Goal: Task Accomplishment & Management: Manage account settings

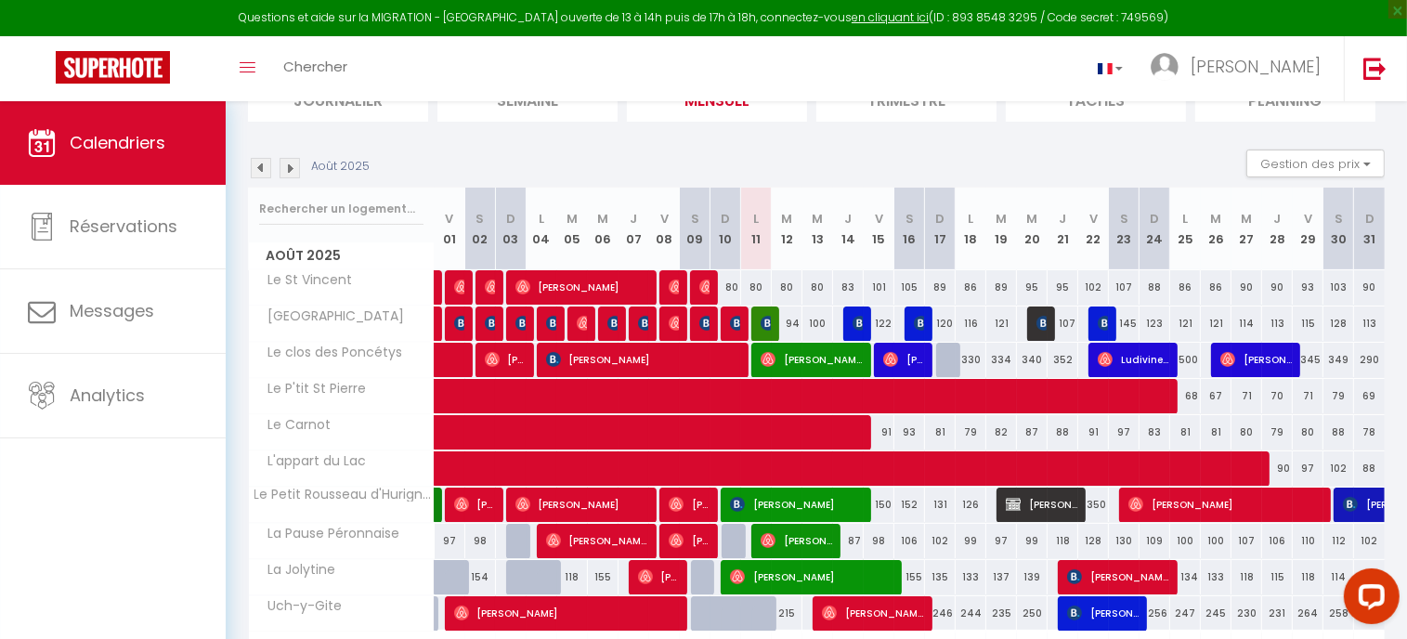
scroll to position [186, 0]
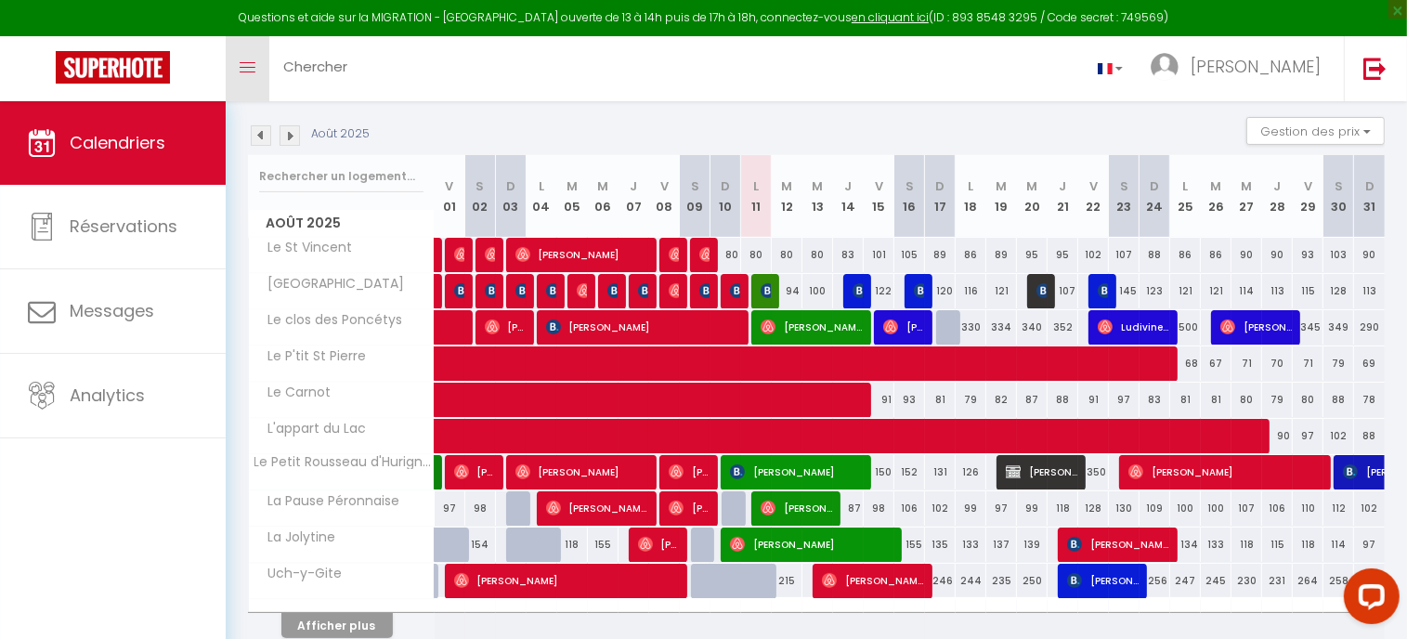
click at [247, 70] on icon "Toggle menubar" at bounding box center [248, 67] width 16 height 11
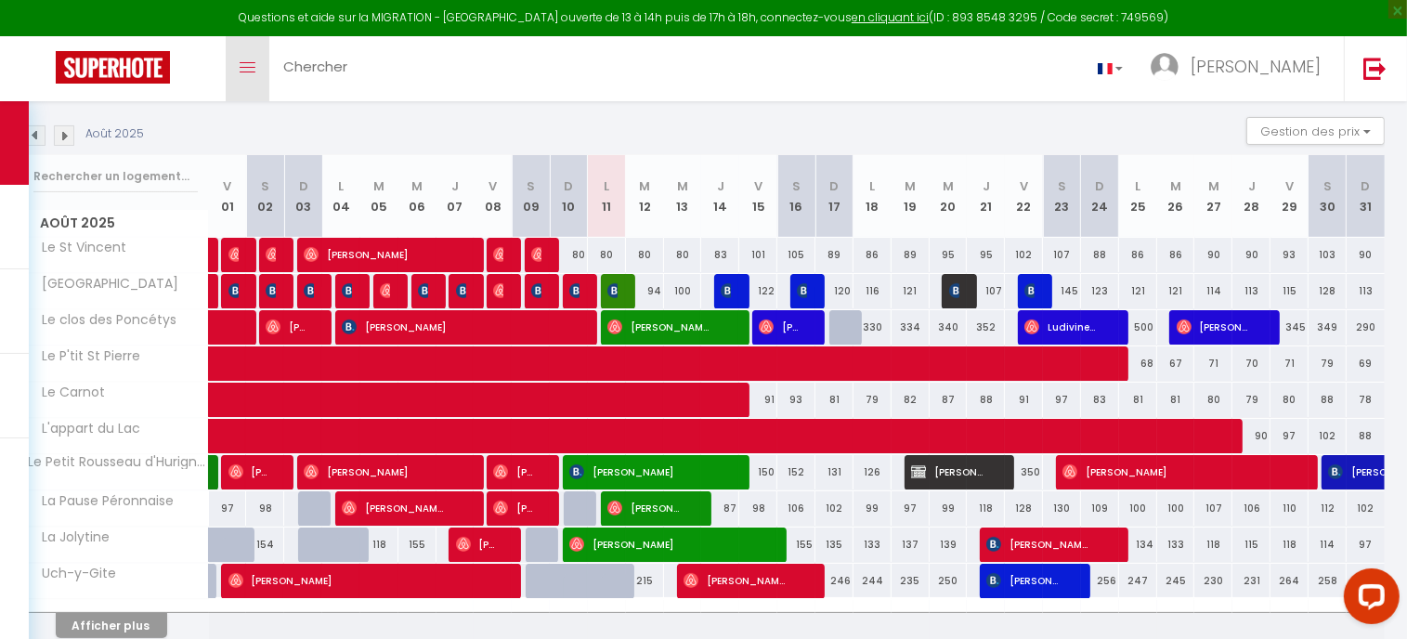
click at [247, 70] on icon "Toggle menubar" at bounding box center [248, 67] width 16 height 11
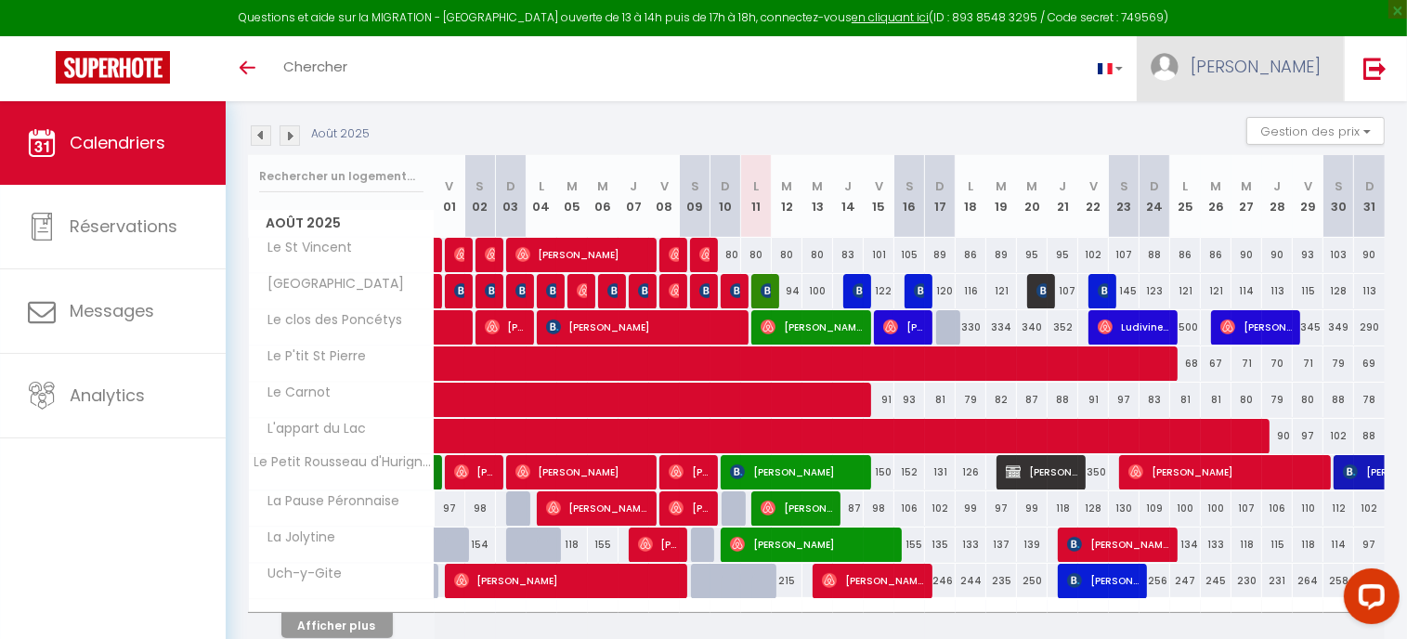
click at [1300, 56] on span "Cindy" at bounding box center [1255, 66] width 130 height 23
click at [1277, 122] on link "Paramètres" at bounding box center [1268, 129] width 137 height 32
select select "fr"
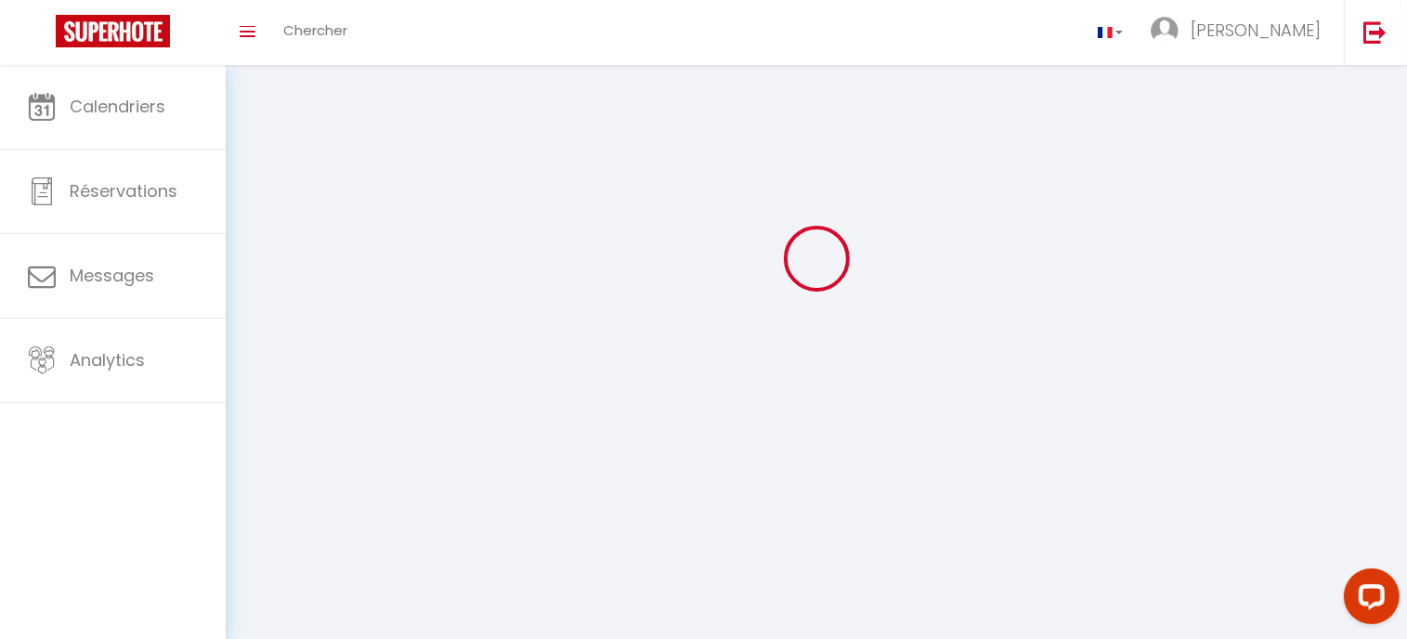
type input "Cindy"
type input "GANNEAU"
type input "https://app.superhote.com/#/get-available-rentals/null"
select select
select select "28"
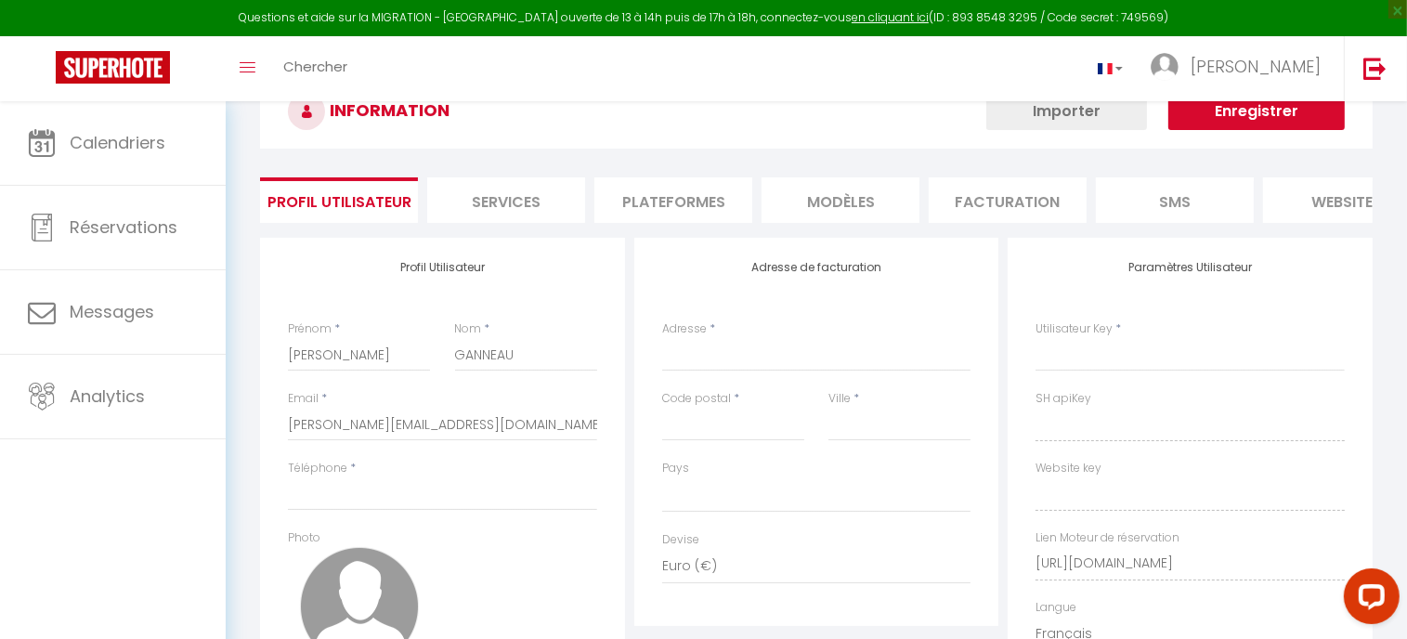
scroll to position [355, 0]
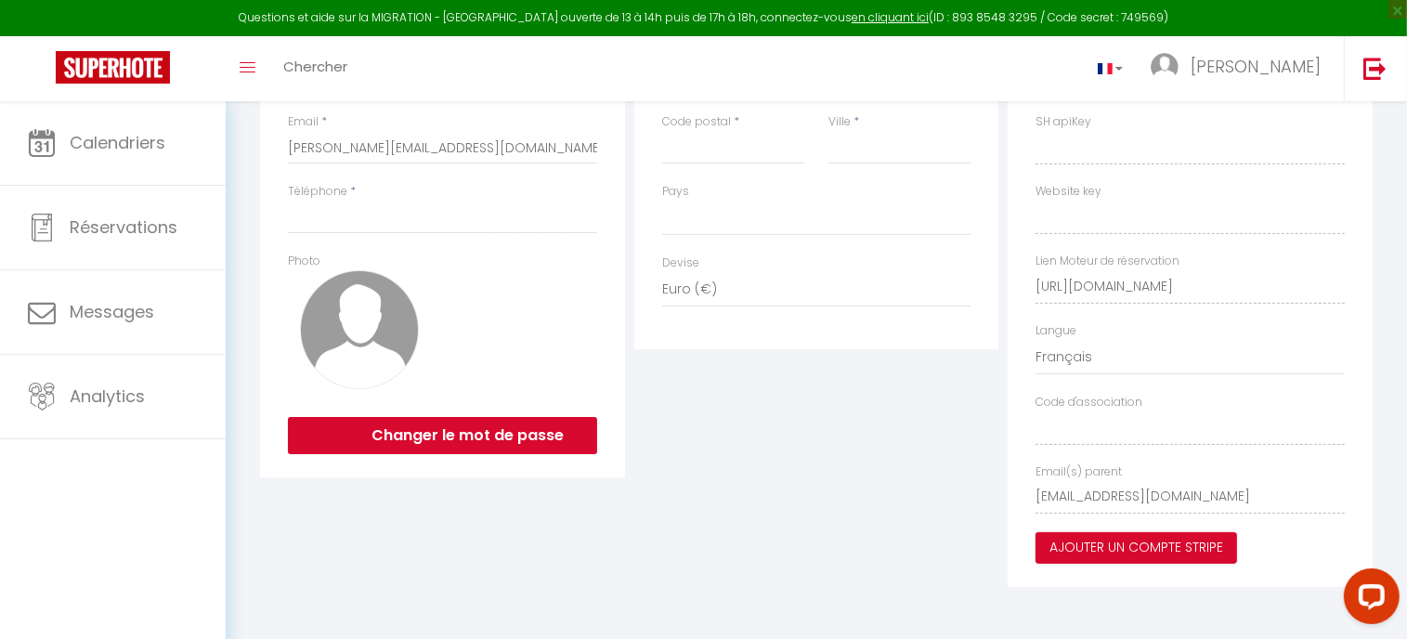
select select
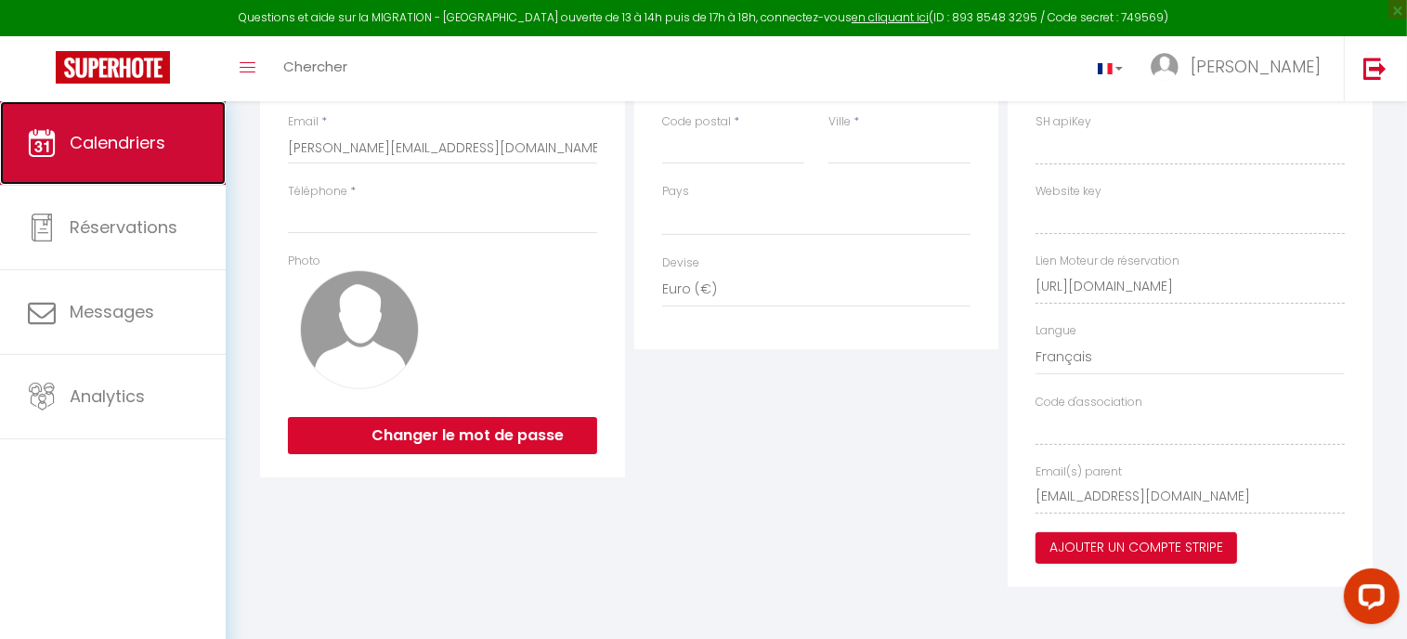
click at [176, 140] on link "Calendriers" at bounding box center [113, 143] width 226 height 84
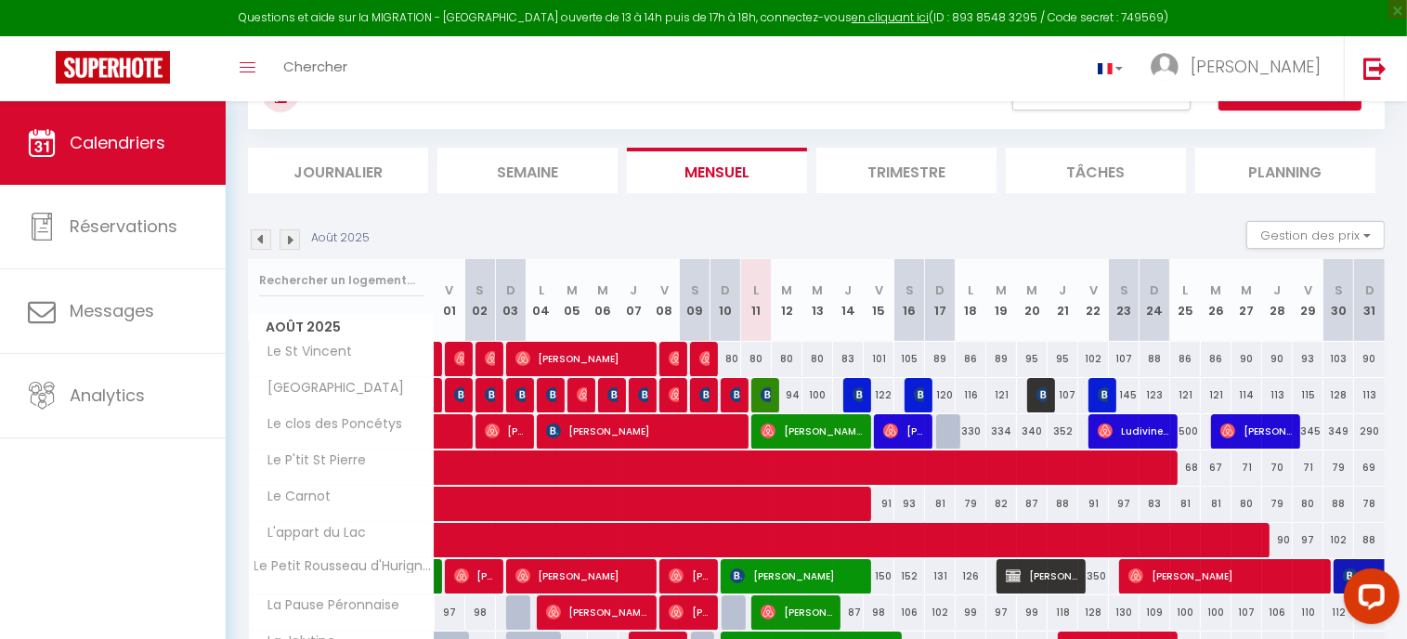
scroll to position [79, 0]
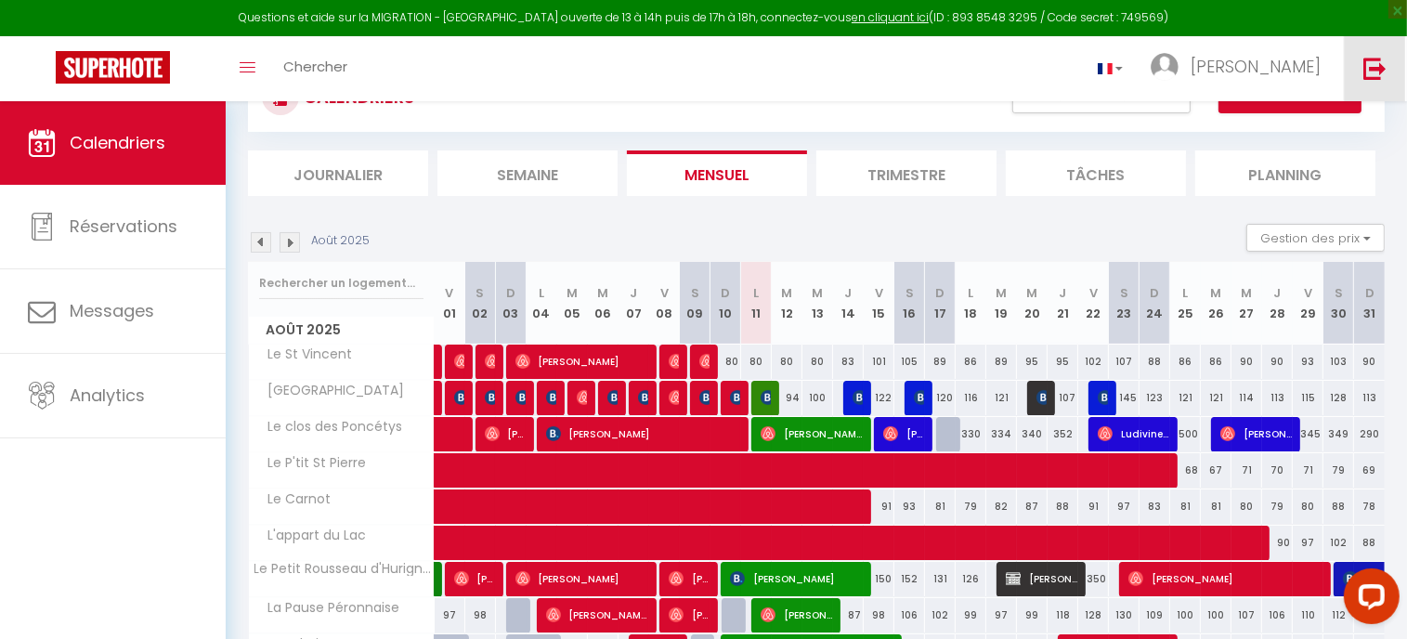
click at [1363, 70] on img at bounding box center [1374, 68] width 23 height 23
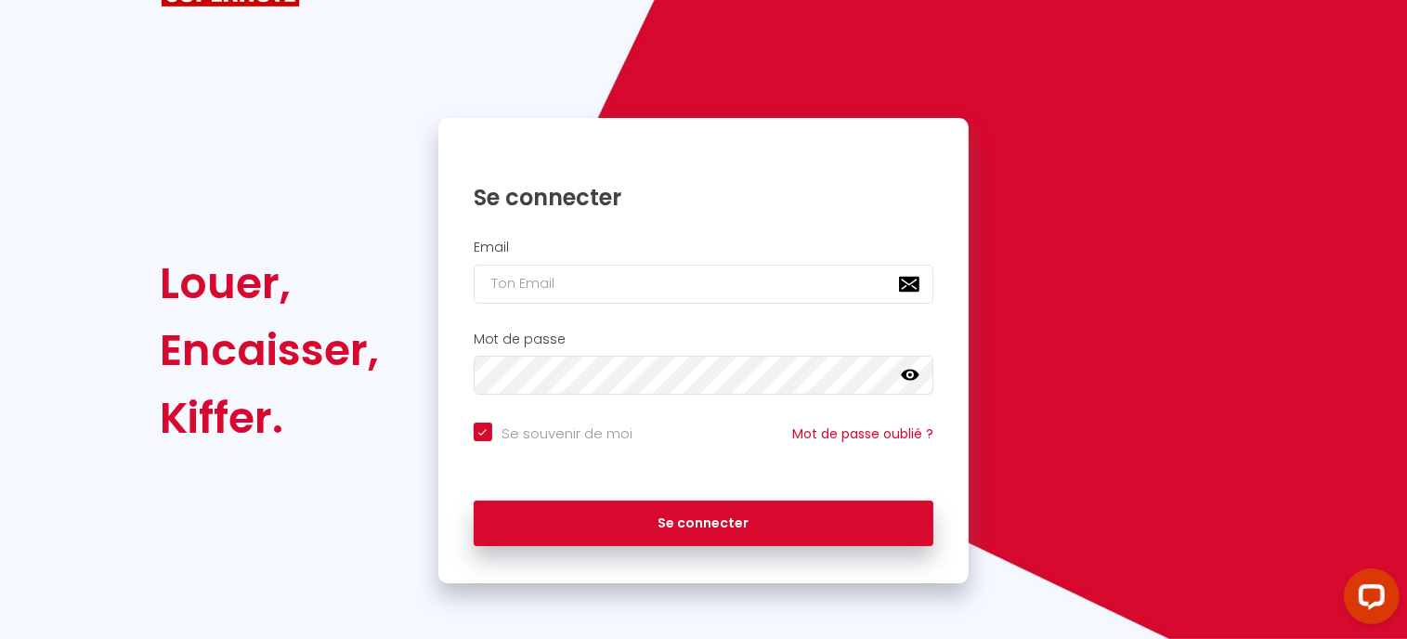
scroll to position [82, 0]
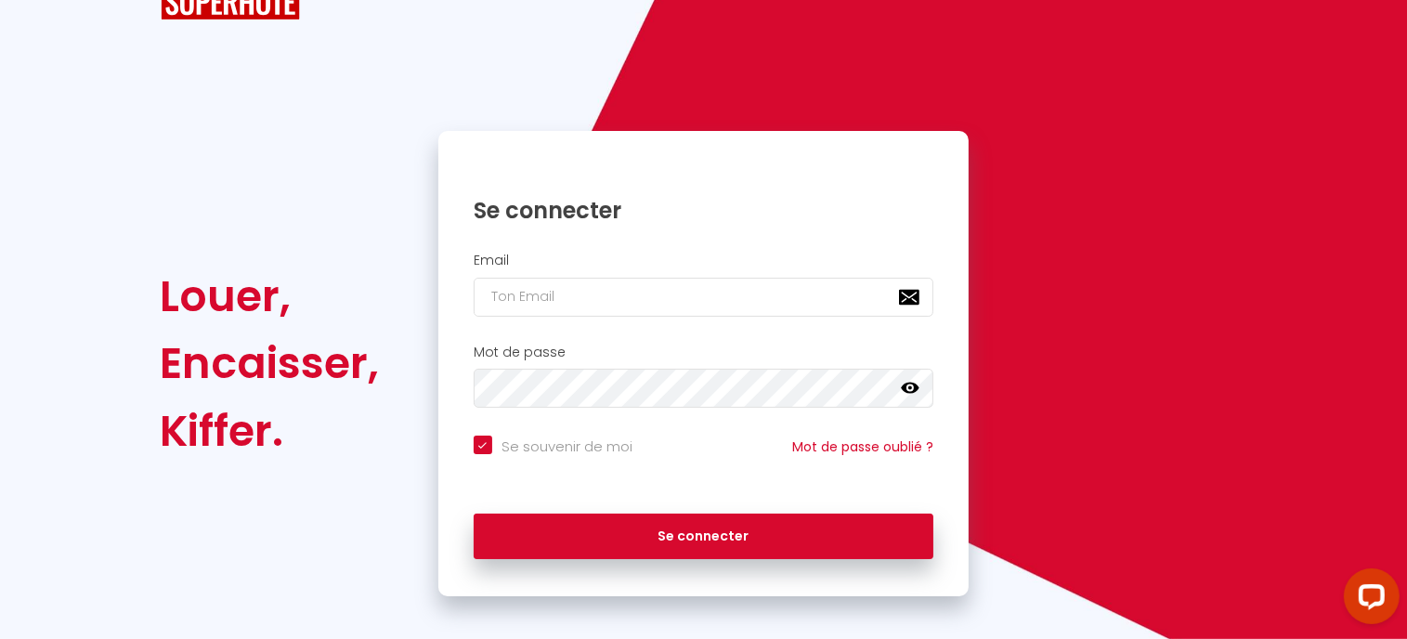
checkbox input "true"
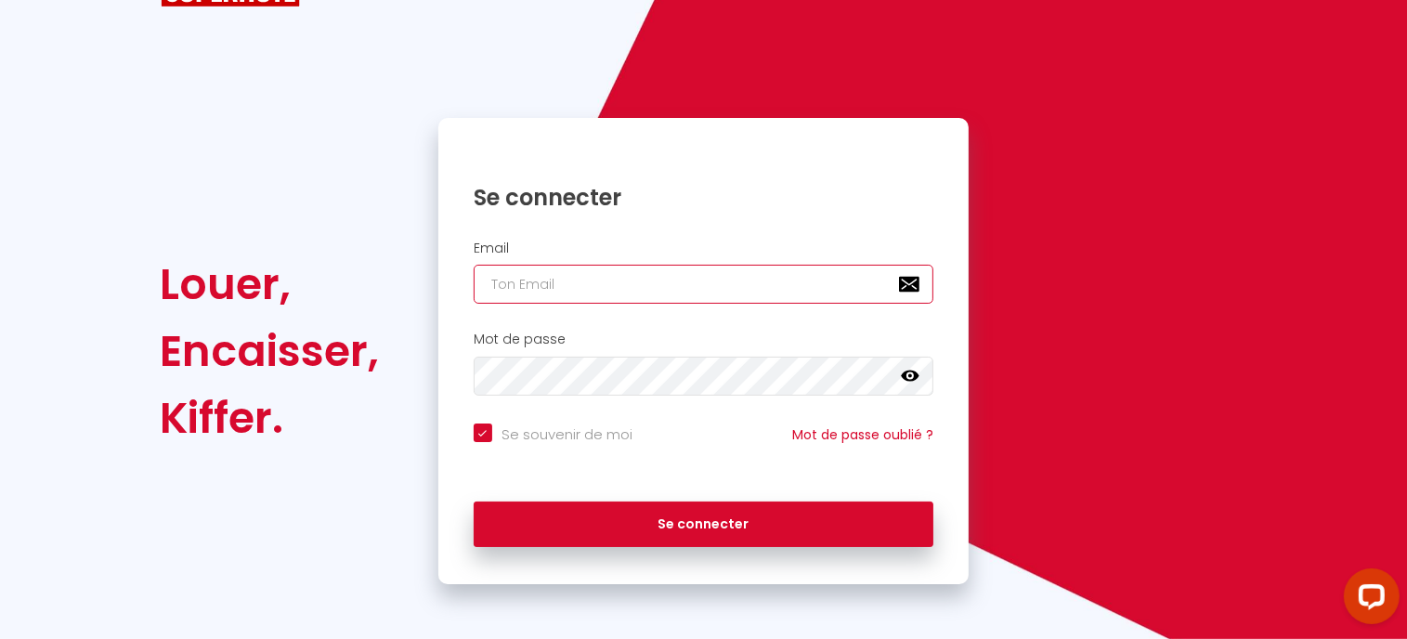
type input "Cindy.ganneau@gmail.com"
checkbox input "true"
click at [682, 301] on input "Cindy.ganneau@gmail.com" at bounding box center [703, 284] width 460 height 39
type input "[EMAIL_ADDRESS][DOMAIN_NAME]"
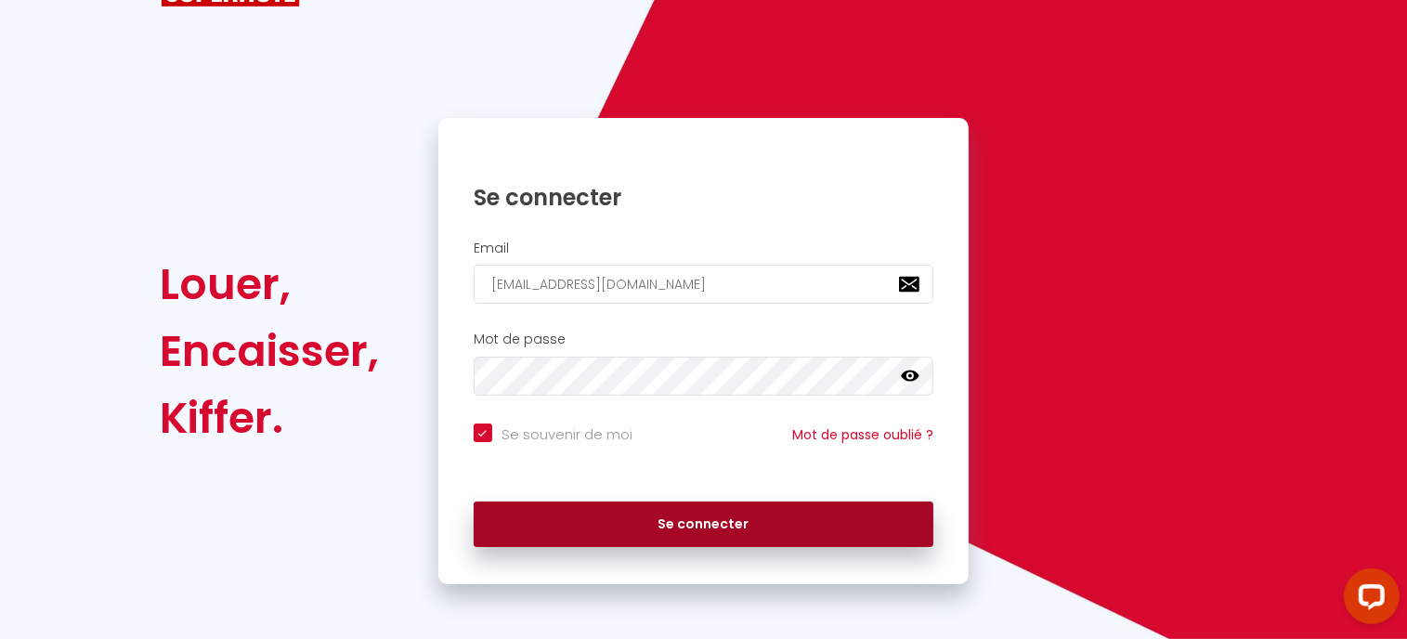
click at [633, 521] on button "Se connecter" at bounding box center [703, 524] width 460 height 46
checkbox input "true"
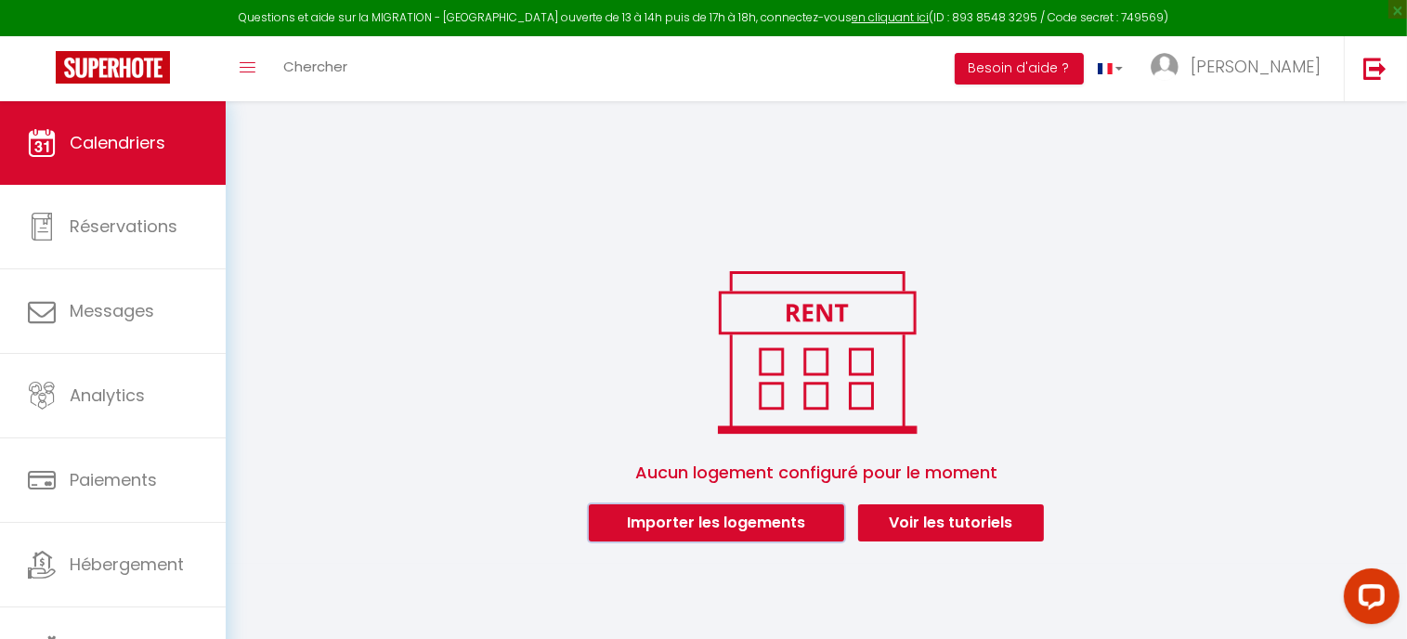
click at [783, 531] on button "Importer les logements" at bounding box center [716, 522] width 255 height 37
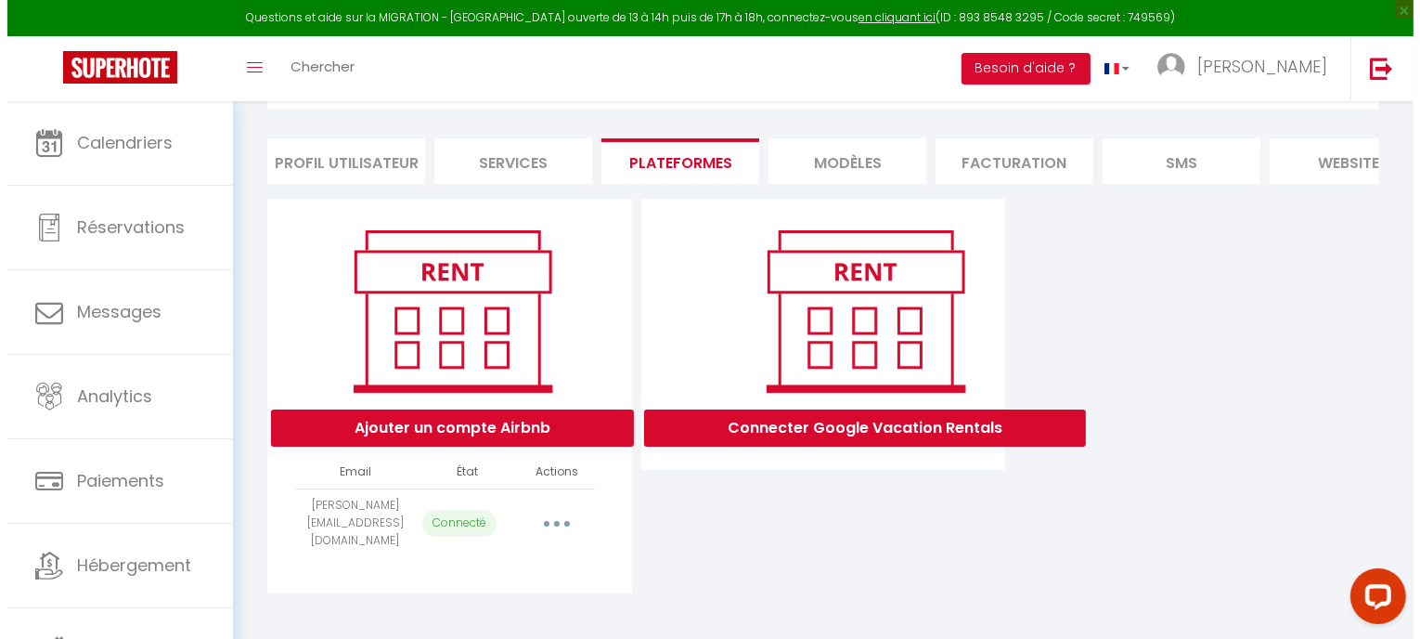
scroll to position [107, 0]
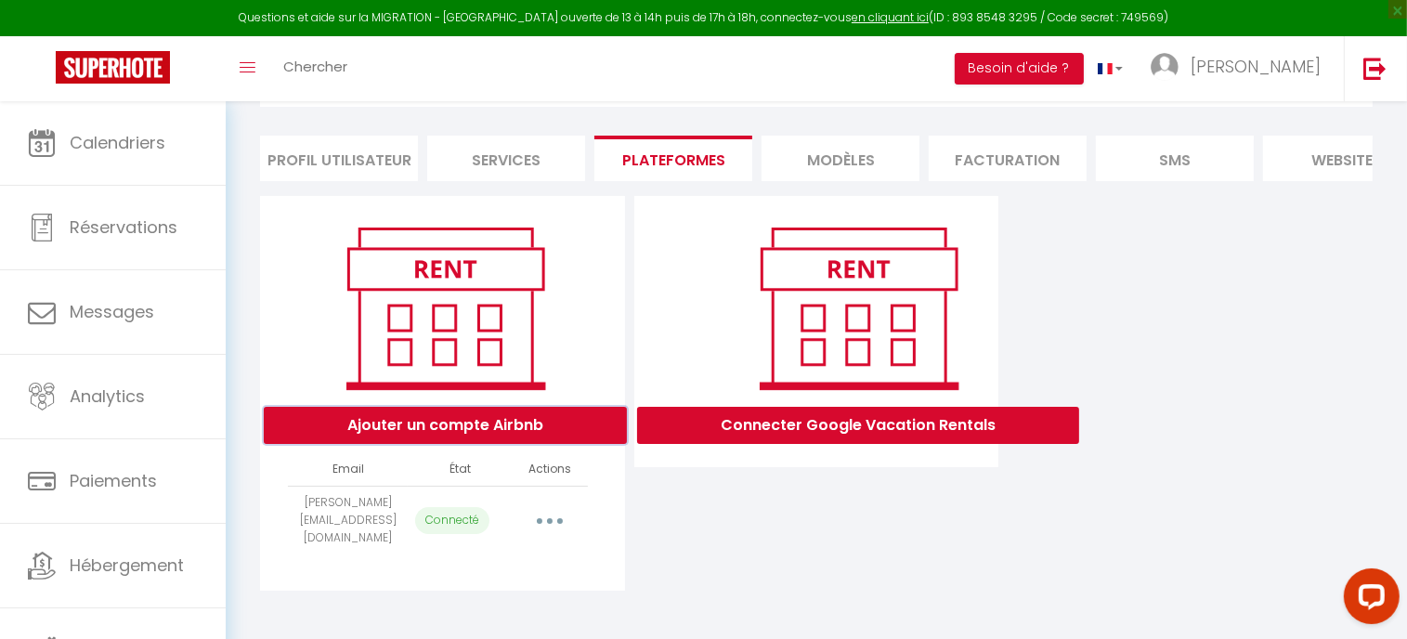
click at [450, 431] on button "Ajouter un compte Airbnb" at bounding box center [445, 425] width 363 height 37
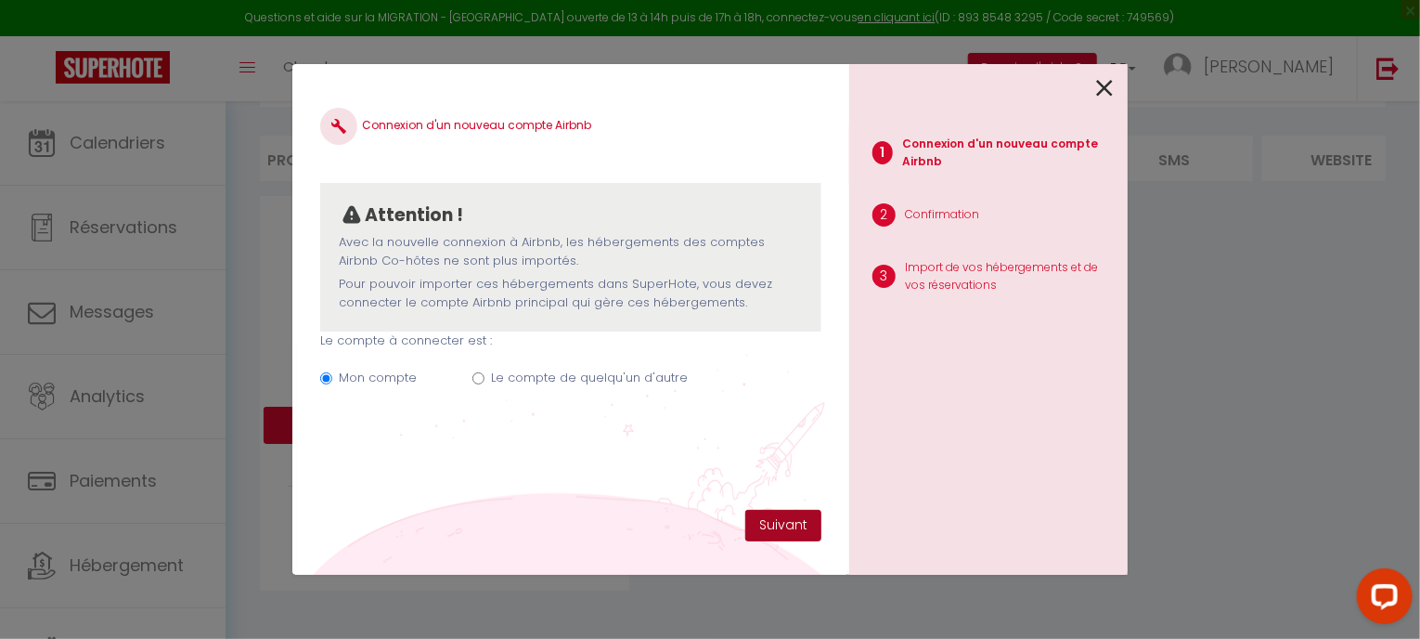
click at [805, 532] on button "Suivant" at bounding box center [783, 526] width 76 height 32
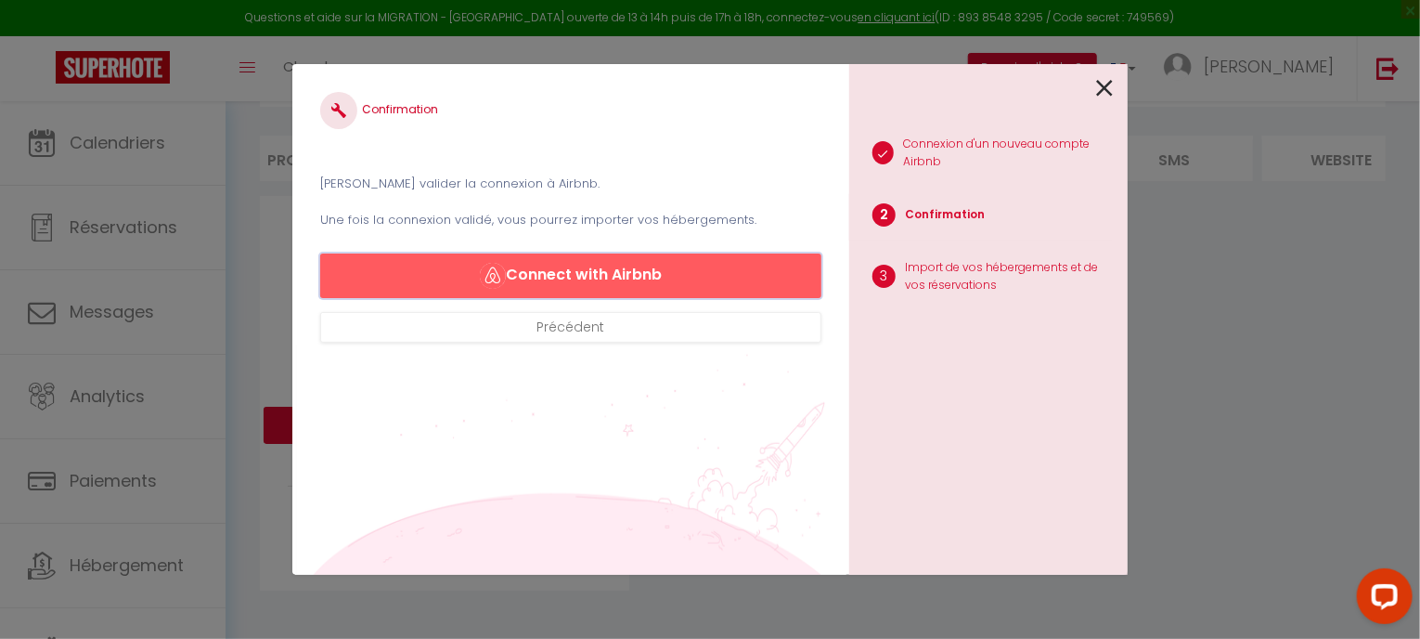
click at [569, 284] on button "Connect with Airbnb" at bounding box center [570, 275] width 501 height 45
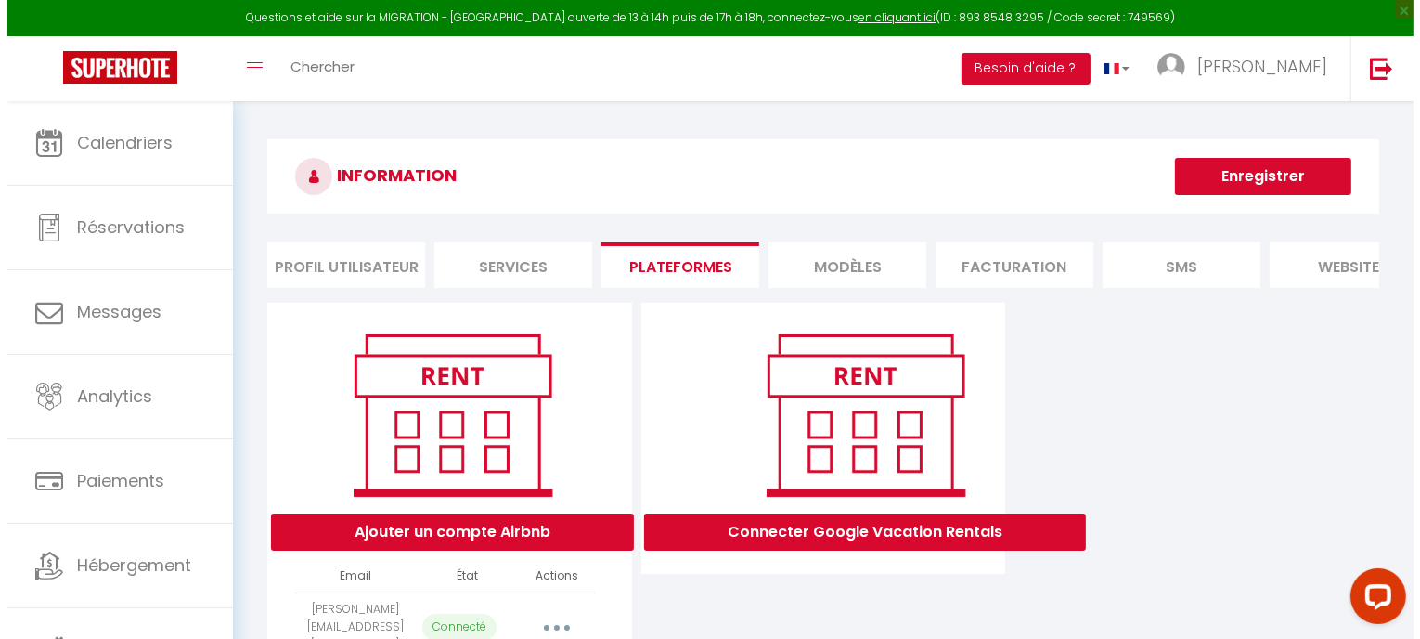
scroll to position [93, 0]
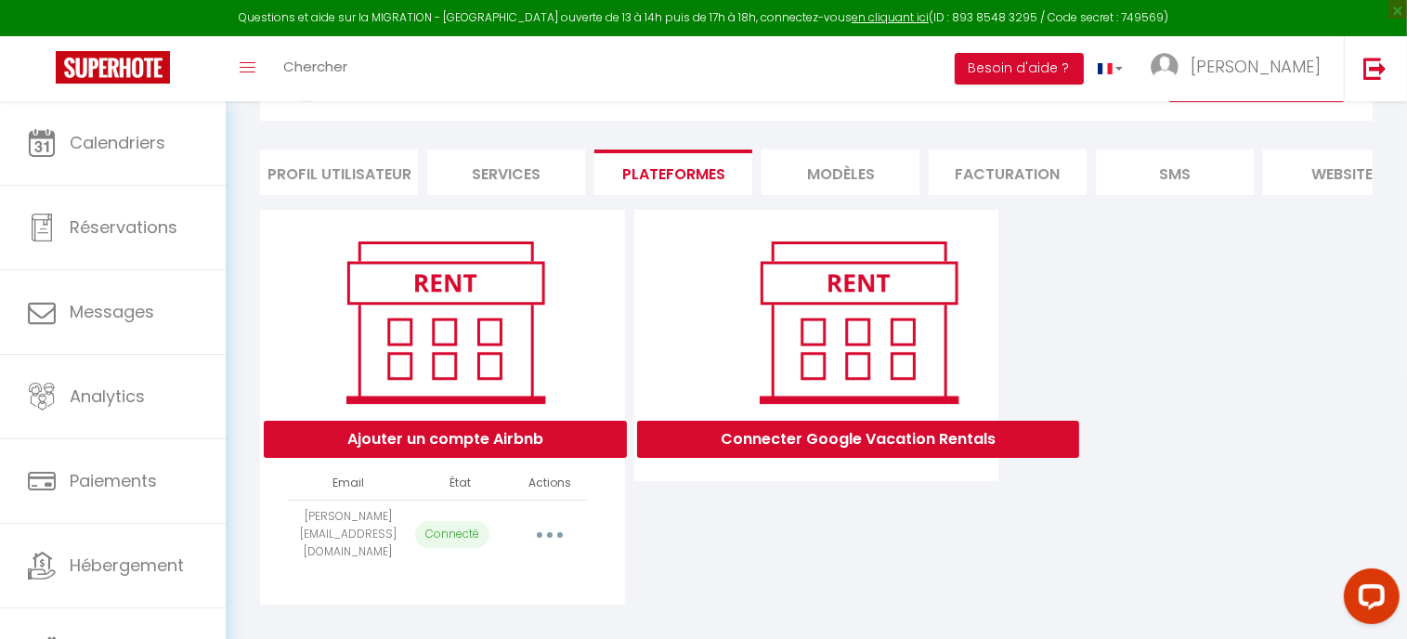
select select
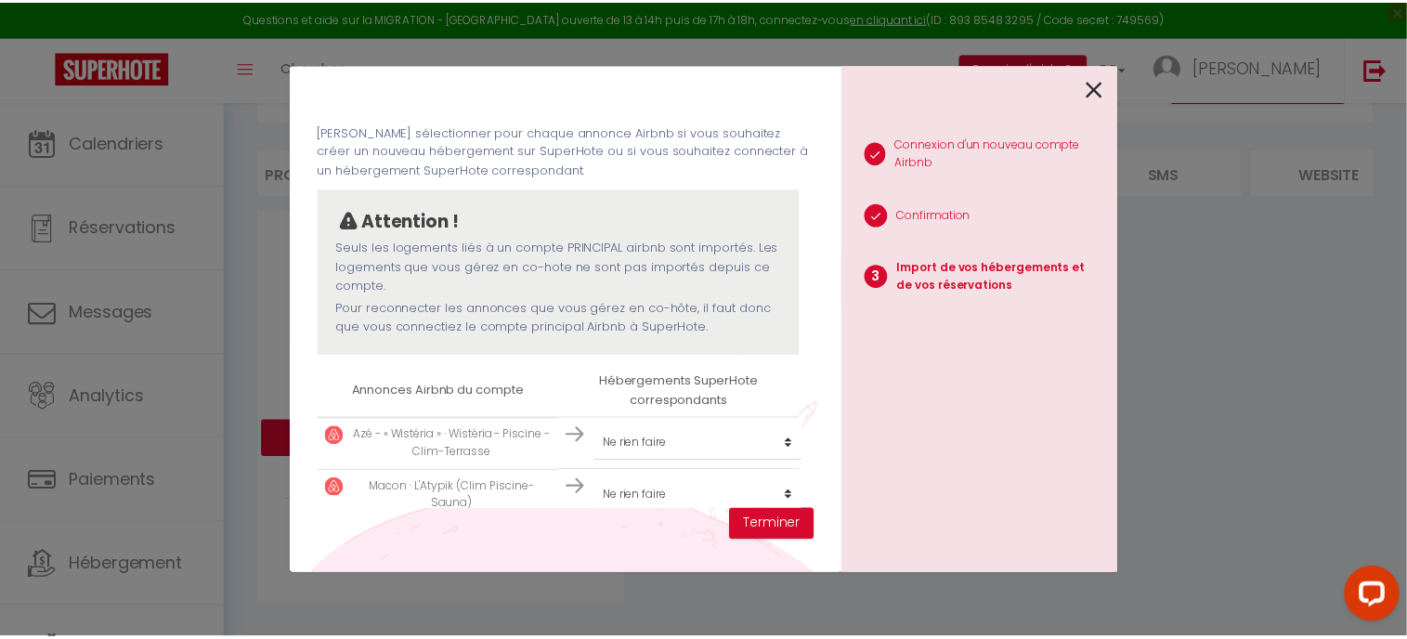
scroll to position [78, 0]
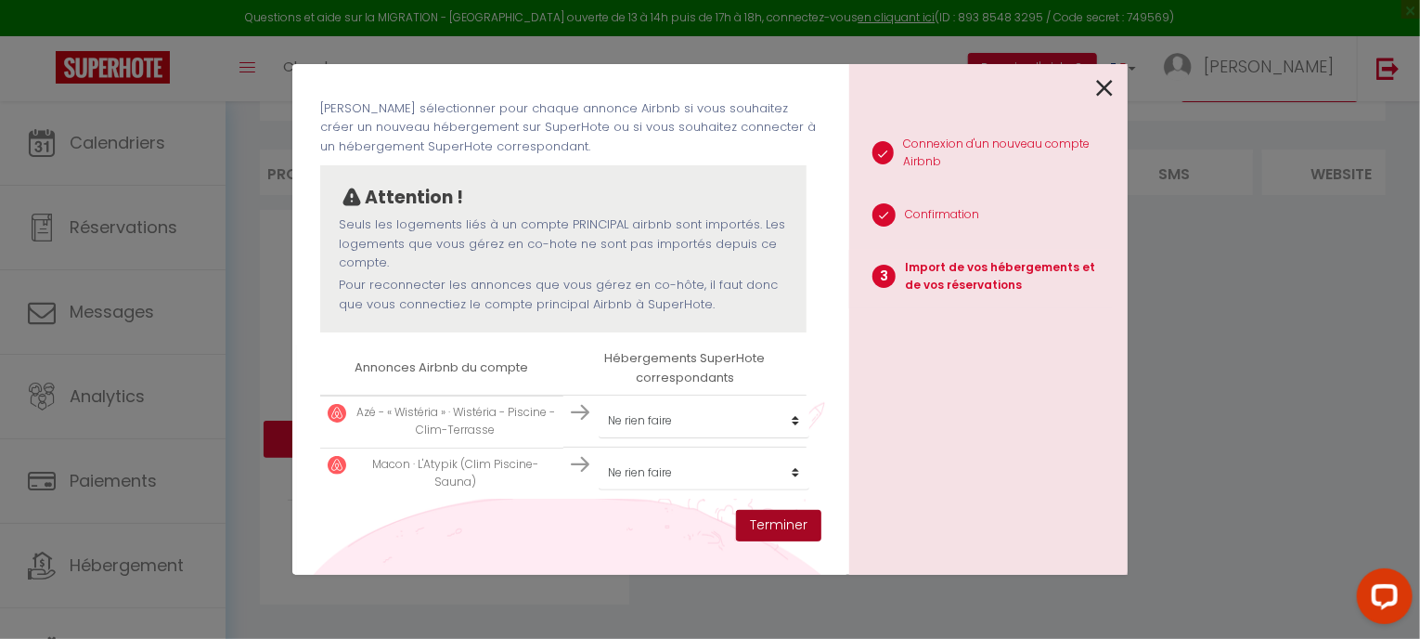
click at [768, 524] on button "Terminer" at bounding box center [778, 526] width 85 height 32
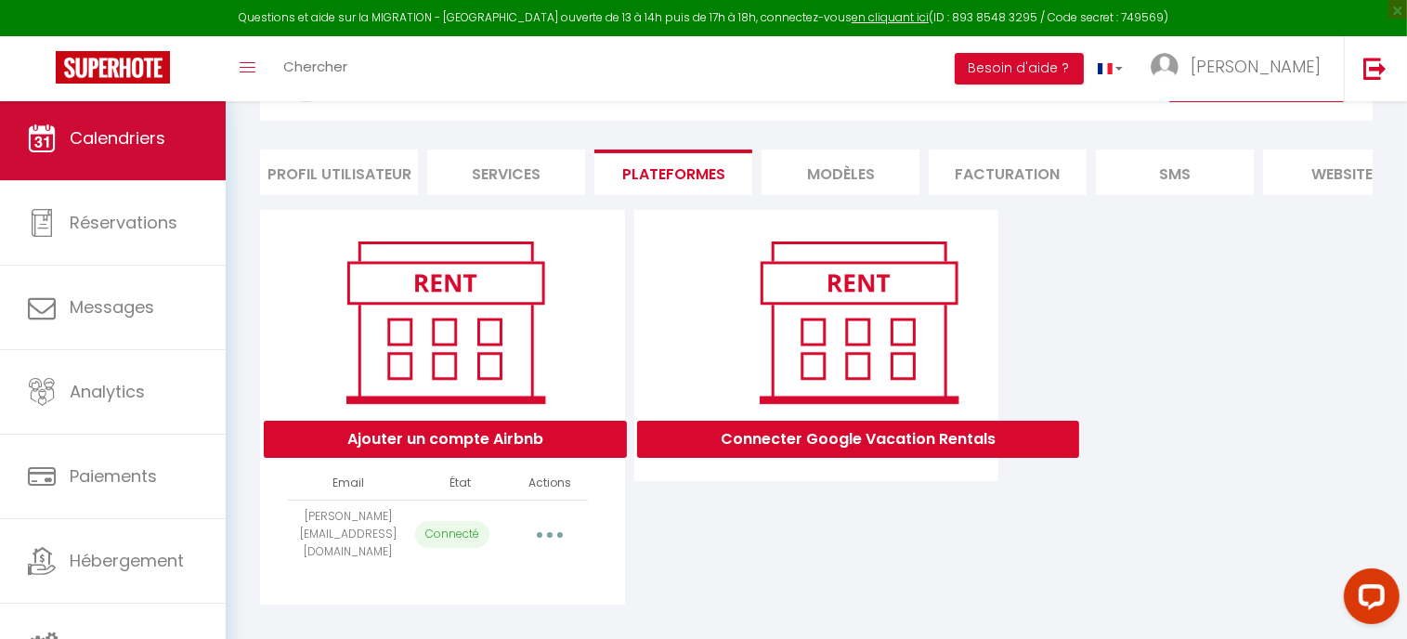
click at [134, 139] on span "Calendriers" at bounding box center [118, 137] width 96 height 23
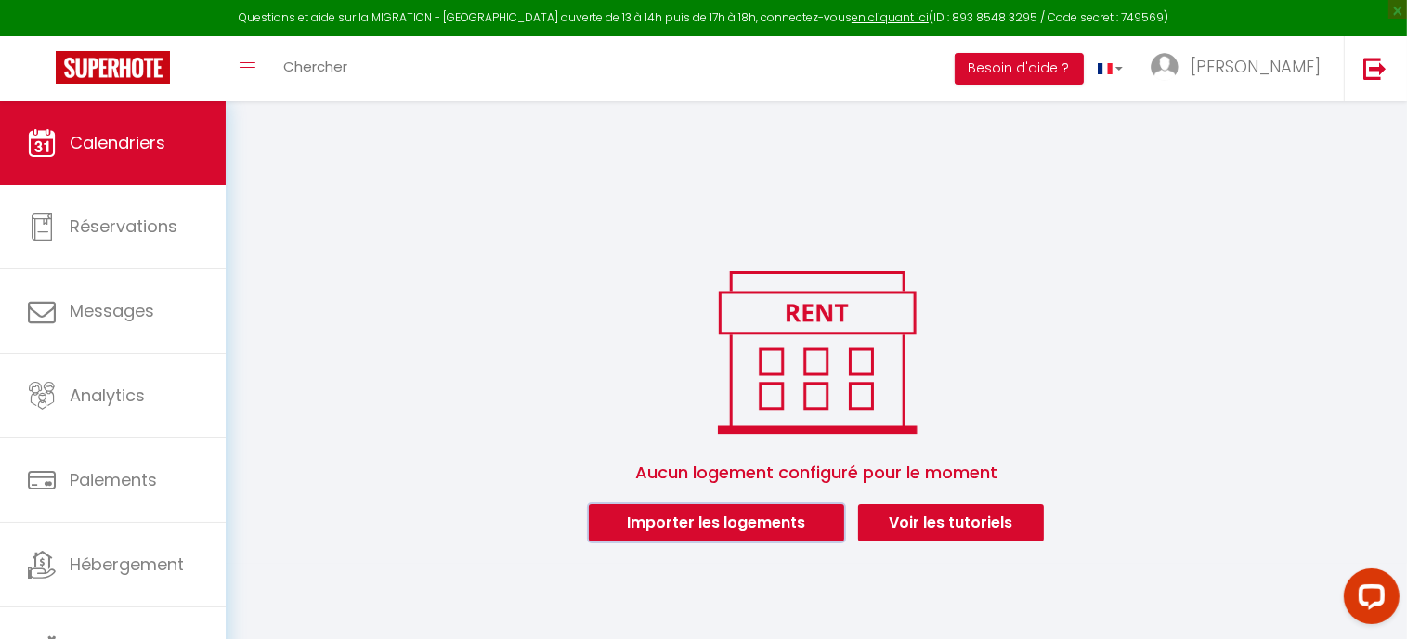
click at [734, 514] on button "Importer les logements" at bounding box center [716, 522] width 255 height 37
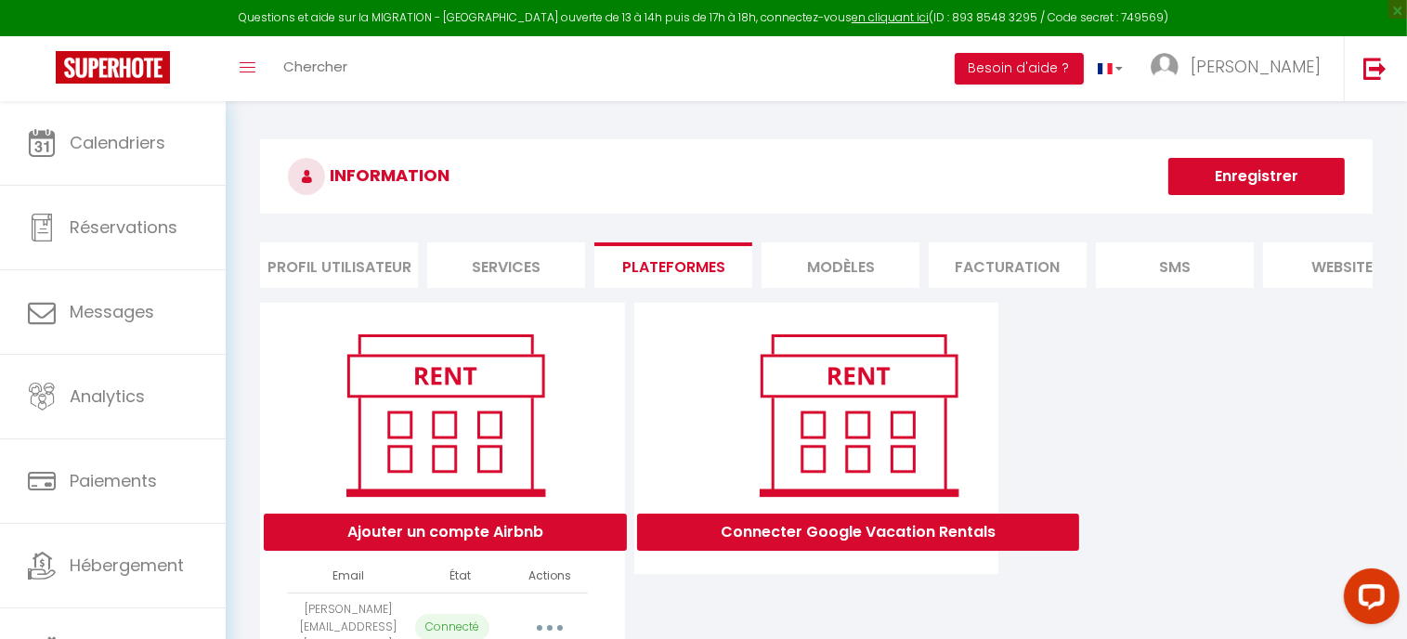
click at [1322, 175] on button "Enregistrer" at bounding box center [1256, 176] width 176 height 37
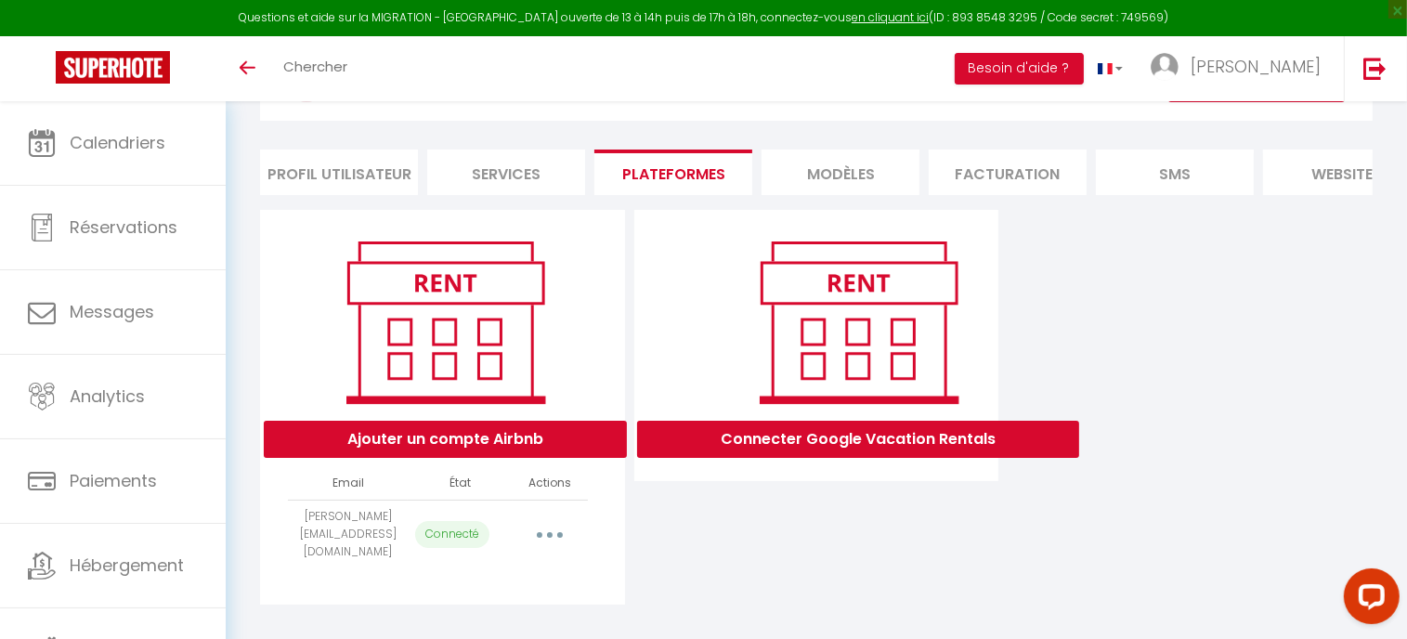
click at [551, 543] on button "button" at bounding box center [550, 534] width 52 height 30
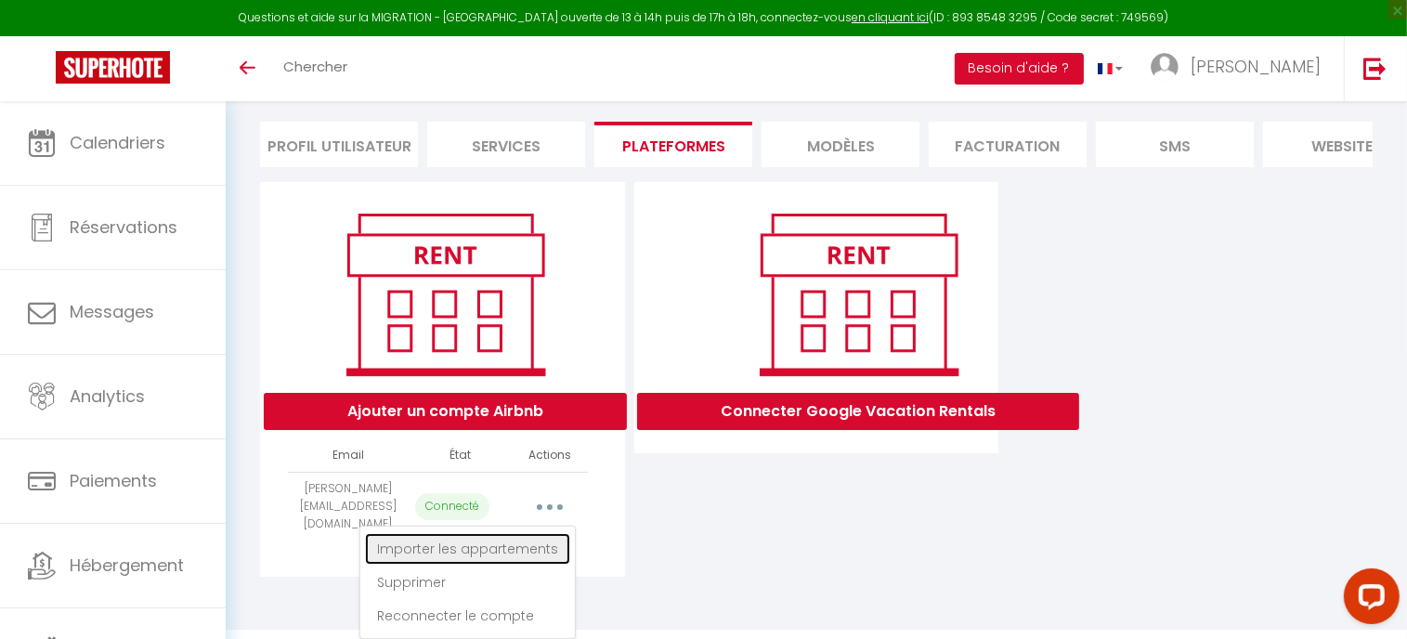
click at [480, 549] on link "Importer les appartements" at bounding box center [467, 549] width 205 height 32
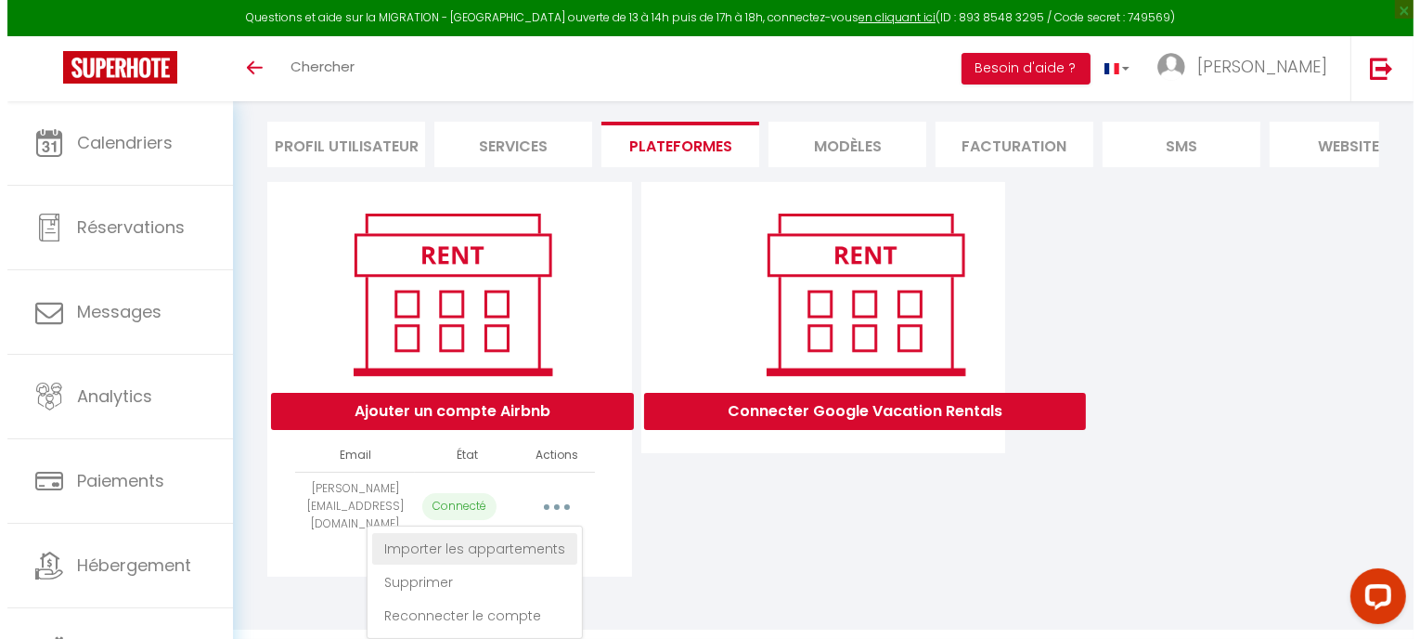
scroll to position [107, 0]
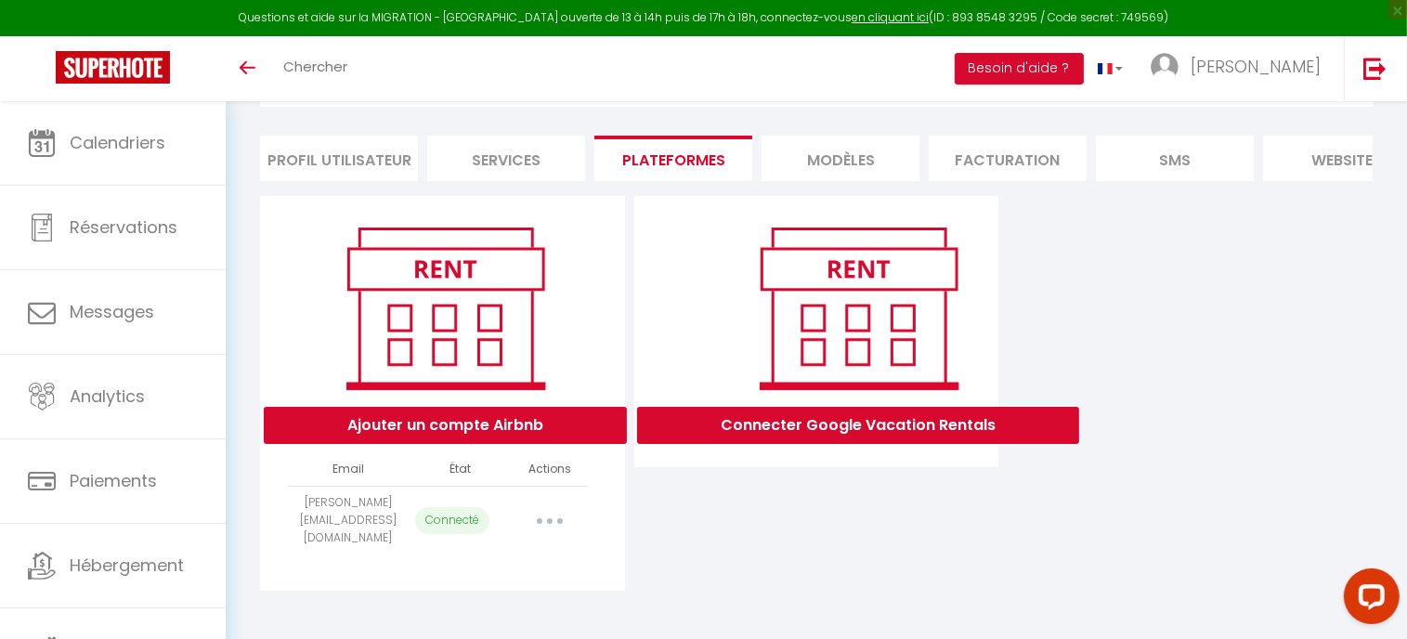
select select
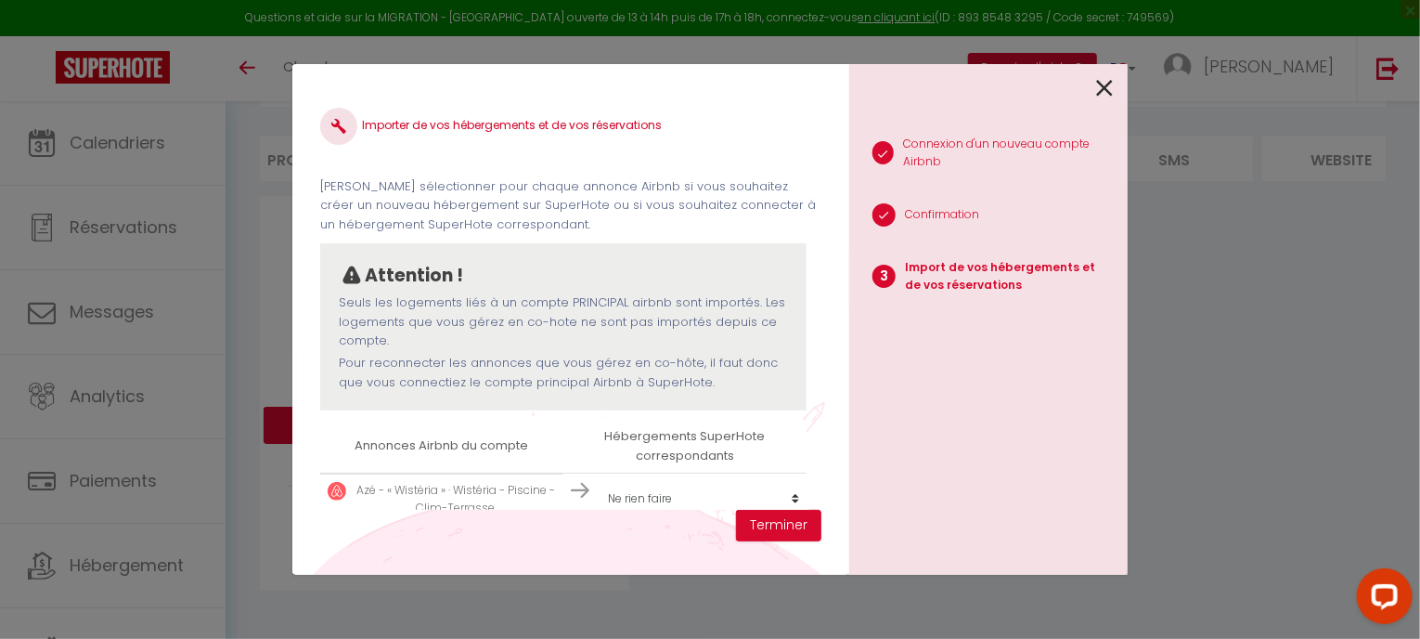
click at [512, 432] on th "Annonces Airbnb du compte" at bounding box center [441, 446] width 243 height 53
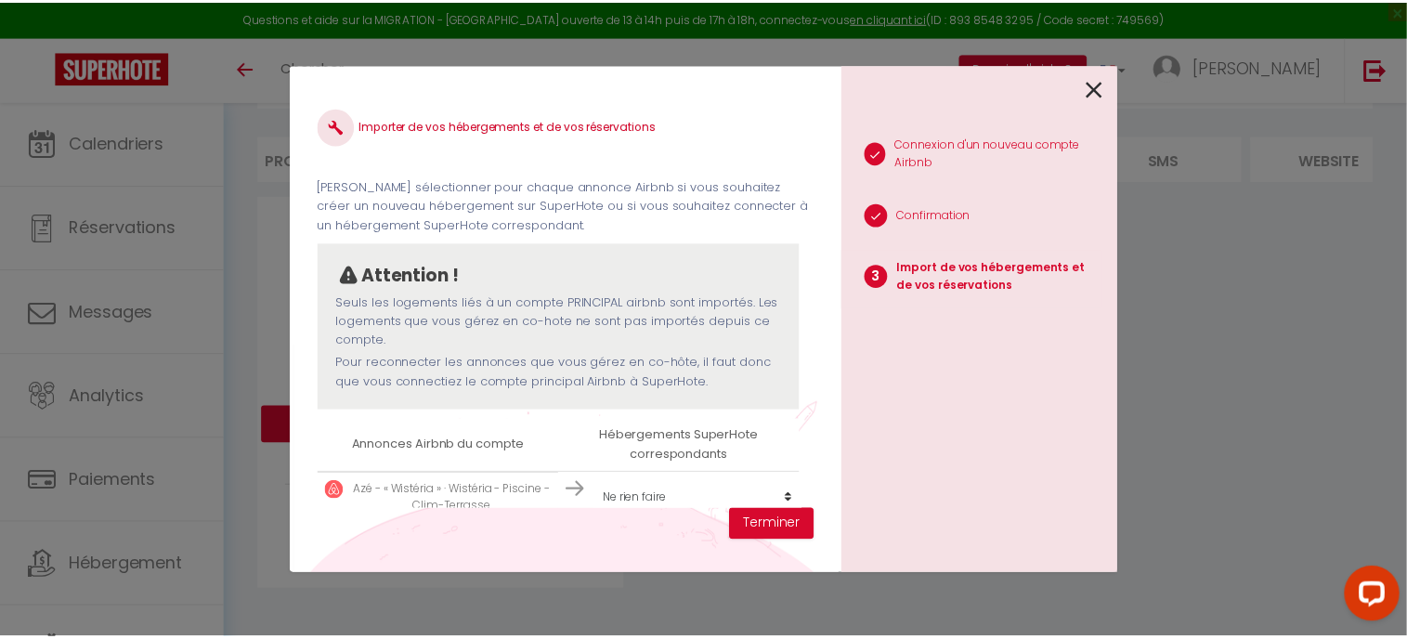
scroll to position [78, 0]
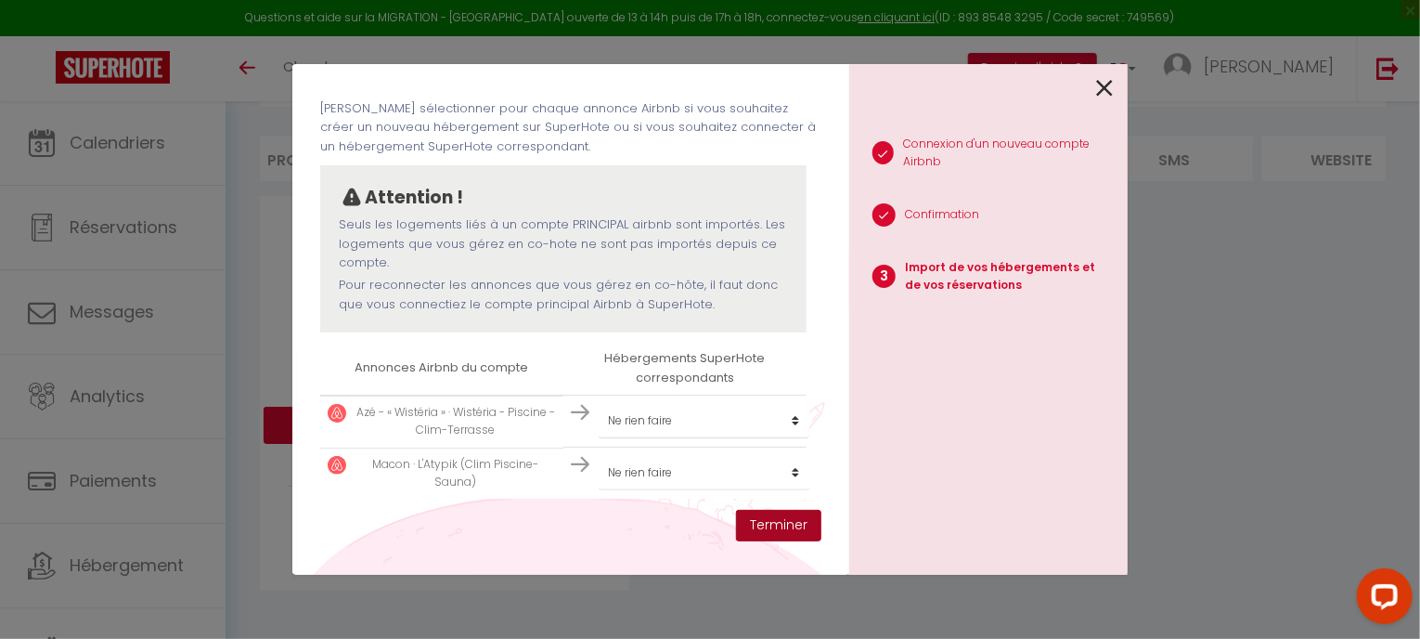
click at [775, 515] on button "Terminer" at bounding box center [778, 526] width 85 height 32
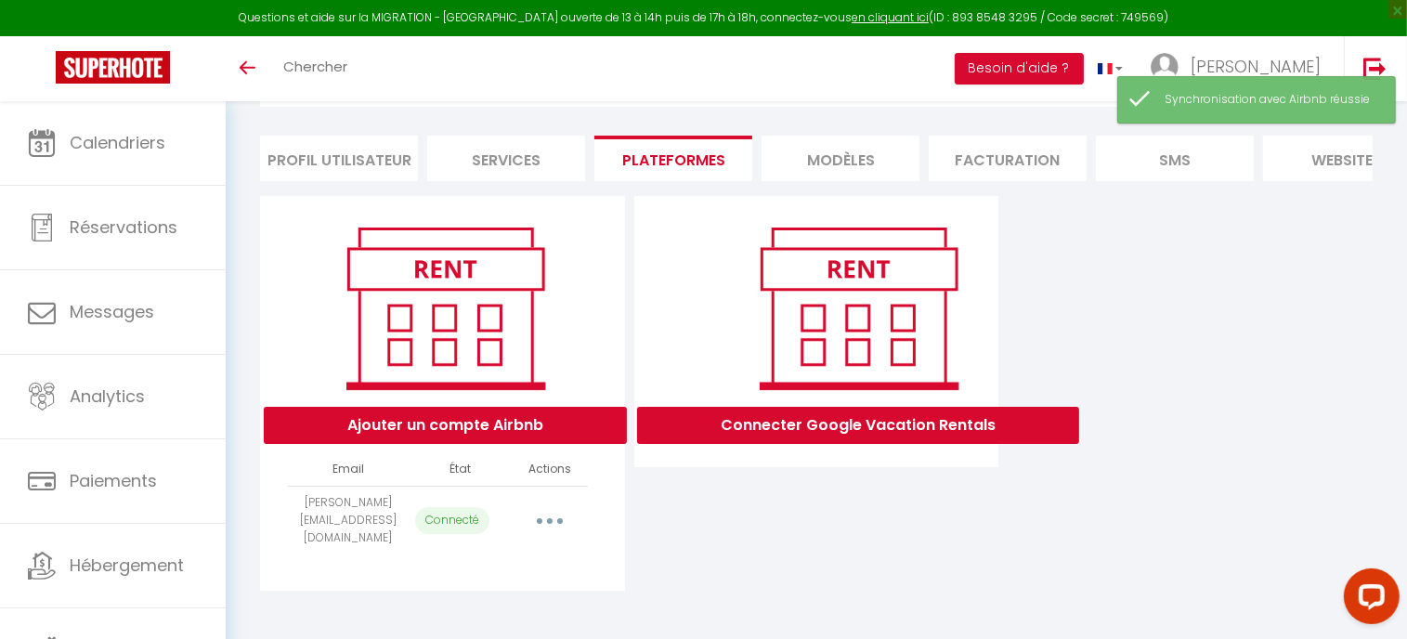
click at [556, 526] on button "button" at bounding box center [550, 520] width 52 height 30
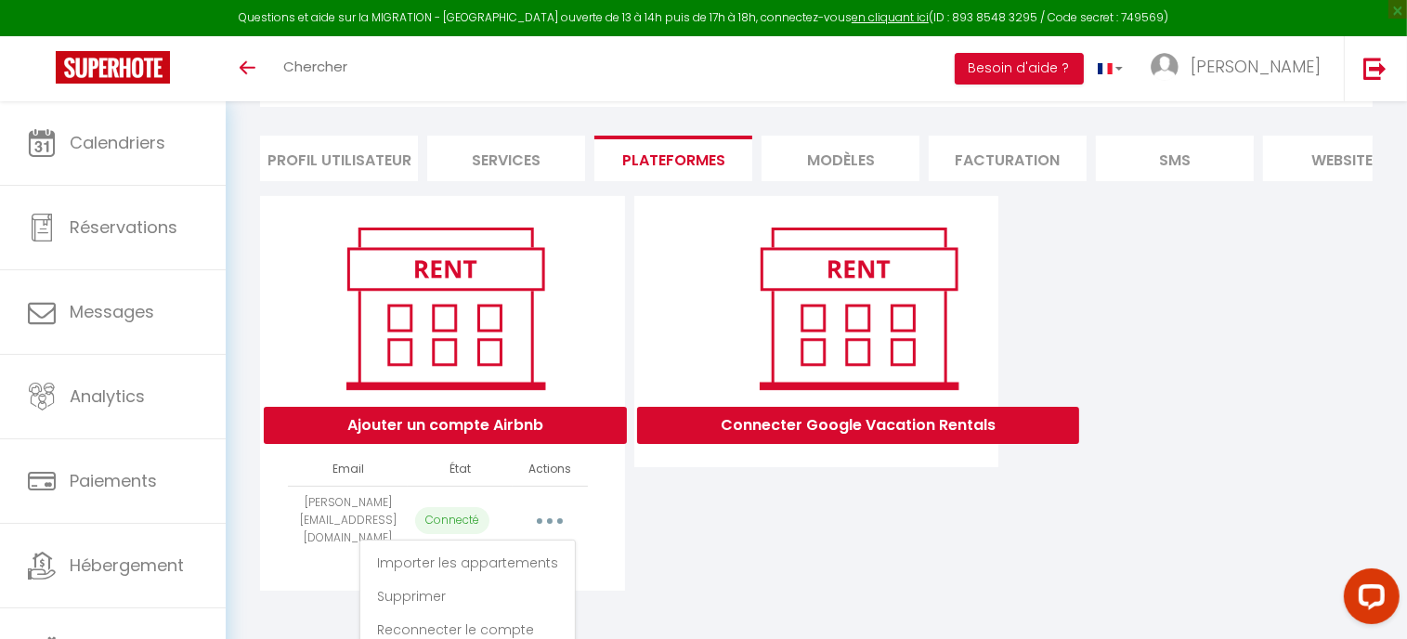
scroll to position [125, 0]
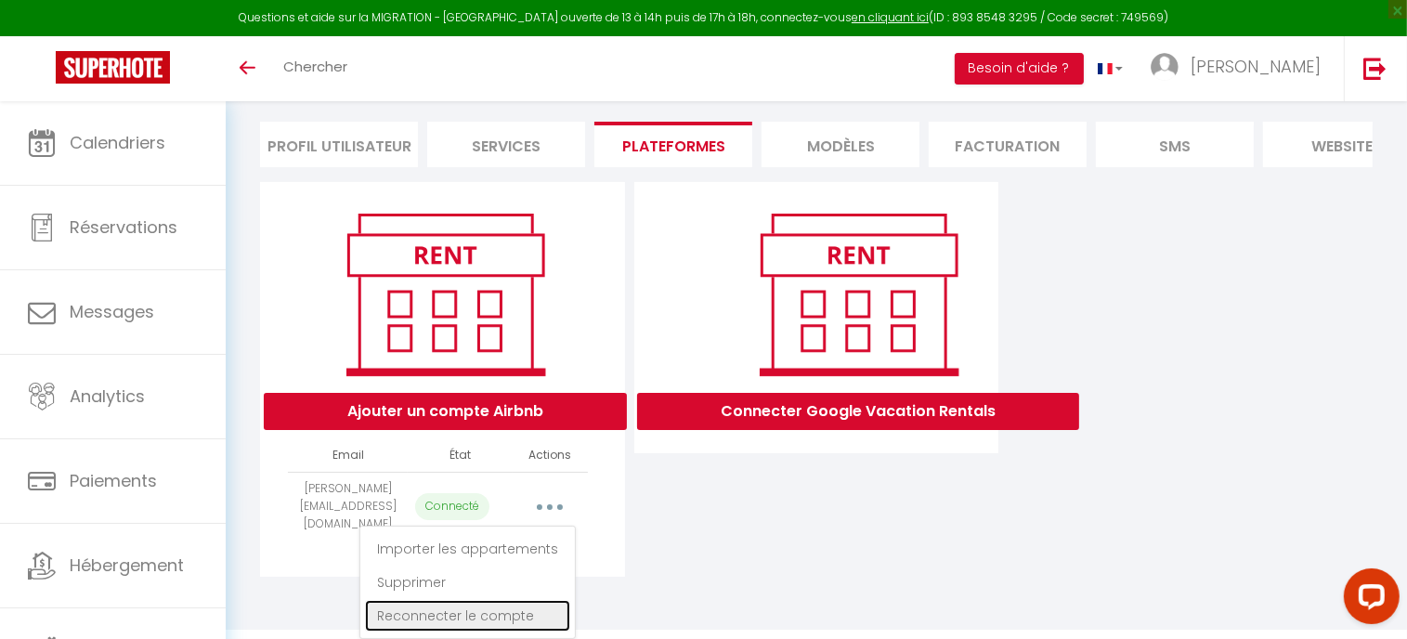
click at [473, 610] on link "Reconnecter le compte" at bounding box center [467, 616] width 205 height 32
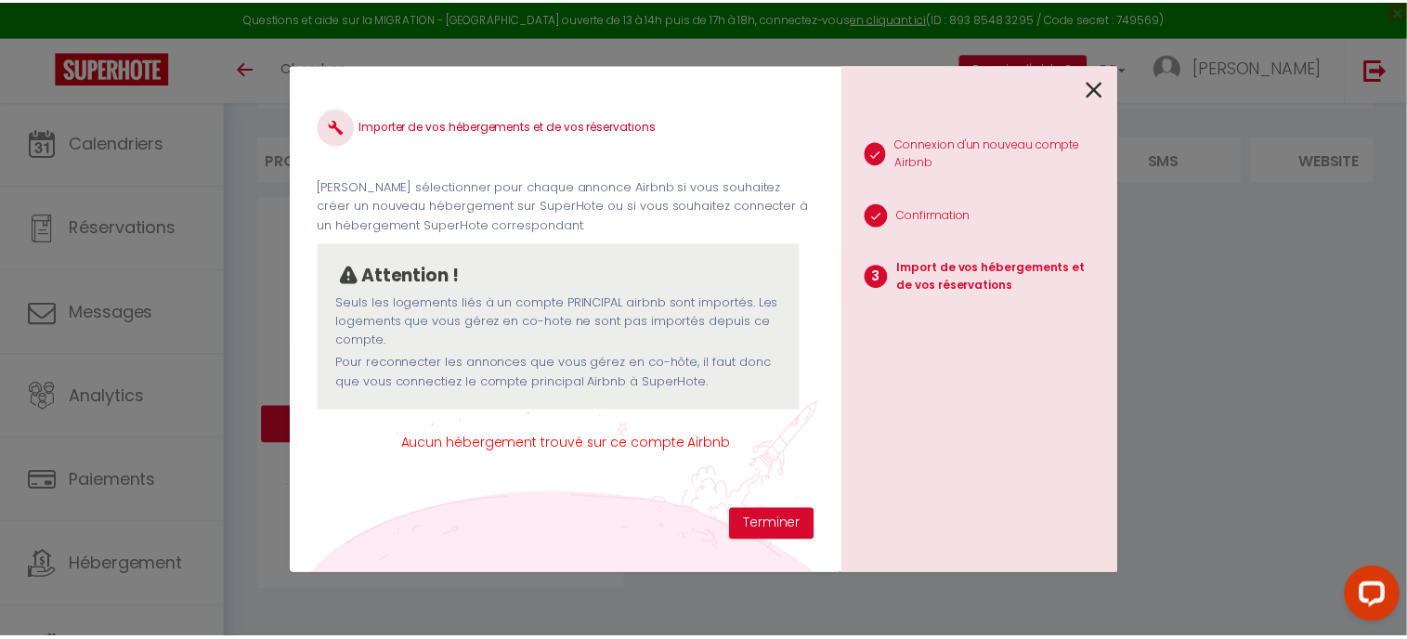
scroll to position [0, 0]
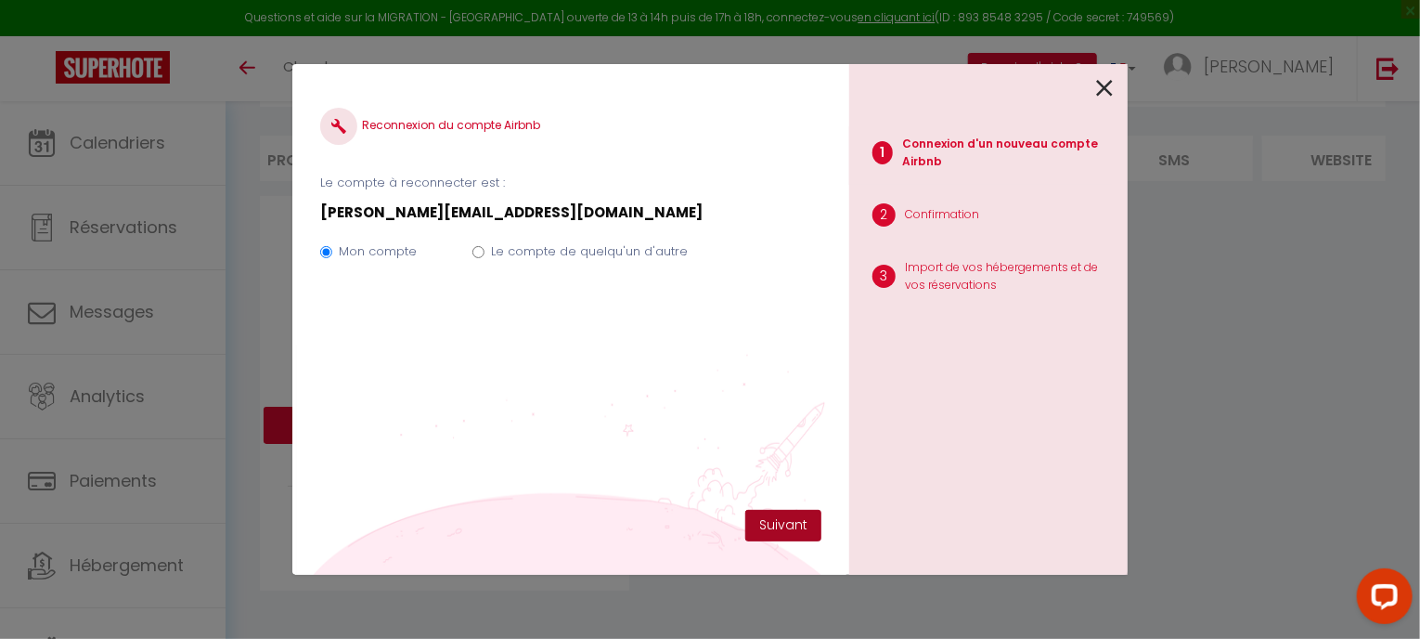
click at [797, 525] on button "Suivant" at bounding box center [783, 526] width 76 height 32
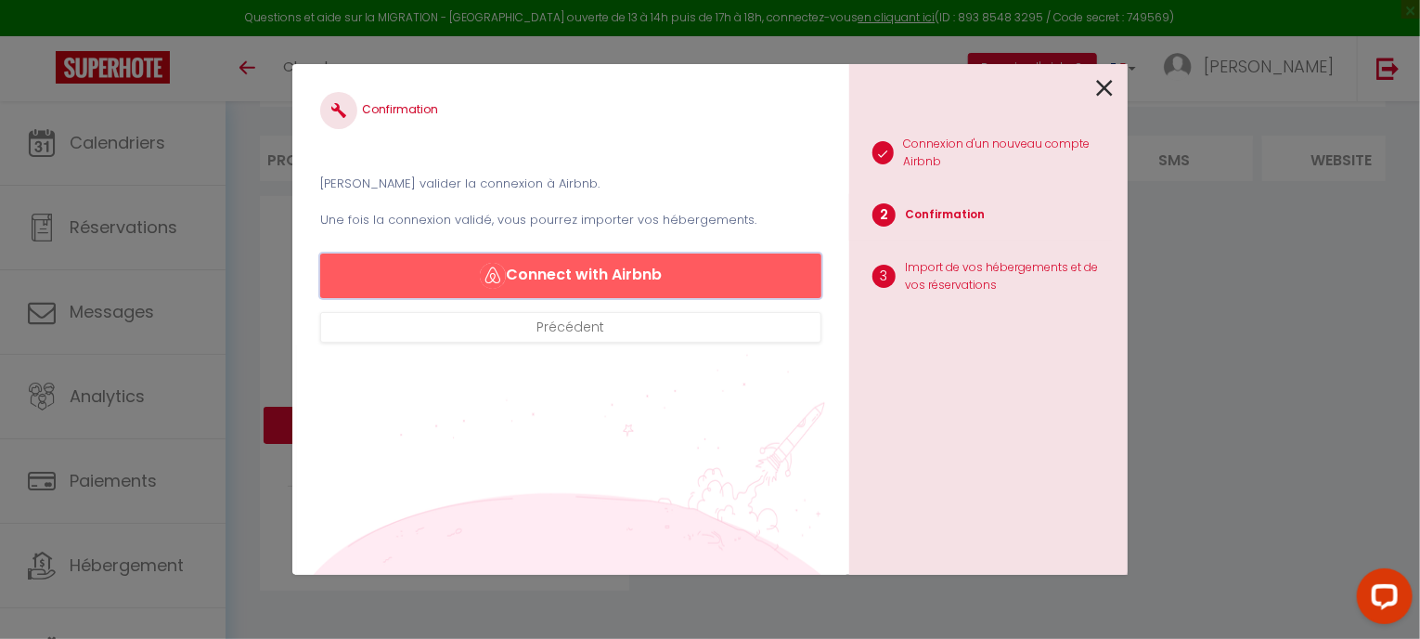
click at [629, 282] on button "Connect with Airbnb" at bounding box center [570, 275] width 501 height 45
click at [1097, 85] on icon at bounding box center [1104, 88] width 17 height 28
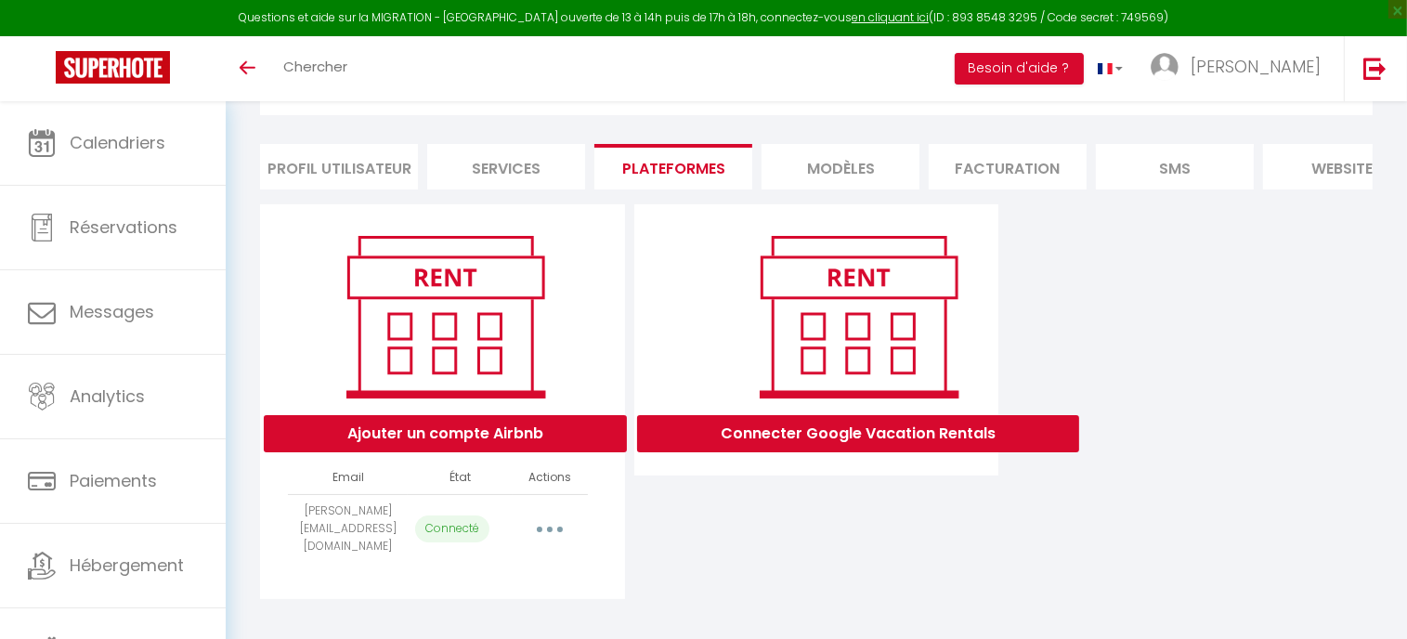
scroll to position [107, 0]
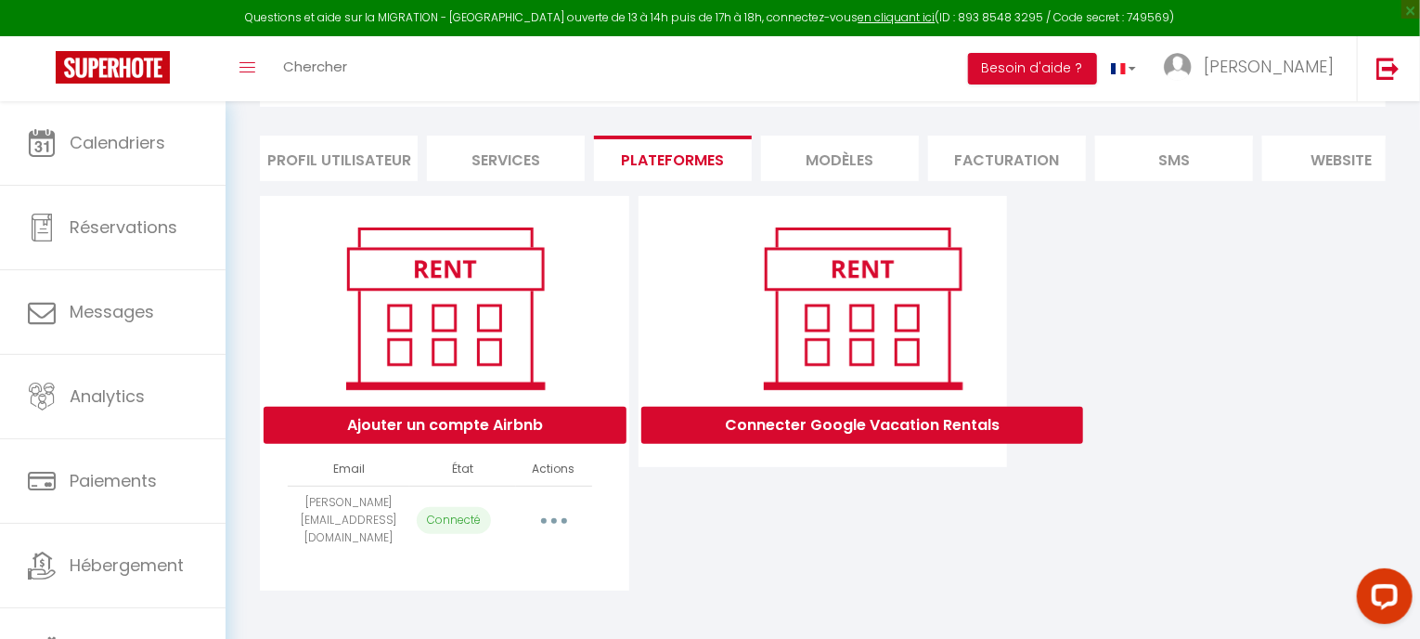
select select
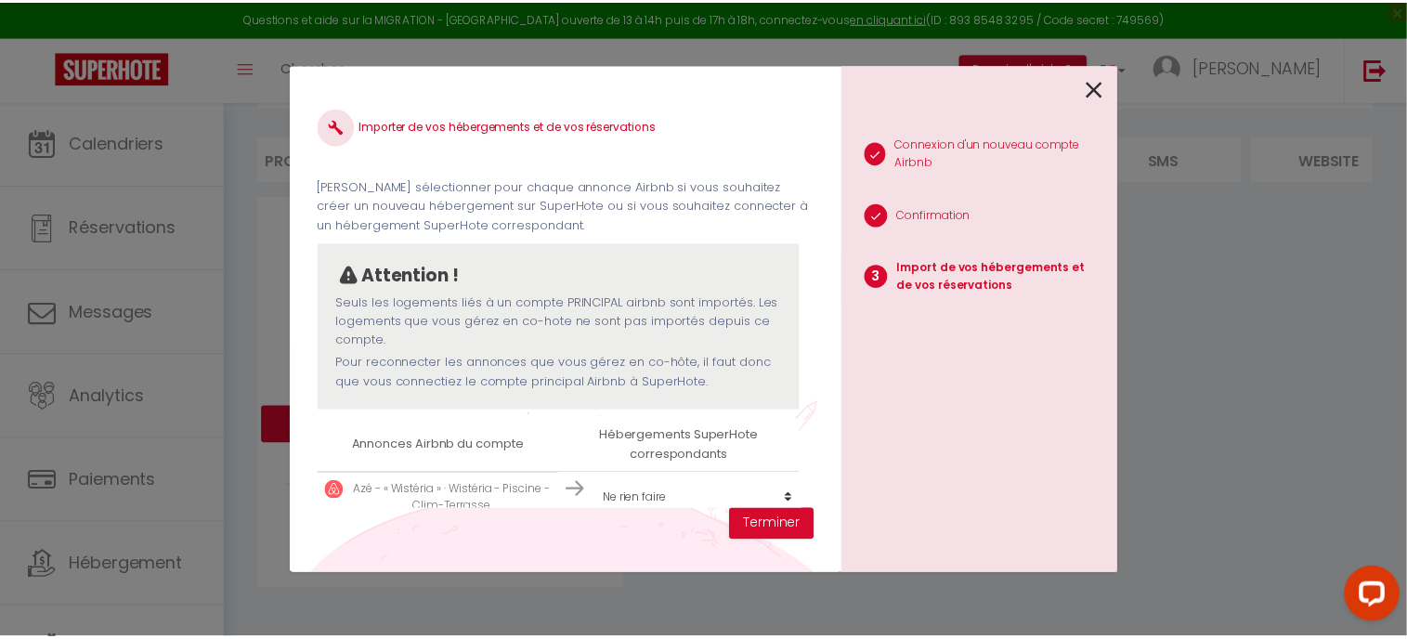
scroll to position [78, 0]
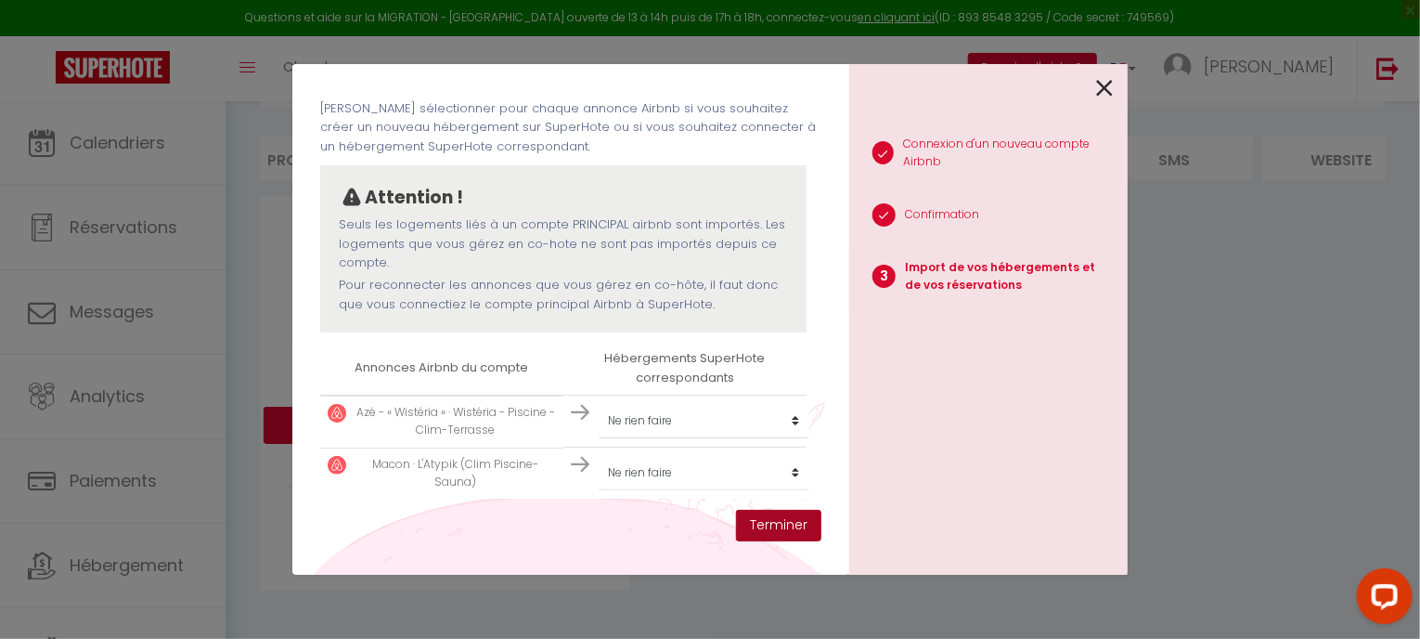
click at [763, 523] on button "Terminer" at bounding box center [778, 526] width 85 height 32
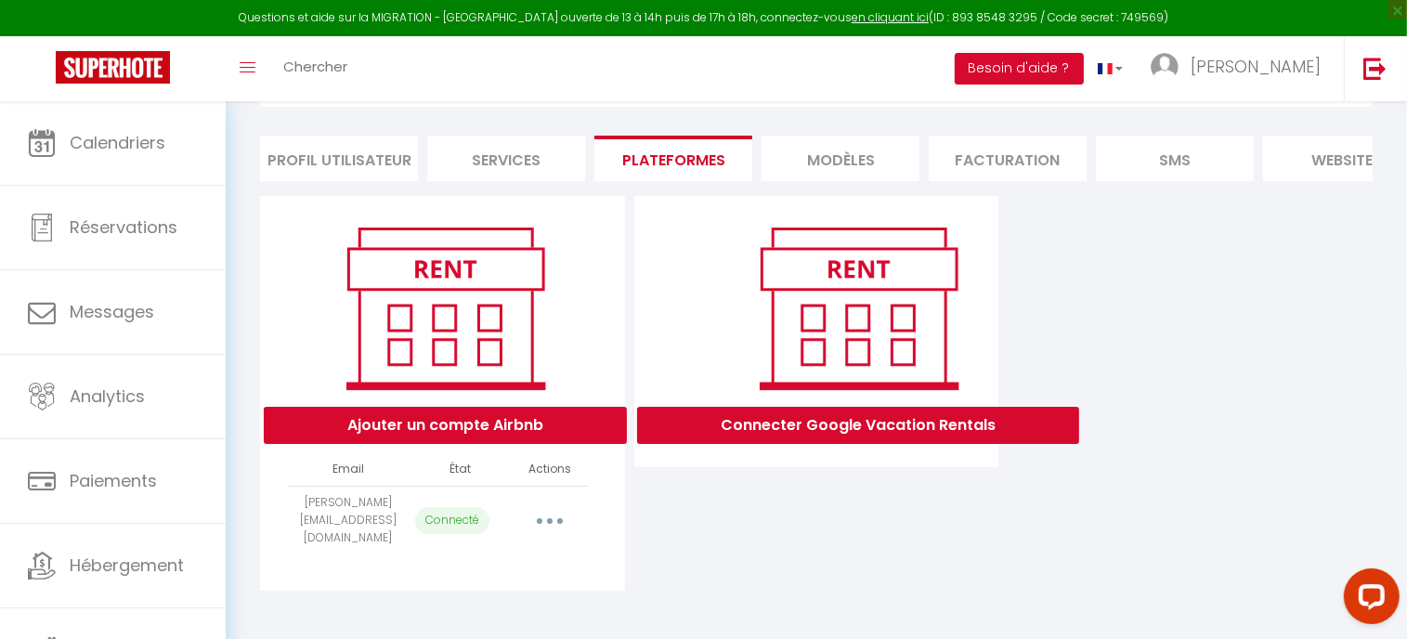
click at [504, 173] on li "Services" at bounding box center [506, 158] width 158 height 45
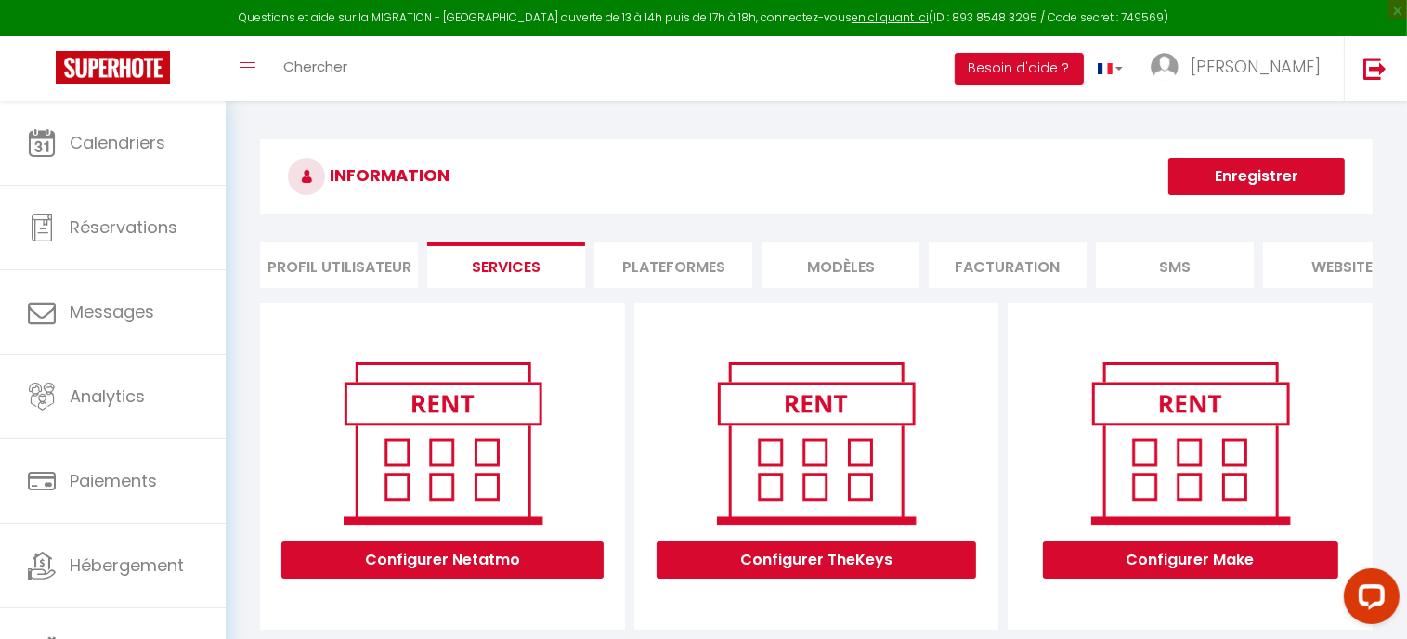
click at [322, 257] on li "Profil Utilisateur" at bounding box center [339, 264] width 158 height 45
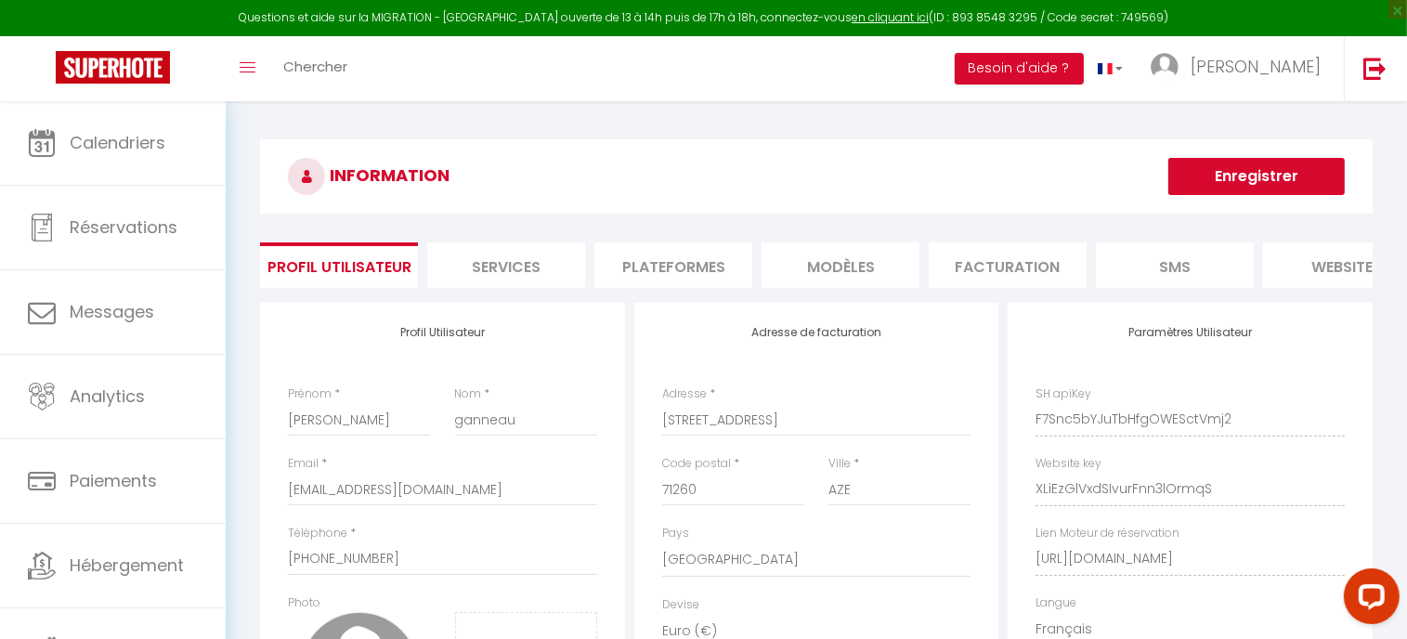
scroll to position [279, 0]
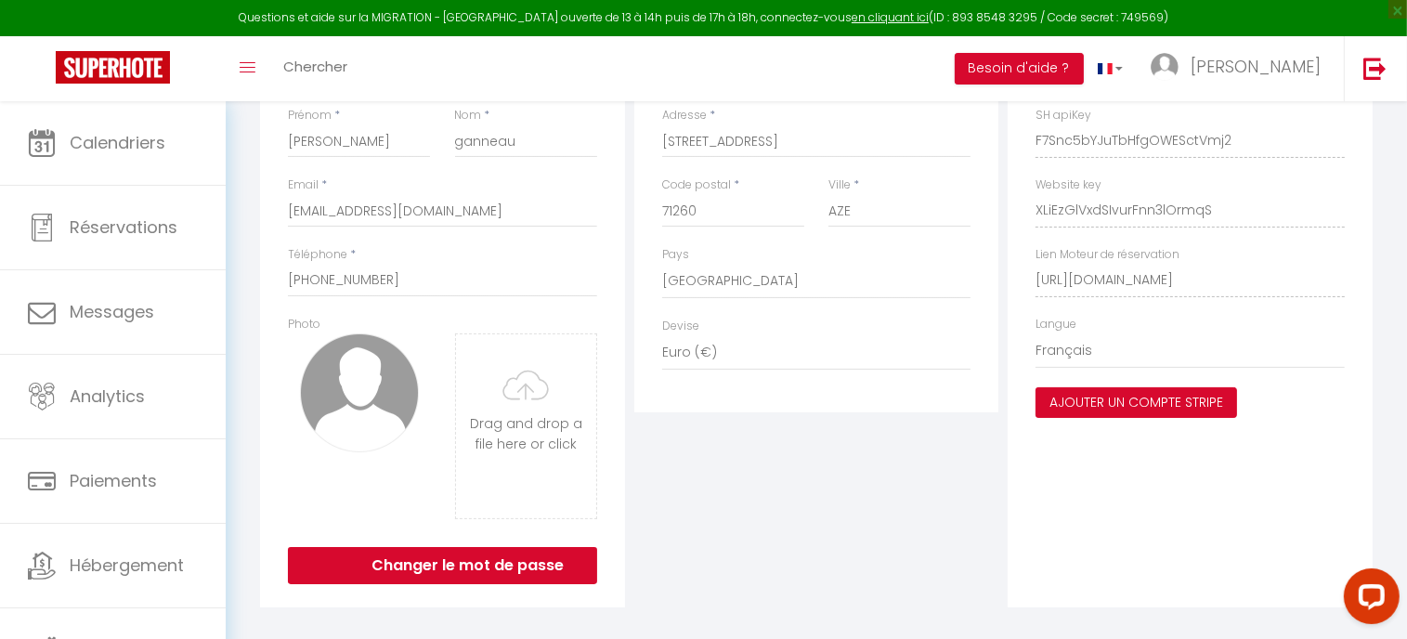
click at [1123, 419] on button "Ajouter un compte Stripe" at bounding box center [1135, 403] width 201 height 32
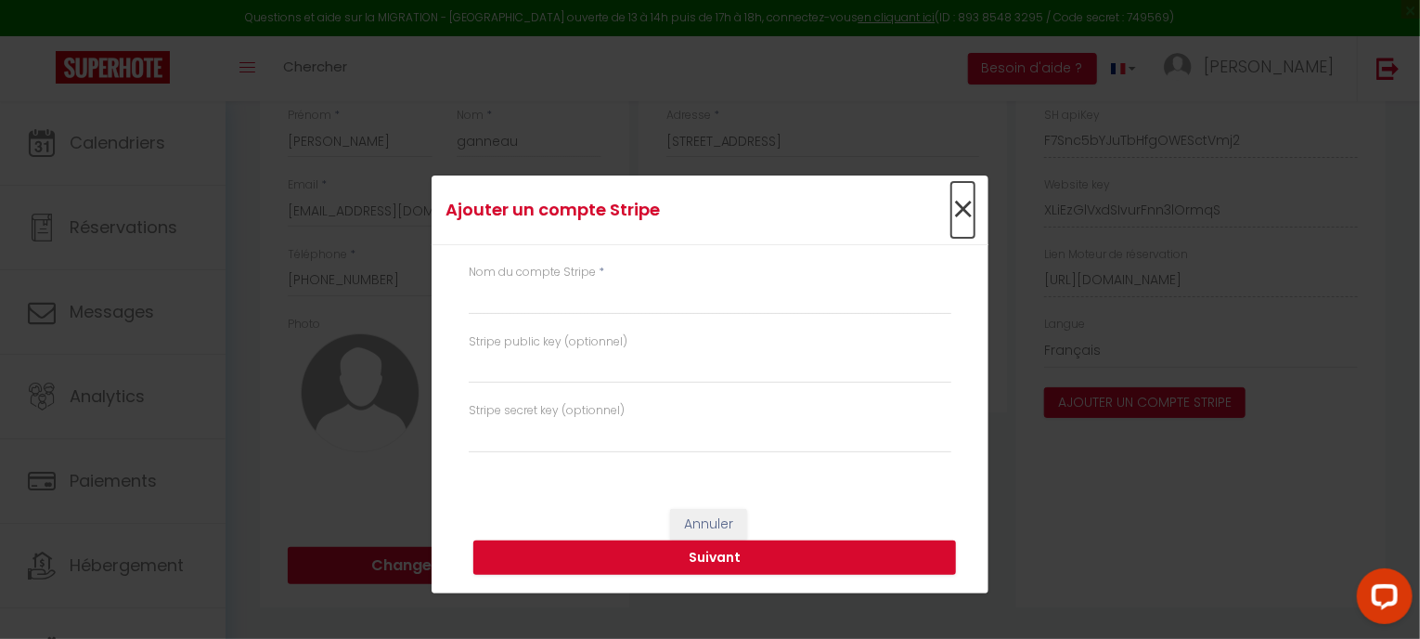
click at [966, 207] on span "×" at bounding box center [963, 210] width 23 height 56
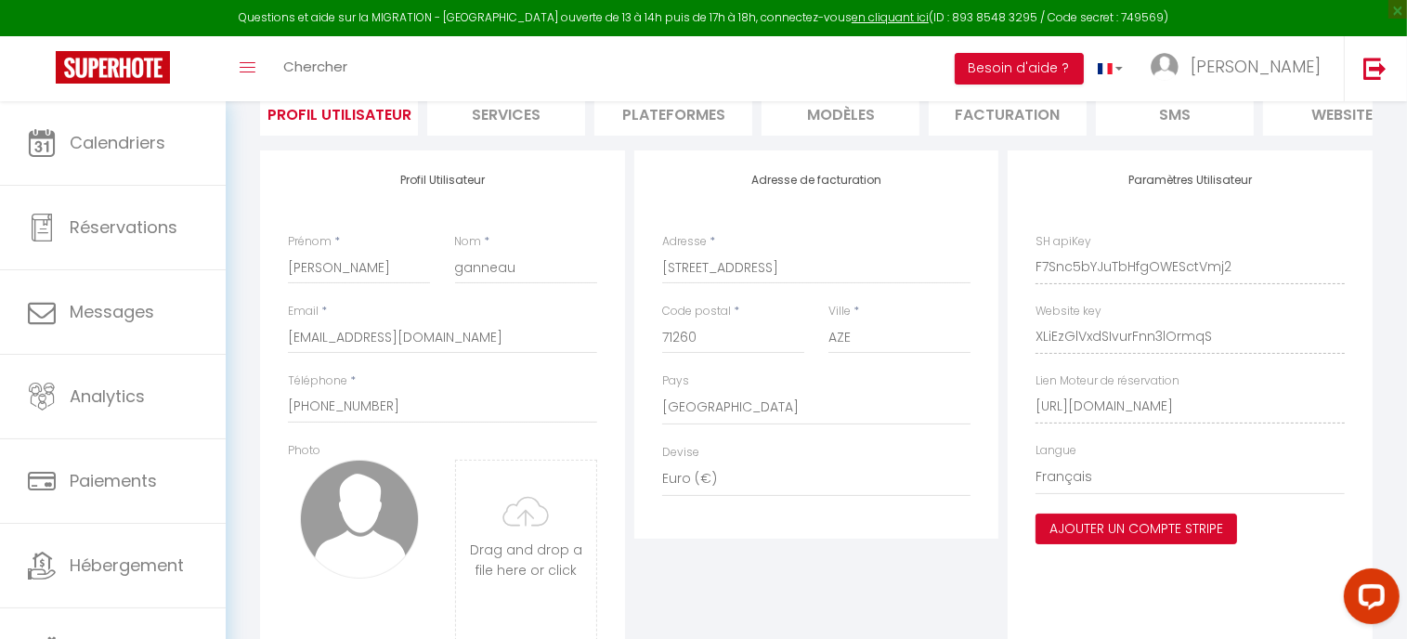
scroll to position [0, 0]
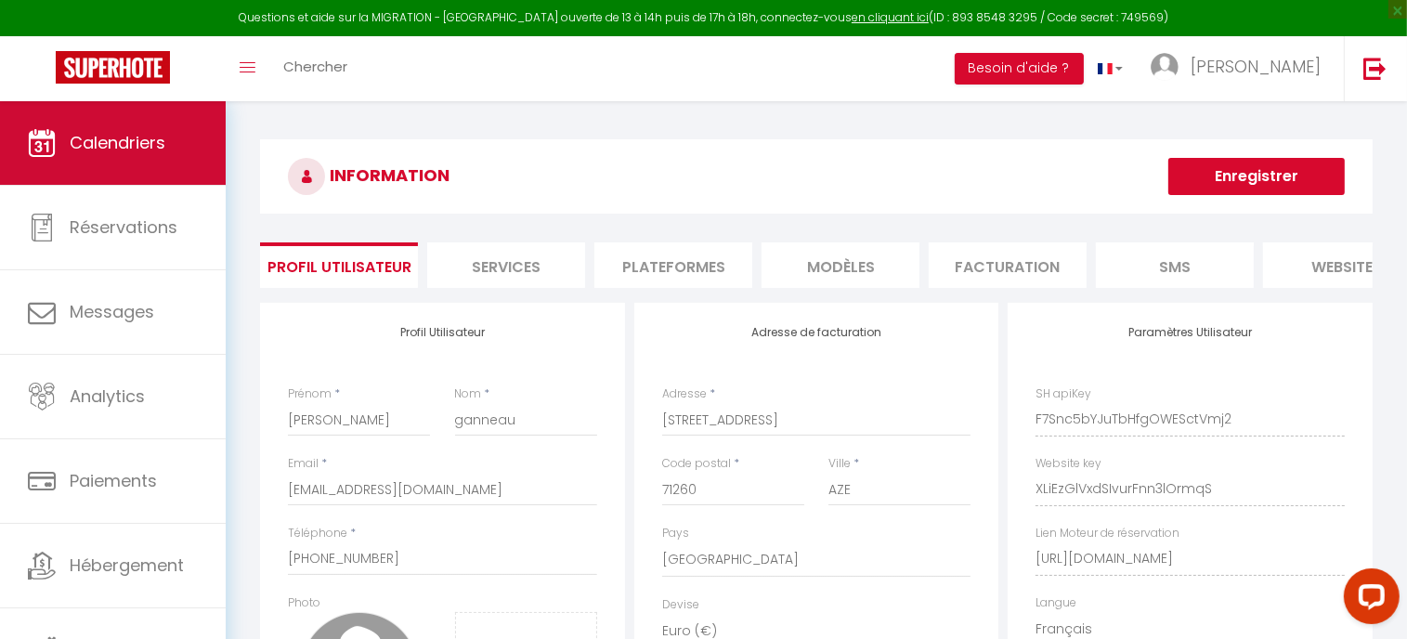
click at [148, 143] on span "Calendriers" at bounding box center [118, 142] width 96 height 23
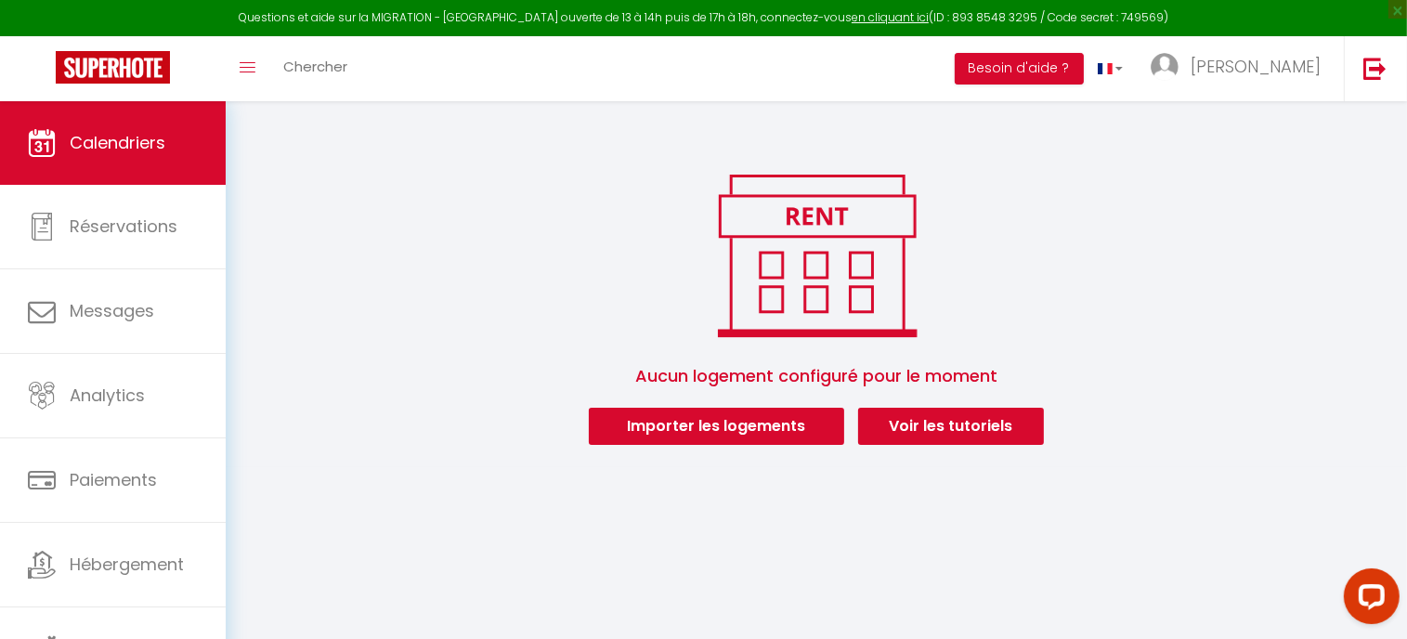
scroll to position [100, 0]
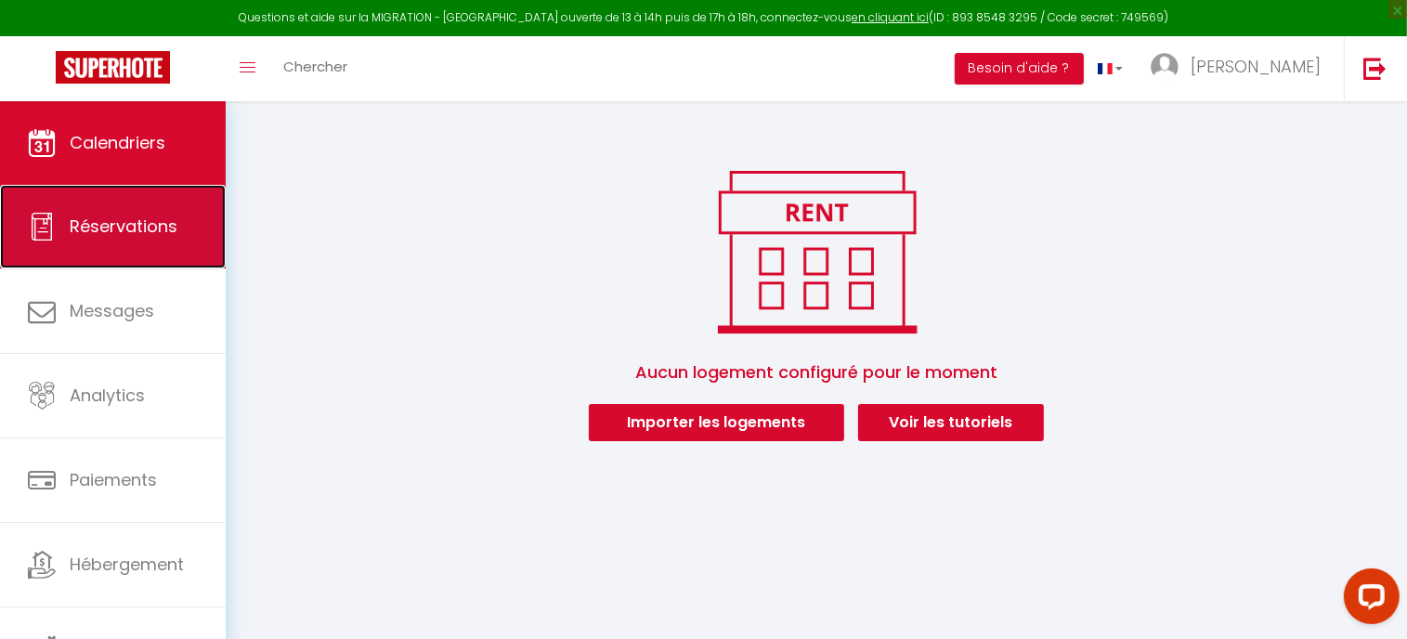
click at [45, 213] on icon at bounding box center [42, 227] width 28 height 28
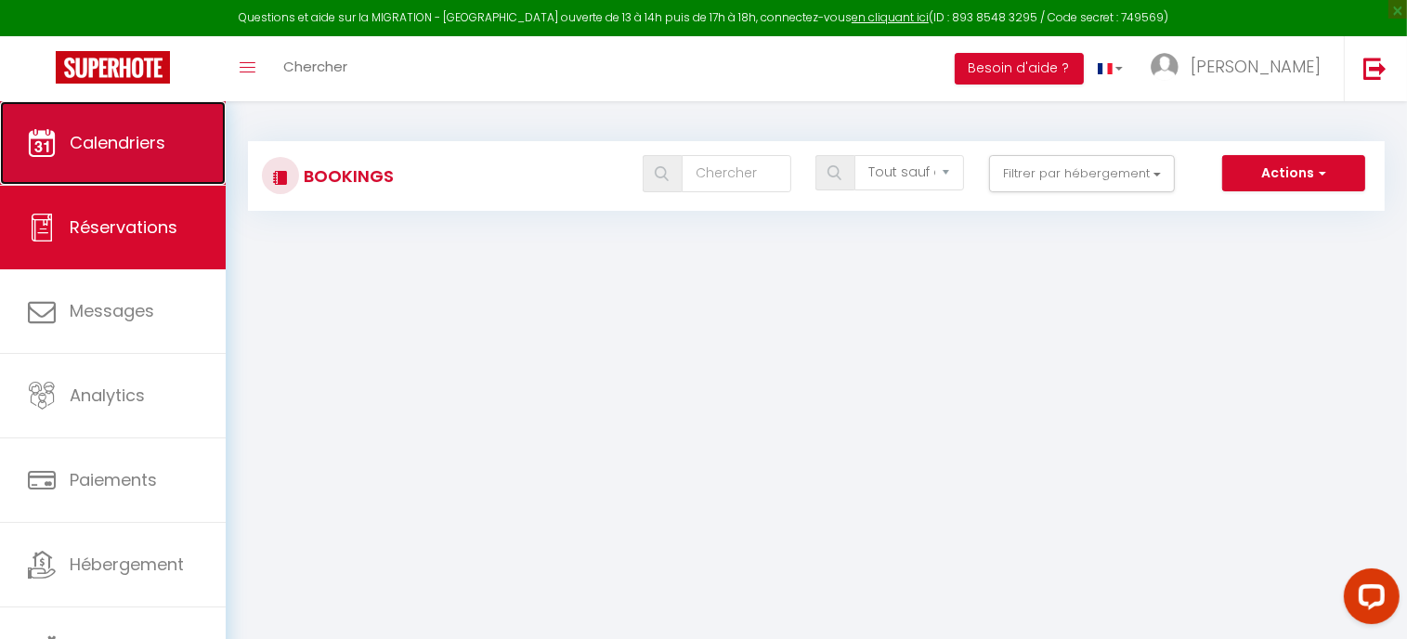
click at [146, 119] on link "Calendriers" at bounding box center [113, 143] width 226 height 84
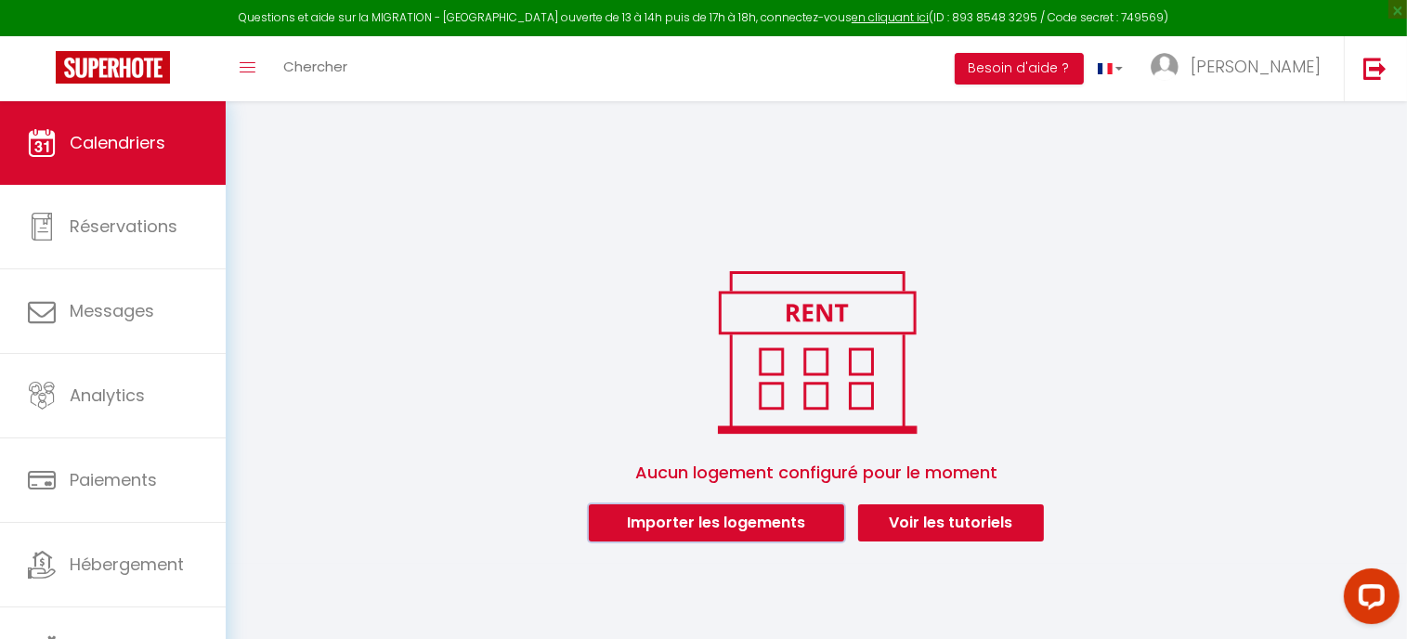
click at [804, 519] on button "Importer les logements" at bounding box center [716, 522] width 255 height 37
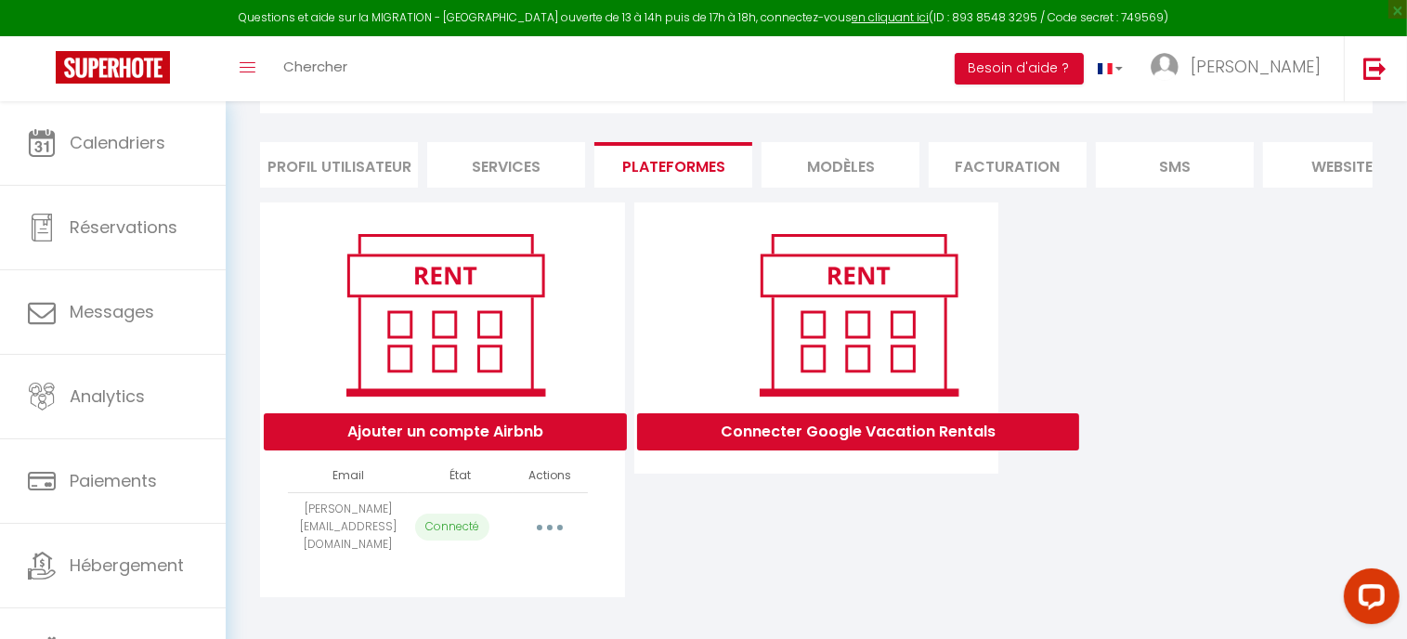
scroll to position [107, 0]
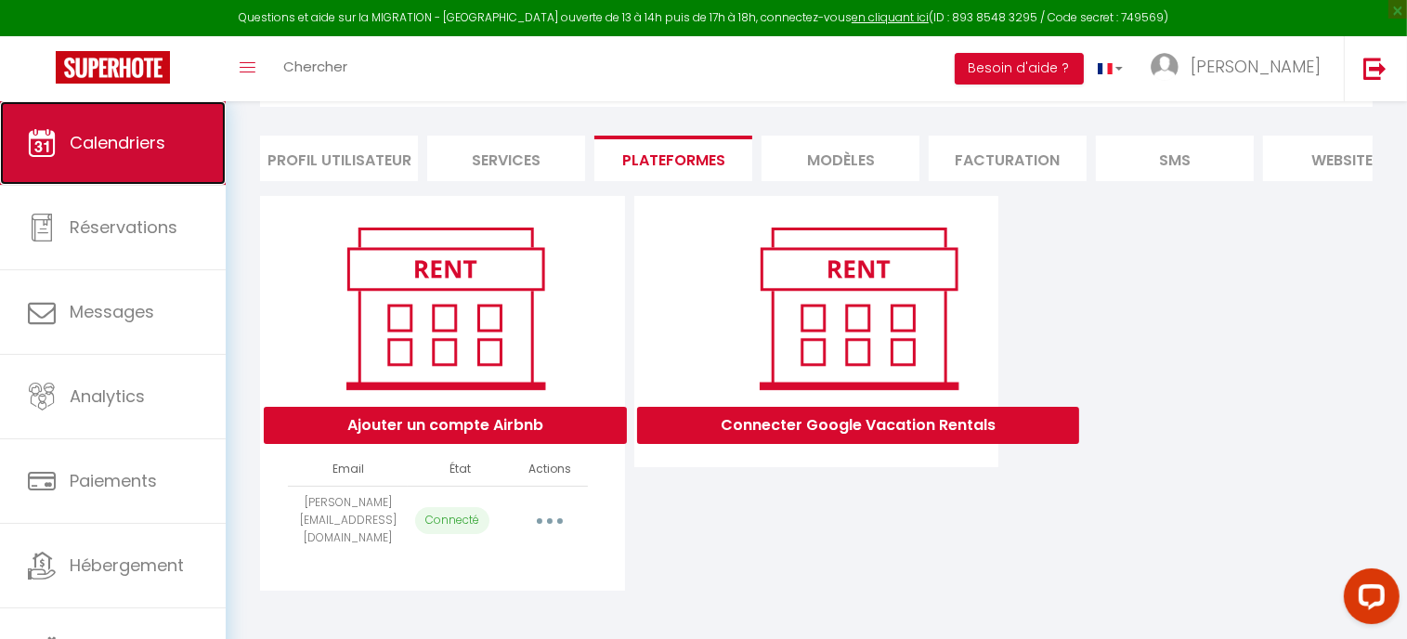
click at [77, 120] on link "Calendriers" at bounding box center [113, 143] width 226 height 84
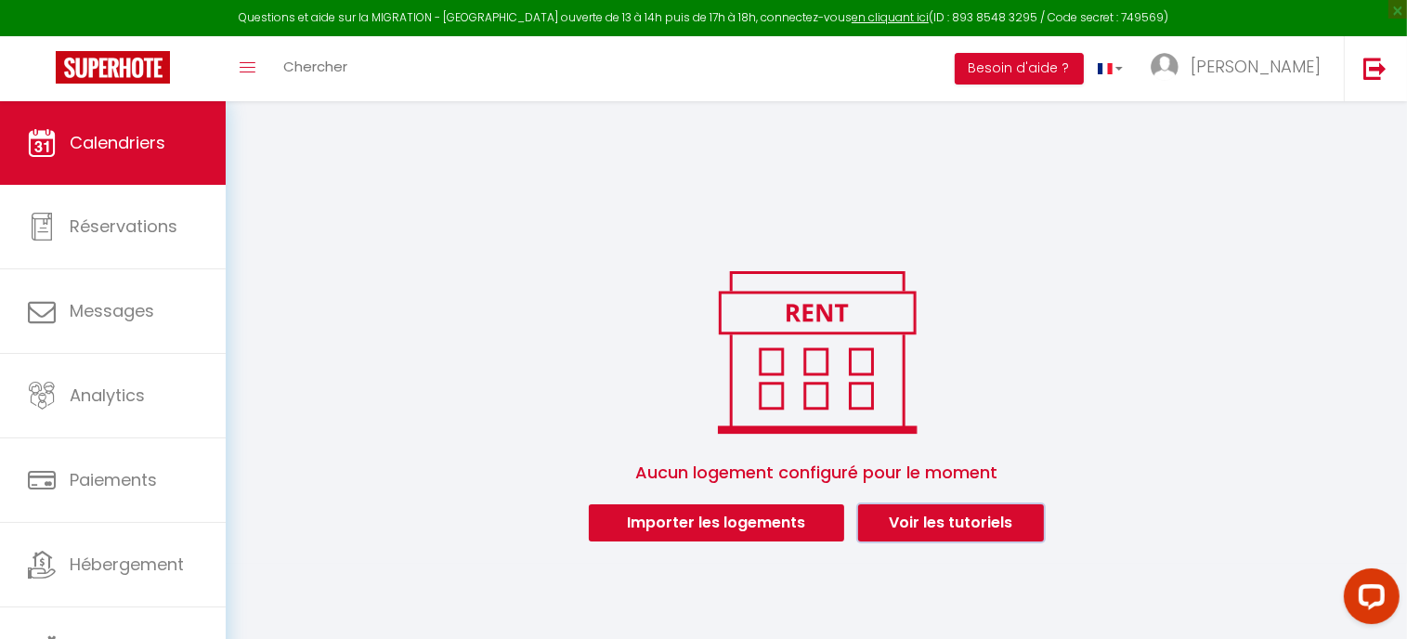
click at [1004, 526] on link "Voir les tutoriels" at bounding box center [951, 522] width 186 height 37
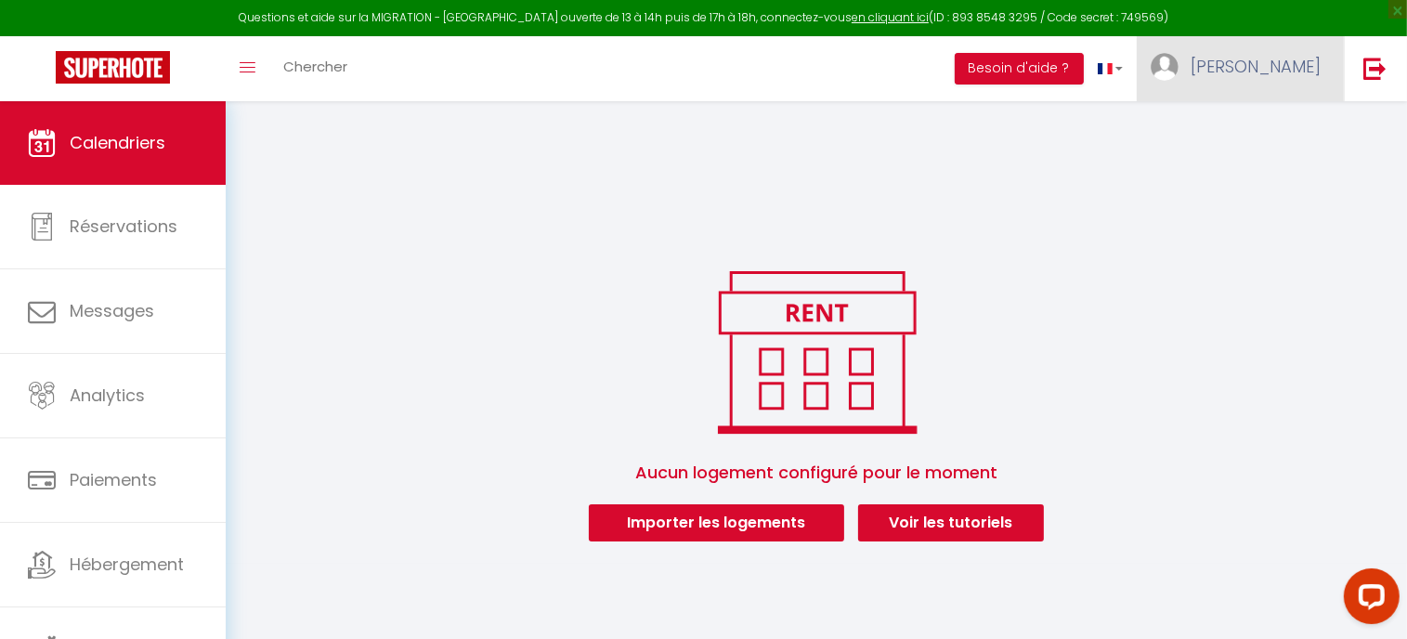
click at [1307, 66] on span "[PERSON_NAME]" at bounding box center [1255, 66] width 130 height 23
click at [1278, 123] on link "Paramètres" at bounding box center [1268, 129] width 137 height 32
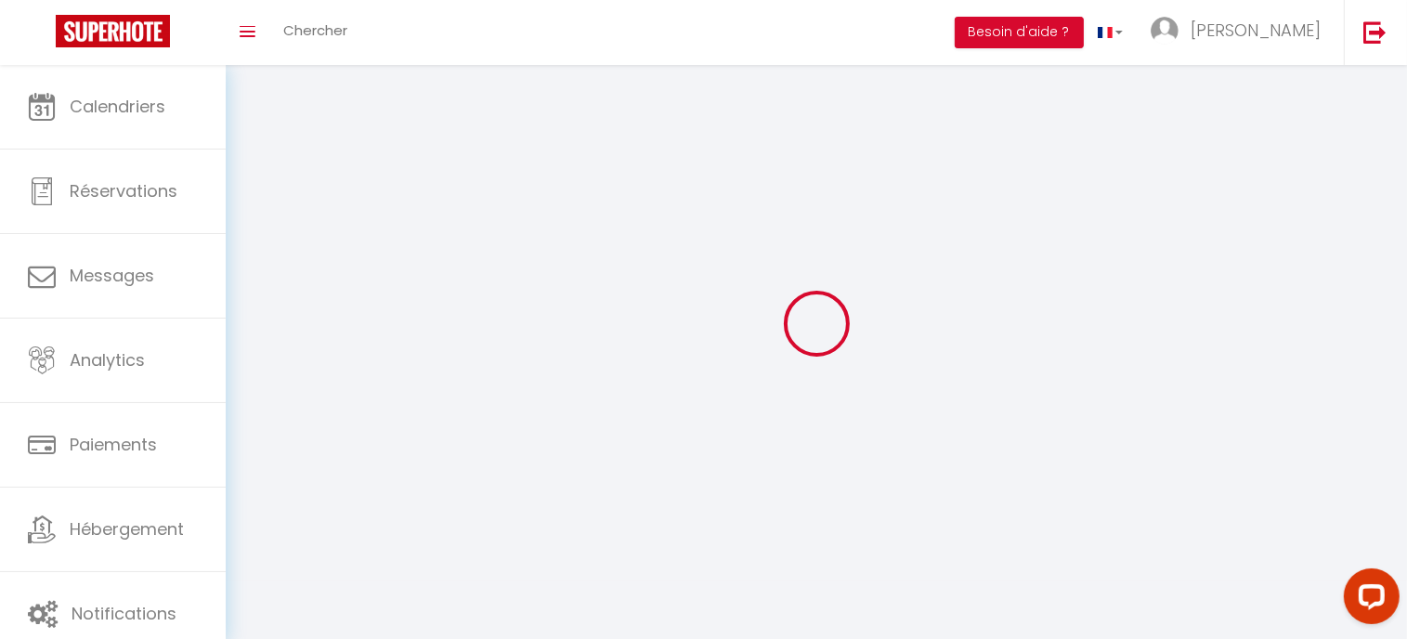
type input "[PERSON_NAME]"
type input "ganneau"
type input "[PHONE_NUMBER]"
type input "[STREET_ADDRESS]"
type input "71260"
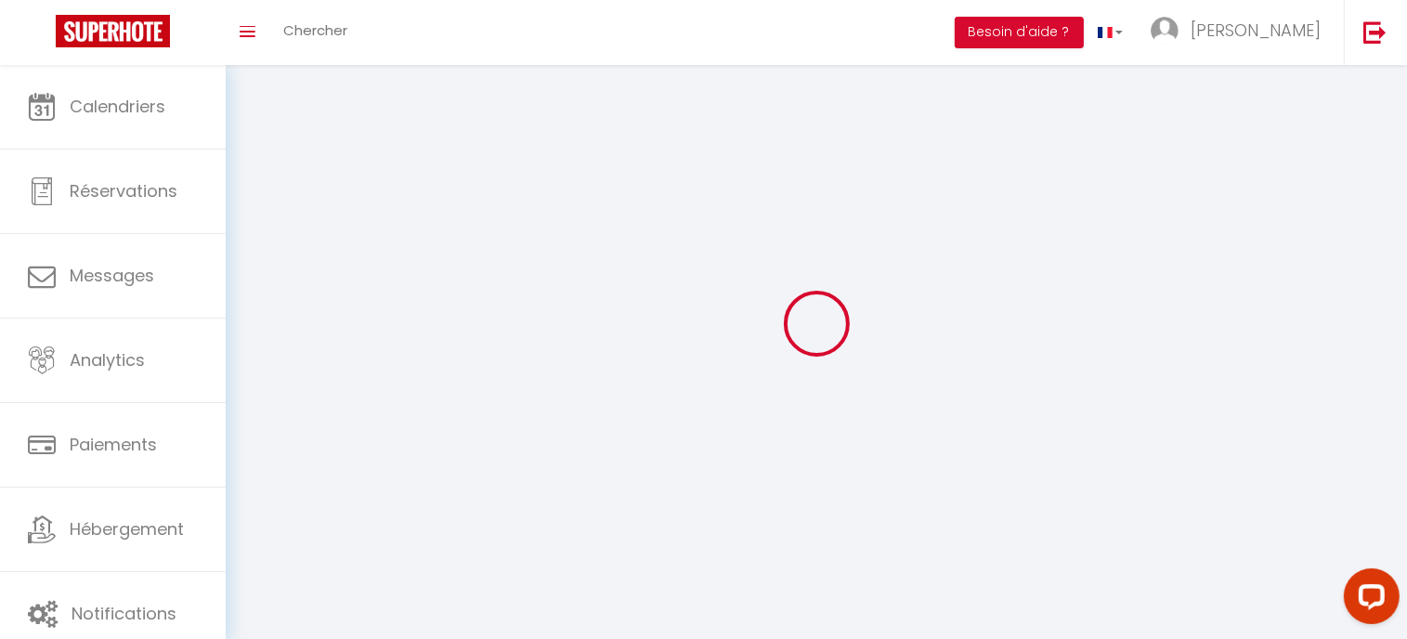
type input "AZE"
type input "F7Snc5bYJuTbHfgOWESctVmj2"
type input "XLiEzGlVxdSIvurFnn3lOrmqS"
select select "28"
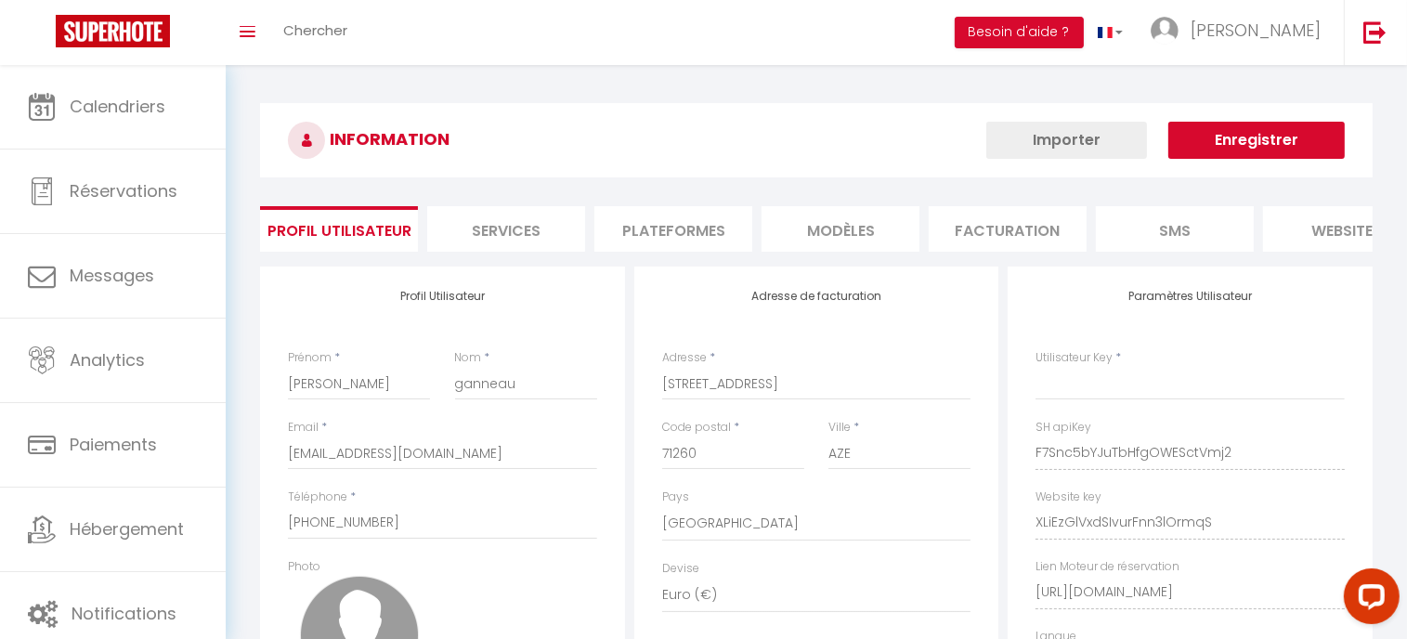
type input "F7Snc5bYJuTbHfgOWESctVmj2"
type input "XLiEzGlVxdSIvurFnn3lOrmqS"
type input "https://app.superhote.com/#/get-available-rentals/XLiEzGlVxdSIvurFnn3lOrmqS"
select select "fr"
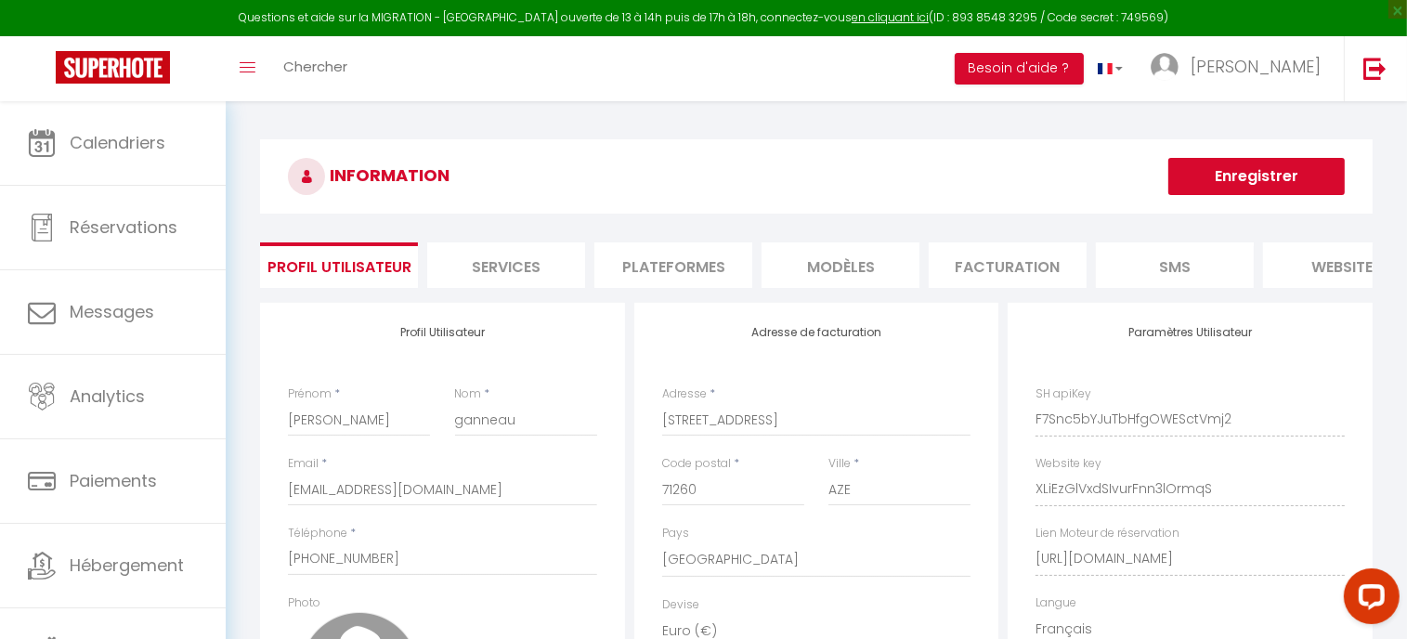
click at [1197, 272] on li "SMS" at bounding box center [1174, 264] width 158 height 45
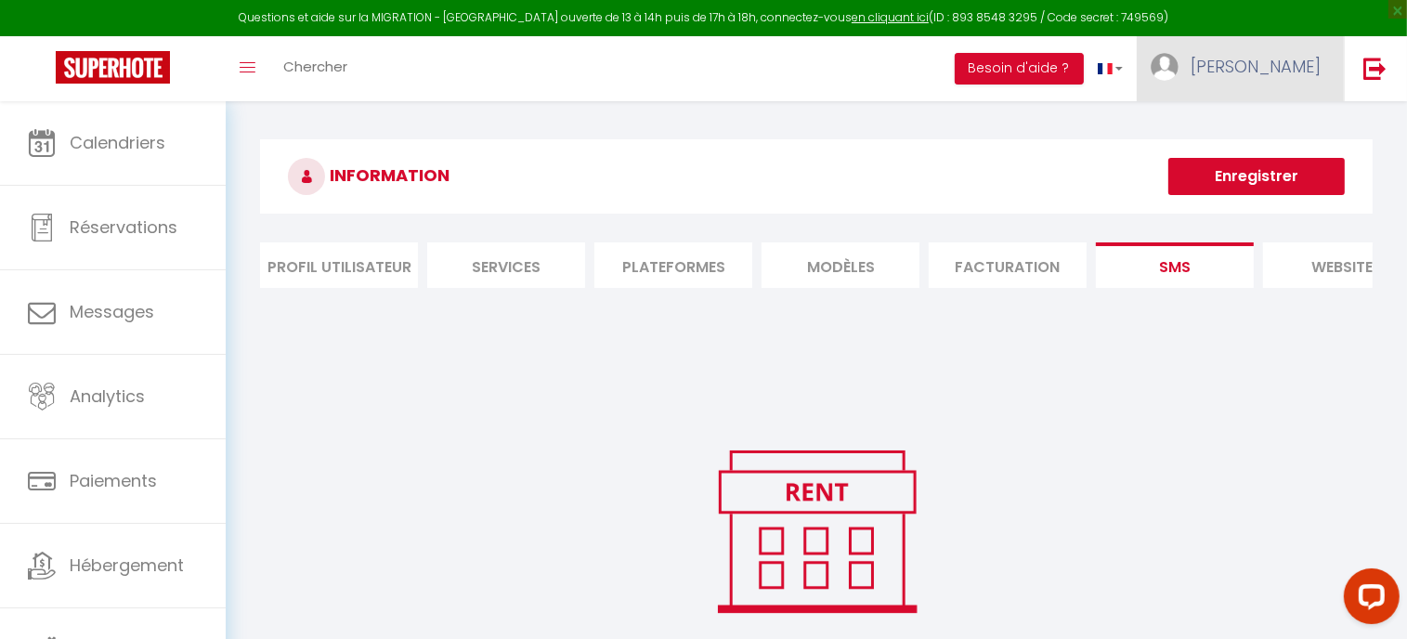
click at [1263, 51] on link "[PERSON_NAME]" at bounding box center [1239, 68] width 207 height 65
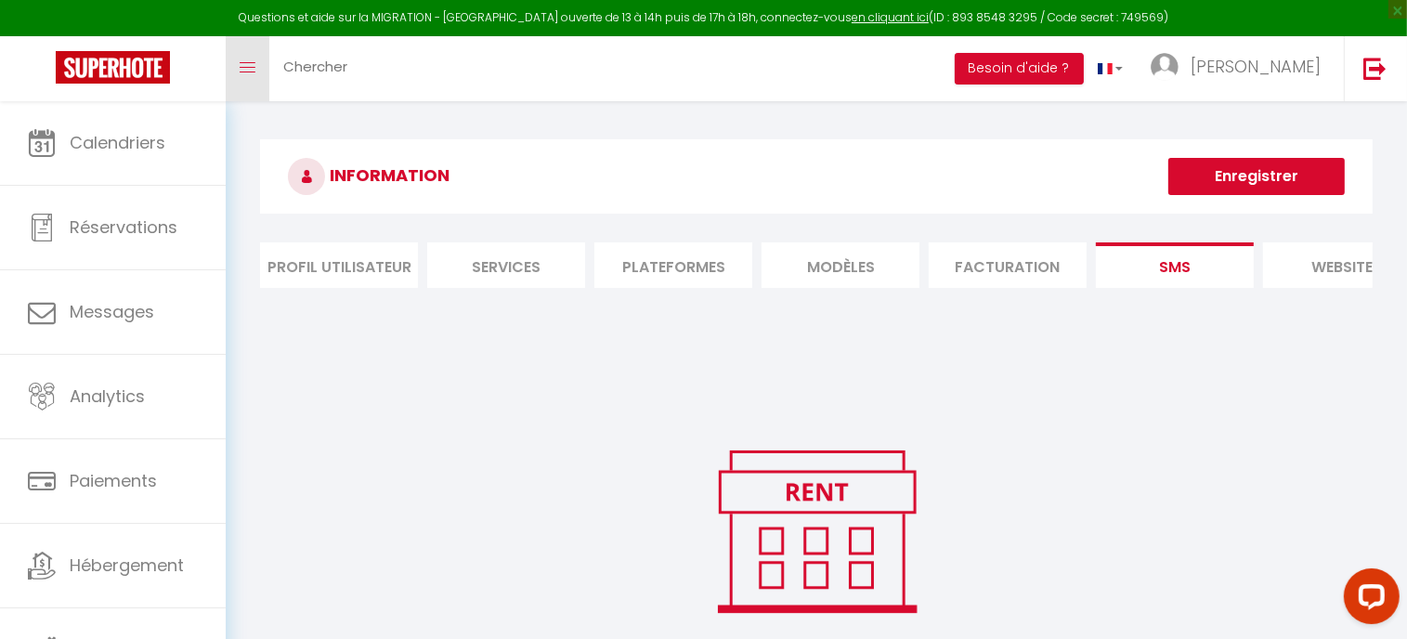
click at [227, 73] on link "Toggle menubar" at bounding box center [248, 68] width 44 height 65
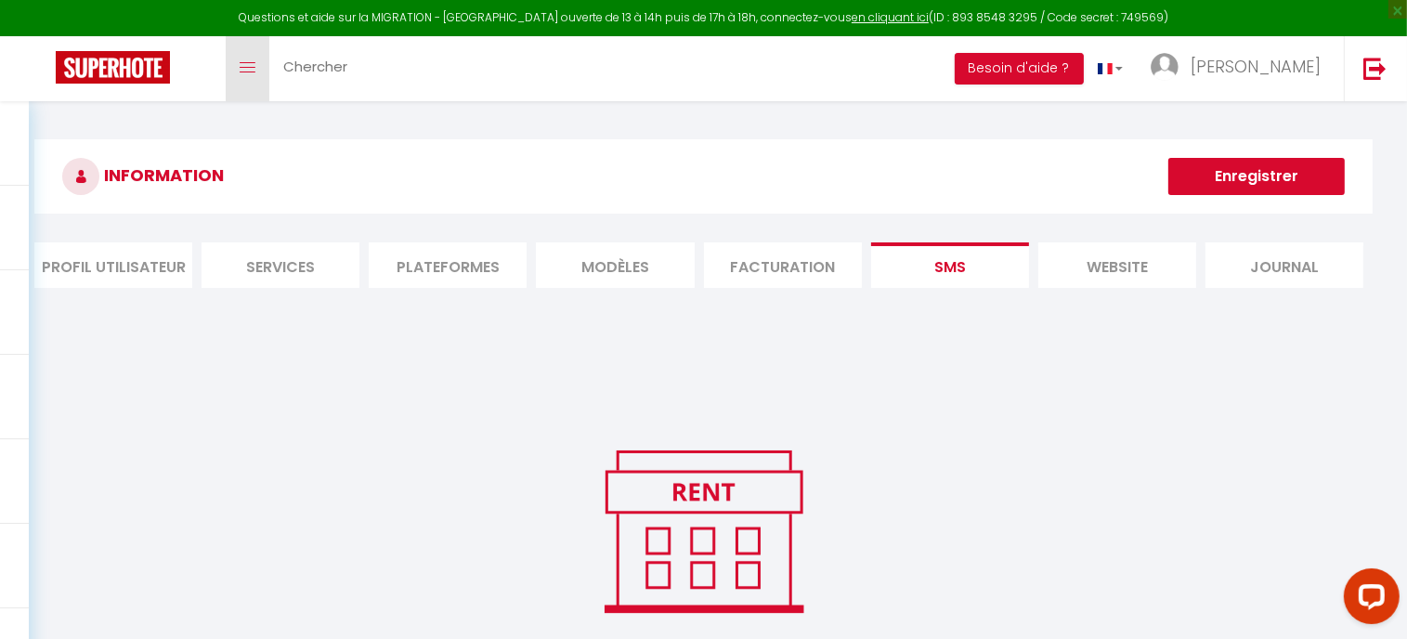
click at [232, 71] on link "Toggle menubar" at bounding box center [248, 68] width 44 height 65
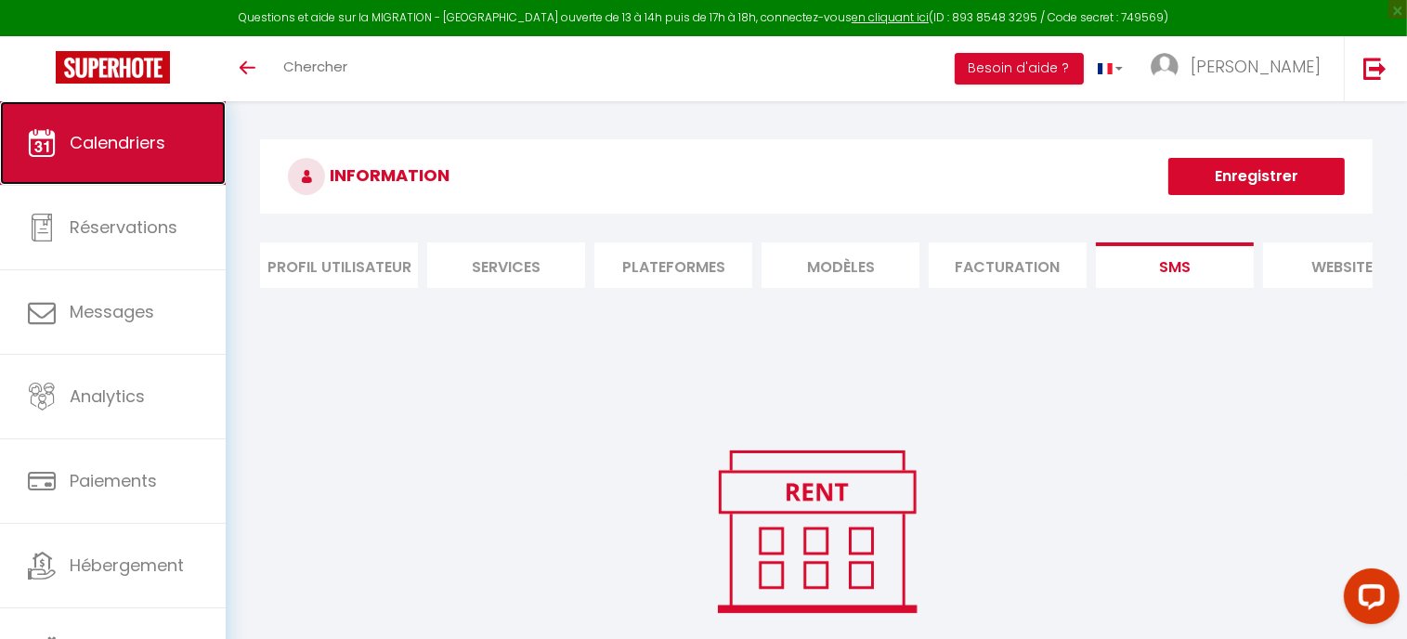
click at [160, 134] on span "Calendriers" at bounding box center [118, 142] width 96 height 23
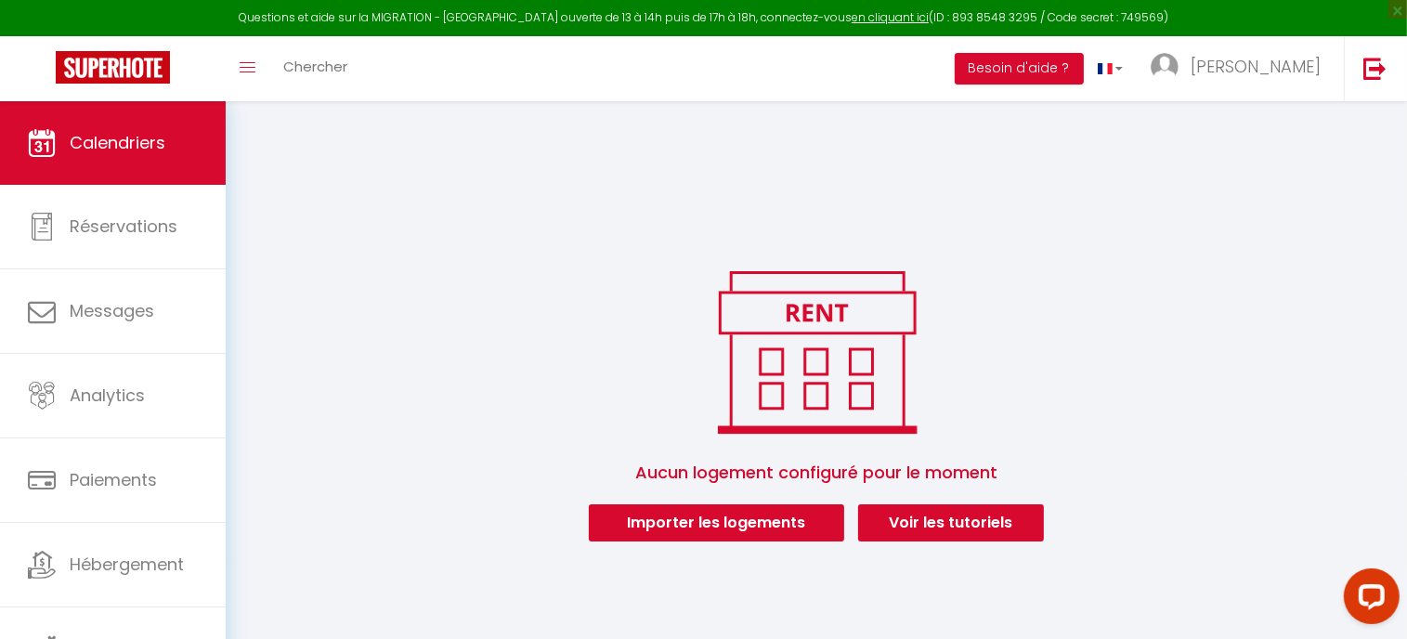
click at [906, 497] on span "Aucun logement configuré pour le moment" at bounding box center [816, 472] width 1136 height 63
click at [906, 505] on link "Voir les tutoriels" at bounding box center [951, 522] width 186 height 37
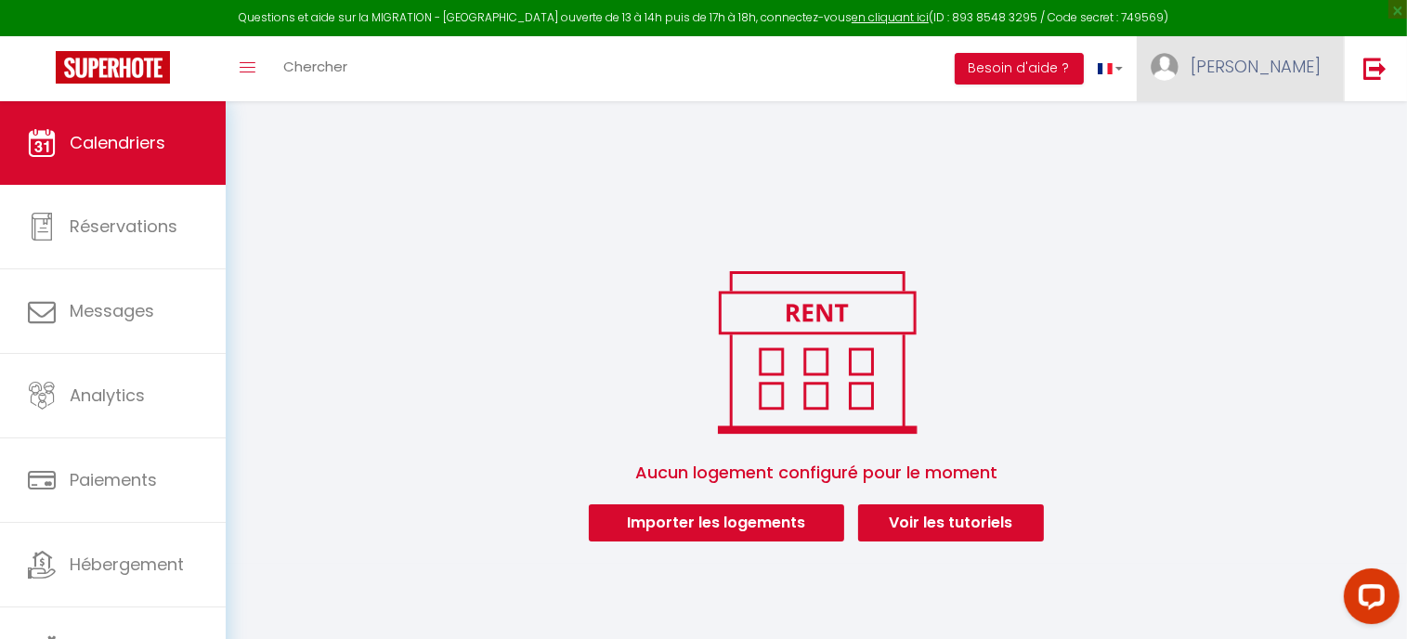
click at [1292, 71] on span "[PERSON_NAME]" at bounding box center [1255, 66] width 130 height 23
click at [1289, 114] on link "Paramètres" at bounding box center [1268, 129] width 137 height 32
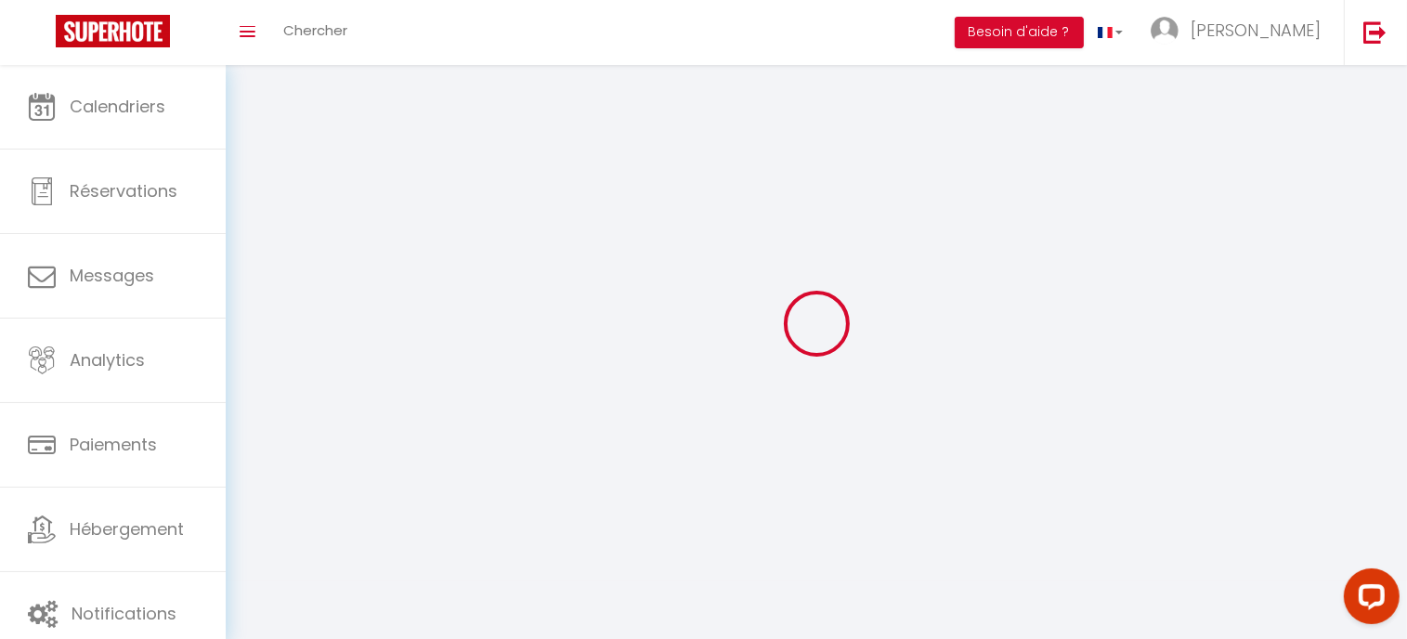
select select
type input "[PERSON_NAME]"
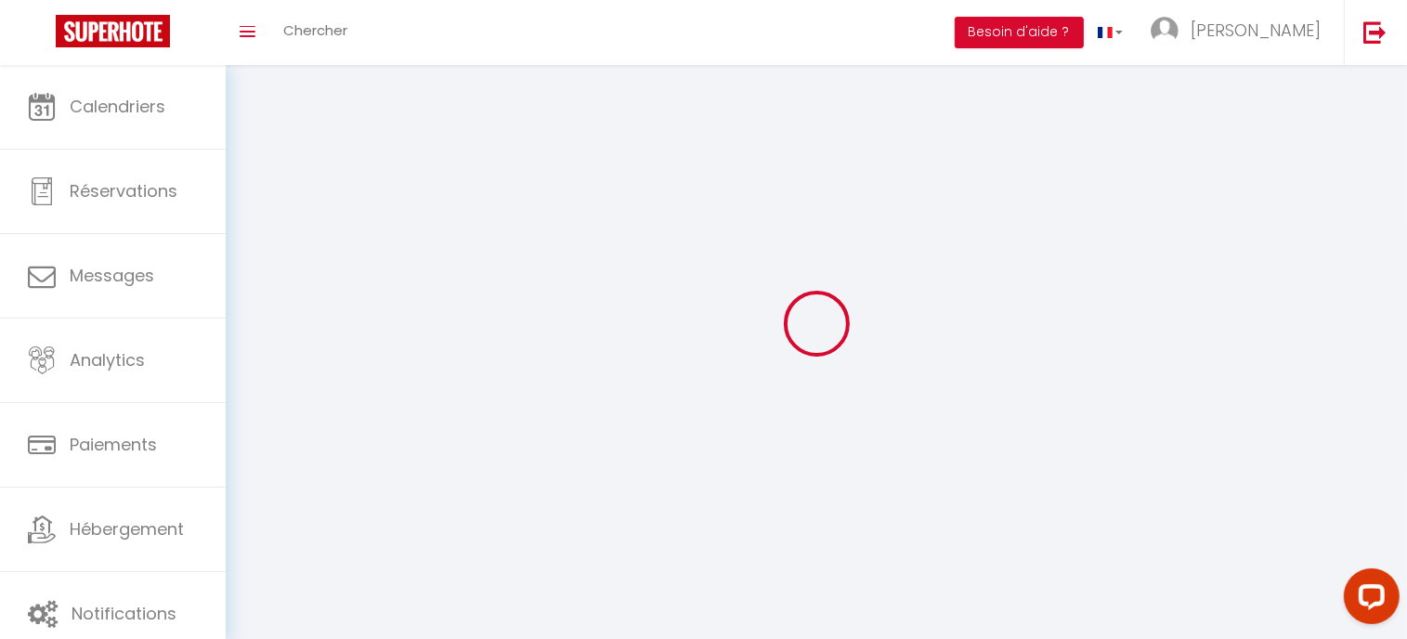
type input "ganneau"
type input "+33777702671"
type input "82 rue du four"
type input "71260"
type input "AZE"
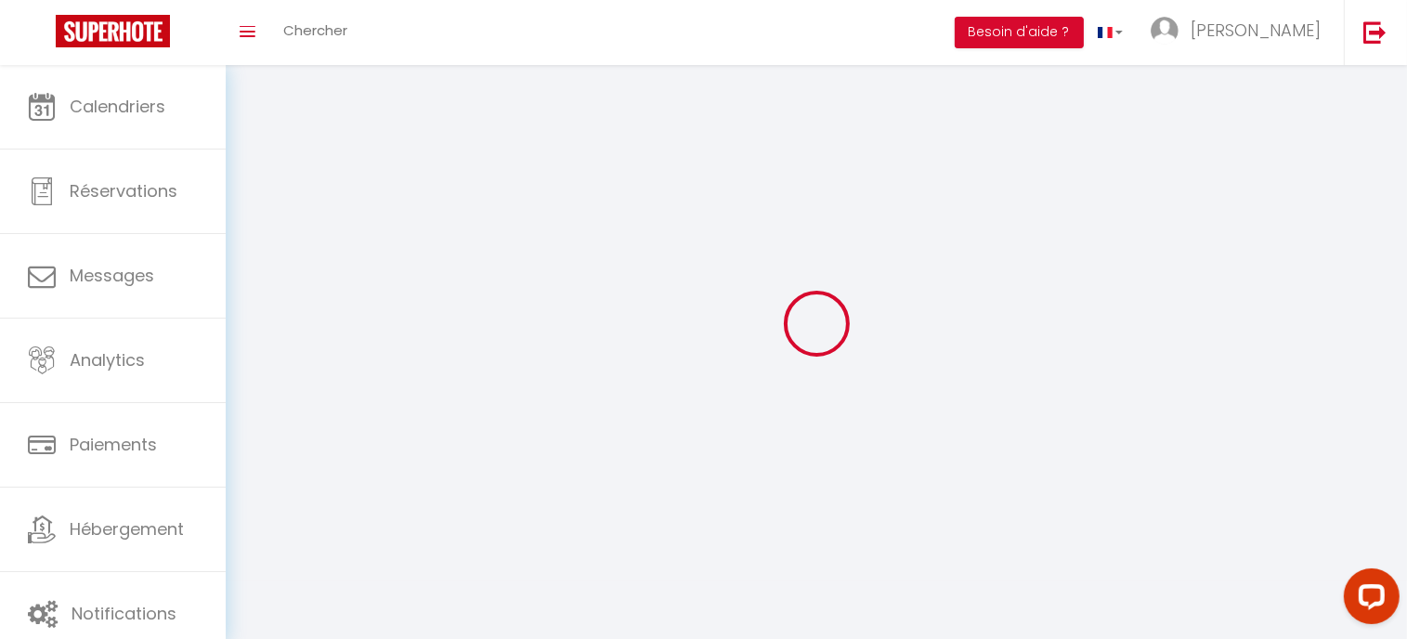
type input "F7Snc5bYJuTbHfgOWESctVmj2"
type input "XLiEzGlVxdSIvurFnn3lOrmqS"
type input "https://app.superhote.com/#/get-available-rentals/XLiEzGlVxdSIvurFnn3lOrmqS"
type input "F7Snc5bYJuTbHfgOWESctVmj2"
type input "XLiEzGlVxdSIvurFnn3lOrmqS"
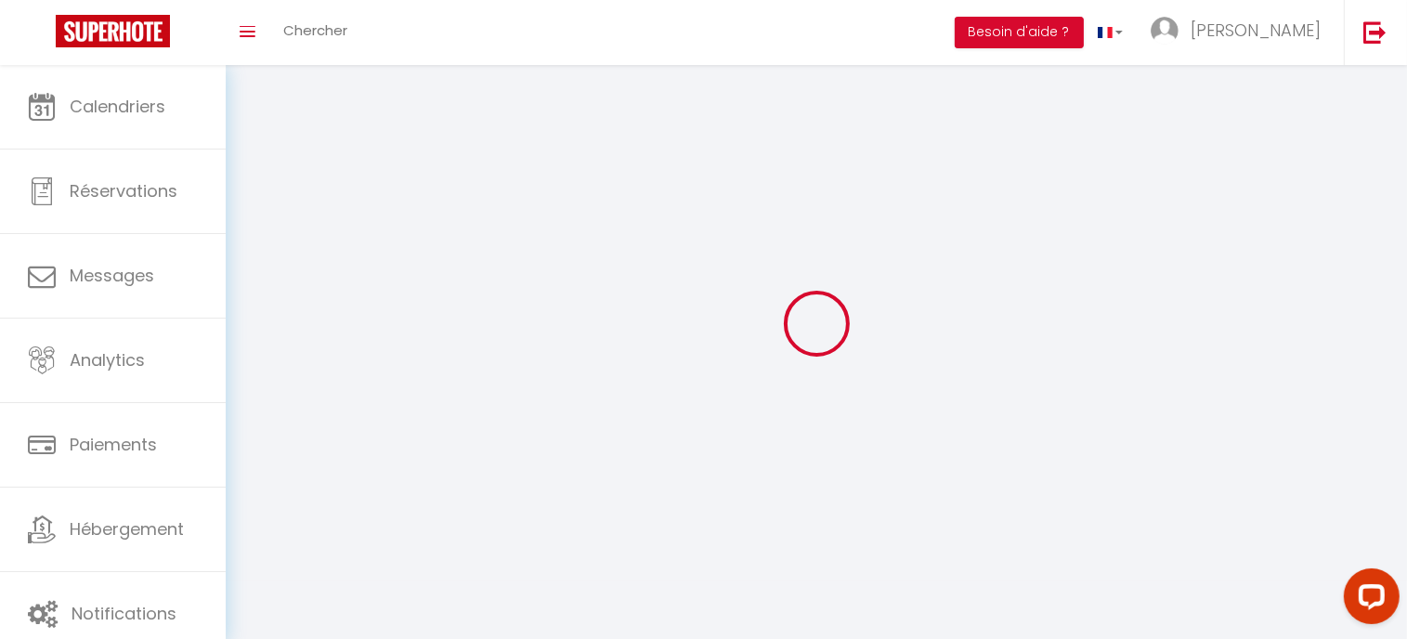
type input "https://app.superhote.com/#/get-available-rentals/XLiEzGlVxdSIvurFnn3lOrmqS"
select select "28"
select select "fr"
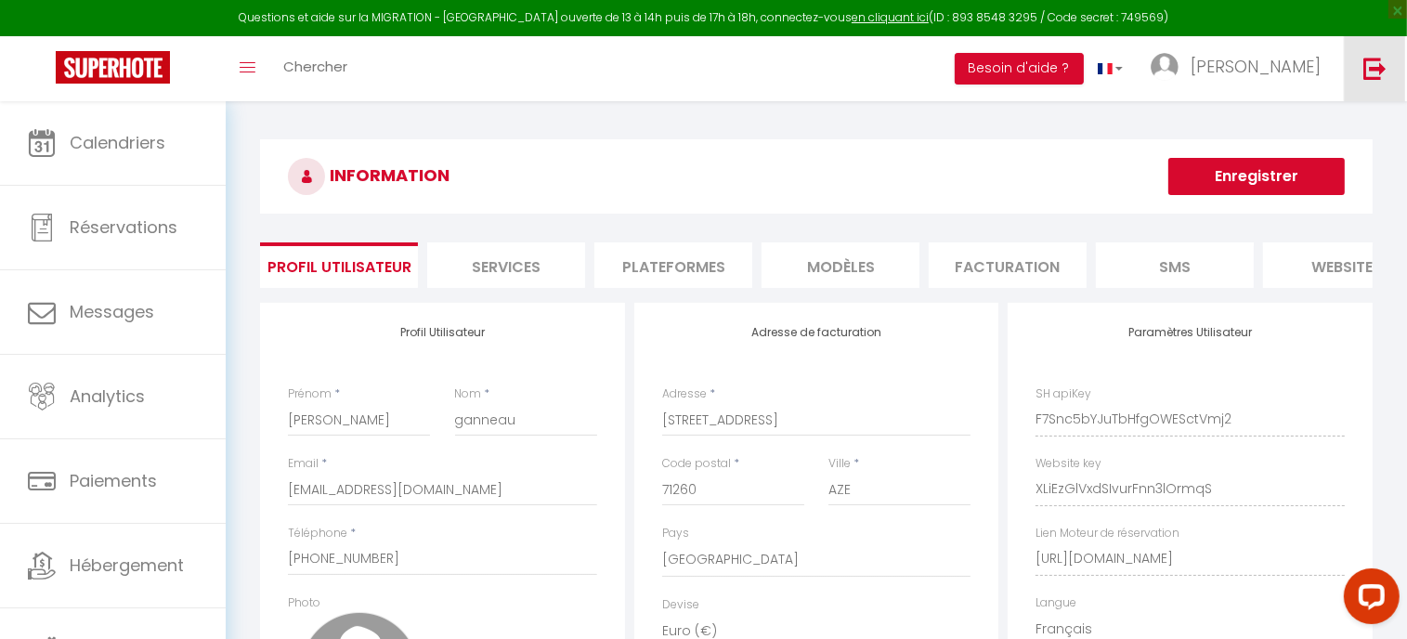
click at [1370, 79] on img at bounding box center [1374, 68] width 23 height 23
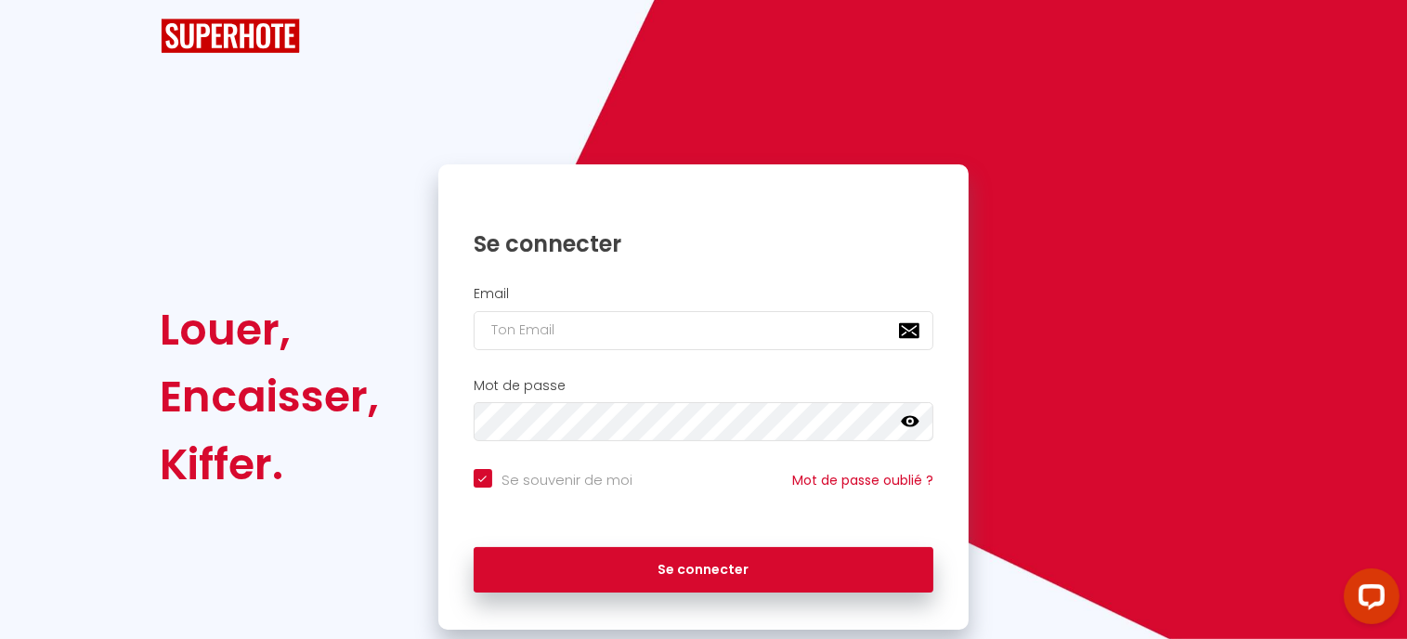
checkbox input "true"
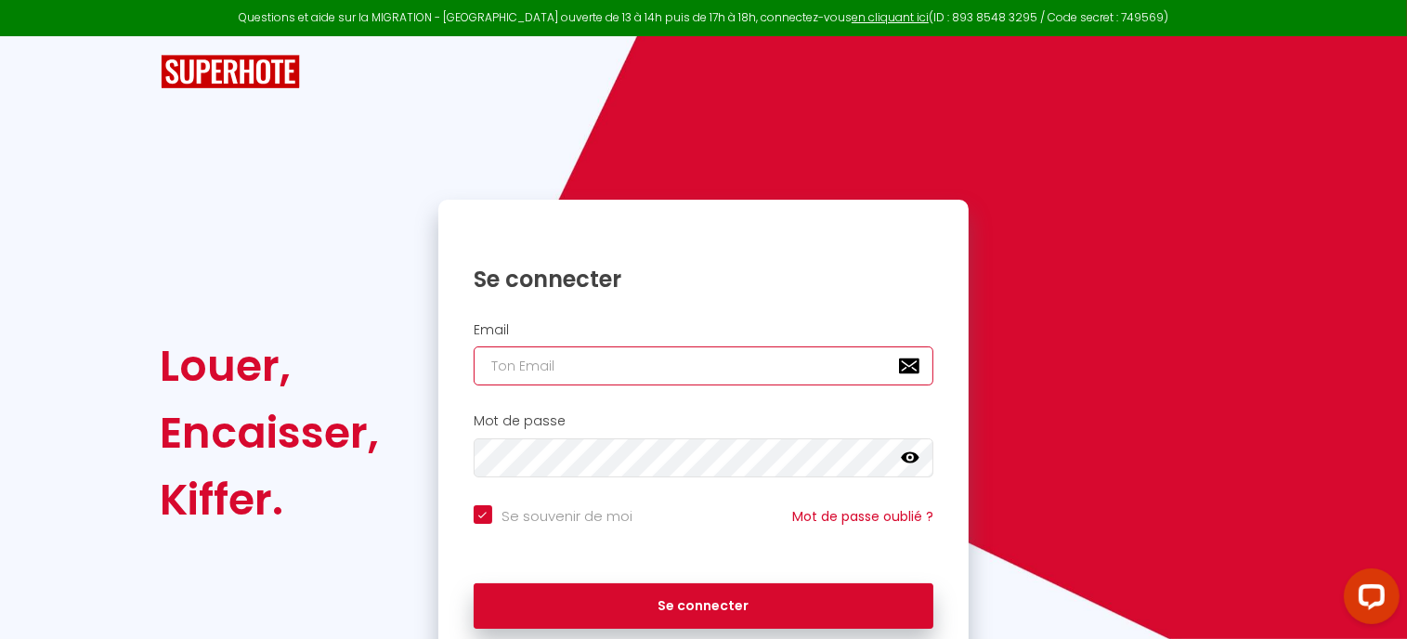
type input "[EMAIL_ADDRESS][DOMAIN_NAME]"
click at [901, 451] on icon at bounding box center [910, 457] width 19 height 19
drag, startPoint x: 612, startPoint y: 417, endPoint x: 772, endPoint y: 506, distance: 183.7
click at [772, 506] on div "Mot de passe oublié ?" at bounding box center [853, 516] width 206 height 20
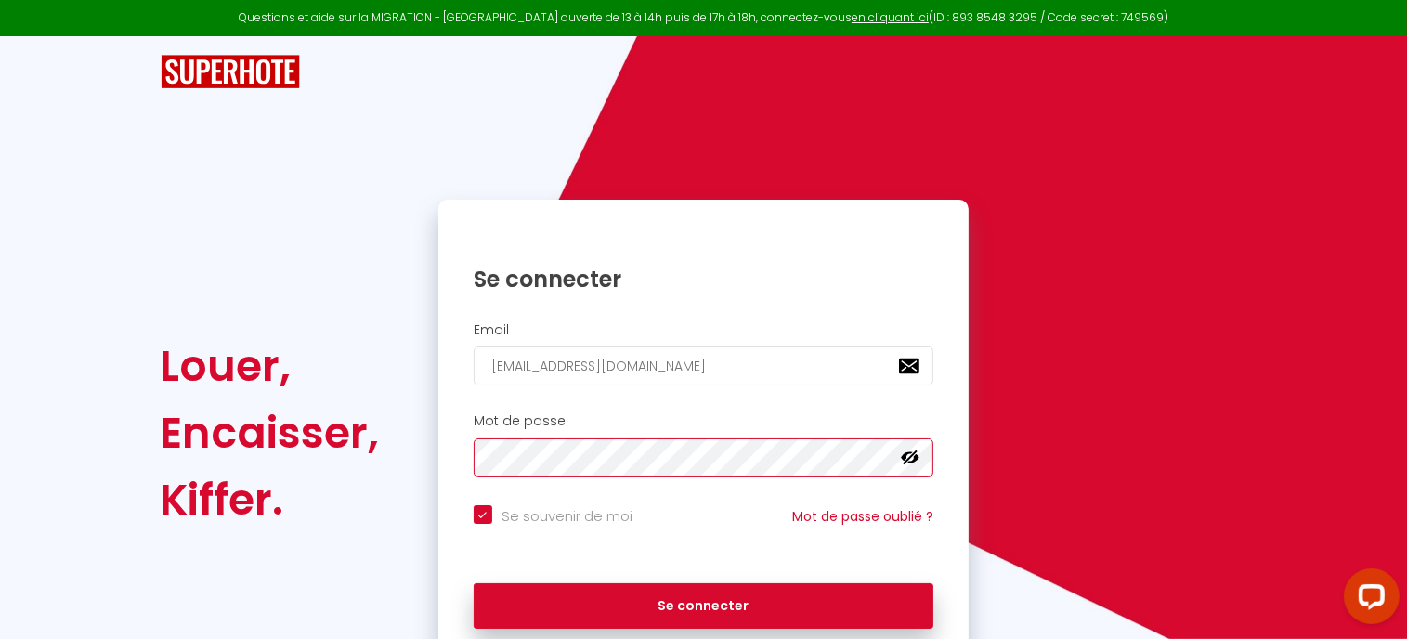
click at [434, 465] on div "Se connecter Email lesgitesdaze@gmail.com Mot de passe false Se souvenir de moi…" at bounding box center [702, 433] width 555 height 466
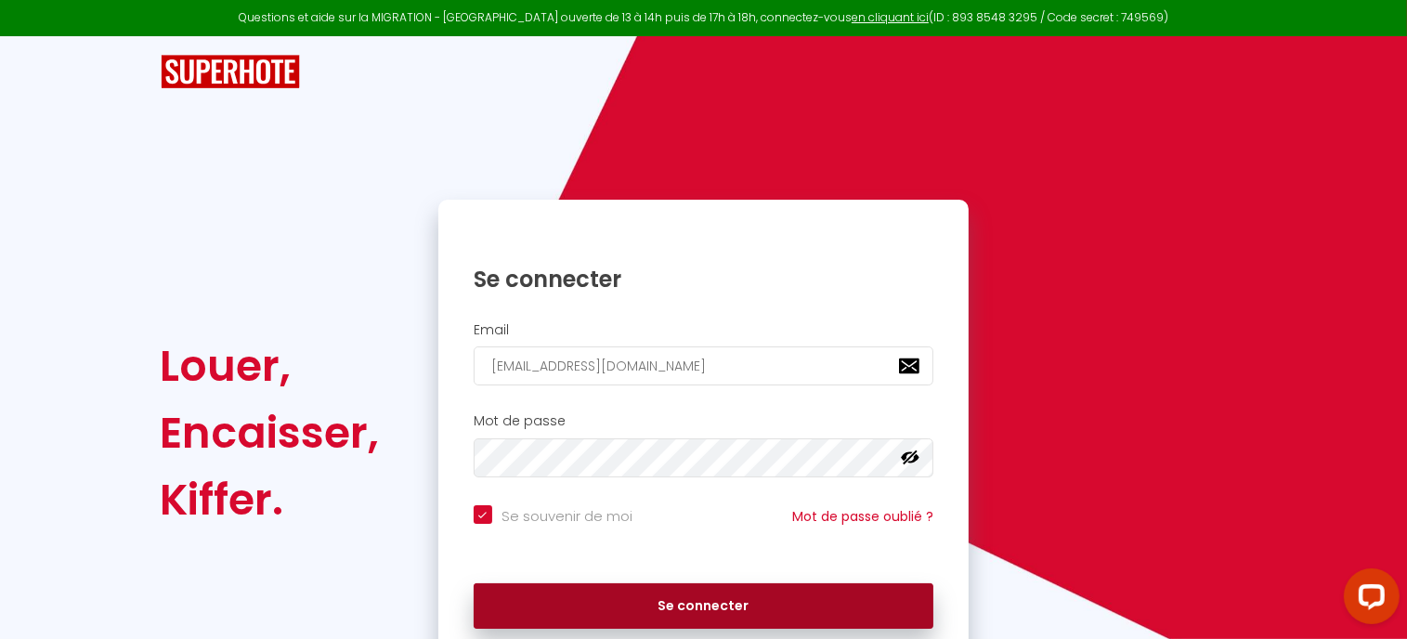
click at [746, 601] on button "Se connecter" at bounding box center [703, 606] width 460 height 46
checkbox input "true"
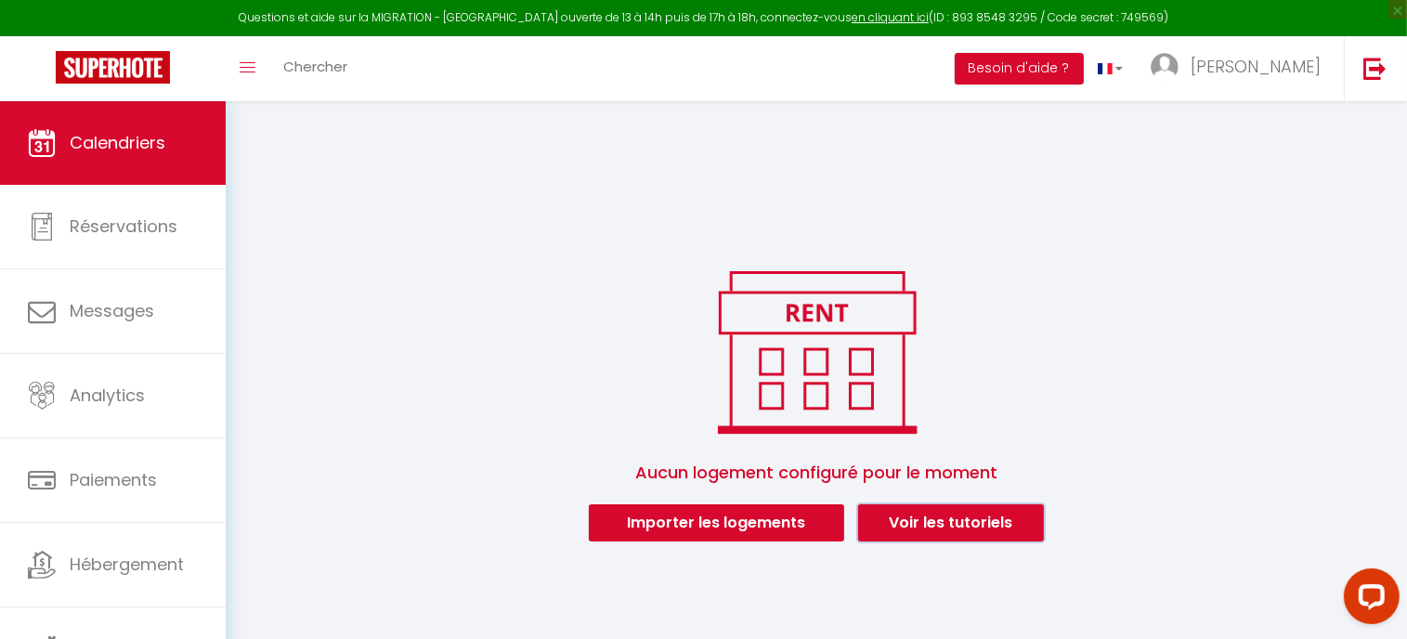
click at [941, 522] on link "Voir les tutoriels" at bounding box center [951, 522] width 186 height 37
click at [67, 53] on img at bounding box center [113, 67] width 114 height 32
click at [92, 62] on img at bounding box center [113, 67] width 114 height 32
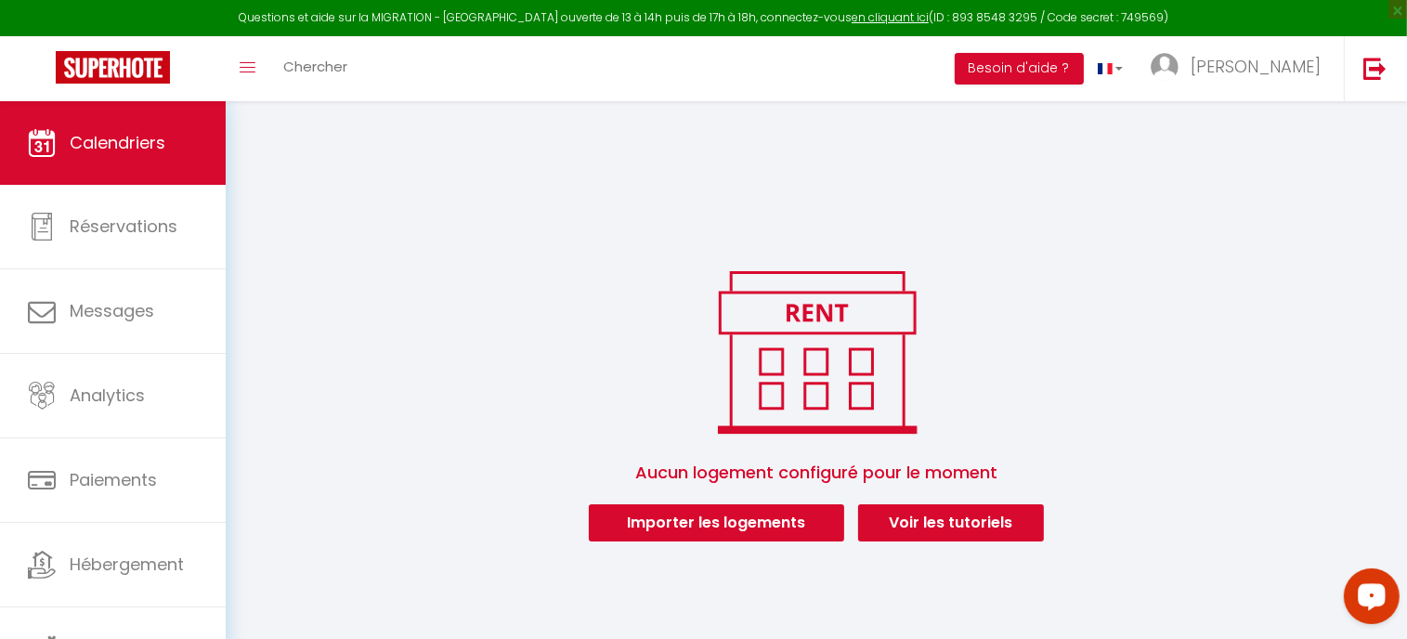
click at [1383, 588] on div "Open LiveChat chat widget" at bounding box center [1371, 594] width 32 height 32
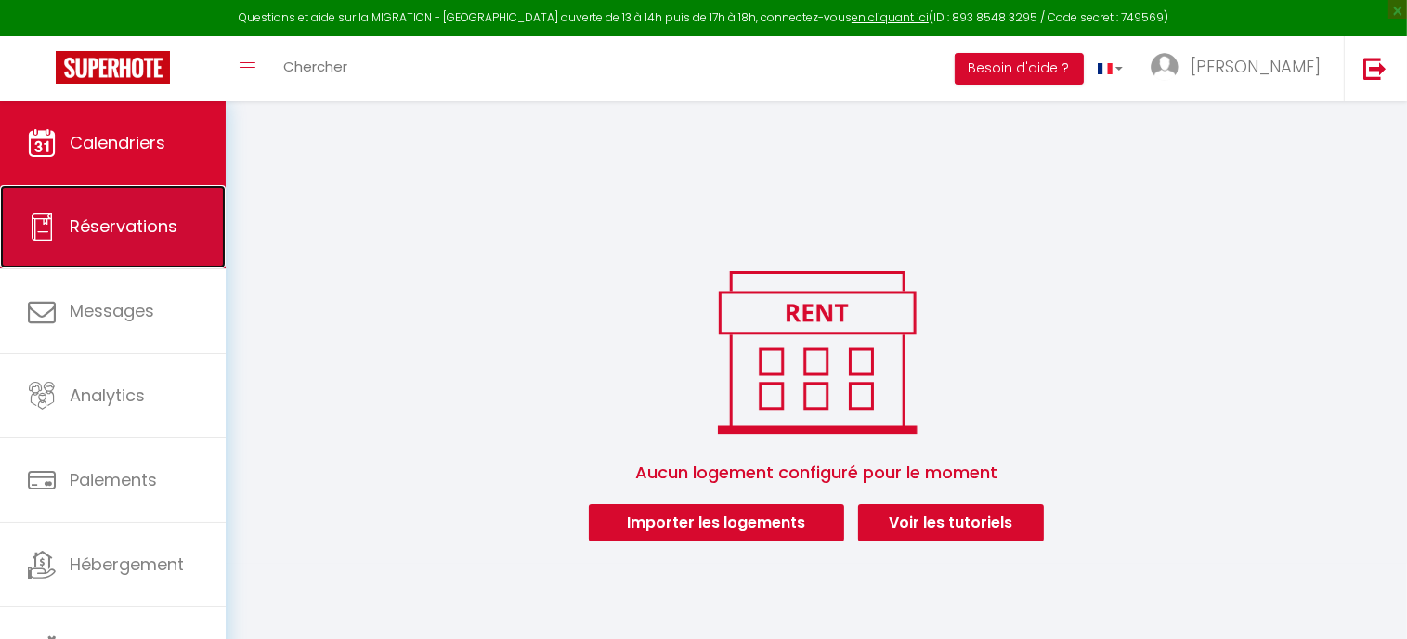
click at [110, 236] on span "Réservations" at bounding box center [124, 225] width 108 height 23
select select "not_cancelled"
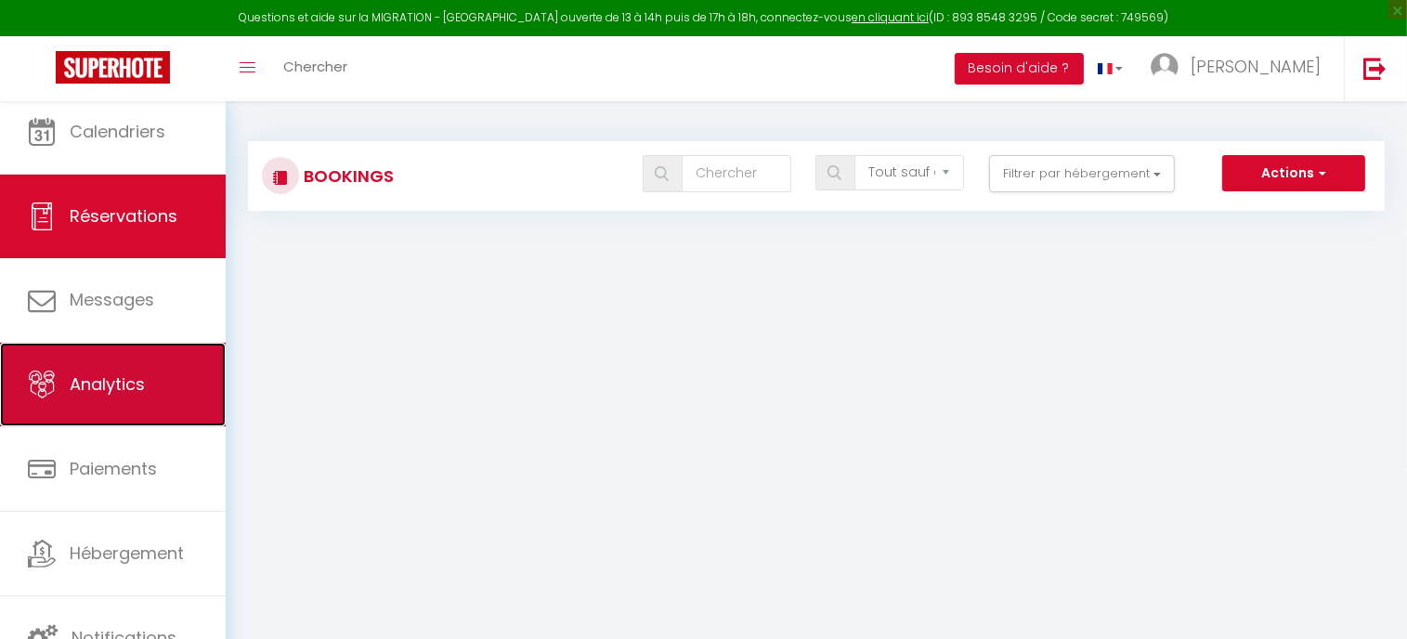
click at [151, 361] on link "Analytics" at bounding box center [113, 385] width 226 height 84
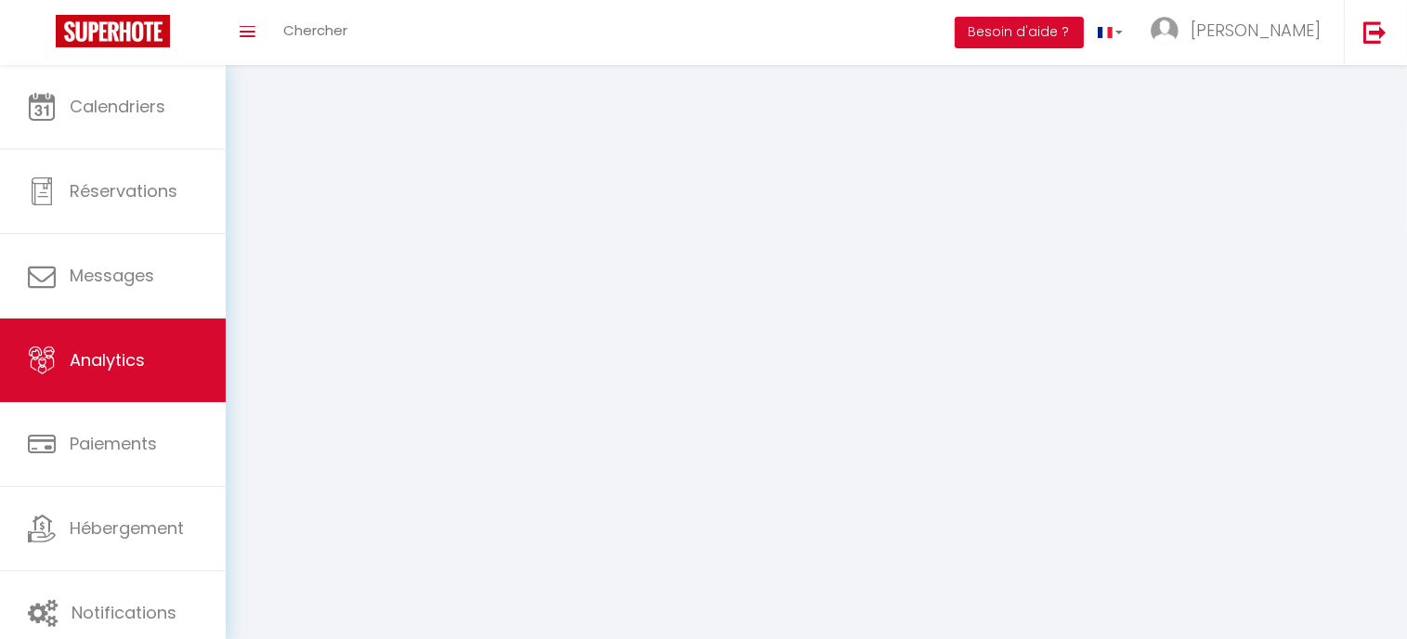
select select "2025"
select select "8"
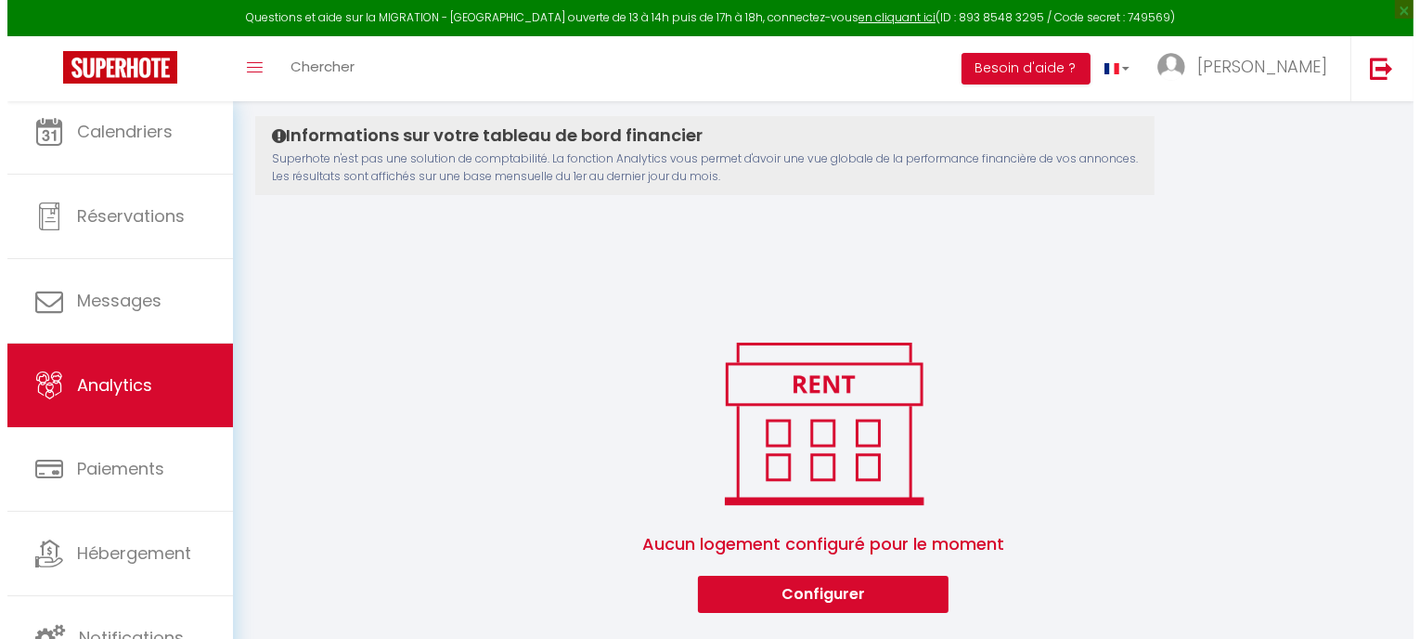
scroll to position [196, 0]
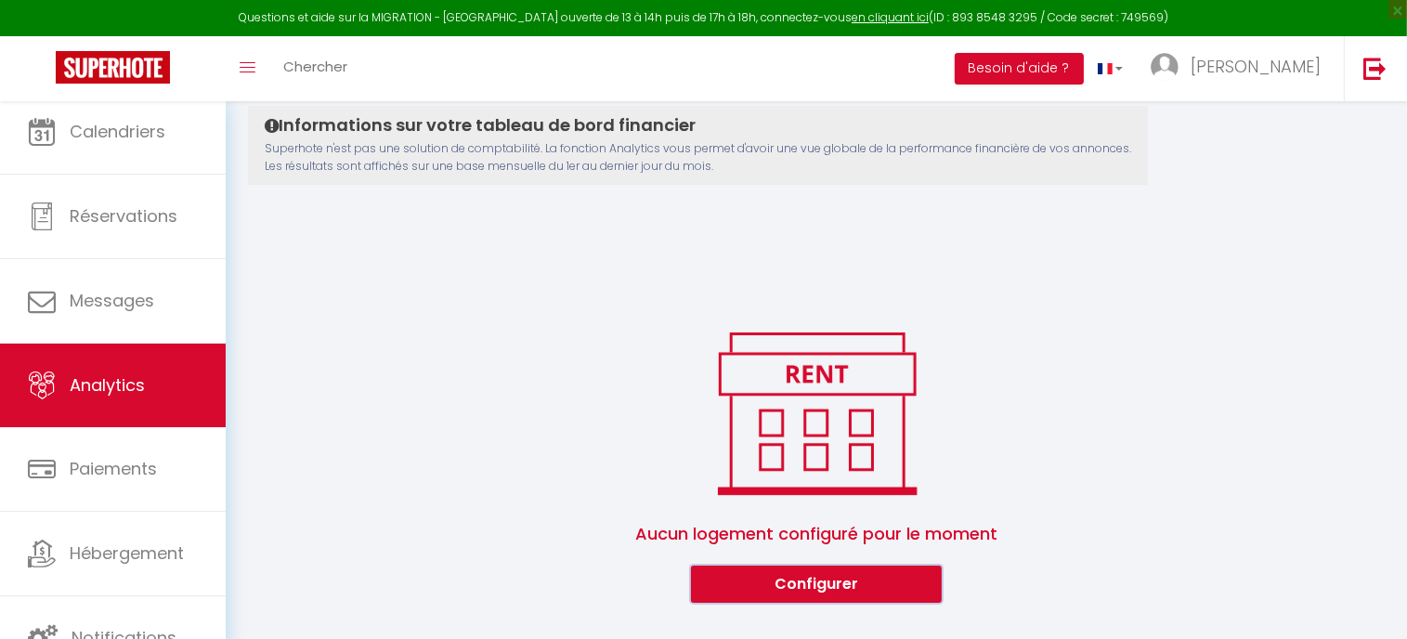
click at [805, 575] on button "Configurer" at bounding box center [816, 583] width 251 height 37
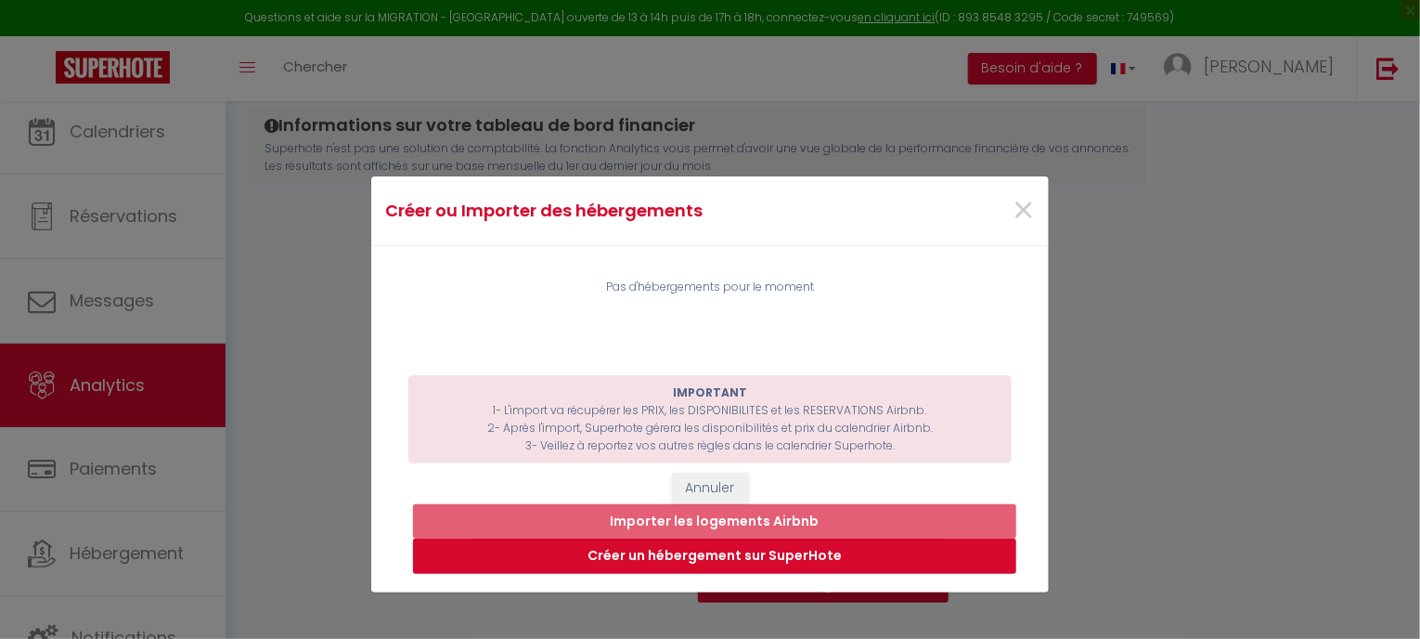
click at [694, 562] on button "Créer un hébergement sur SuperHote" at bounding box center [714, 555] width 603 height 35
select select "3"
select select "2"
select select "1"
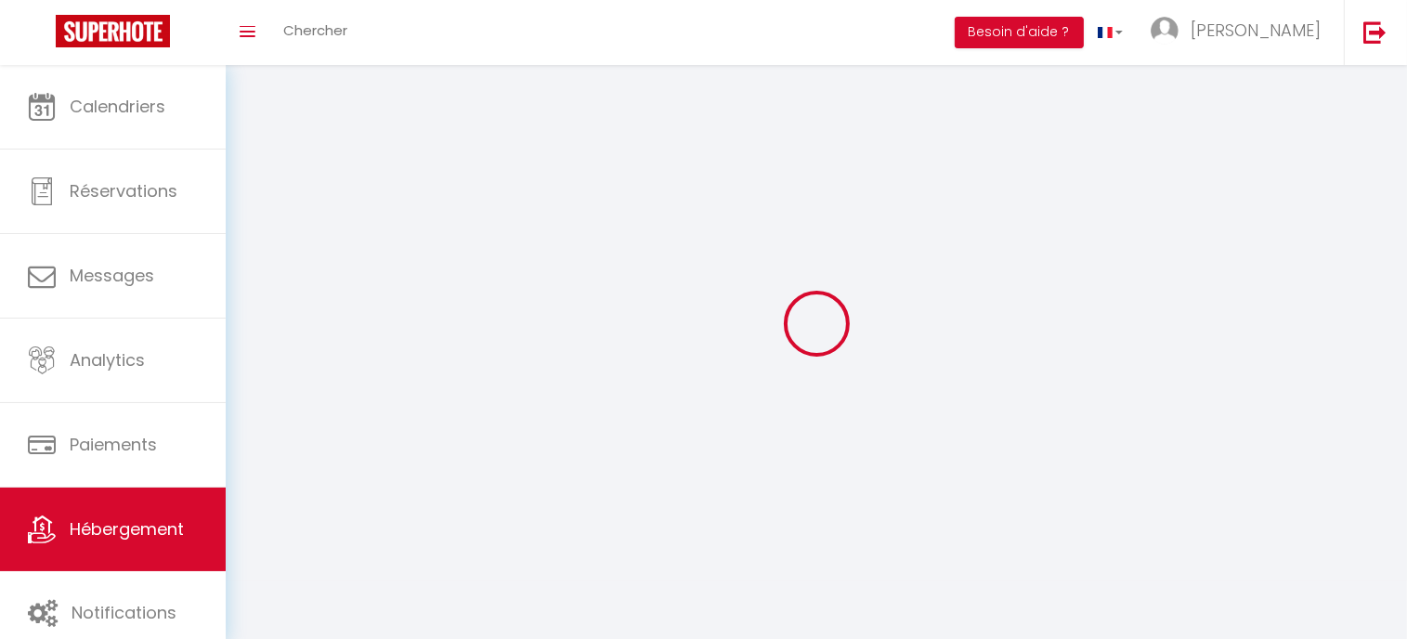
select select
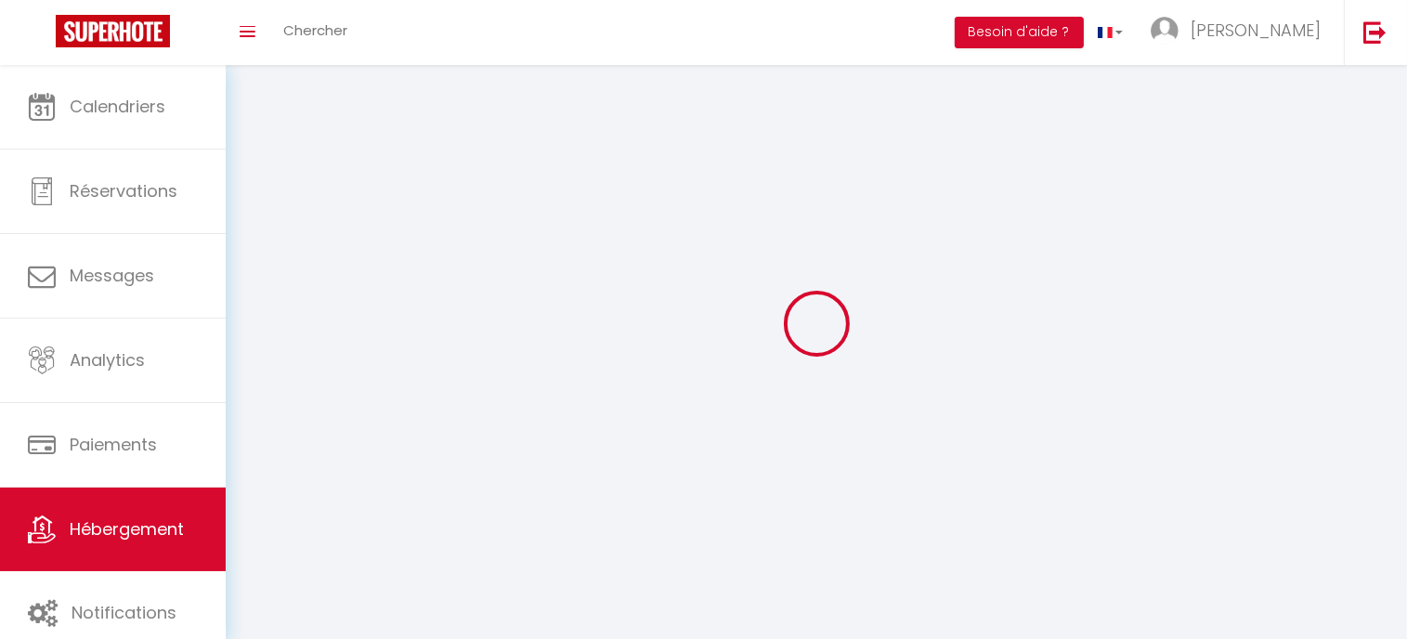
select select
checkbox input "false"
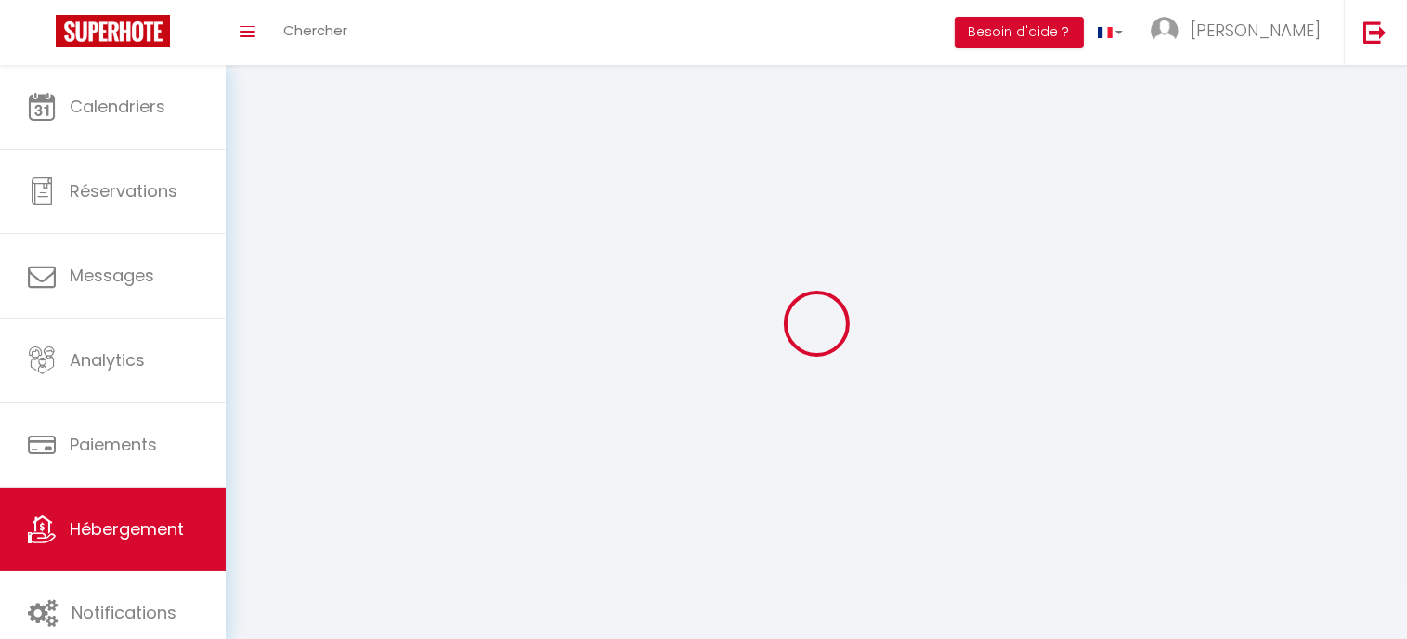
select select
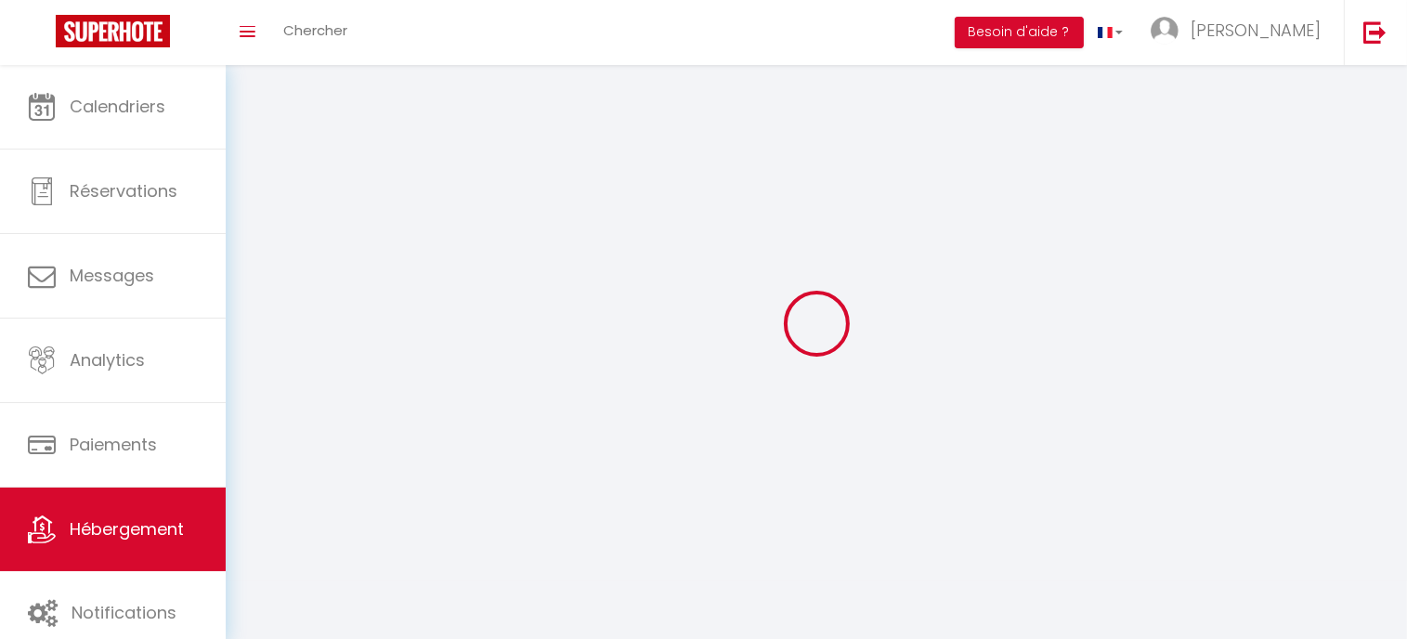
select select
checkbox input "false"
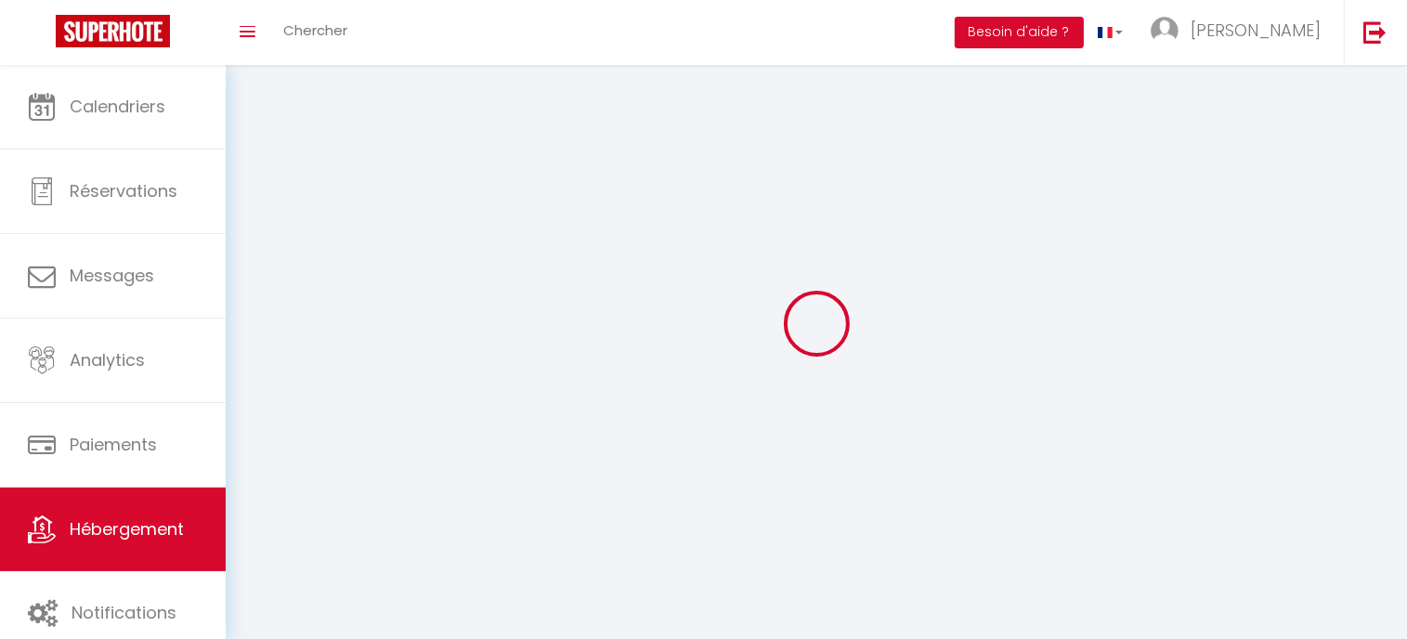
checkbox input "false"
select select
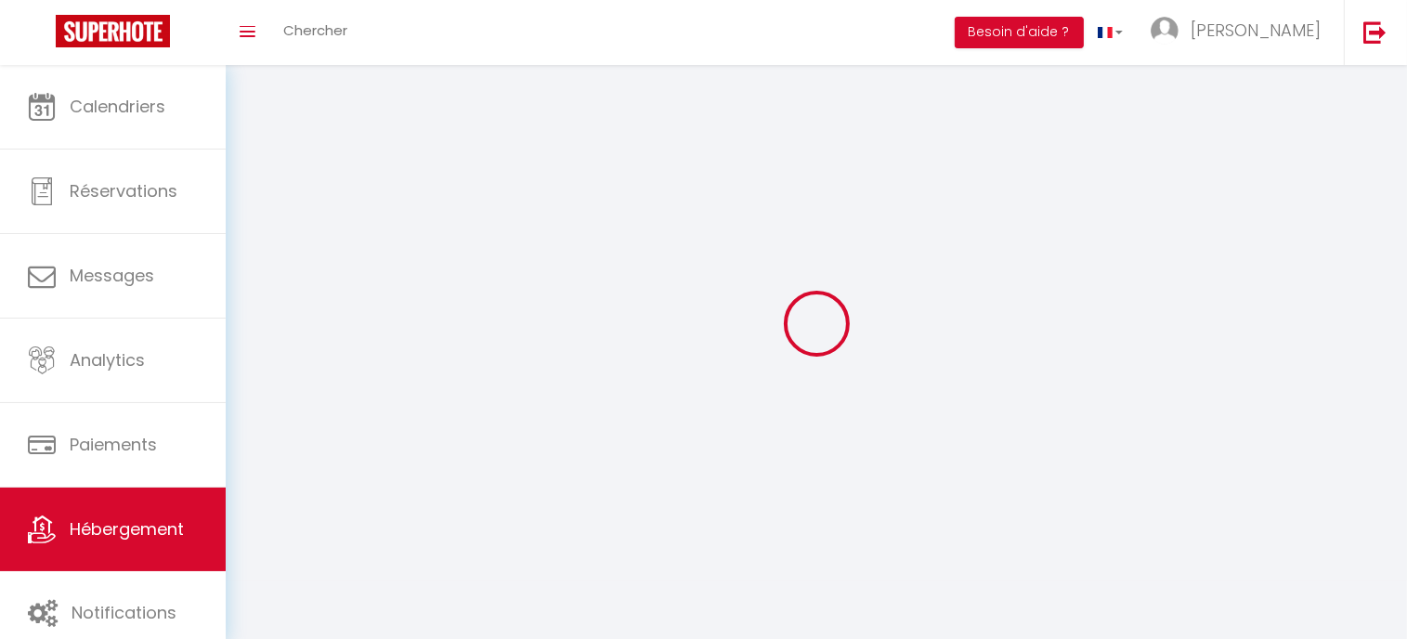
select select
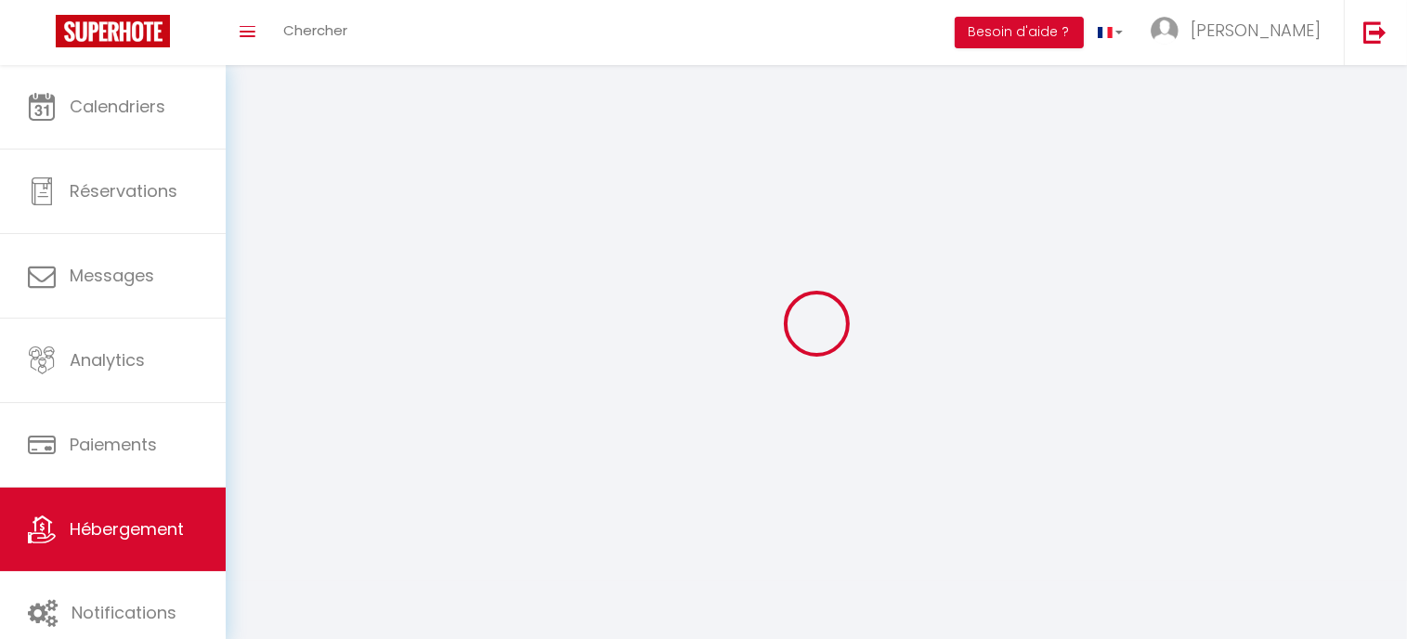
select select
checkbox input "false"
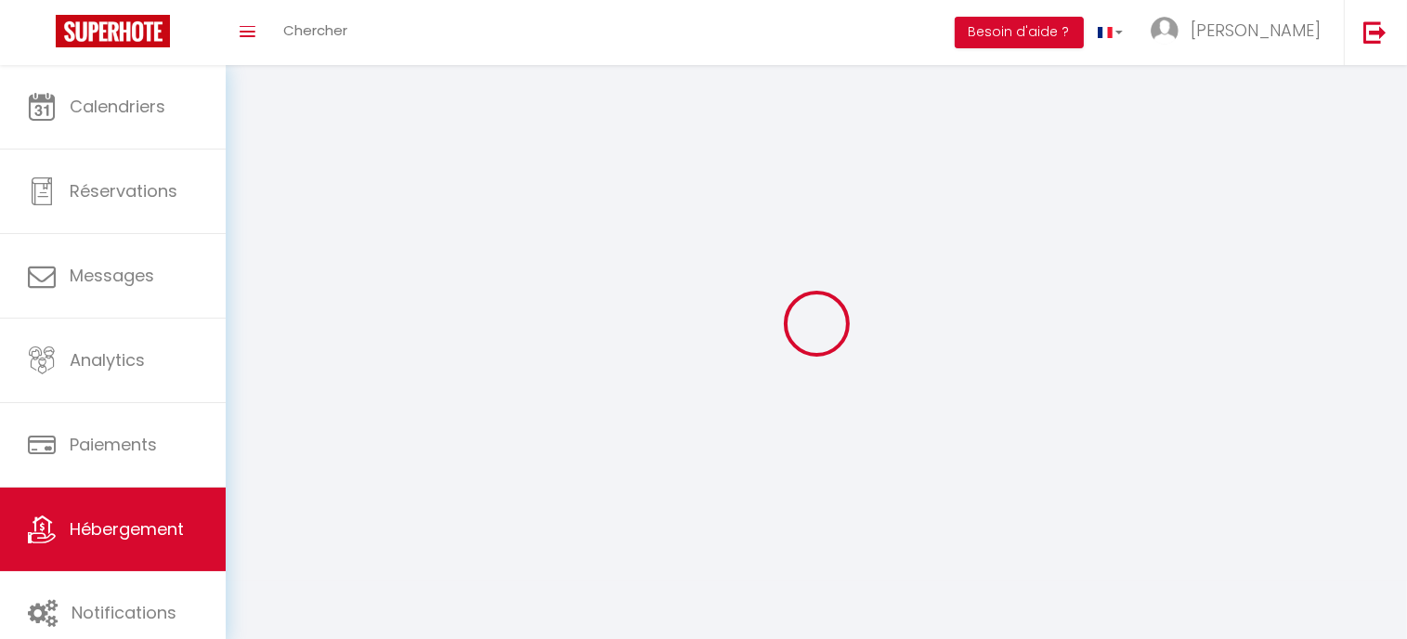
checkbox input "false"
select select
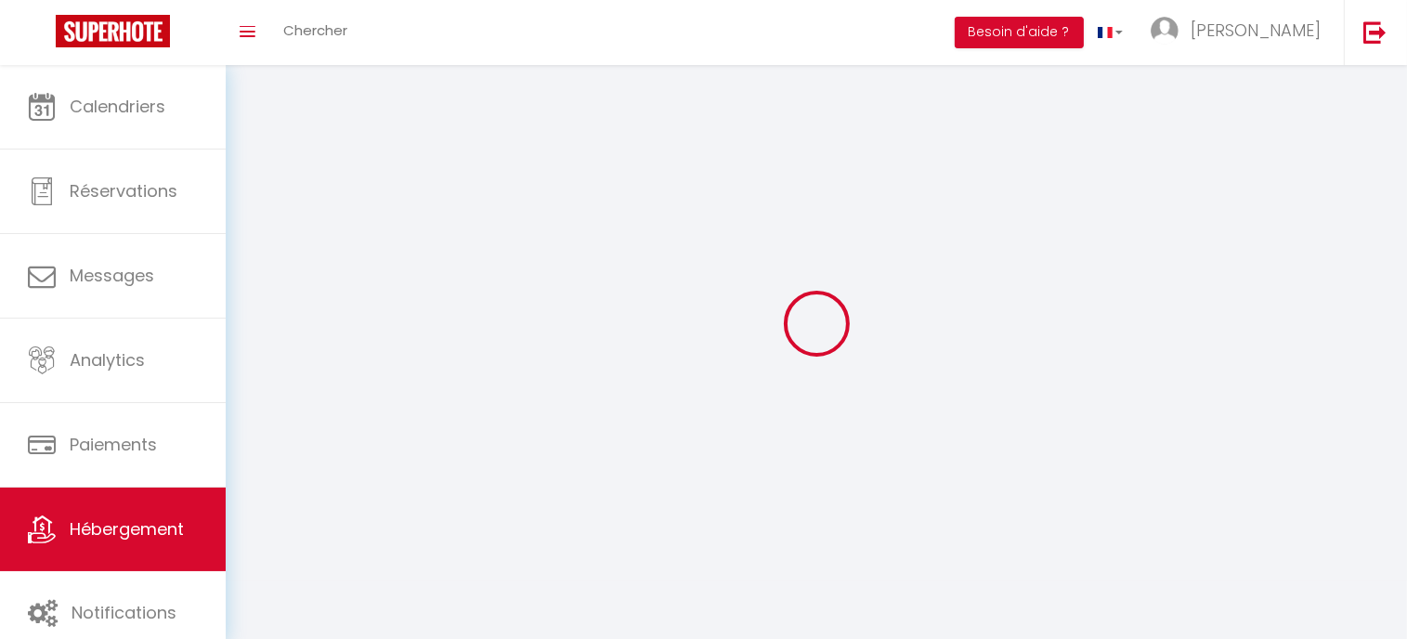
select select
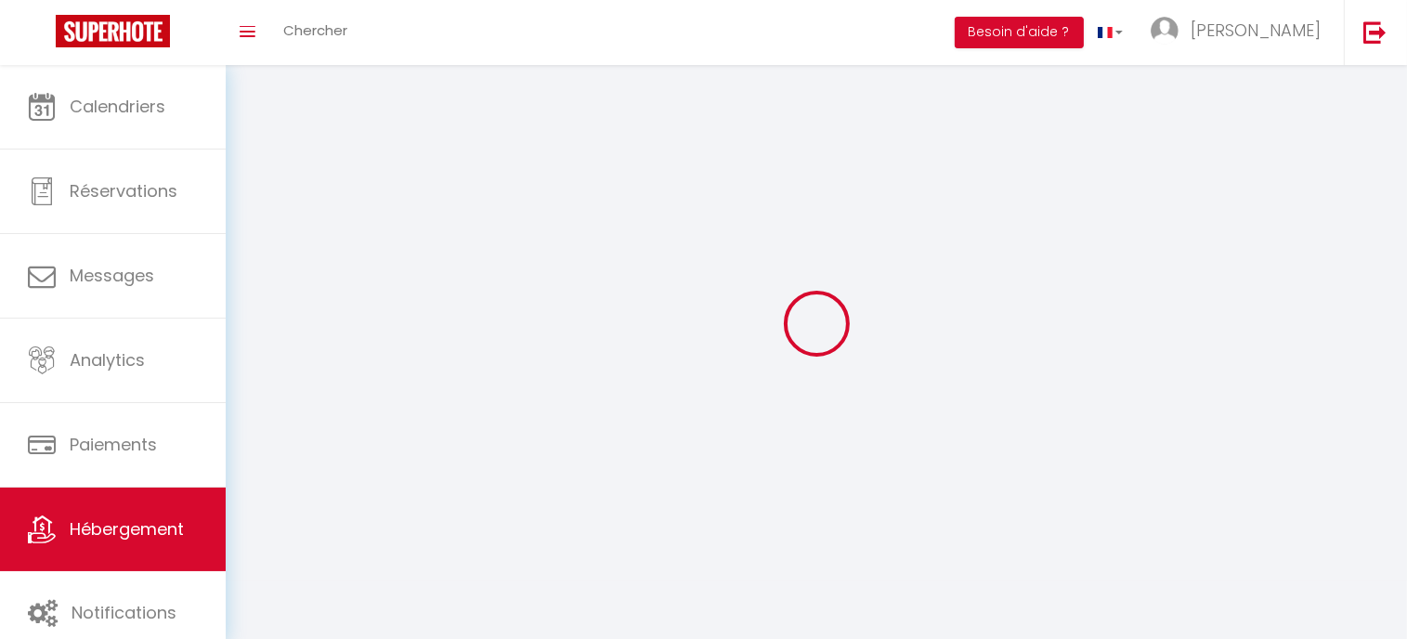
checkbox input "false"
select select
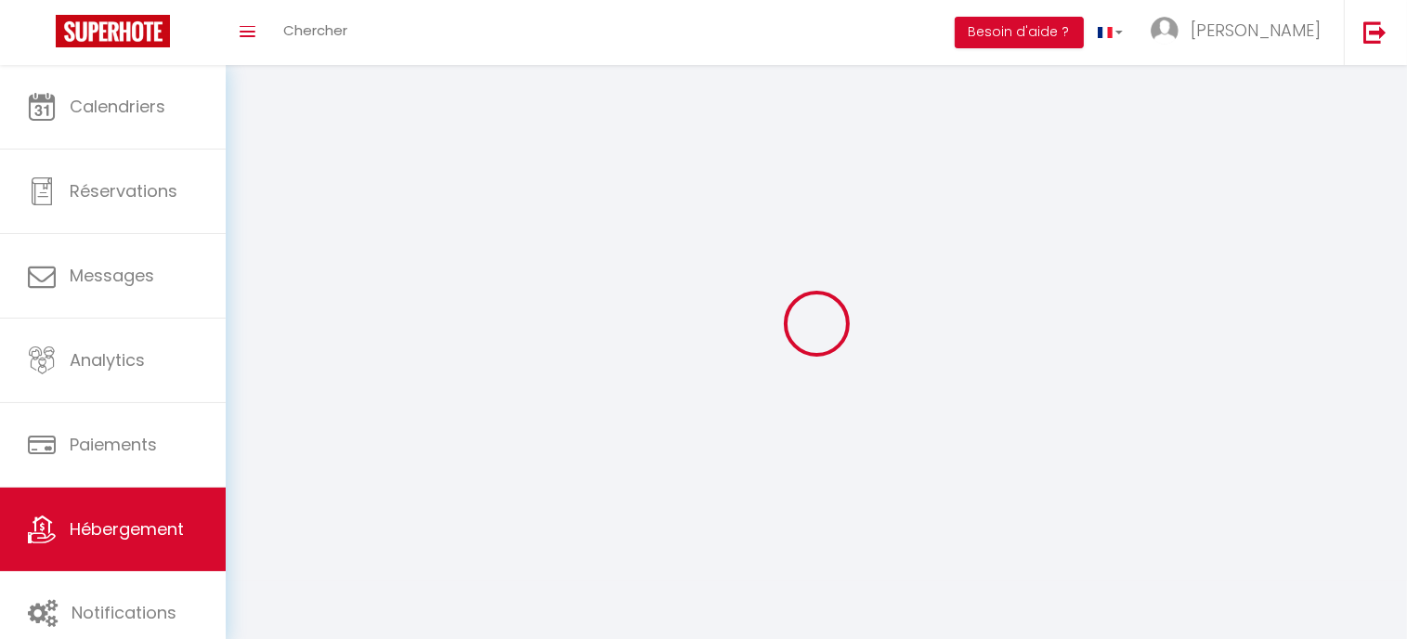
select select
select select "28"
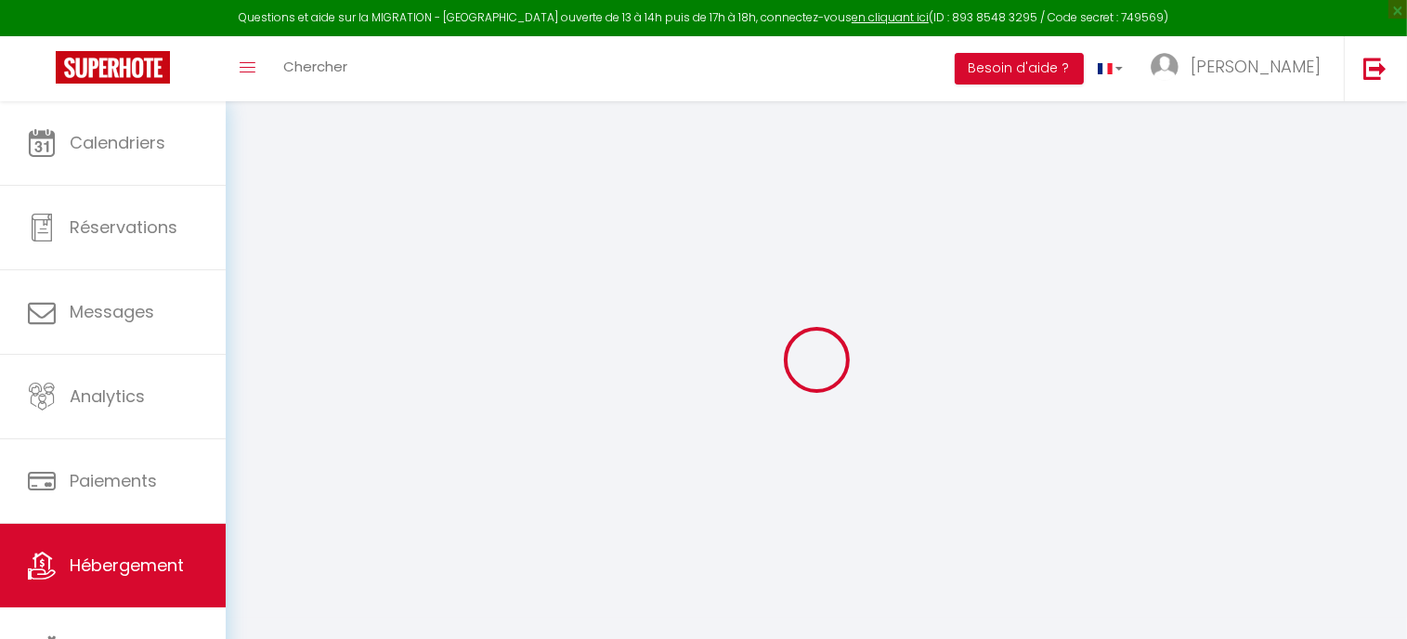
select select
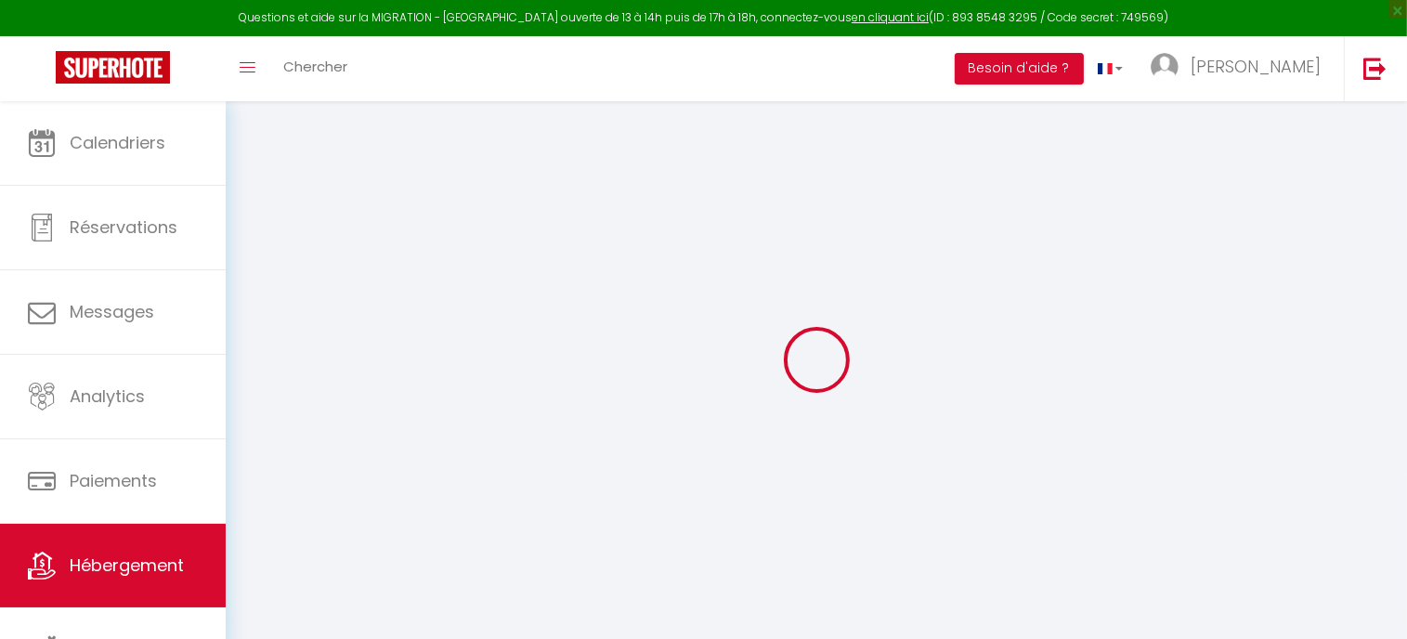
select select
checkbox input "false"
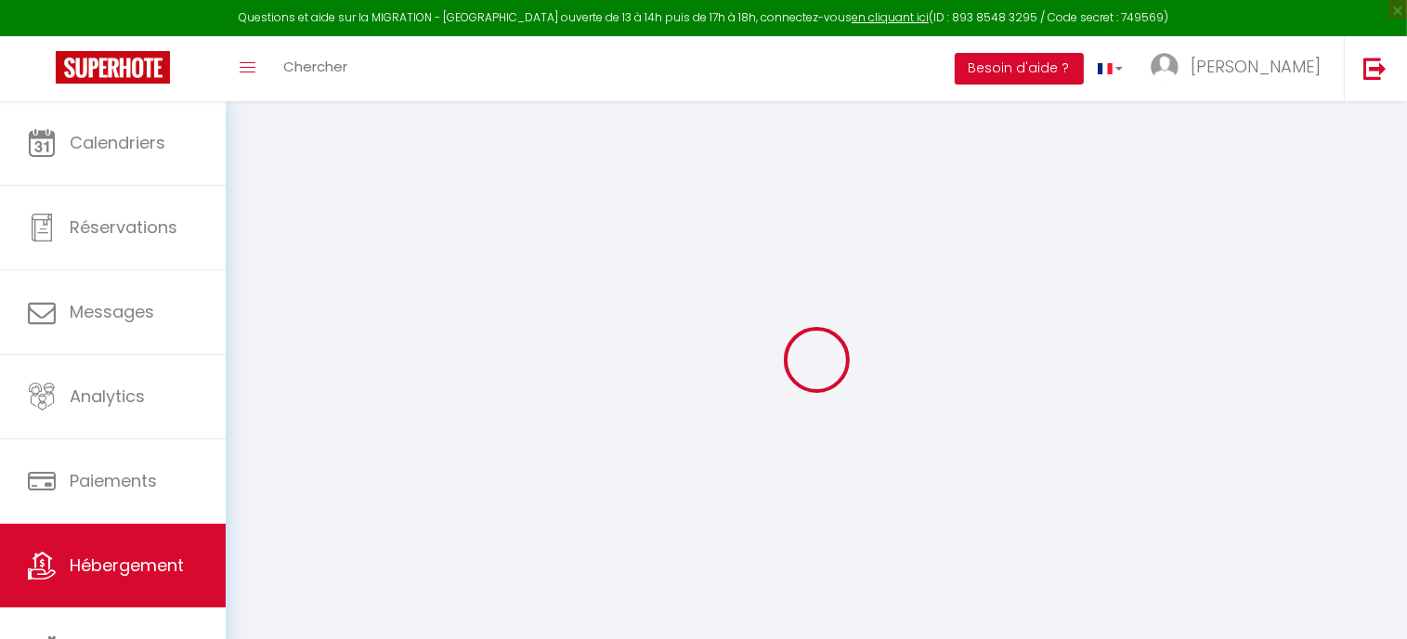
select select
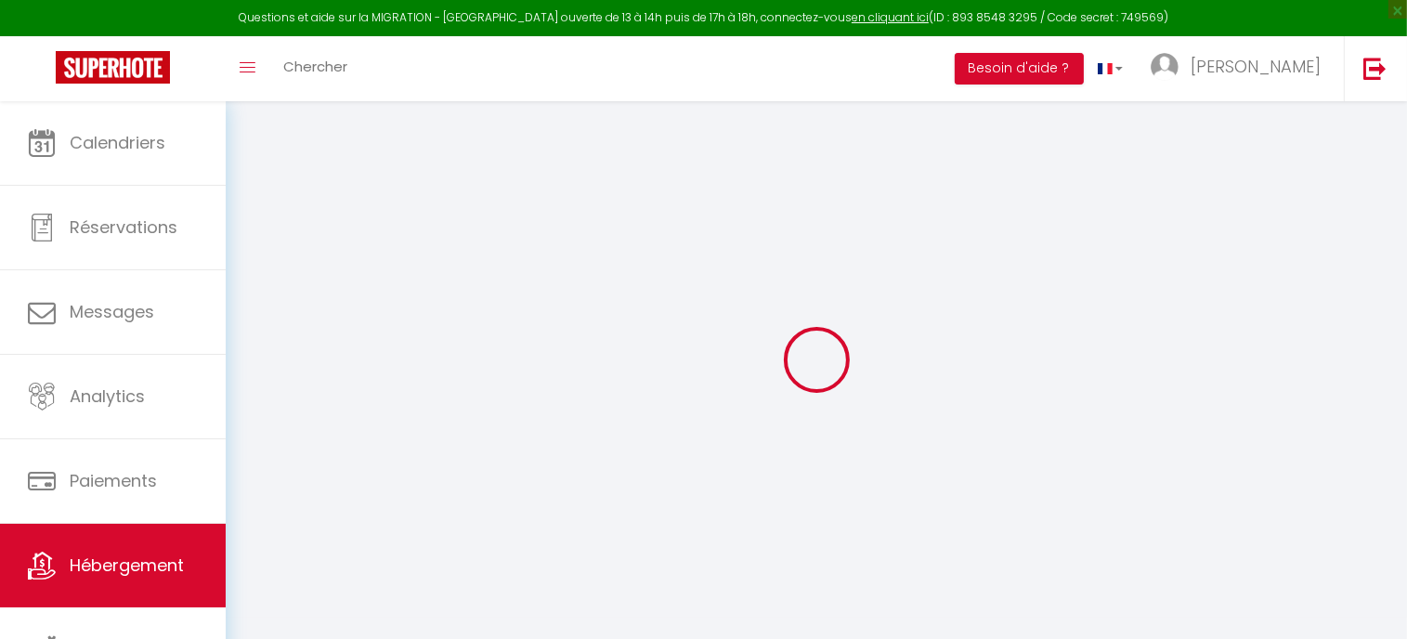
select select
checkbox input "false"
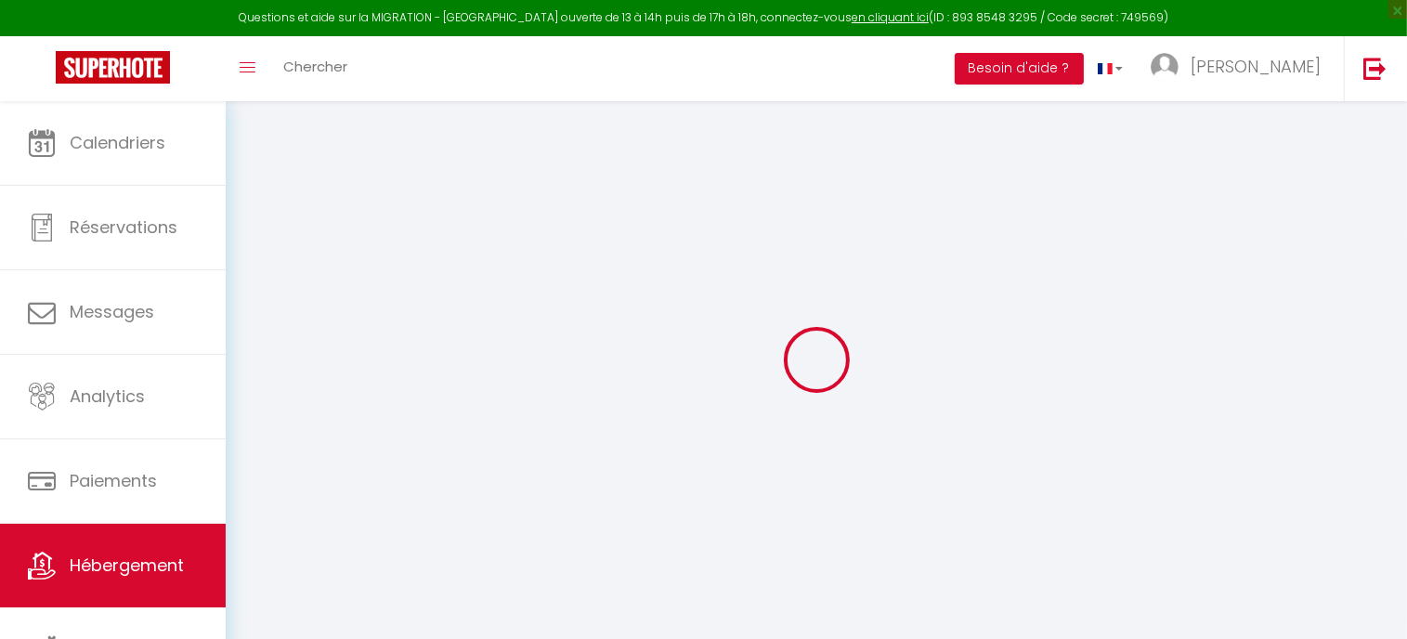
checkbox input "false"
select select
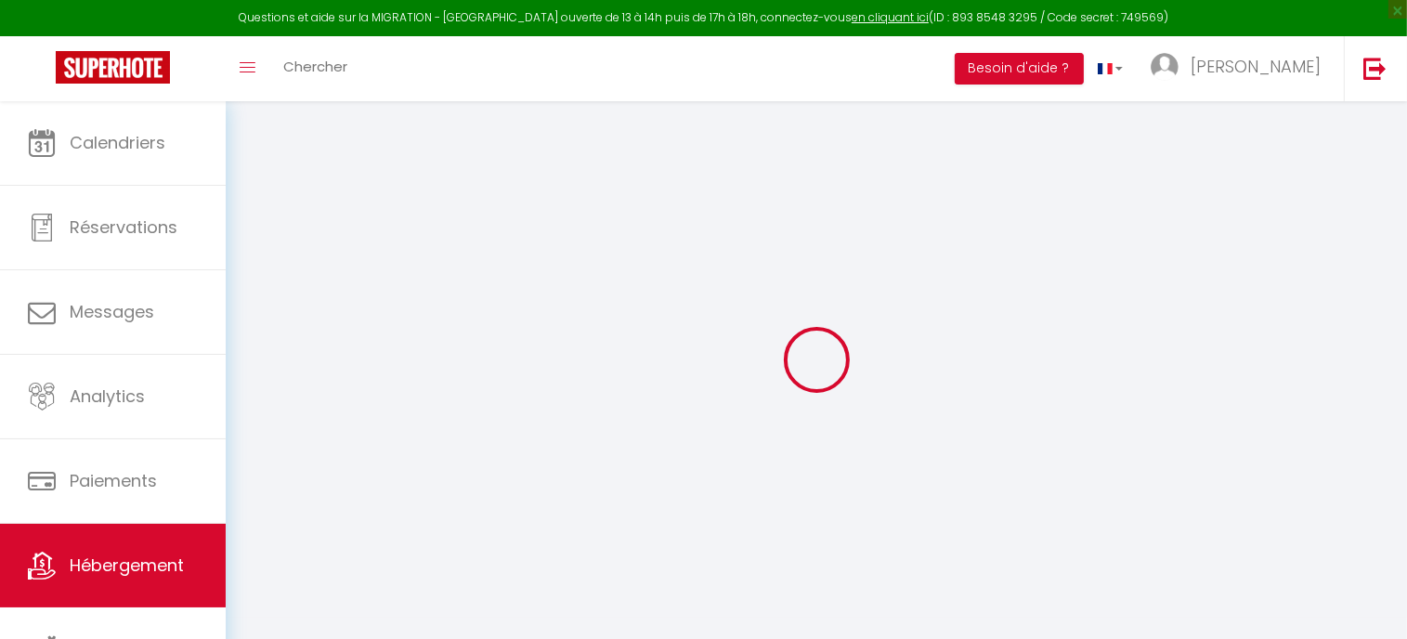
checkbox input "false"
select select
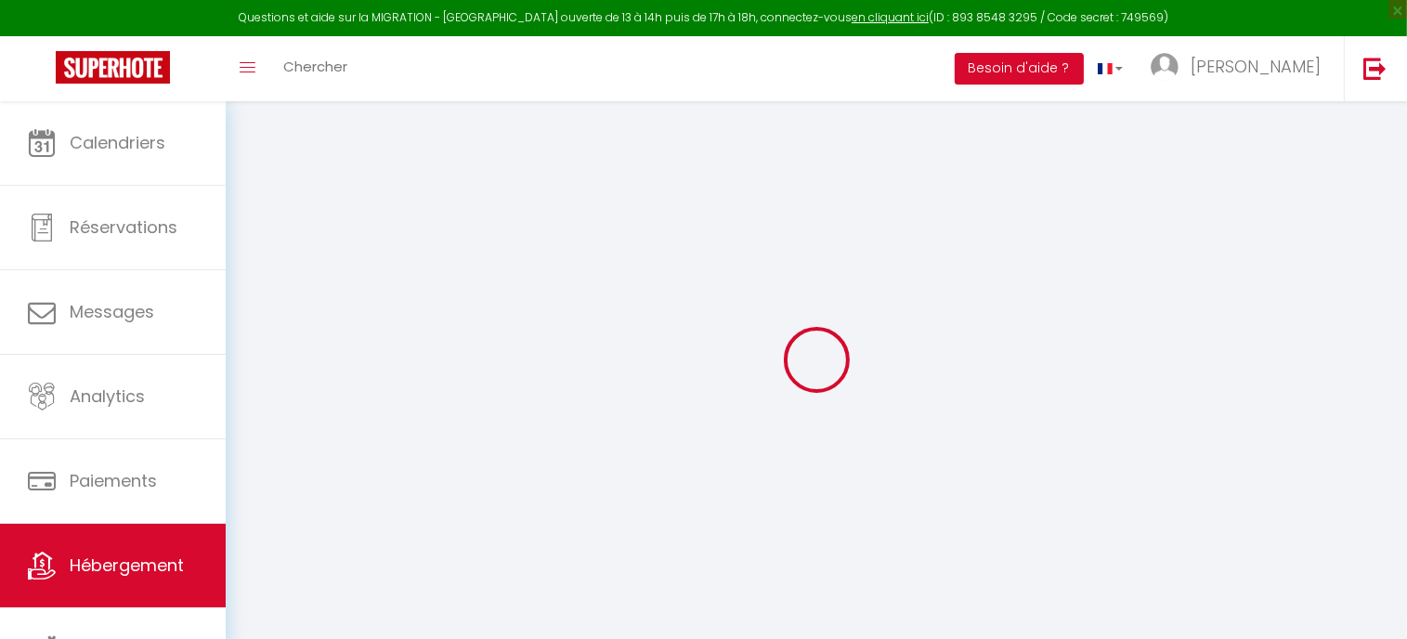
select select
select select "15:00"
select select "23:45"
select select "11:00"
select select "30"
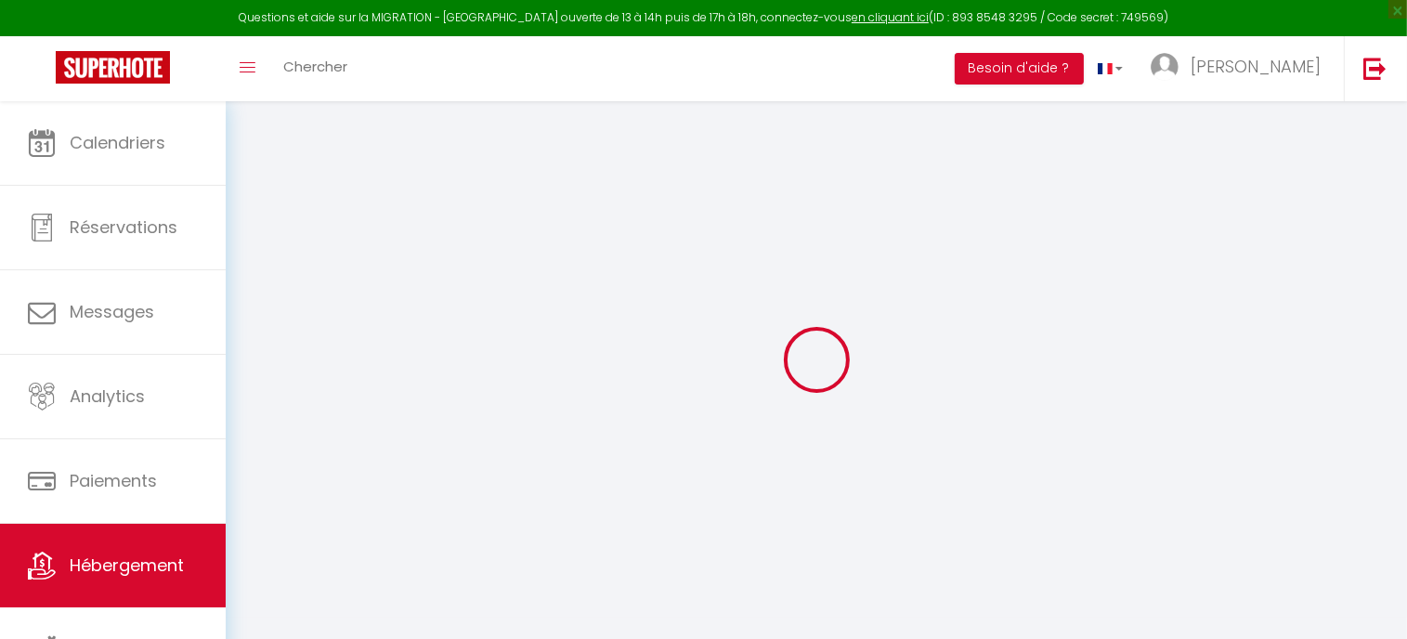
select select "120"
select select
checkbox input "false"
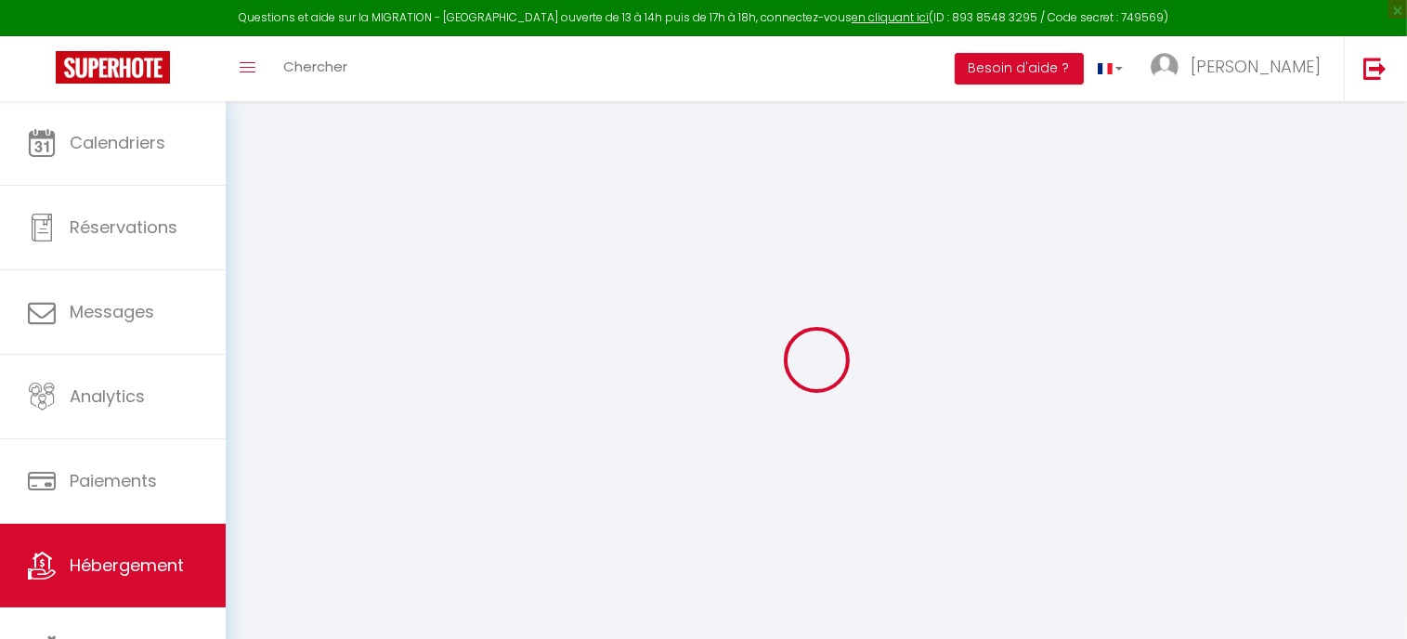
checkbox input "false"
select select
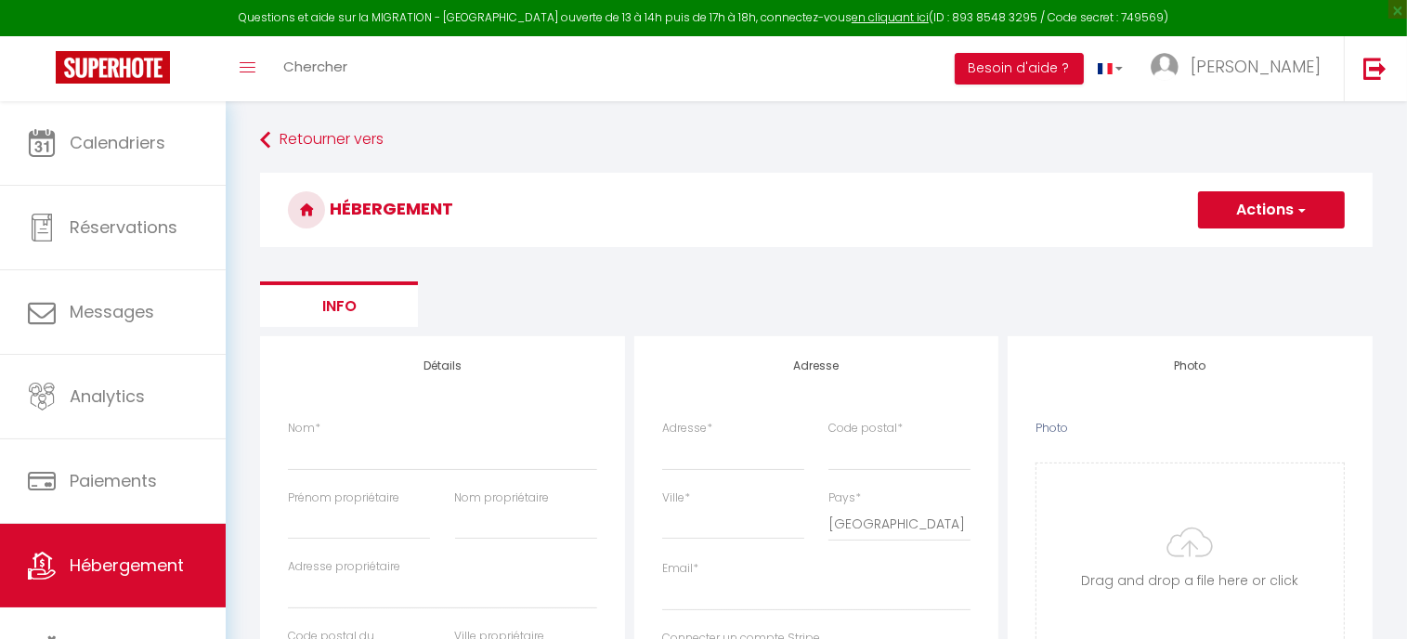
select select
checkbox input "false"
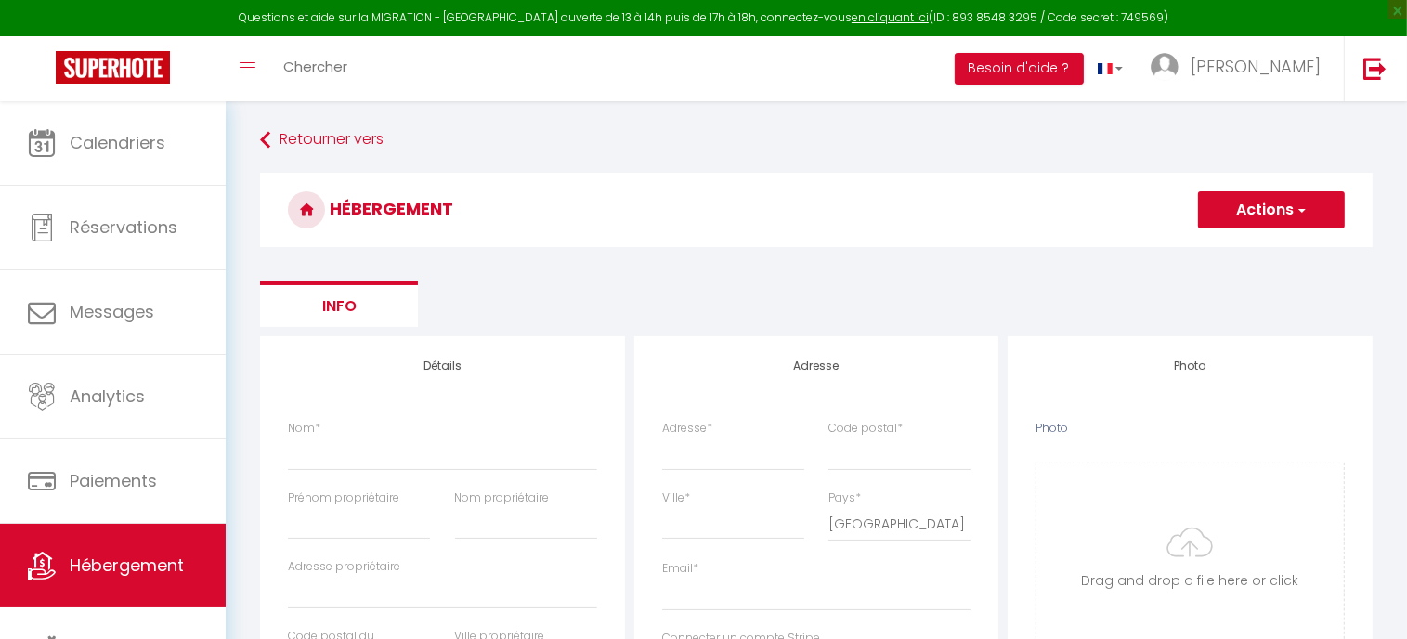
select select
click at [809, 202] on h3 "HÉBERGEMENT" at bounding box center [816, 210] width 1112 height 74
click at [787, 185] on h3 "HÉBERGEMENT" at bounding box center [816, 210] width 1112 height 74
click at [1290, 202] on button "Actions" at bounding box center [1271, 209] width 147 height 37
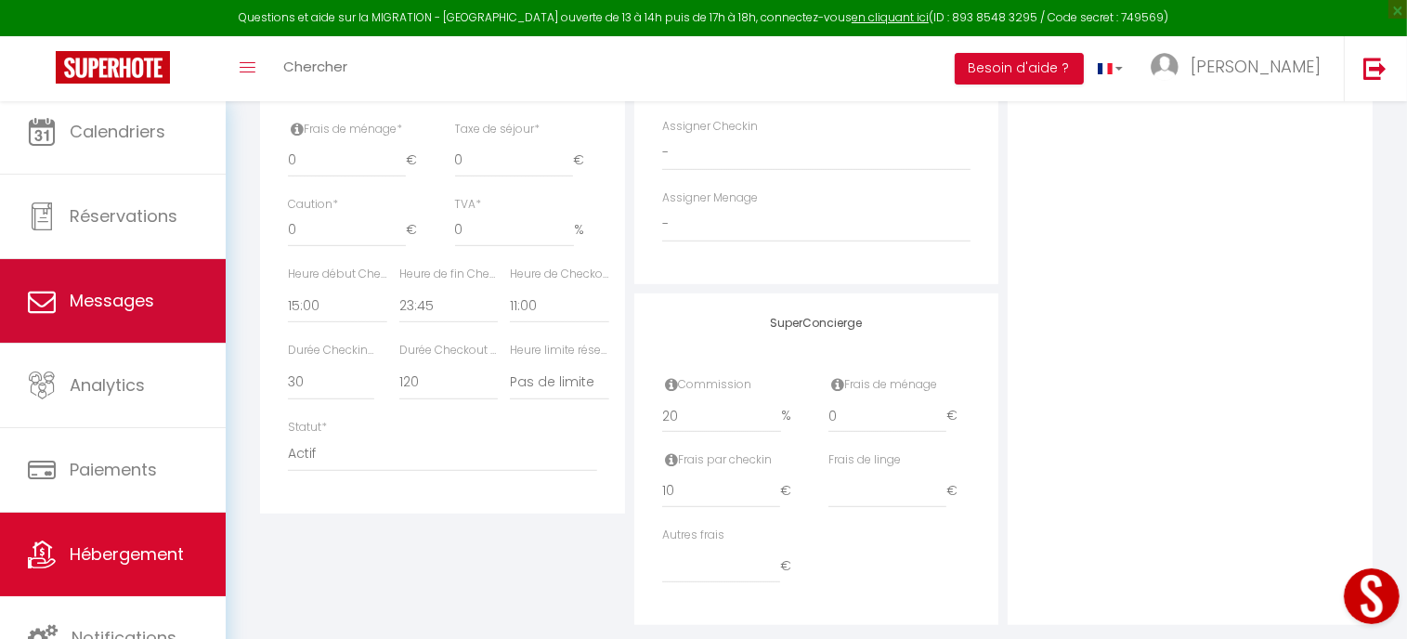
scroll to position [926, 0]
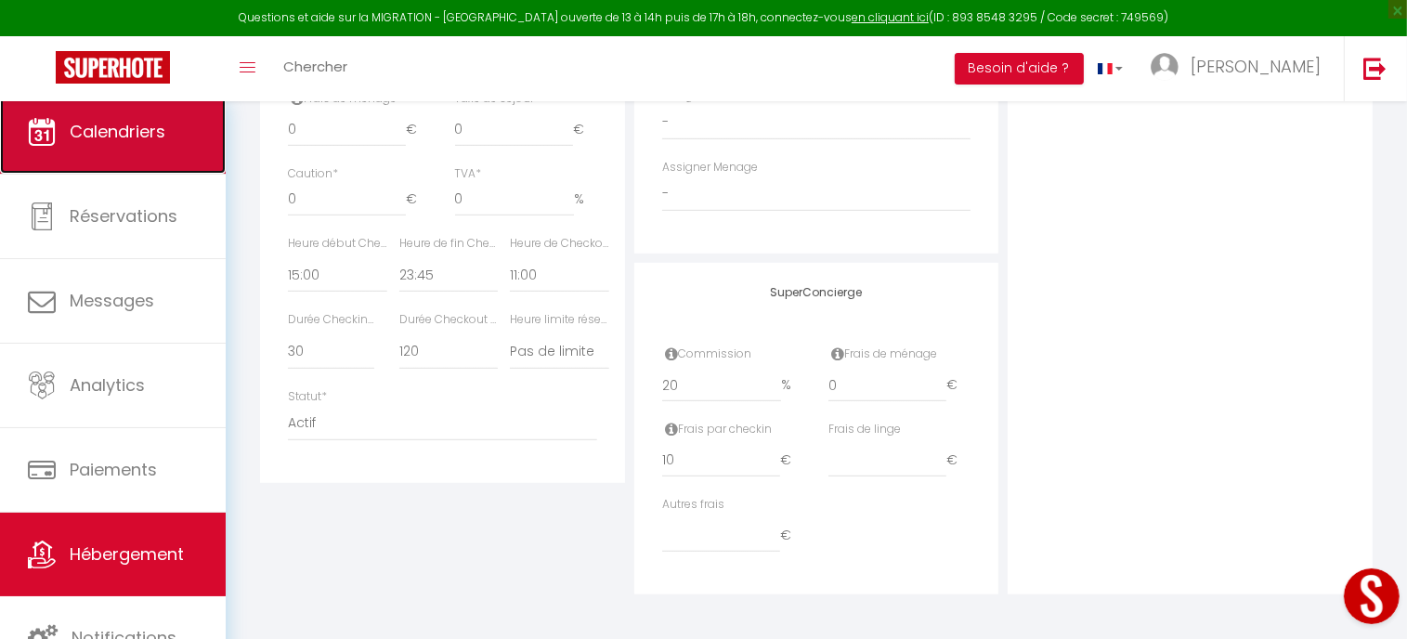
click at [155, 135] on span "Calendriers" at bounding box center [118, 131] width 96 height 23
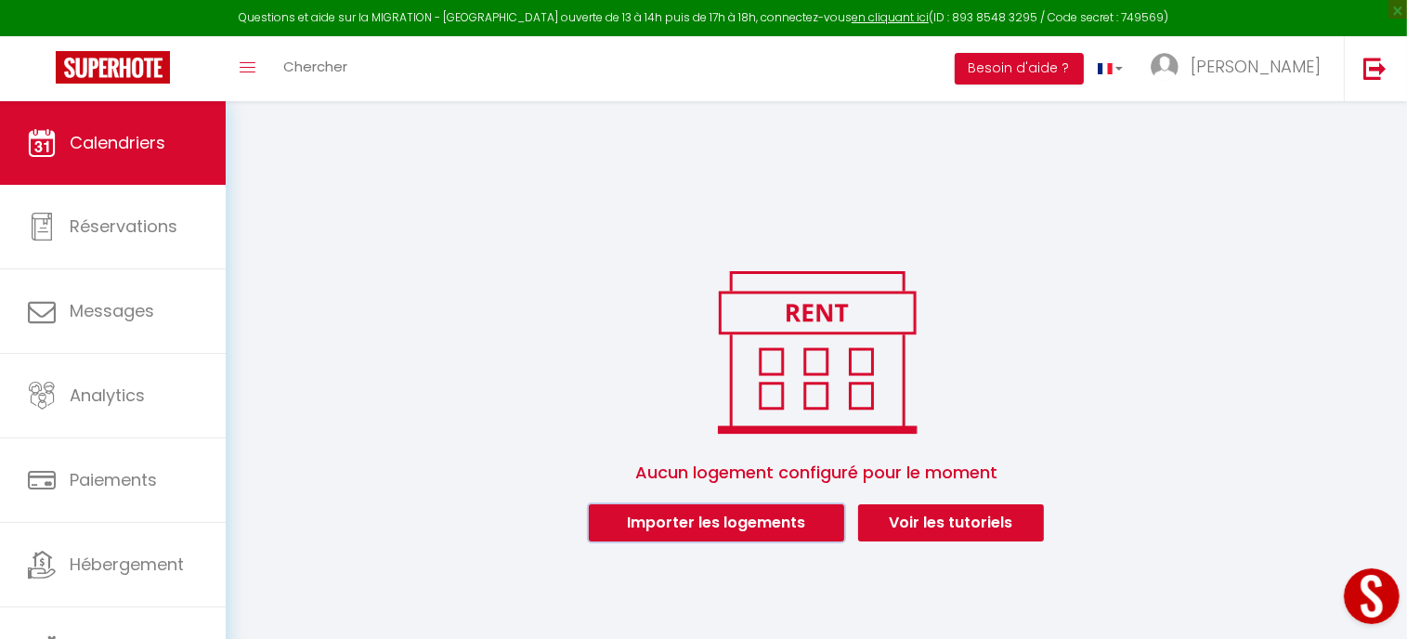
click at [781, 516] on button "Importer les logements" at bounding box center [716, 522] width 255 height 37
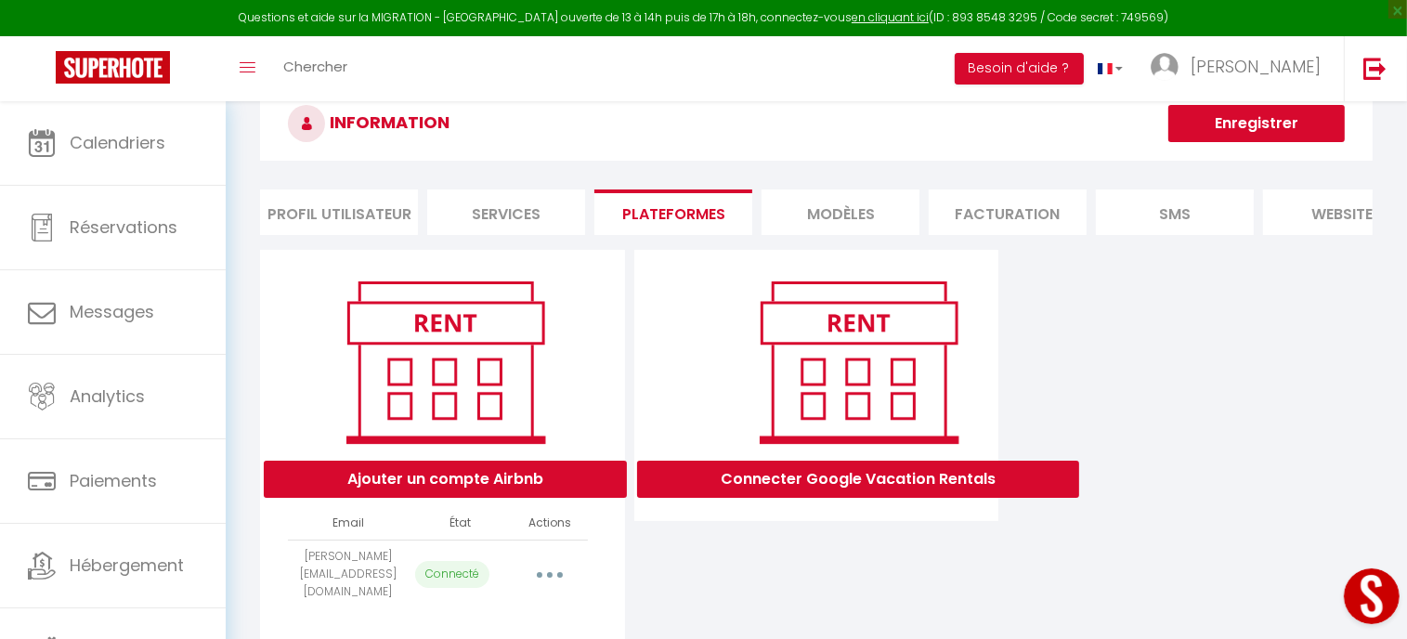
scroll to position [107, 0]
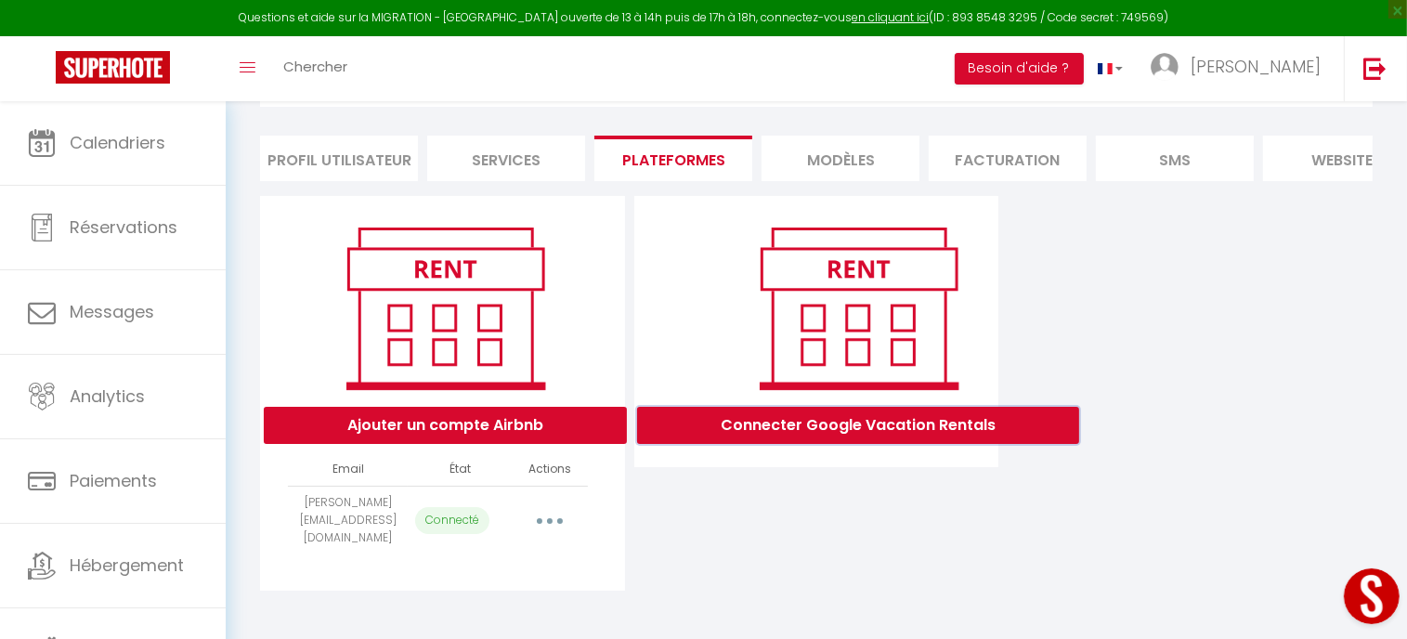
click at [869, 444] on button "Connecter Google Vacation Rentals" at bounding box center [858, 425] width 442 height 37
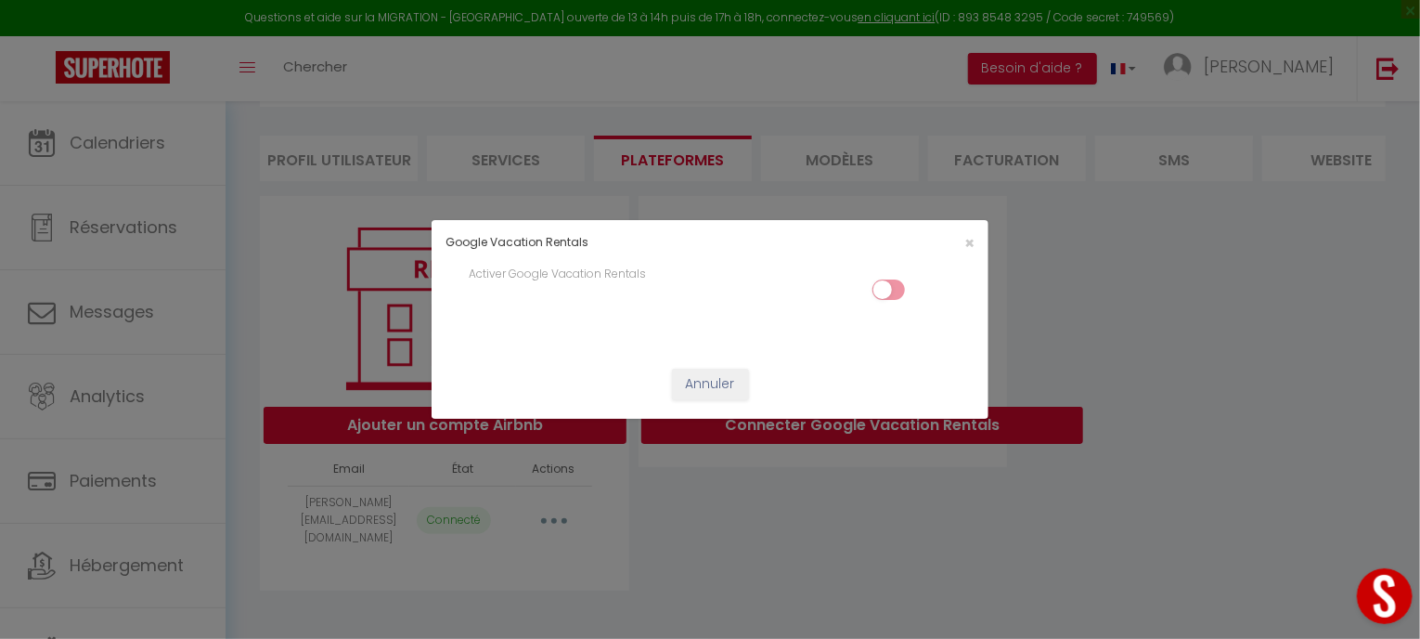
click at [875, 292] on input "checkbox" at bounding box center [889, 293] width 32 height 28
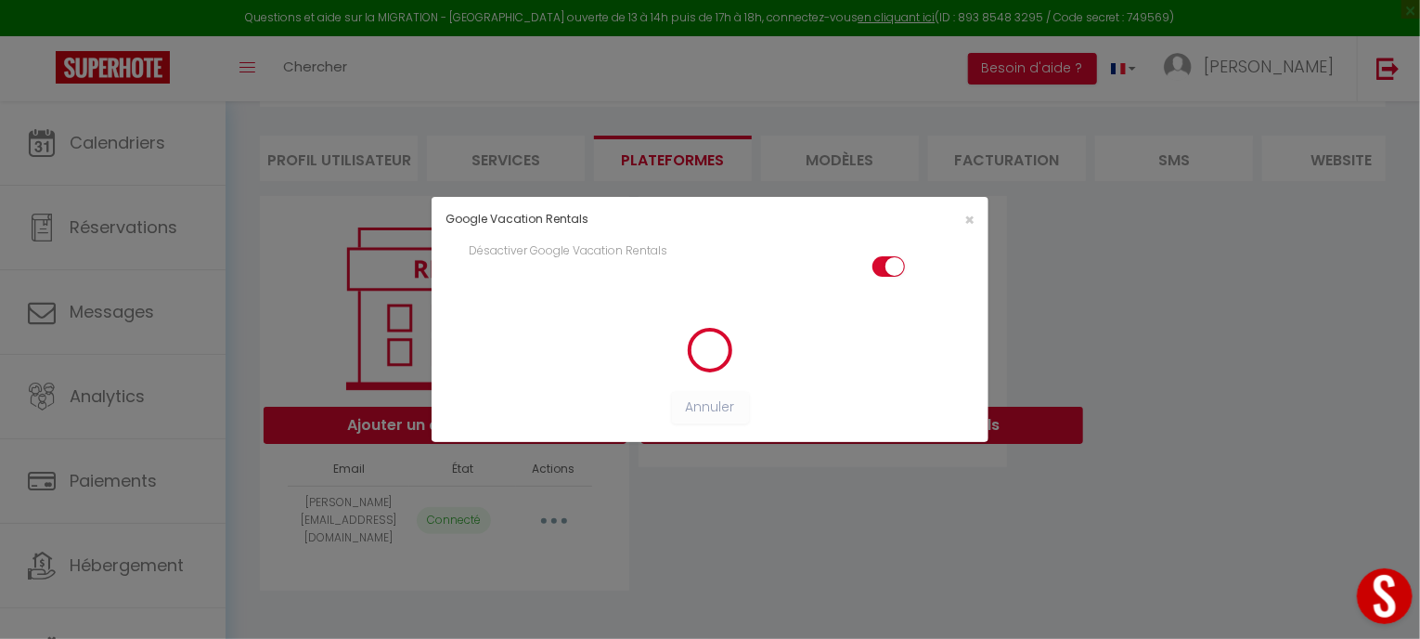
checkbox input "true"
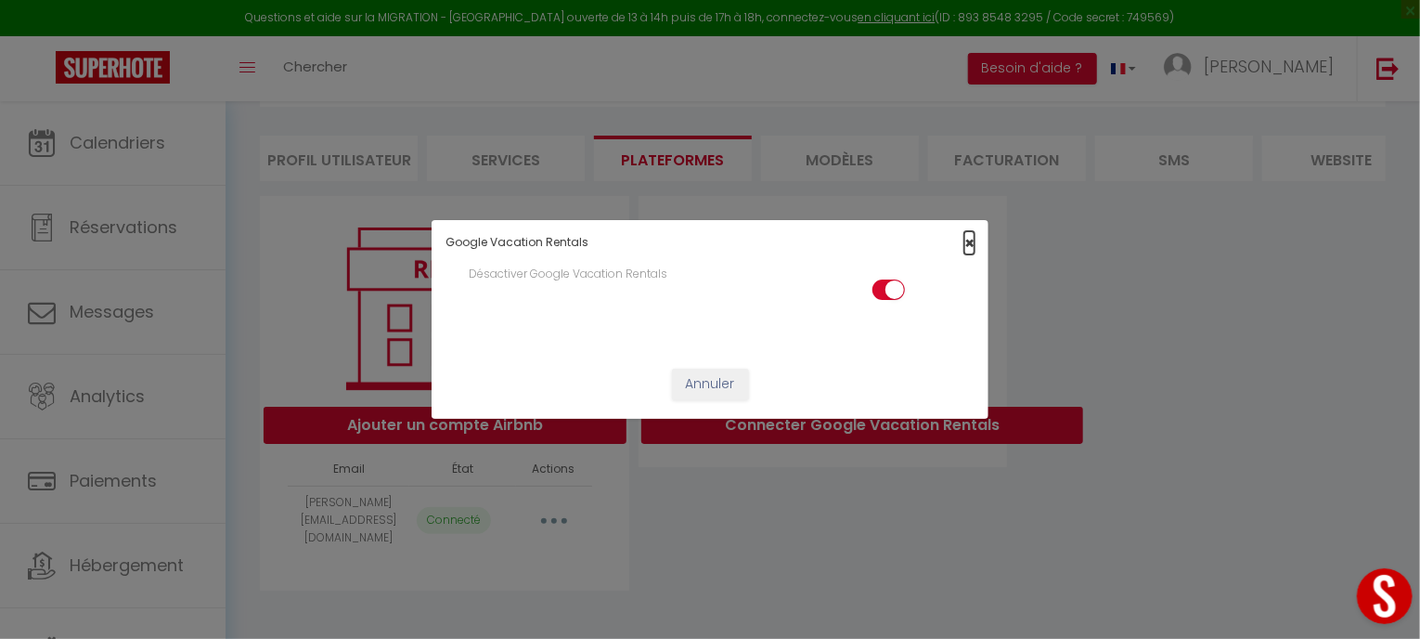
click at [971, 242] on span "×" at bounding box center [970, 242] width 10 height 23
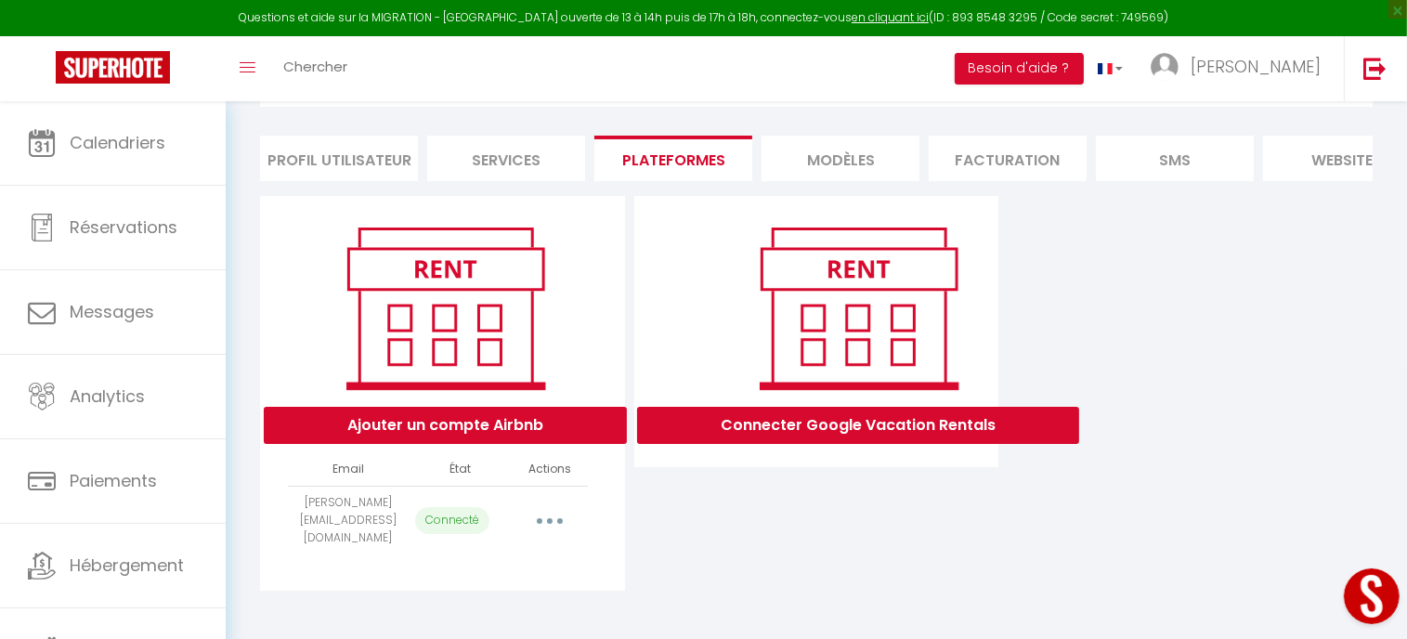
click at [551, 532] on button "button" at bounding box center [550, 520] width 52 height 30
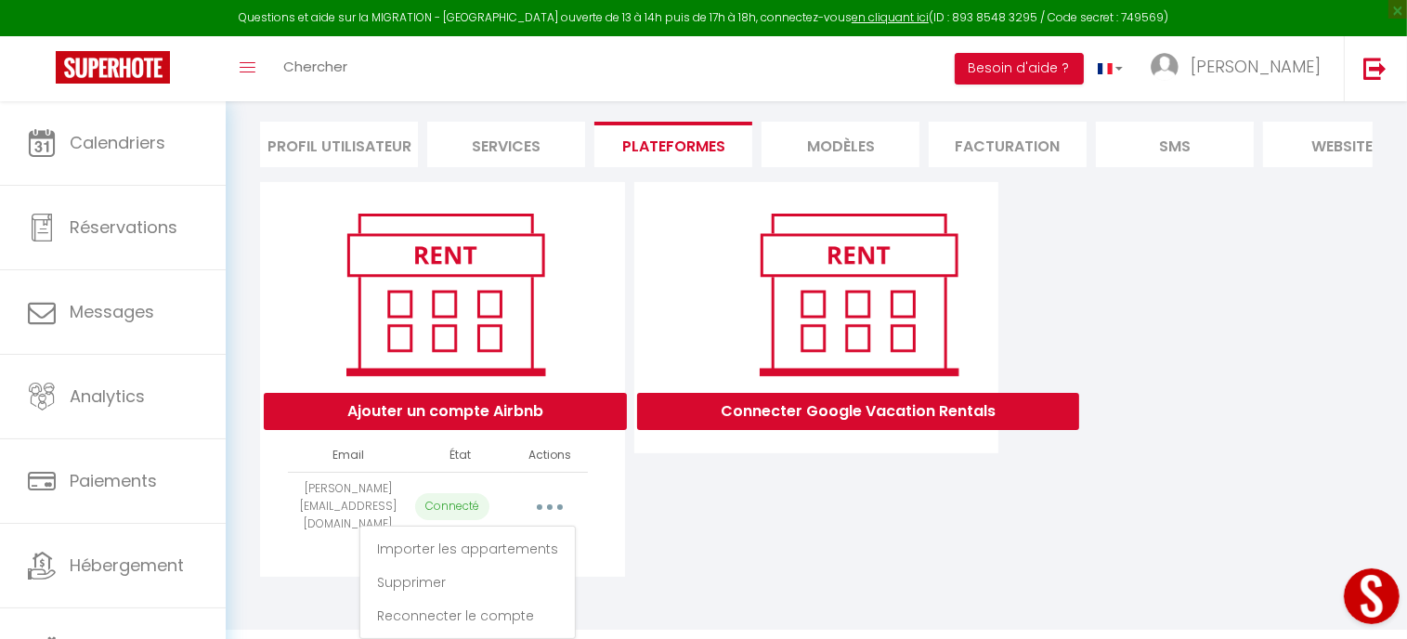
scroll to position [125, 0]
click at [510, 614] on link "Reconnecter le compte" at bounding box center [467, 616] width 205 height 32
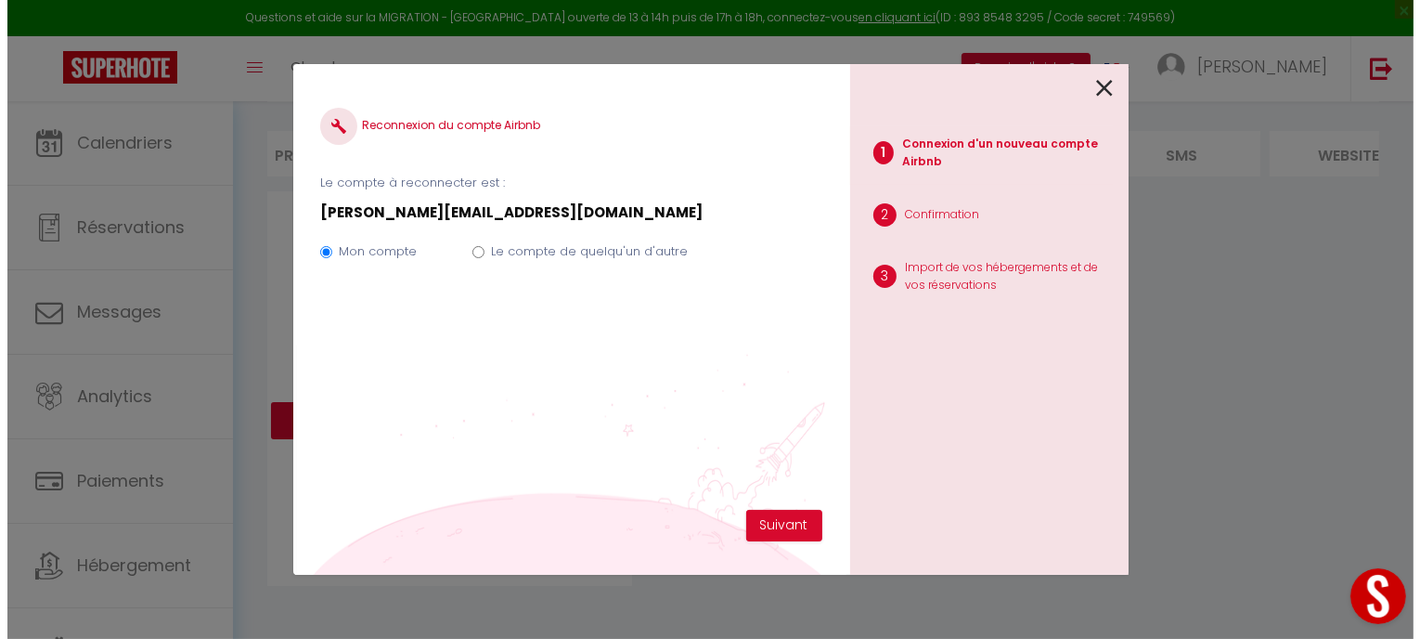
scroll to position [107, 0]
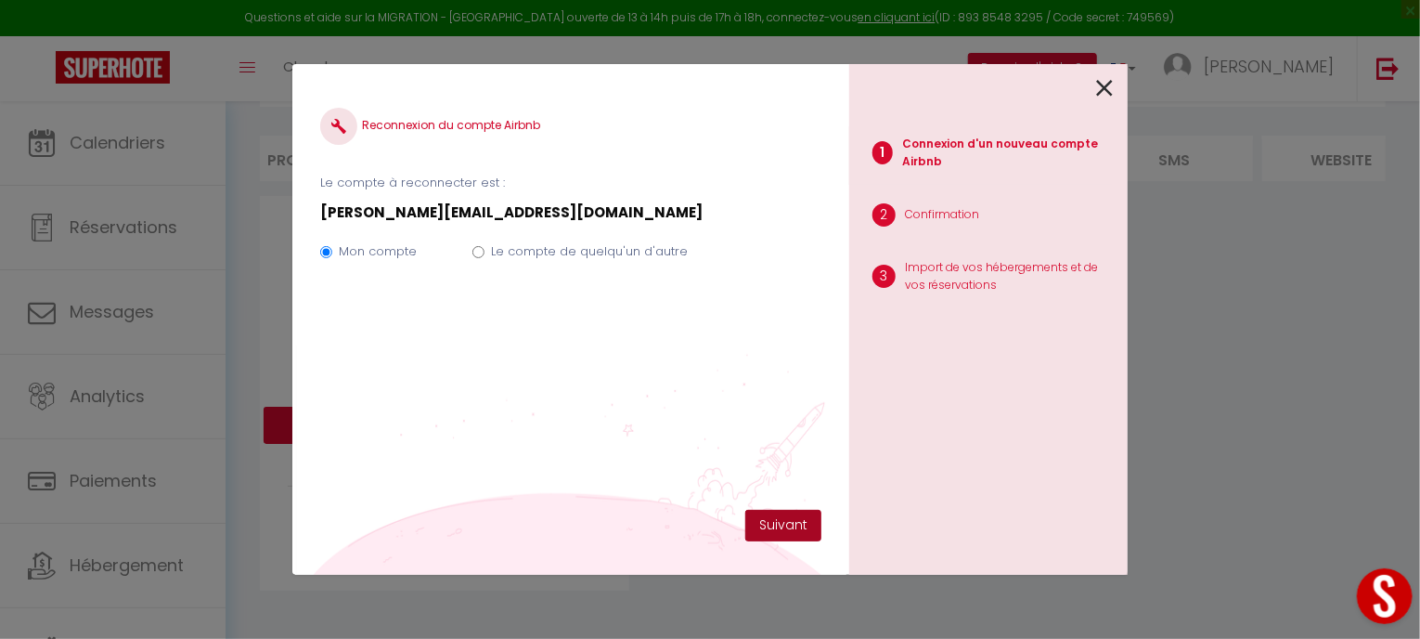
click at [804, 530] on button "Suivant" at bounding box center [783, 526] width 76 height 32
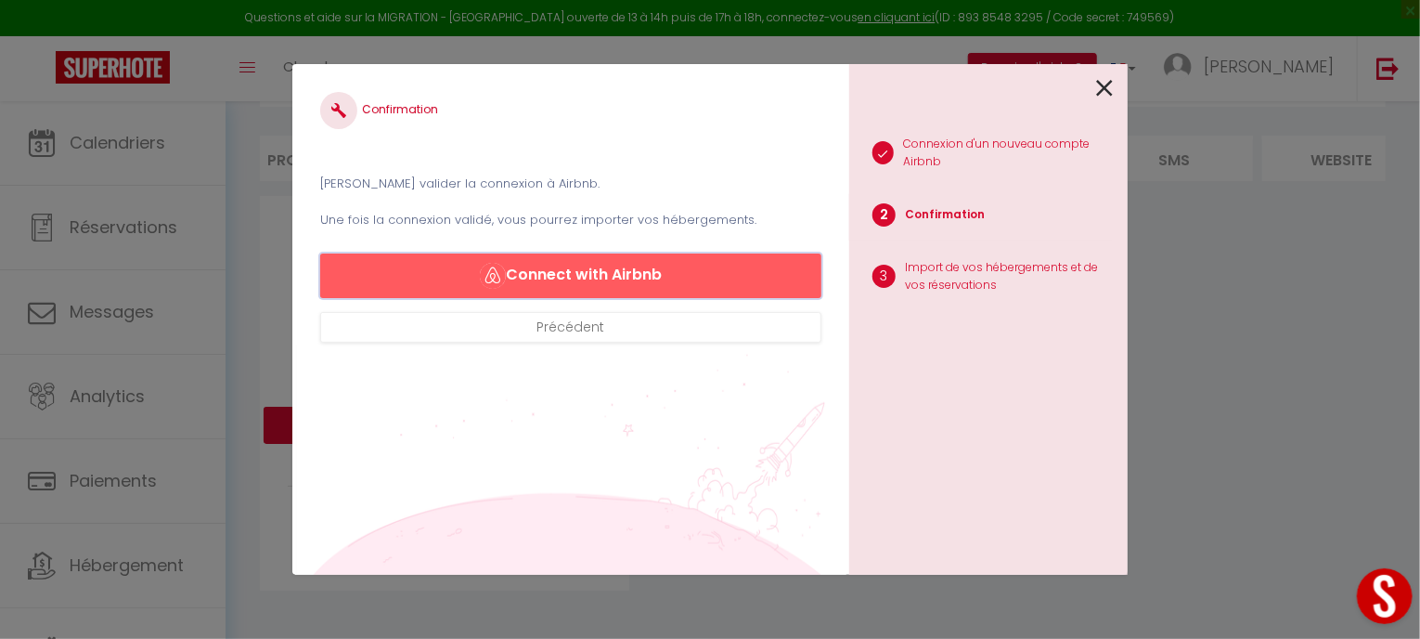
click at [567, 266] on button "Connect with Airbnb" at bounding box center [570, 275] width 501 height 45
click at [630, 269] on button "Connect with Airbnb" at bounding box center [570, 275] width 501 height 45
click at [577, 278] on button "Connect with Airbnb" at bounding box center [570, 275] width 501 height 45
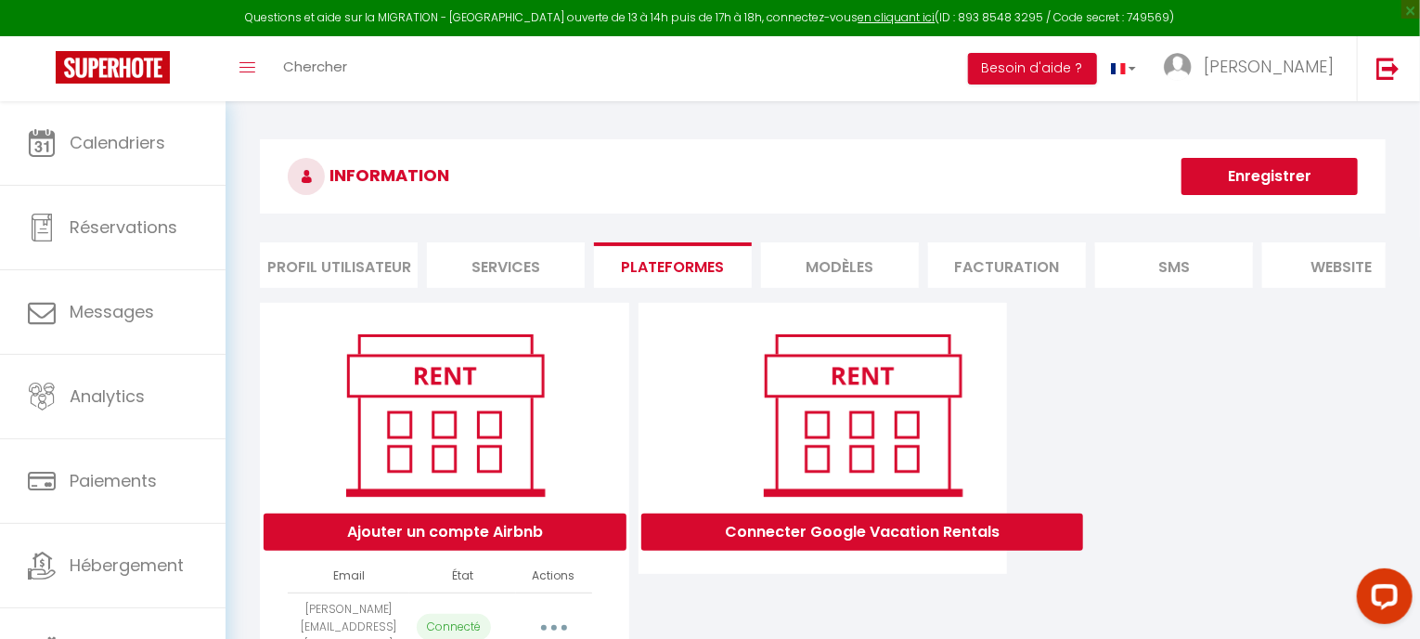
select select
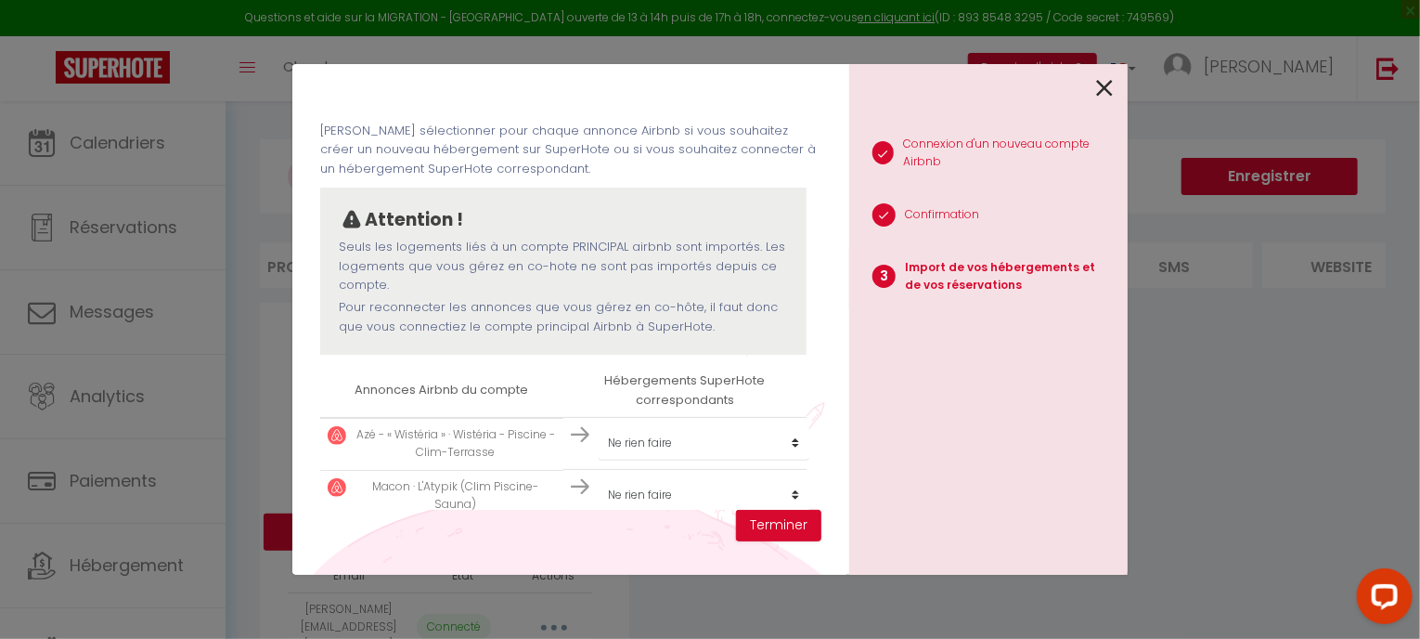
scroll to position [78, 0]
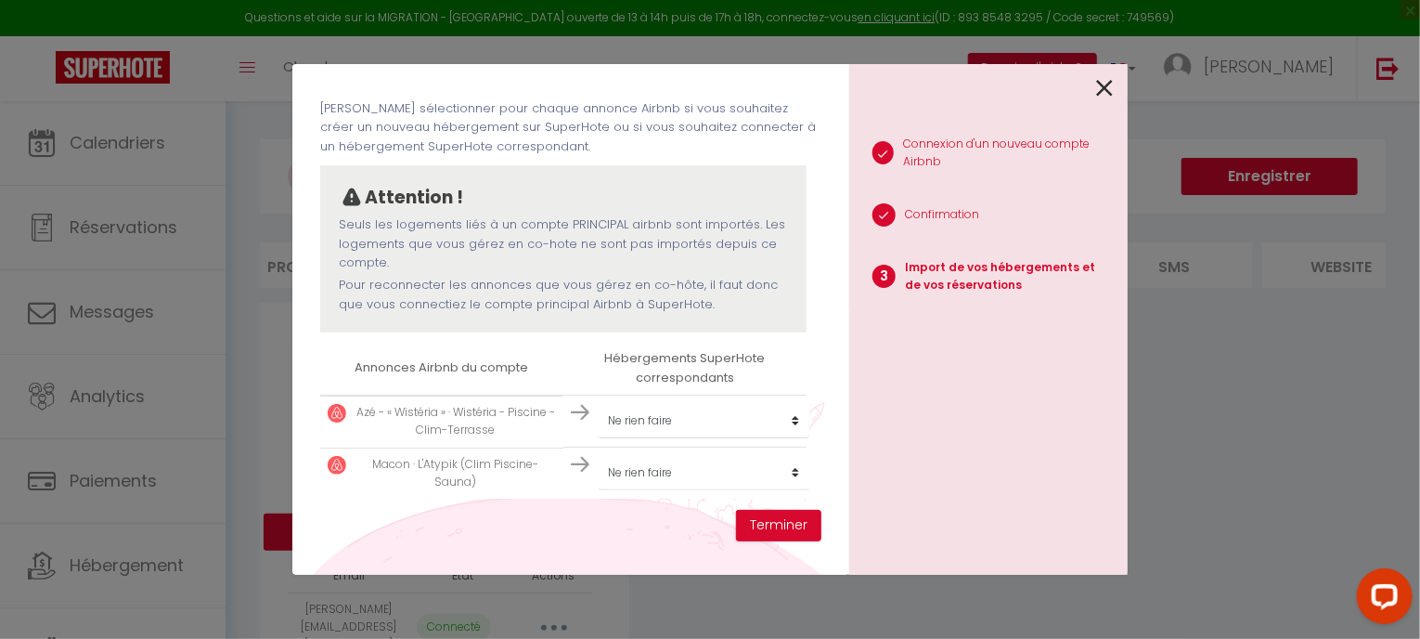
click at [453, 413] on p "Azé - « Wistéria » · Wistéria - Piscine - Clim-Terrasse" at bounding box center [456, 421] width 201 height 35
click at [642, 419] on select "Créer un nouveau hébergement Ne rien faire" at bounding box center [704, 420] width 211 height 35
click at [641, 421] on select "Créer un nouveau hébergement Ne rien faire" at bounding box center [704, 420] width 211 height 35
select select "create_new"
click at [599, 403] on select "Créer un nouveau hébergement Ne rien faire" at bounding box center [704, 420] width 211 height 35
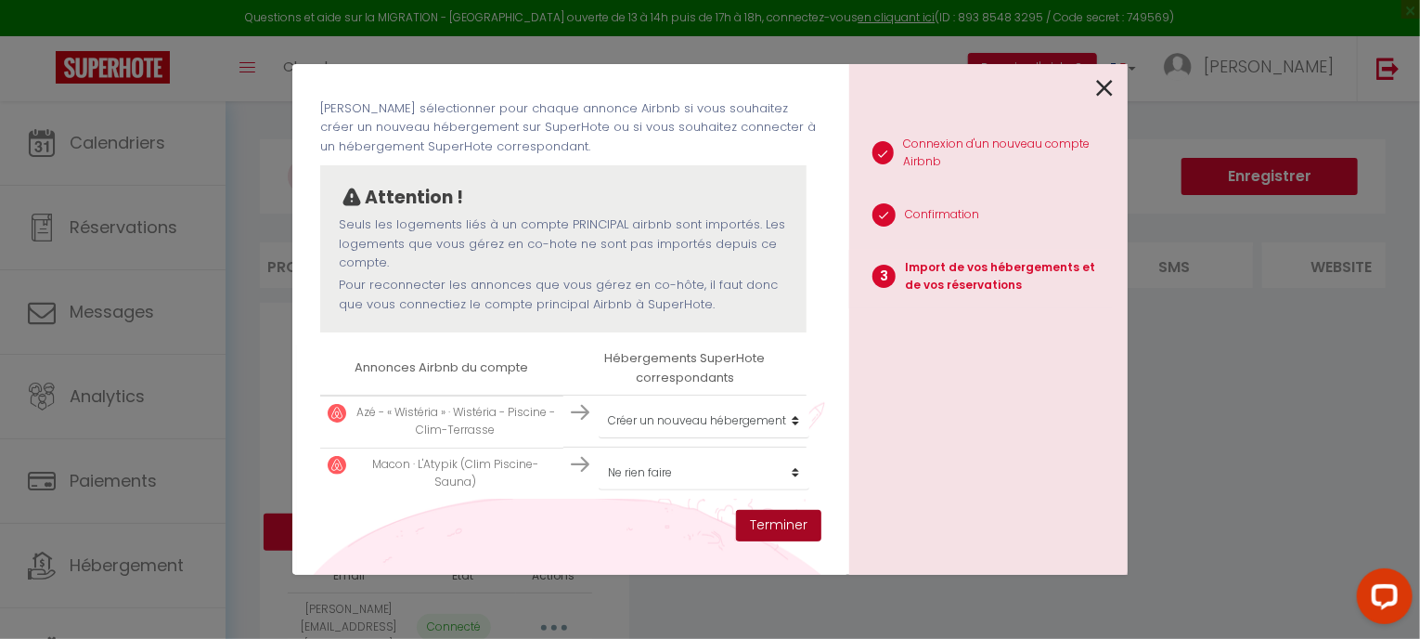
click at [771, 527] on button "Terminer" at bounding box center [778, 526] width 85 height 32
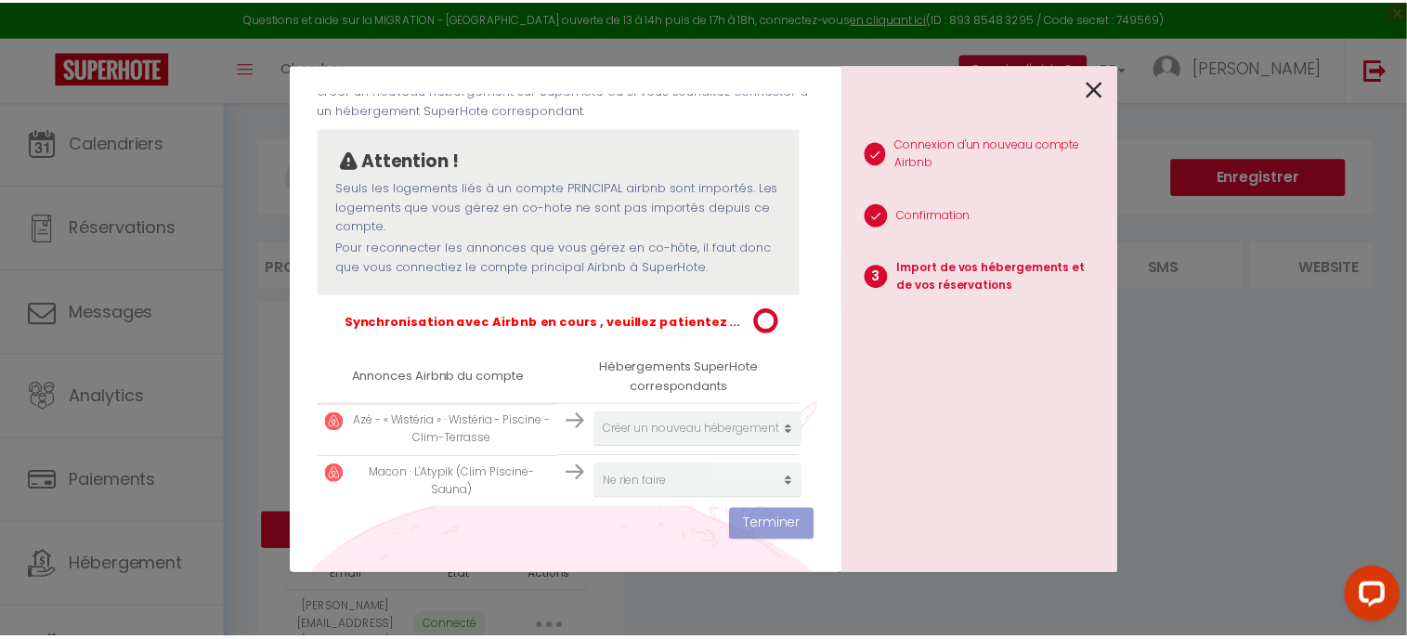
scroll to position [125, 0]
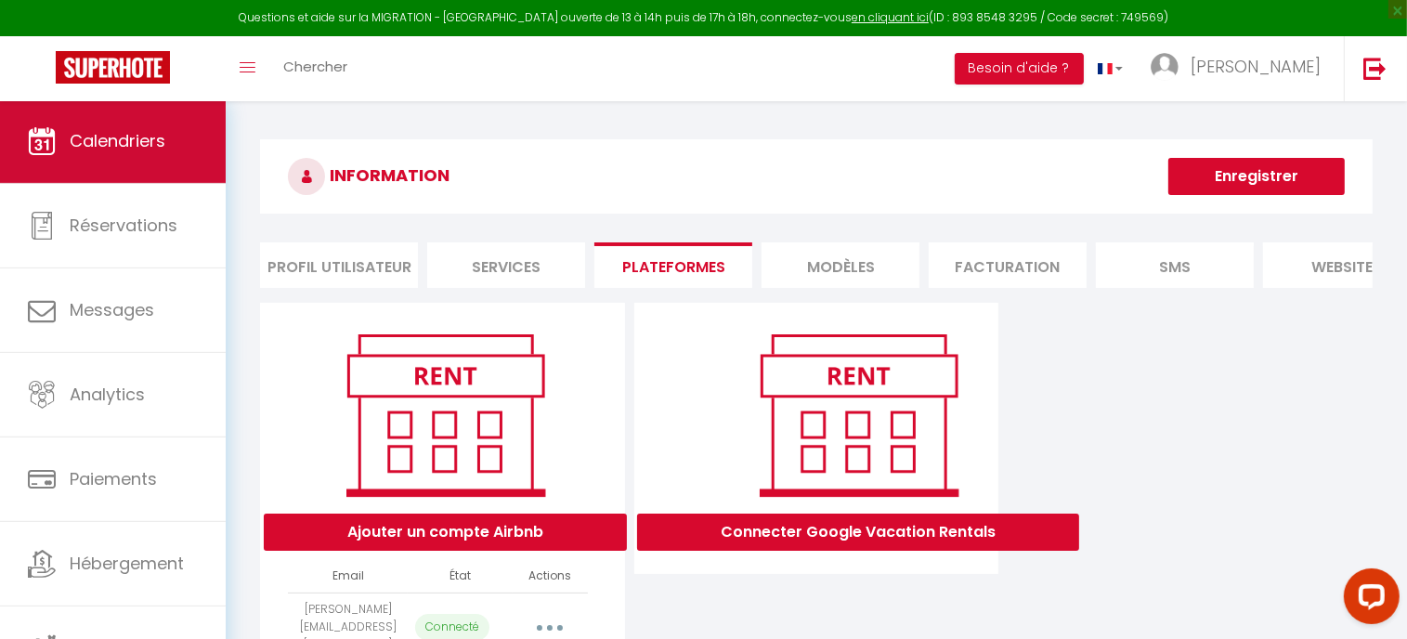
click at [117, 152] on link "Calendriers" at bounding box center [113, 141] width 226 height 84
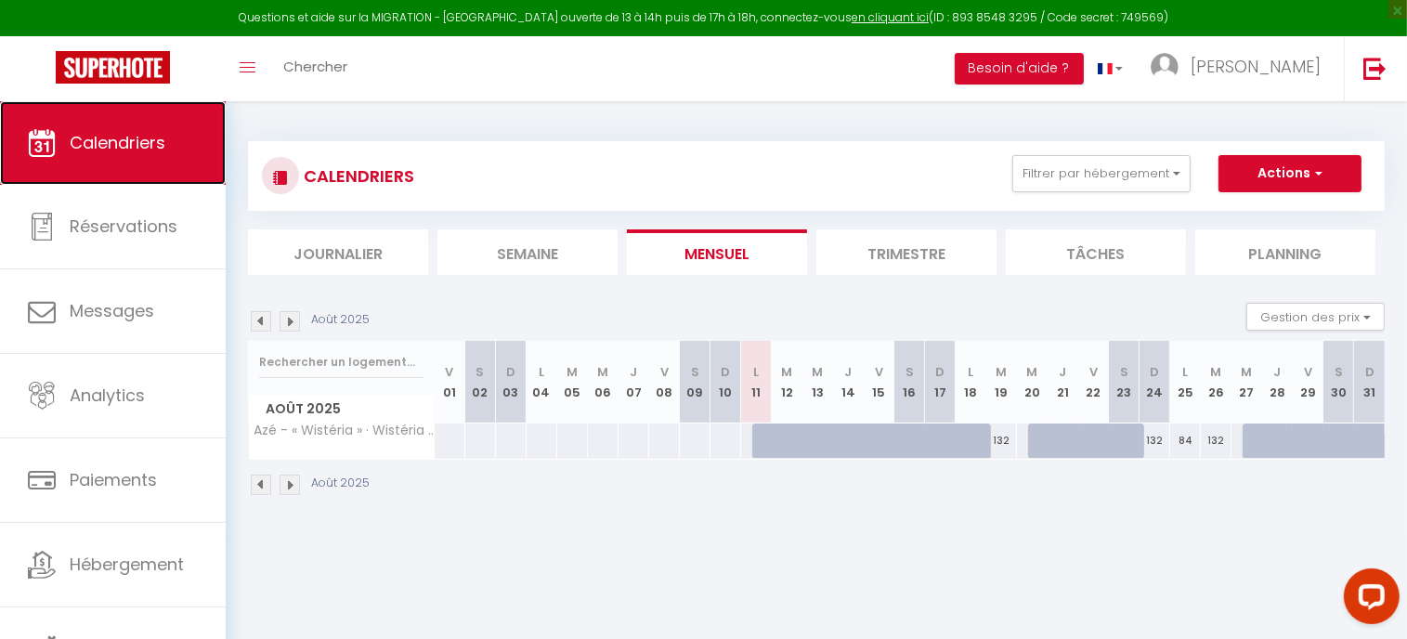
click at [138, 144] on span "Calendriers" at bounding box center [118, 142] width 96 height 23
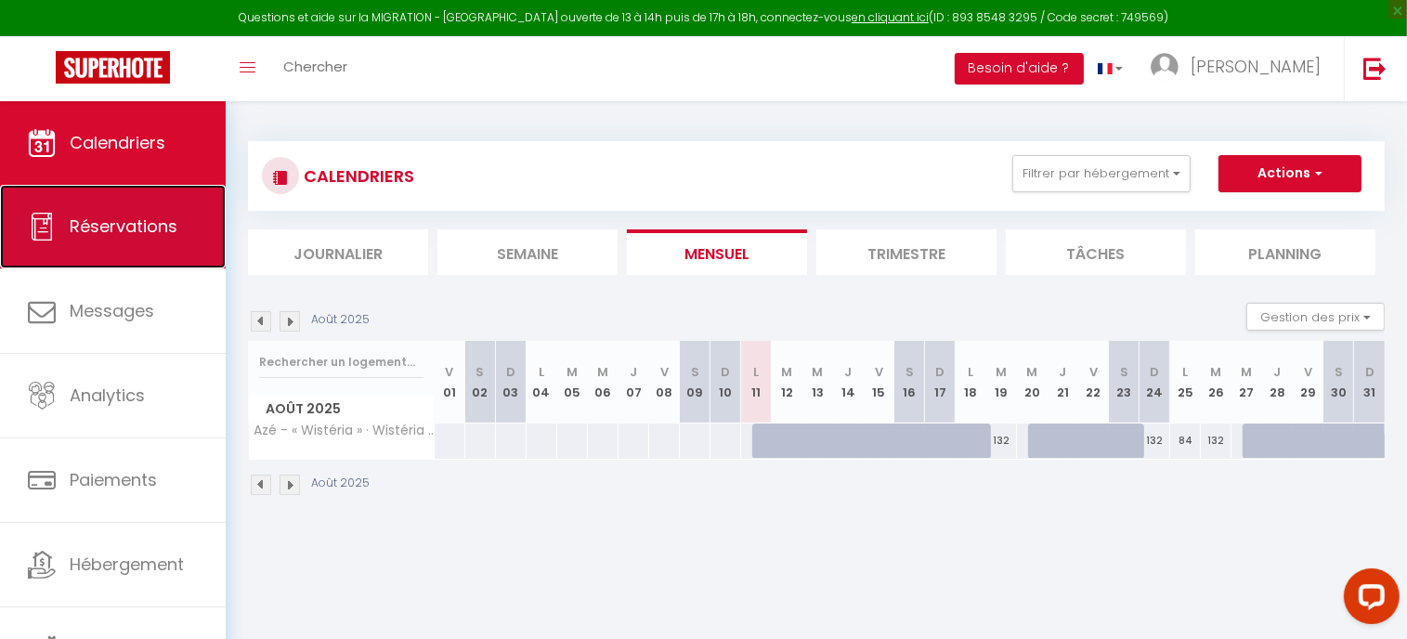
click at [101, 255] on link "Réservations" at bounding box center [113, 227] width 226 height 84
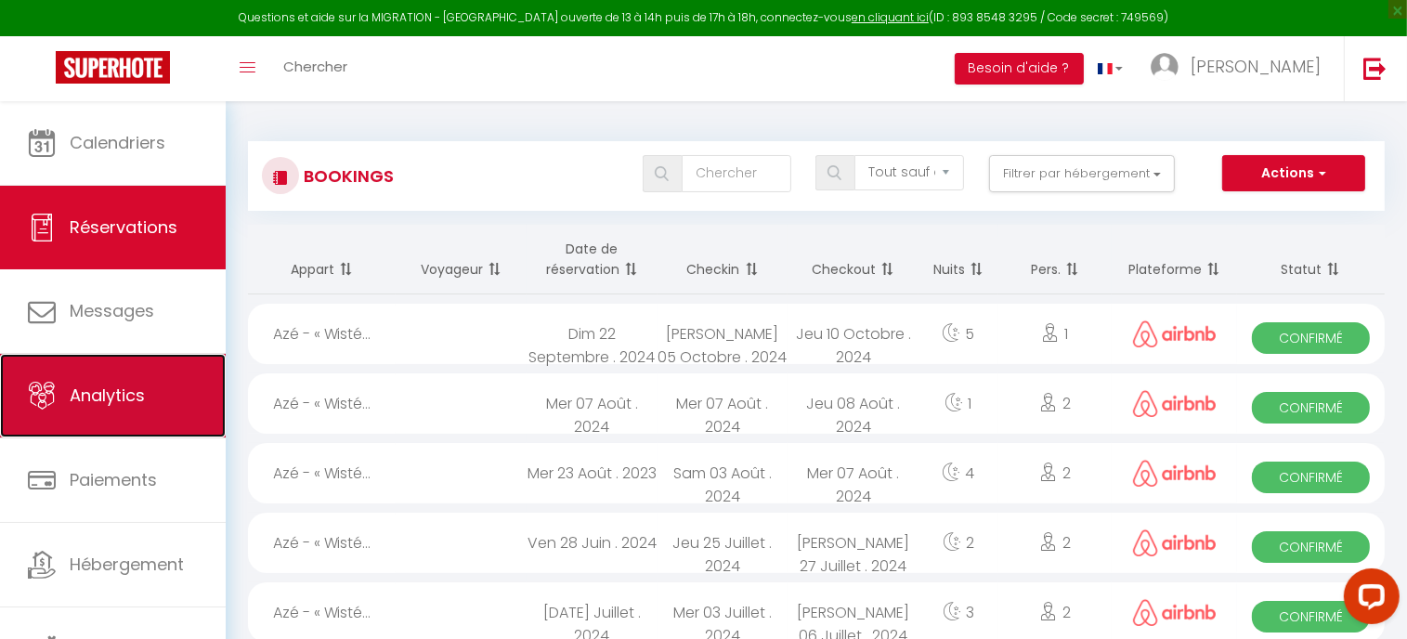
click at [89, 400] on span "Analytics" at bounding box center [107, 394] width 75 height 23
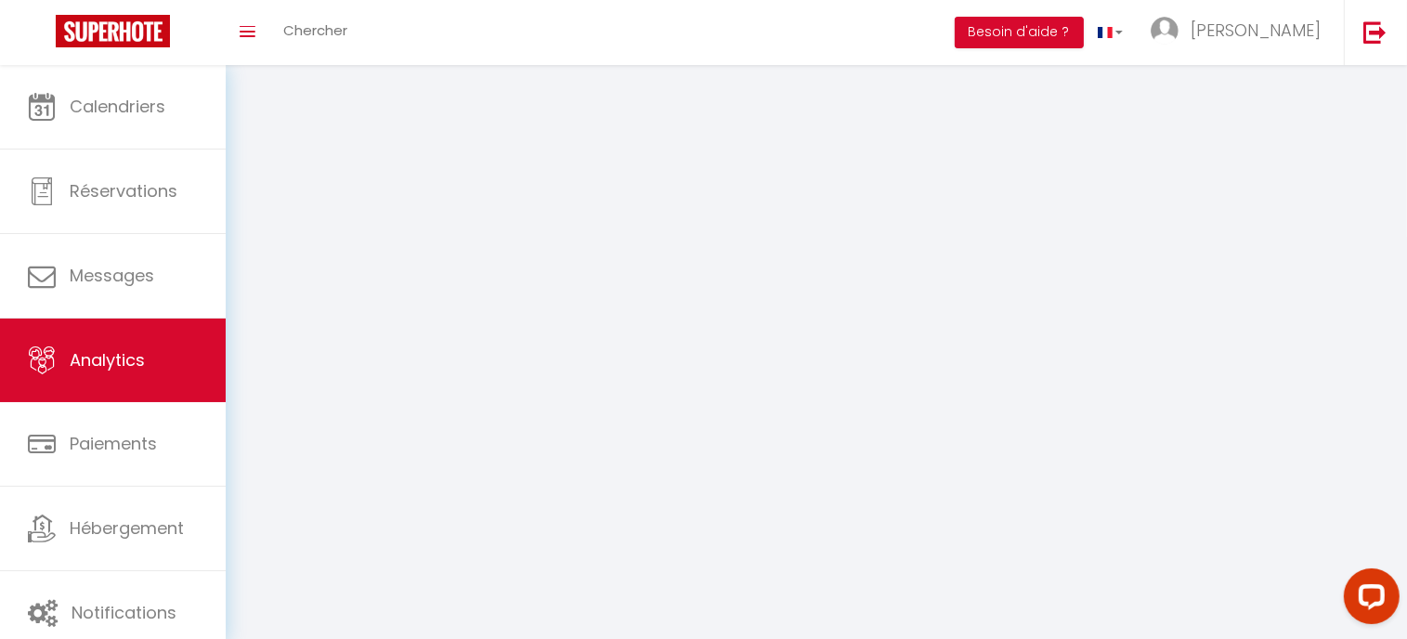
select select "2025"
select select "8"
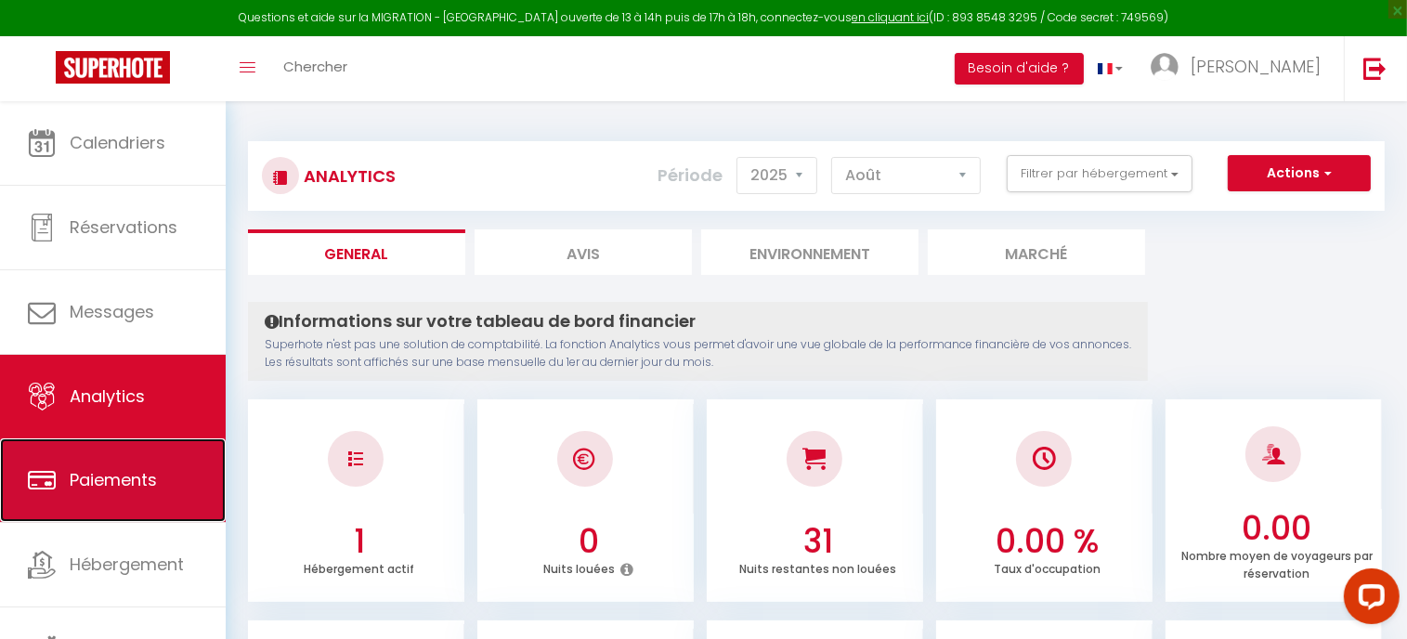
click at [97, 471] on span "Paiements" at bounding box center [113, 479] width 87 height 23
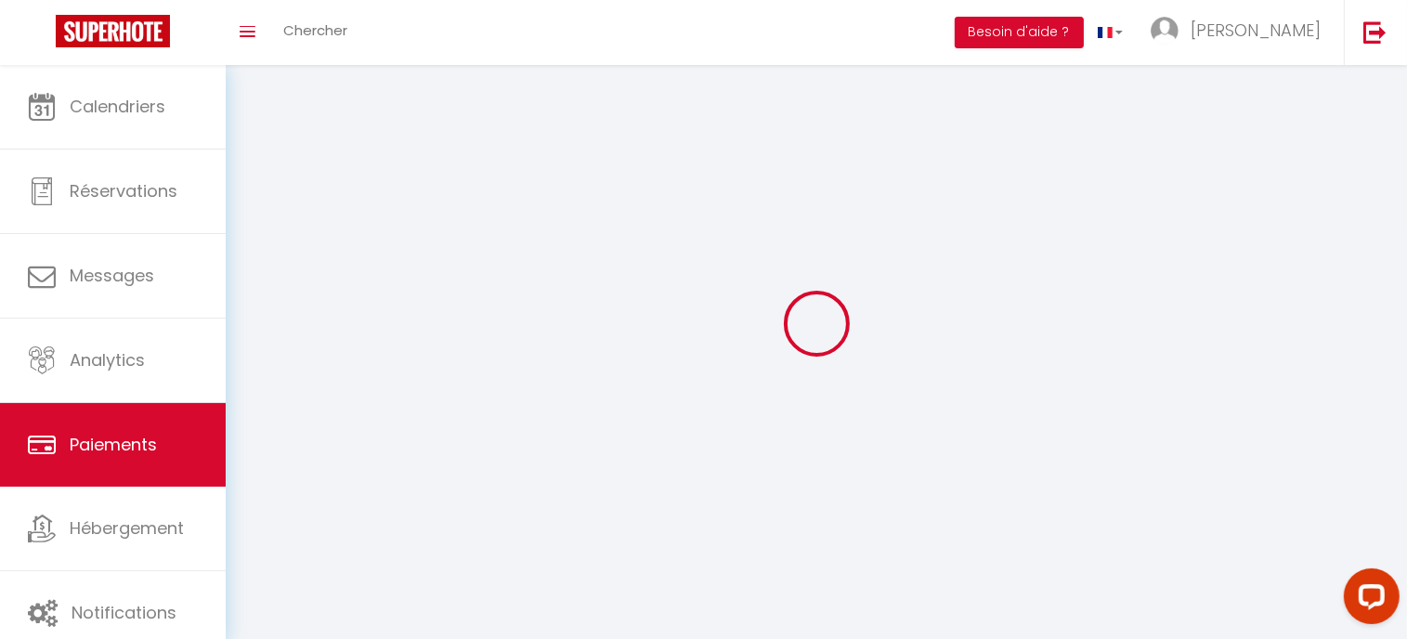
select select "2"
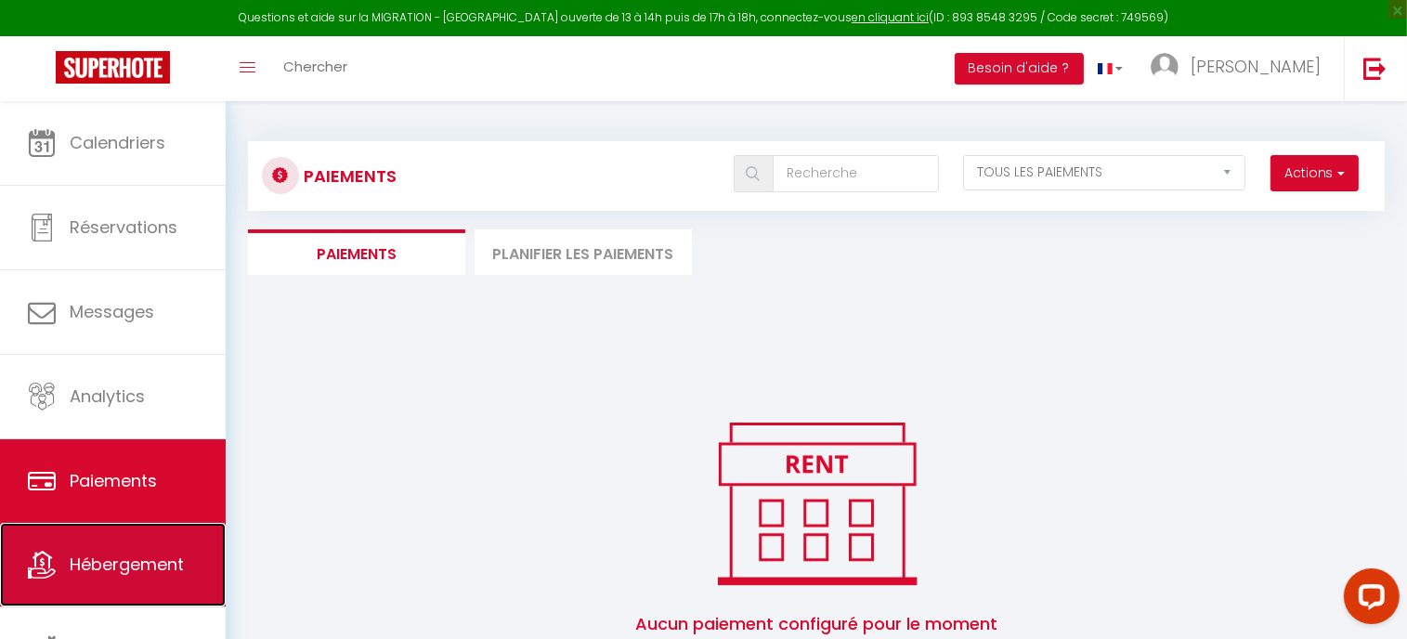
click at [121, 545] on link "Hébergement" at bounding box center [113, 565] width 226 height 84
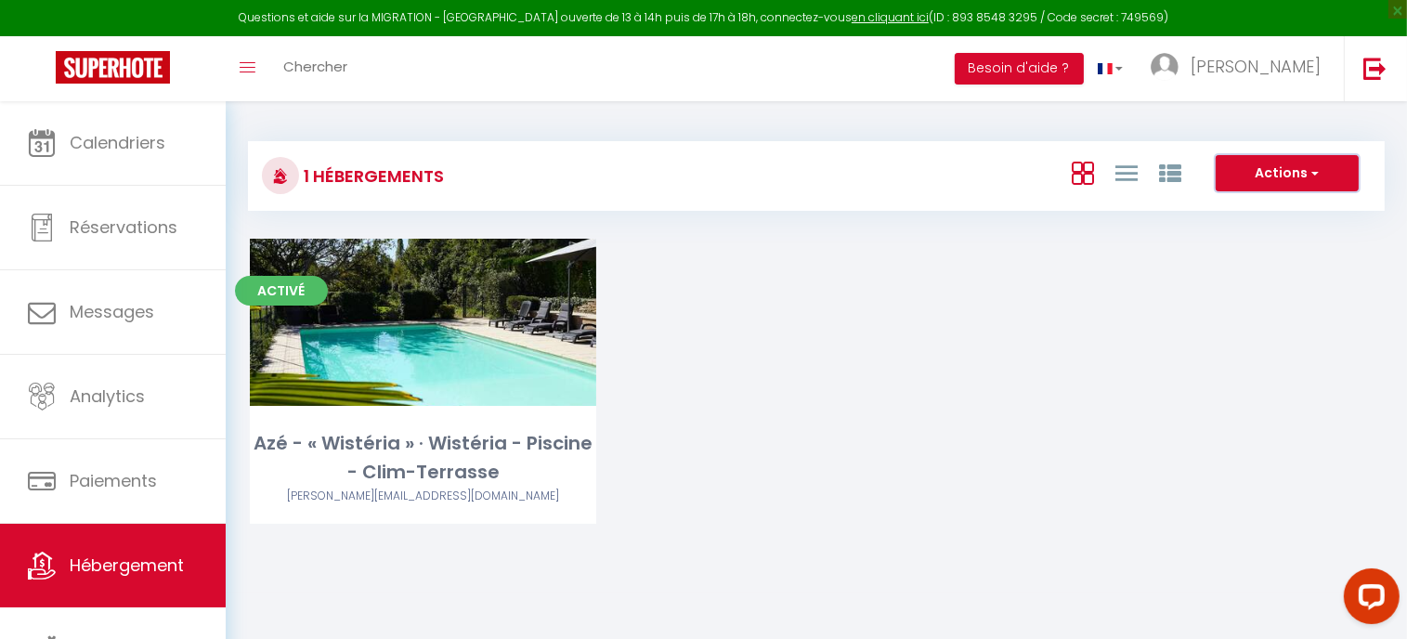
click at [1236, 175] on button "Actions" at bounding box center [1286, 173] width 143 height 37
click at [1244, 213] on li "Créer un Hébergement" at bounding box center [1272, 211] width 170 height 20
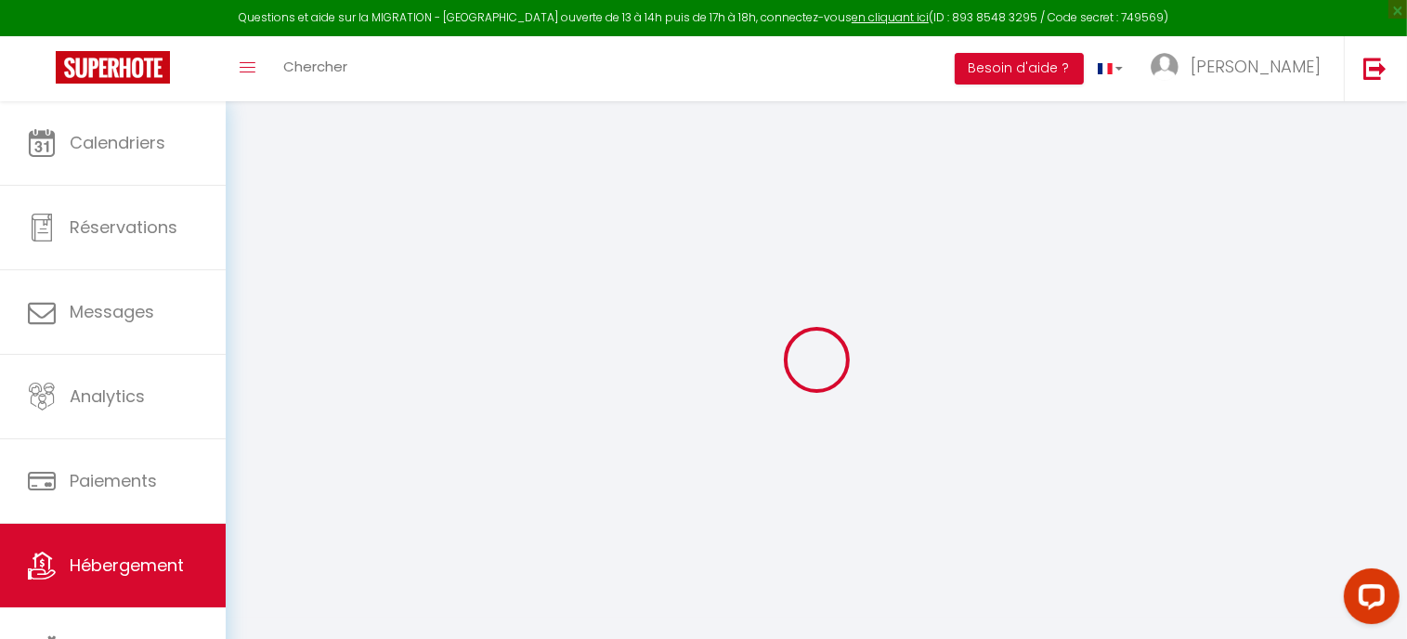
select select "15:00"
select select "23:45"
select select "11:00"
select select "30"
select select "120"
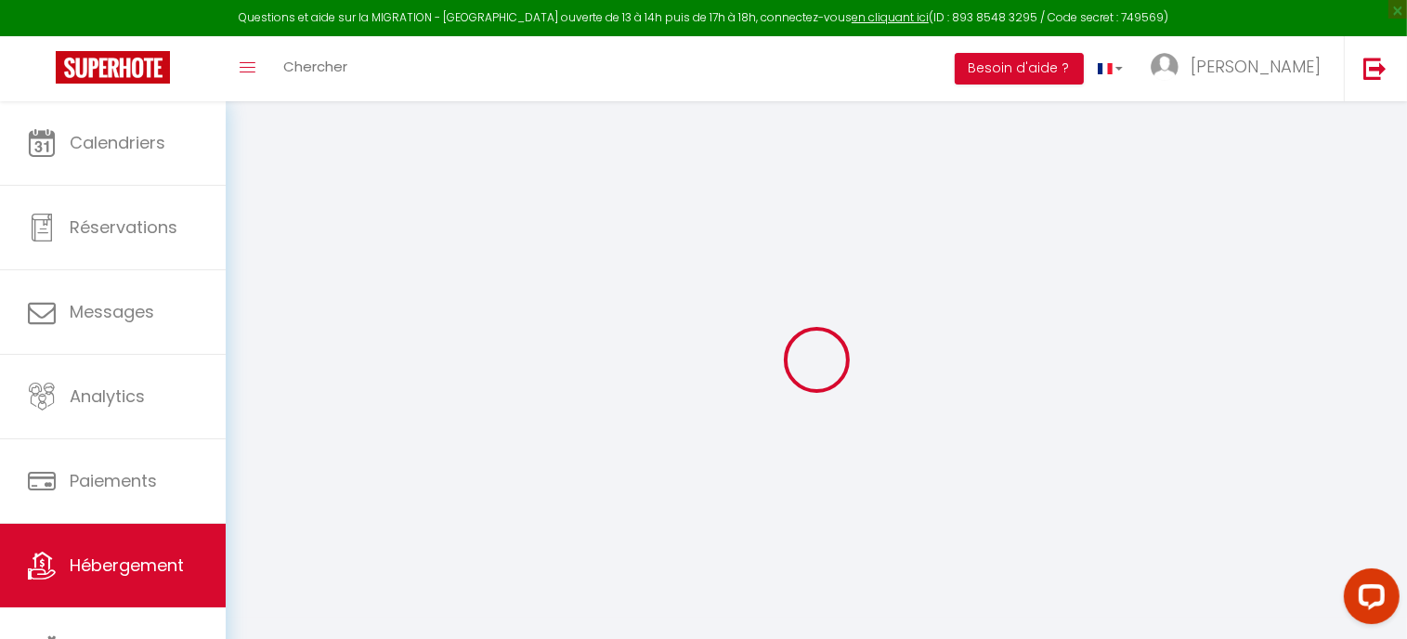
select select
checkbox input "false"
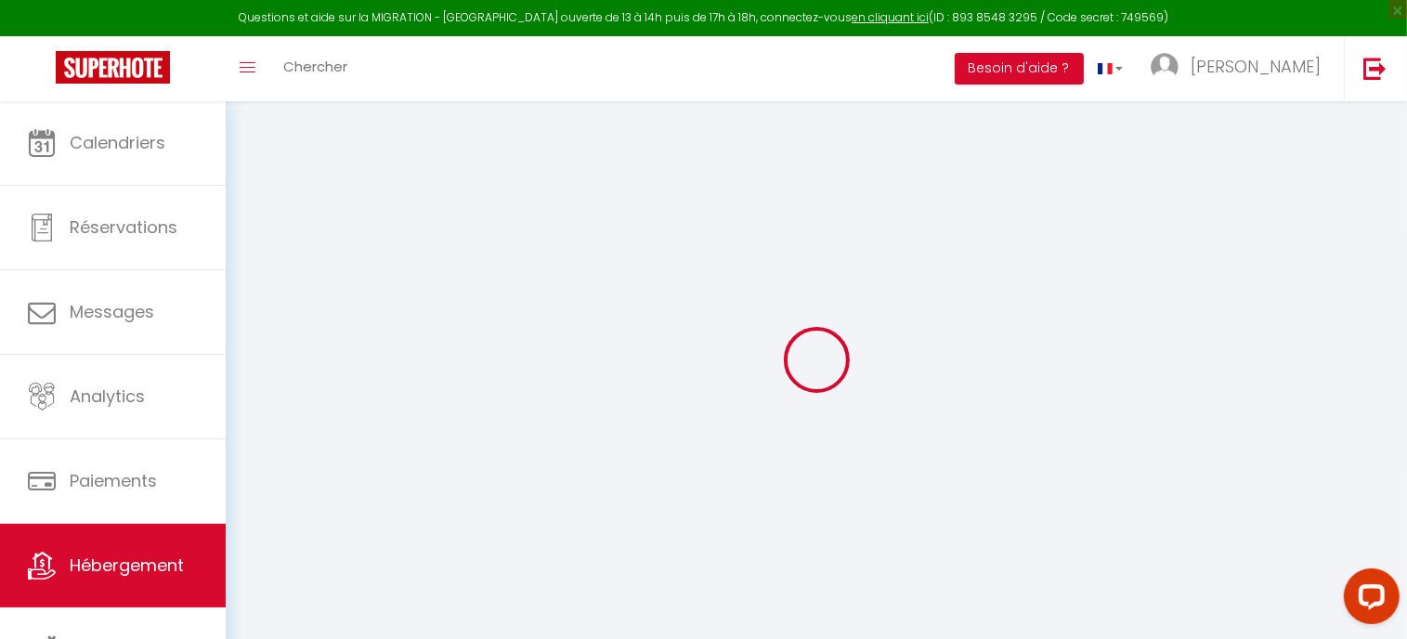
select select
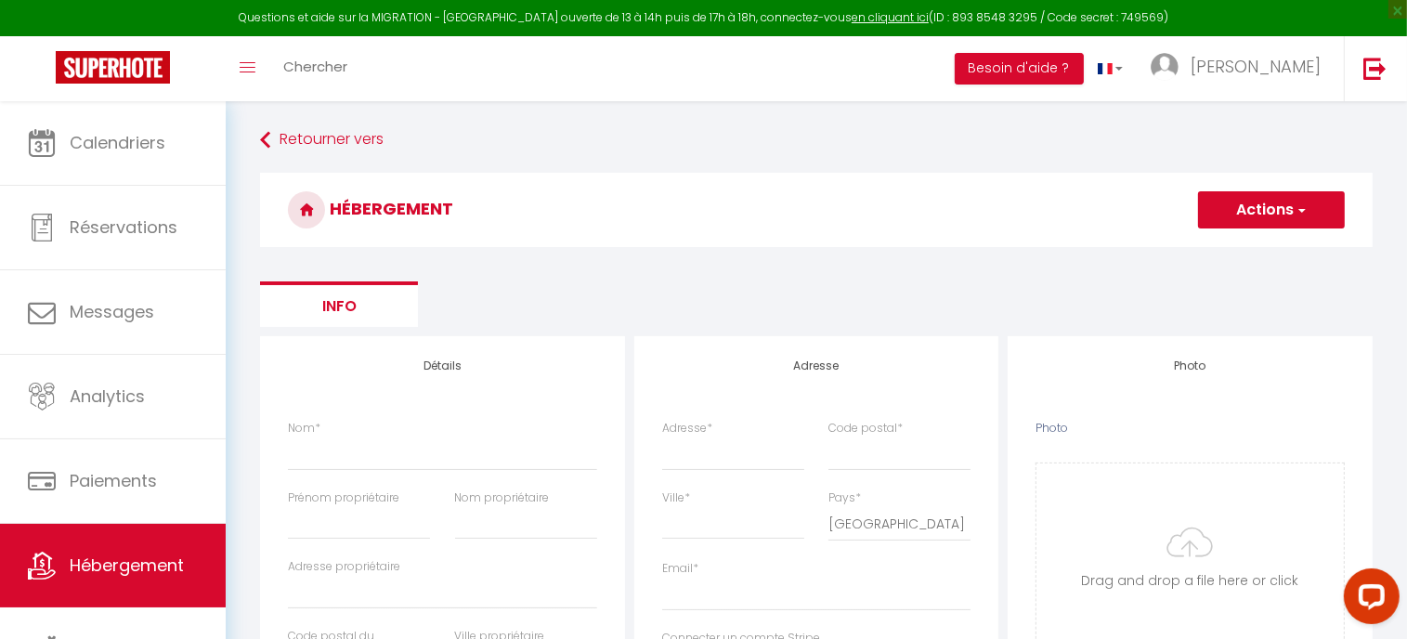
select select
checkbox input "false"
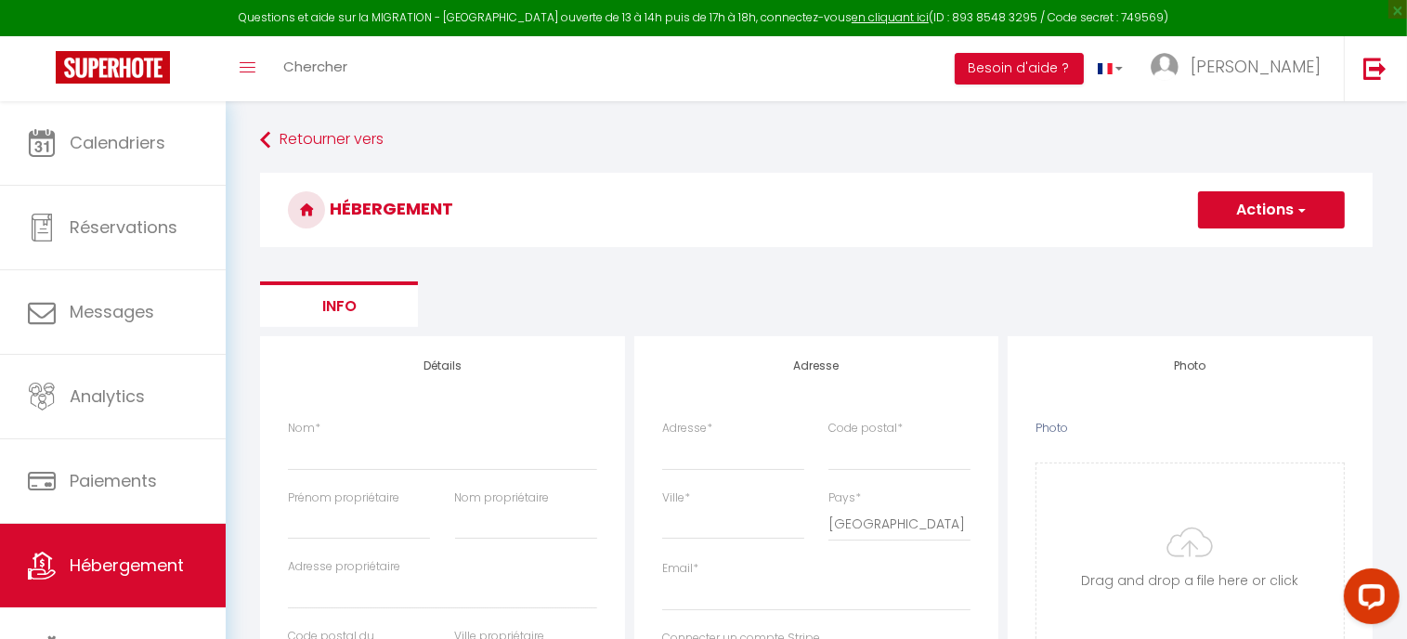
select select
click at [149, 562] on span "Hébergement" at bounding box center [127, 564] width 114 height 23
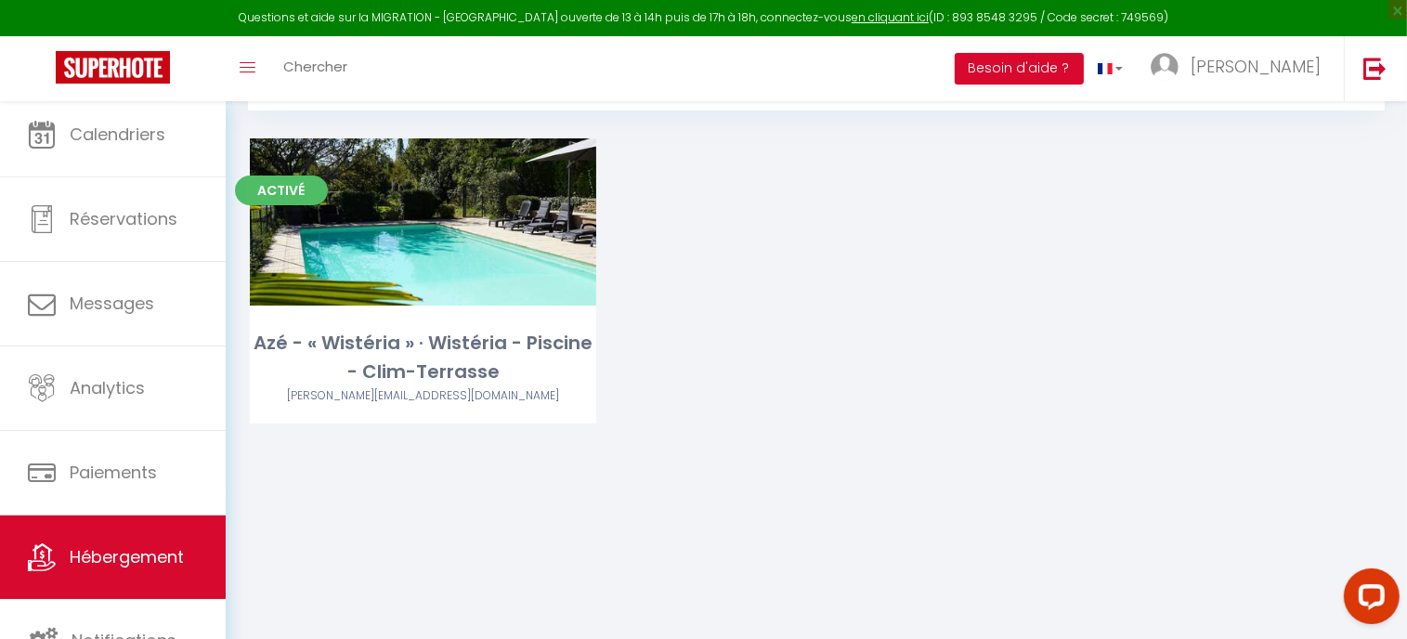
scroll to position [11, 0]
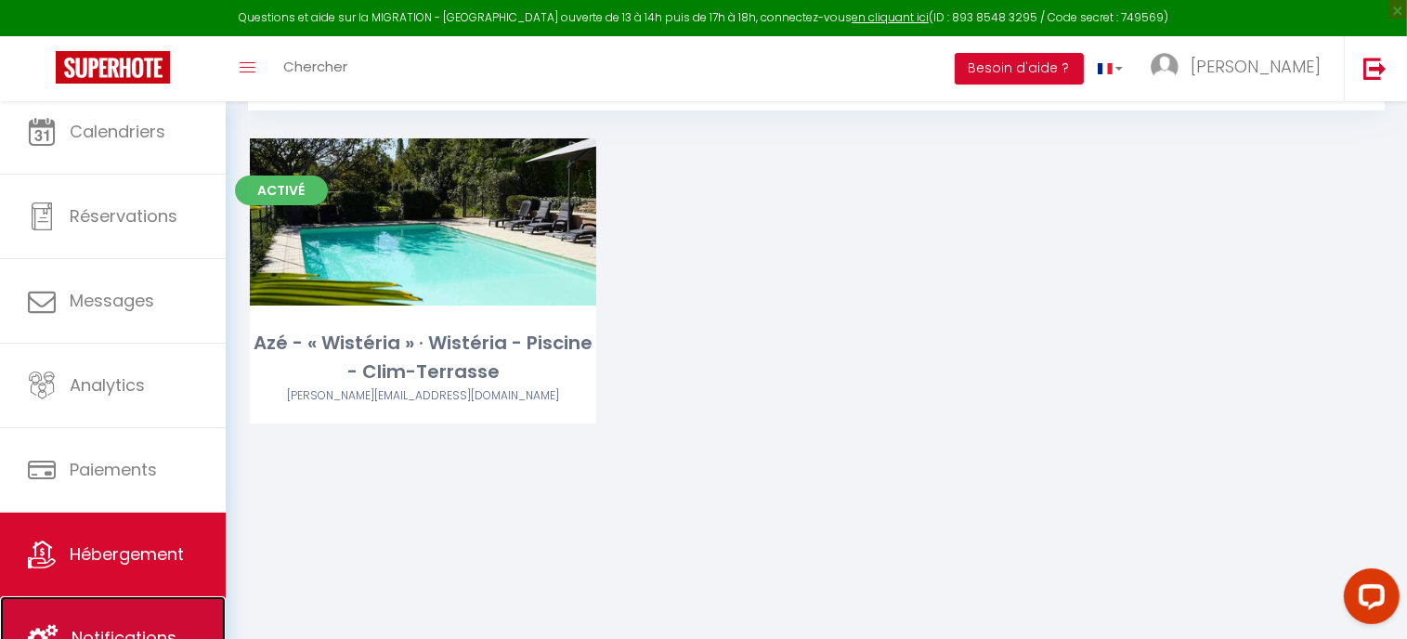
click at [125, 612] on link "Notifications" at bounding box center [113, 638] width 226 height 84
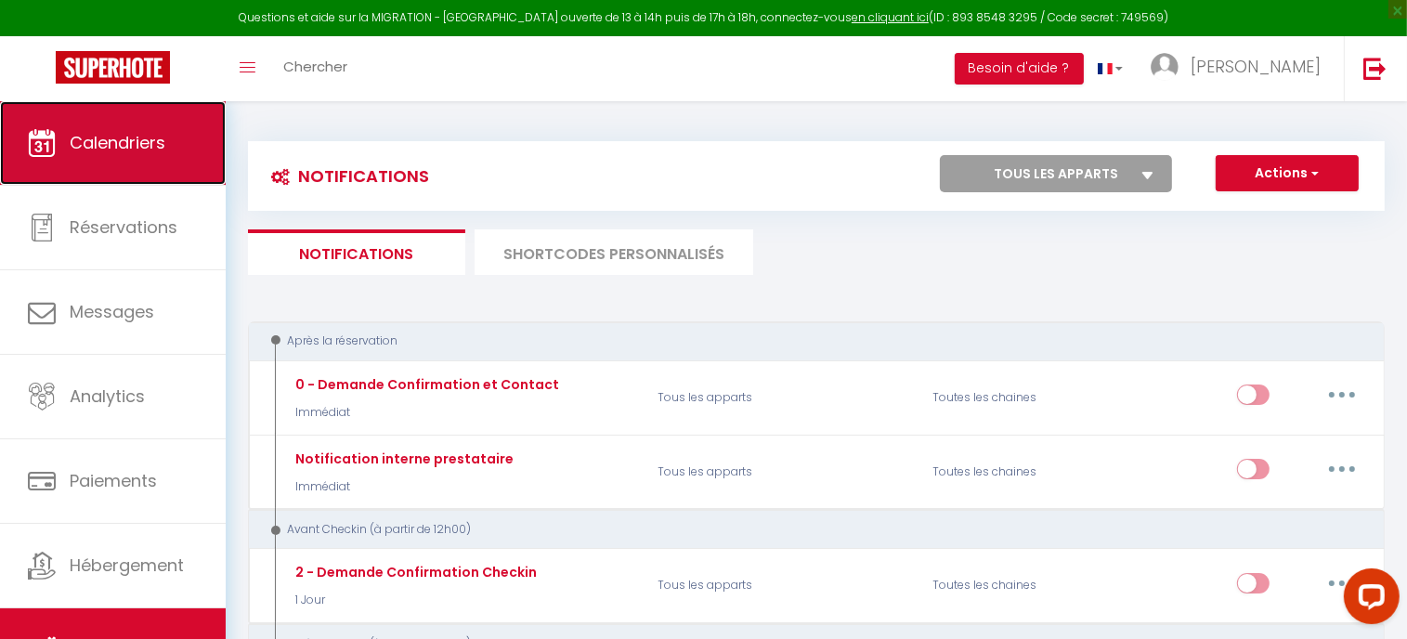
click at [148, 117] on link "Calendriers" at bounding box center [113, 143] width 226 height 84
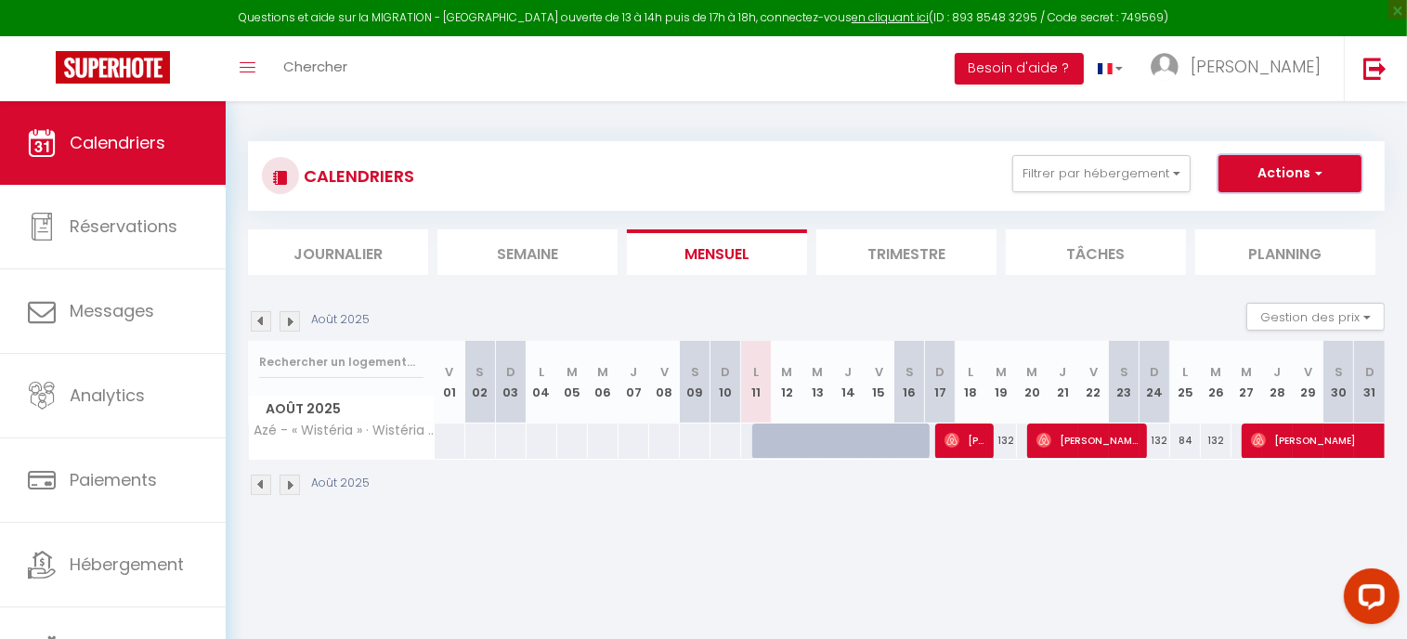
click at [1265, 170] on button "Actions" at bounding box center [1289, 173] width 143 height 37
click at [1137, 70] on link at bounding box center [1110, 68] width 54 height 65
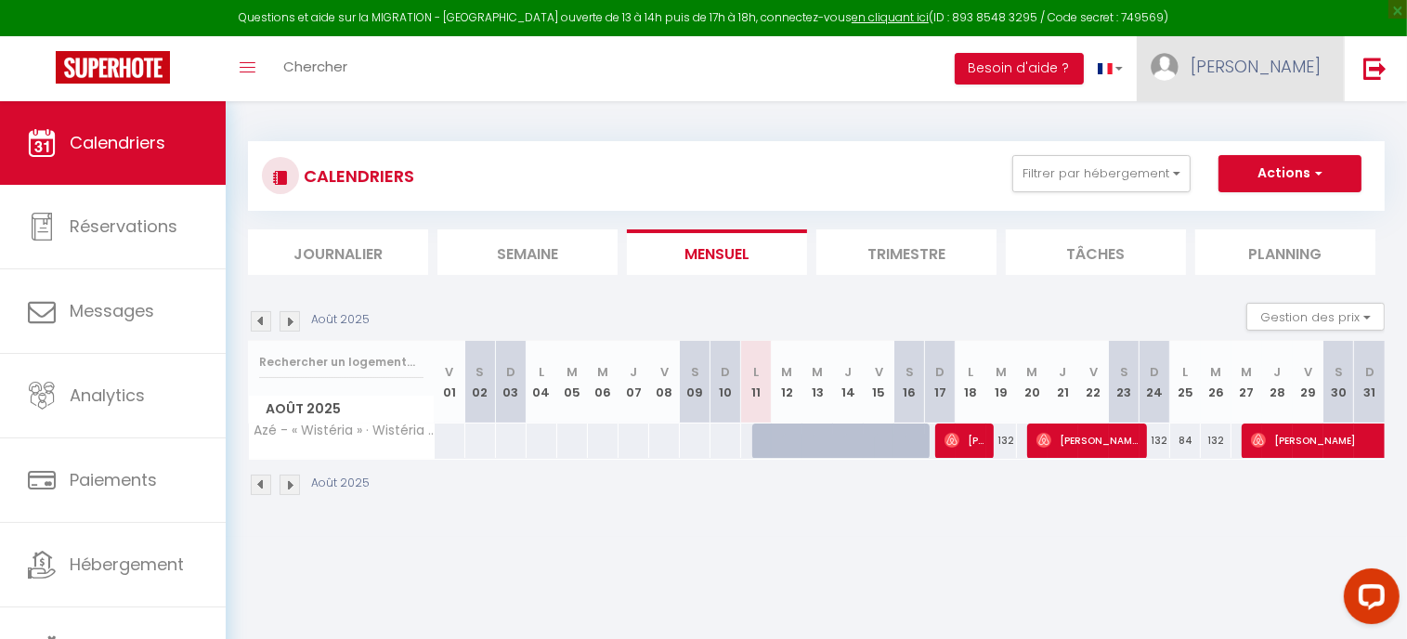
click at [1280, 70] on span "[PERSON_NAME]" at bounding box center [1255, 66] width 130 height 23
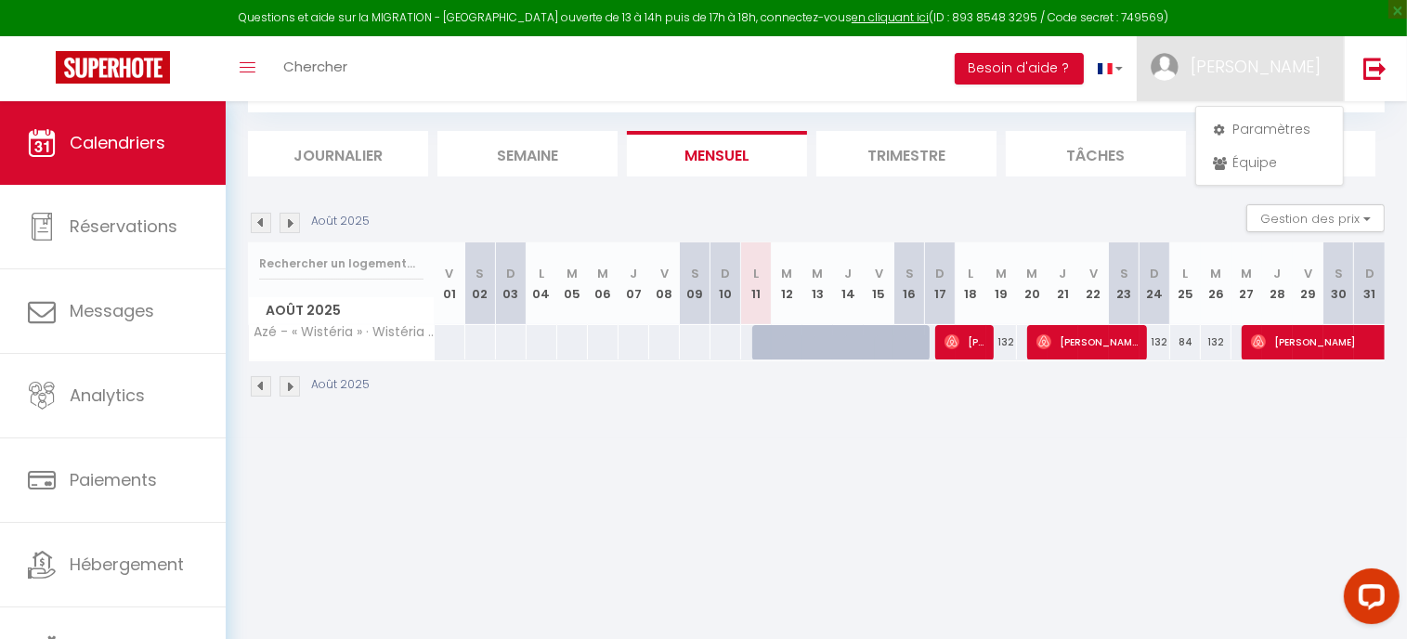
scroll to position [100, 0]
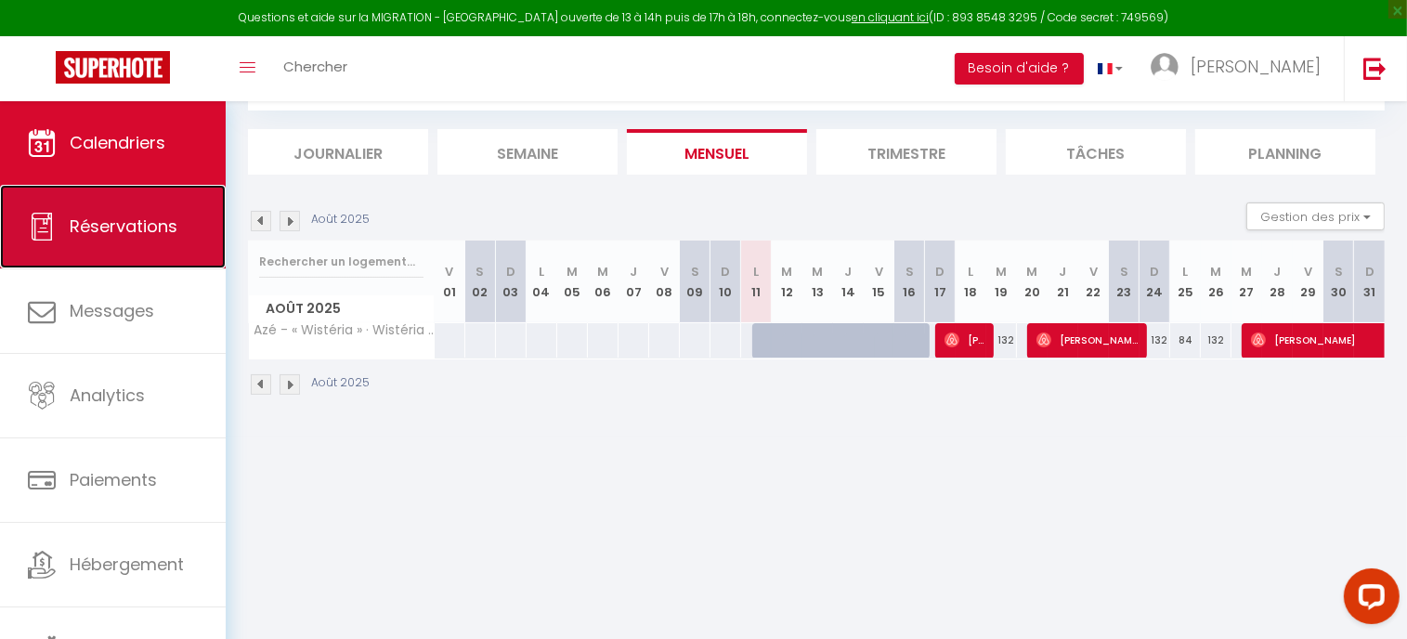
click at [122, 219] on span "Réservations" at bounding box center [124, 225] width 108 height 23
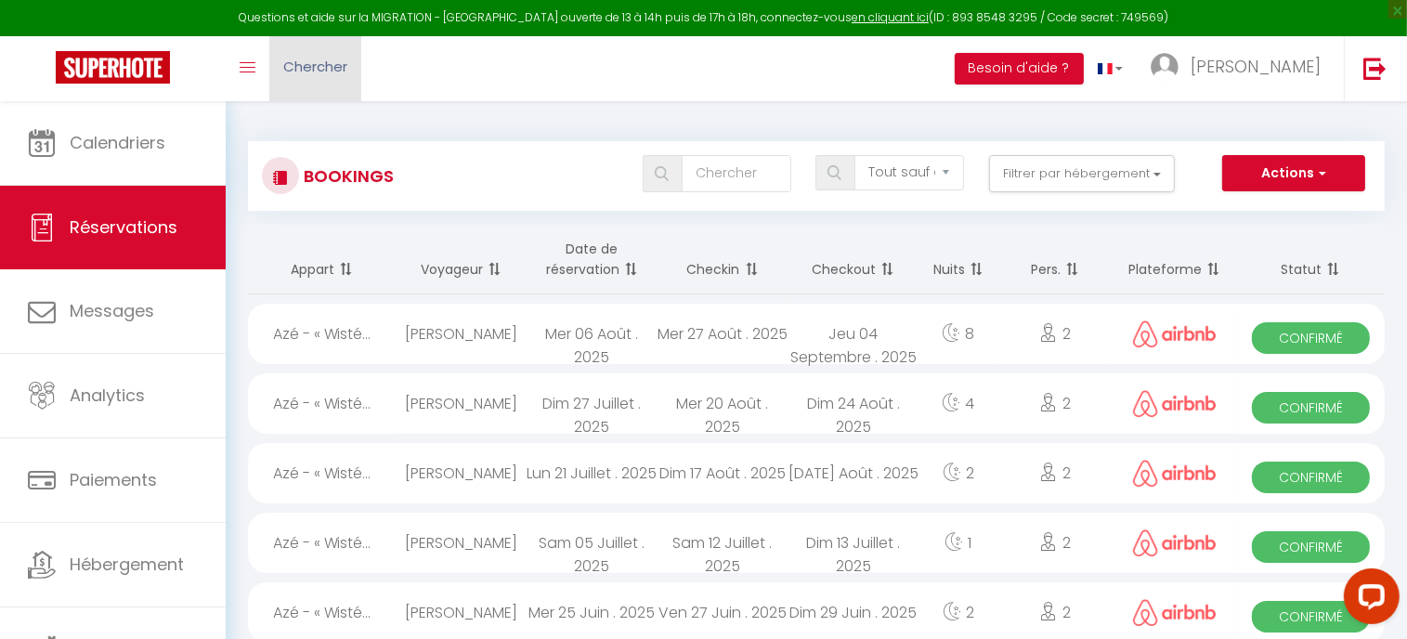
click at [269, 80] on link "Chercher" at bounding box center [315, 68] width 92 height 65
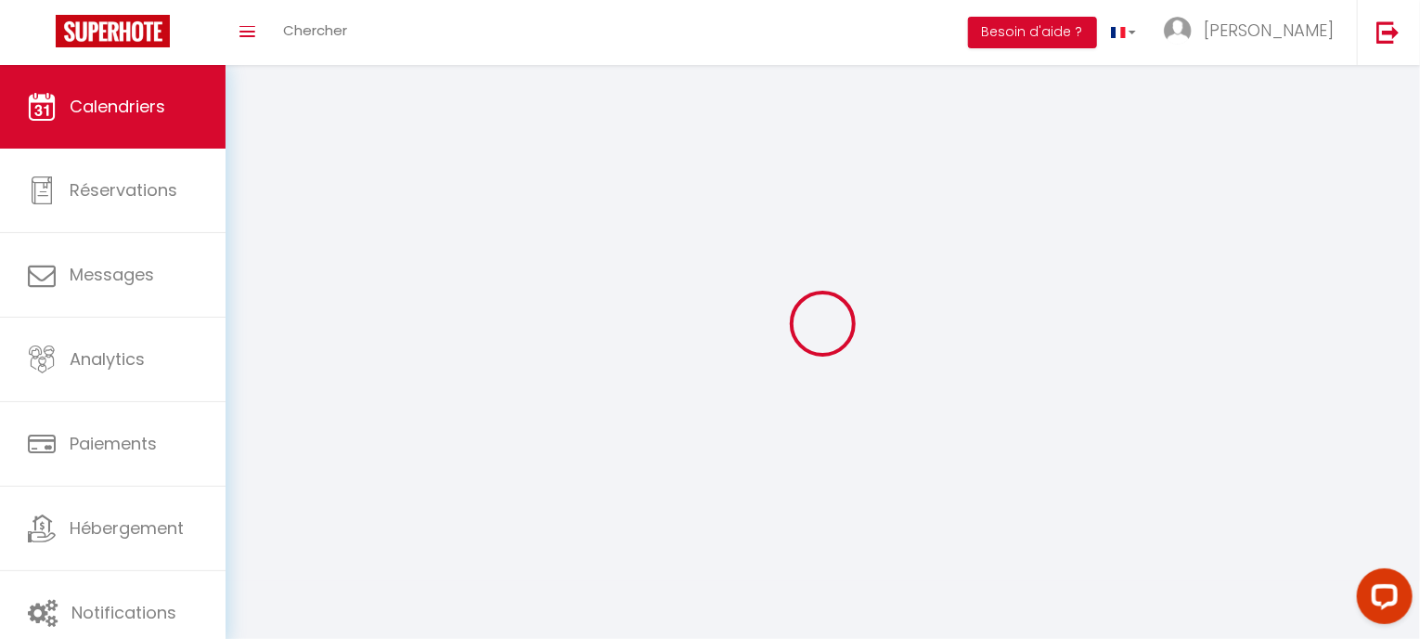
scroll to position [65, 0]
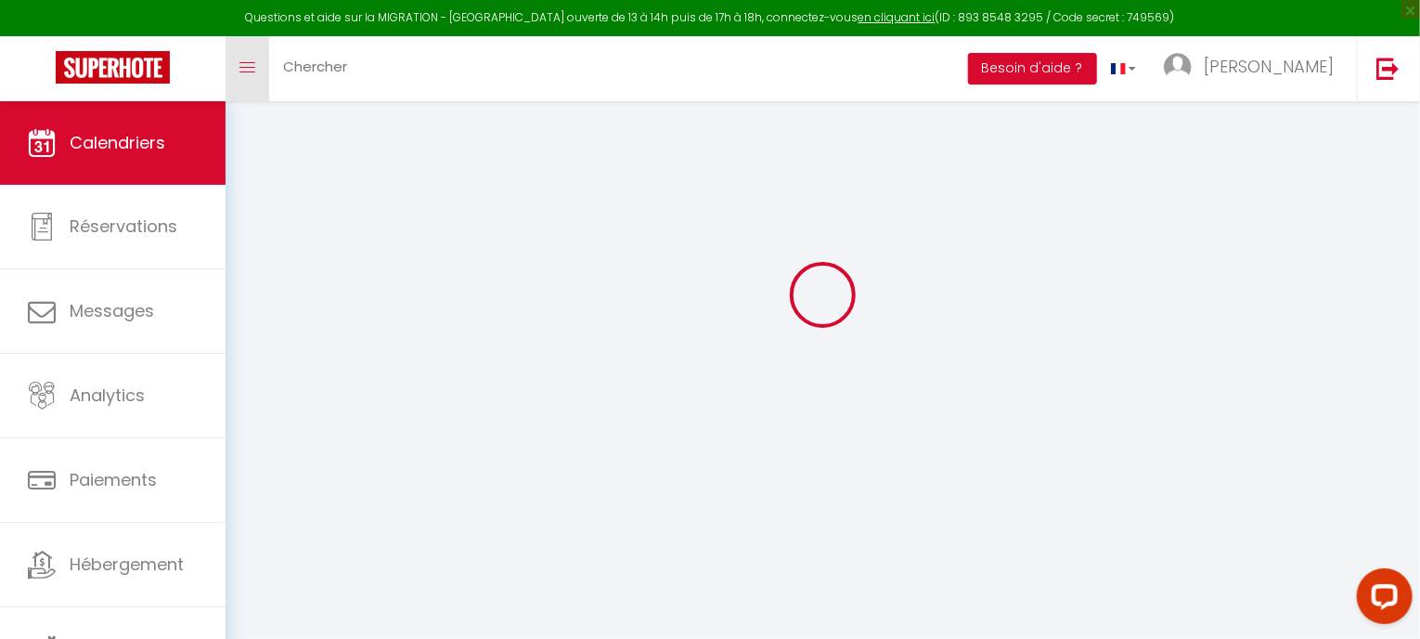
click at [267, 40] on link "Toggle menubar" at bounding box center [248, 68] width 44 height 65
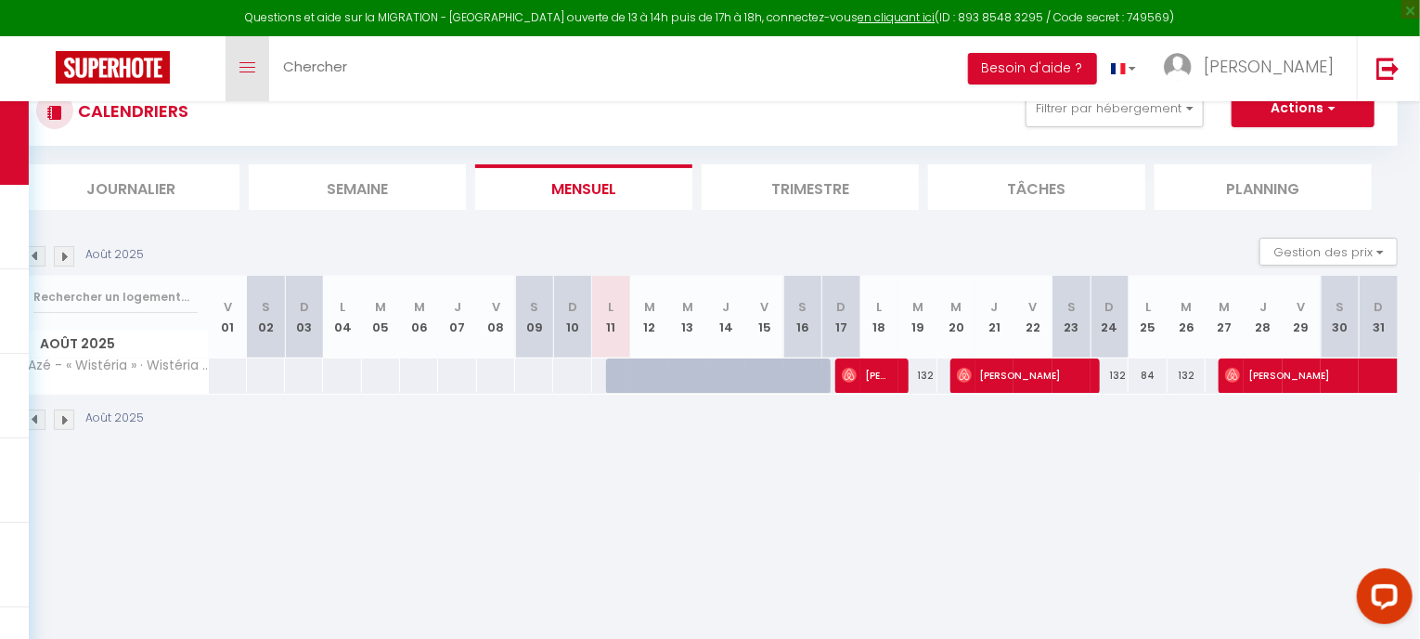
click at [248, 78] on link "Toggle menubar" at bounding box center [248, 68] width 44 height 65
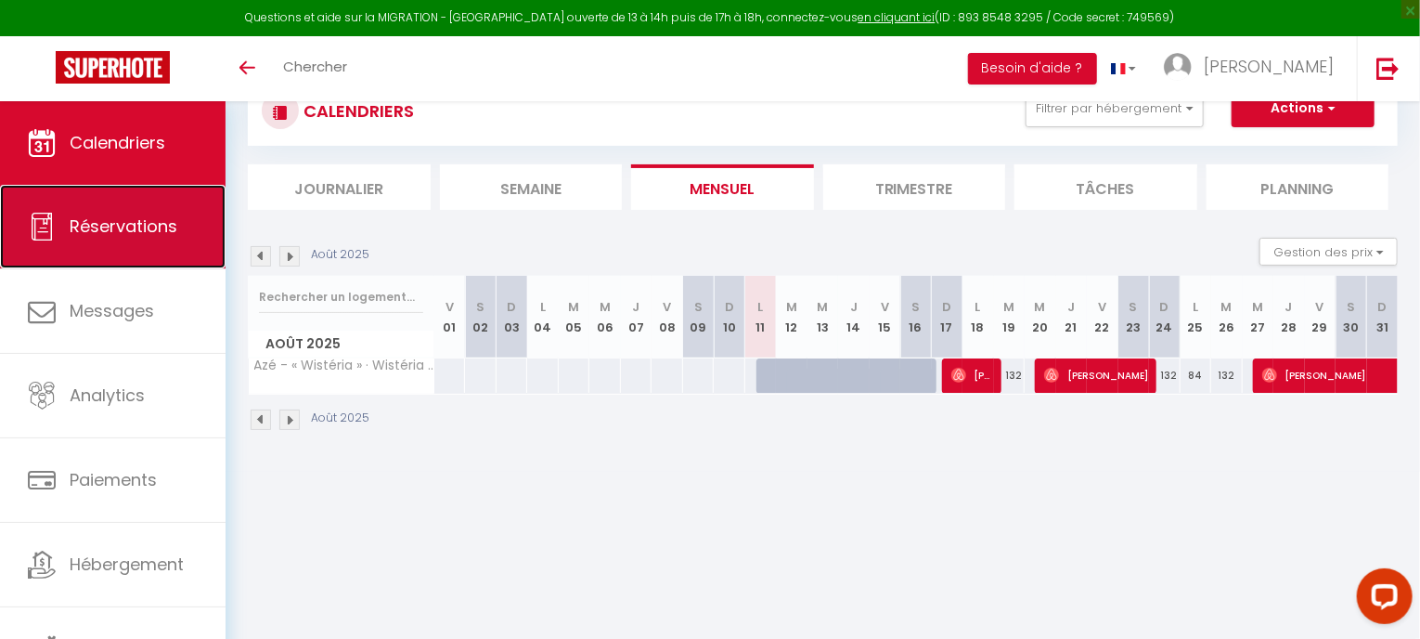
click at [123, 208] on link "Réservations" at bounding box center [113, 227] width 226 height 84
select select "not_cancelled"
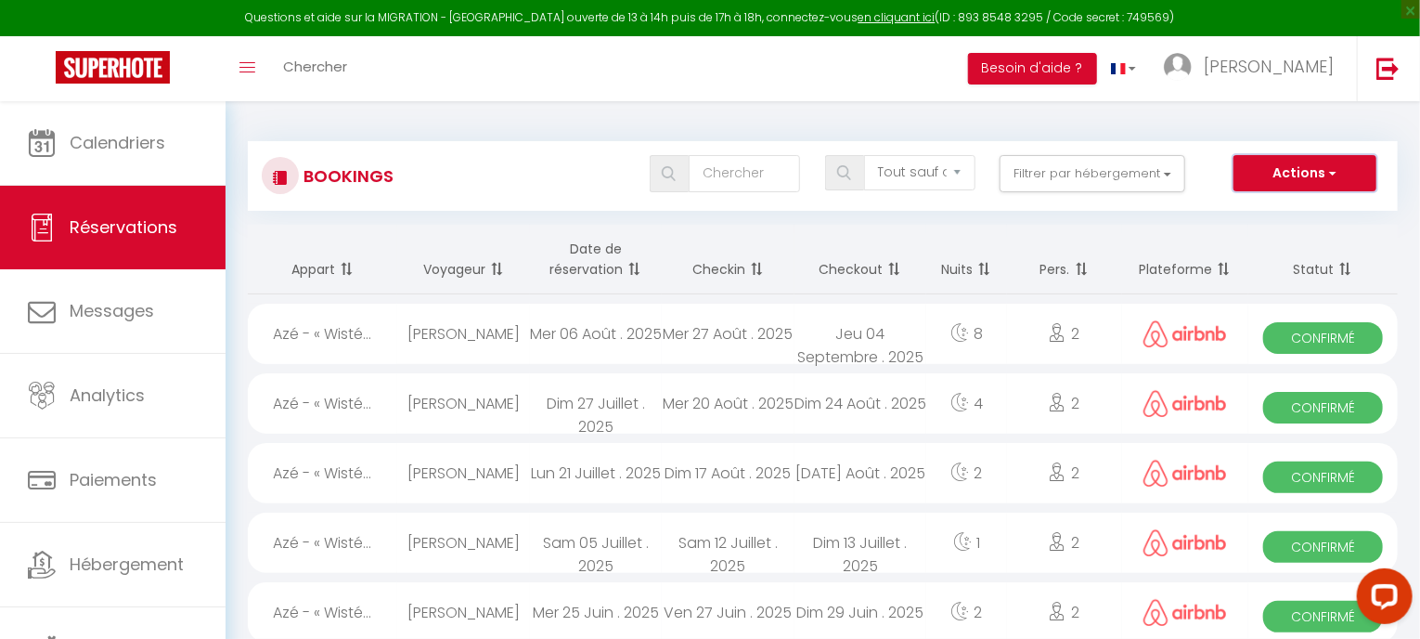
click at [1281, 166] on button "Actions" at bounding box center [1305, 173] width 143 height 37
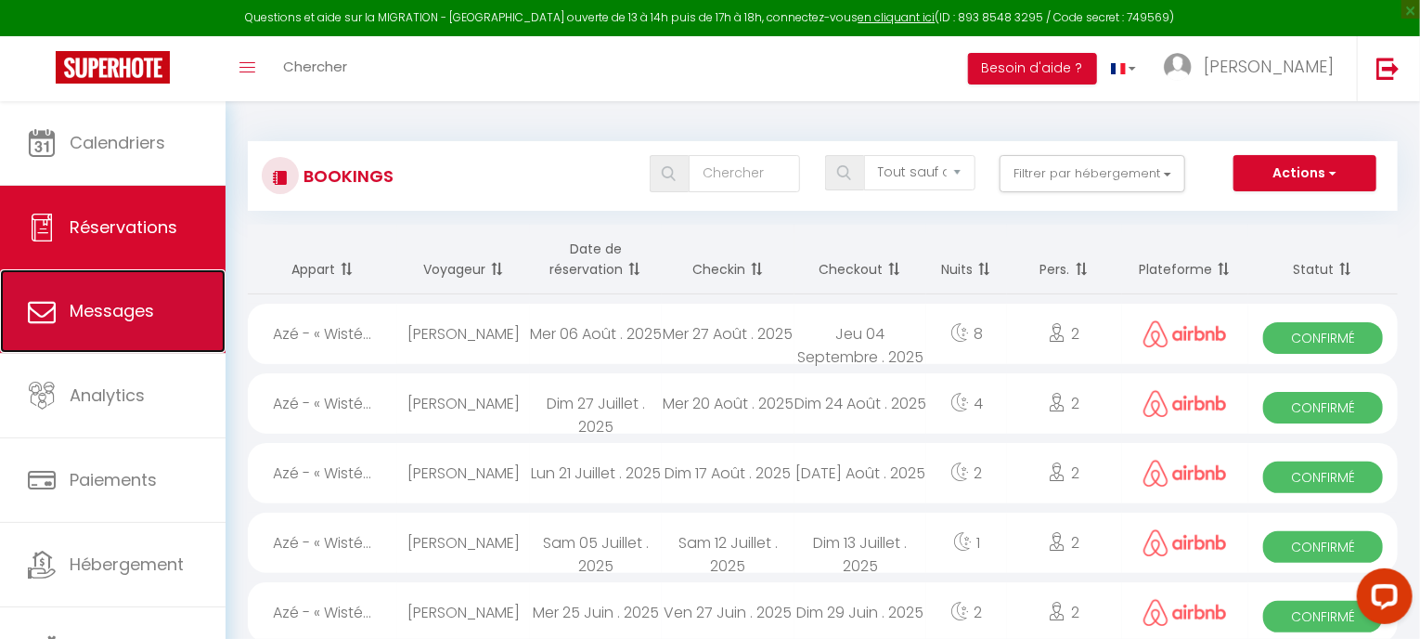
click at [84, 322] on link "Messages" at bounding box center [113, 311] width 226 height 84
select select "message"
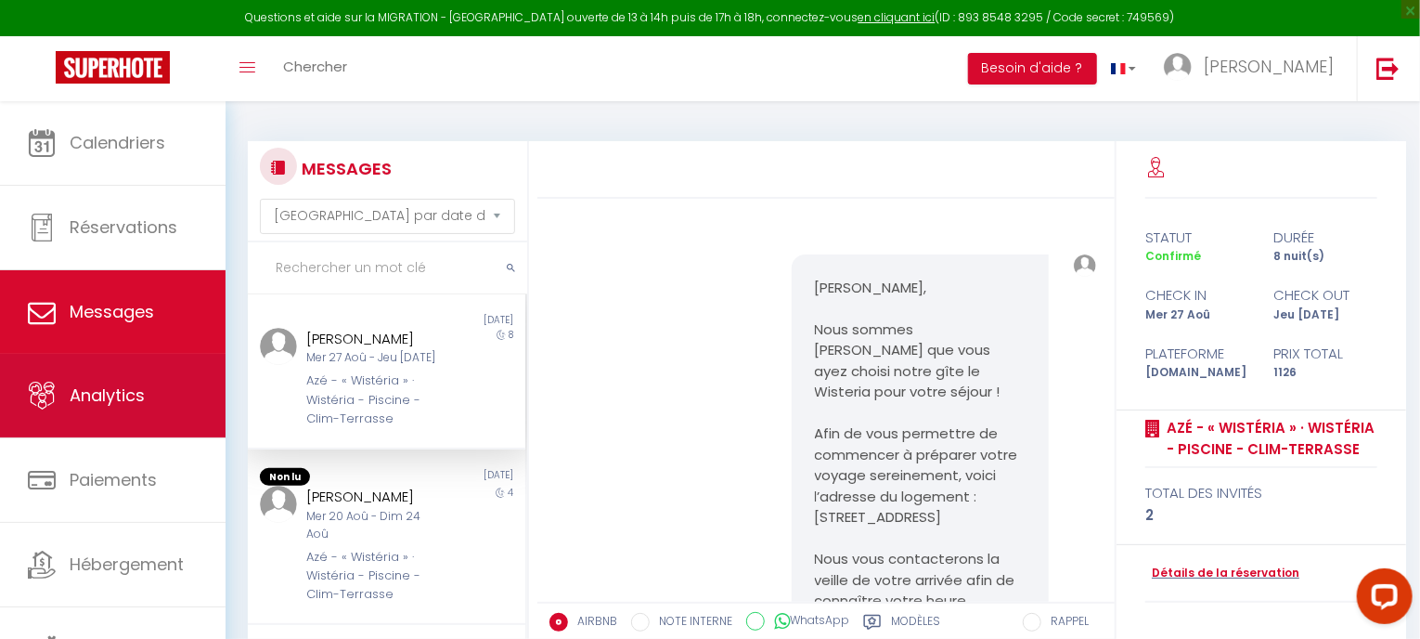
scroll to position [724, 0]
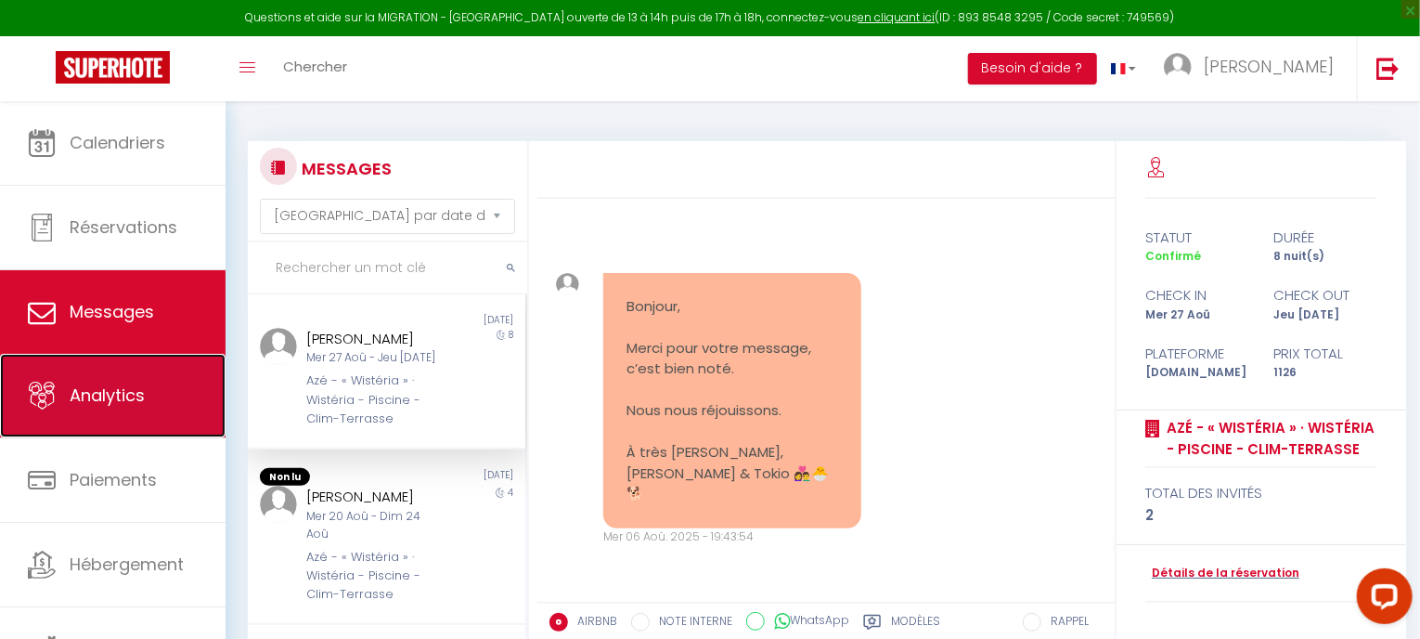
click at [84, 407] on span "Analytics" at bounding box center [107, 394] width 75 height 23
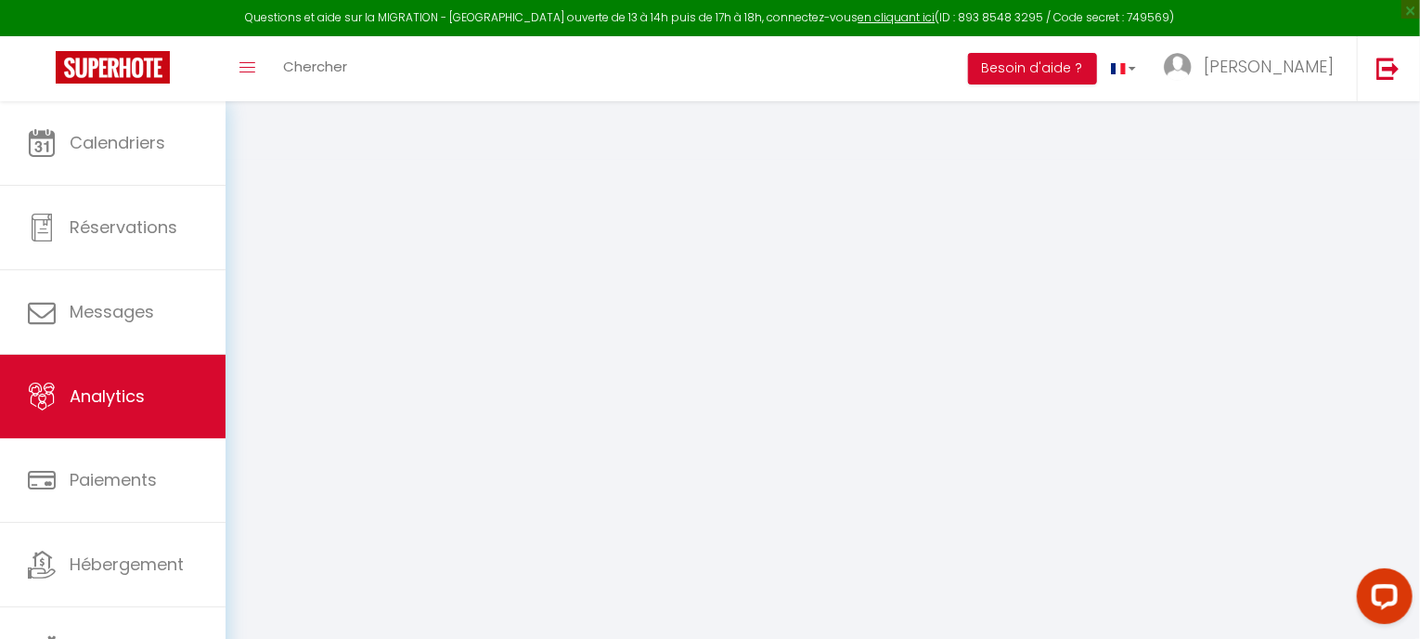
select select "2025"
select select "8"
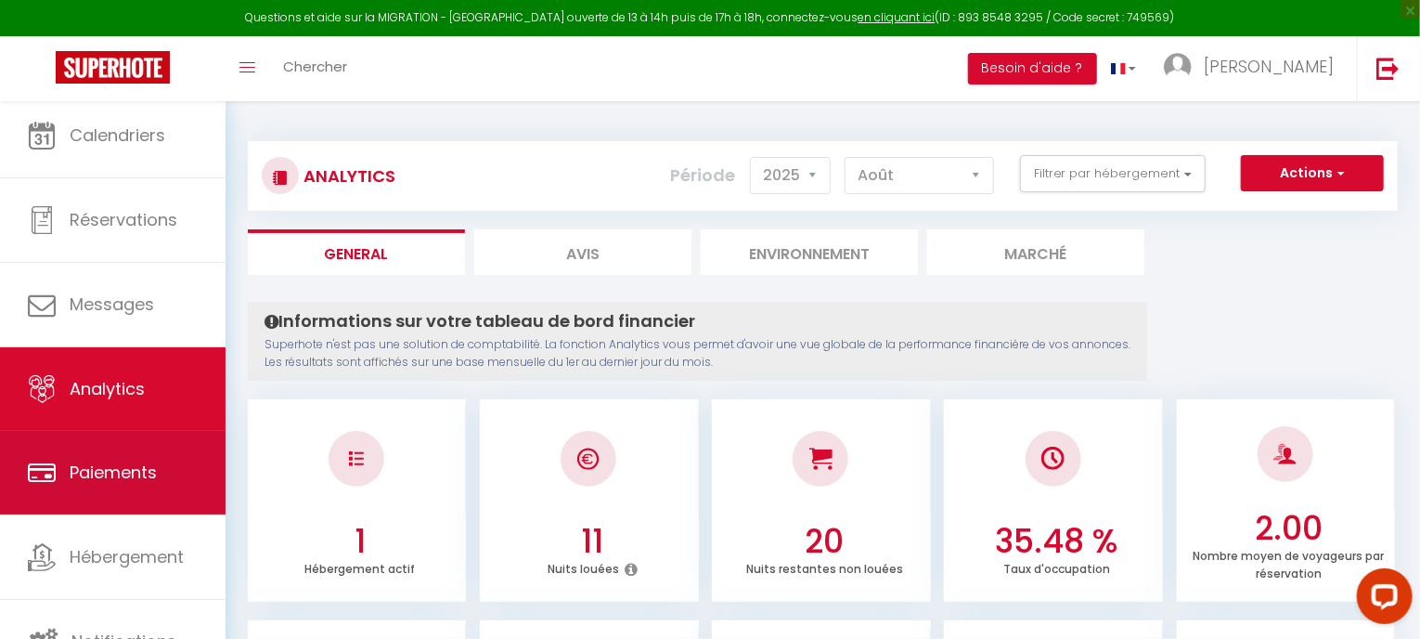
scroll to position [11, 0]
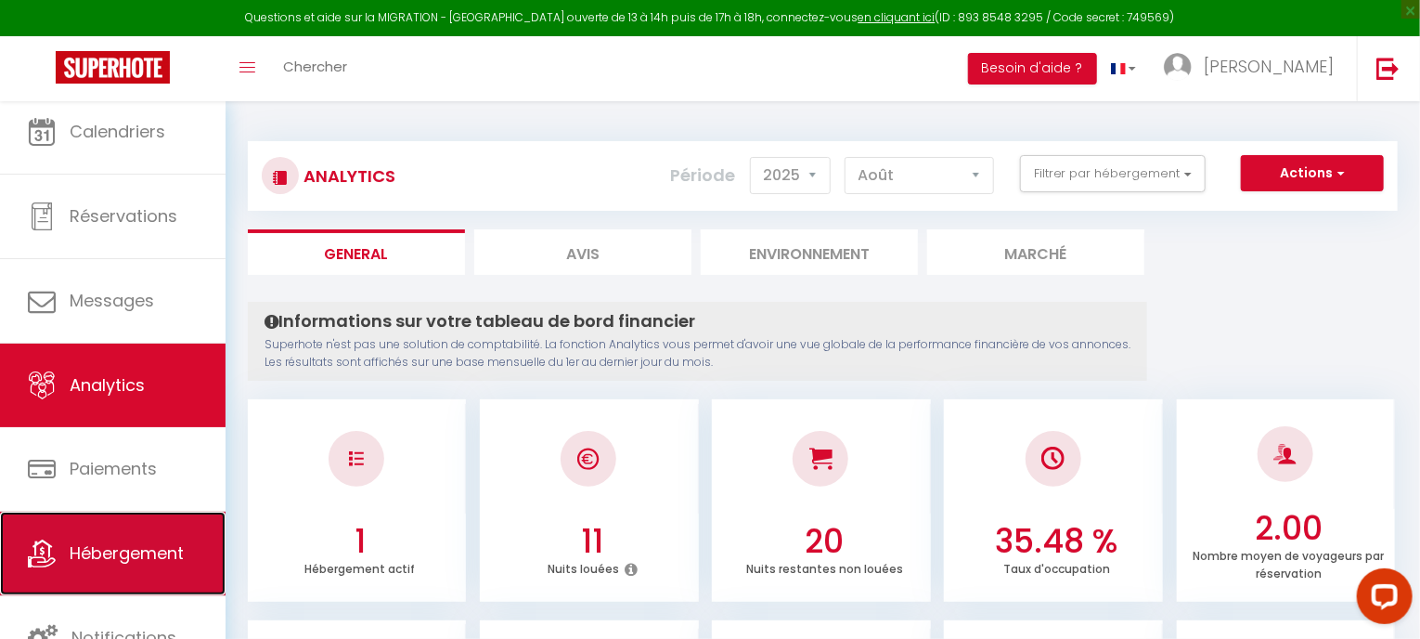
click at [131, 544] on span "Hébergement" at bounding box center [127, 552] width 114 height 23
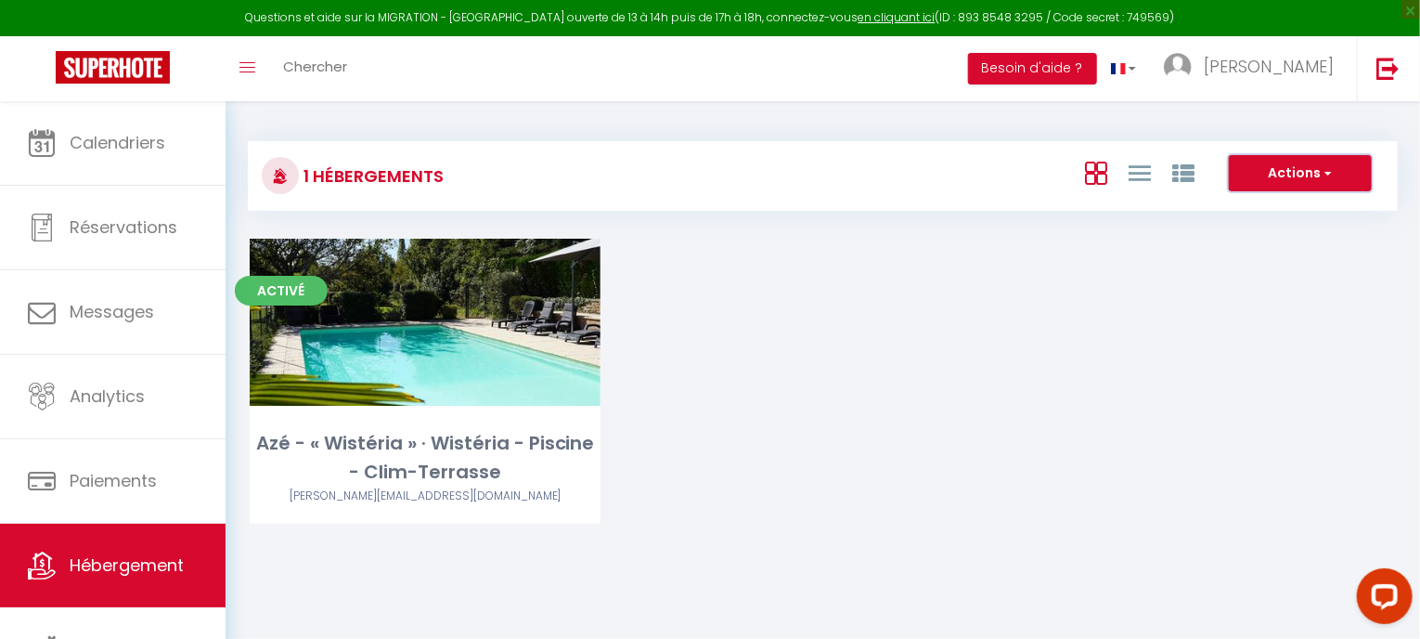
drag, startPoint x: 436, startPoint y: 360, endPoint x: 1278, endPoint y: 170, distance: 863.3
click at [1278, 170] on button "Actions" at bounding box center [1300, 173] width 143 height 37
click at [1261, 228] on li "Nouveau groupe" at bounding box center [1286, 232] width 170 height 20
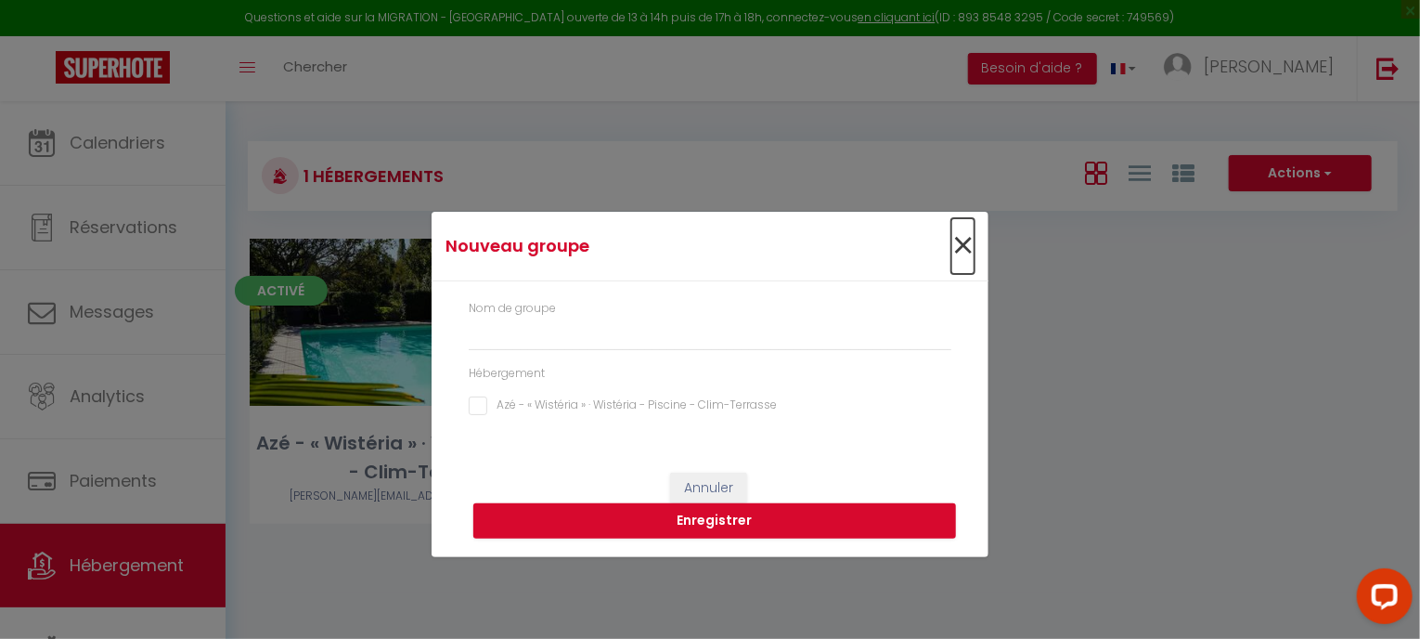
click at [972, 246] on span "×" at bounding box center [963, 246] width 23 height 56
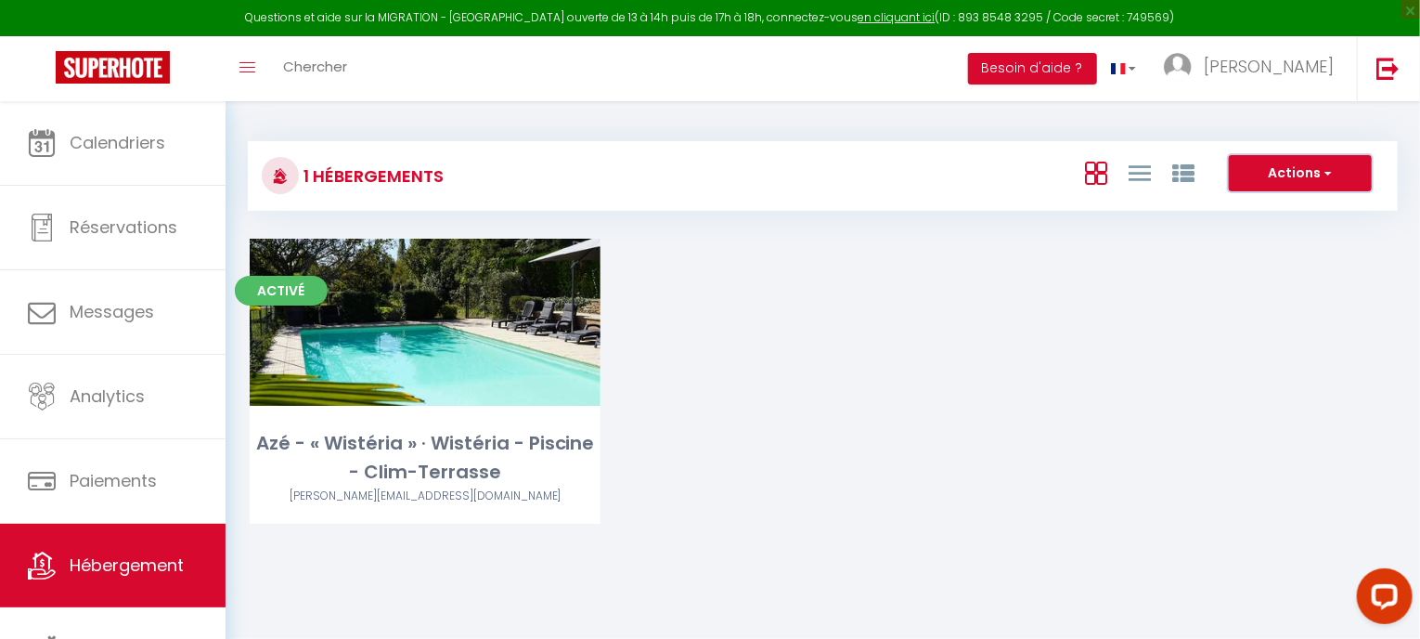
click at [1267, 180] on button "Actions" at bounding box center [1300, 173] width 143 height 37
click at [1260, 206] on li "Créer un Hébergement" at bounding box center [1286, 211] width 170 height 20
select select "3"
select select "2"
select select "1"
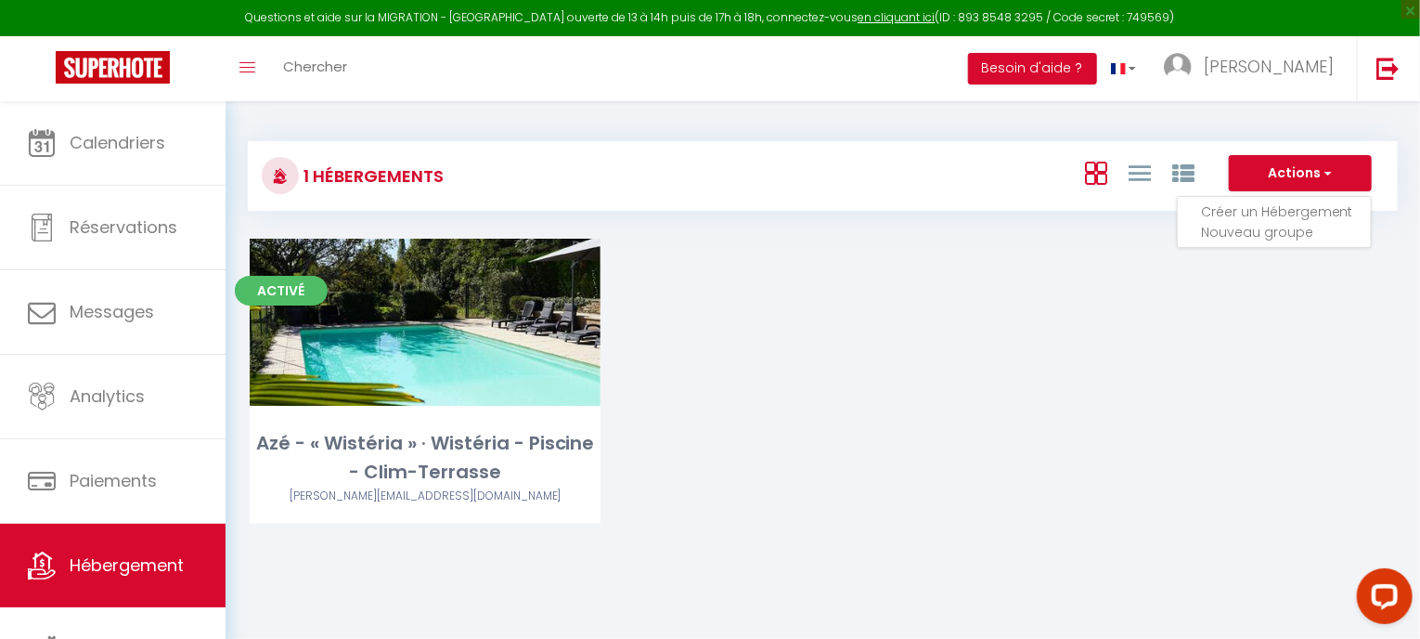
select select "1"
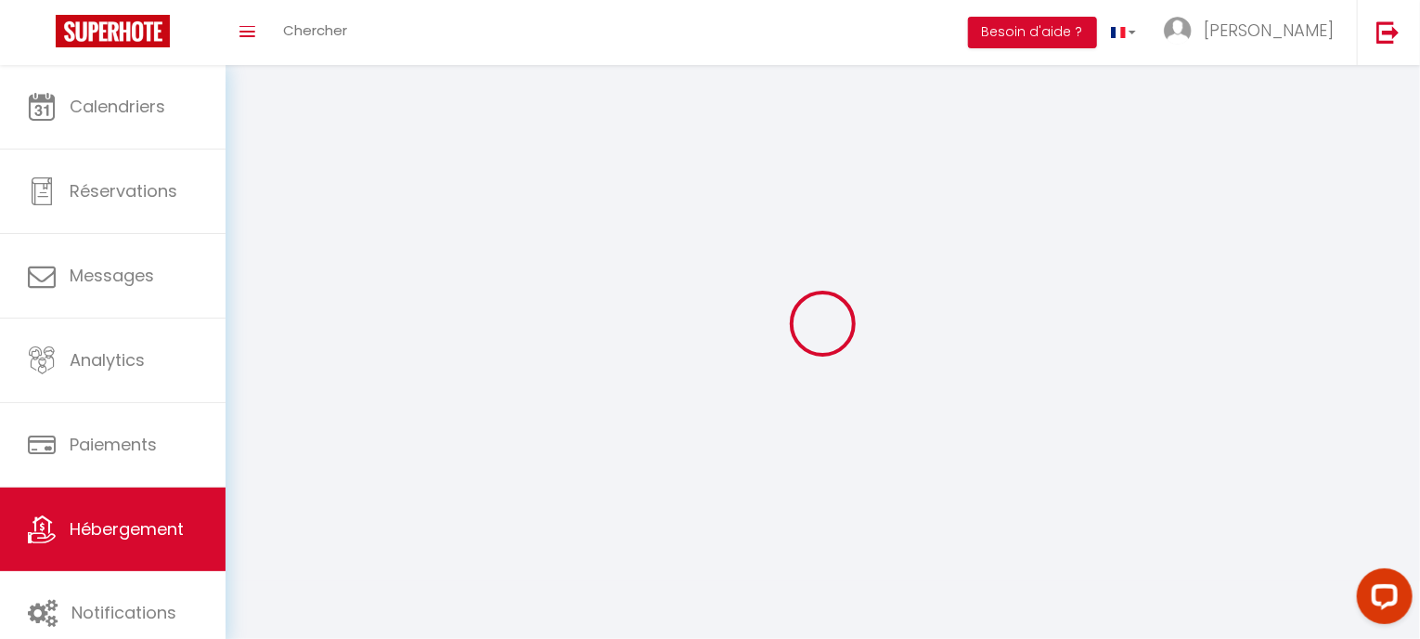
select select
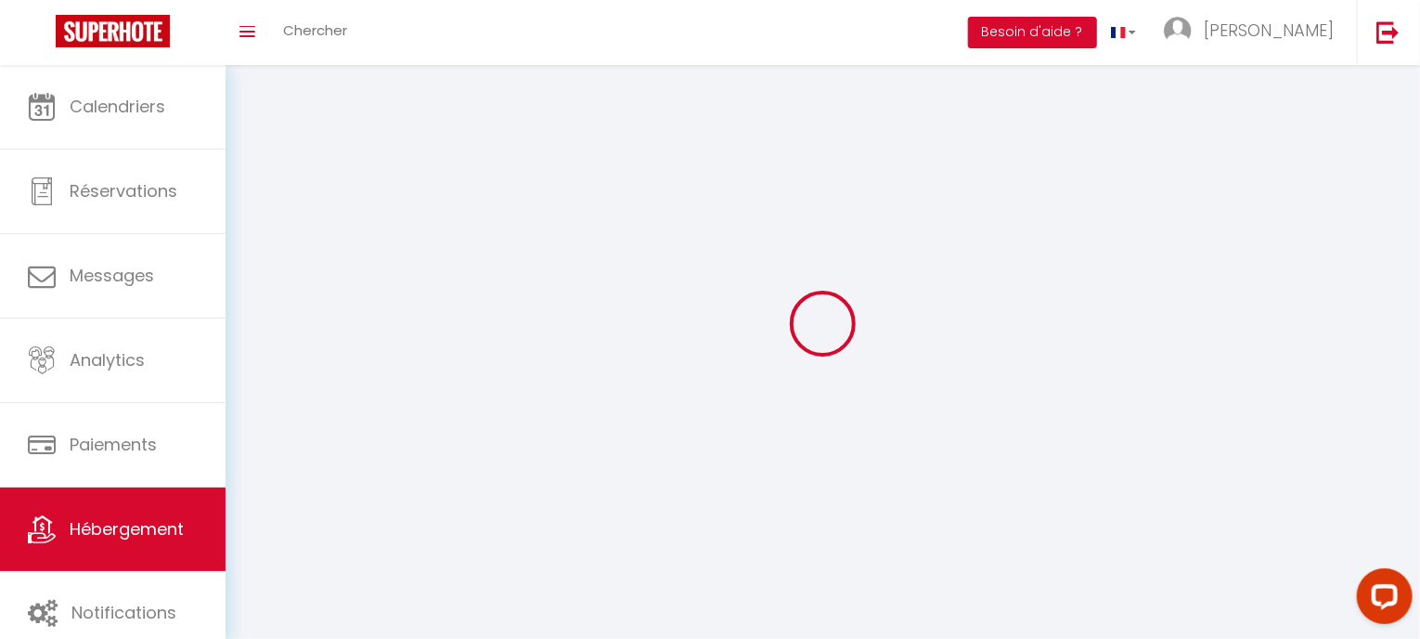
select select
checkbox input "false"
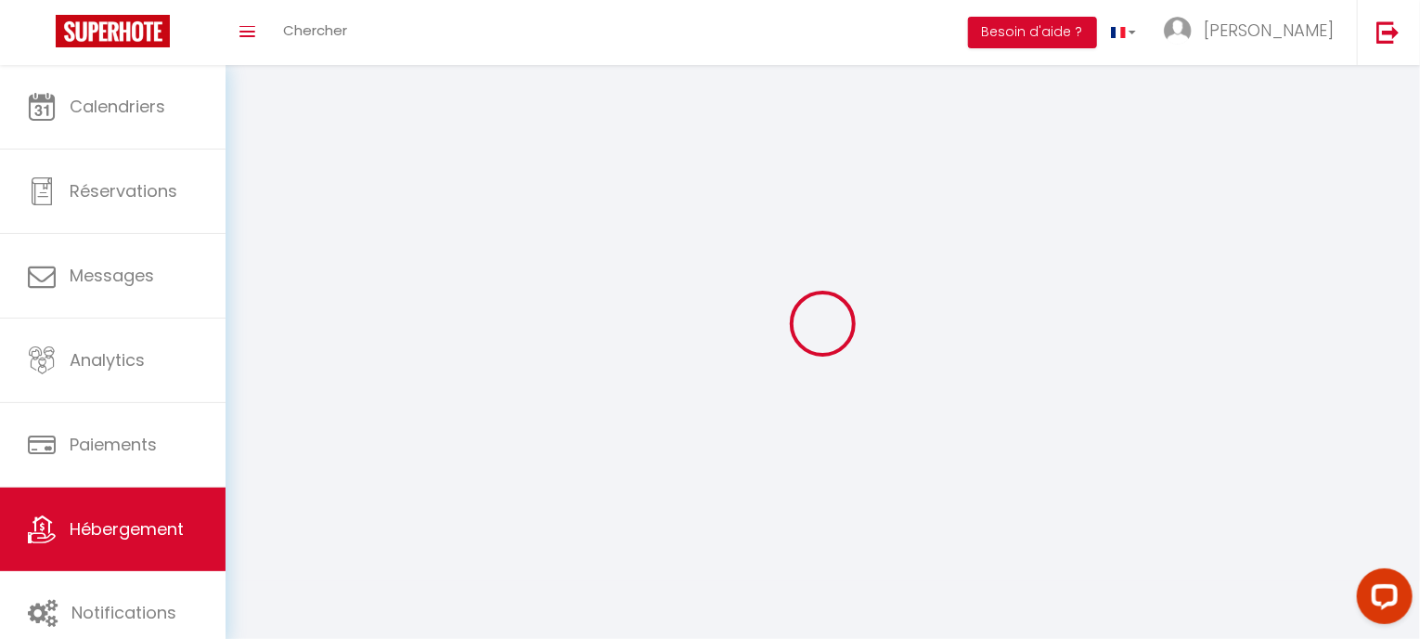
checkbox input "false"
select select
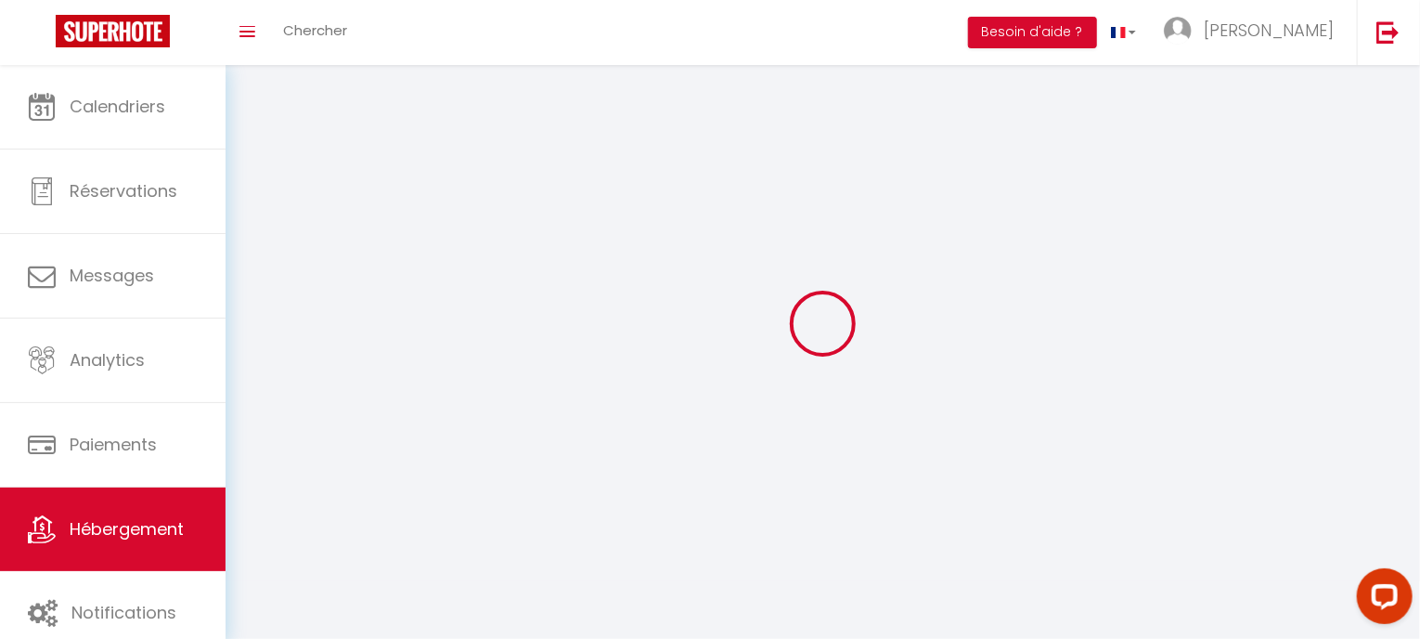
select select
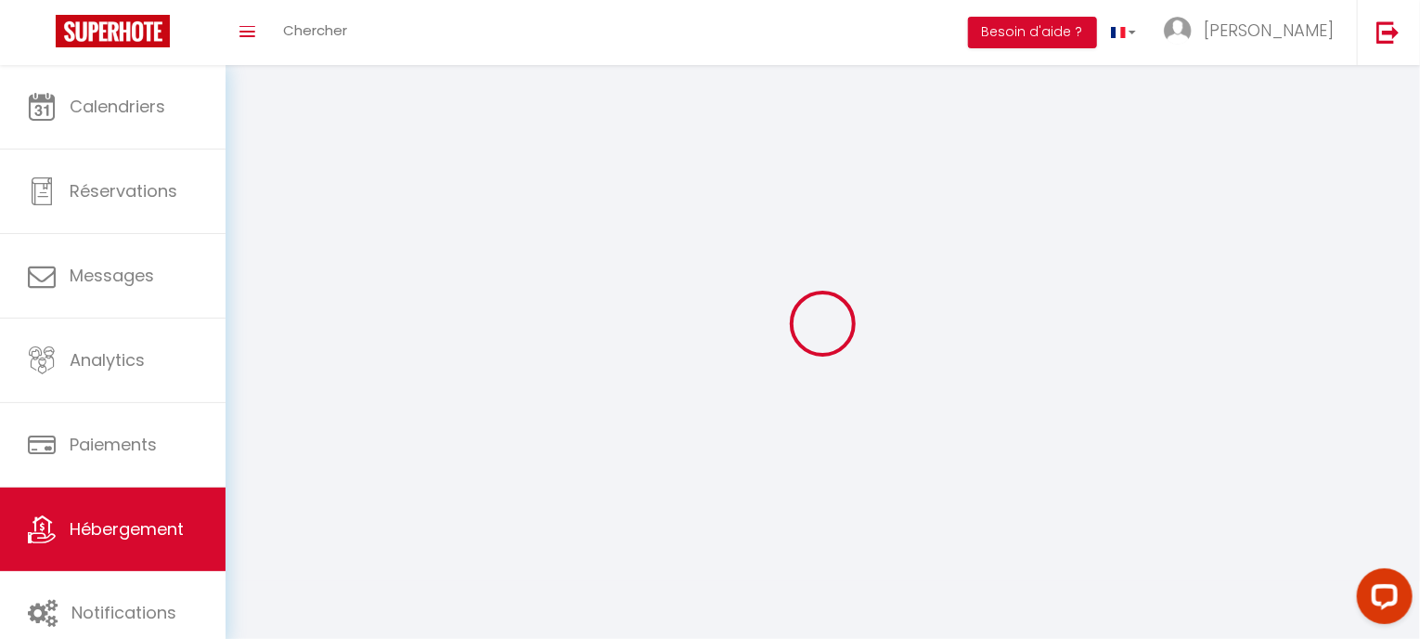
checkbox input "false"
select select
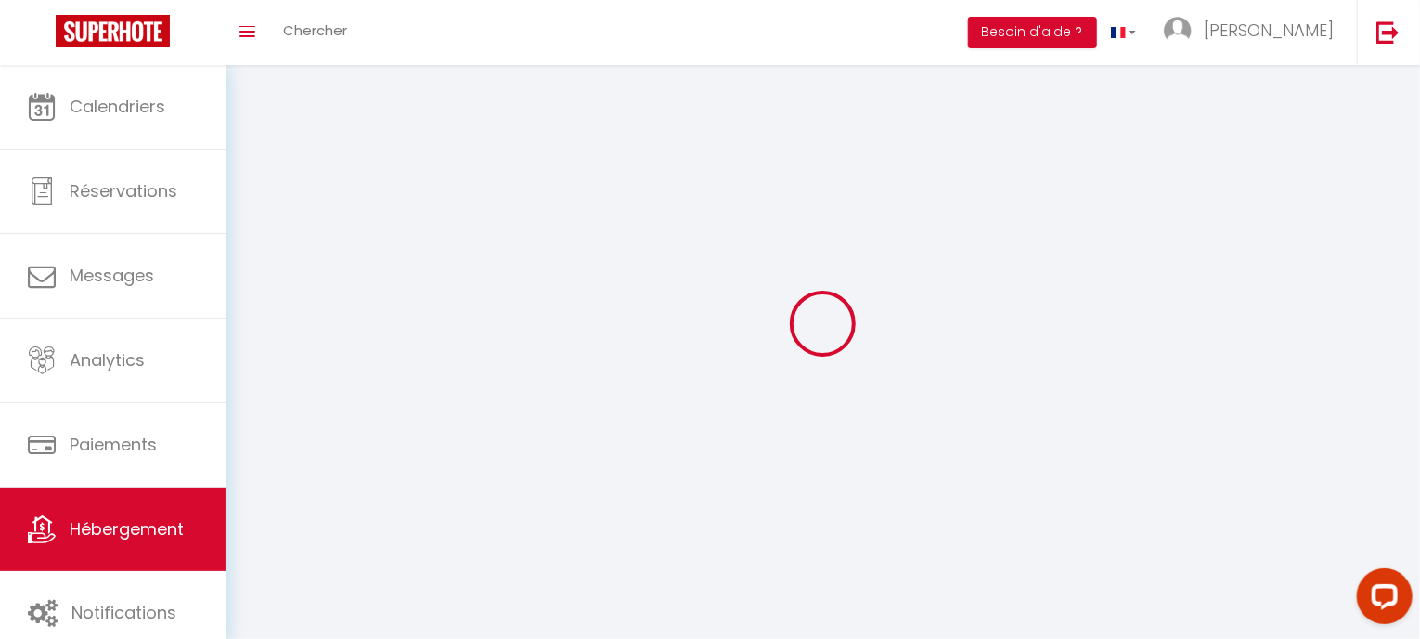
select select
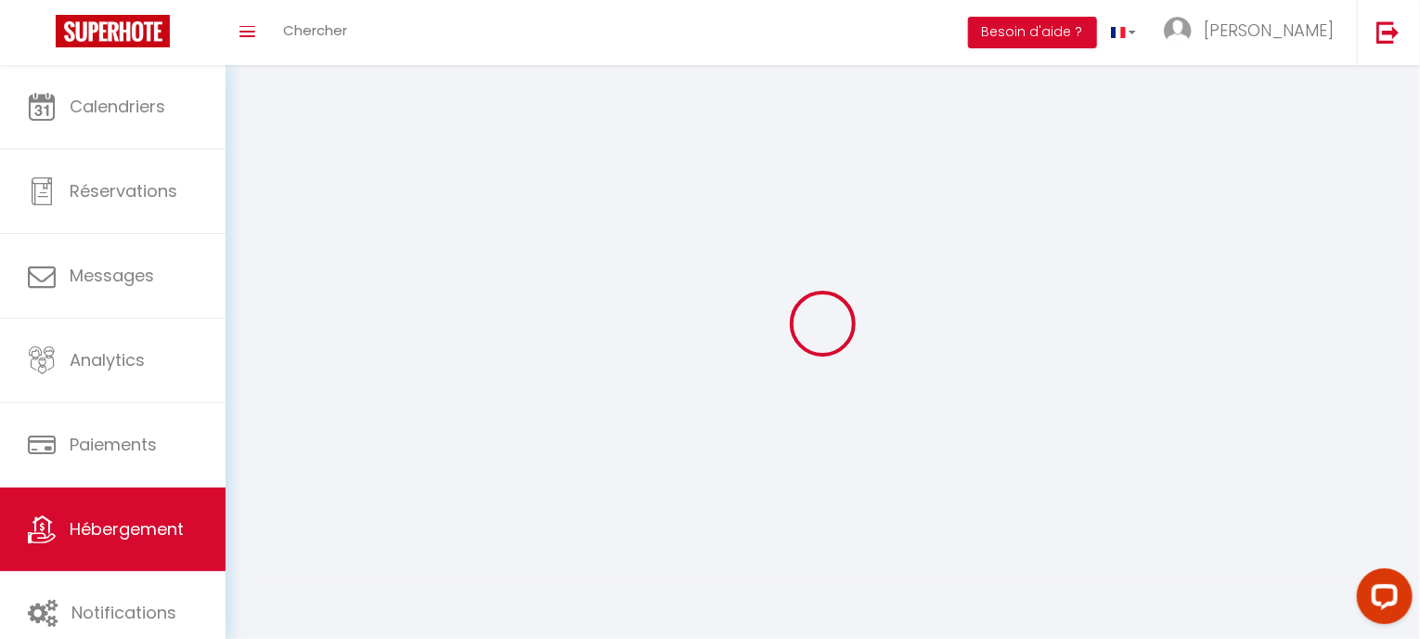
select select
checkbox input "false"
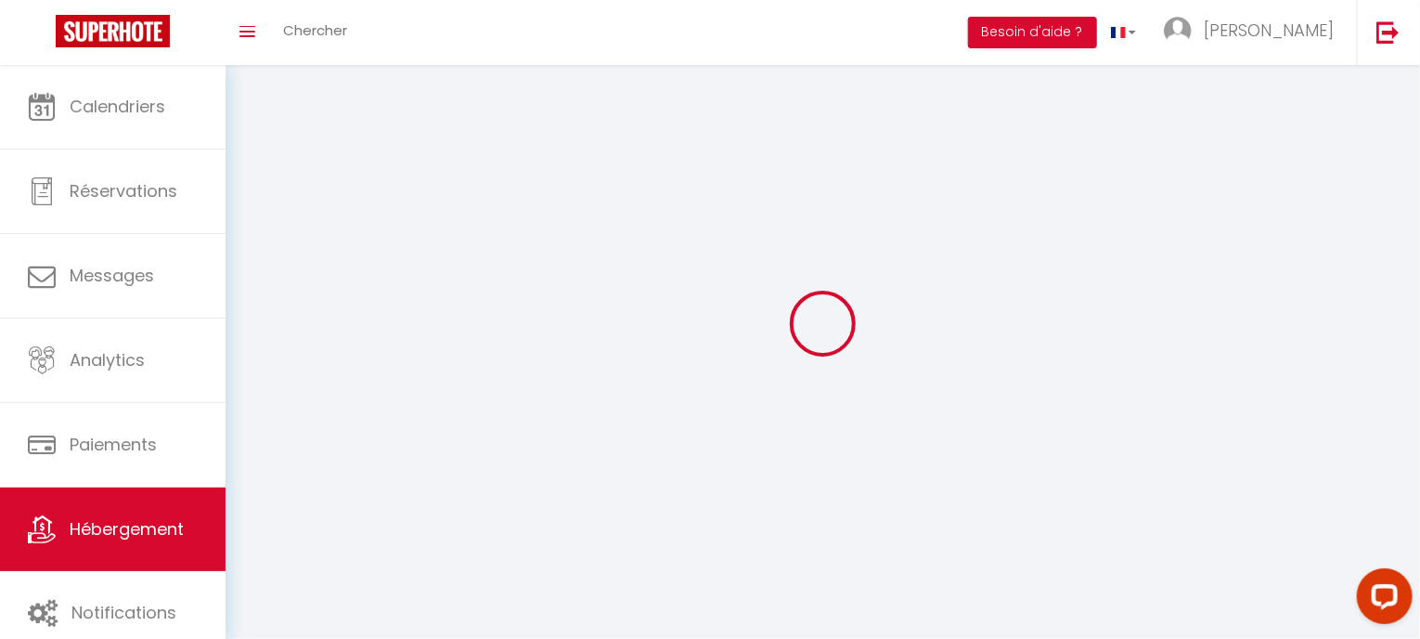
checkbox input "false"
select select
select select "1"
select select "28"
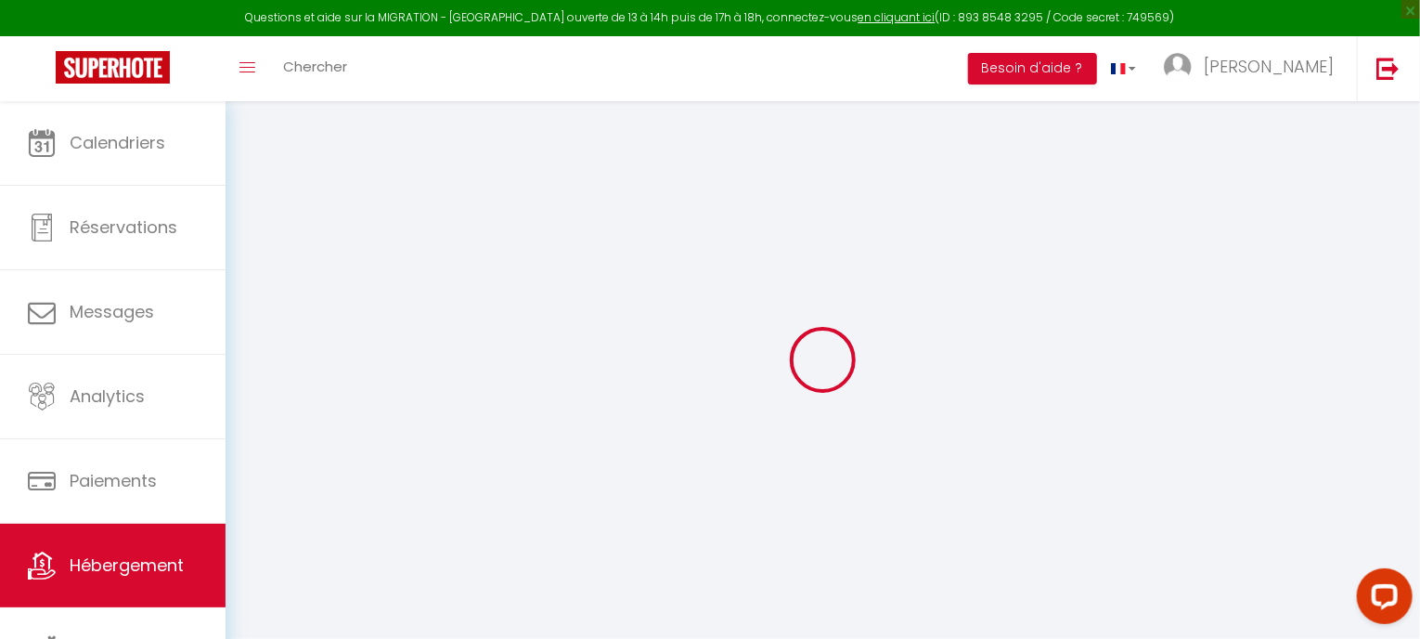
select select
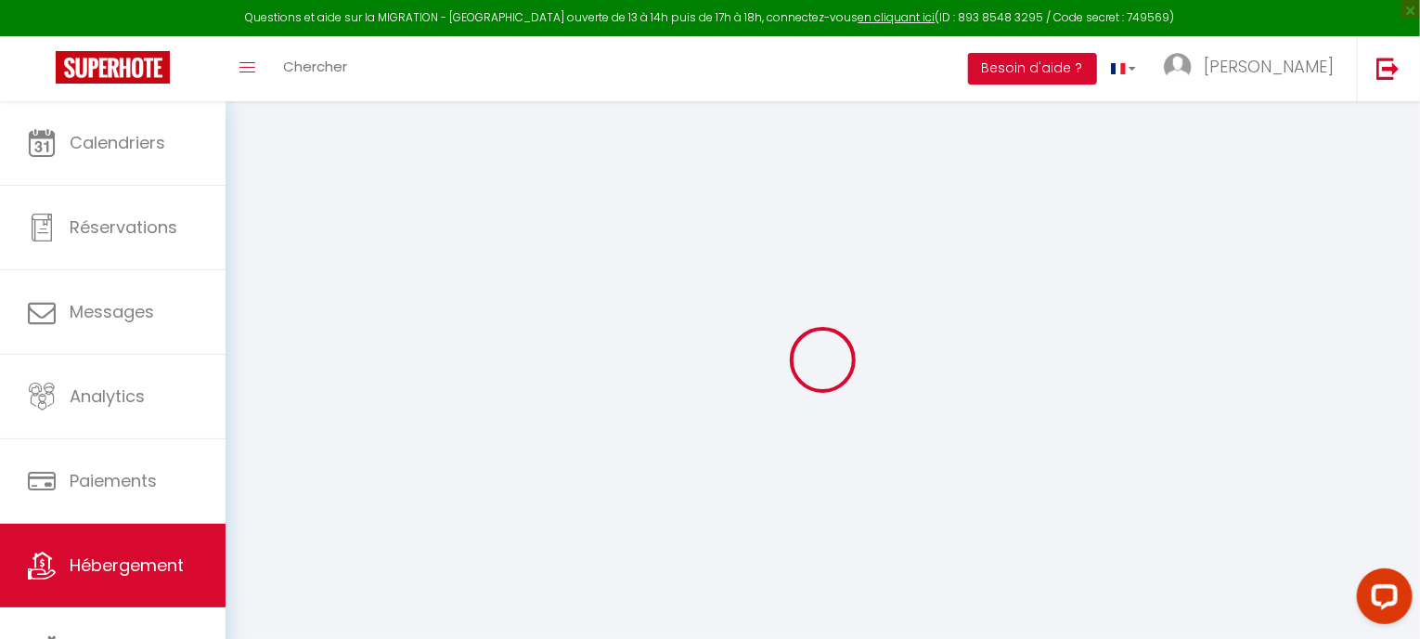
select select
checkbox input "false"
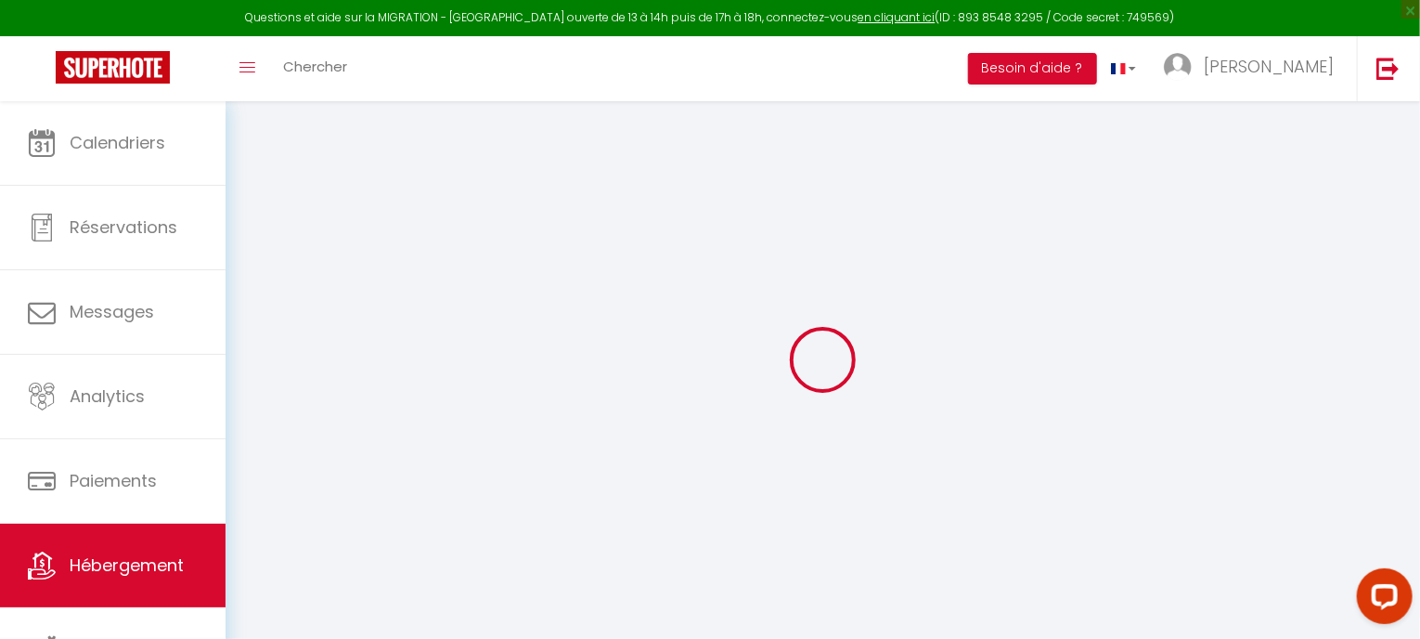
select select
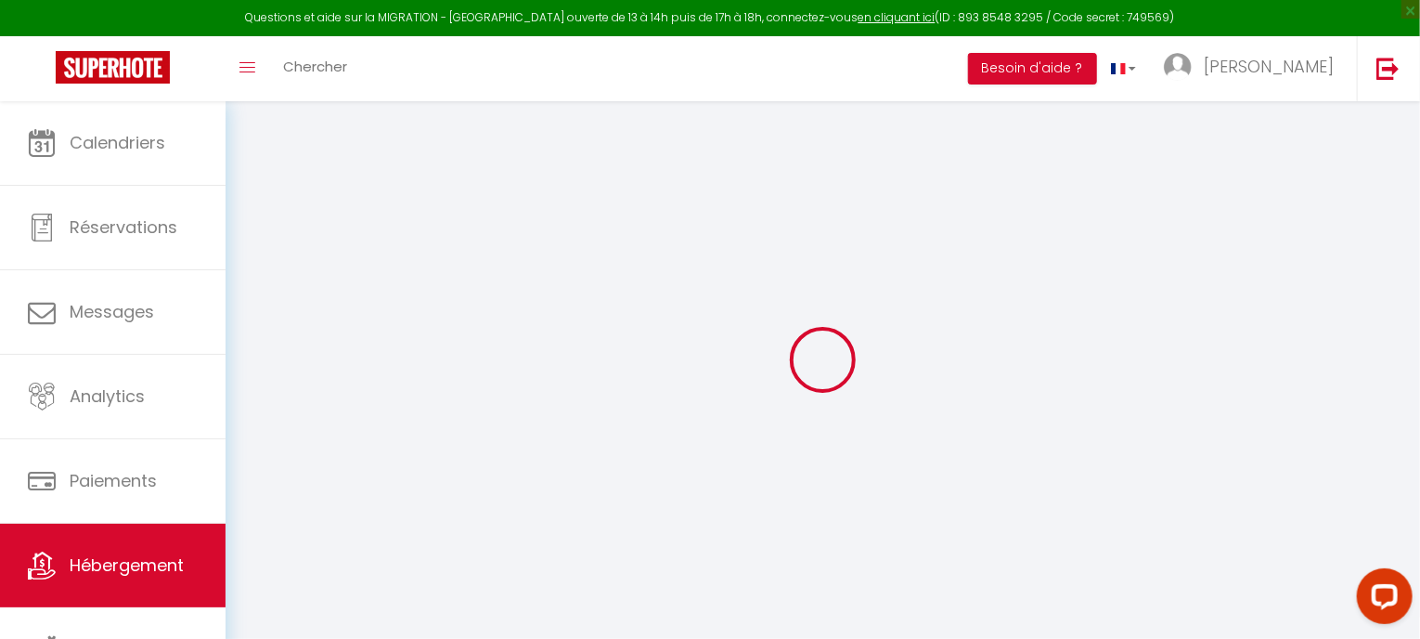
select select
checkbox input "false"
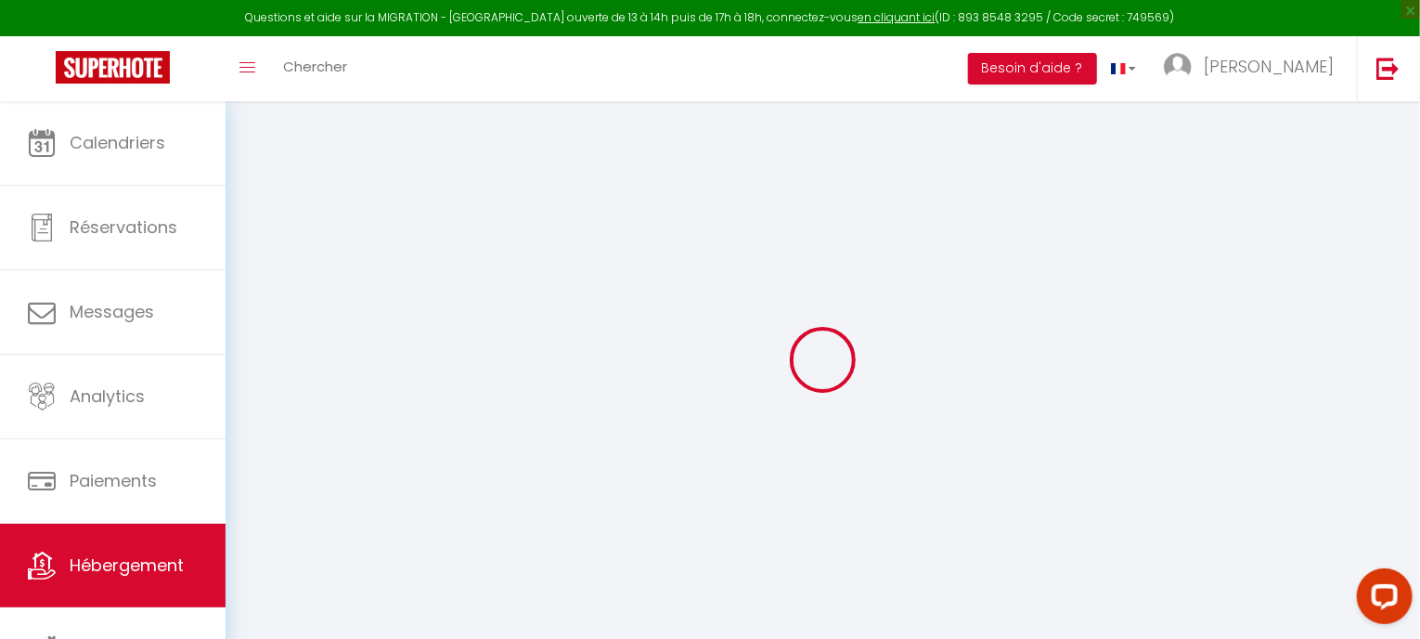
checkbox input "false"
select select
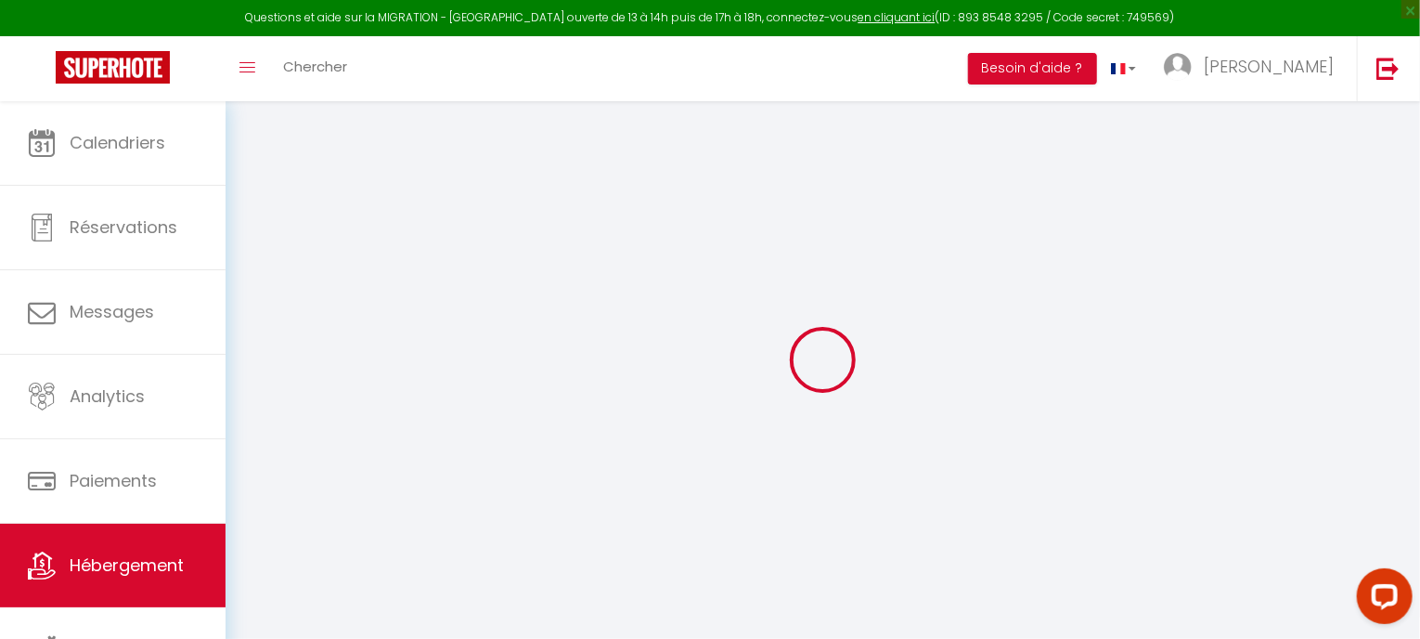
checkbox input "false"
select select
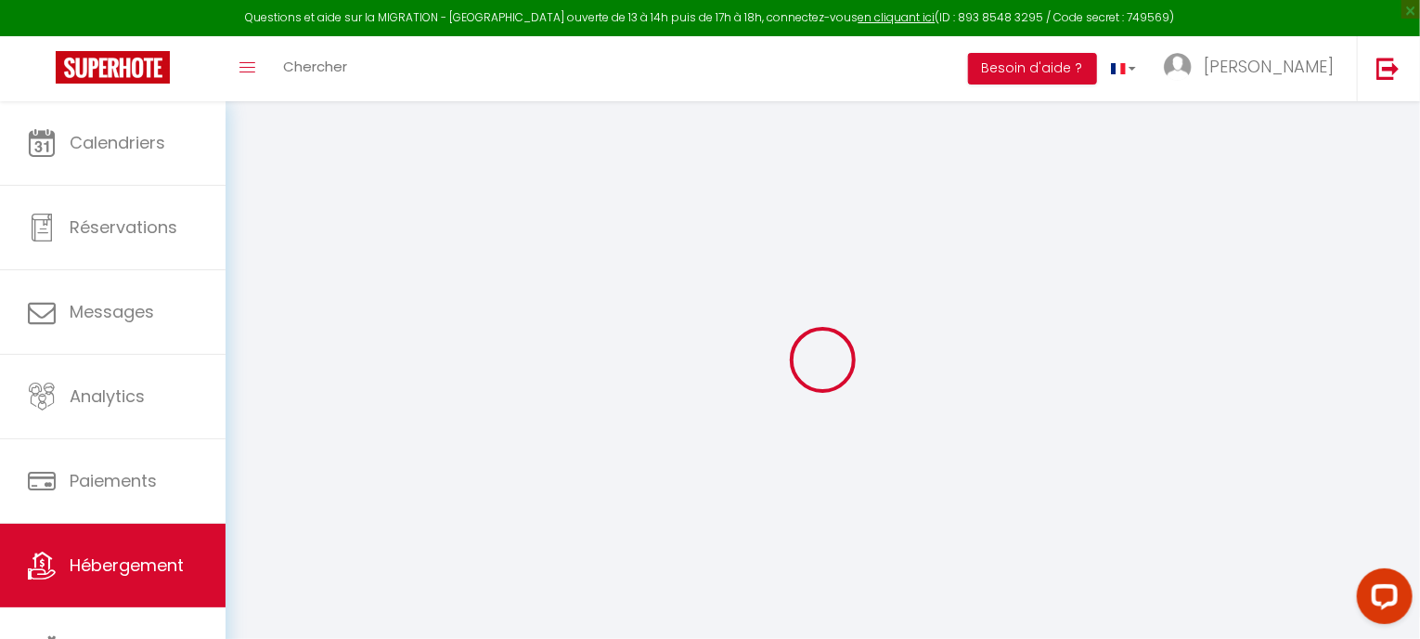
select select
select select "15:00"
select select "23:45"
select select "11:00"
select select "30"
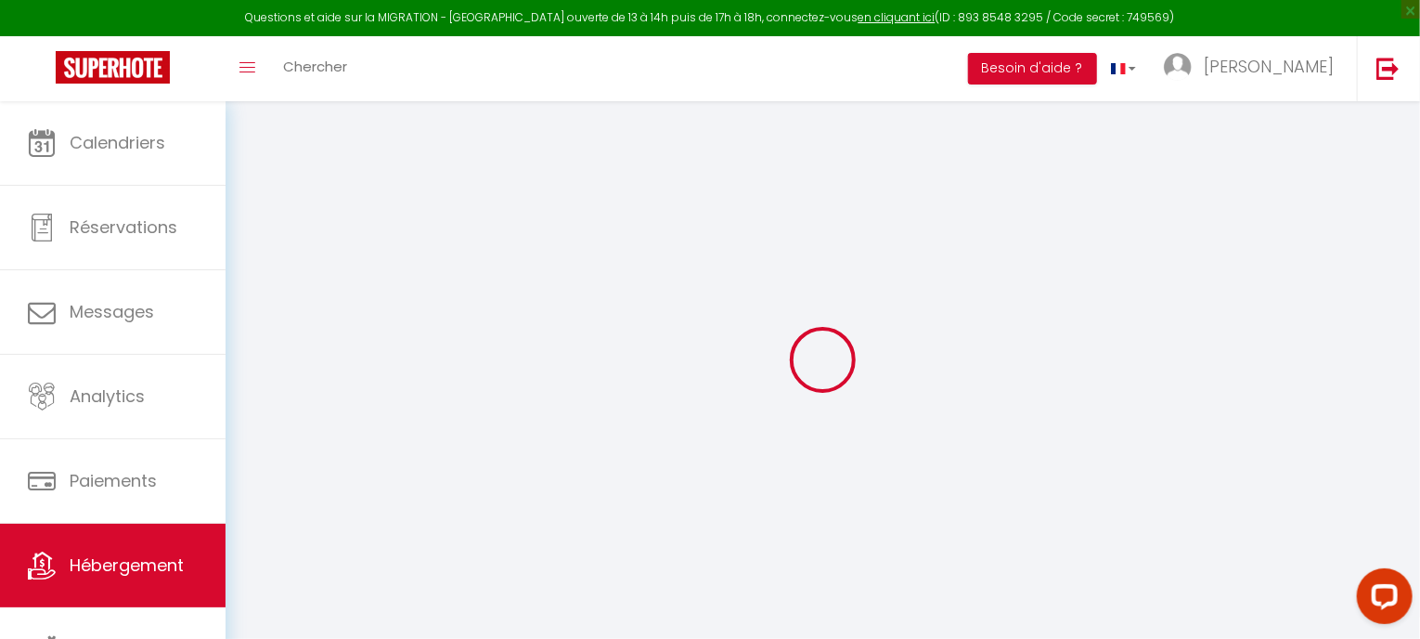
select select "120"
select select
checkbox input "false"
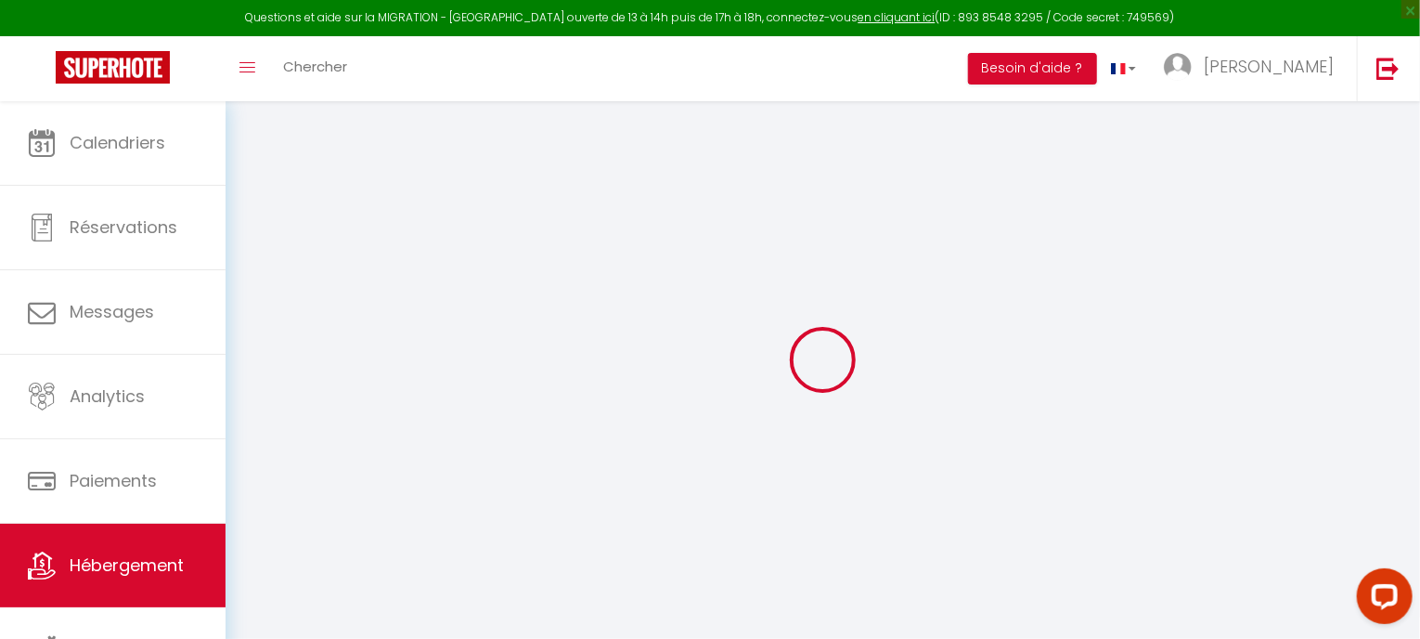
checkbox input "false"
select select
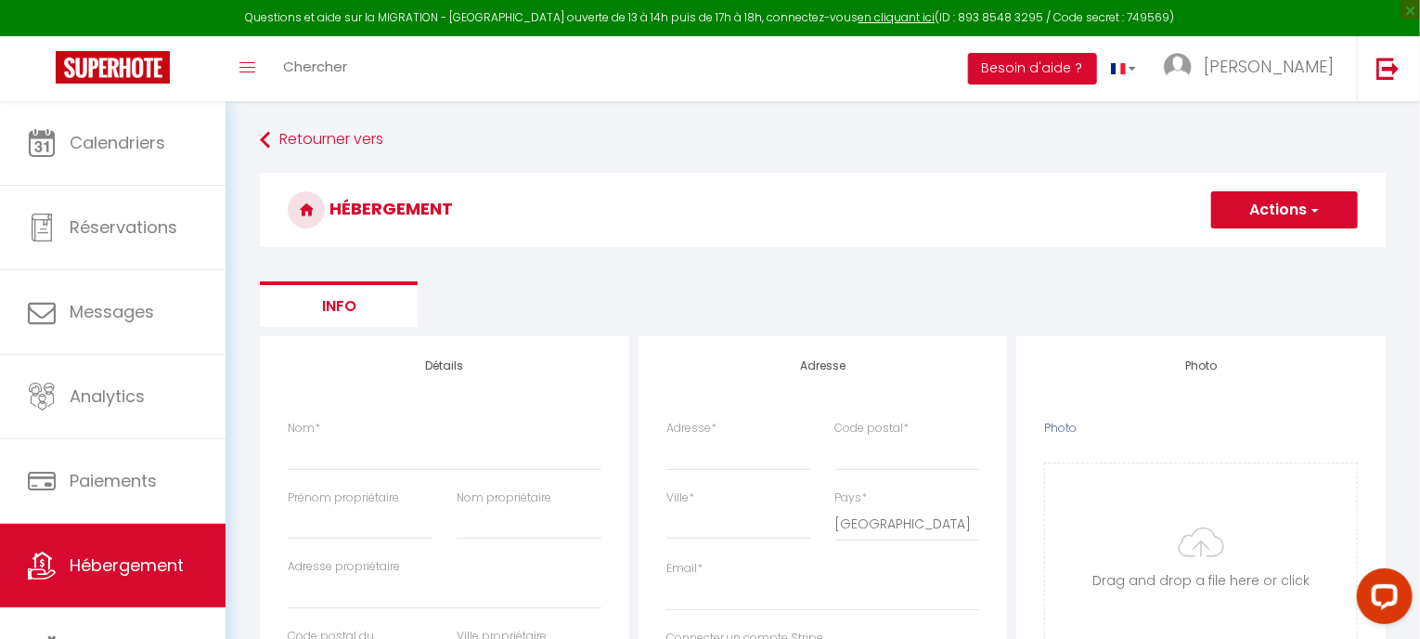
select select
checkbox input "false"
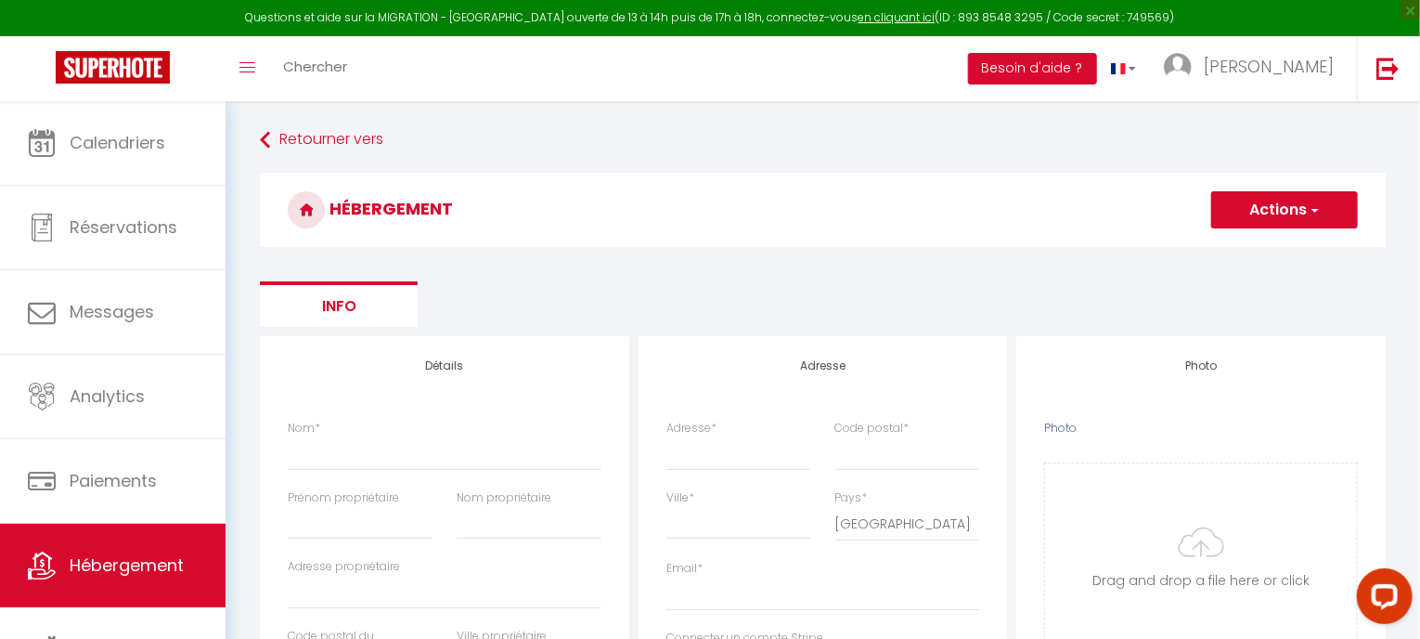
select select
click at [1238, 221] on button "Actions" at bounding box center [1285, 209] width 147 height 37
click at [838, 302] on ul "Info" at bounding box center [823, 303] width 1126 height 45
click at [758, 498] on div "Ville *" at bounding box center [739, 514] width 145 height 51
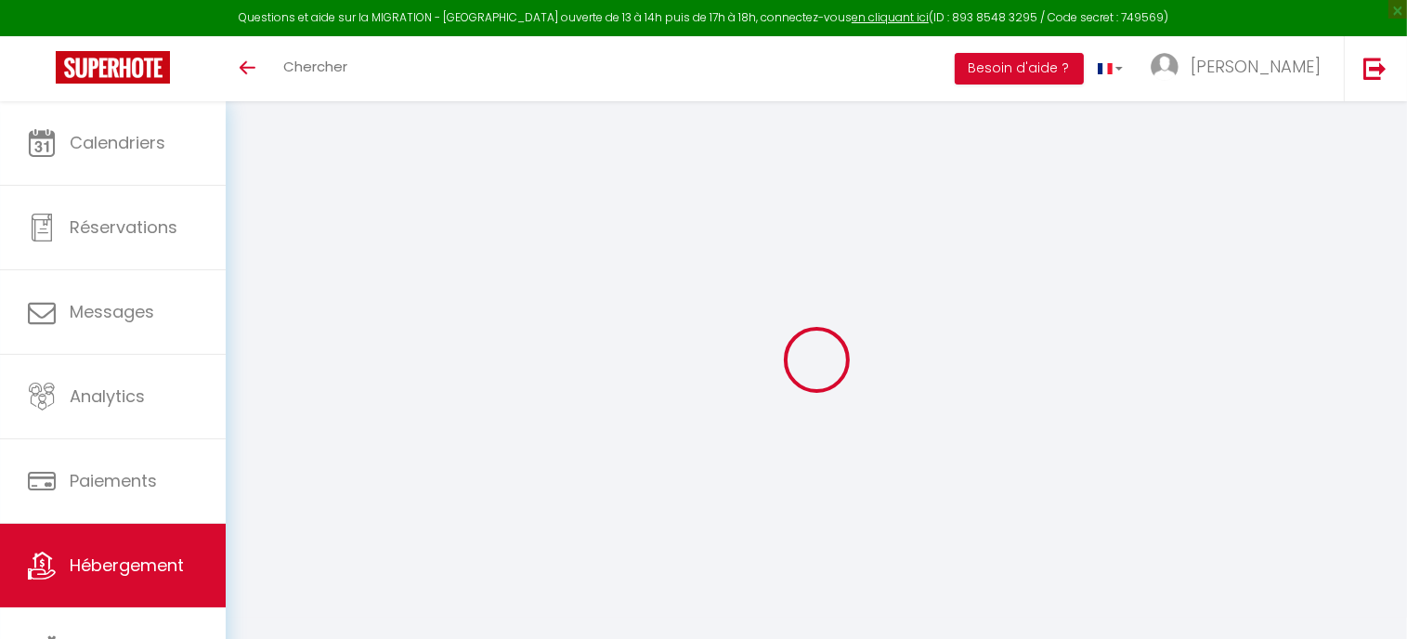
select select
checkbox input "false"
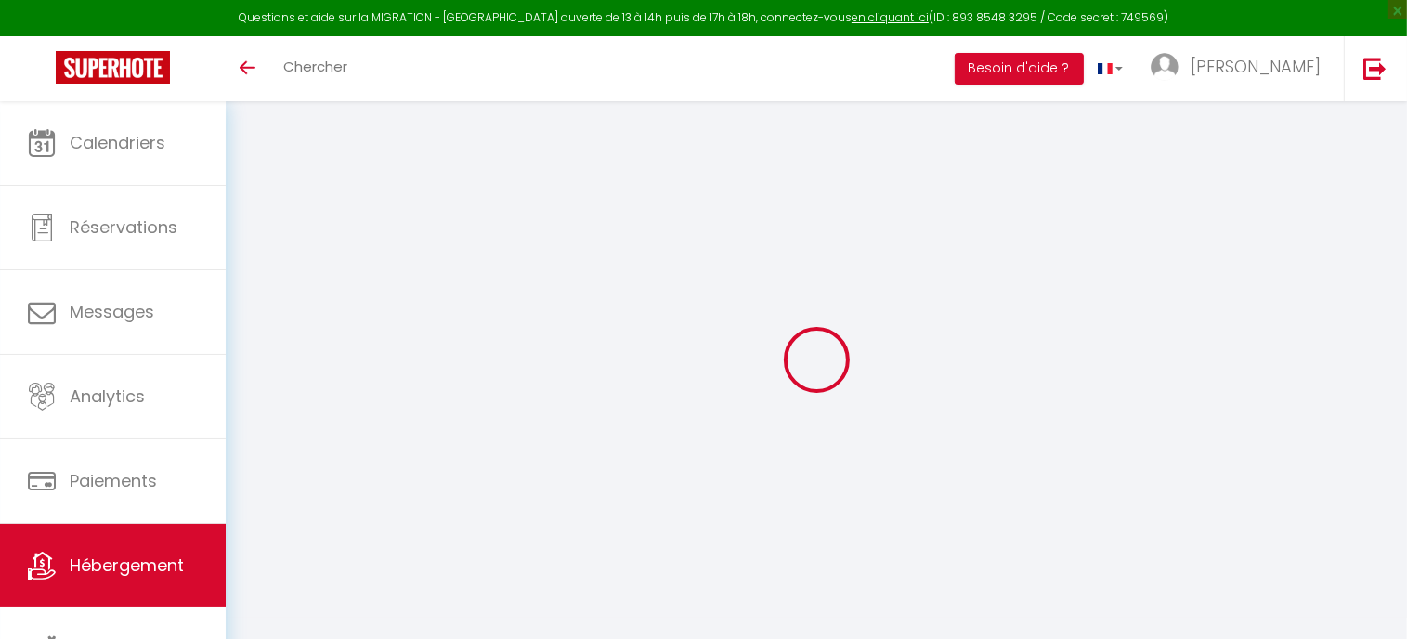
select select
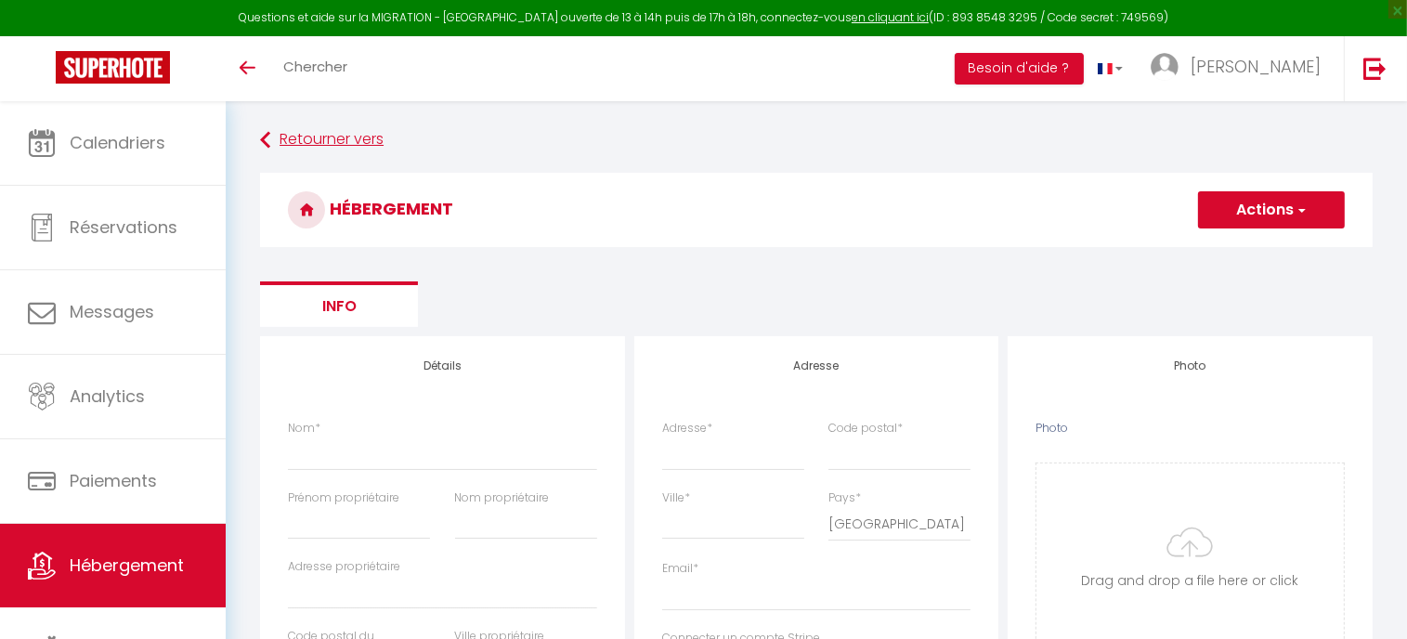
select select
checkbox input "false"
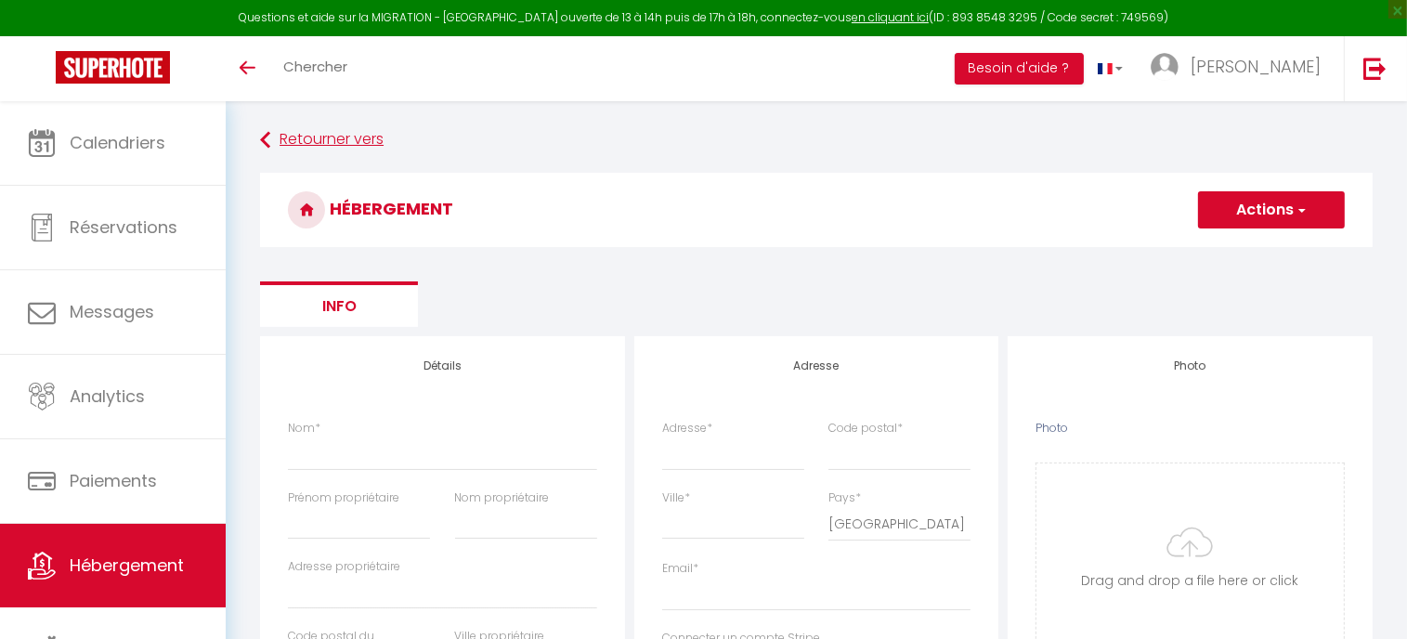
select select
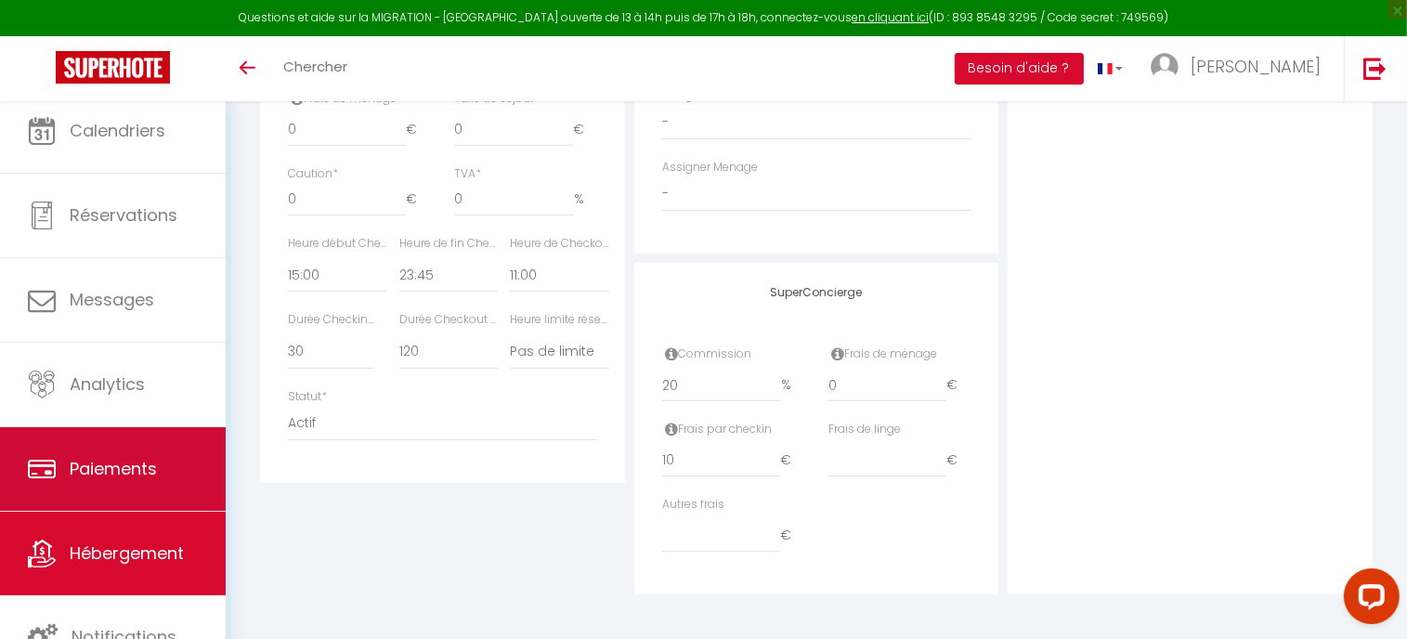
scroll to position [11, 0]
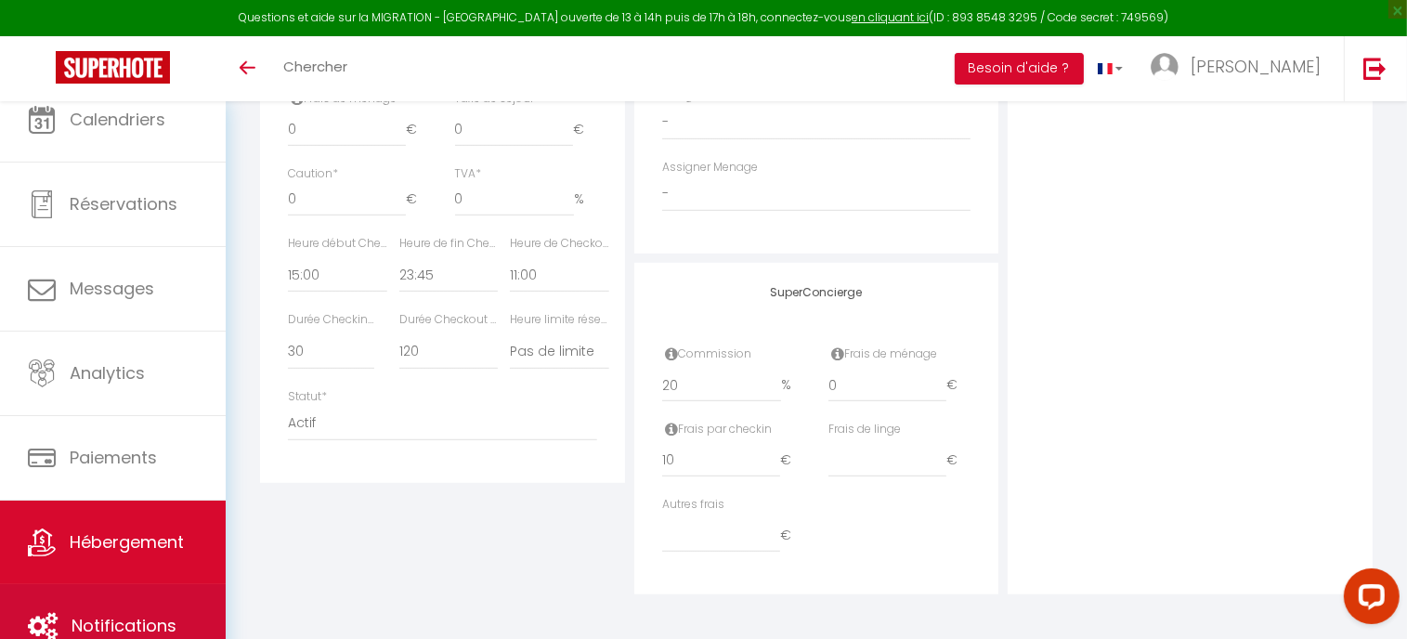
click at [120, 604] on link "Notifications" at bounding box center [113, 626] width 226 height 84
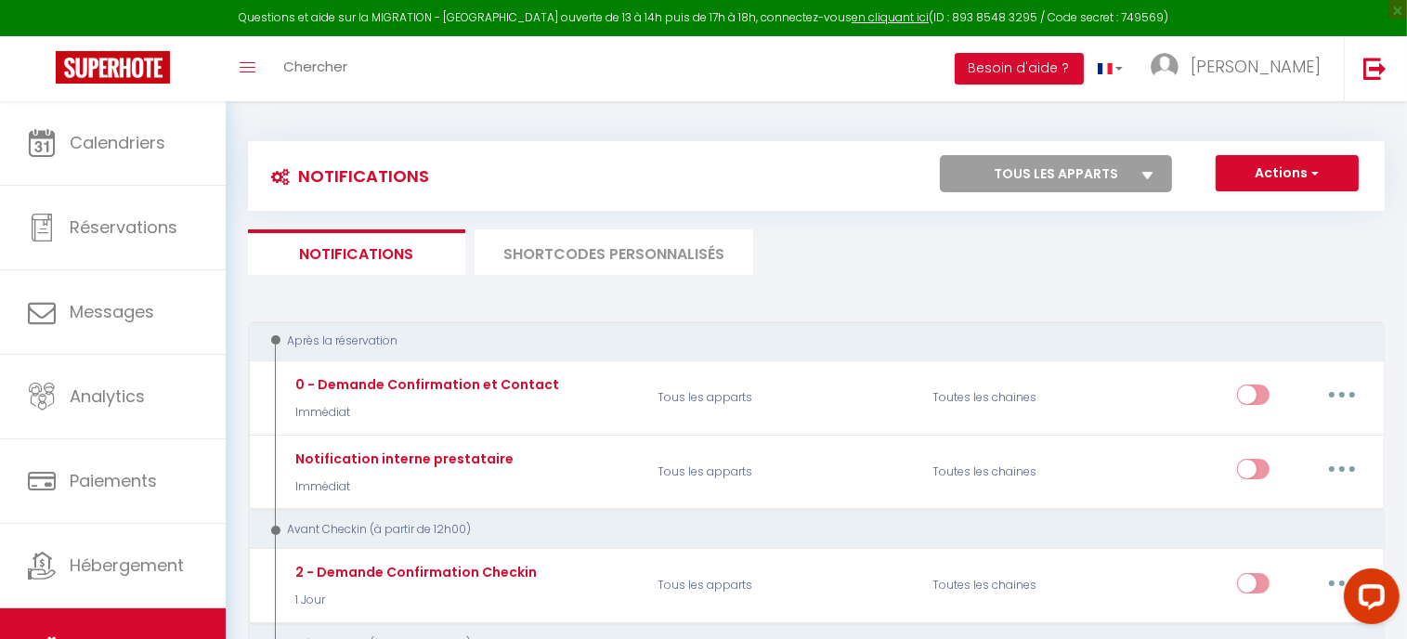
drag, startPoint x: 1195, startPoint y: 153, endPoint x: 1173, endPoint y: 162, distance: 22.9
click at [1193, 153] on div "Notifications Actions Nouvelle Notification Exporter Importer Tous les apparts …" at bounding box center [816, 176] width 1136 height 70
click at [1152, 174] on label "Tous les apparts Azé - « Wistéria » · Wistéria - Piscine - Clim-Terrasse" at bounding box center [1056, 173] width 232 height 37
click at [1152, 174] on select "Tous les apparts Azé - « Wistéria » · Wistéria - Piscine - Clim-Terrasse" at bounding box center [1056, 173] width 232 height 37
click at [1105, 179] on select "Tous les apparts Azé - « Wistéria » · Wistéria - Piscine - Clim-Terrasse" at bounding box center [1056, 173] width 232 height 37
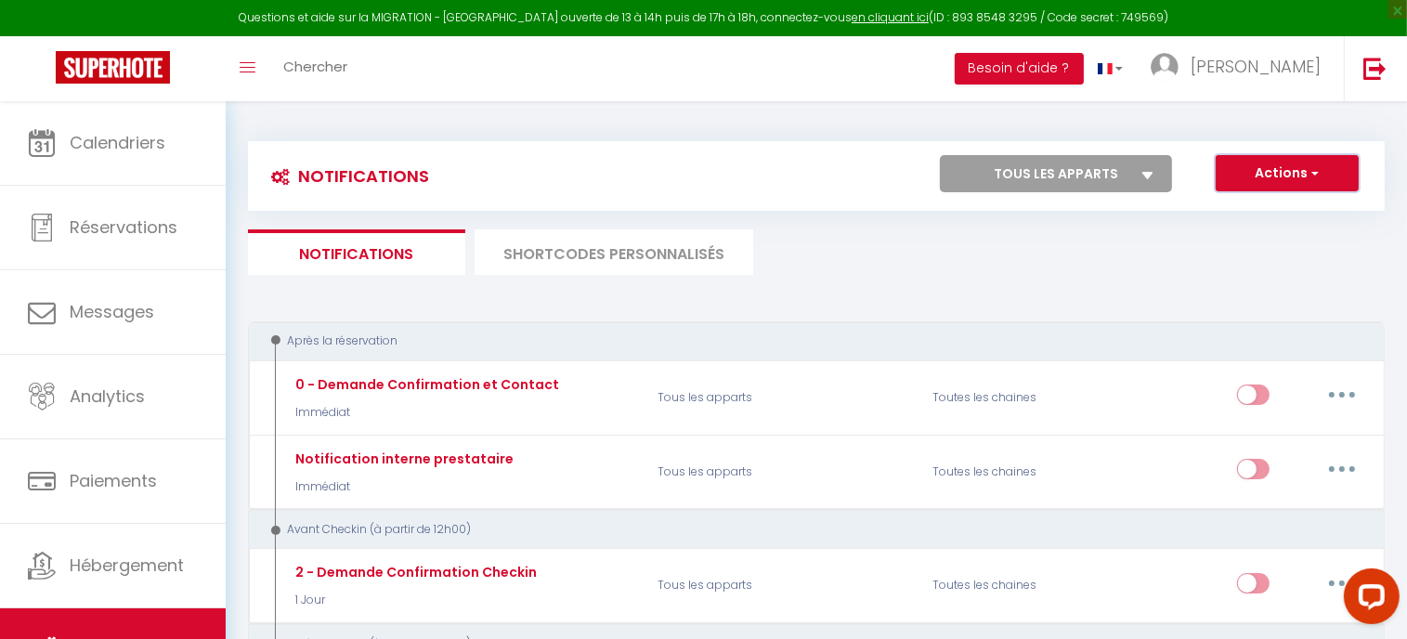
click at [1326, 178] on button "Actions" at bounding box center [1286, 173] width 143 height 37
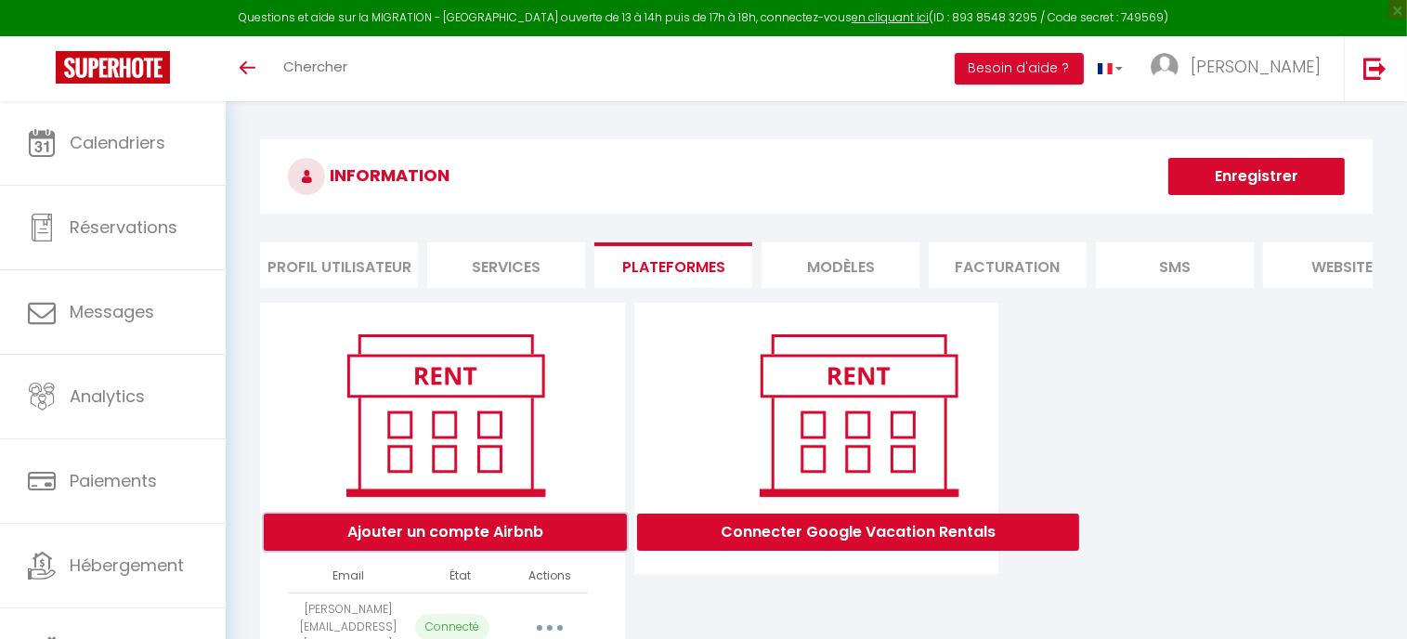
click at [504, 546] on button "Ajouter un compte Airbnb" at bounding box center [445, 531] width 363 height 37
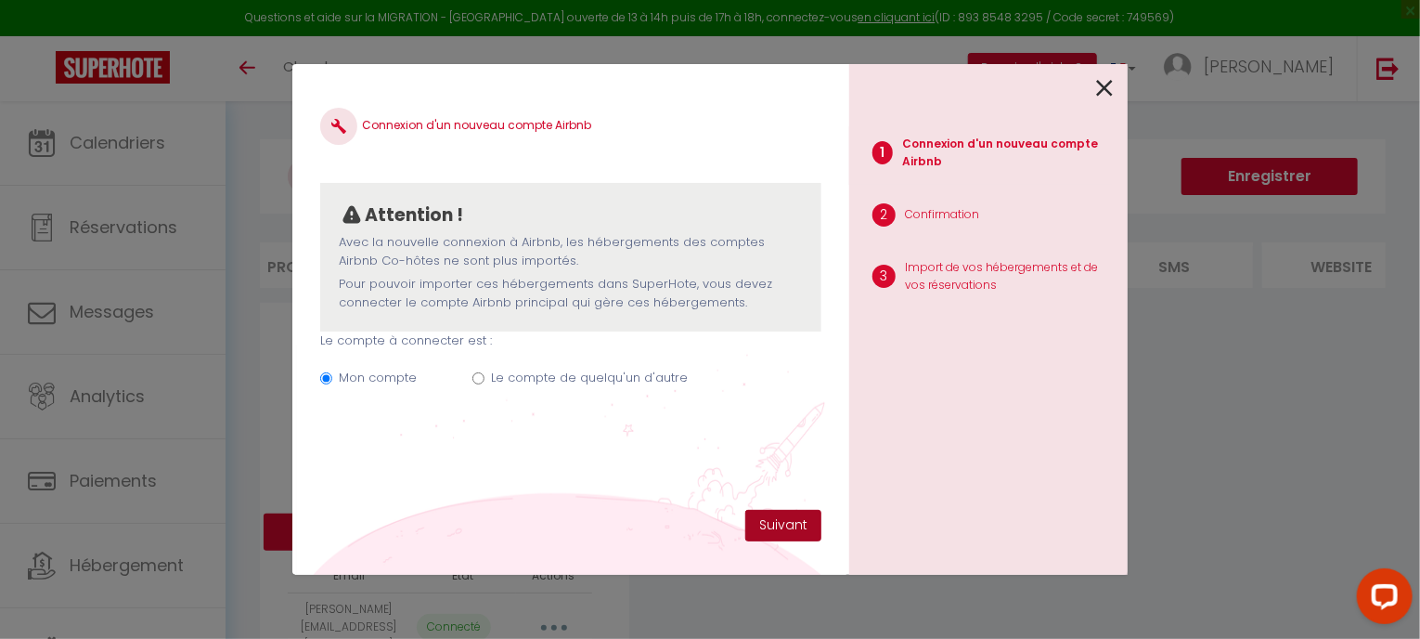
click at [793, 522] on button "Suivant" at bounding box center [783, 526] width 76 height 32
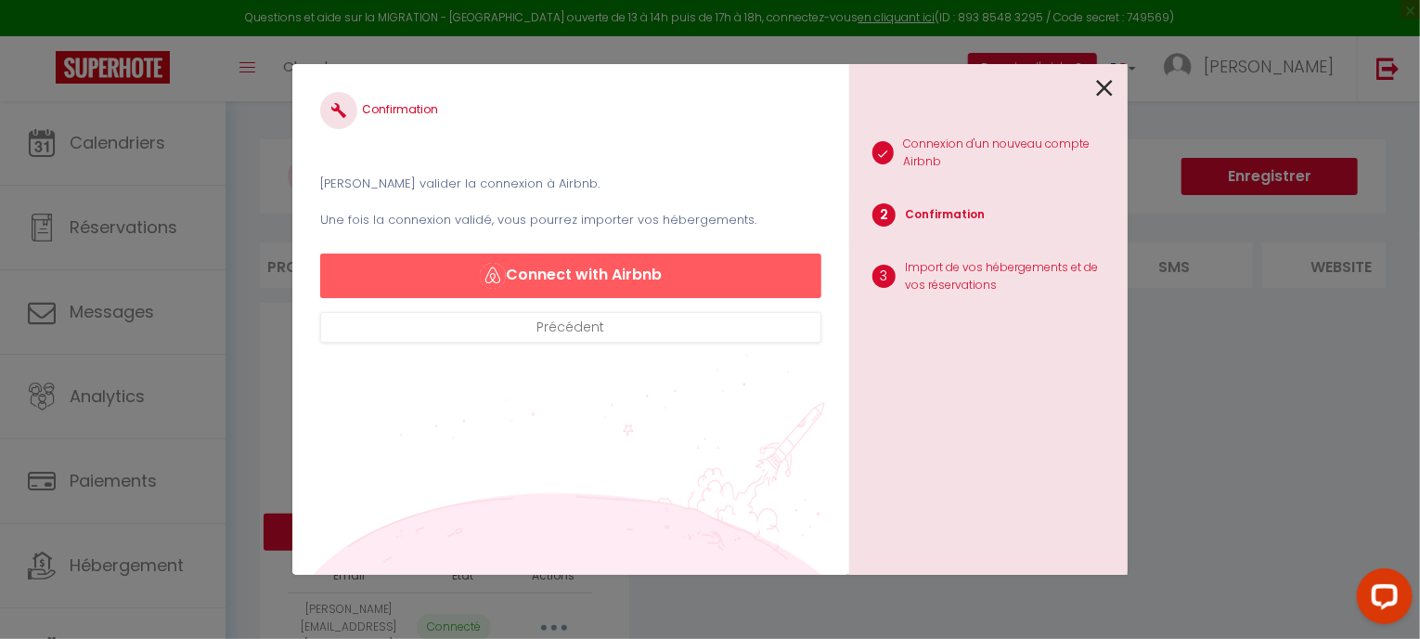
select select "75401"
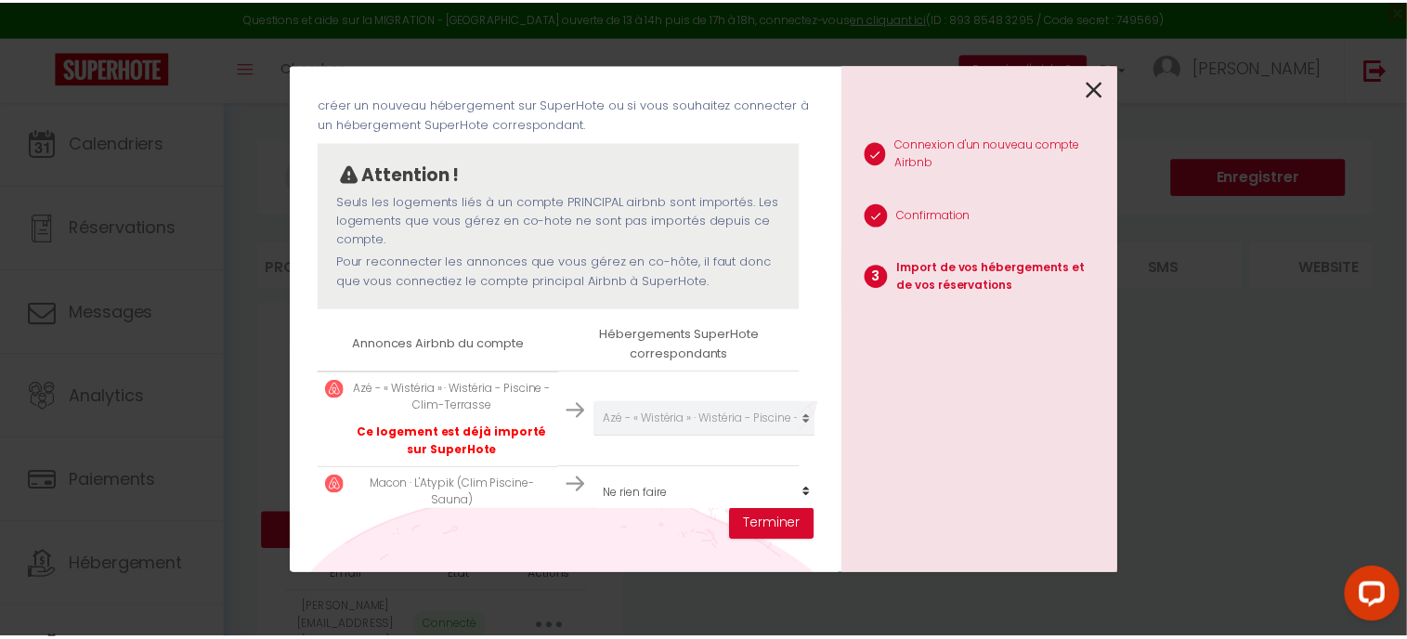
scroll to position [137, 0]
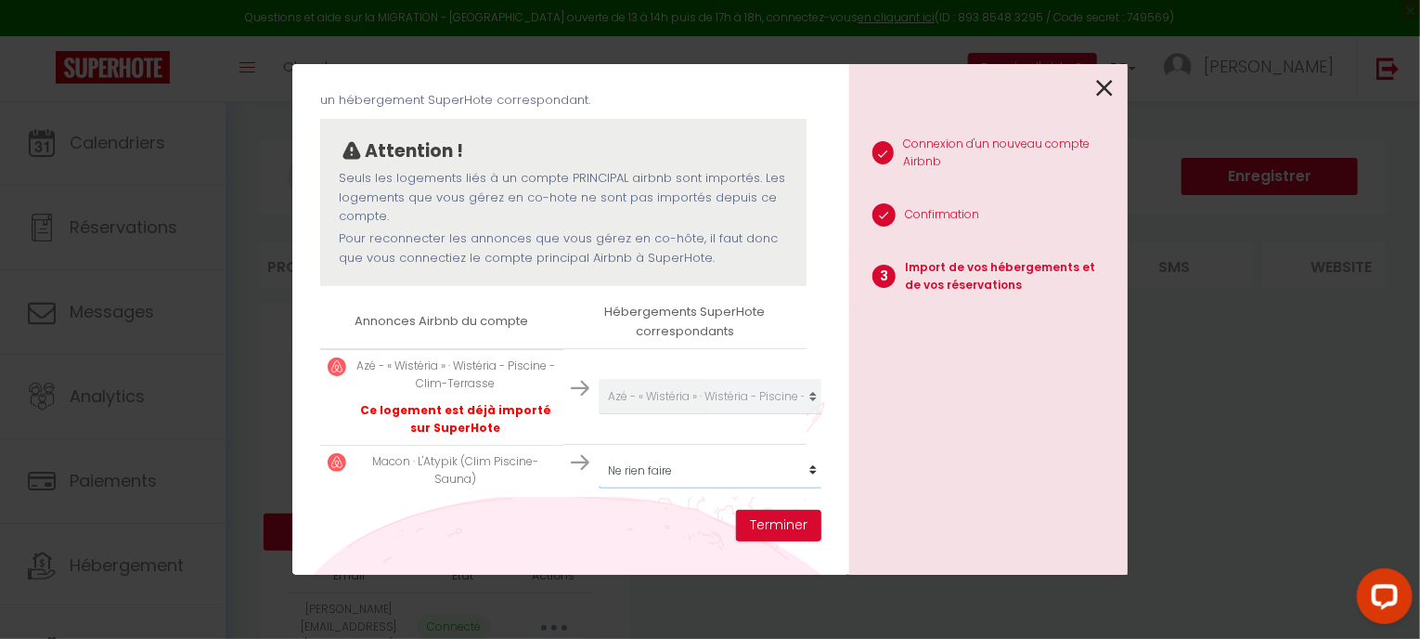
click at [651, 414] on select "Créer un nouveau hébergement Ne rien faire Azé - « Wistéria » · Wistéria - Pisc…" at bounding box center [713, 396] width 228 height 35
select select "create_new"
click at [599, 414] on select "Créer un nouveau hébergement Ne rien faire Azé - « Wistéria » · Wistéria - Pisc…" at bounding box center [713, 396] width 228 height 35
click at [774, 525] on button "Terminer" at bounding box center [778, 526] width 85 height 32
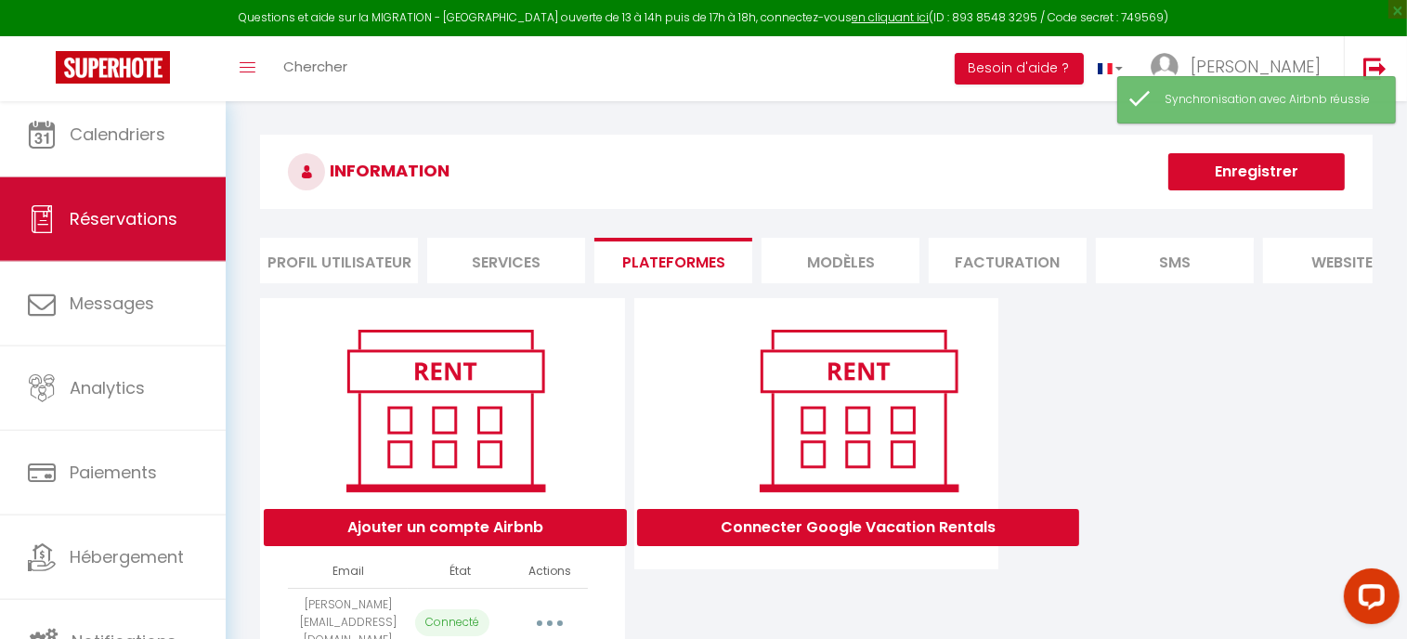
scroll to position [0, 0]
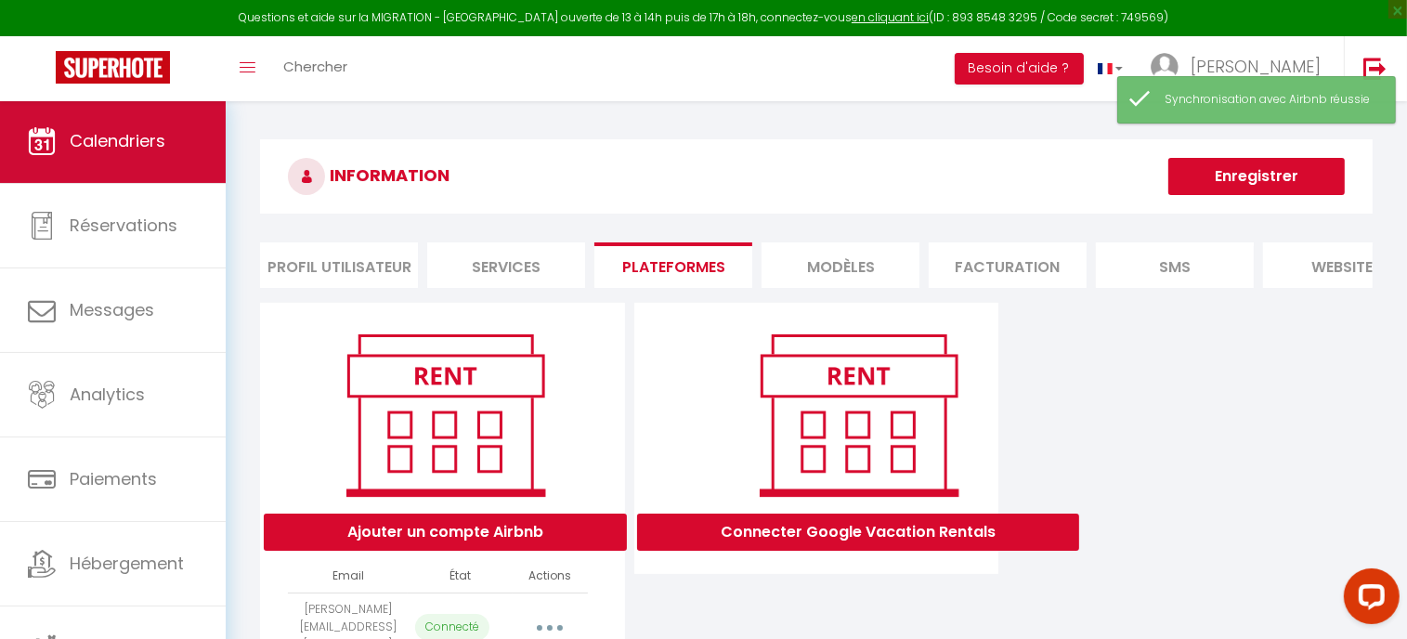
click at [137, 145] on span "Calendriers" at bounding box center [118, 140] width 96 height 23
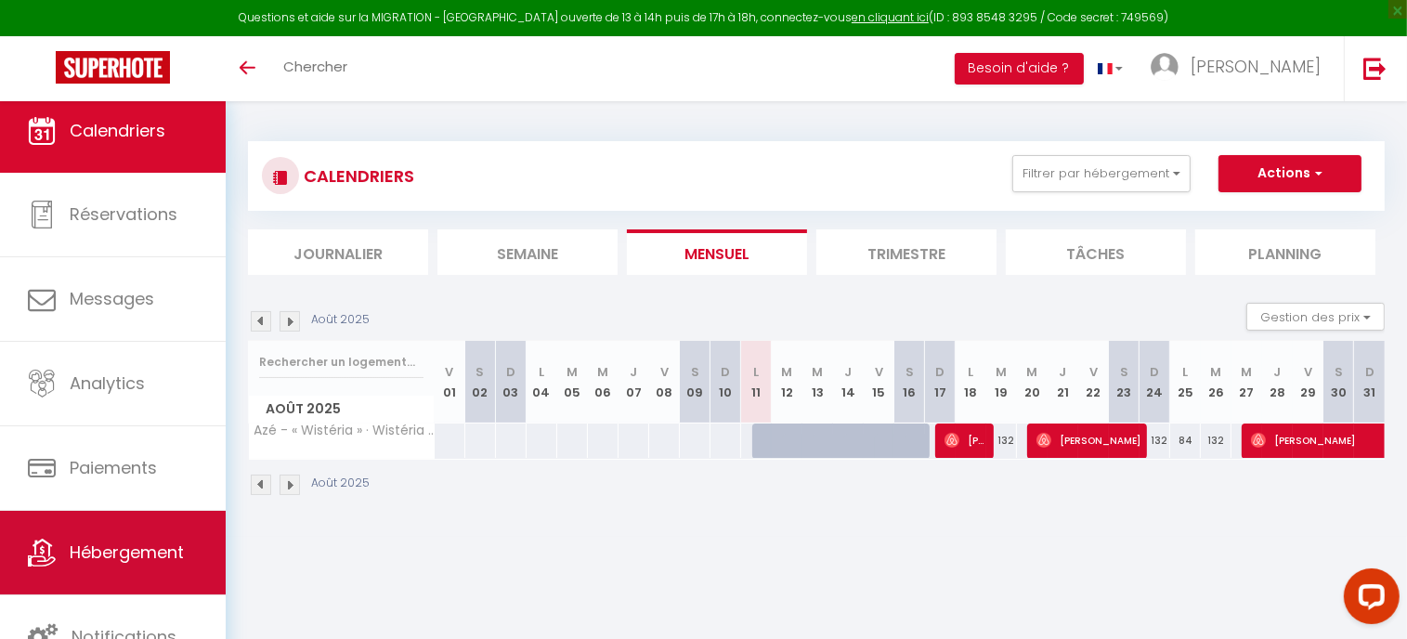
scroll to position [11, 0]
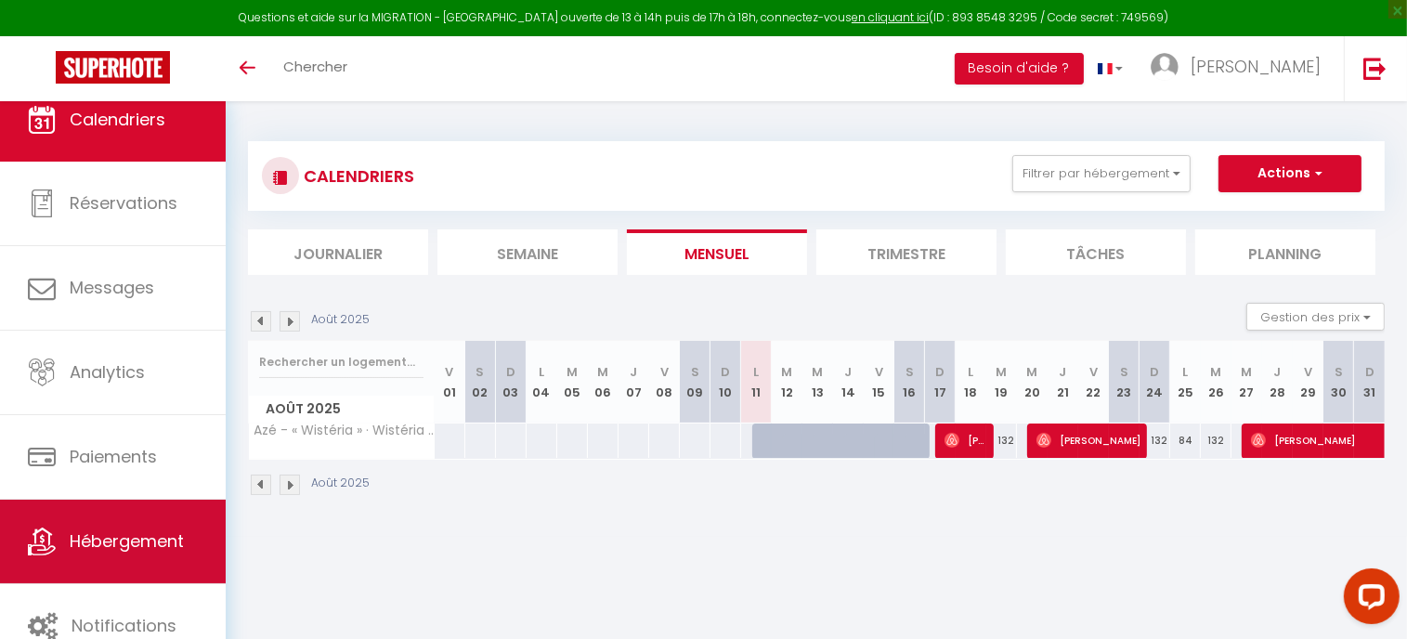
click at [152, 551] on span "Hébergement" at bounding box center [127, 540] width 114 height 23
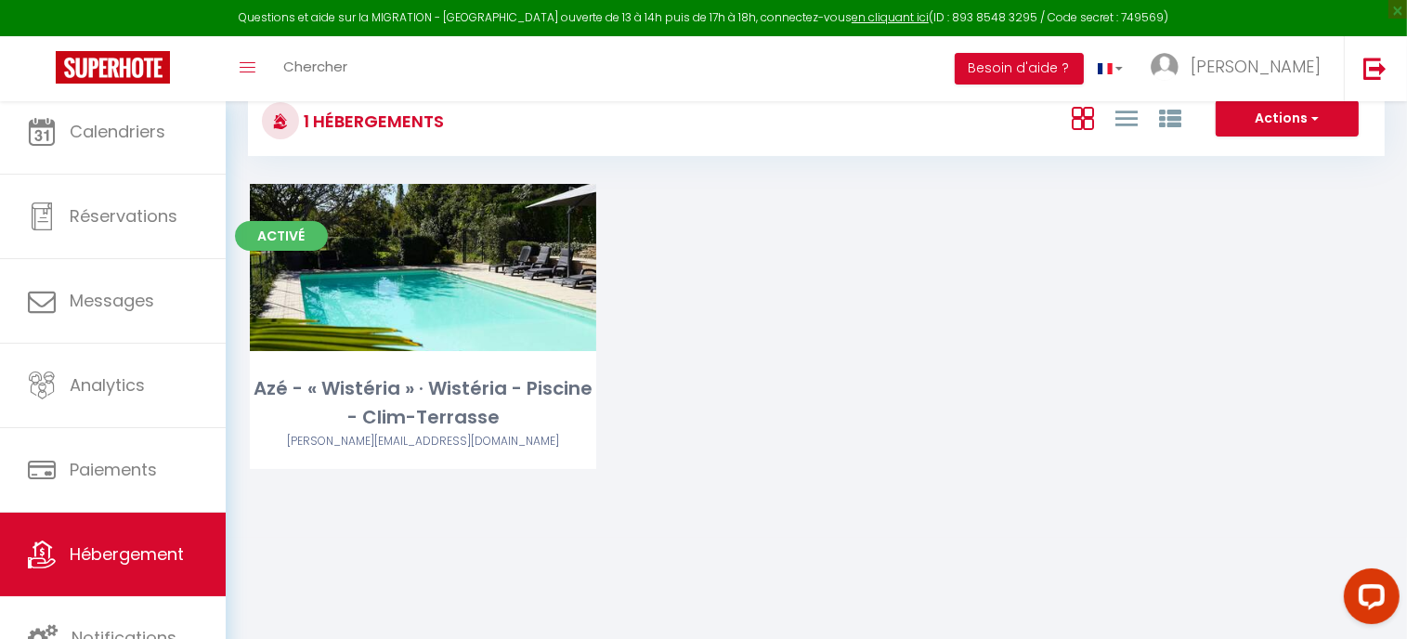
scroll to position [100, 0]
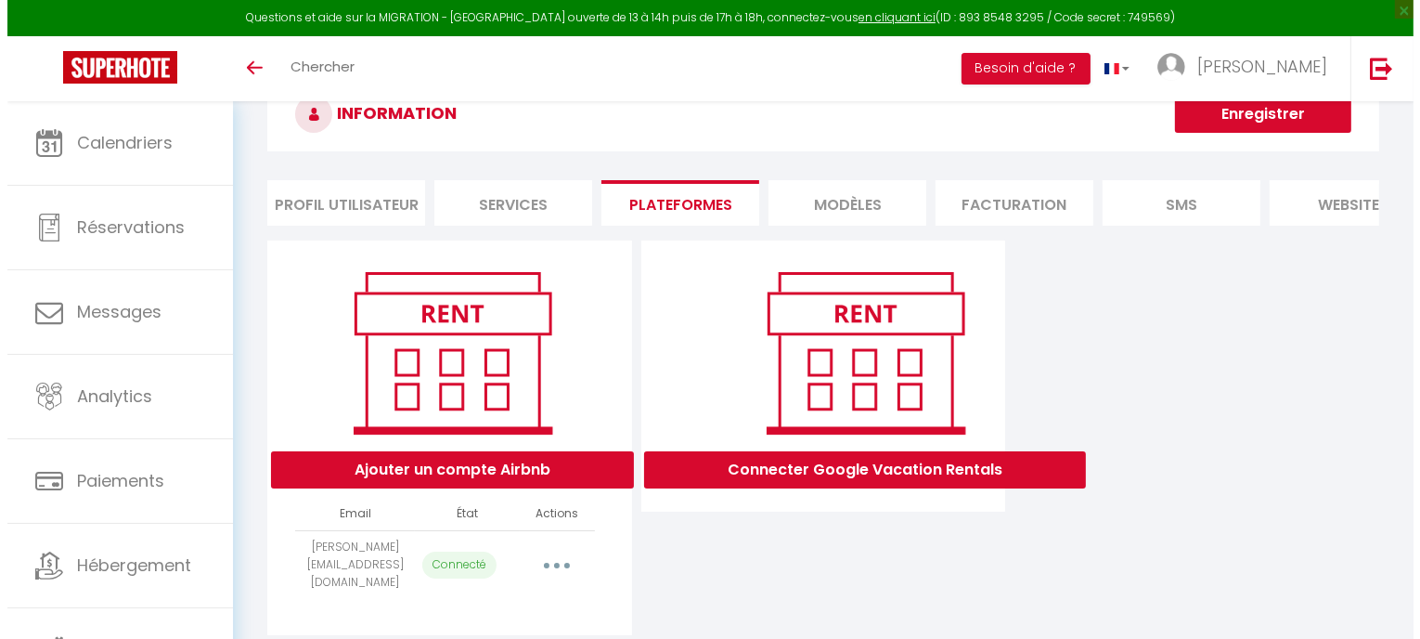
scroll to position [107, 0]
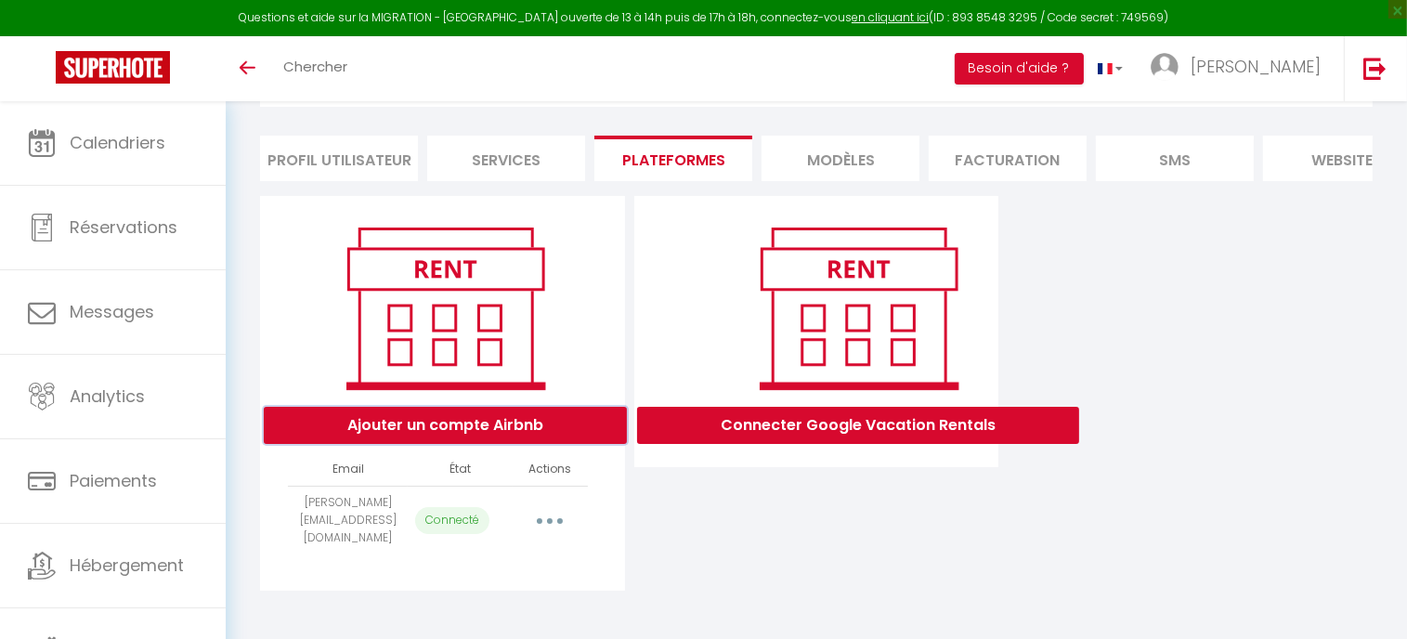
click at [505, 434] on button "Ajouter un compte Airbnb" at bounding box center [445, 425] width 363 height 37
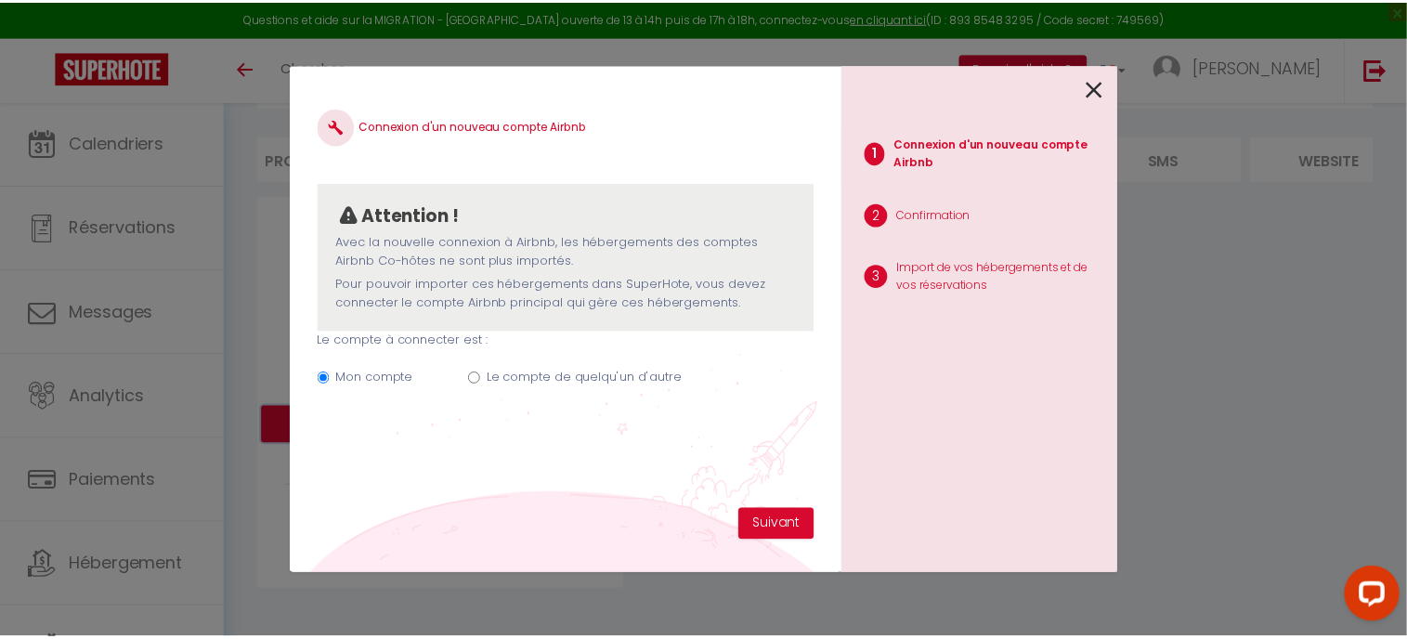
scroll to position [0, 0]
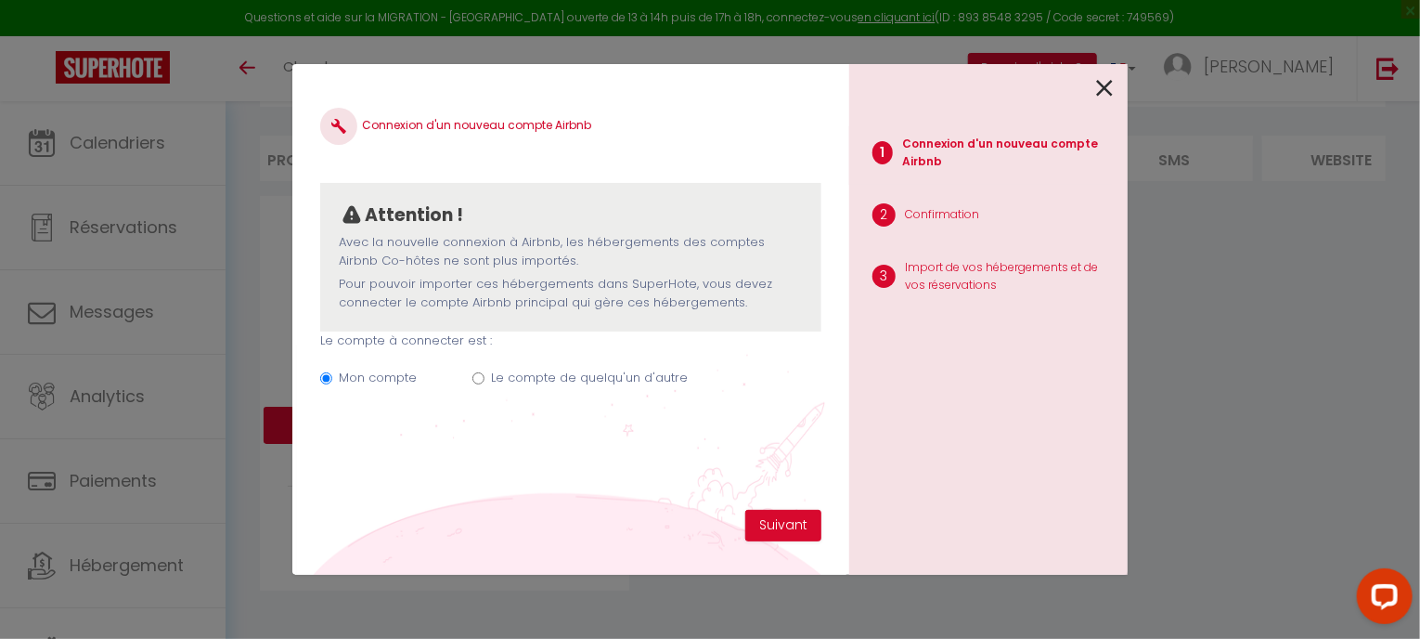
click at [732, 512] on div "Connexion d'un nouveau compte Airbnb Attention ! Avec la nouvelle connexion à A…" at bounding box center [570, 319] width 557 height 511
click at [793, 532] on button "Suivant" at bounding box center [783, 526] width 76 height 32
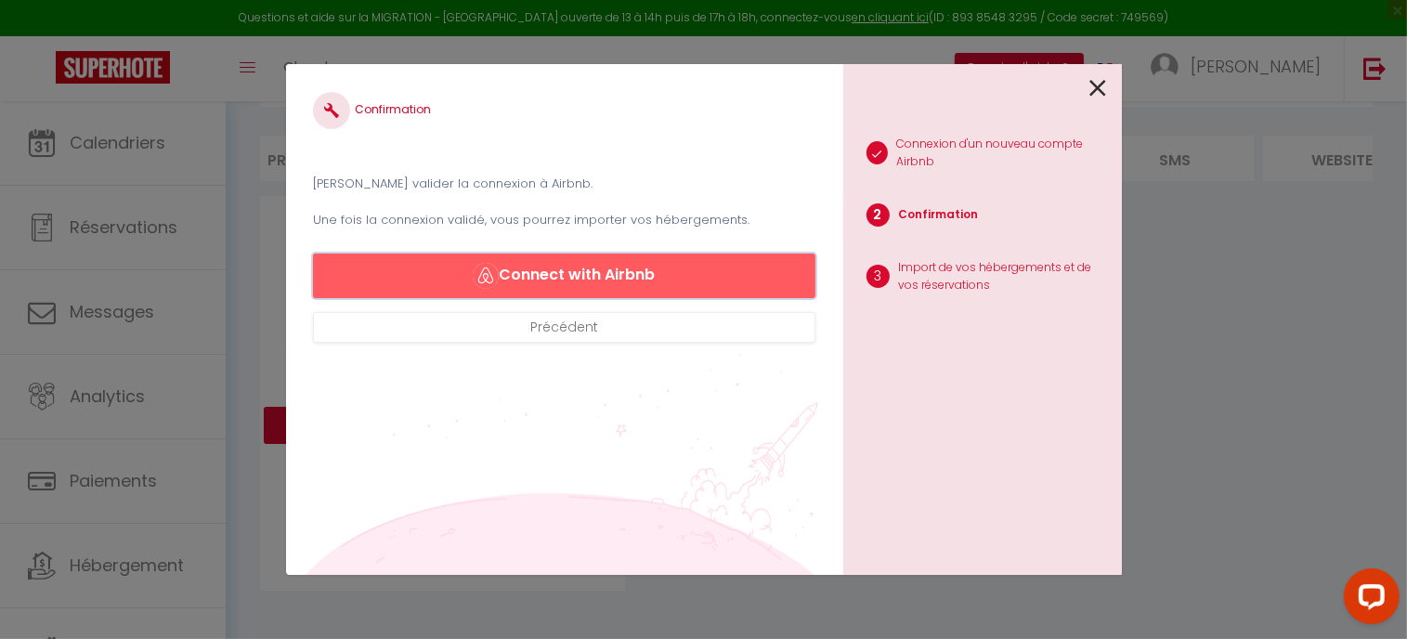
click at [609, 276] on button "Connect with Airbnb" at bounding box center [563, 275] width 501 height 45
select select "75401"
select select
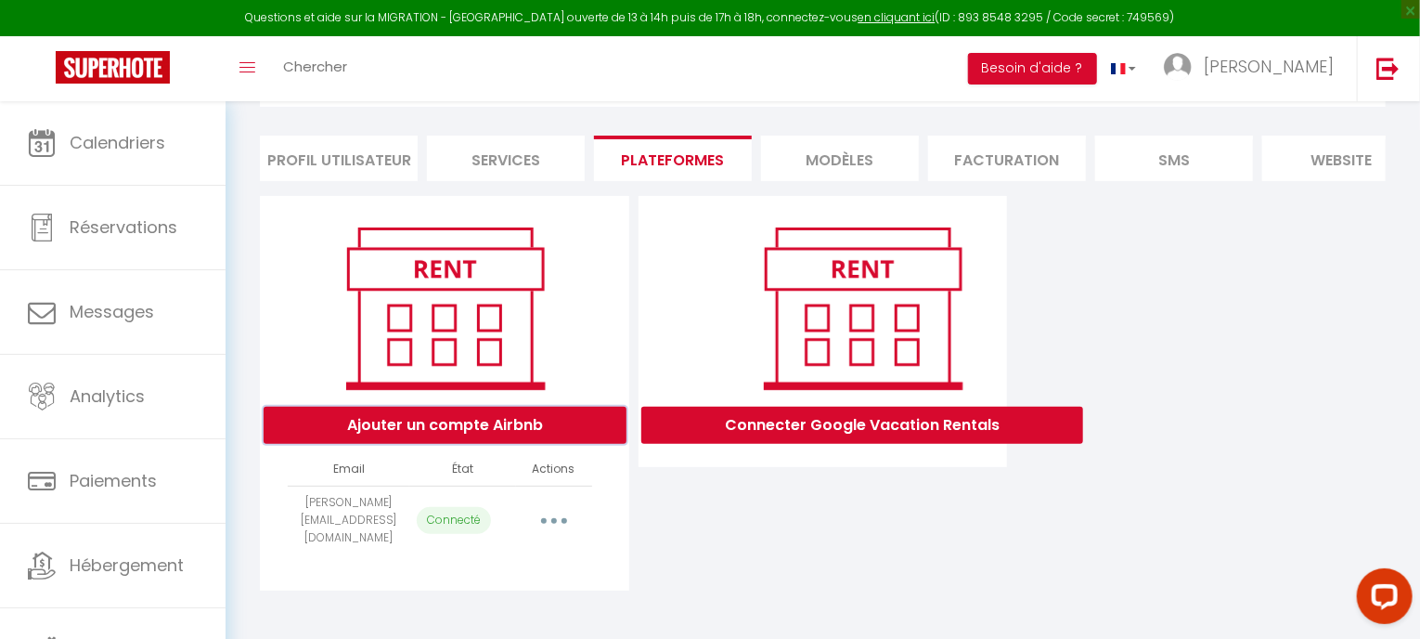
select select "75401"
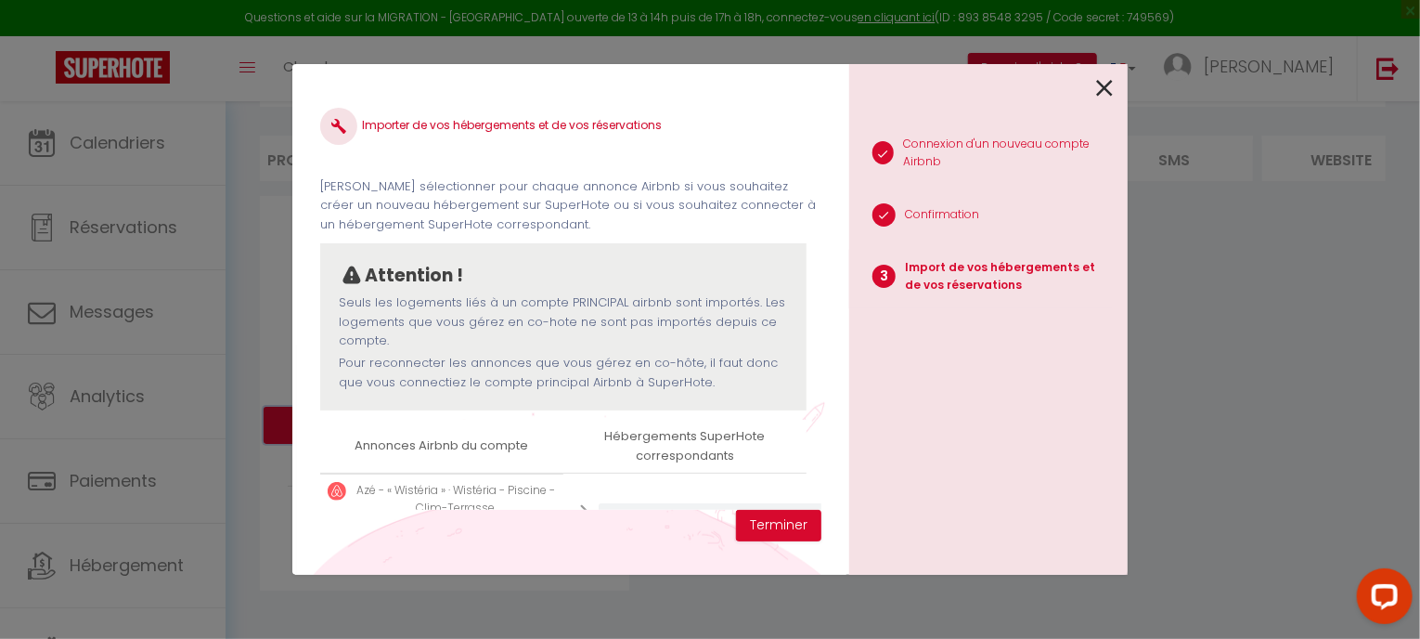
click at [546, 434] on div "INFORMATION Enregistrer Profil Utilisateur Services Plateformes MODÈLES Factura…" at bounding box center [823, 314] width 1150 height 564
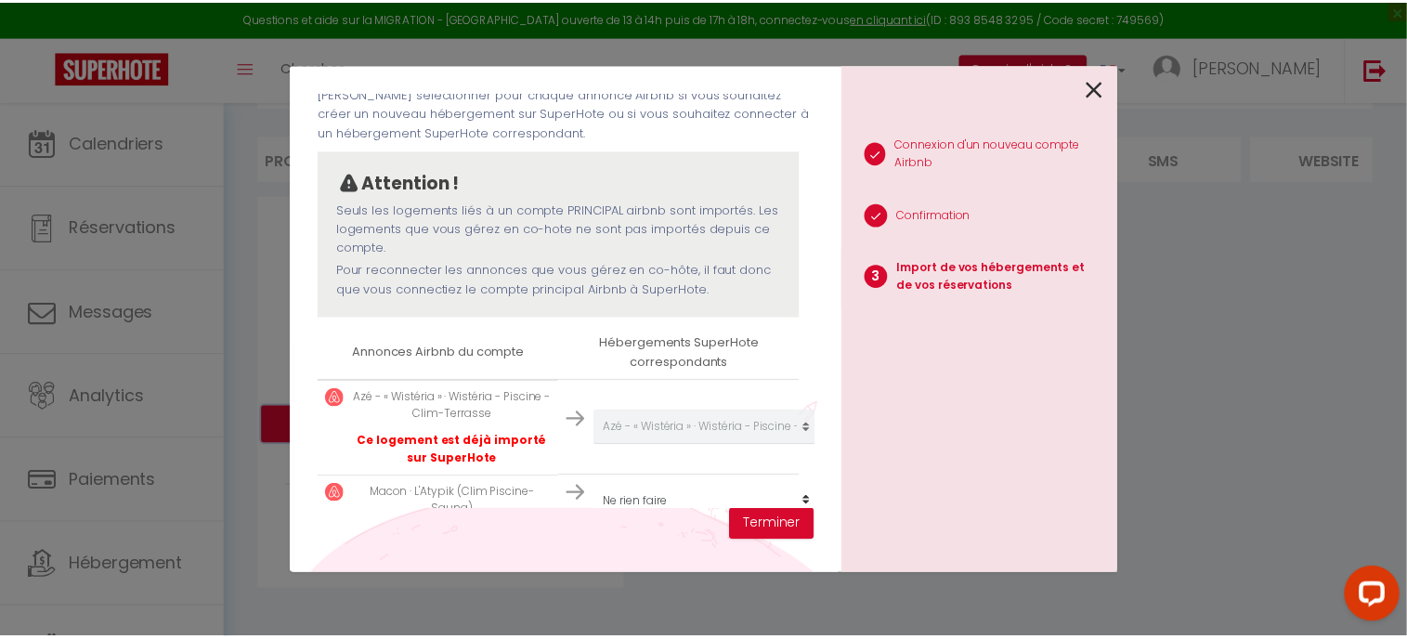
scroll to position [137, 0]
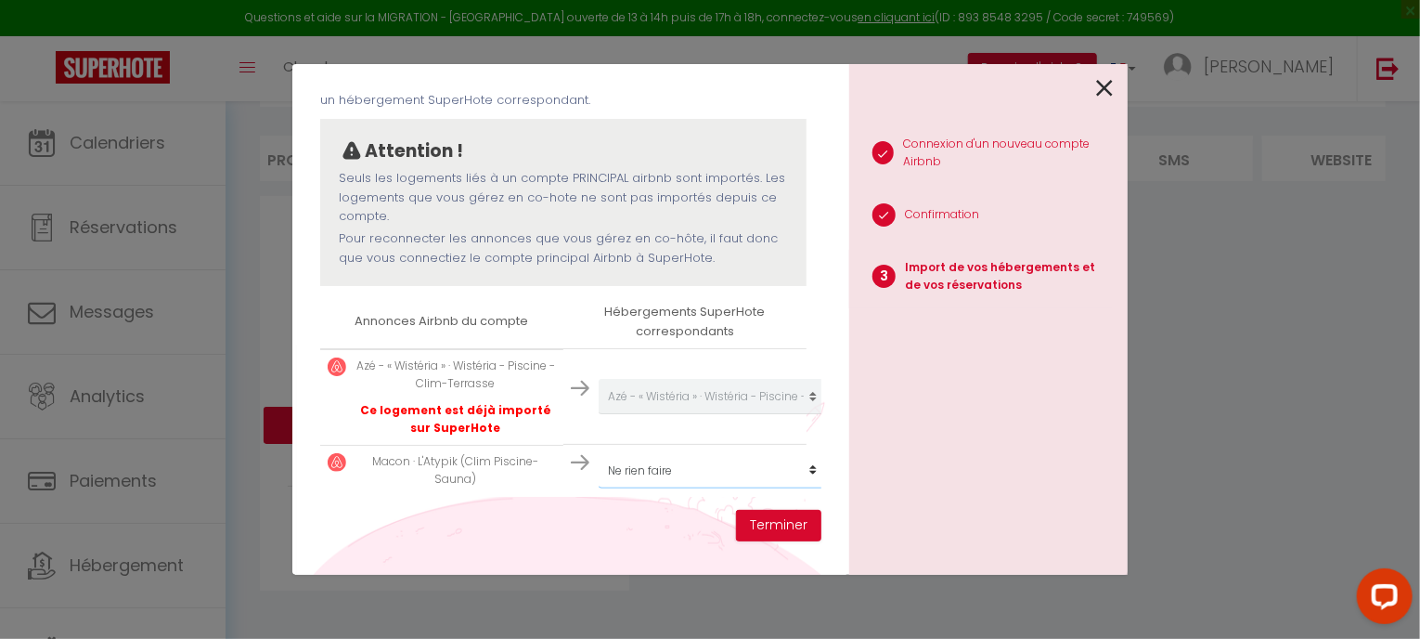
click at [658, 414] on select "Créer un nouveau hébergement Ne rien faire Azé - « Wistéria » · Wistéria - Pisc…" at bounding box center [713, 396] width 228 height 35
select select "create_new"
click at [599, 414] on select "Créer un nouveau hébergement Ne rien faire Azé - « Wistéria » · Wistéria - Pisc…" at bounding box center [713, 396] width 228 height 35
click at [772, 520] on button "Terminer" at bounding box center [778, 526] width 85 height 32
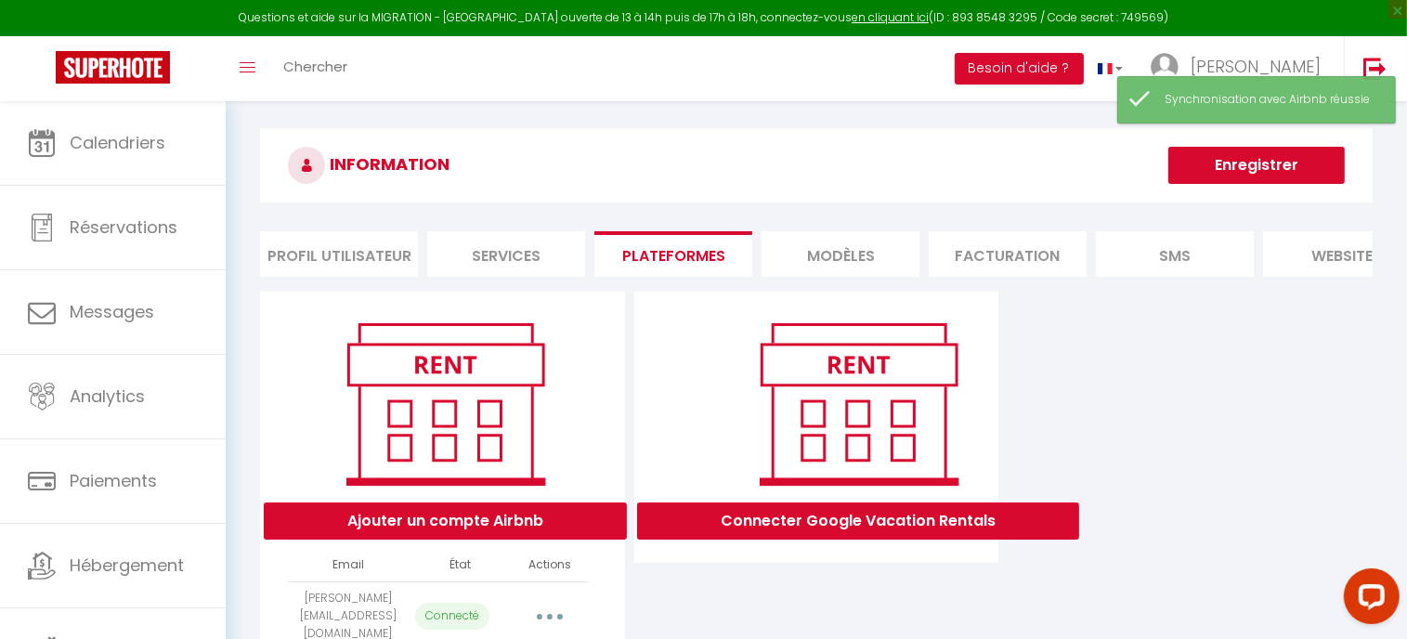
scroll to position [0, 0]
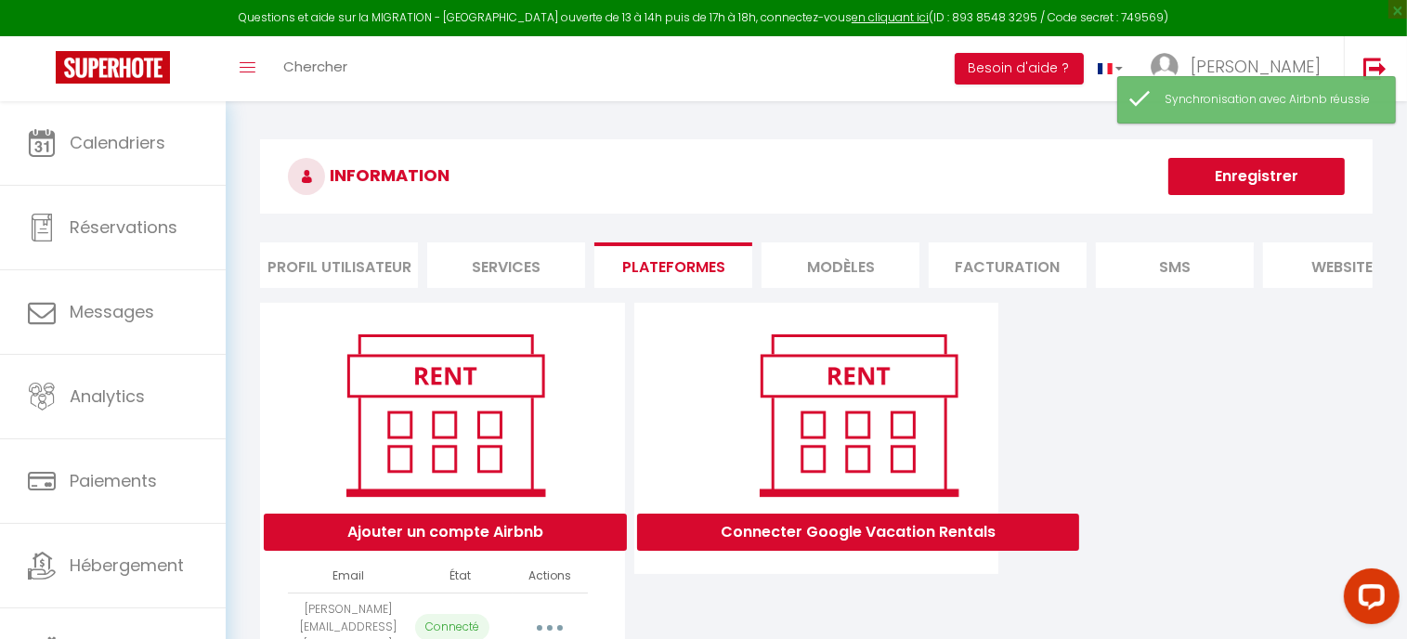
click at [1224, 168] on button "Enregistrer" at bounding box center [1256, 176] width 176 height 37
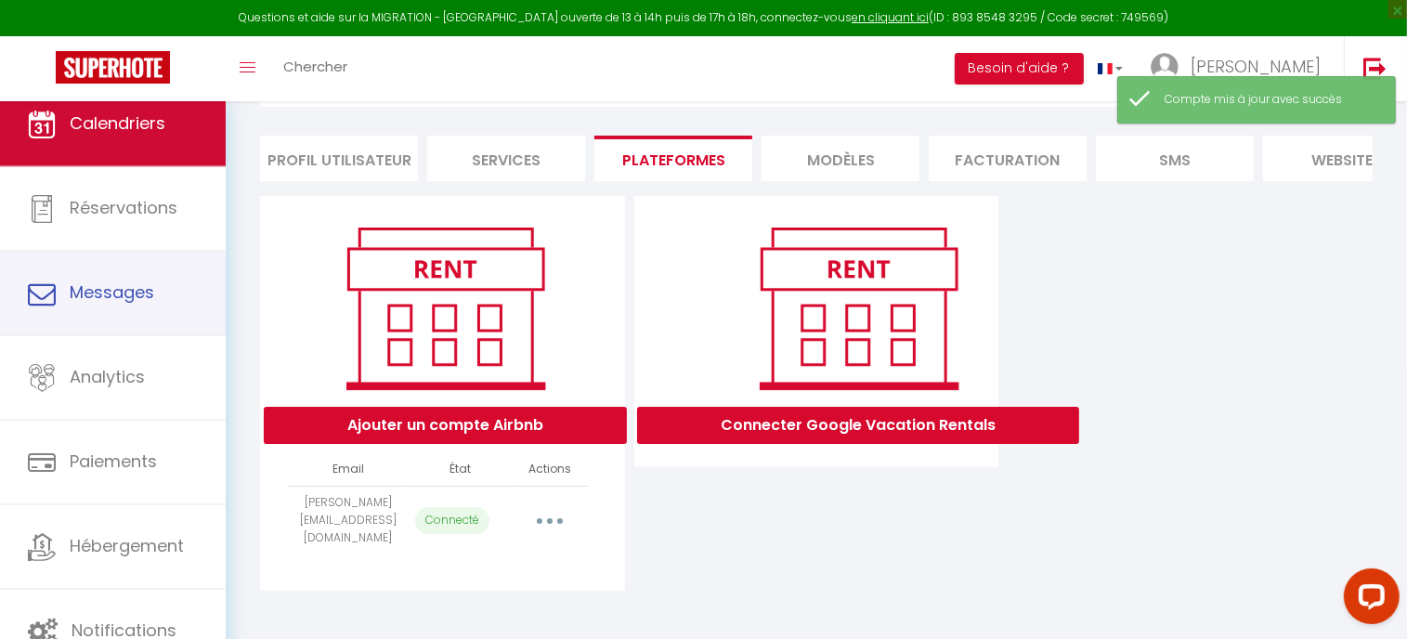
scroll to position [12, 0]
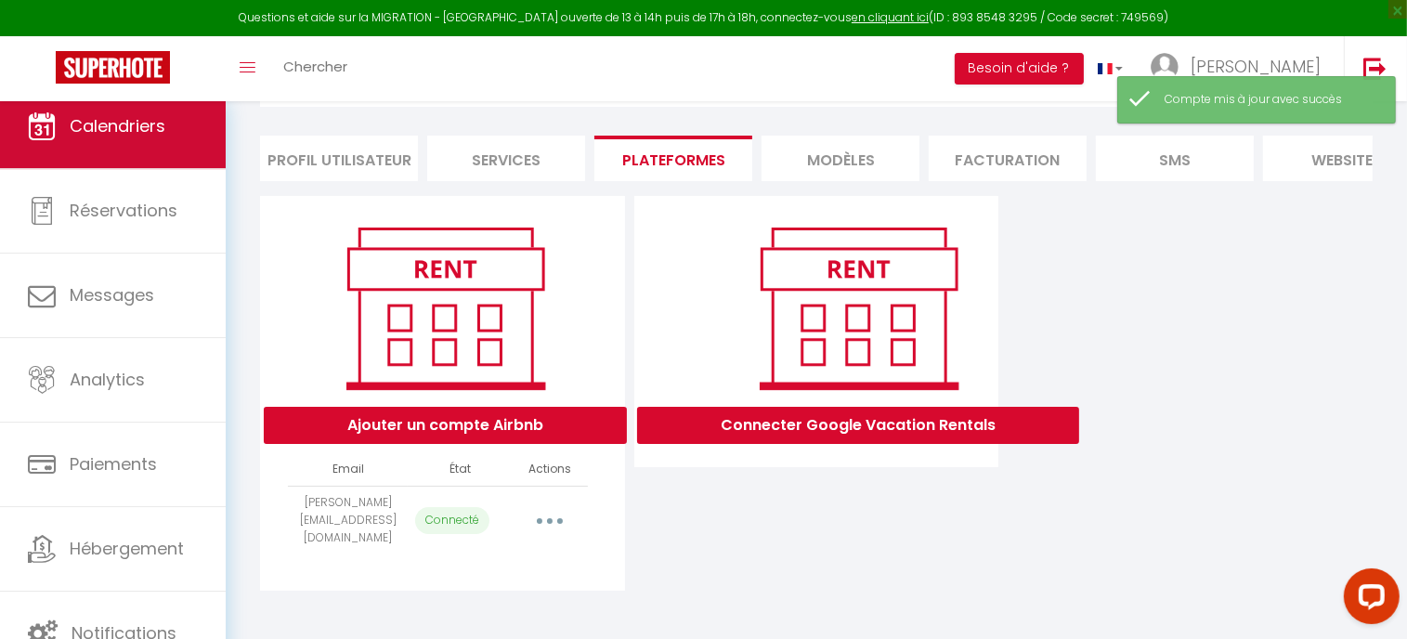
click at [149, 123] on span "Calendriers" at bounding box center [118, 125] width 96 height 23
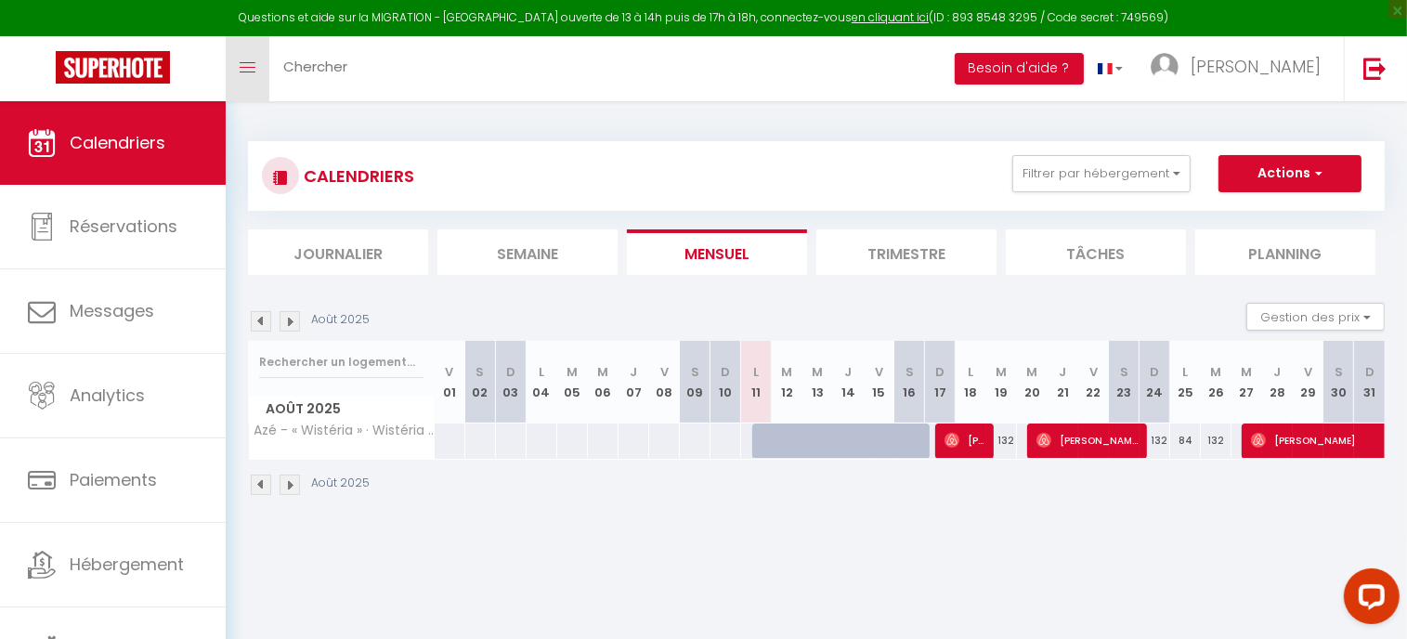
click at [250, 70] on icon "Toggle menubar" at bounding box center [248, 67] width 16 height 11
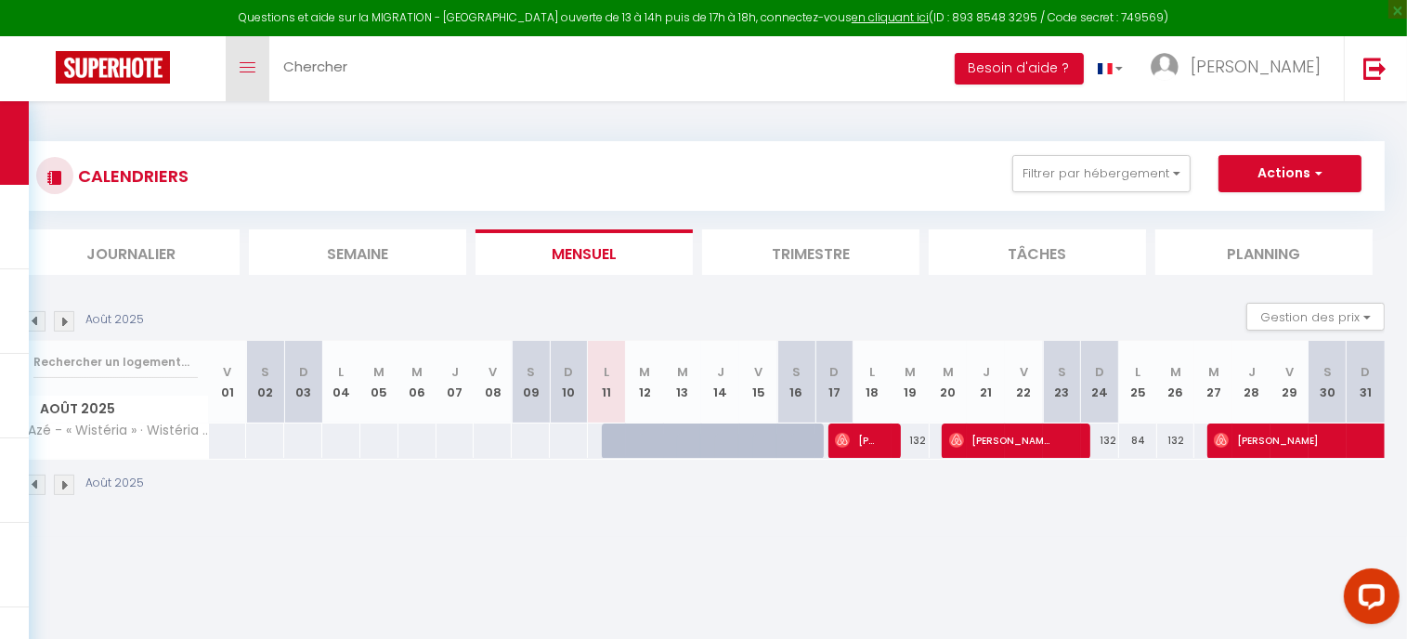
click at [250, 69] on icon "Toggle menubar" at bounding box center [248, 67] width 16 height 11
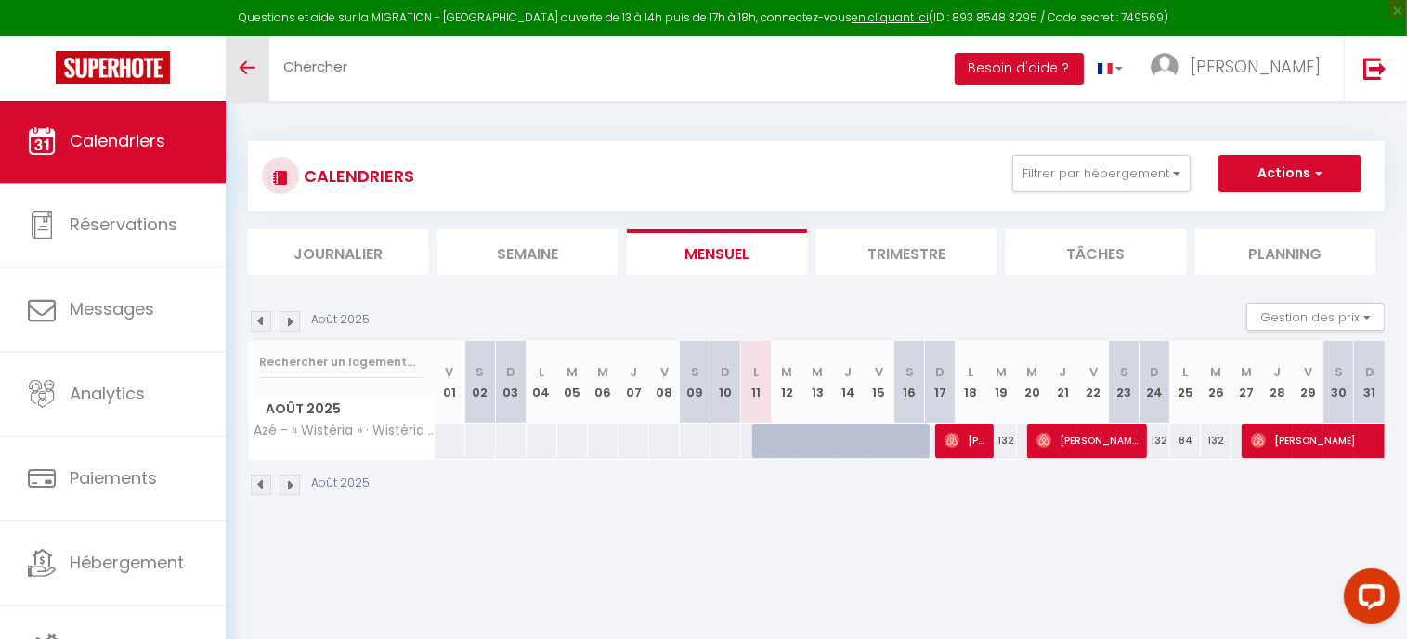
click at [117, 143] on span "Calendriers" at bounding box center [118, 140] width 96 height 23
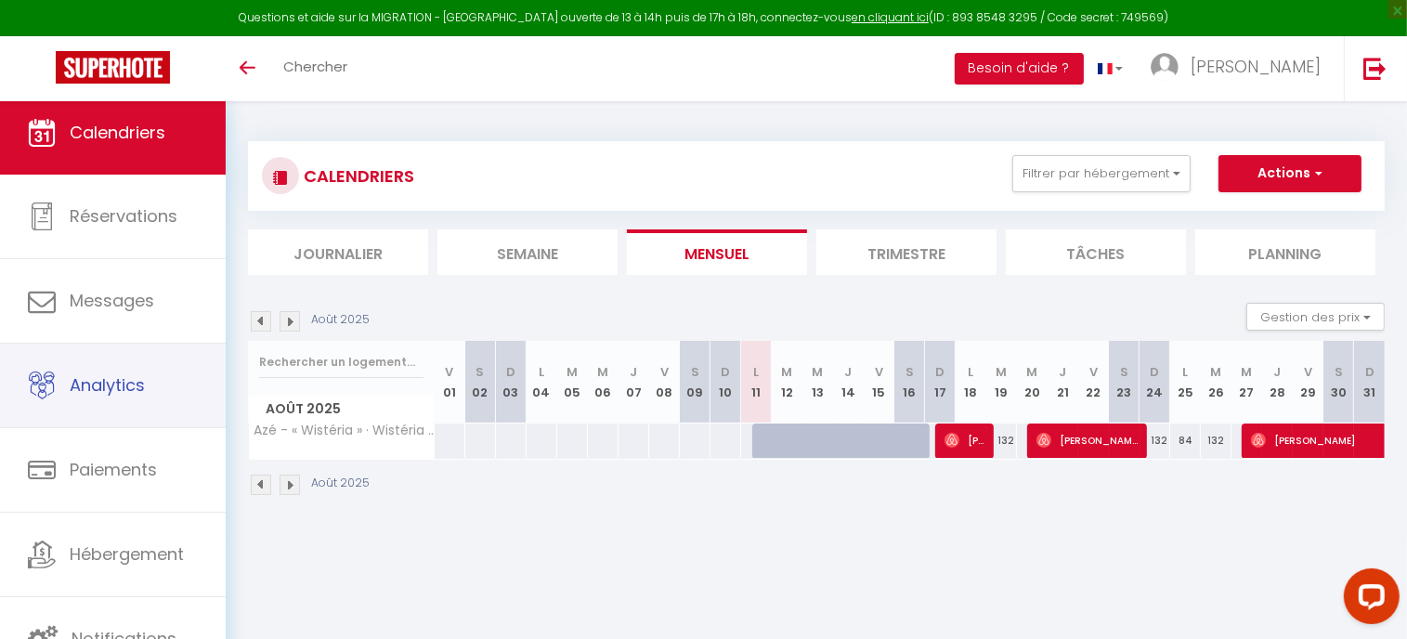
drag, startPoint x: 71, startPoint y: 425, endPoint x: 348, endPoint y: 337, distance: 291.3
click at [348, 337] on div "Août 2025 Gestion des prix Nb Nuits minimum Règles Disponibilité" at bounding box center [816, 322] width 1136 height 38
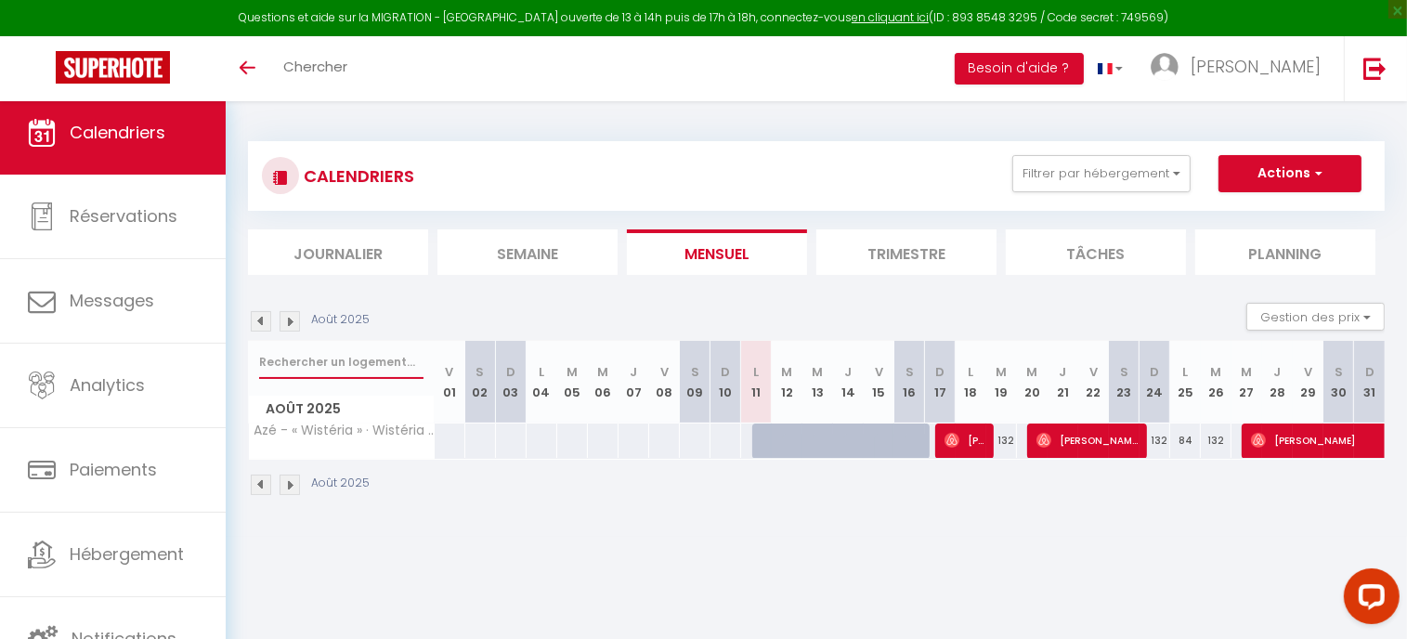
click at [348, 352] on input "text" at bounding box center [341, 361] width 164 height 33
type input "atypik"
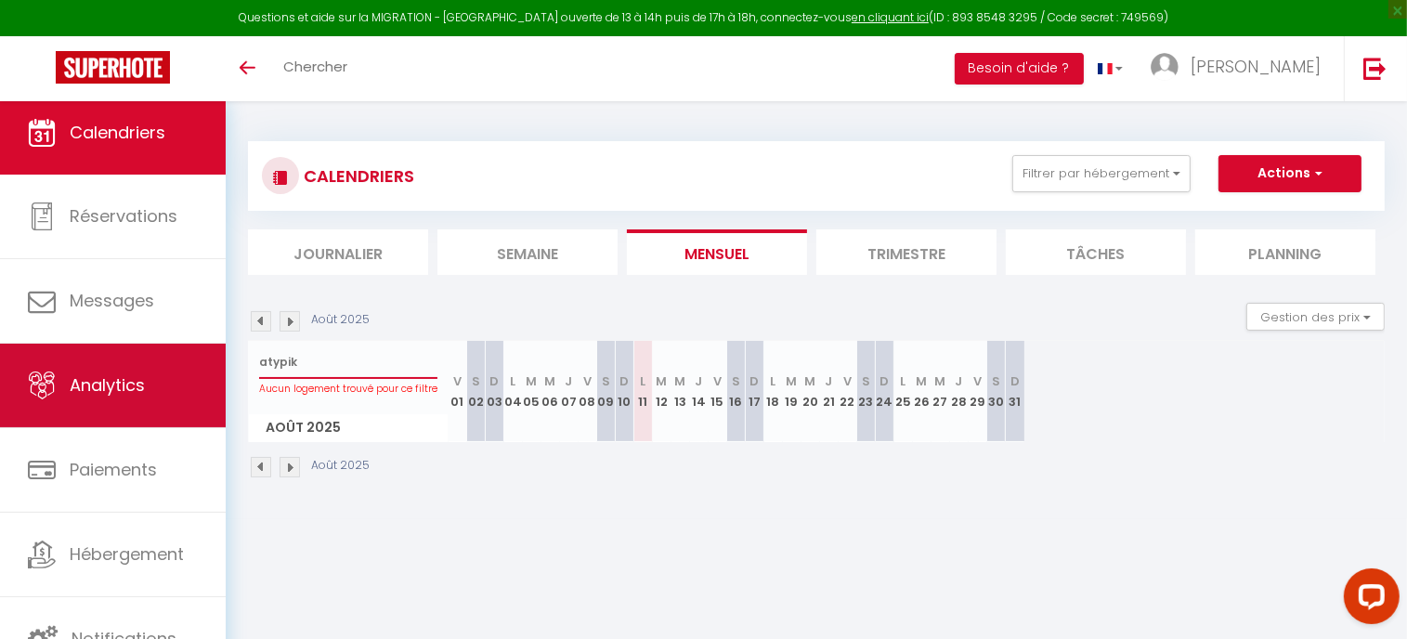
drag, startPoint x: 318, startPoint y: 367, endPoint x: 167, endPoint y: 348, distance: 151.5
click at [181, 353] on div "Questions et aide sur la MIGRATION - Salle Zoom ouverte de 13 à 14h puis de 17h…" at bounding box center [703, 310] width 1407 height 418
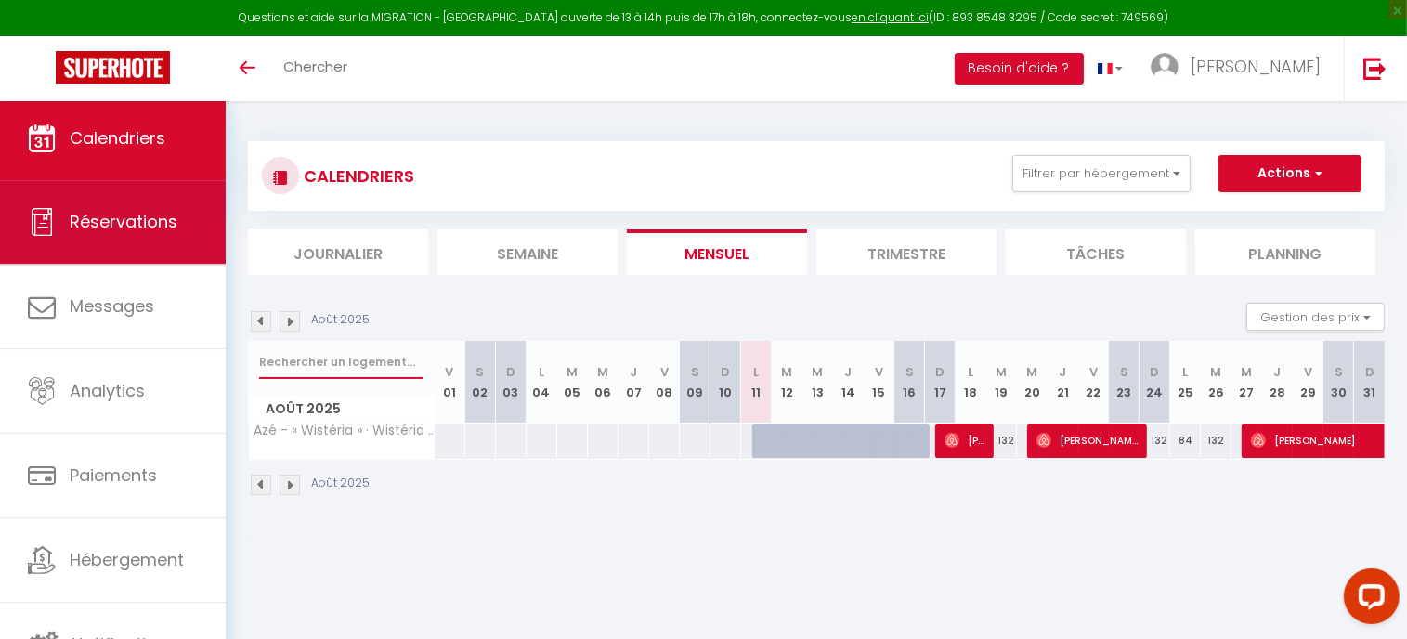
click at [104, 238] on link "Réservations" at bounding box center [113, 222] width 226 height 84
select select "not_cancelled"
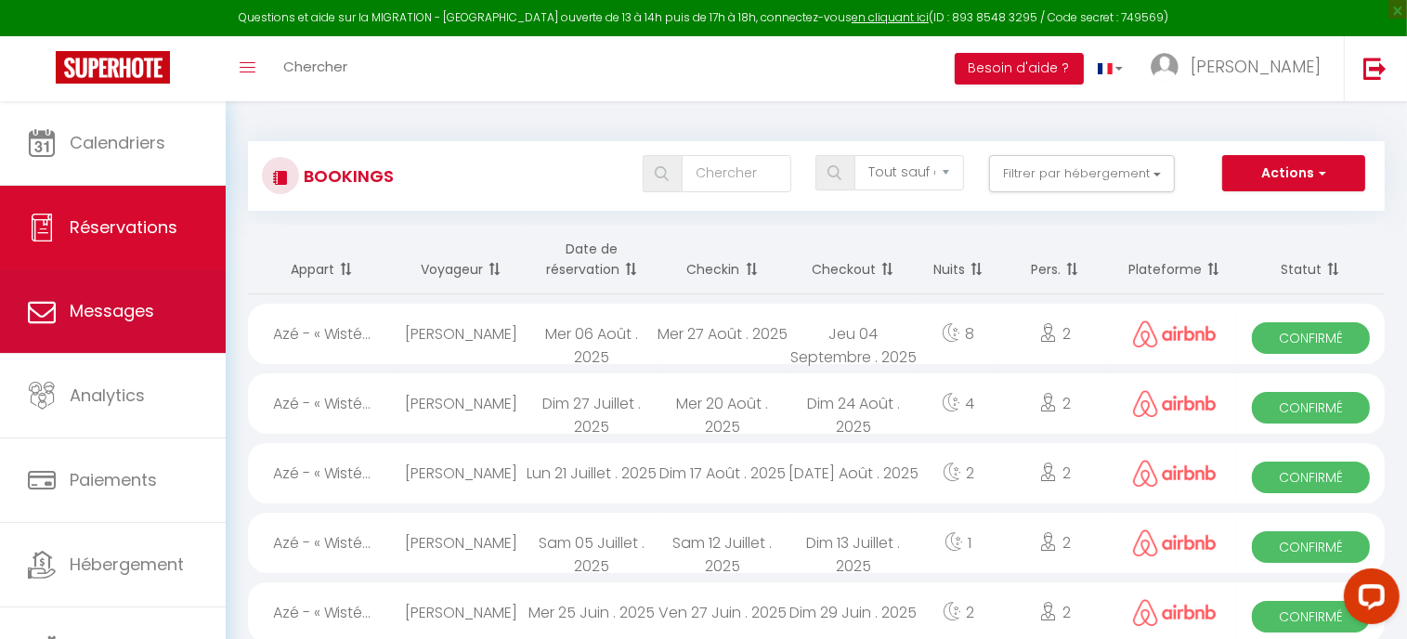
scroll to position [11, 0]
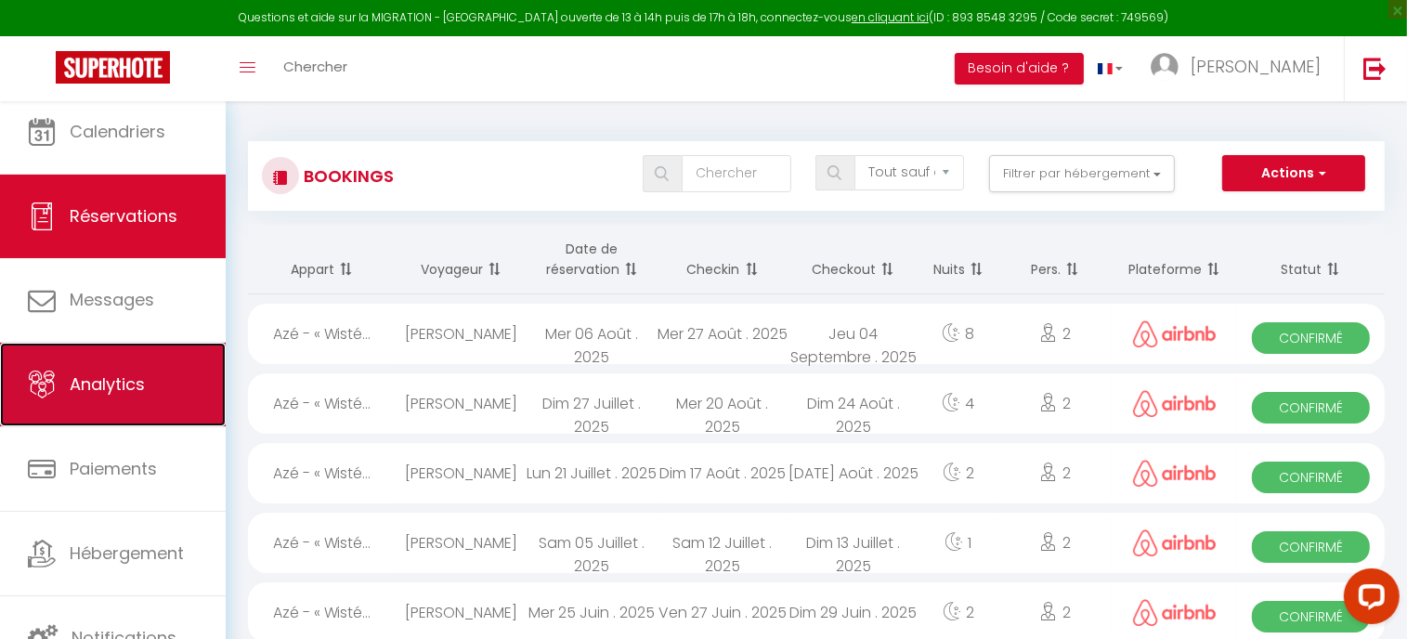
click at [119, 366] on link "Analytics" at bounding box center [113, 385] width 226 height 84
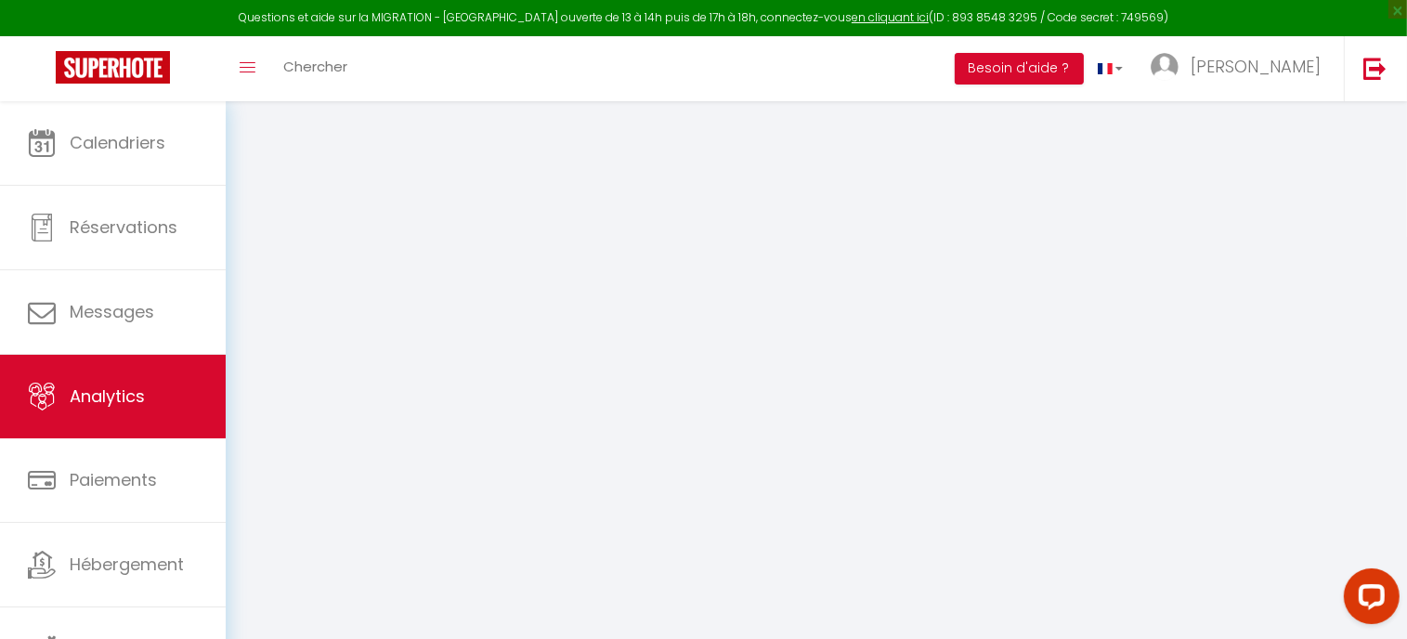
select select "2025"
select select "8"
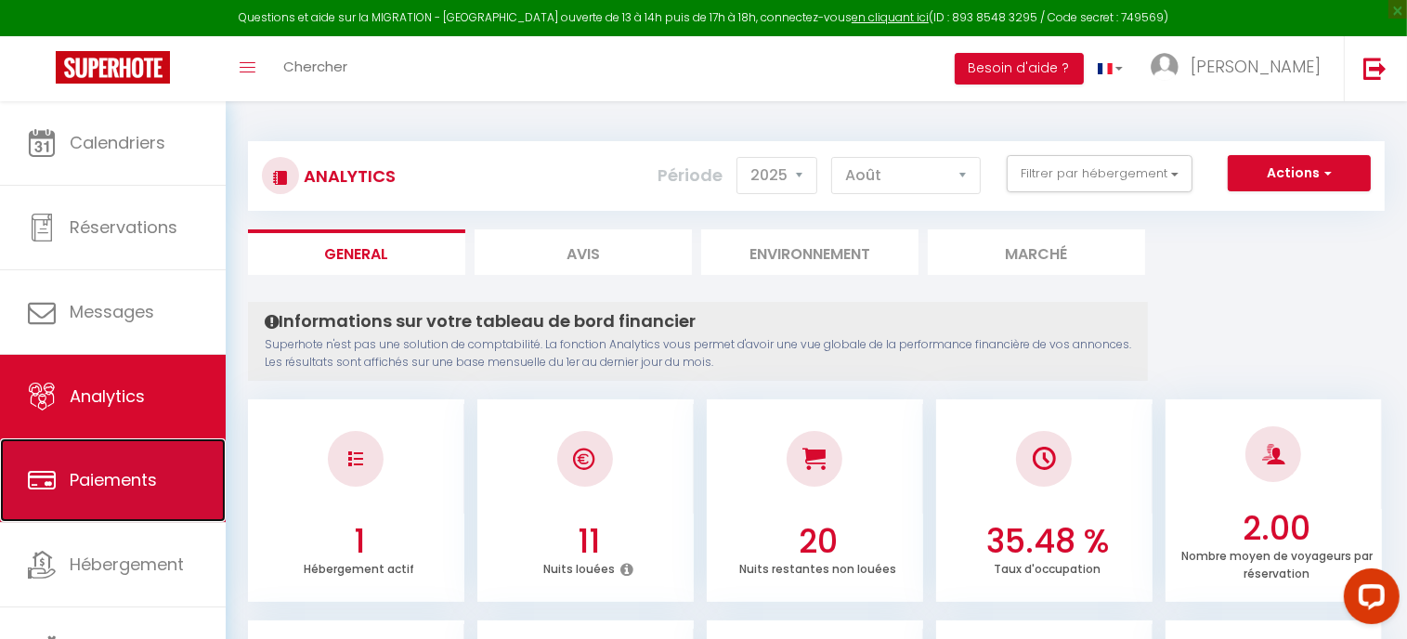
click at [124, 498] on link "Paiements" at bounding box center [113, 480] width 226 height 84
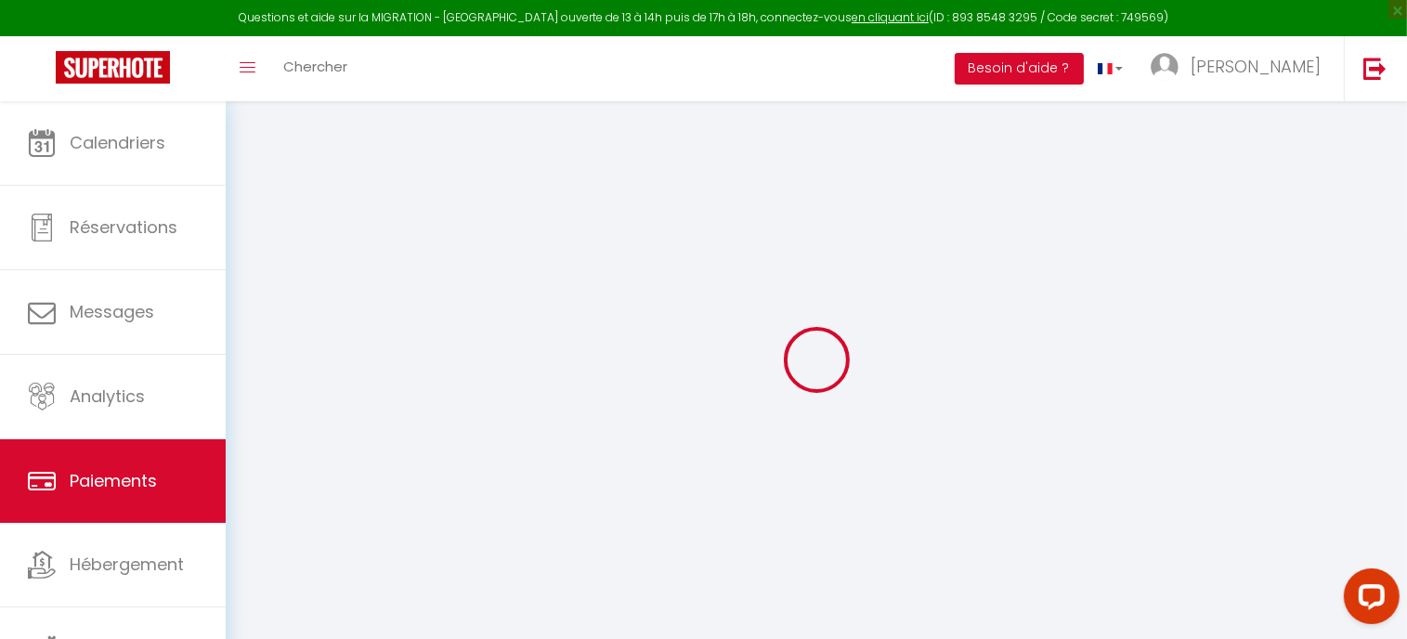
select select "2"
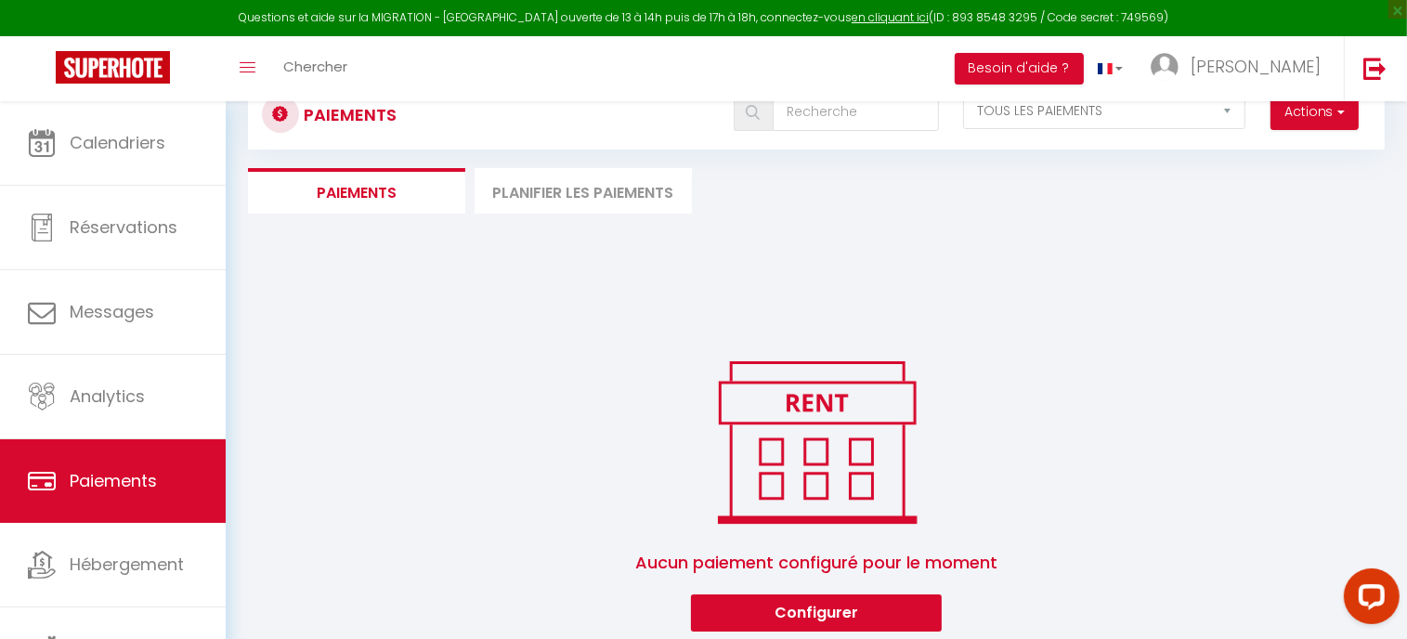
scroll to position [100, 0]
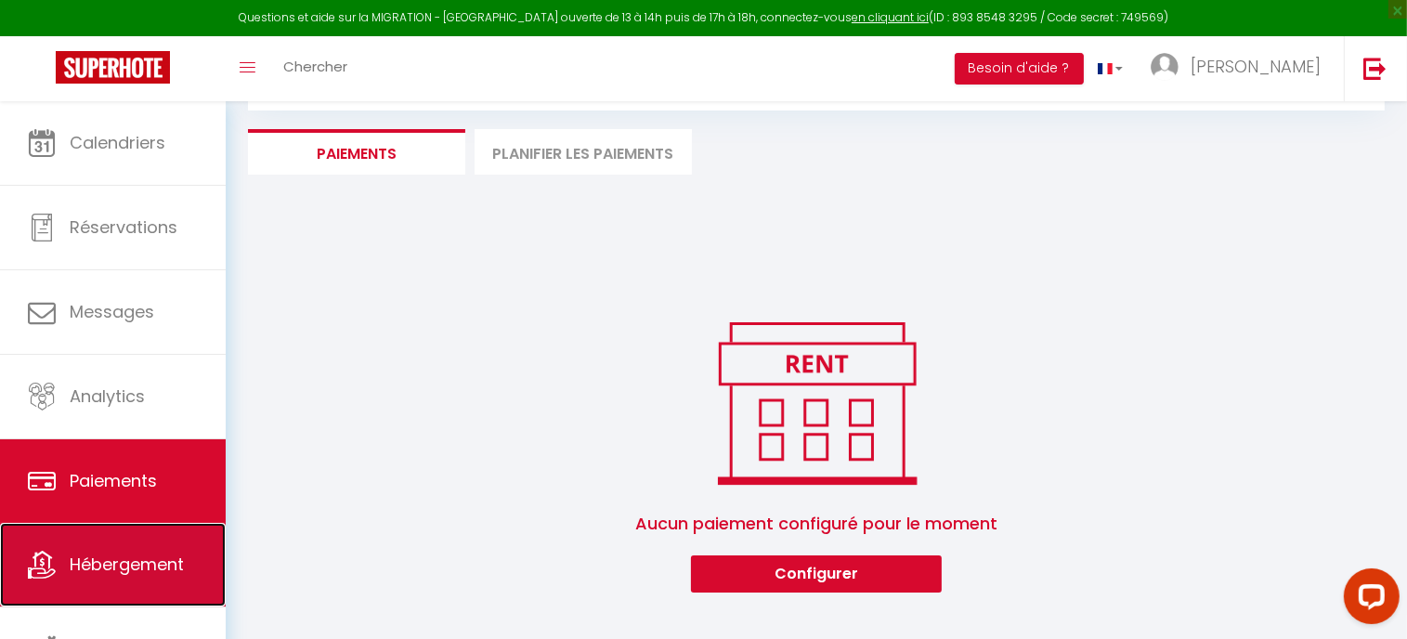
click at [42, 534] on link "Hébergement" at bounding box center [113, 565] width 226 height 84
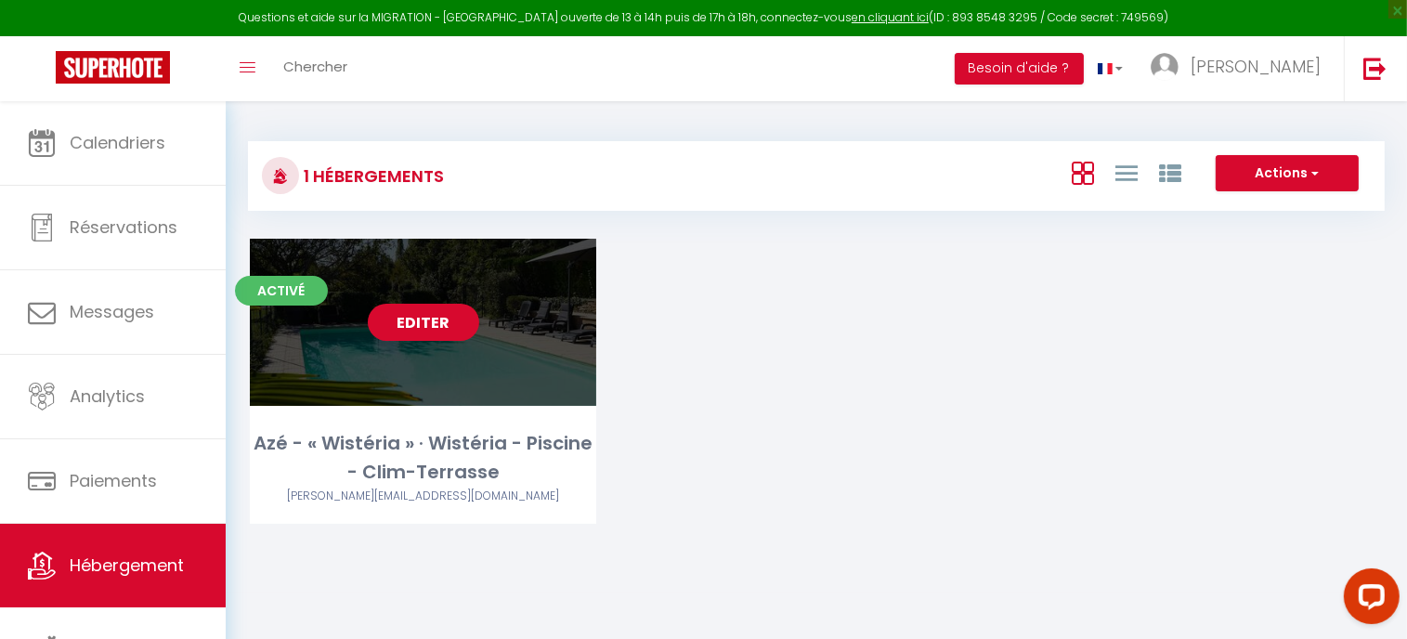
click at [399, 338] on link "Editer" at bounding box center [423, 322] width 111 height 37
select select "3"
select select "2"
select select "1"
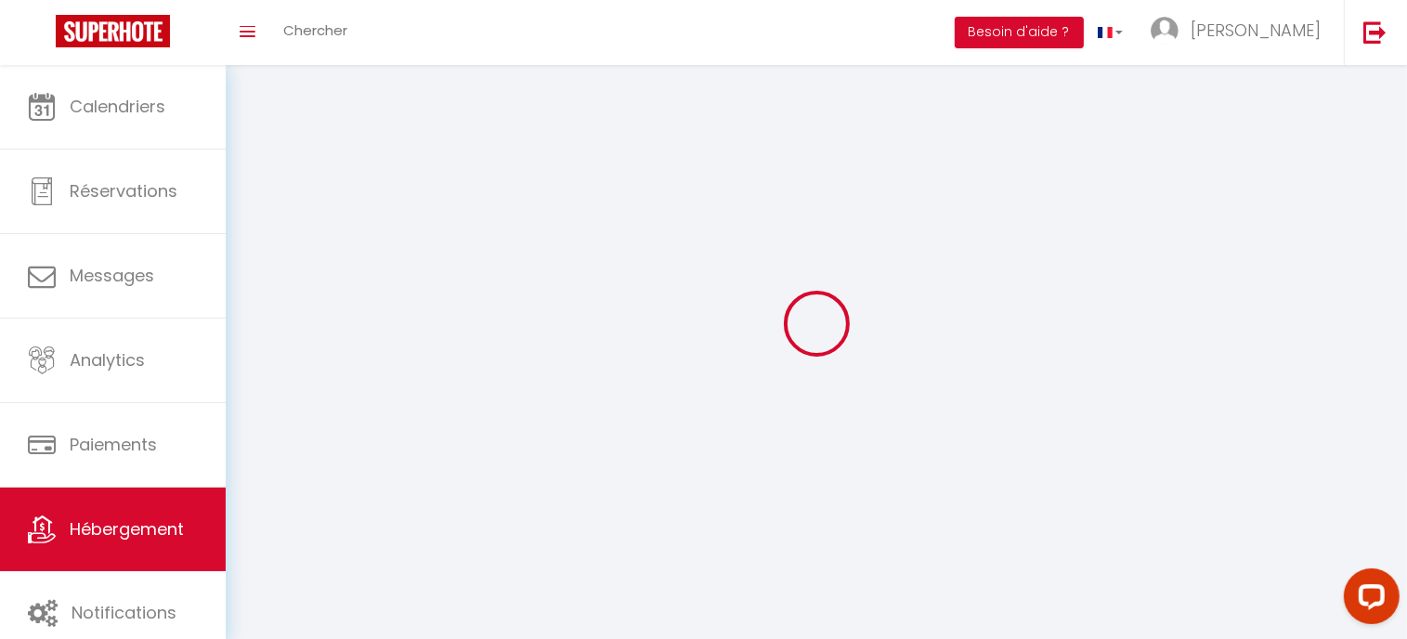
select select
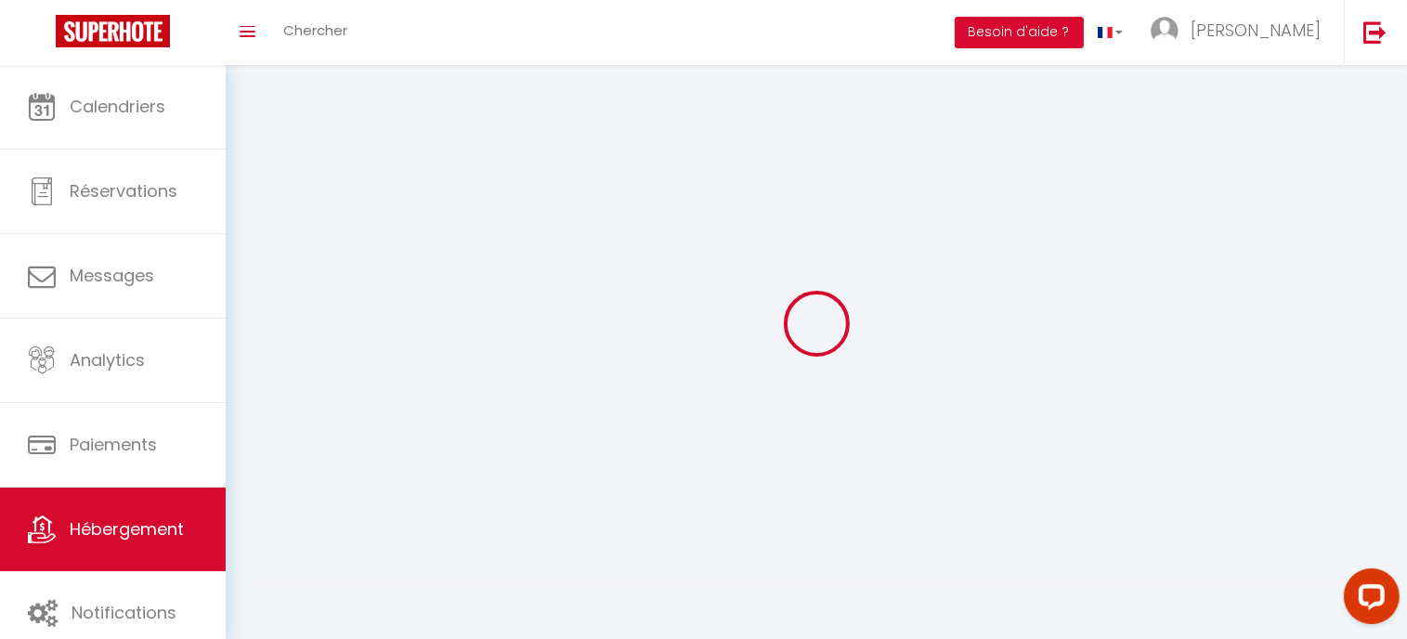
select select
checkbox input "false"
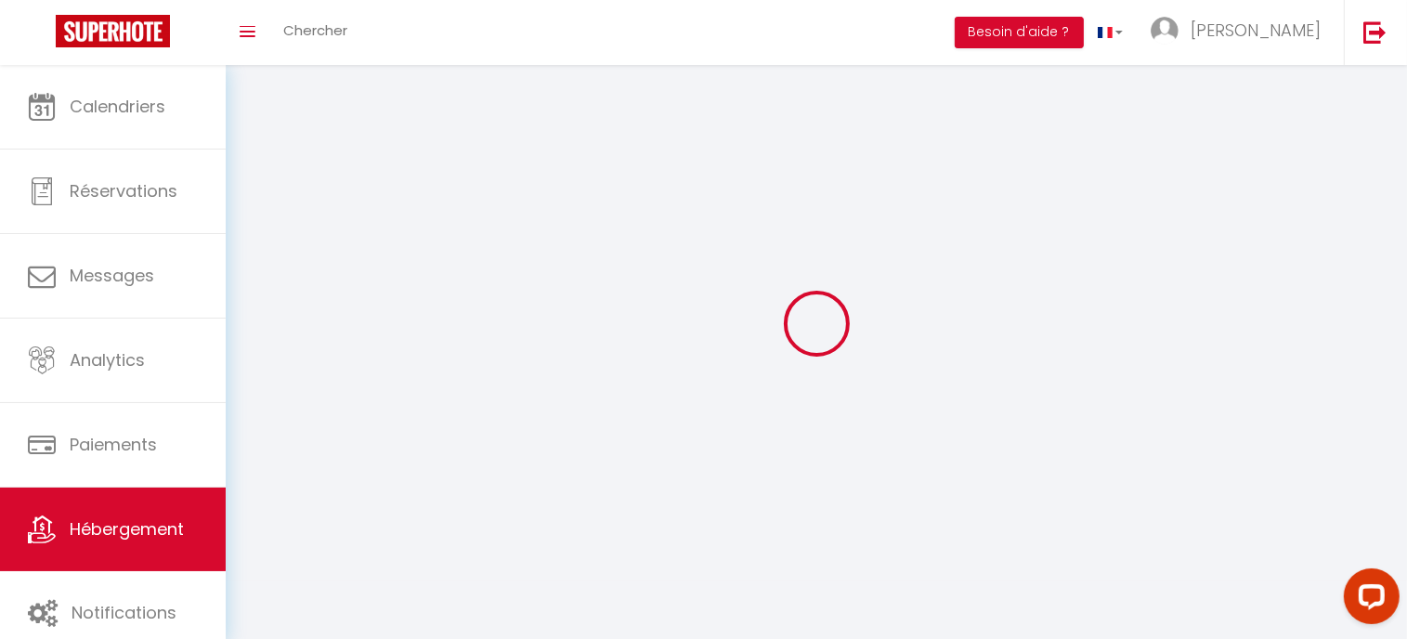
select select
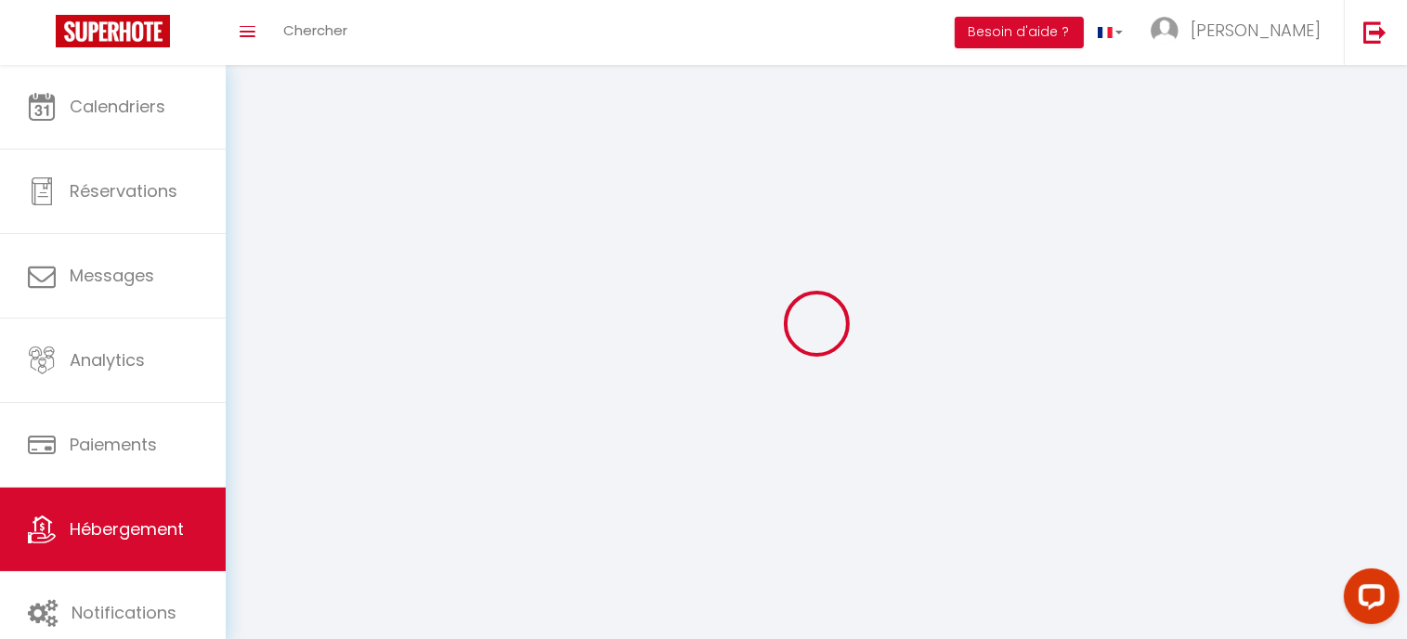
select select
checkbox input "false"
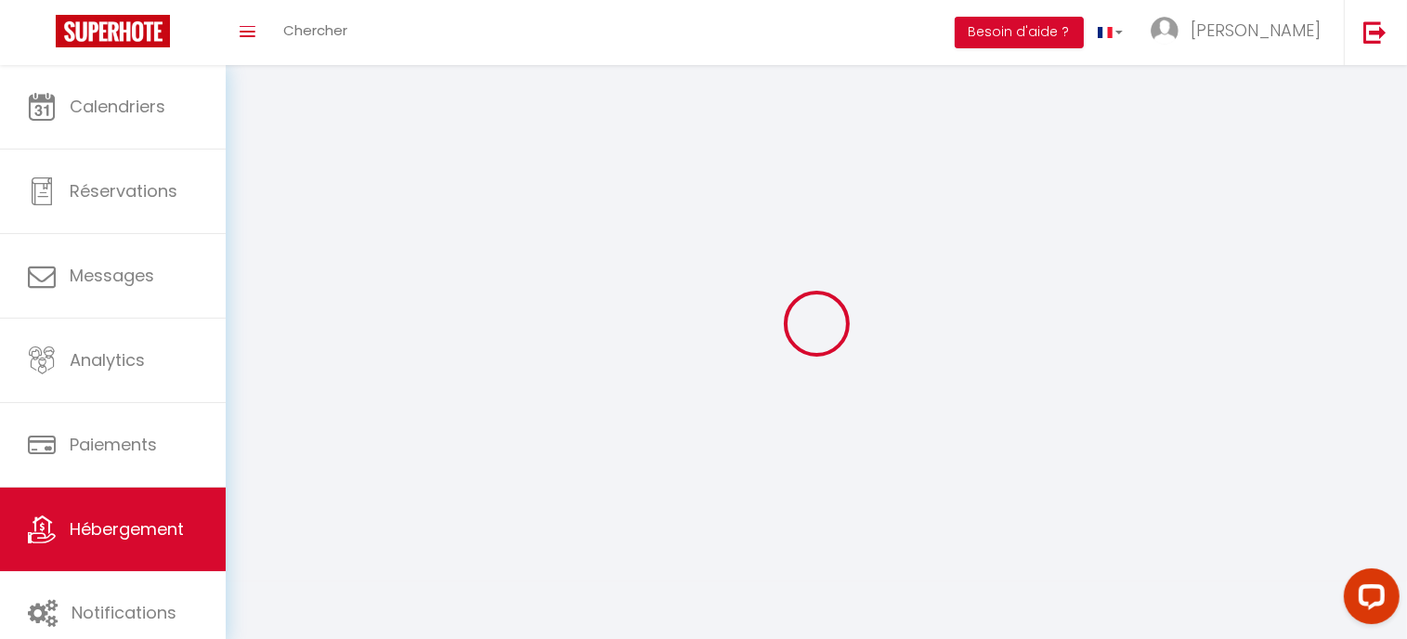
checkbox input "false"
select select
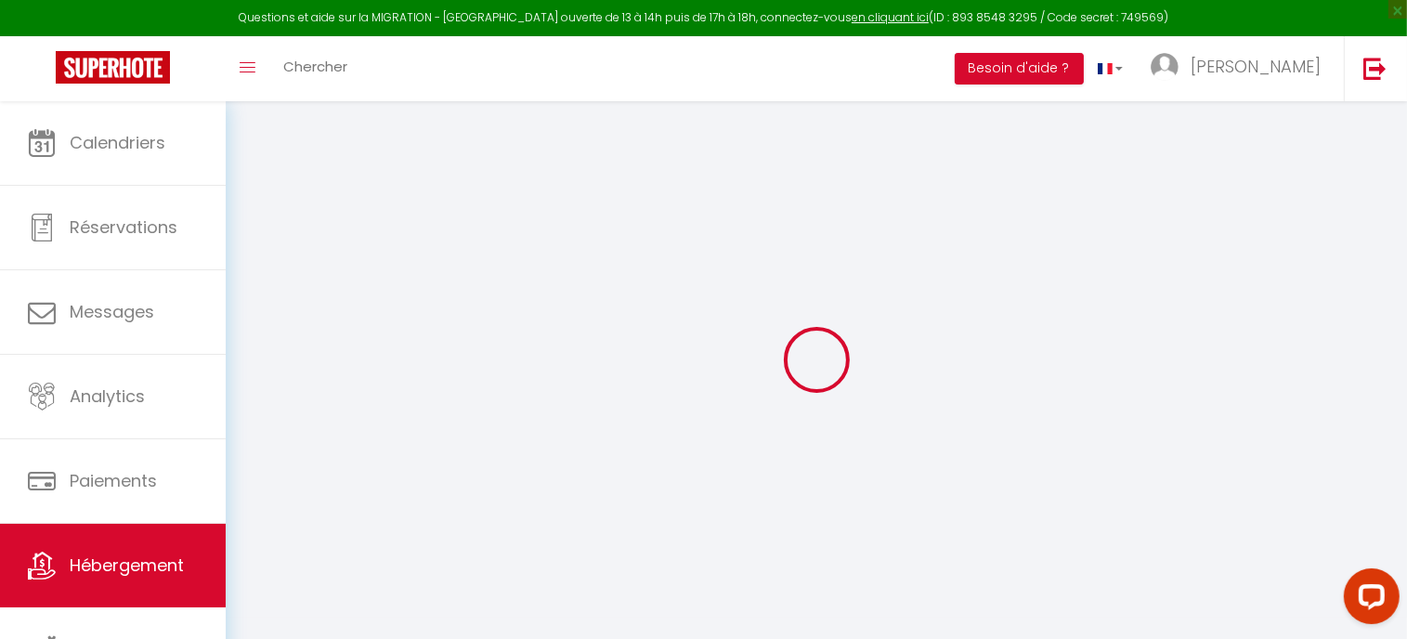
select select
checkbox input "false"
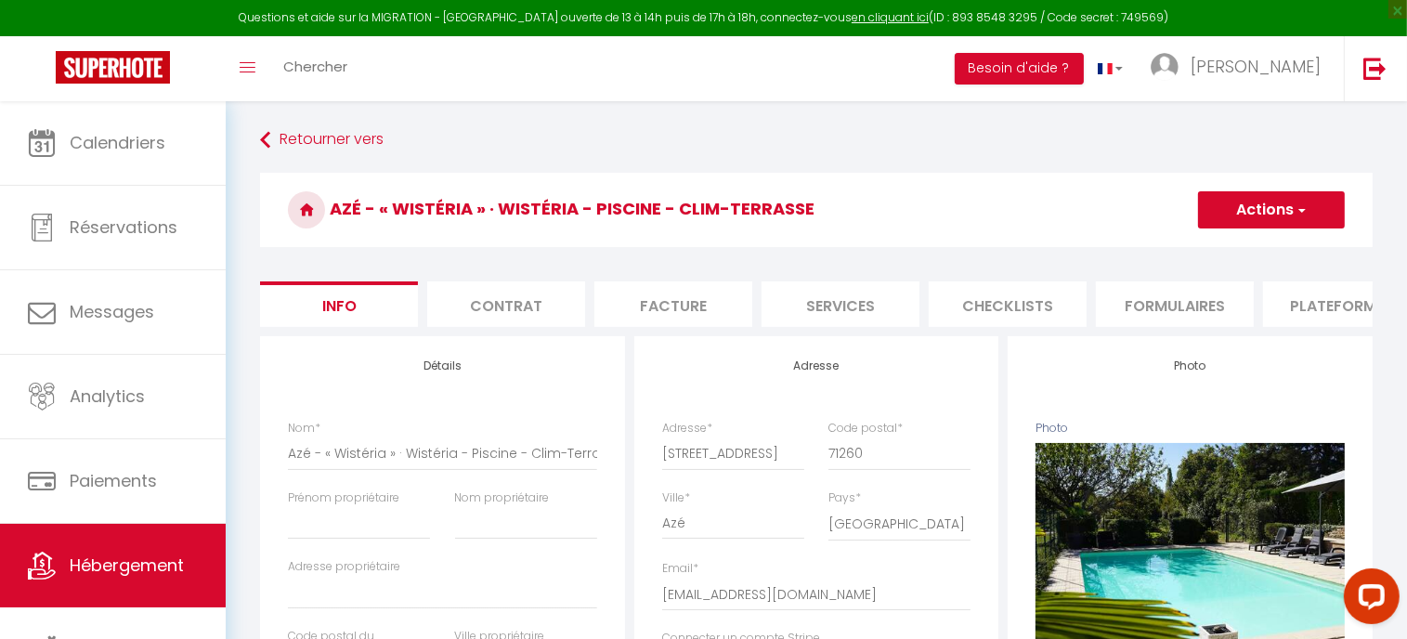
select select
checkbox input "false"
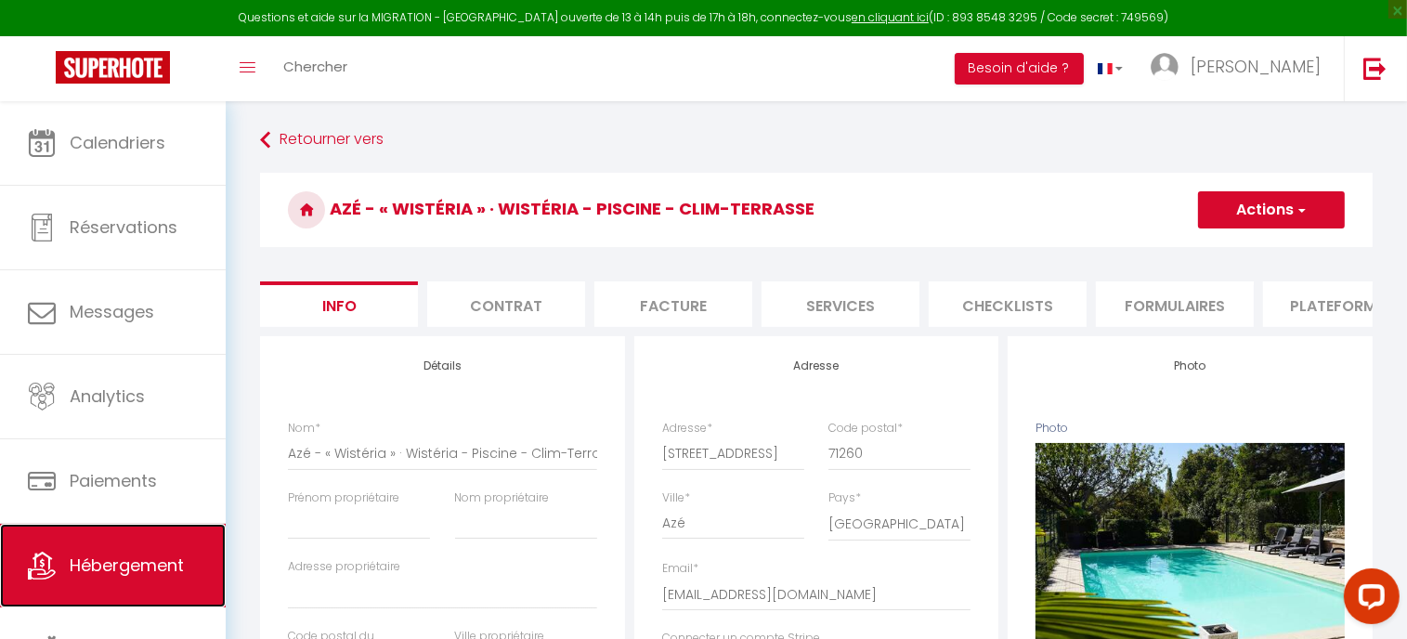
click at [156, 590] on link "Hébergement" at bounding box center [113, 566] width 226 height 84
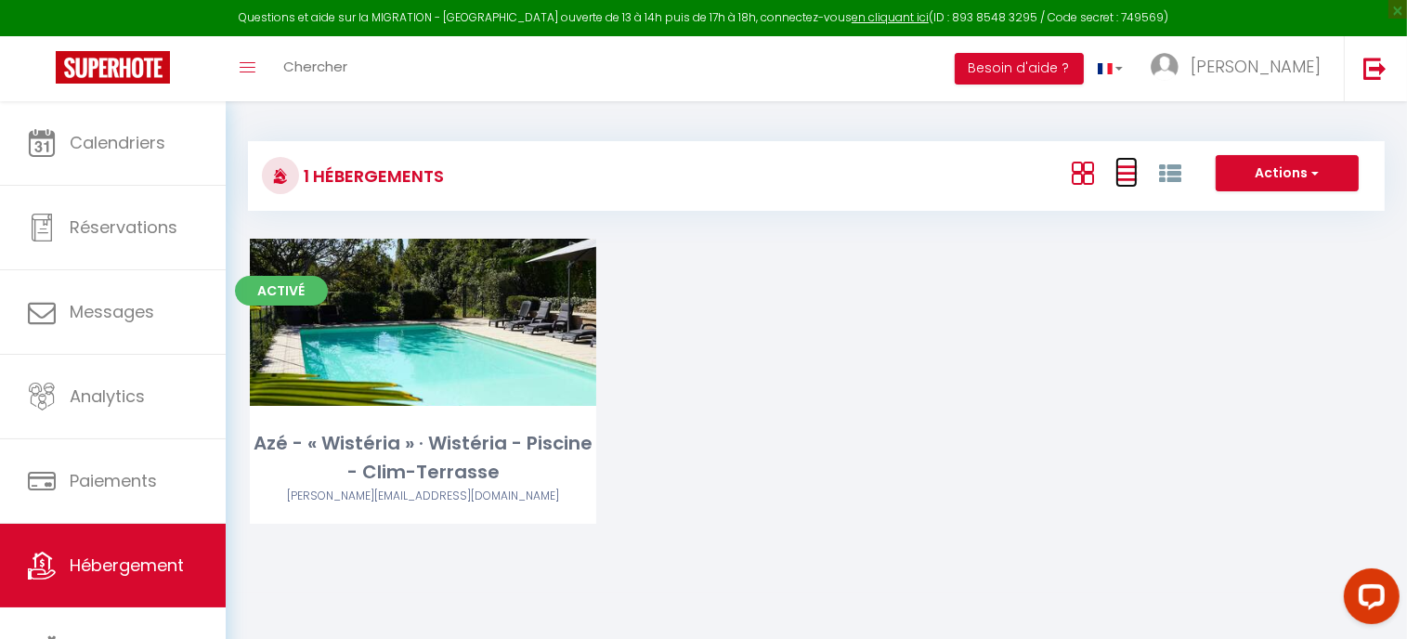
click at [1117, 172] on icon at bounding box center [1126, 173] width 22 height 23
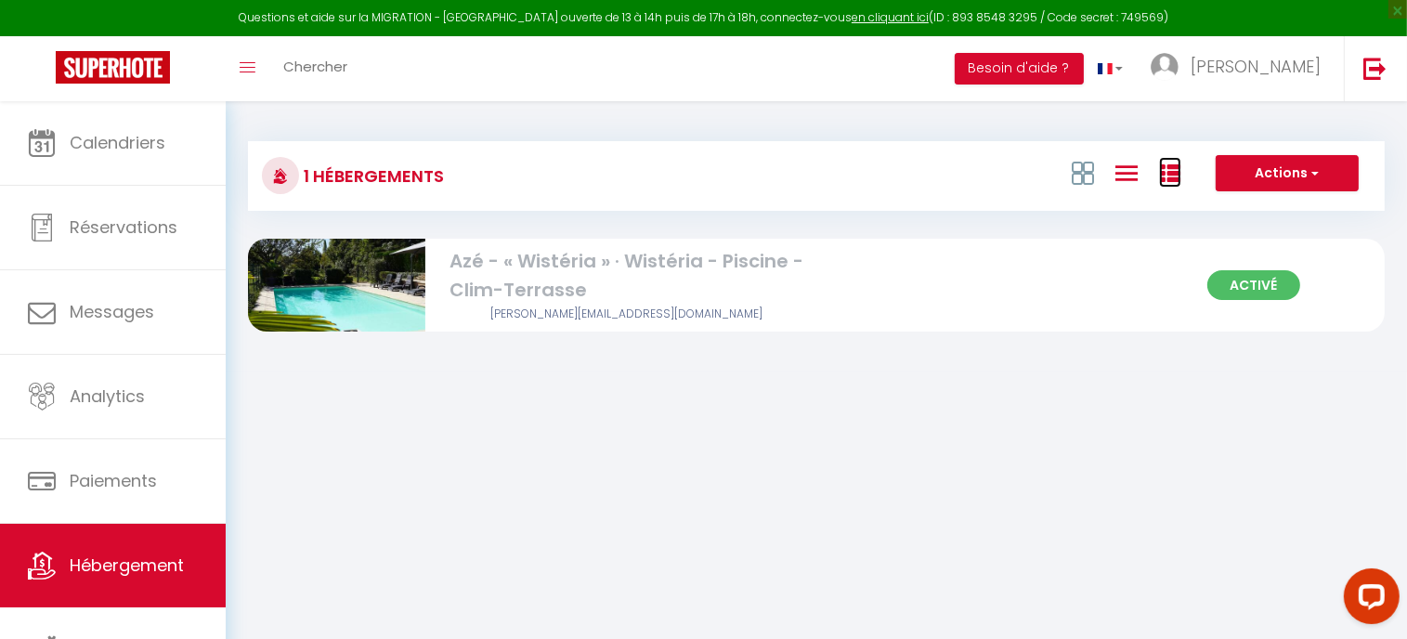
click at [1160, 170] on icon at bounding box center [1170, 173] width 22 height 22
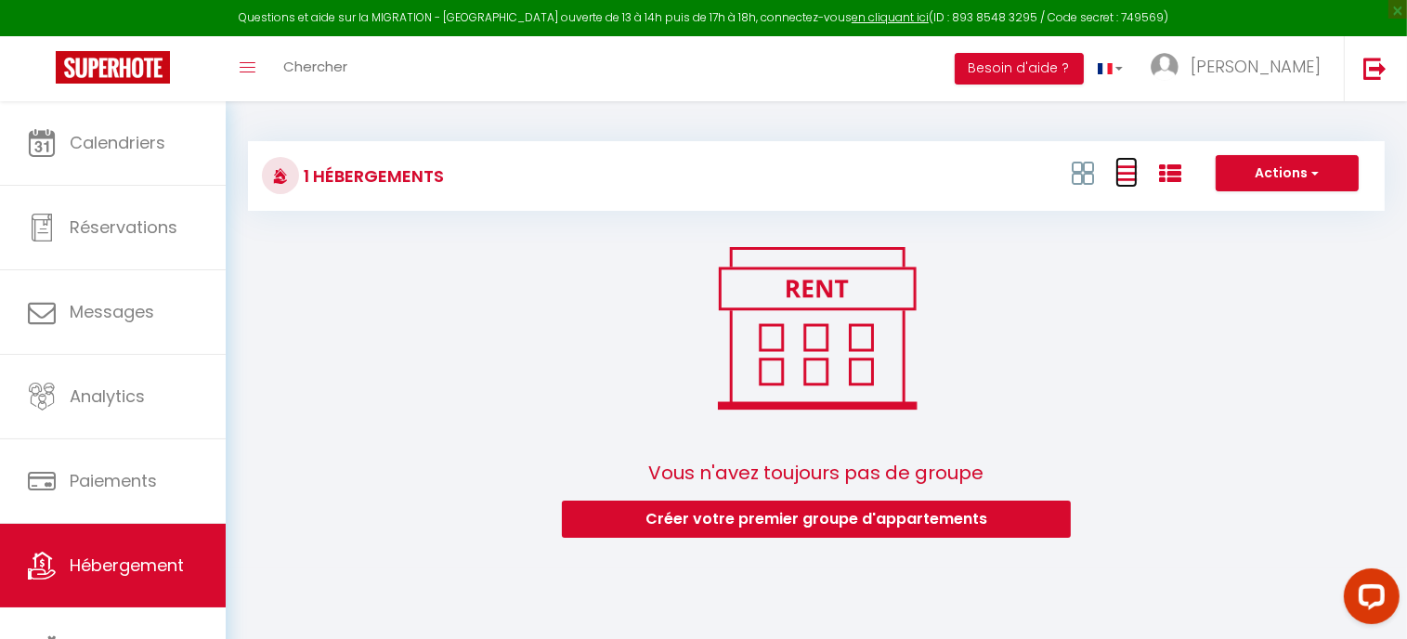
click at [1117, 175] on icon at bounding box center [1126, 173] width 22 height 23
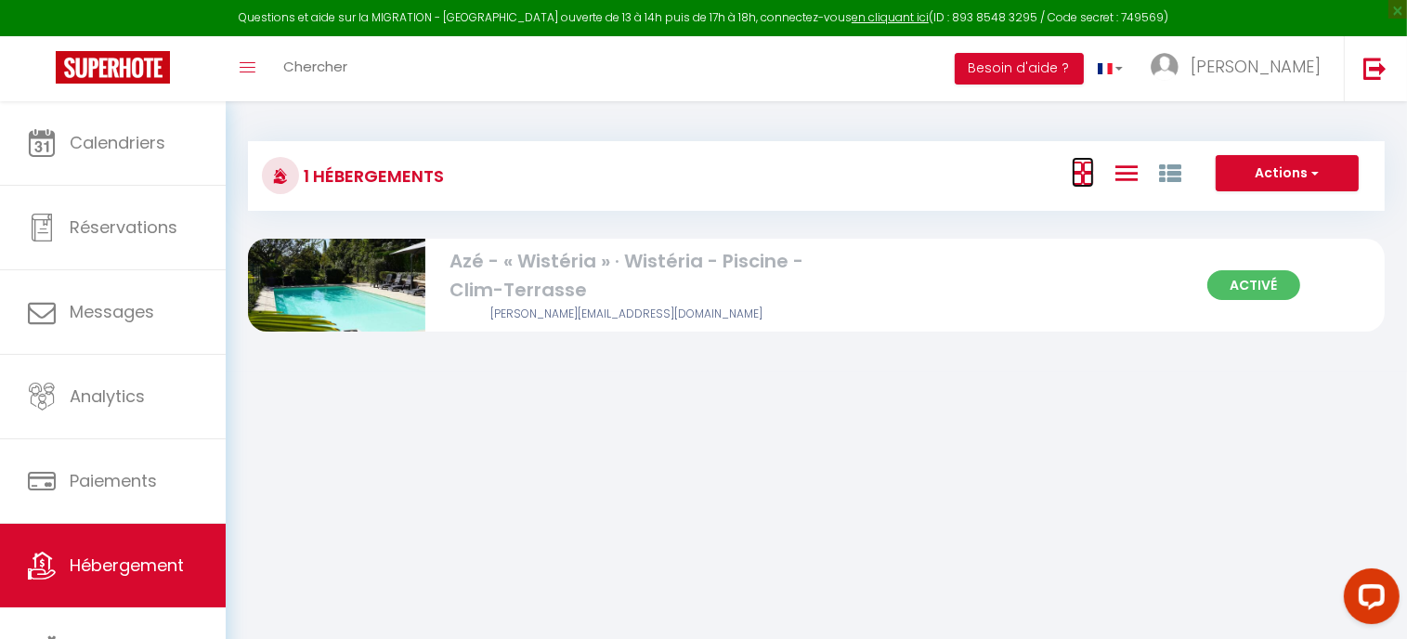
click at [1084, 182] on icon at bounding box center [1082, 173] width 22 height 23
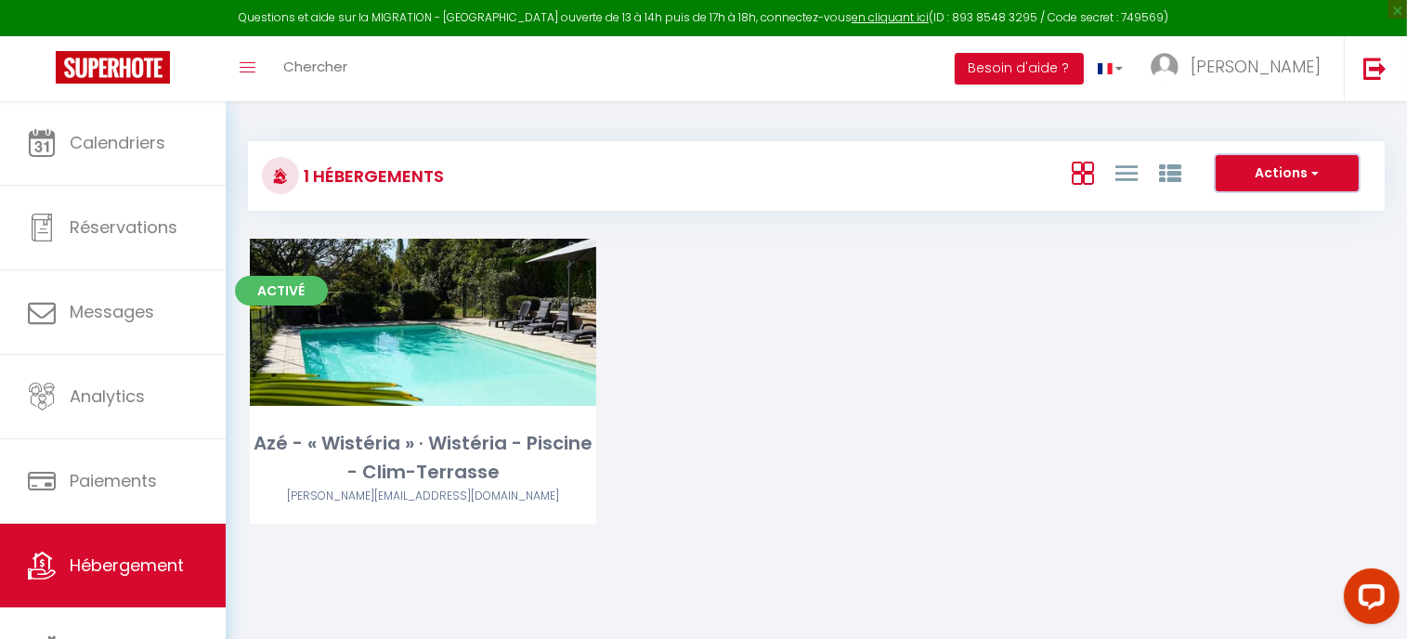
click at [1265, 179] on button "Actions" at bounding box center [1286, 173] width 143 height 37
click at [1267, 207] on li "Créer un Hébergement" at bounding box center [1272, 211] width 170 height 20
select select "3"
select select "2"
select select "1"
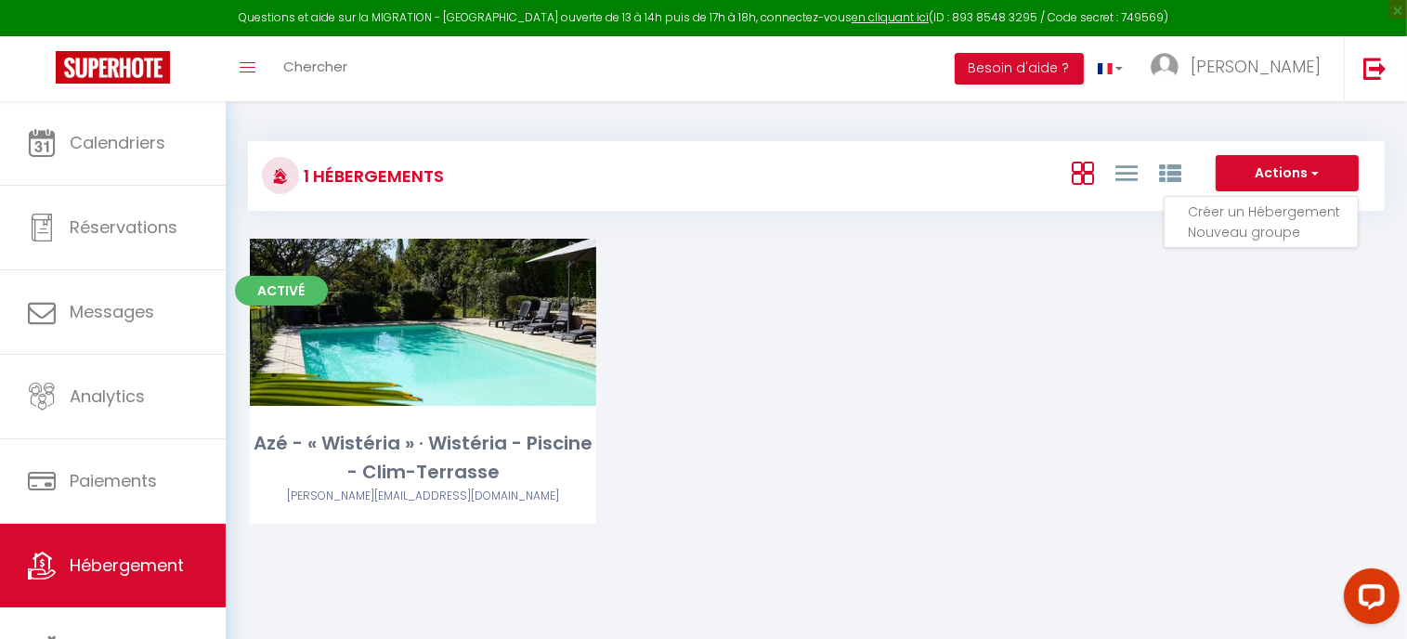
select select "1"
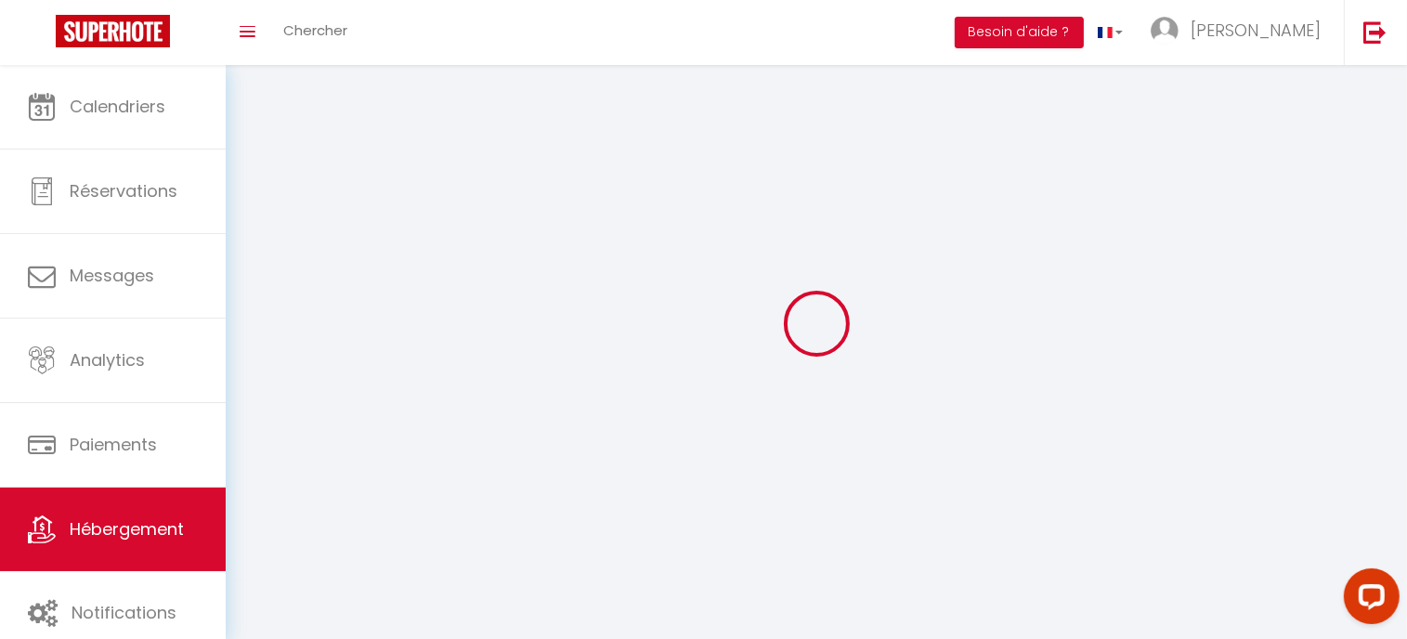
select select
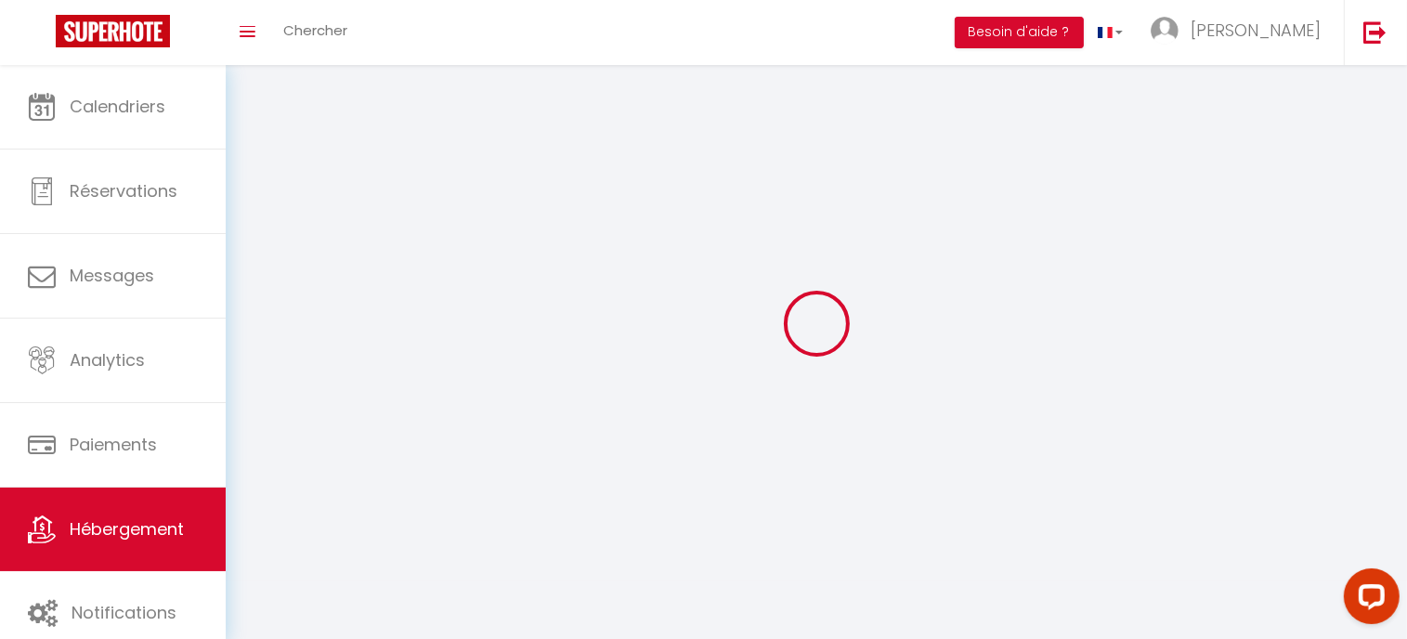
select select
checkbox input "false"
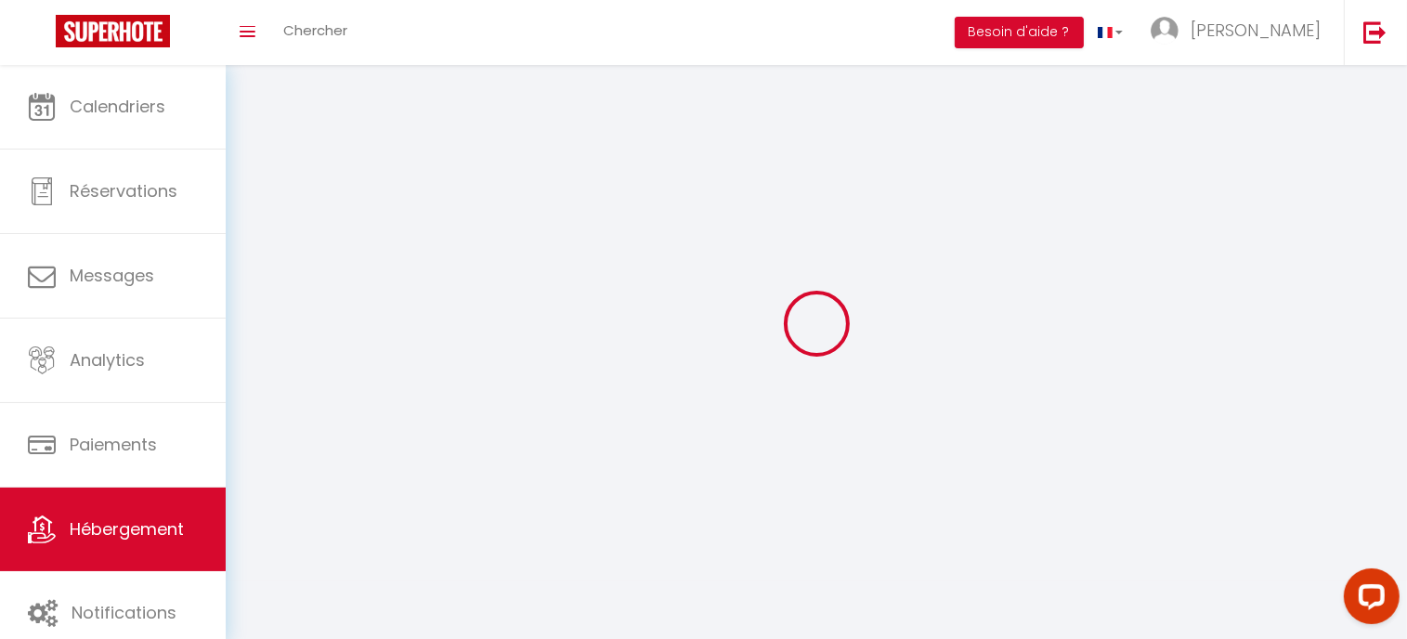
select select
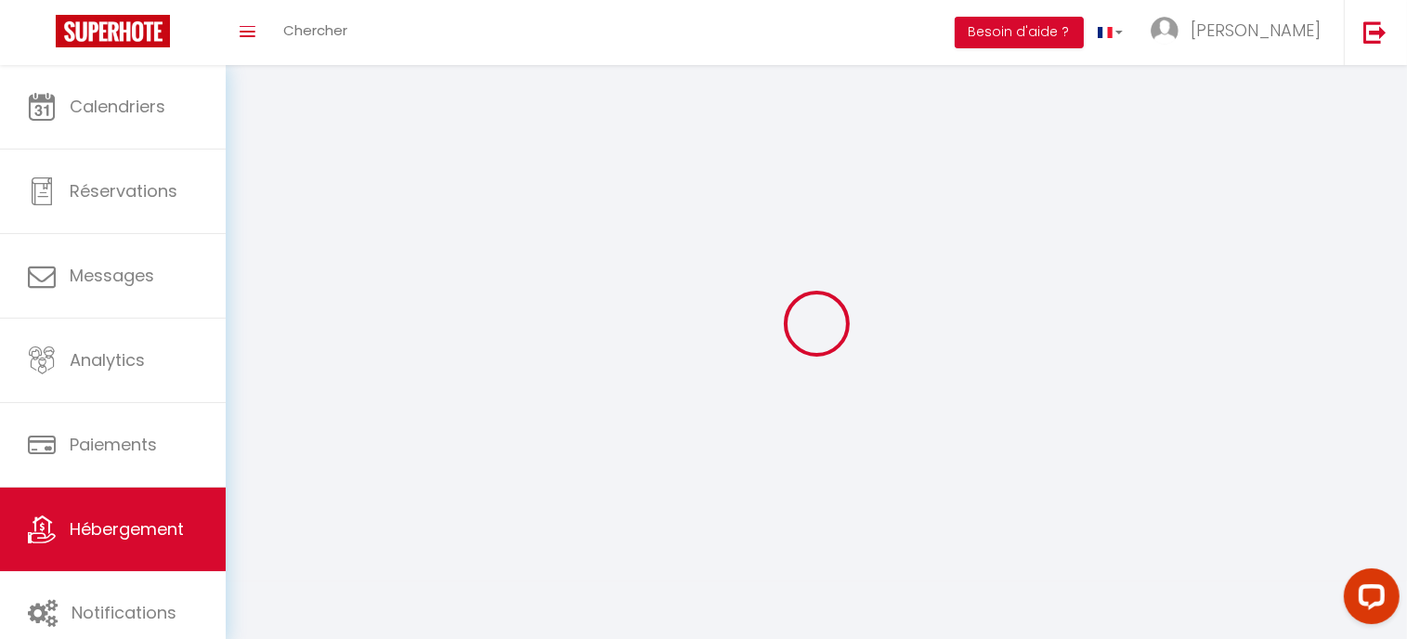
select select
checkbox input "false"
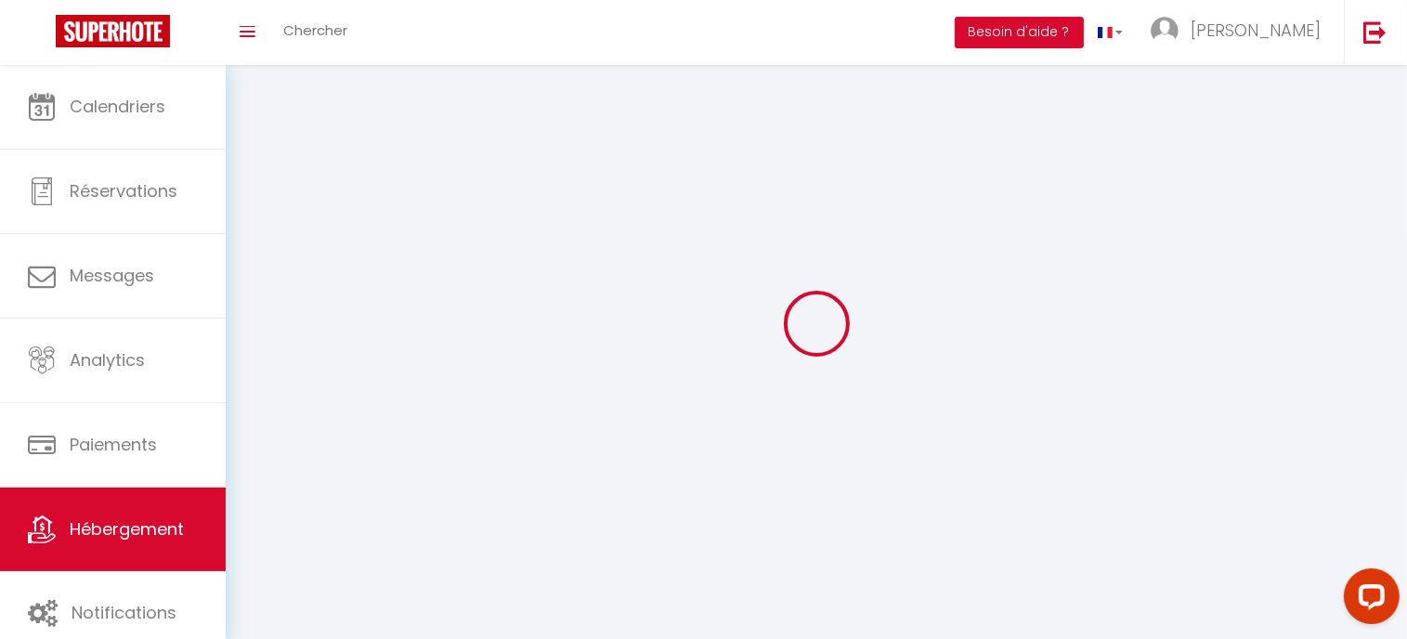
checkbox input "false"
select select
select select "1"
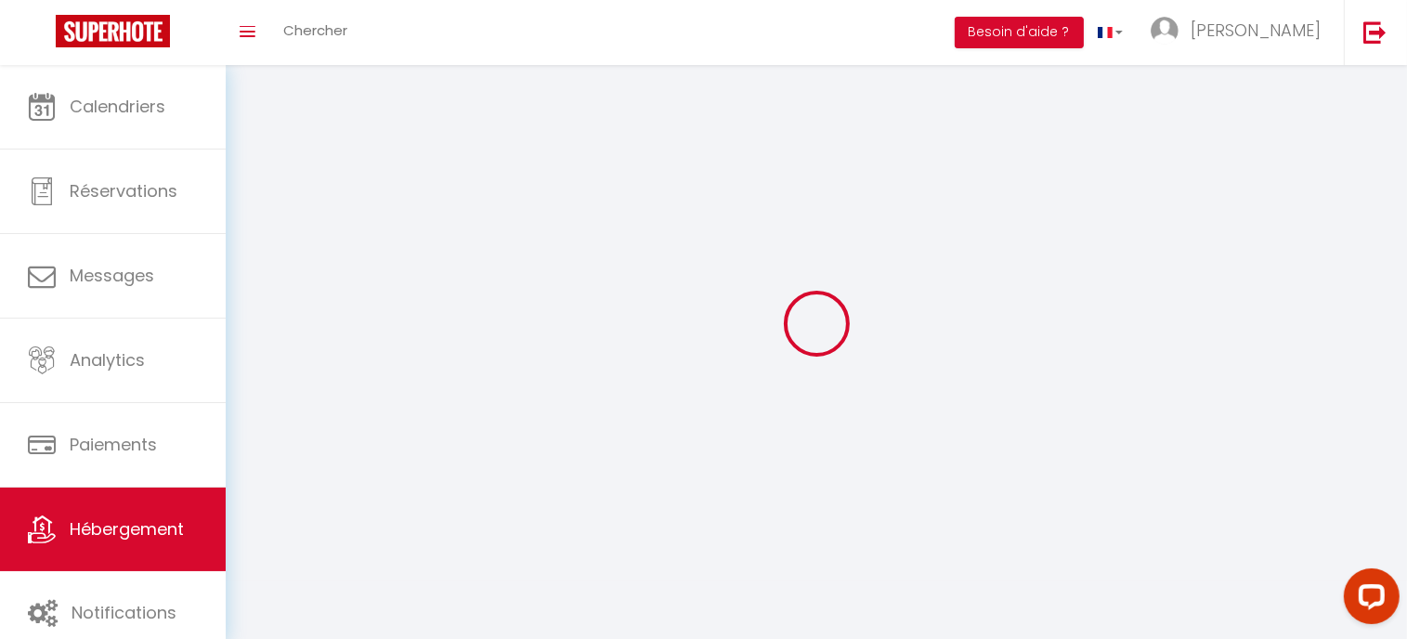
select select "28"
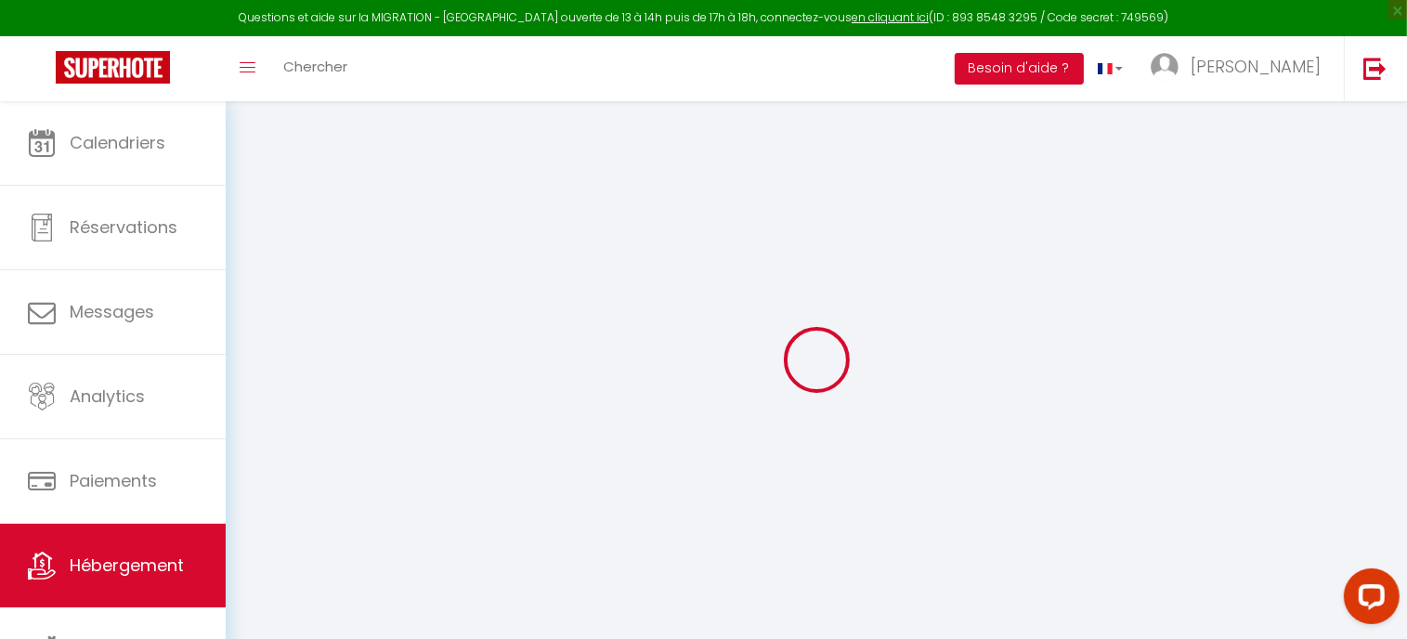
select select
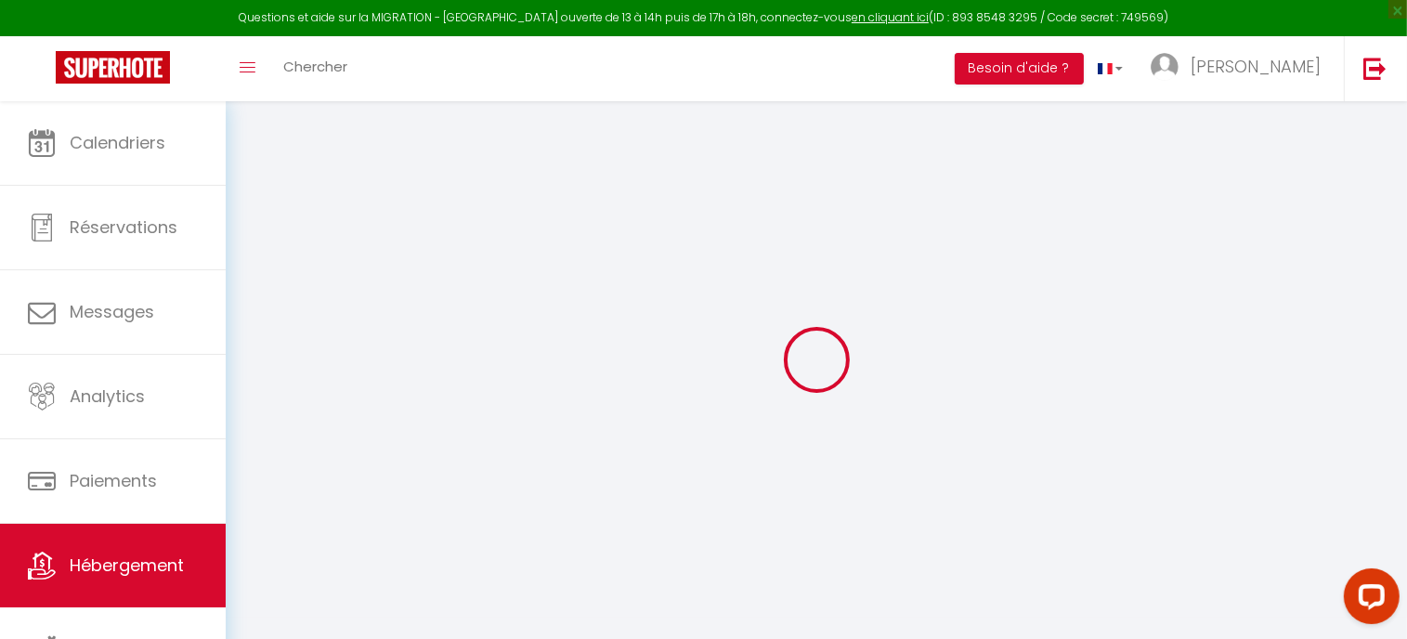
select select
checkbox input "false"
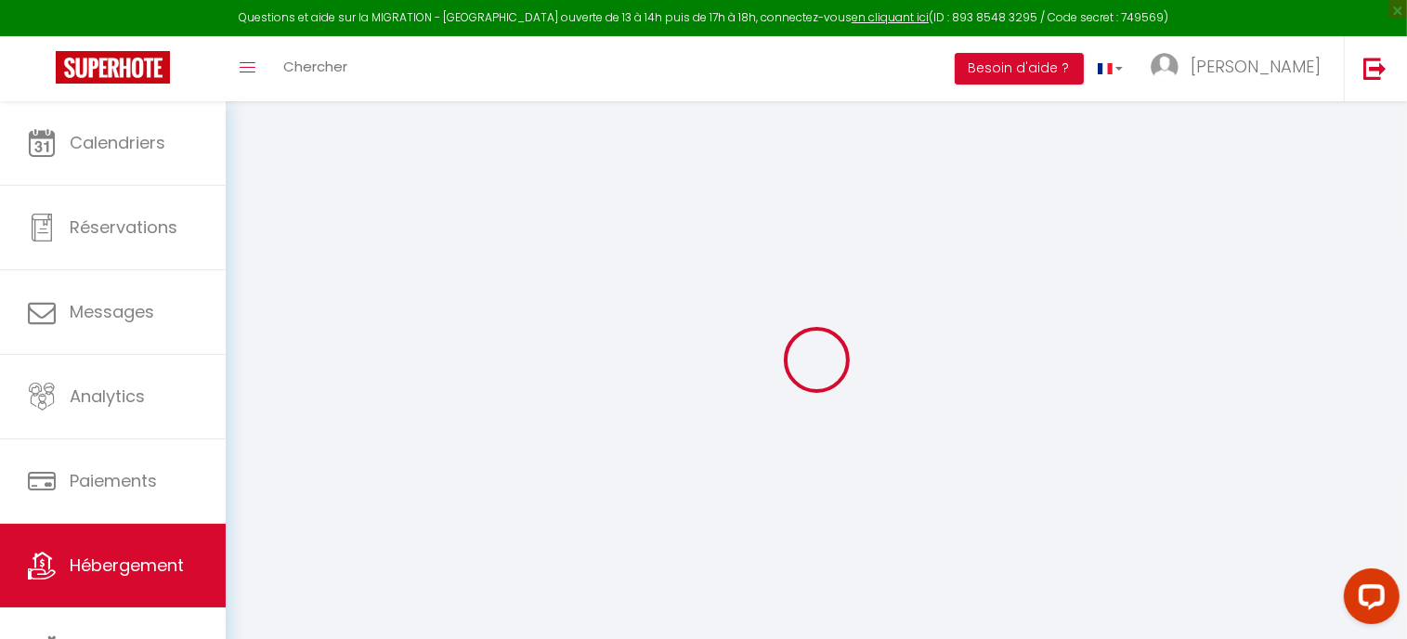
select select
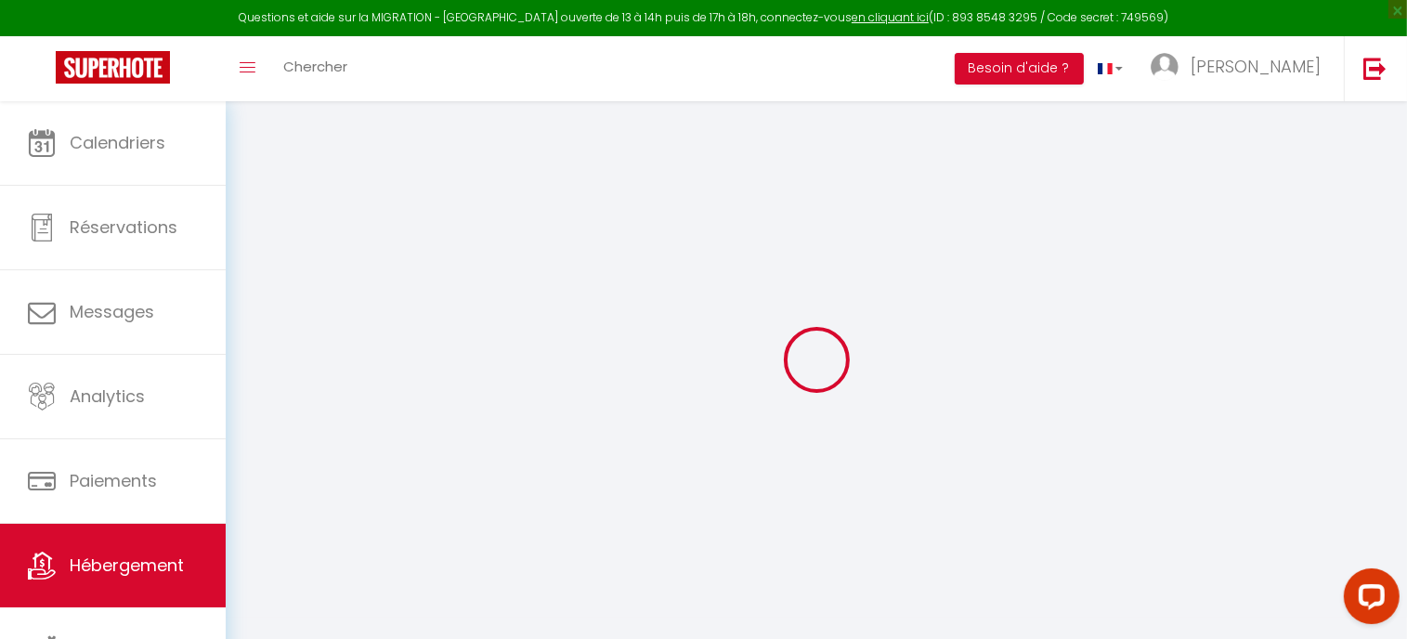
select select
checkbox input "false"
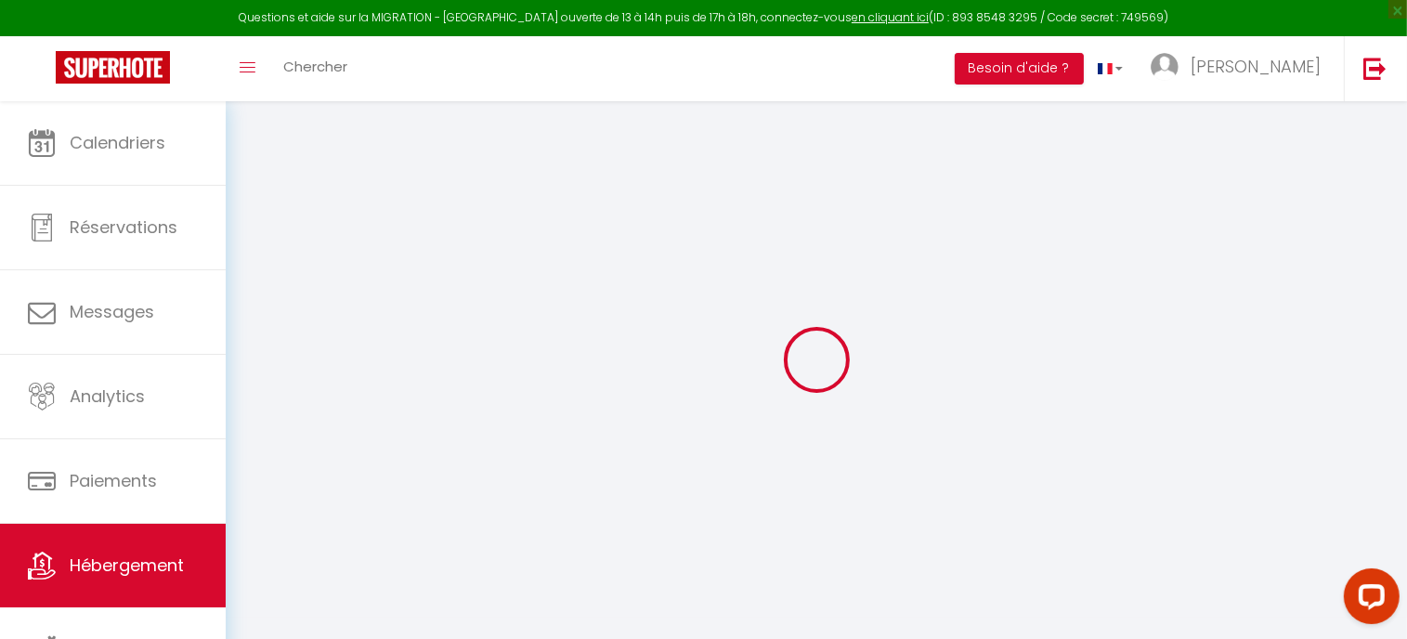
checkbox input "false"
select select
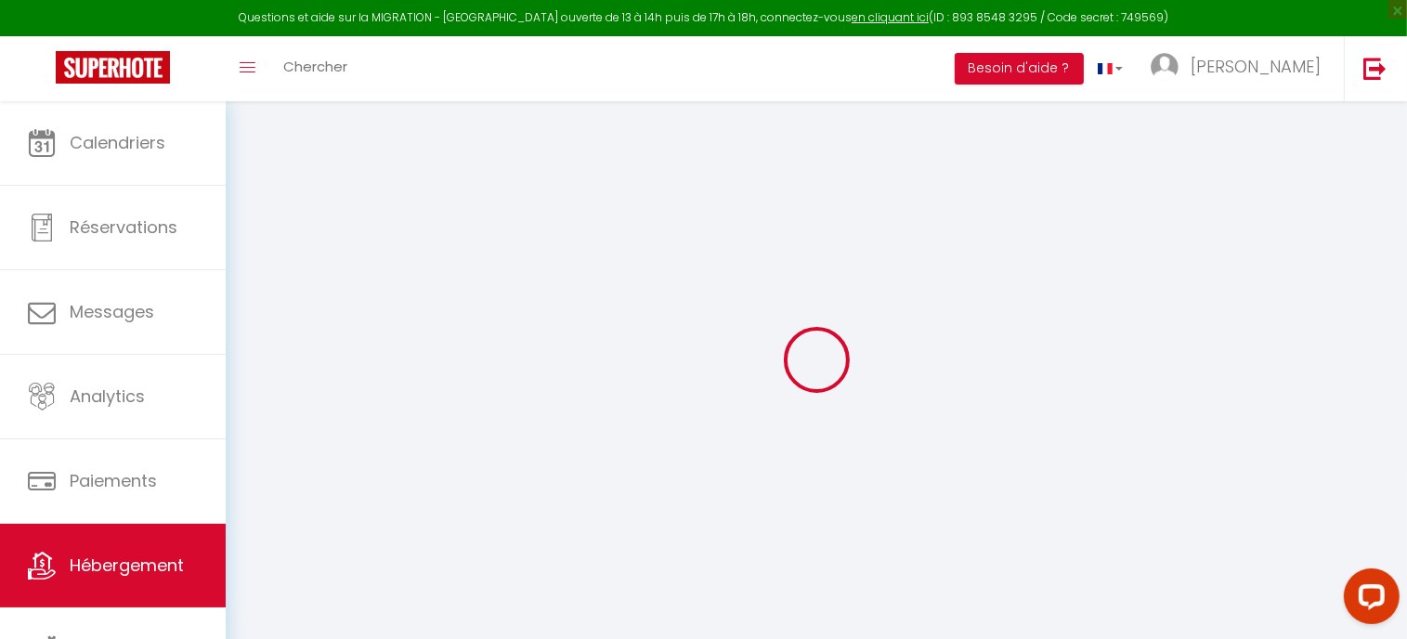
checkbox input "false"
select select
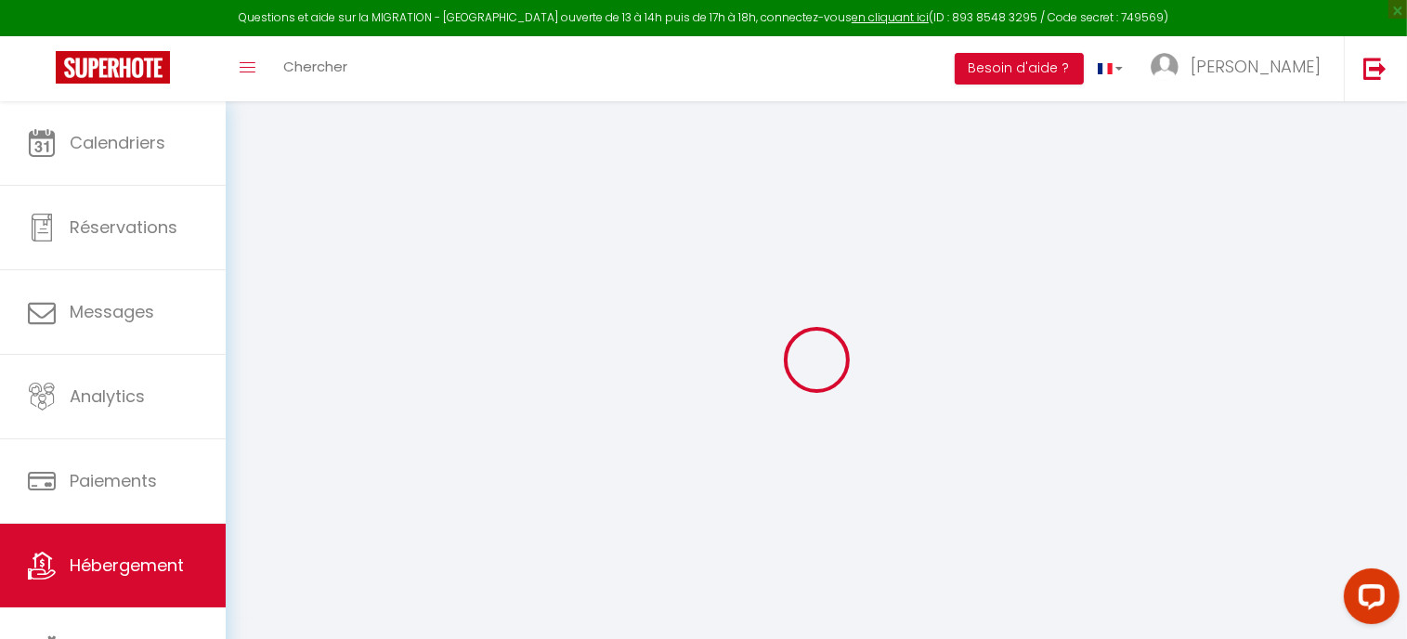
select select
checkbox input "false"
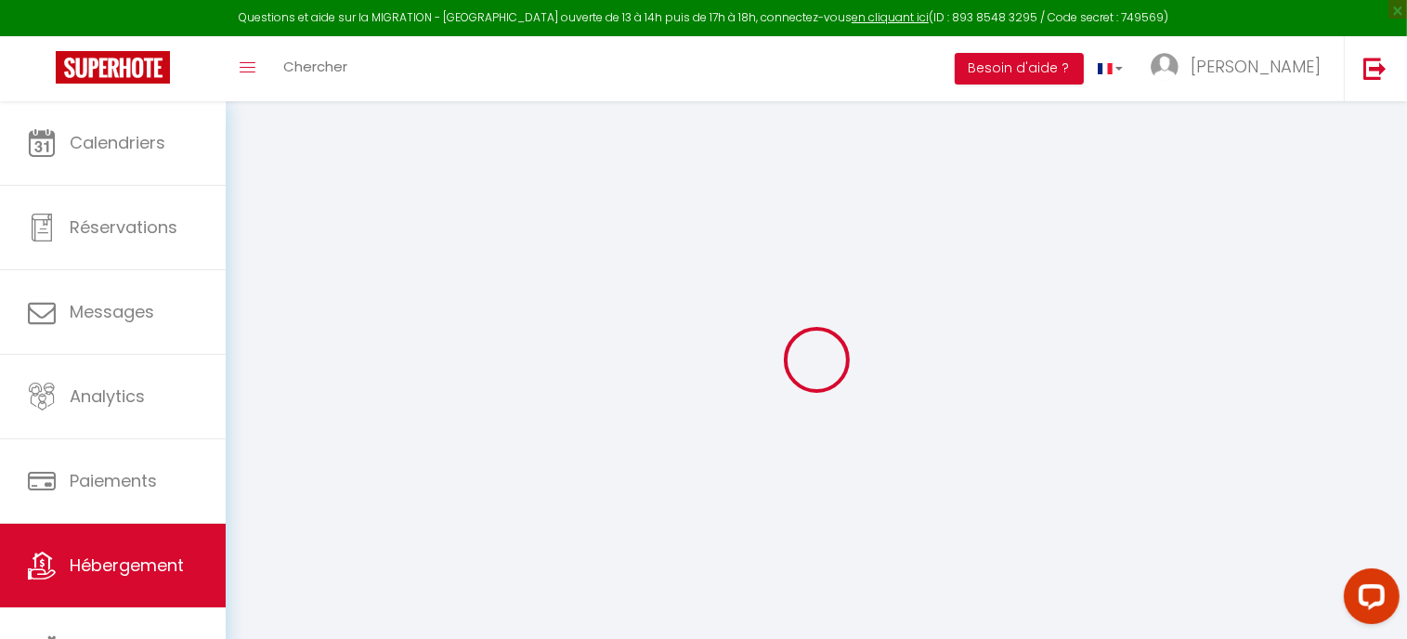
checkbox input "false"
select select
select select "15:00"
select select "23:45"
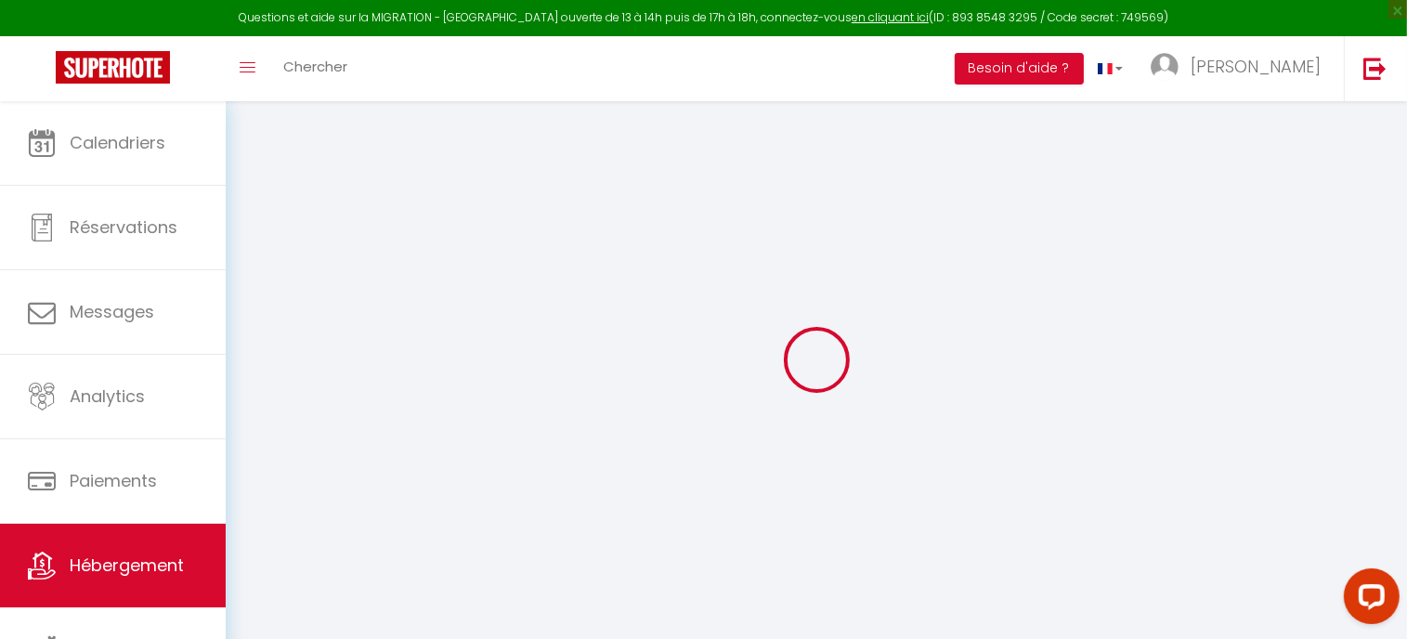
select select "11:00"
select select "30"
select select "120"
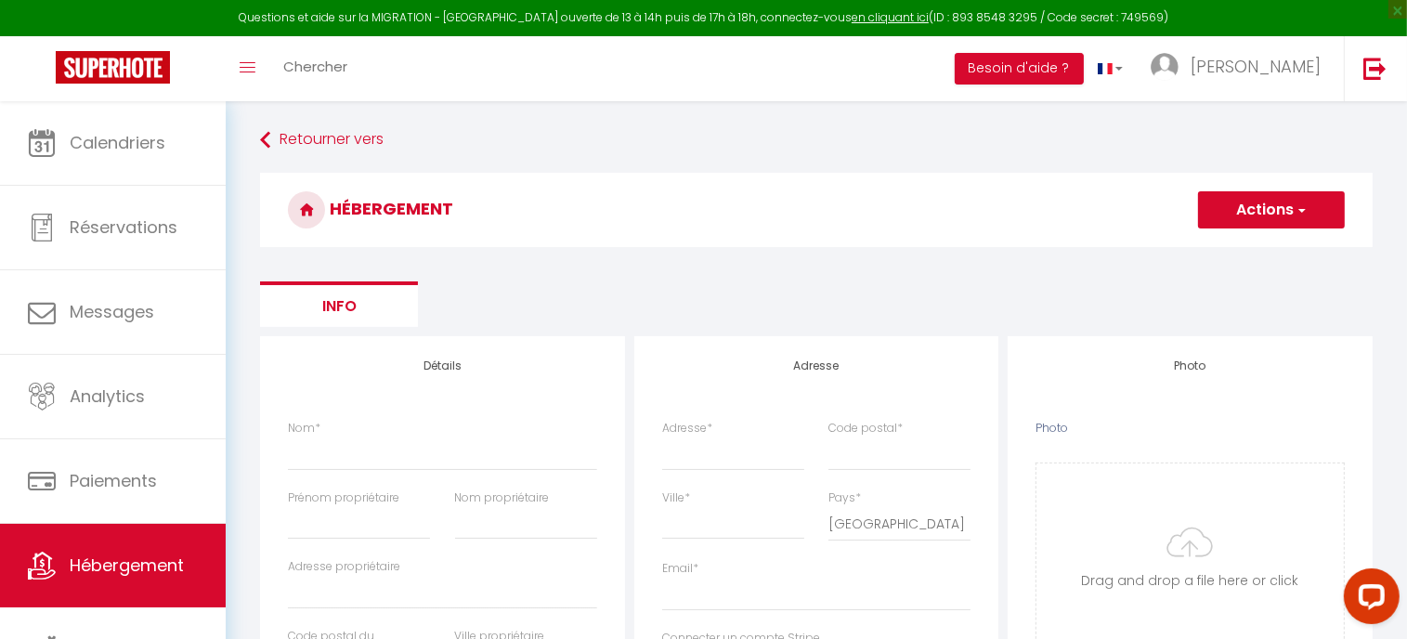
select select
checkbox input "false"
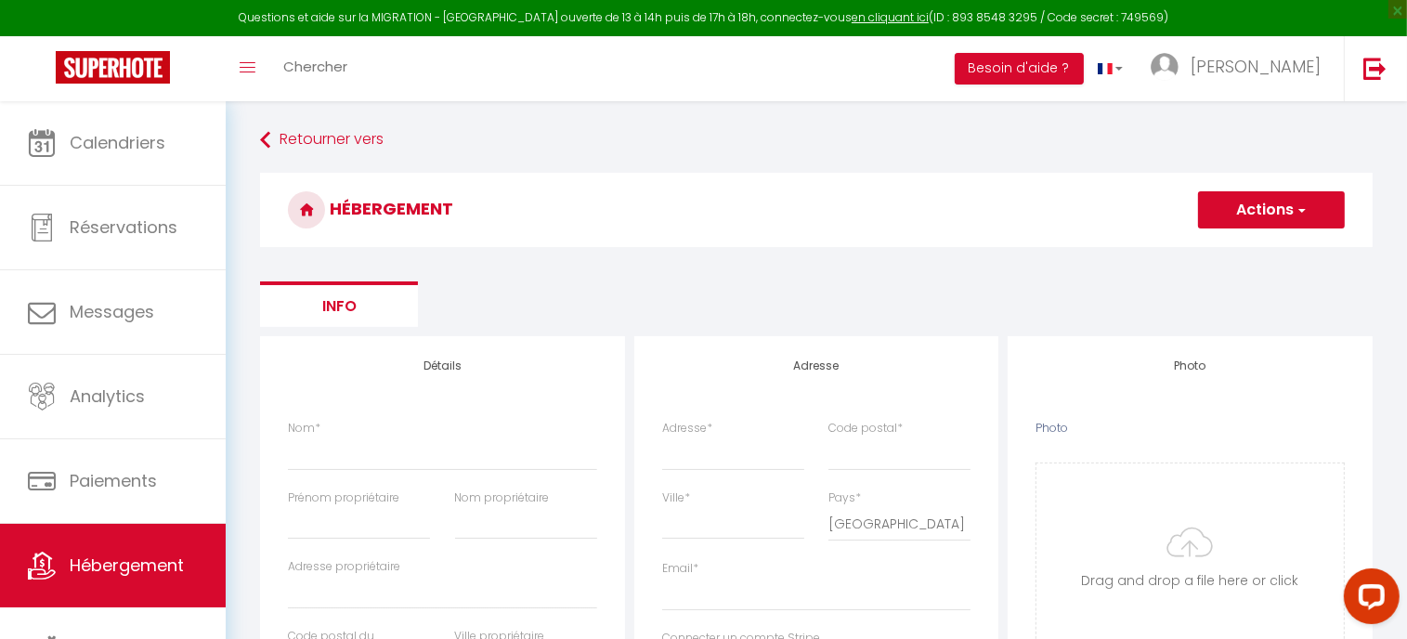
select select
click at [1279, 211] on button "Actions" at bounding box center [1271, 209] width 147 height 37
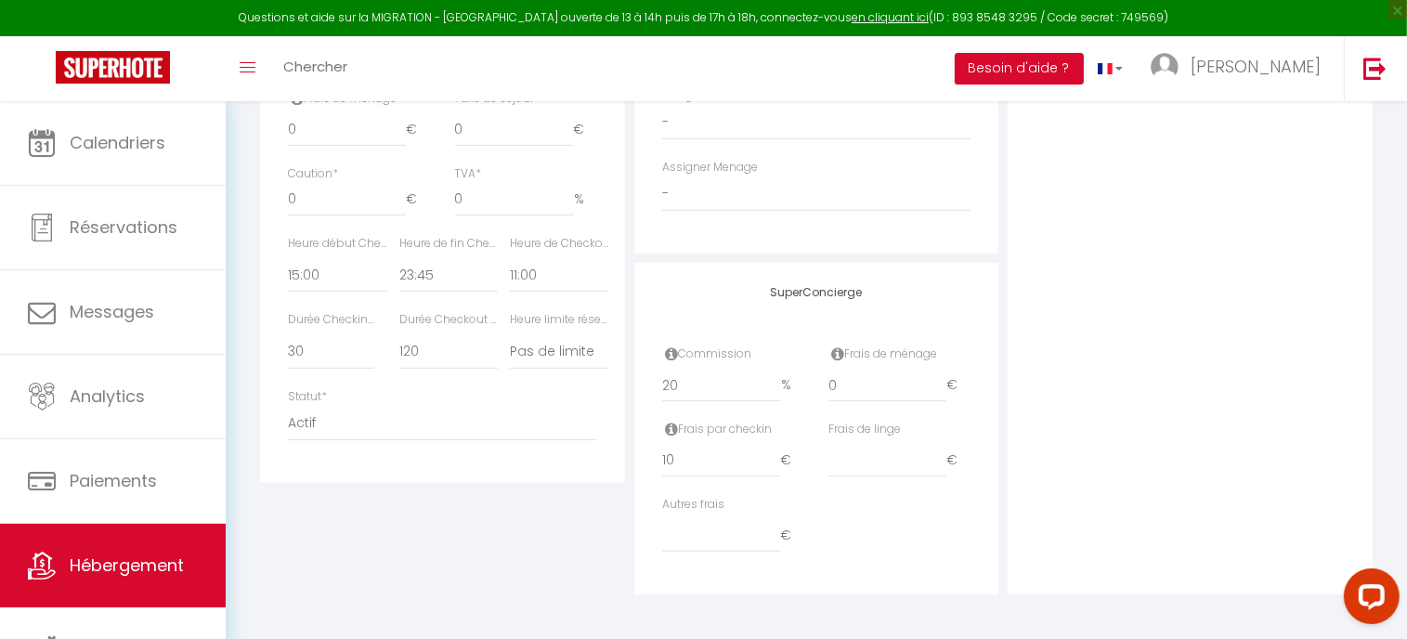
scroll to position [11, 0]
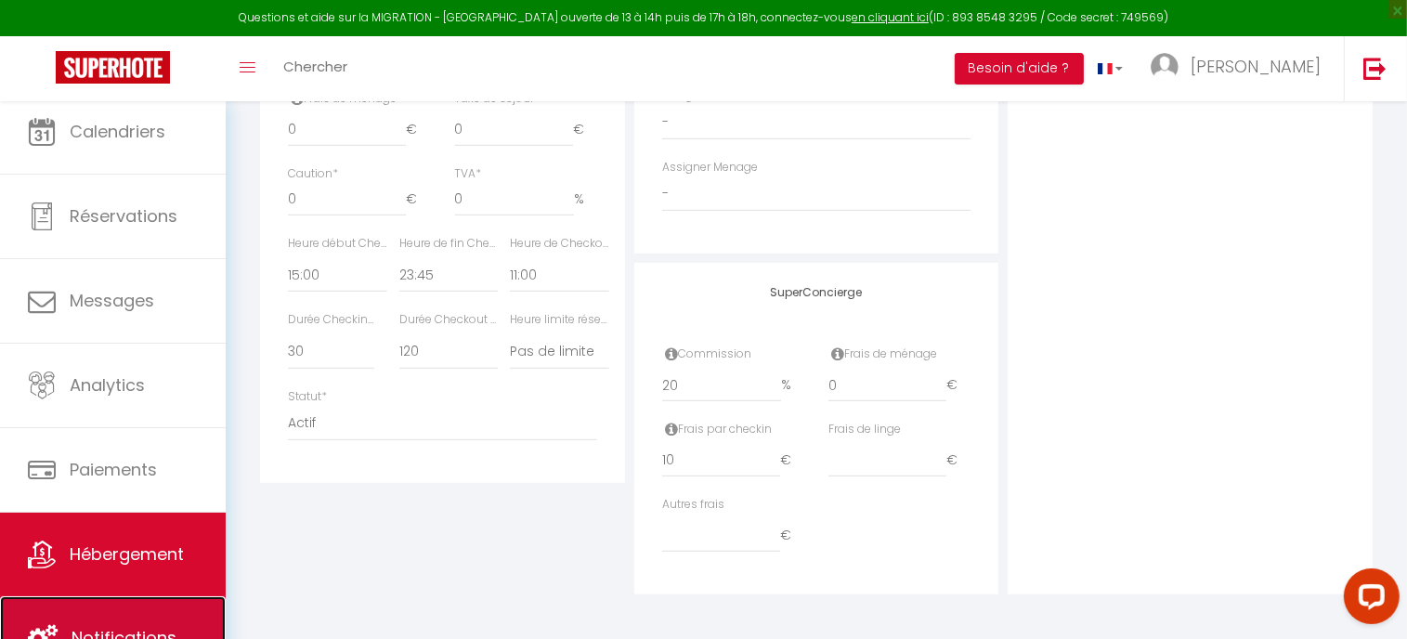
click at [136, 617] on link "Notifications" at bounding box center [113, 638] width 226 height 84
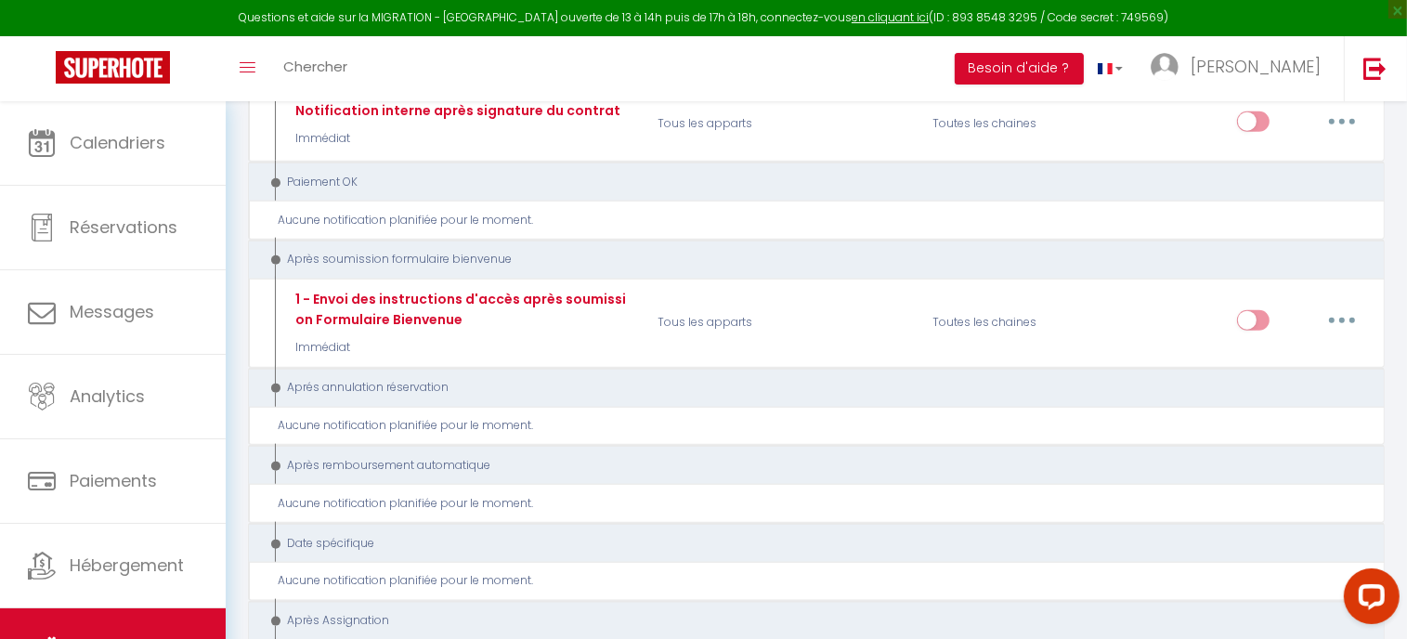
scroll to position [2487, 0]
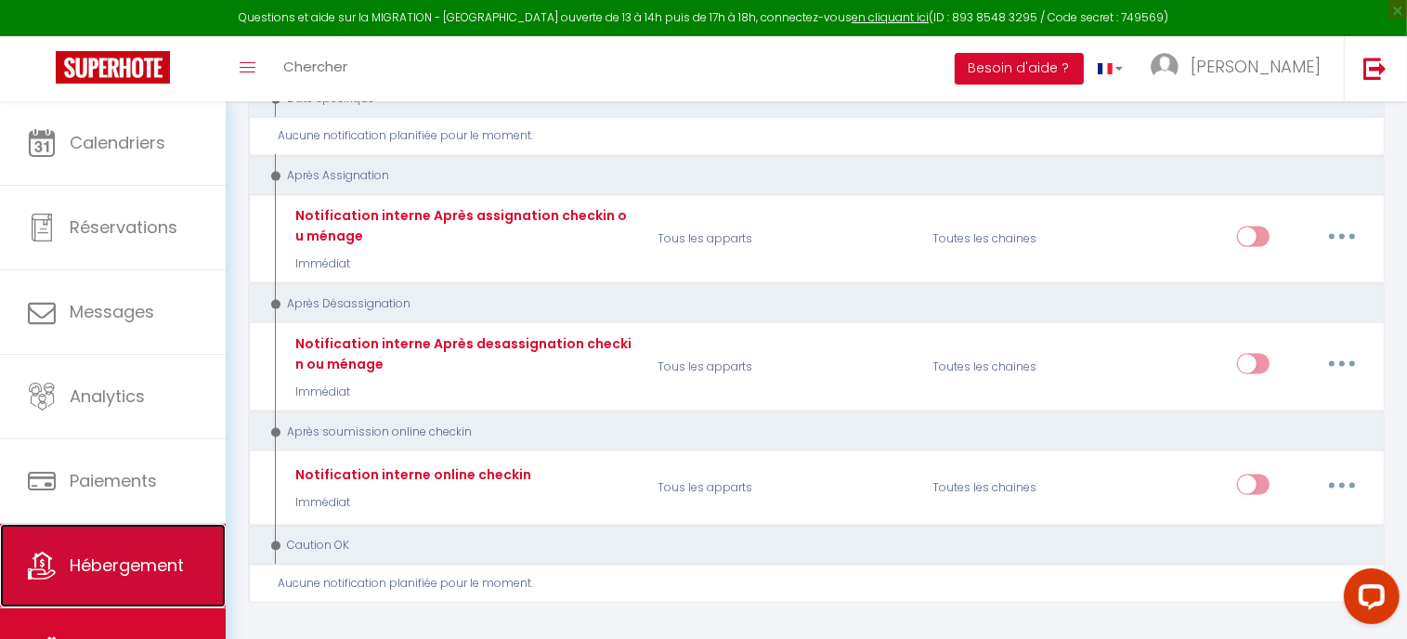
click at [131, 575] on span "Hébergement" at bounding box center [127, 564] width 114 height 23
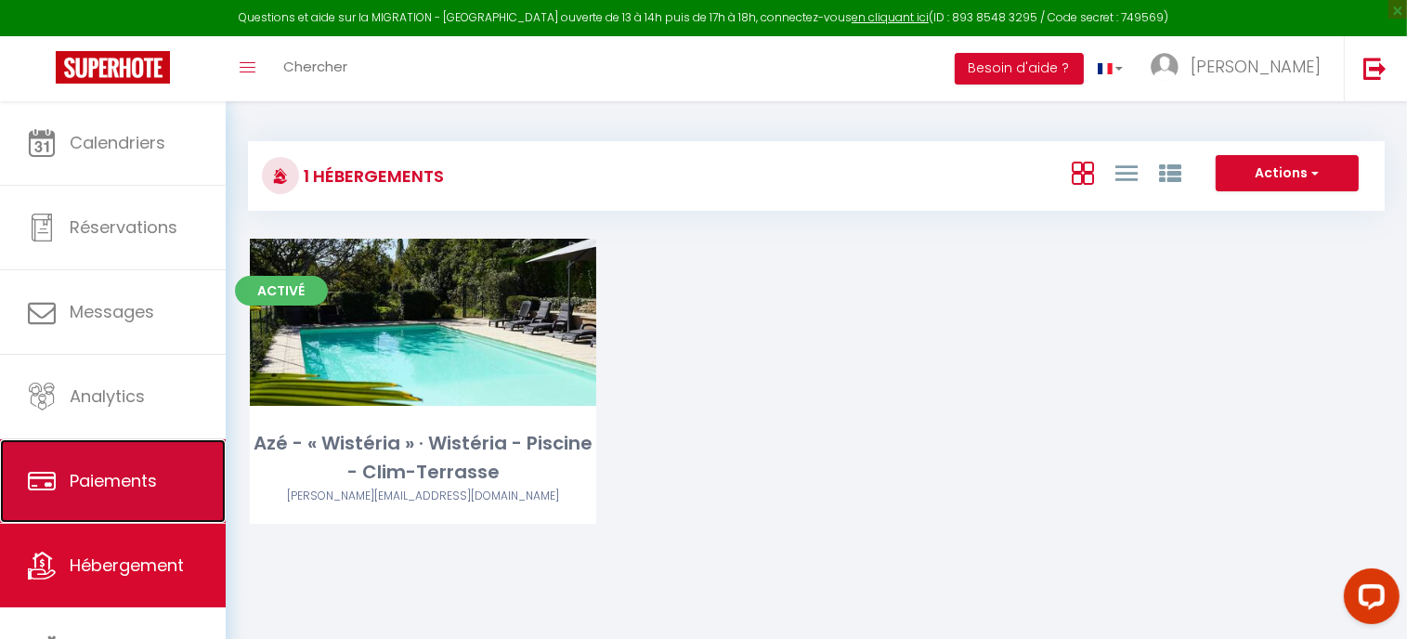
click at [123, 478] on span "Paiements" at bounding box center [113, 480] width 87 height 23
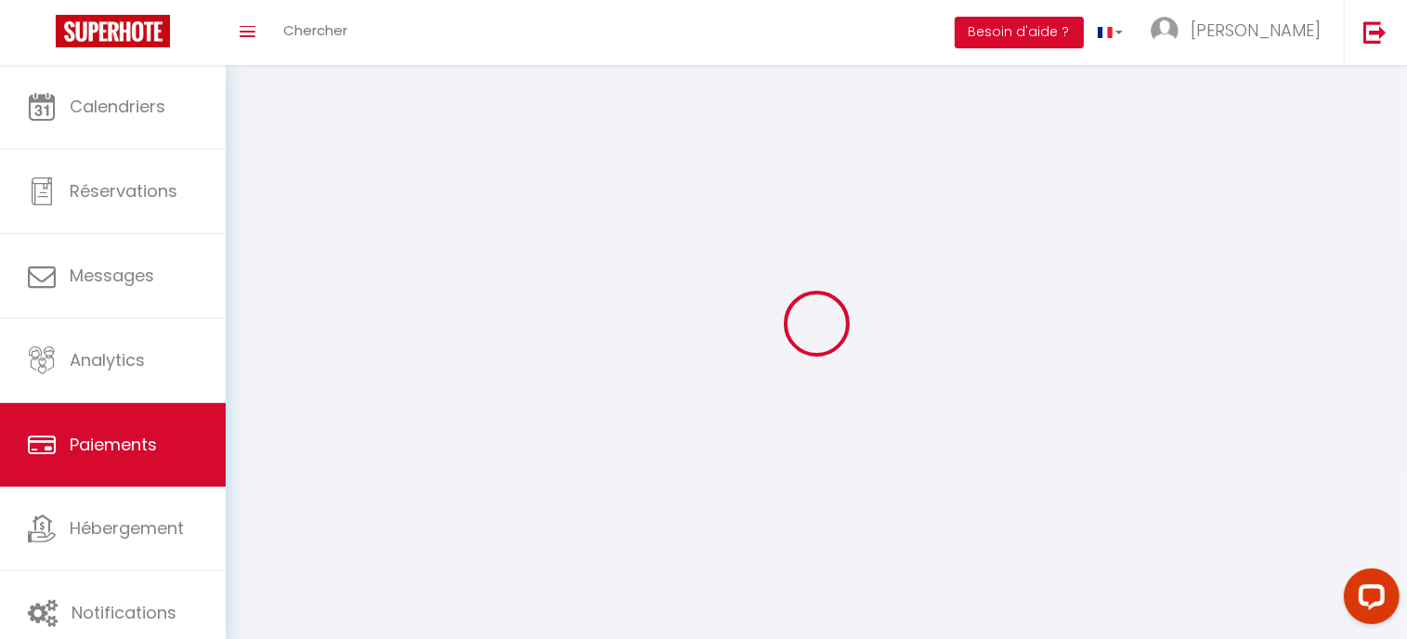
select select "2"
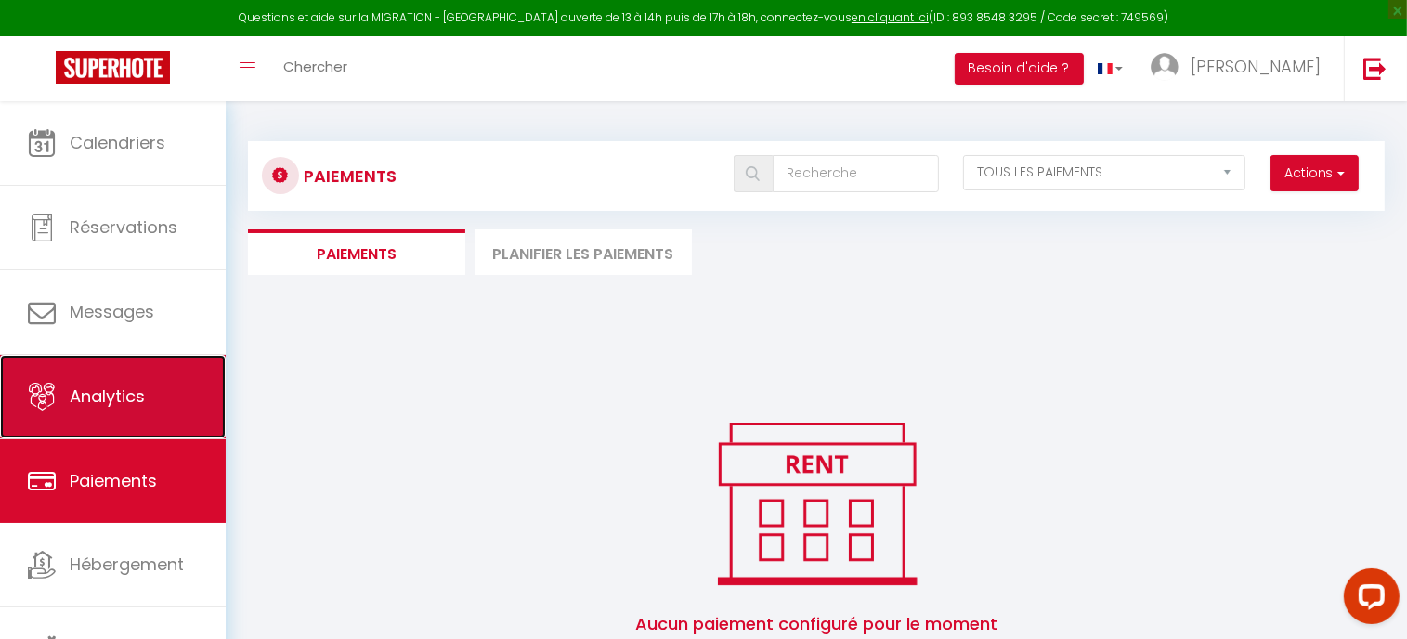
click at [123, 413] on link "Analytics" at bounding box center [113, 397] width 226 height 84
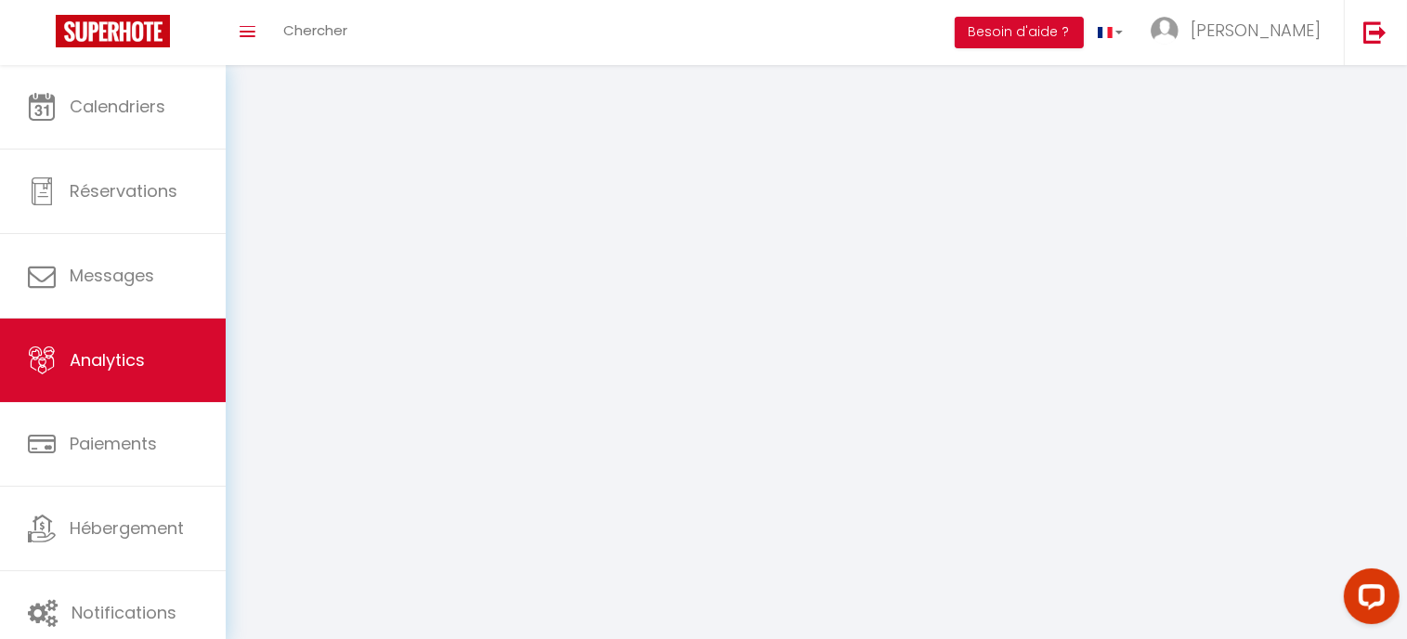
select select "2025"
select select "8"
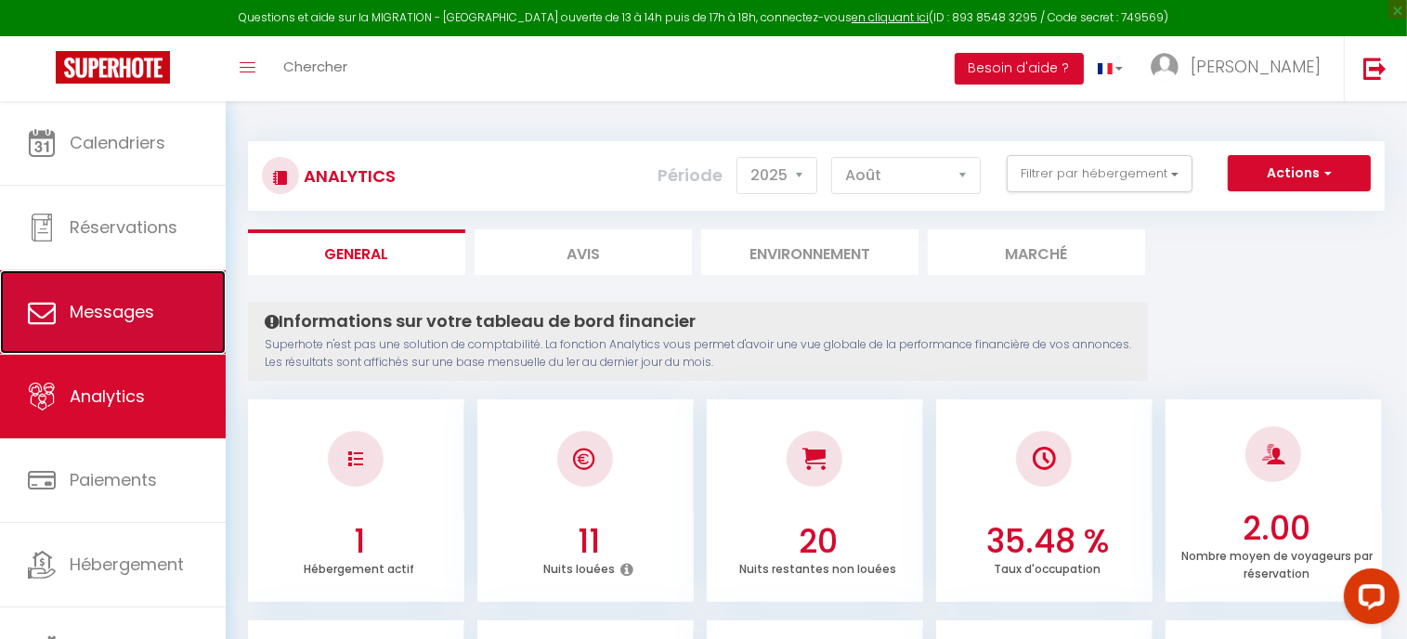
click at [112, 333] on link "Messages" at bounding box center [113, 312] width 226 height 84
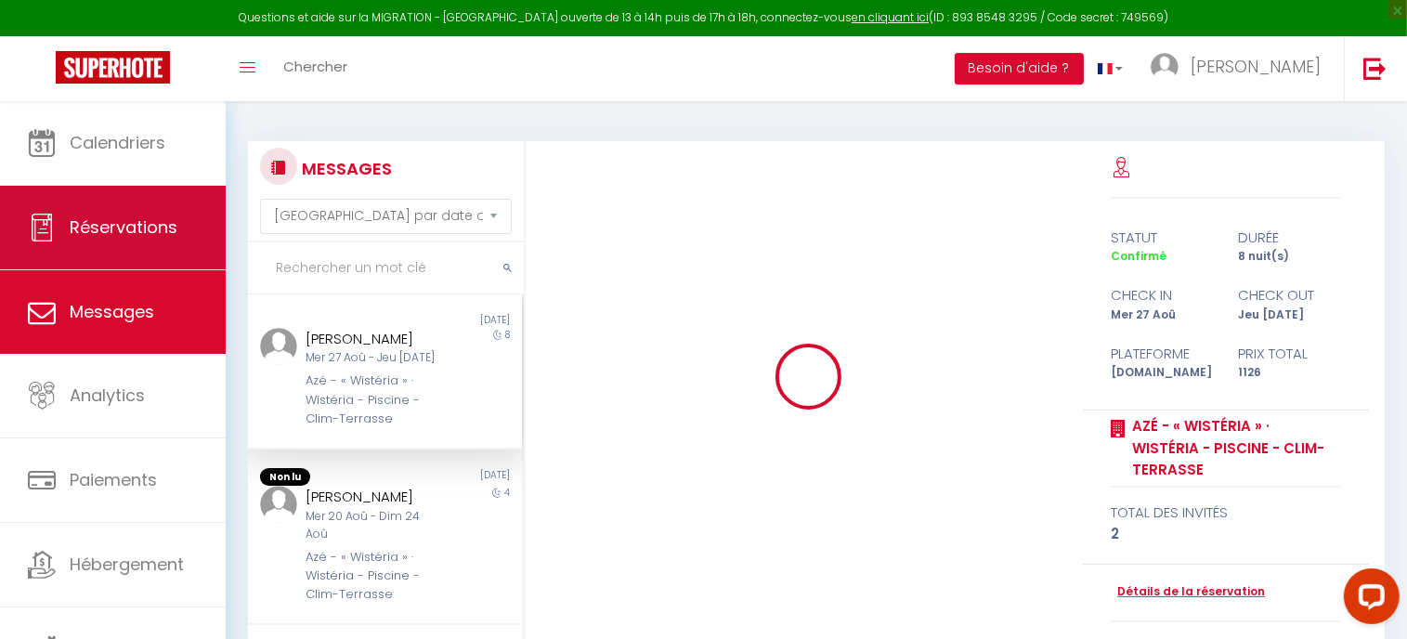
scroll to position [724, 0]
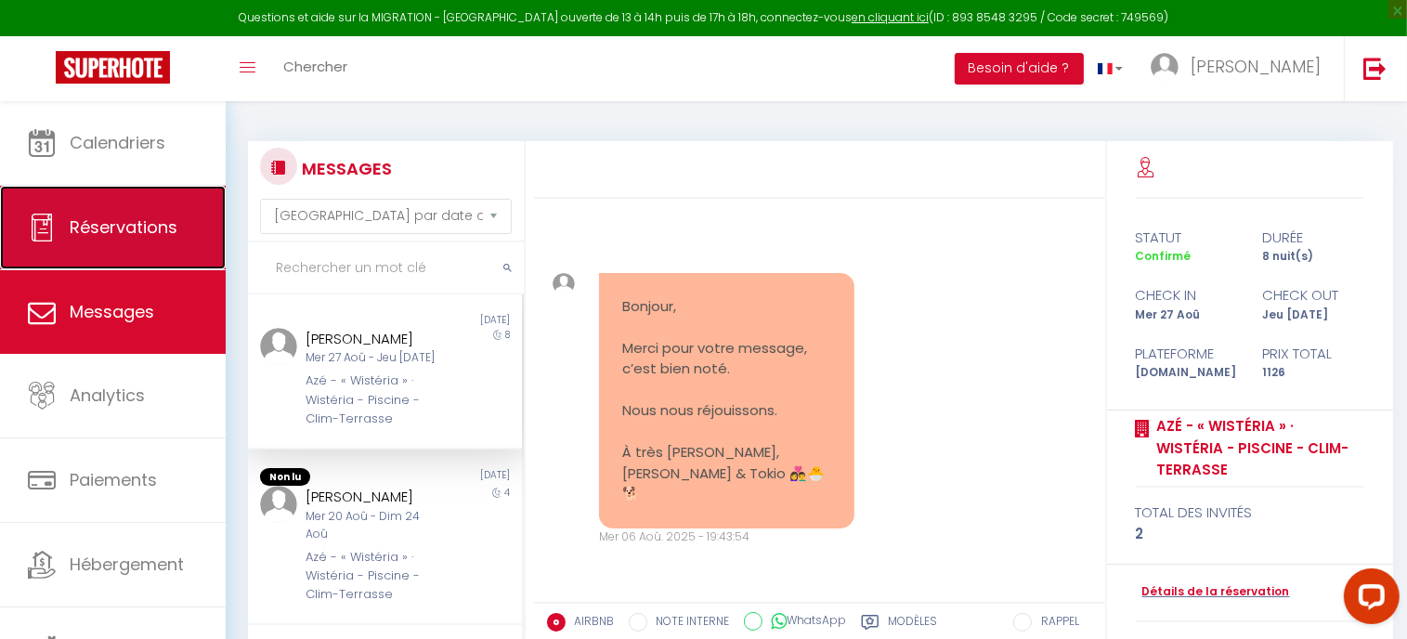
click at [143, 244] on link "Réservations" at bounding box center [113, 228] width 226 height 84
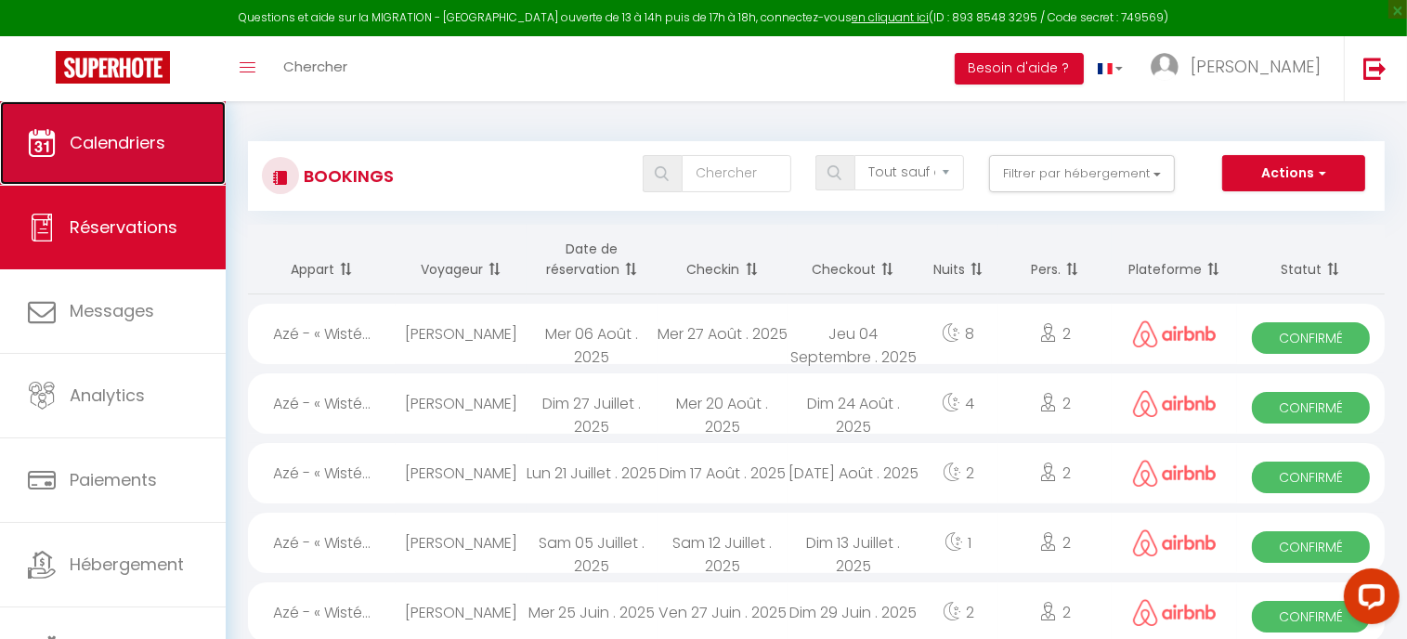
click at [146, 147] on span "Calendriers" at bounding box center [118, 142] width 96 height 23
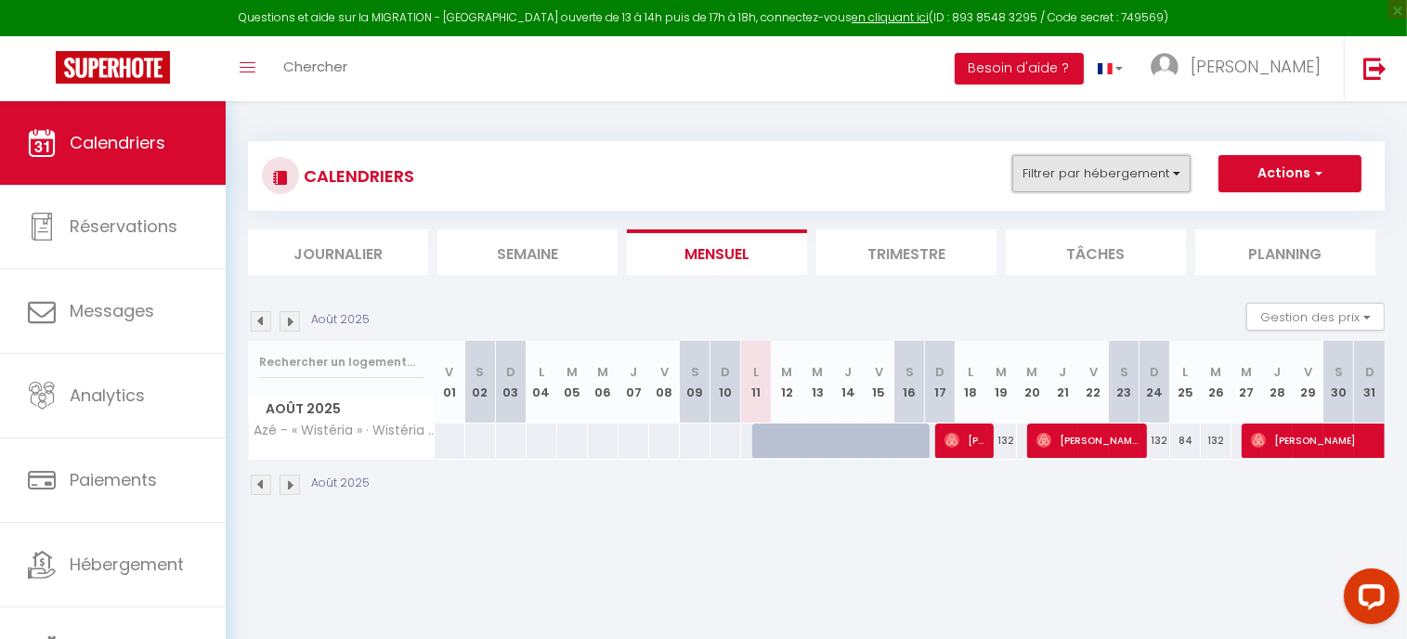
click at [1128, 175] on button "Filtrer par hébergement" at bounding box center [1101, 173] width 178 height 37
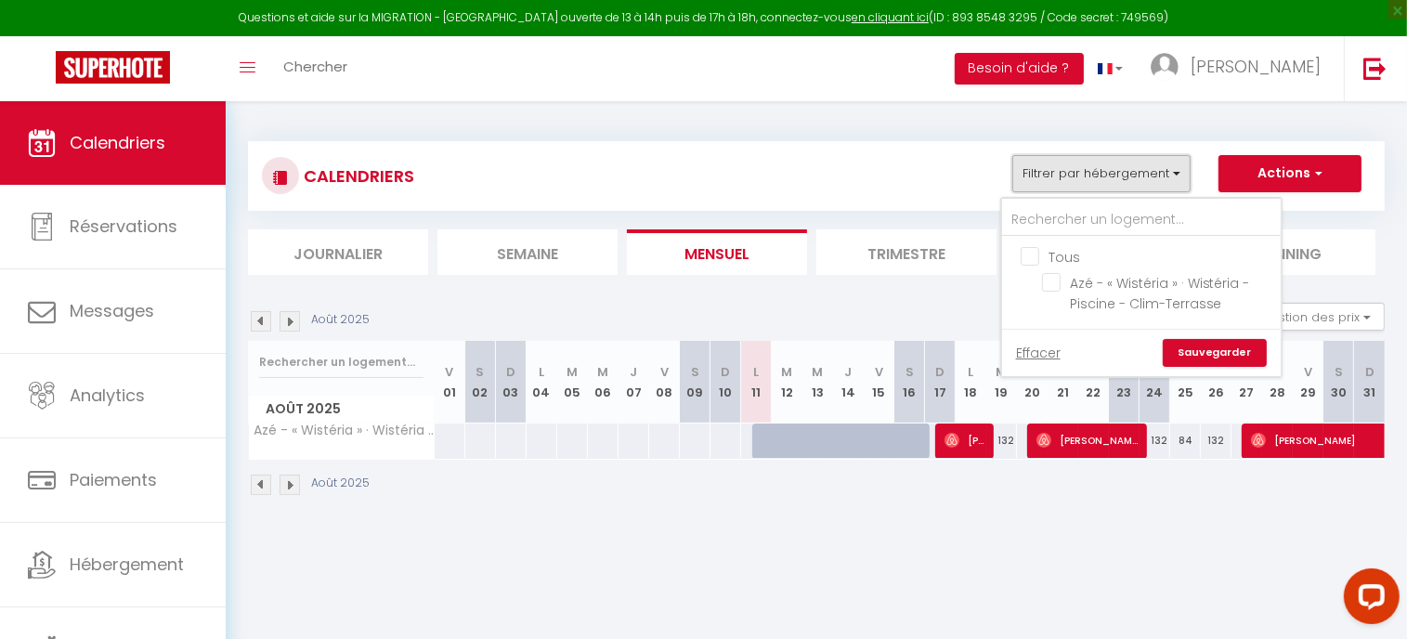
click at [1128, 175] on button "Filtrer par hébergement" at bounding box center [1101, 173] width 178 height 37
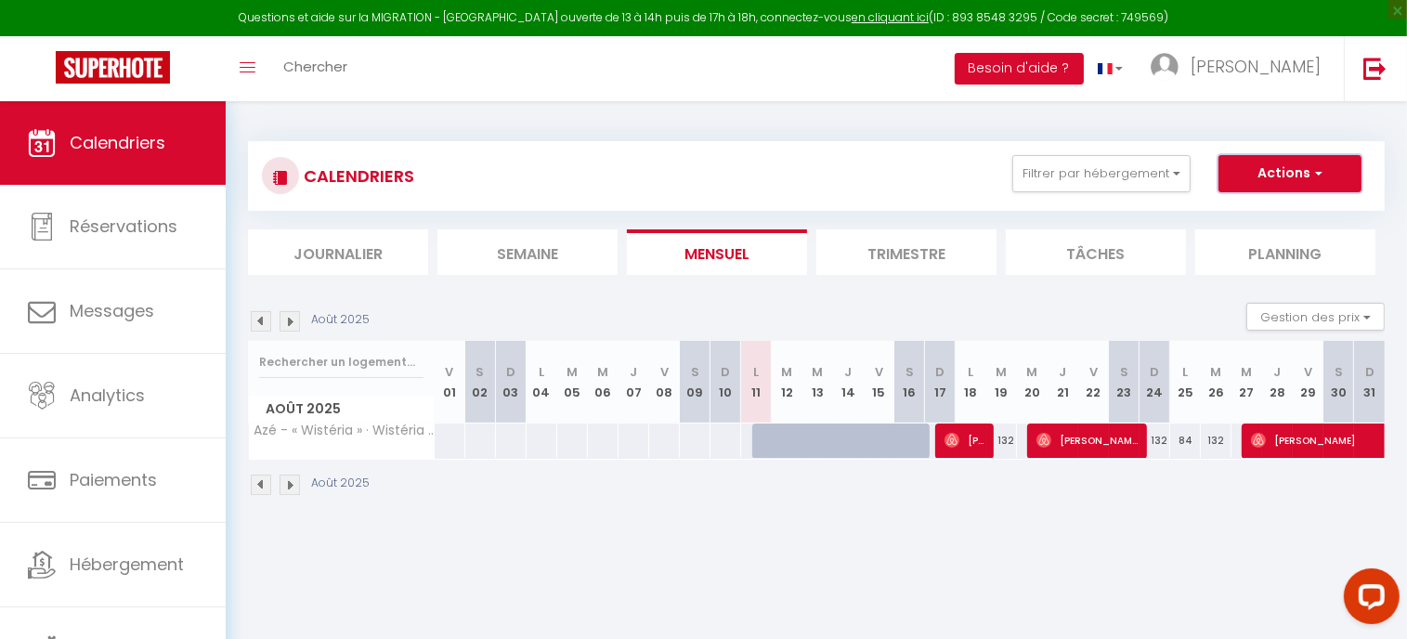
click at [1301, 174] on button "Actions" at bounding box center [1289, 173] width 143 height 37
click at [1380, 70] on img at bounding box center [1374, 68] width 23 height 23
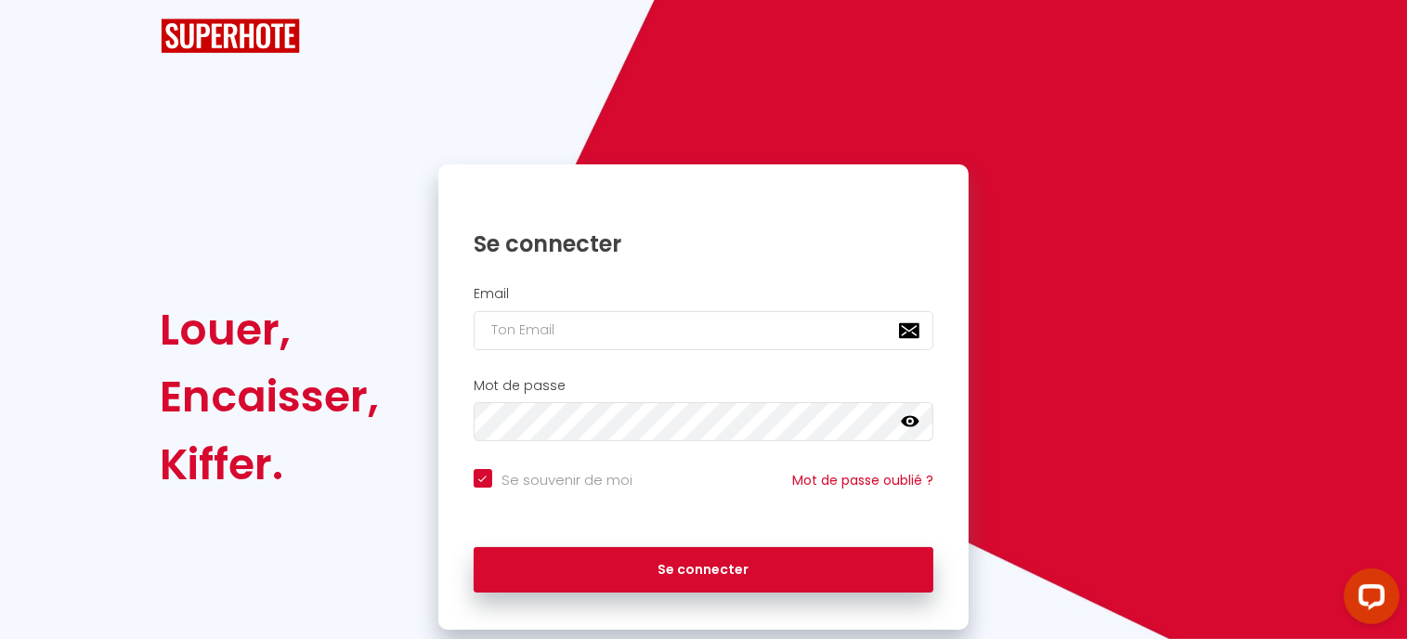
checkbox input "true"
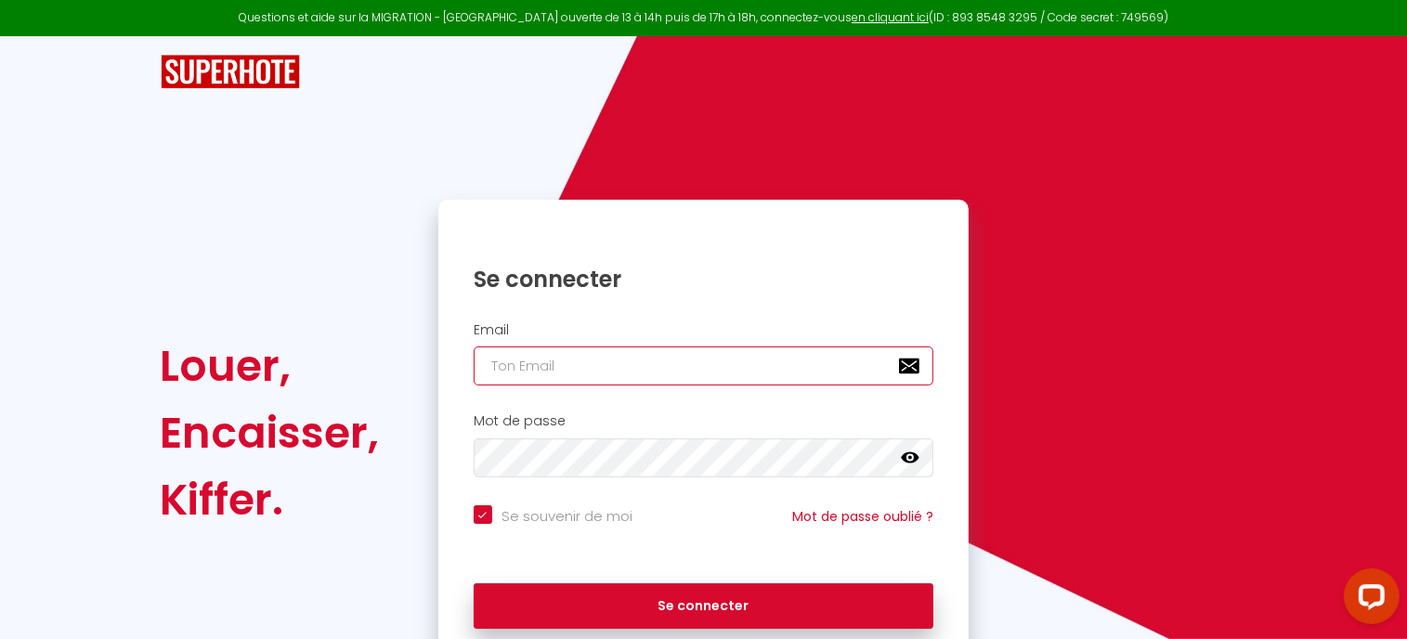
type input "[EMAIL_ADDRESS][DOMAIN_NAME]"
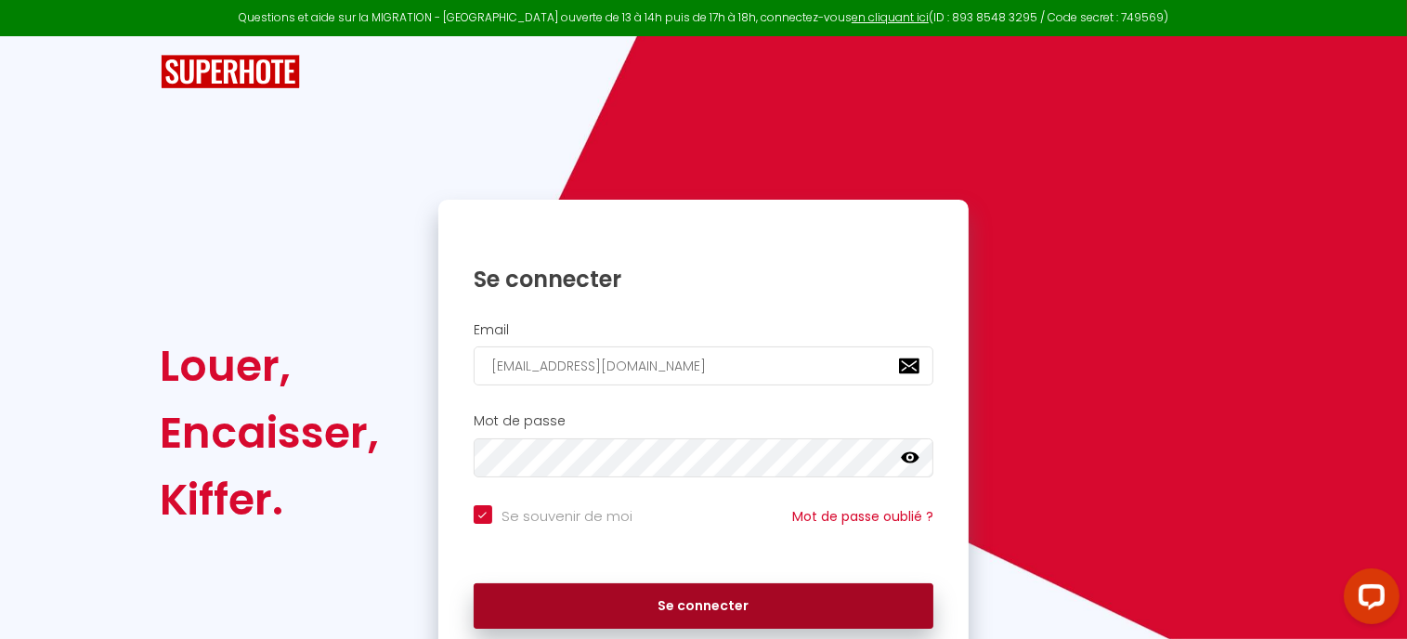
click at [705, 608] on button "Se connecter" at bounding box center [703, 606] width 460 height 46
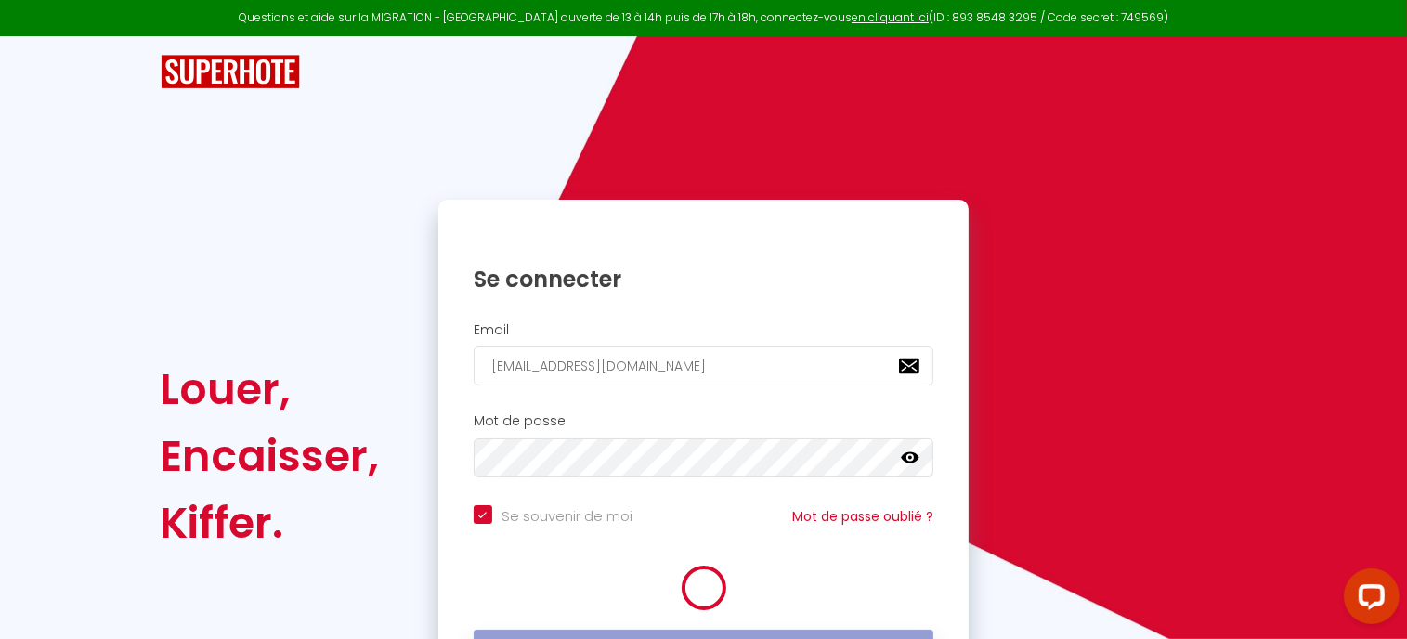
checkbox input "true"
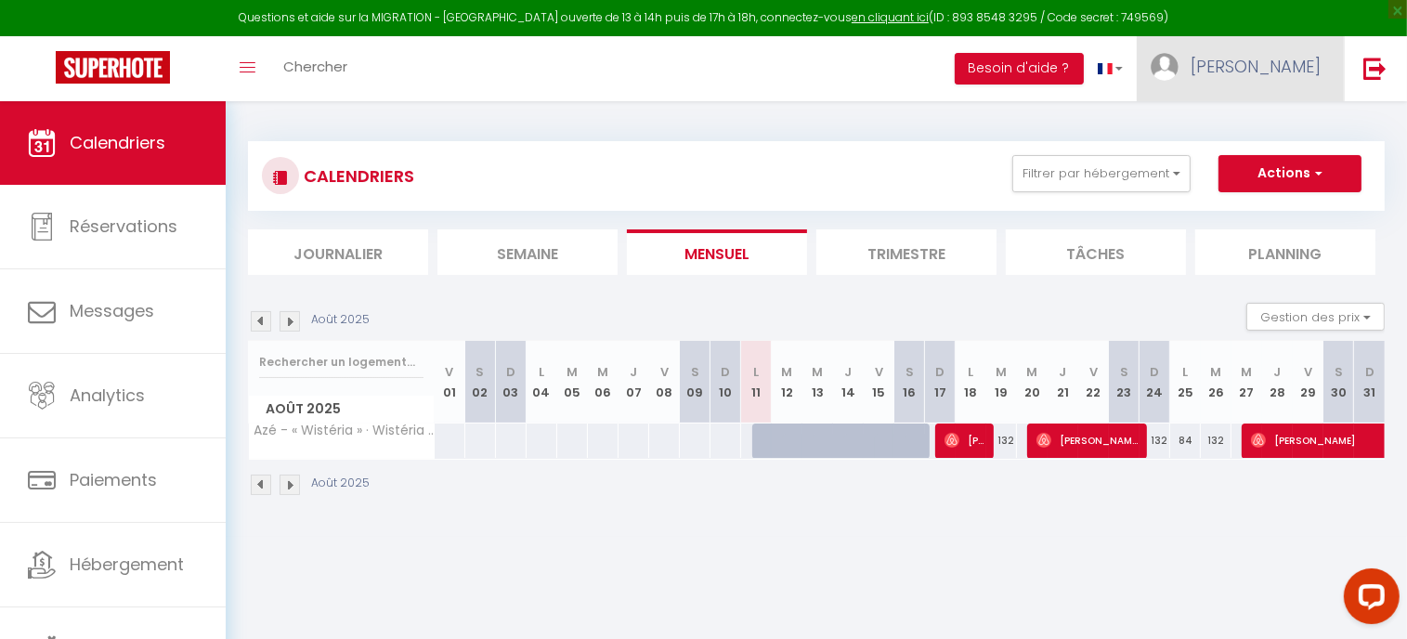
click at [1277, 79] on link "[PERSON_NAME]" at bounding box center [1239, 68] width 207 height 65
click at [1246, 157] on link "Équipe" at bounding box center [1268, 163] width 137 height 32
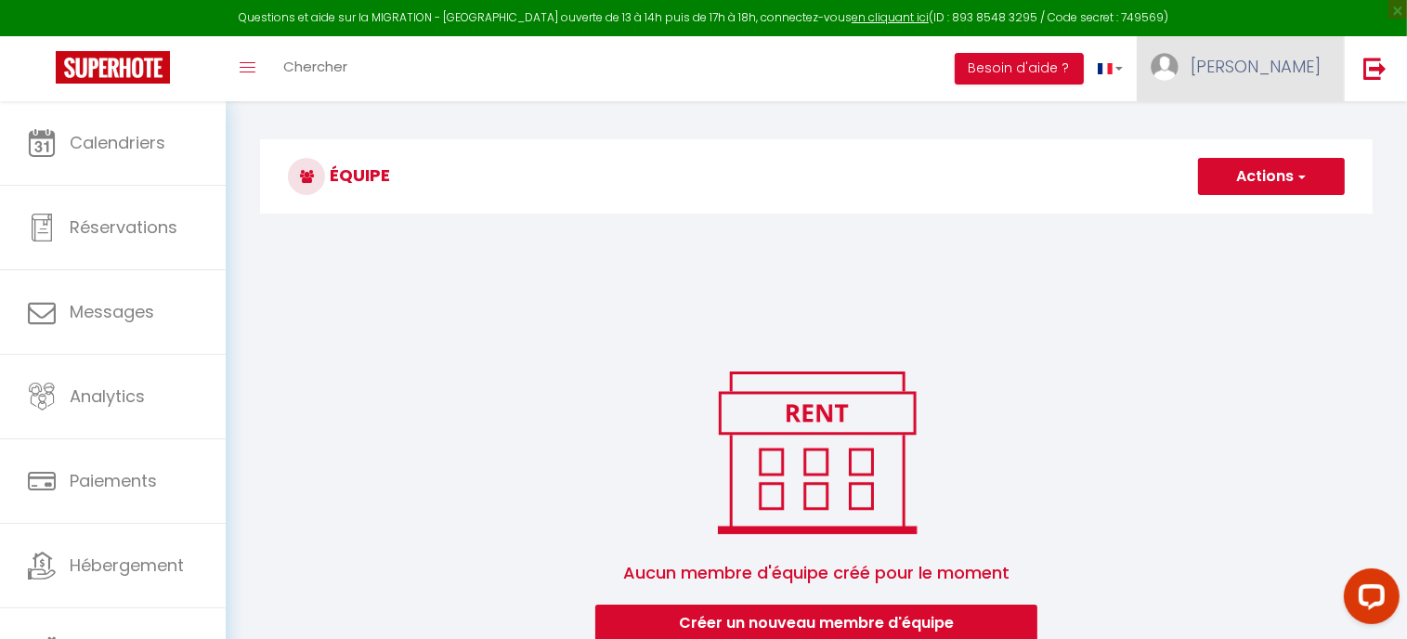
click at [1279, 88] on link "[PERSON_NAME]" at bounding box center [1239, 68] width 207 height 65
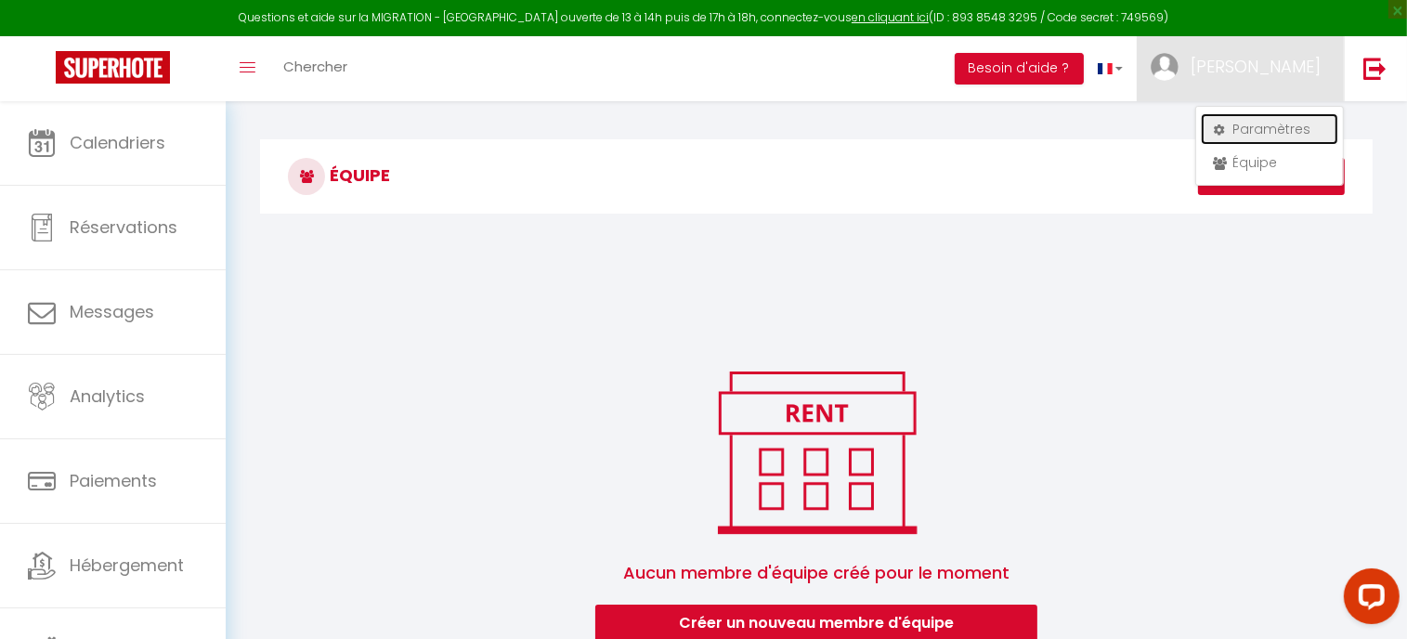
click at [1283, 123] on link "Paramètres" at bounding box center [1268, 129] width 137 height 32
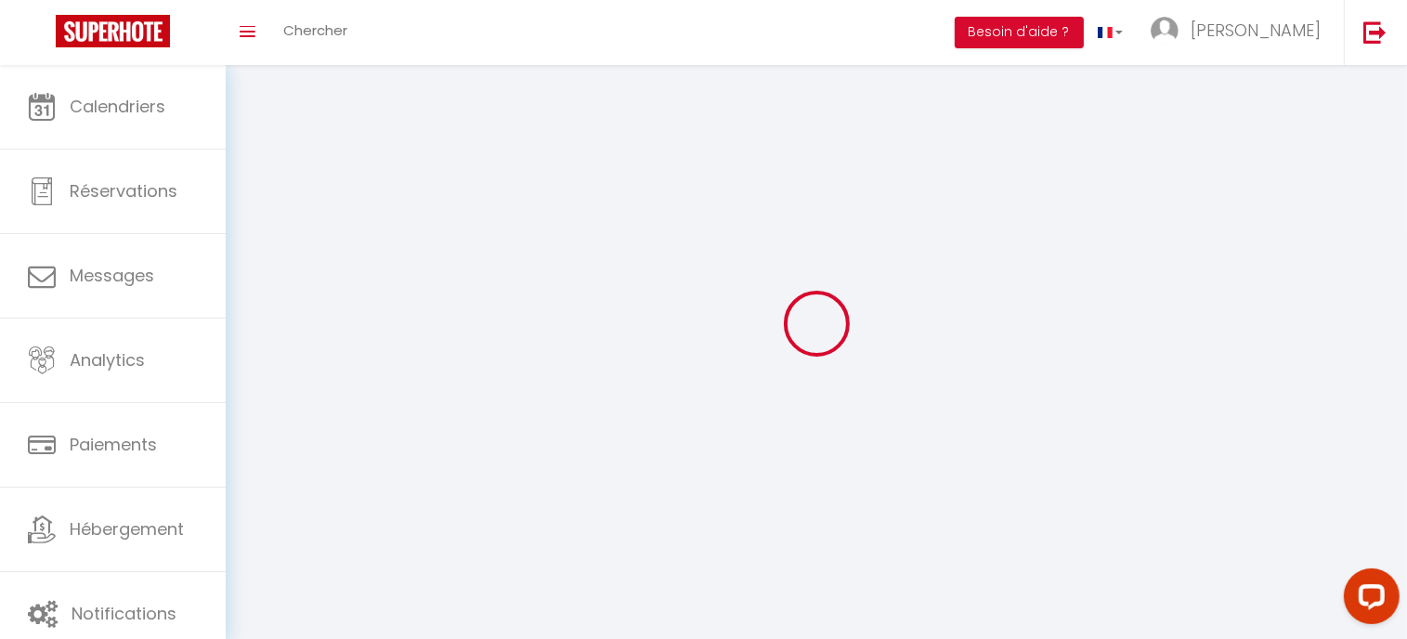
type input "[PERSON_NAME]"
type input "ganneau"
type input "+33777702671"
type input "82 rue du four"
type input "71260"
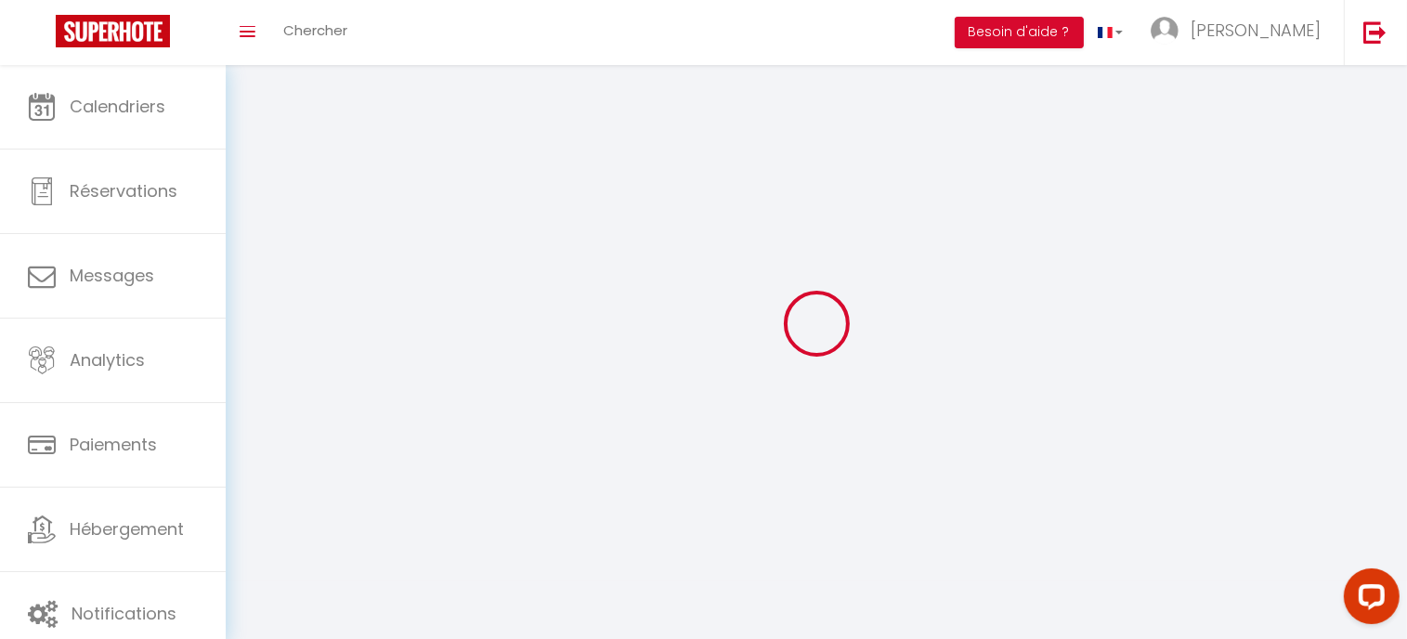
type input "AZE"
type input "F7Snc5bYJuTbHfgOWESctVmj2"
type input "XLiEzGlVxdSIvurFnn3lOrmqS"
select select "28"
type input "F7Snc5bYJuTbHfgOWESctVmj2"
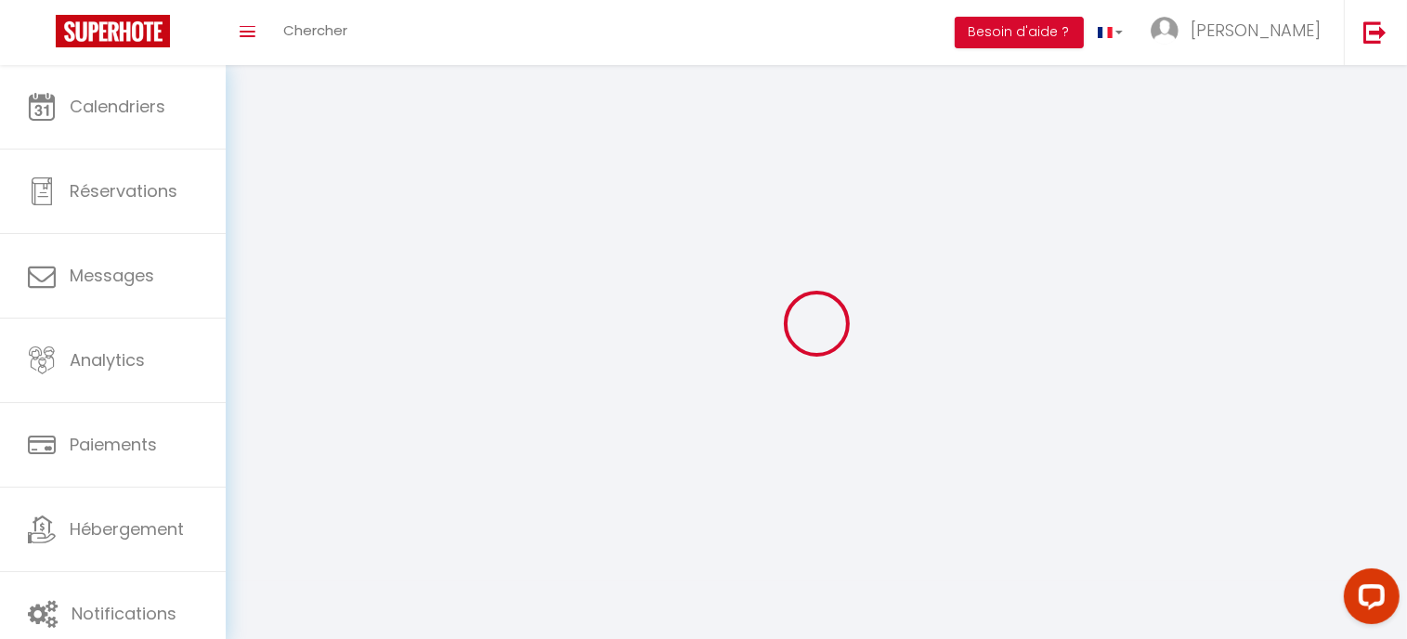
type input "XLiEzGlVxdSIvurFnn3lOrmqS"
type input "https://app.superhote.com/#/get-available-rentals/XLiEzGlVxdSIvurFnn3lOrmqS"
select select "fr"
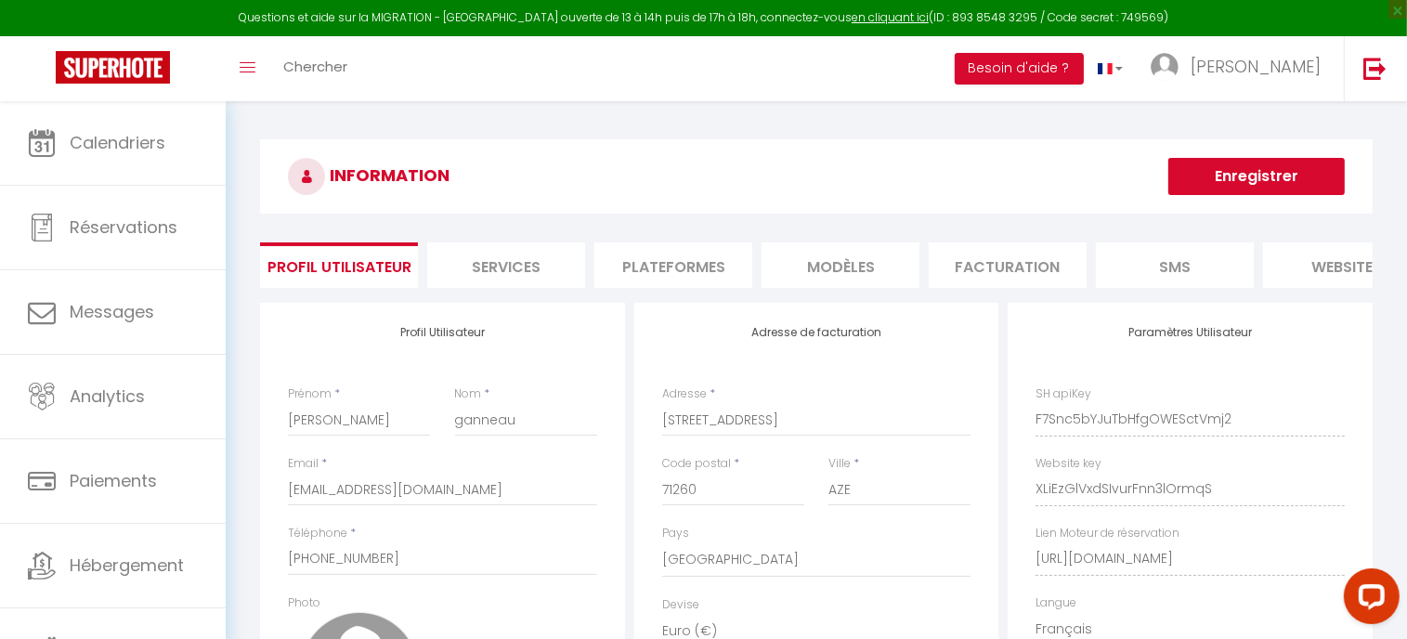
click at [537, 282] on li "Services" at bounding box center [506, 264] width 158 height 45
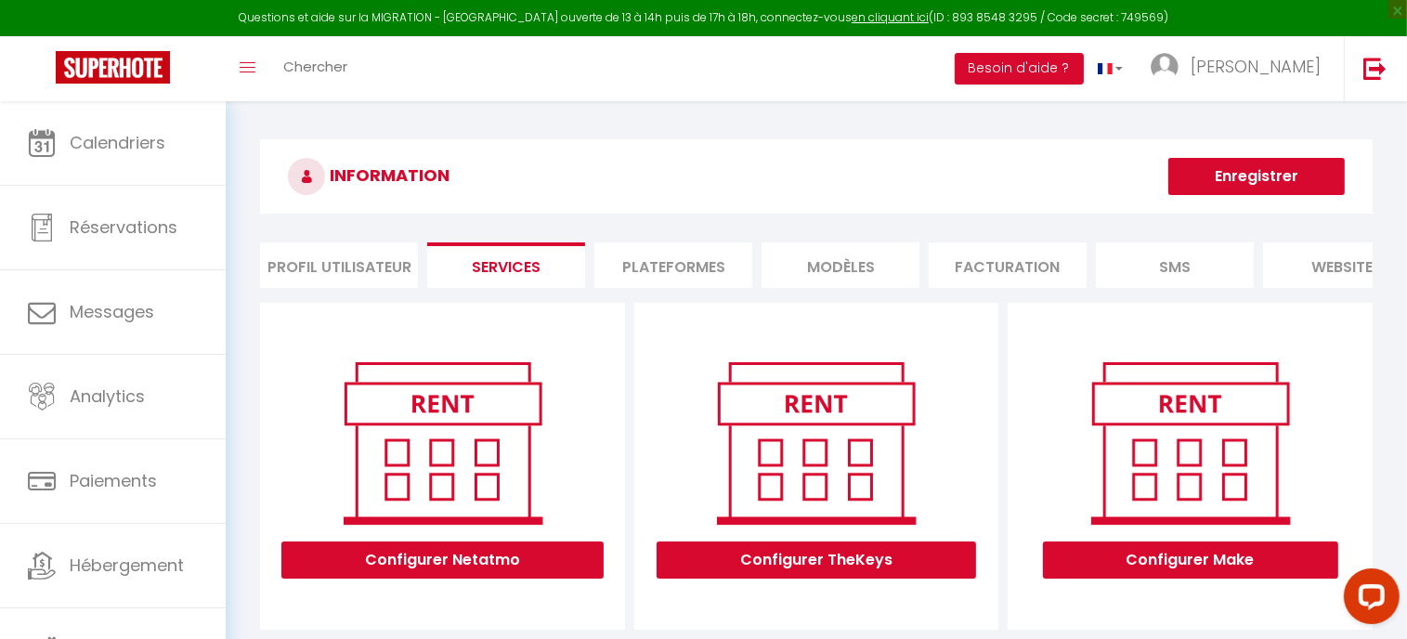
click at [659, 270] on li "Plateformes" at bounding box center [673, 264] width 158 height 45
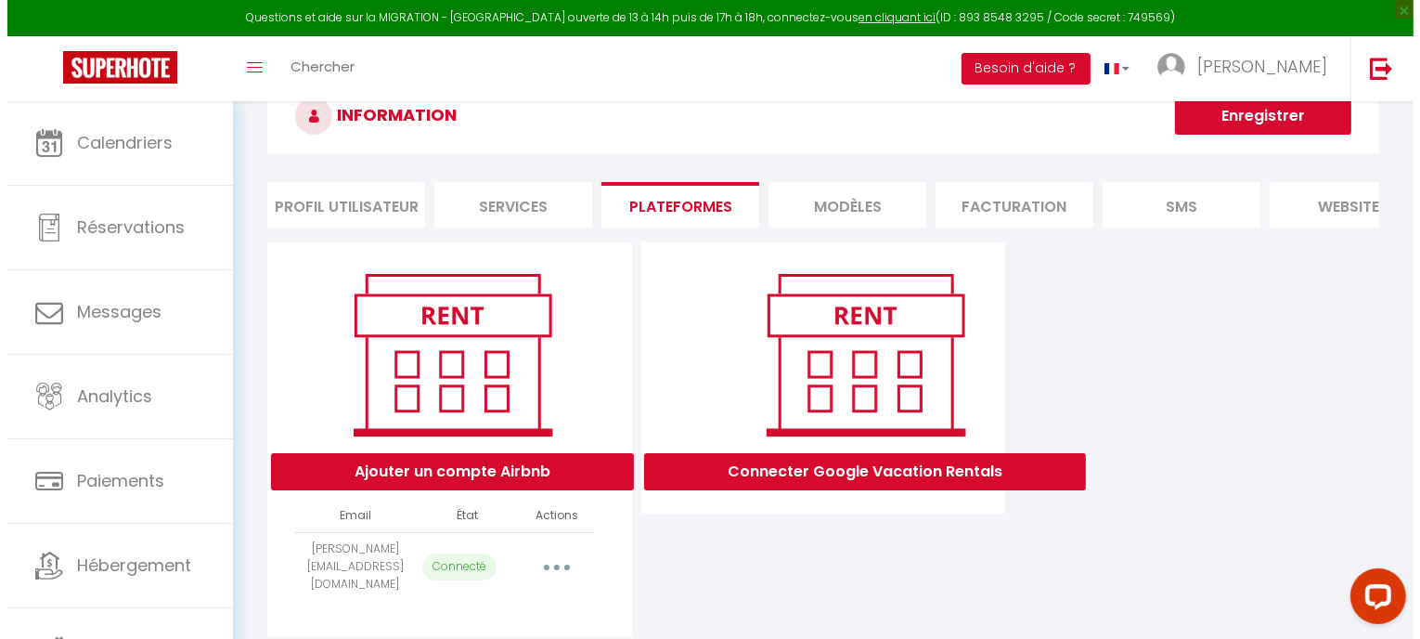
scroll to position [107, 0]
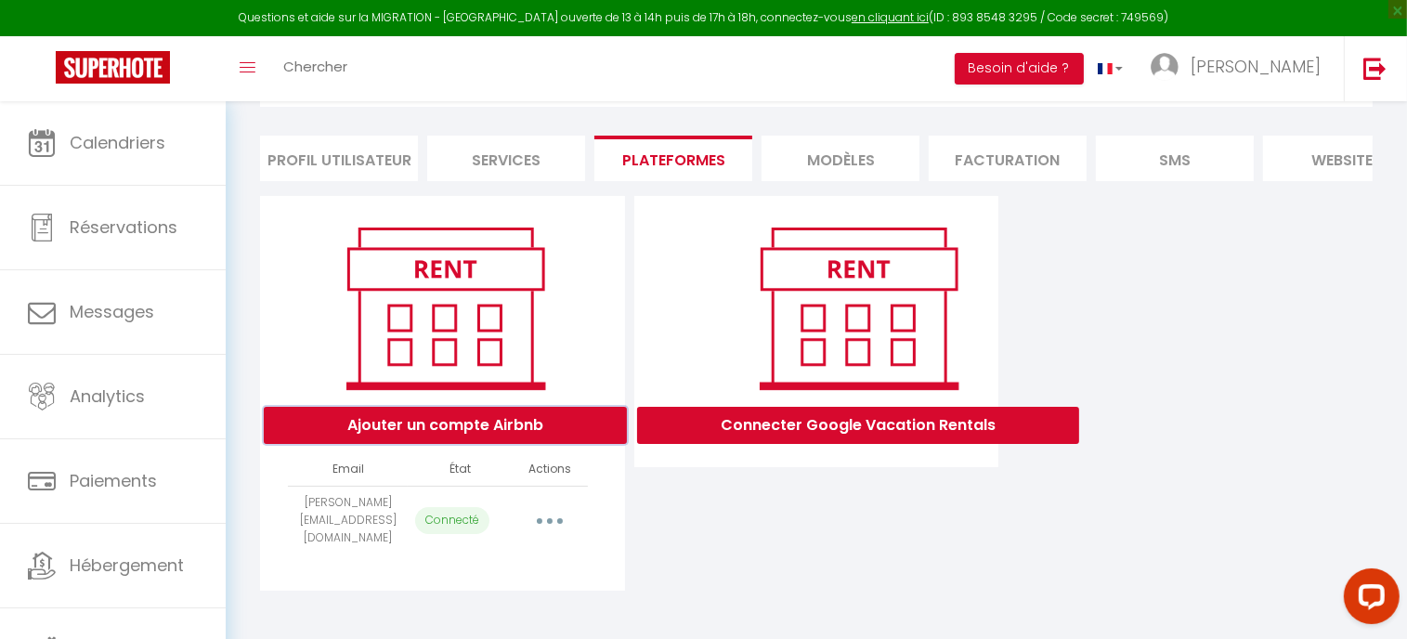
click at [490, 435] on button "Ajouter un compte Airbnb" at bounding box center [445, 425] width 363 height 37
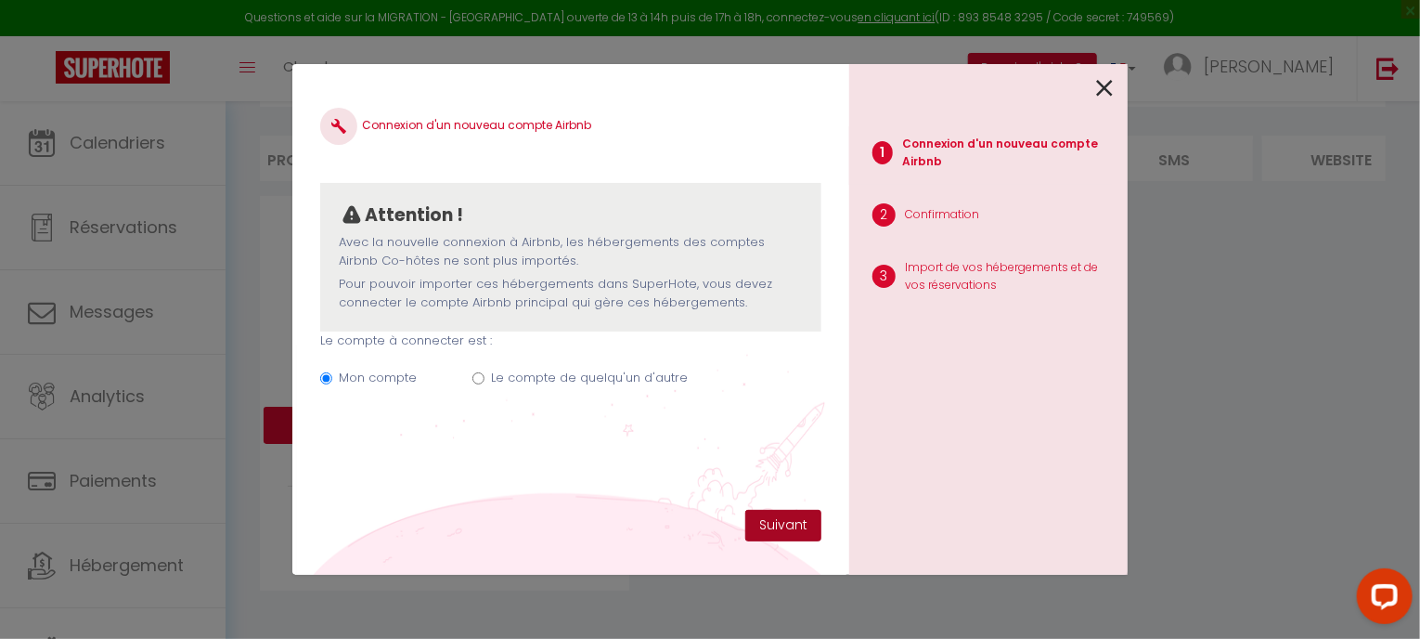
click at [777, 520] on button "Suivant" at bounding box center [783, 526] width 76 height 32
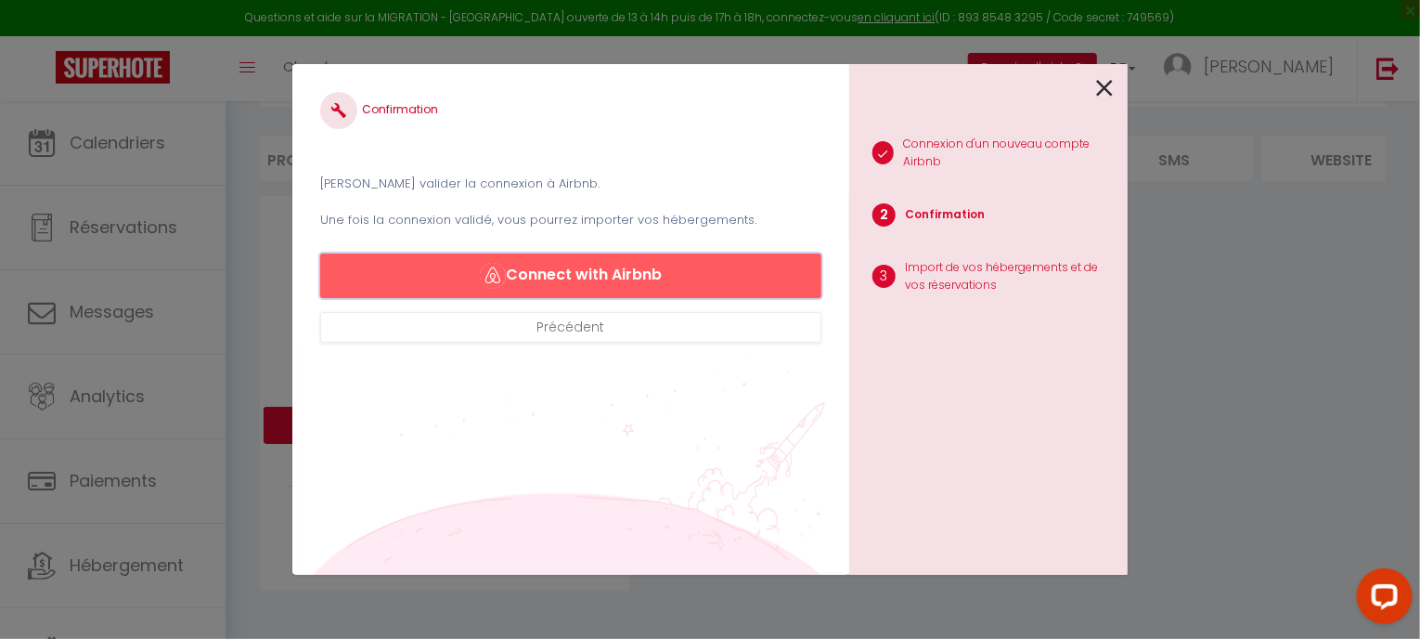
click at [594, 281] on button "Connect with Airbnb" at bounding box center [570, 275] width 501 height 45
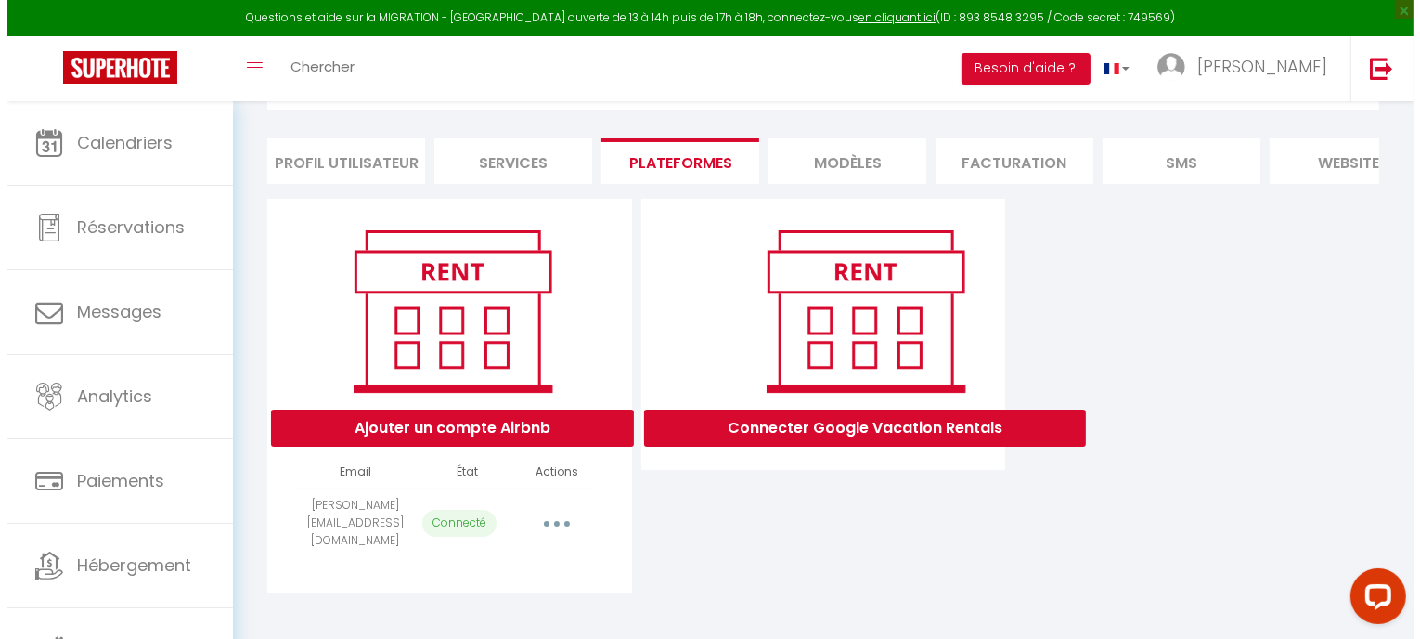
scroll to position [107, 0]
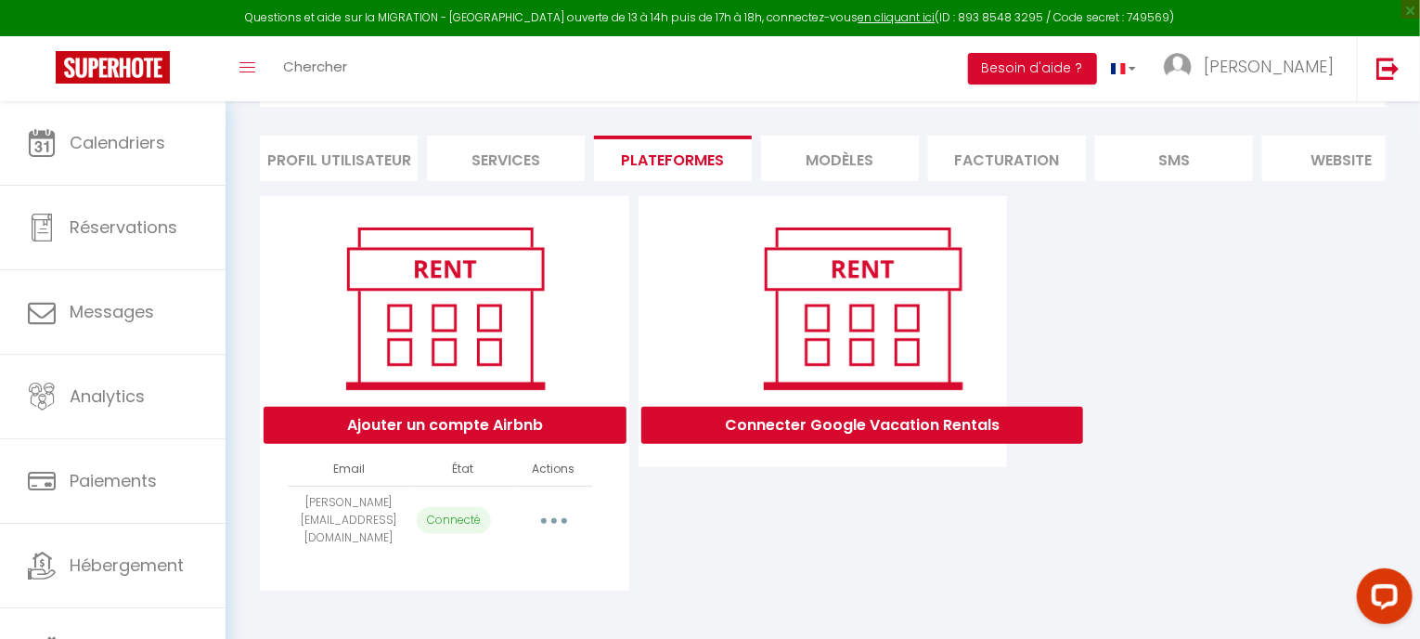
select select "75401"
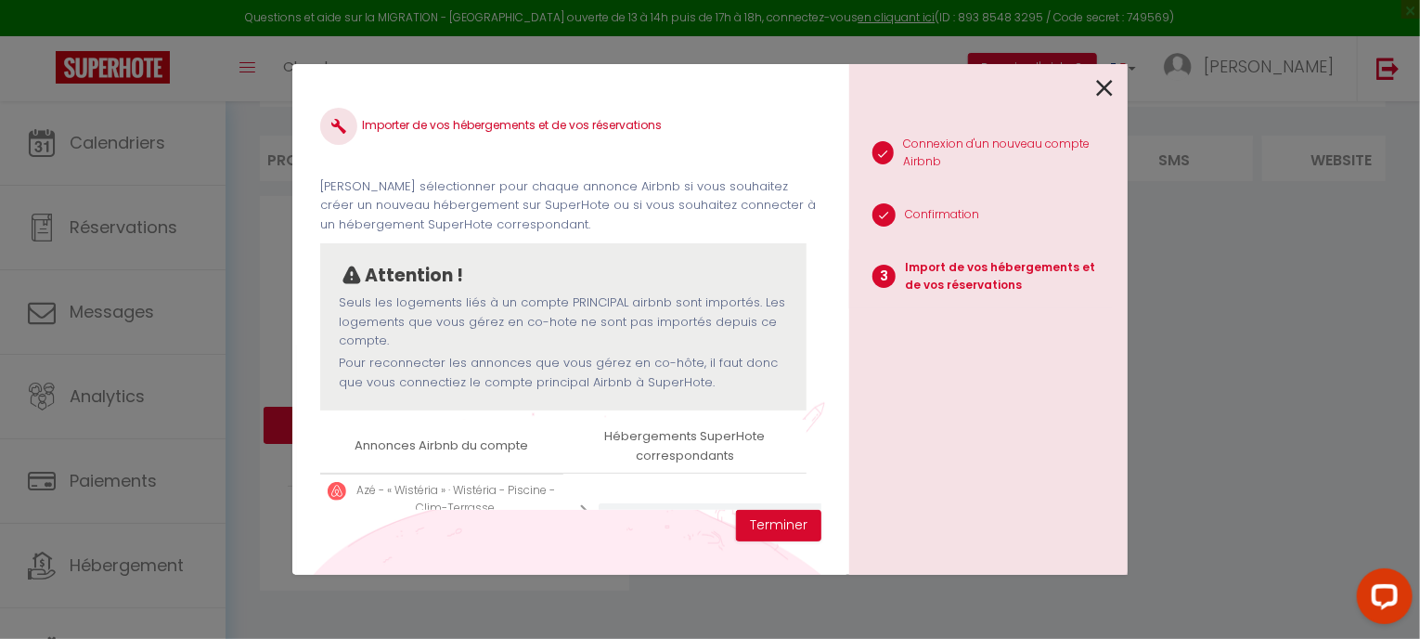
click at [487, 452] on th "Annonces Airbnb du compte" at bounding box center [441, 446] width 243 height 53
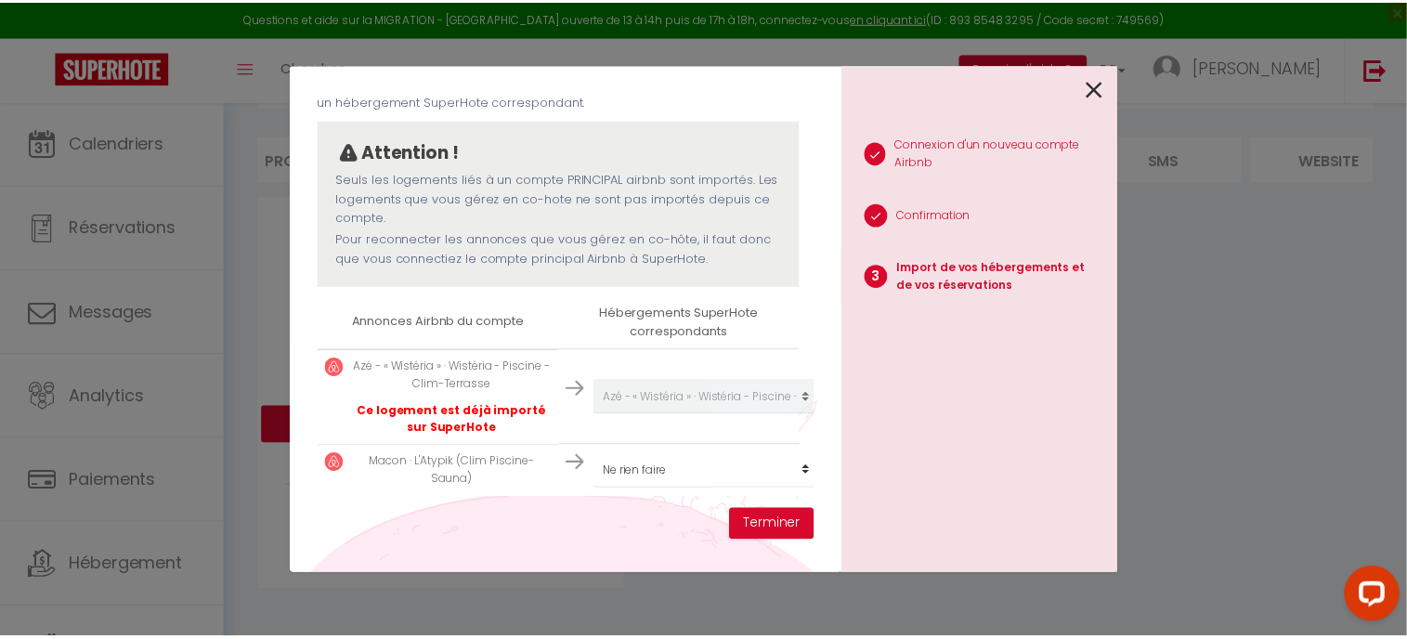
scroll to position [137, 0]
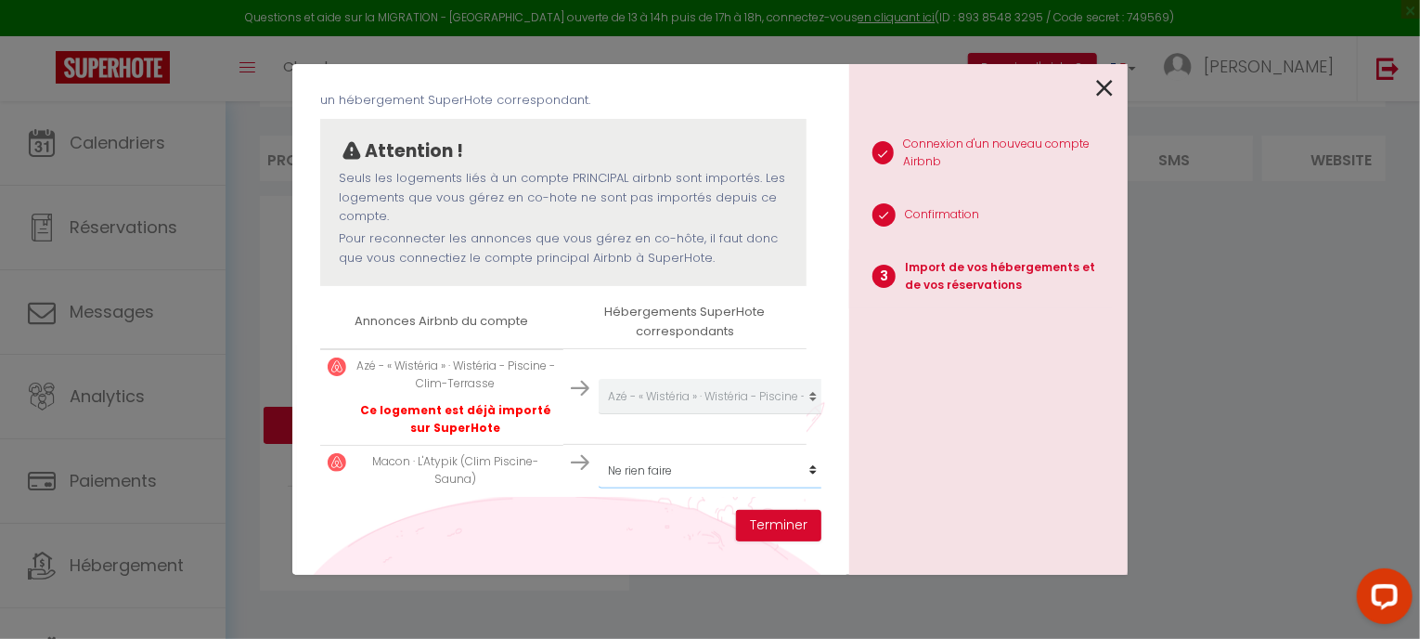
click at [735, 414] on select "Créer un nouveau hébergement Ne rien faire Azé - « Wistéria » · Wistéria - Pisc…" at bounding box center [713, 396] width 228 height 35
click at [685, 414] on select "Créer un nouveau hébergement Ne rien faire Azé - « Wistéria » · Wistéria - Pisc…" at bounding box center [713, 396] width 228 height 35
select select "create_new"
click at [599, 414] on select "Créer un nouveau hébergement Ne rien faire Azé - « Wistéria » · Wistéria - Pisc…" at bounding box center [713, 396] width 228 height 35
click at [754, 513] on button "Terminer" at bounding box center [778, 526] width 85 height 32
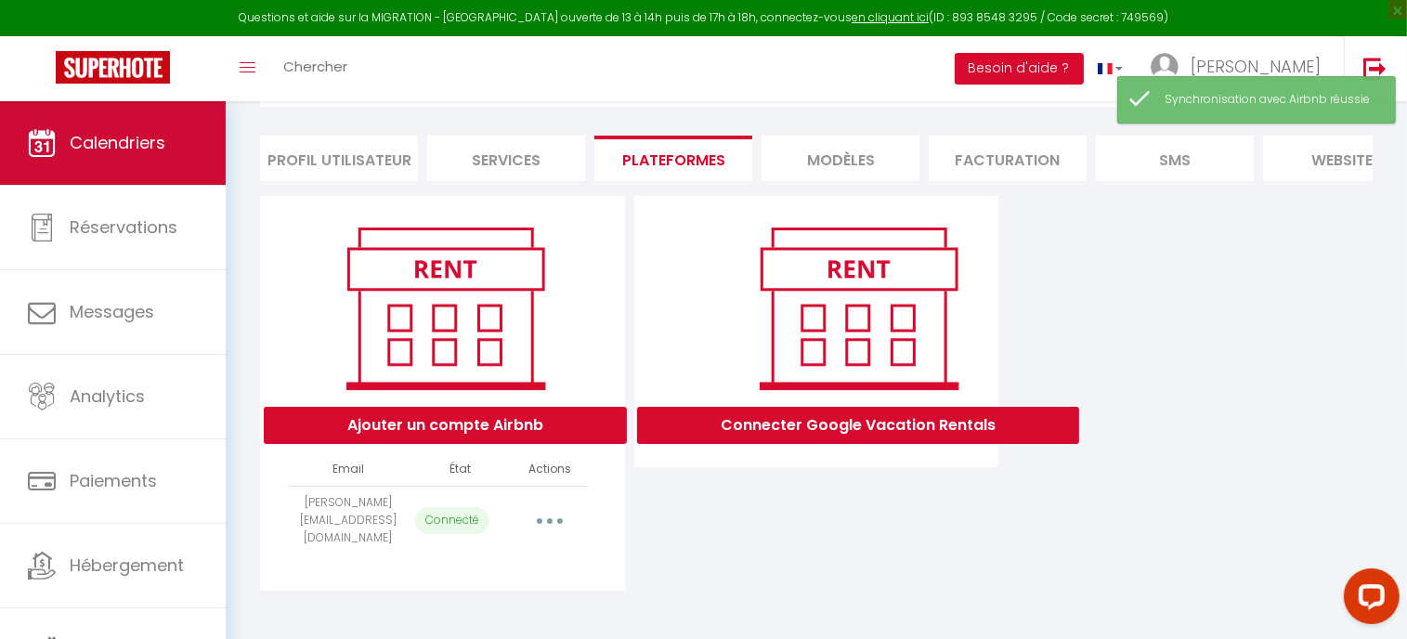
click at [140, 136] on span "Calendriers" at bounding box center [118, 142] width 96 height 23
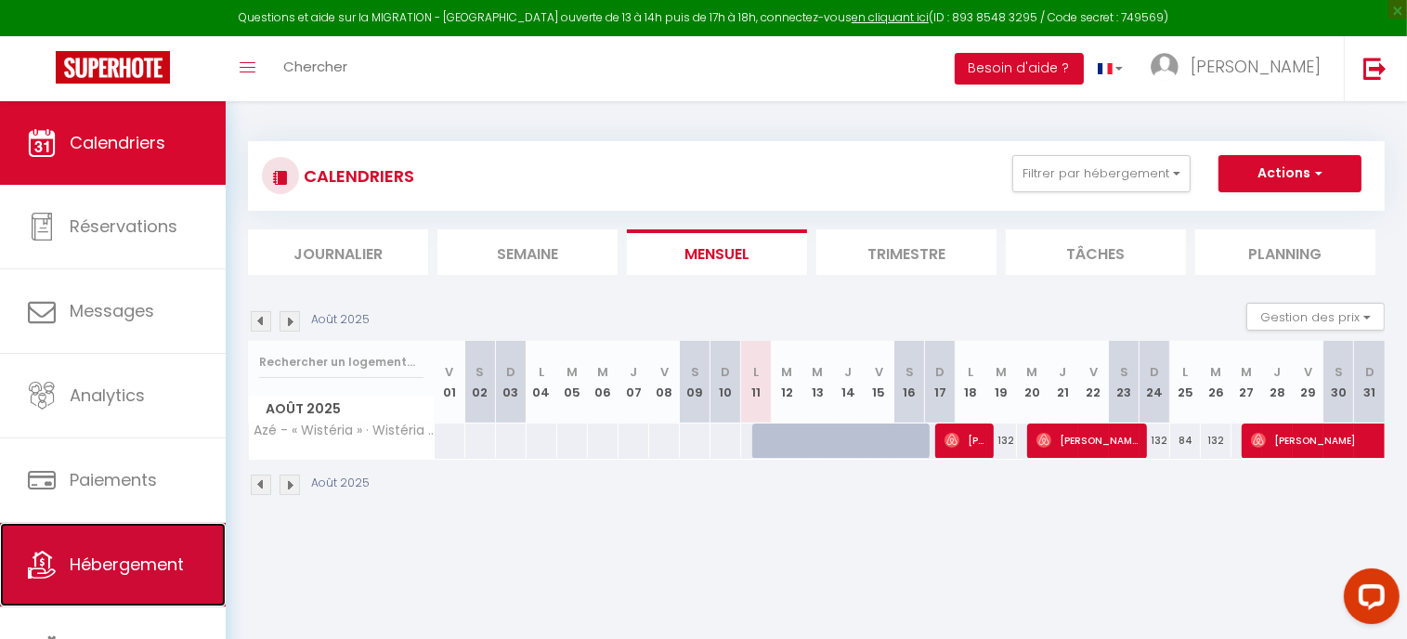
click at [134, 577] on link "Hébergement" at bounding box center [113, 565] width 226 height 84
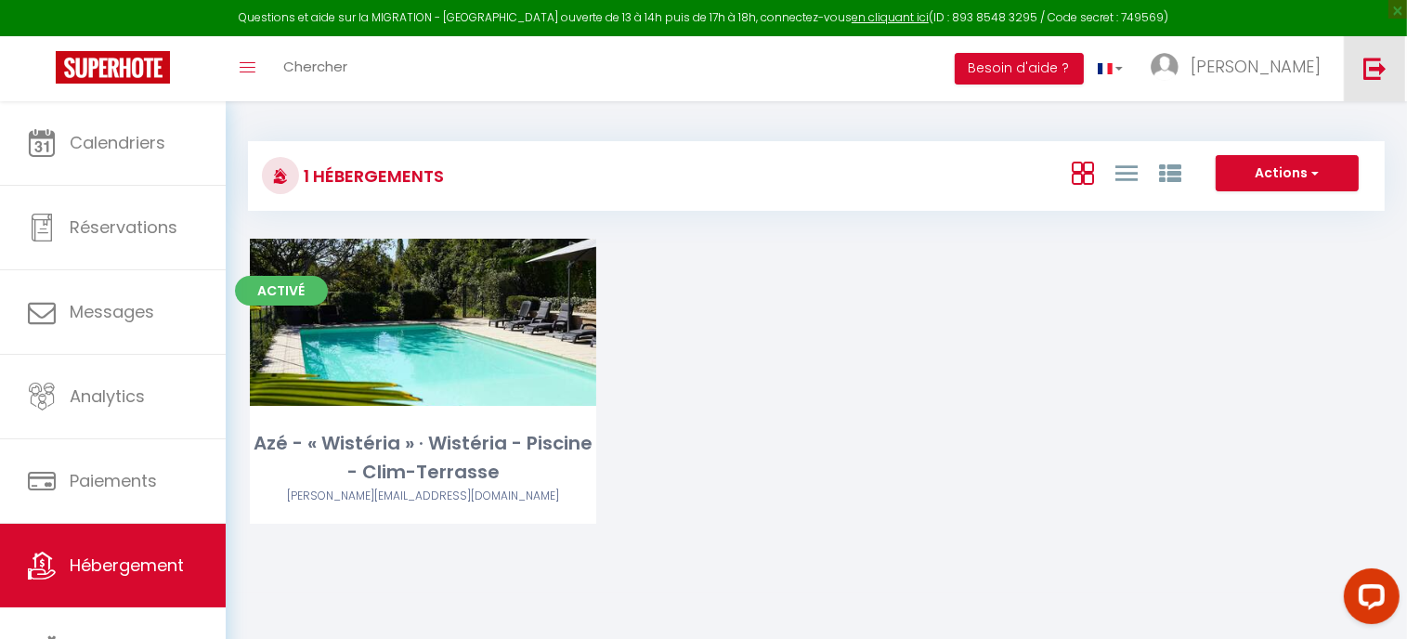
click at [1359, 66] on link at bounding box center [1373, 68] width 61 height 65
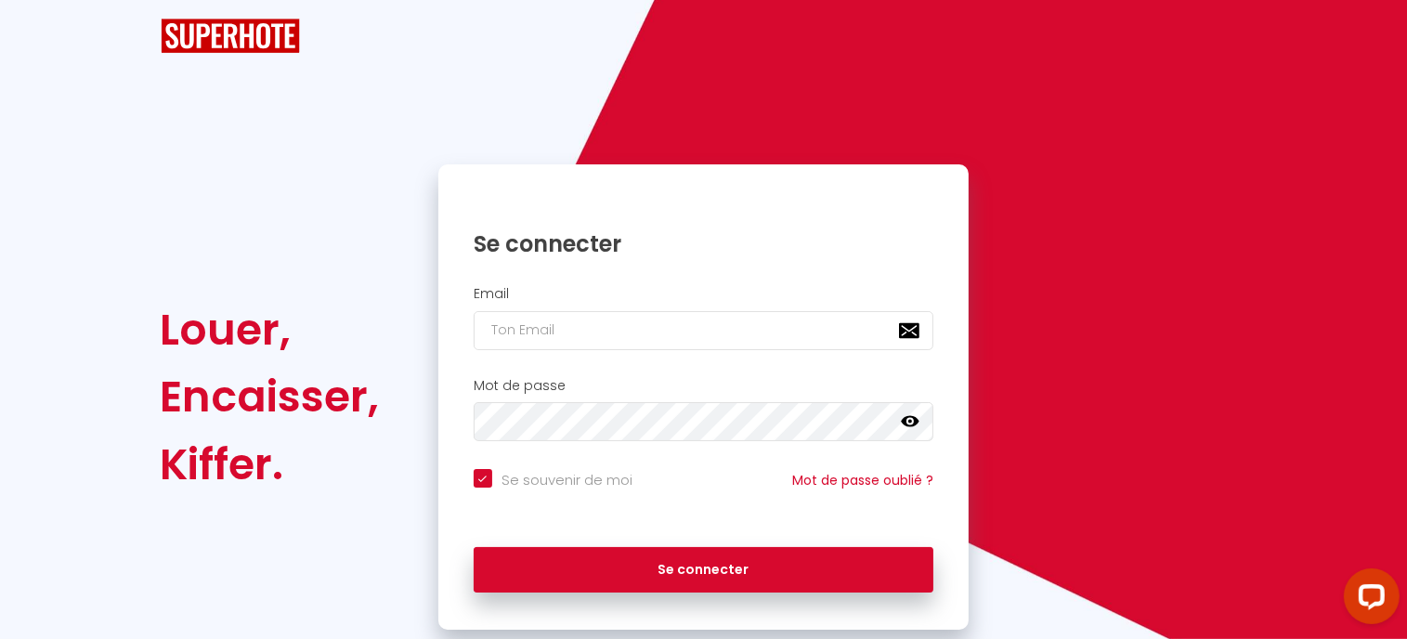
checkbox input "true"
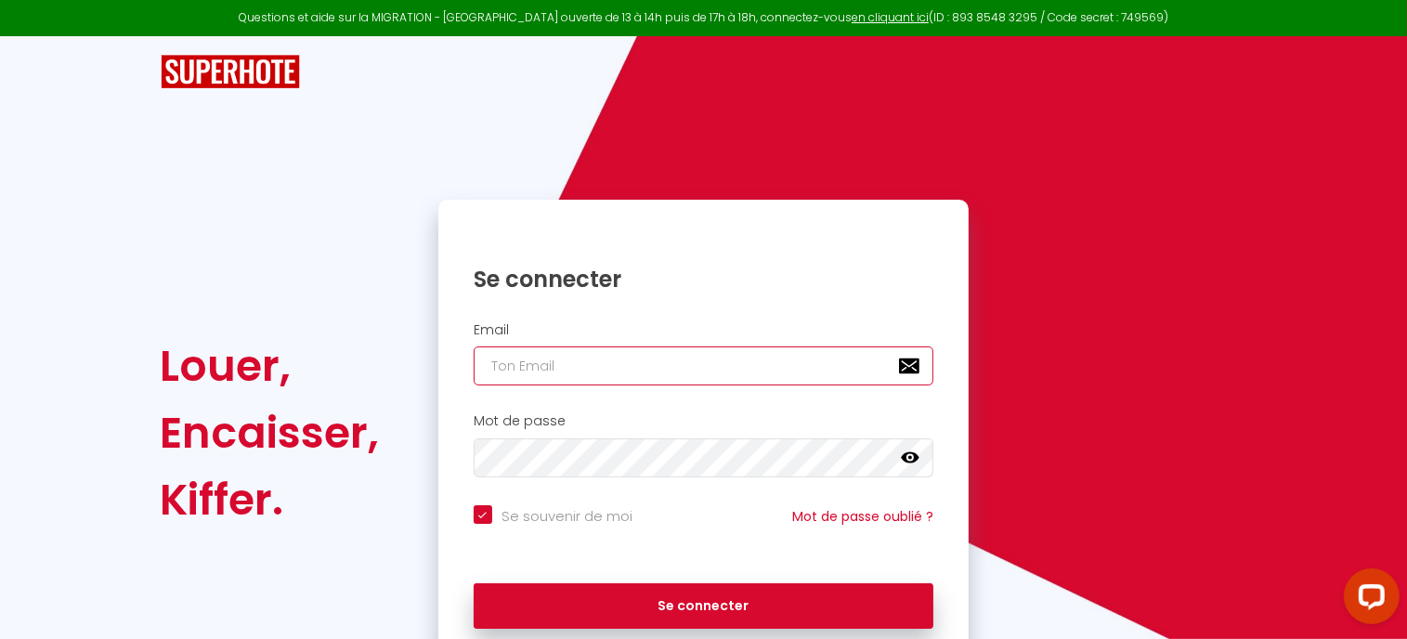
type input "[EMAIL_ADDRESS][DOMAIN_NAME]"
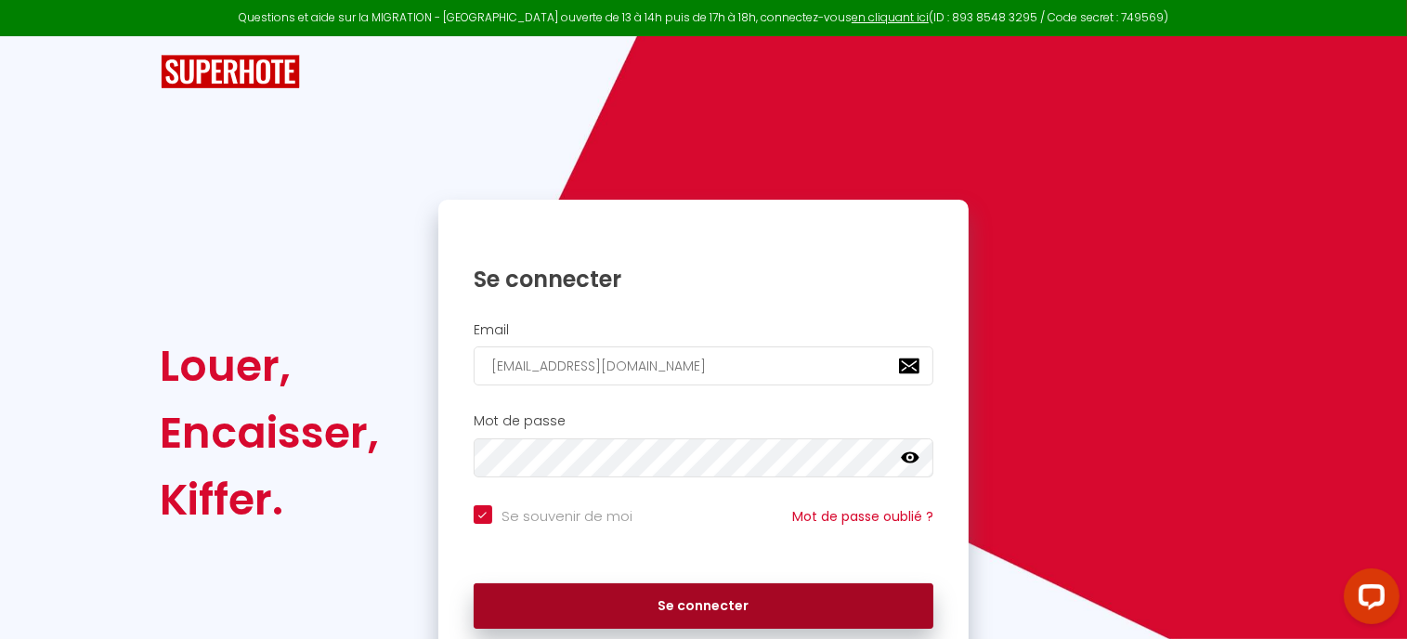
click at [628, 611] on button "Se connecter" at bounding box center [703, 606] width 460 height 46
checkbox input "true"
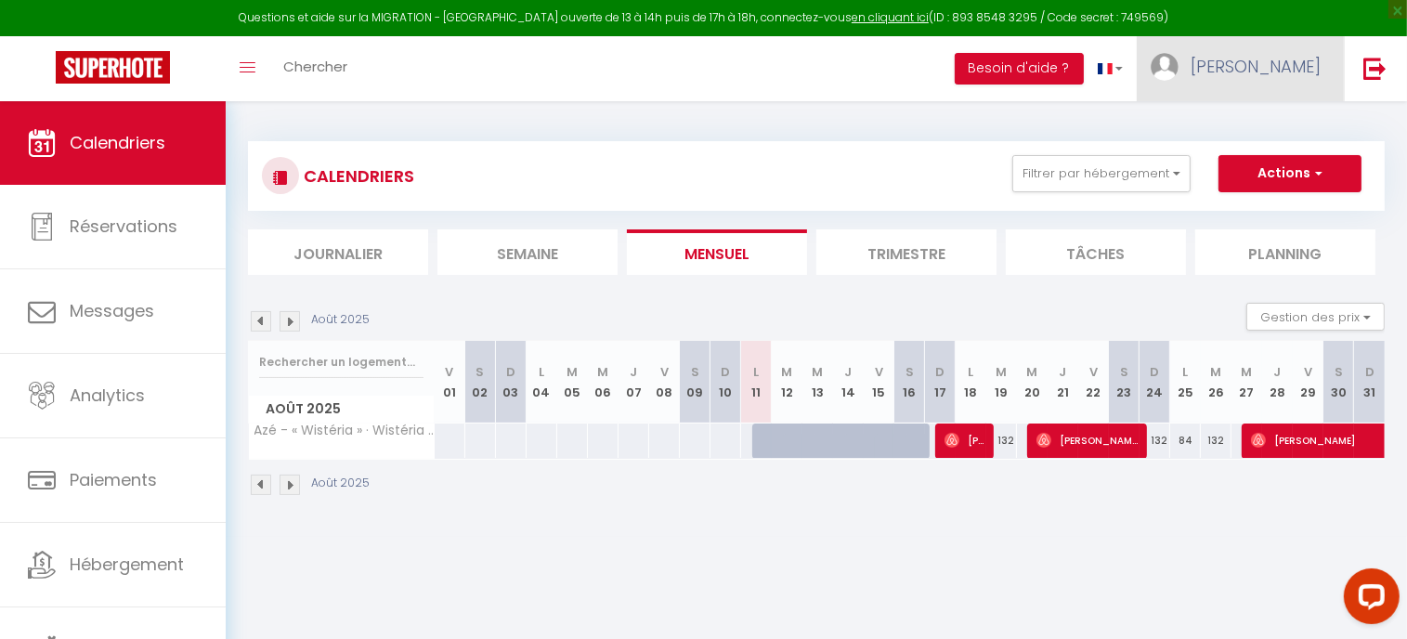
click at [1293, 65] on span "[PERSON_NAME]" at bounding box center [1255, 66] width 130 height 23
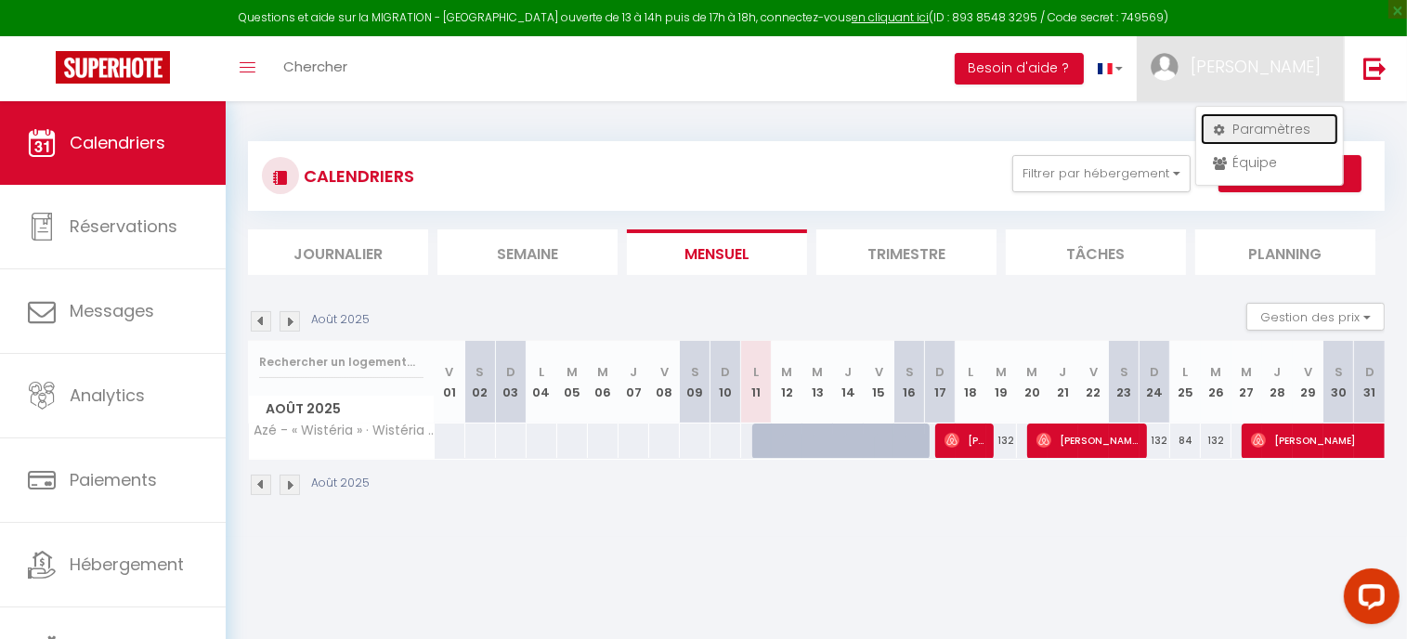
click at [1282, 126] on link "Paramètres" at bounding box center [1268, 129] width 137 height 32
select select "fr"
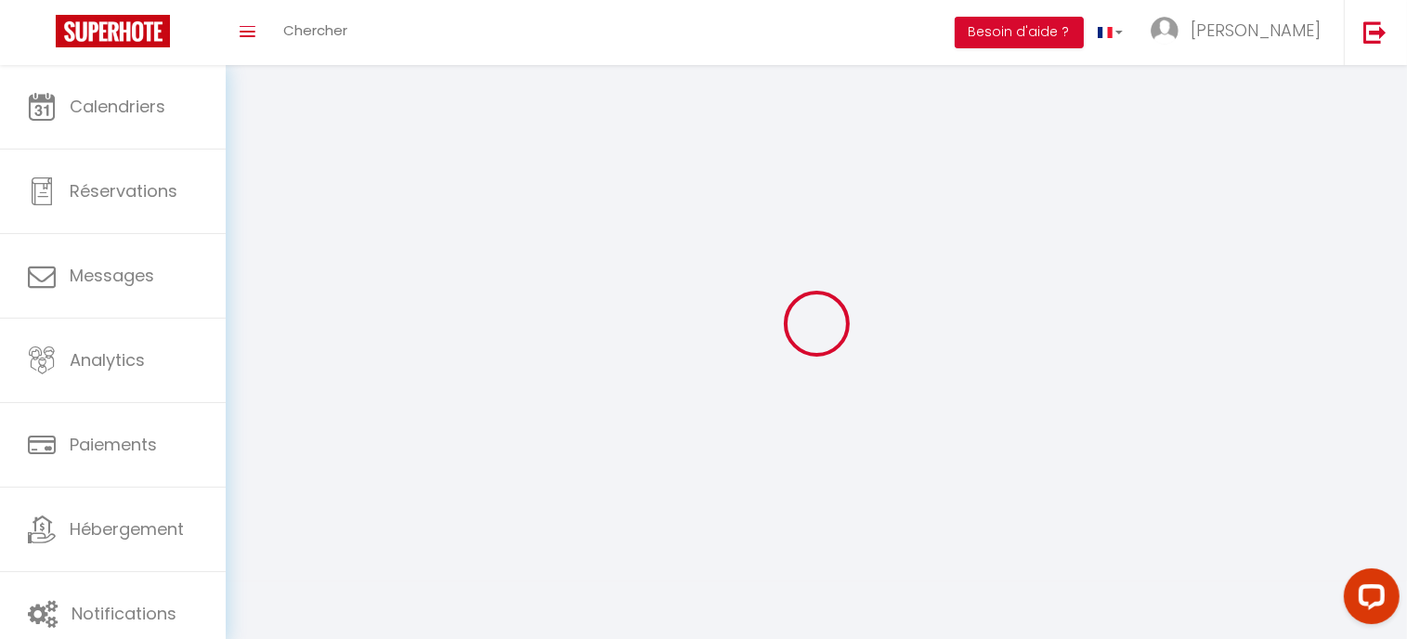
type input "[PERSON_NAME]"
type input "ganneau"
type input "[PHONE_NUMBER]"
type input "[STREET_ADDRESS]"
type input "71260"
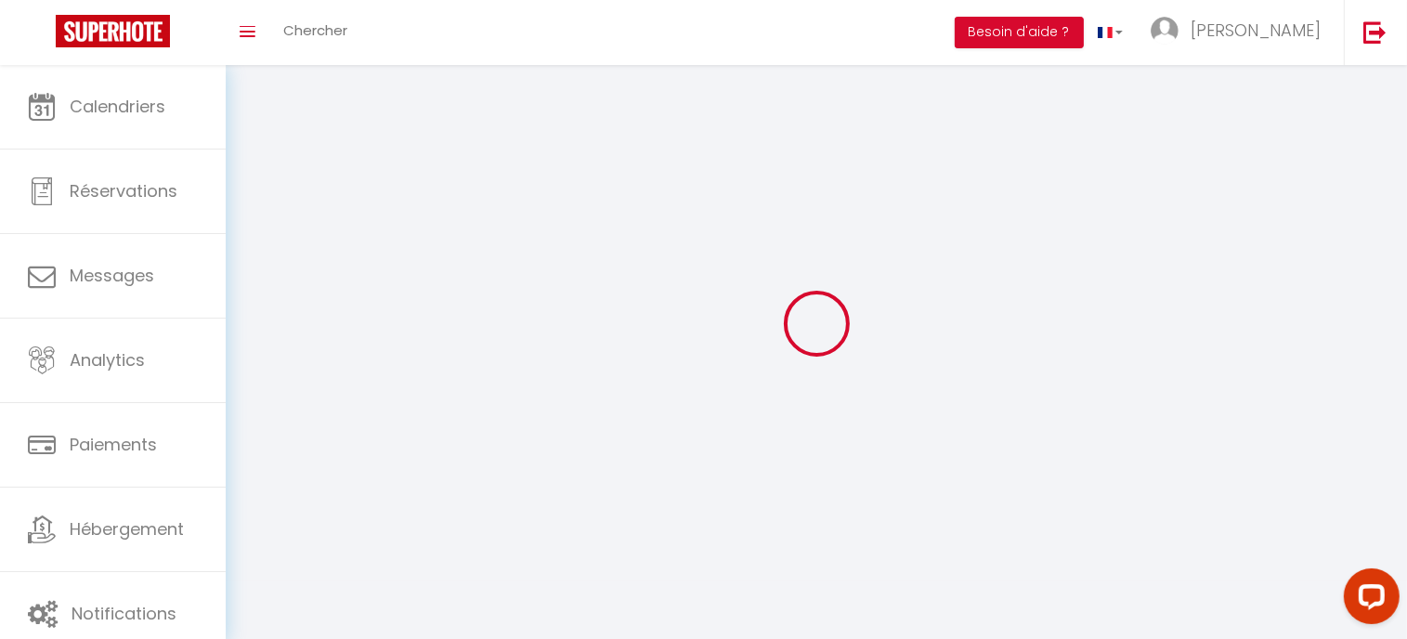
type input "AZE"
type input "F7Snc5bYJuTbHfgOWESctVmj2"
type input "XLiEzGlVxdSIvurFnn3lOrmqS"
type input "[URL][DOMAIN_NAME]"
type input "F7Snc5bYJuTbHfgOWESctVmj2"
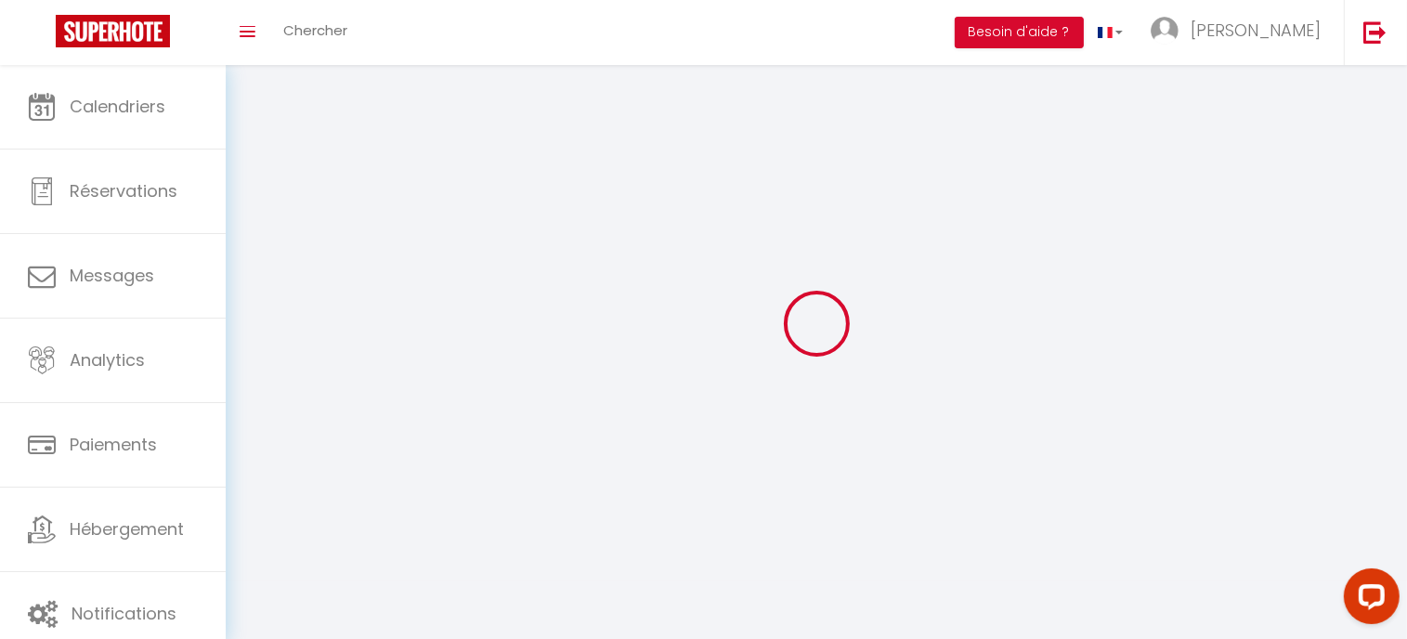
type input "XLiEzGlVxdSIvurFnn3lOrmqS"
type input "[URL][DOMAIN_NAME]"
select select "28"
select select "fr"
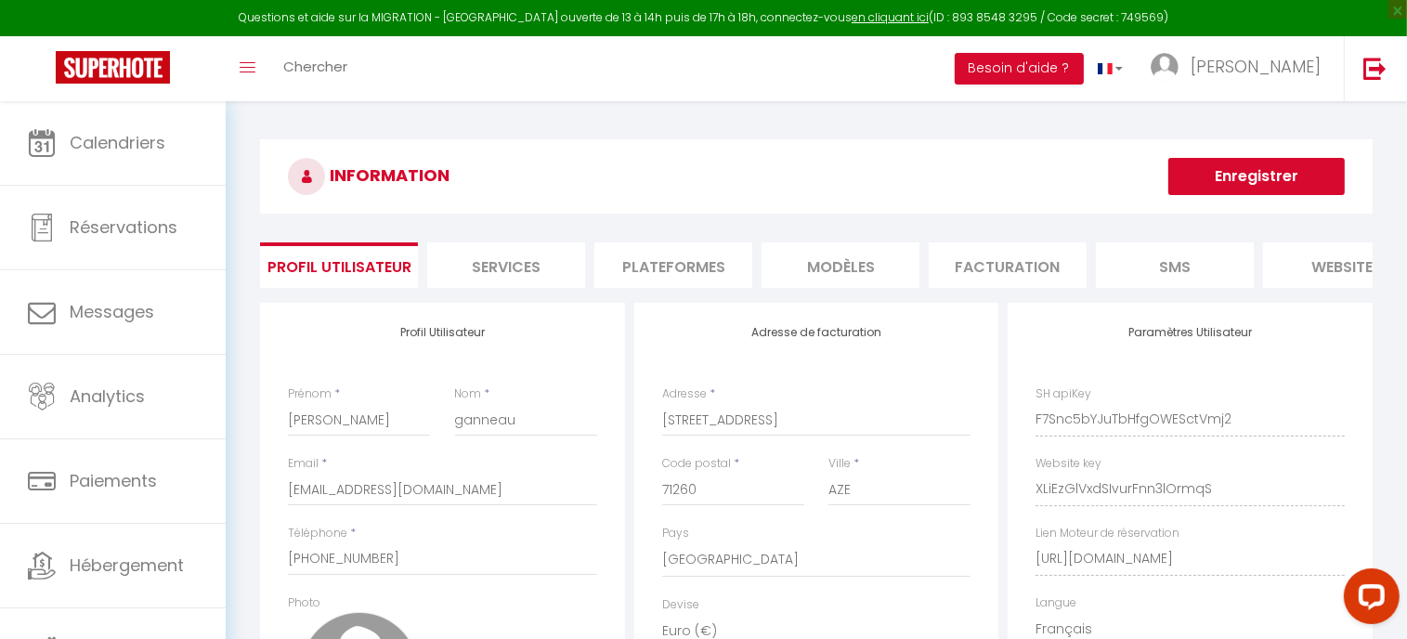
click at [635, 261] on li "Plateformes" at bounding box center [673, 264] width 158 height 45
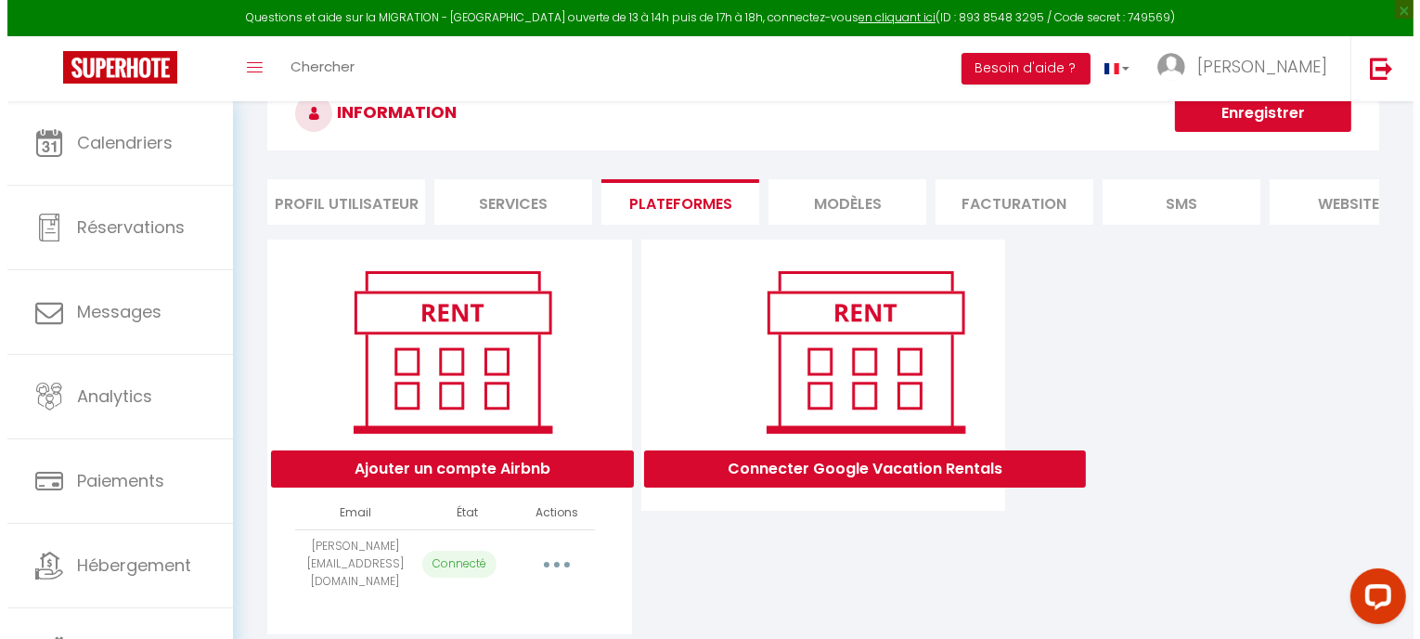
scroll to position [107, 0]
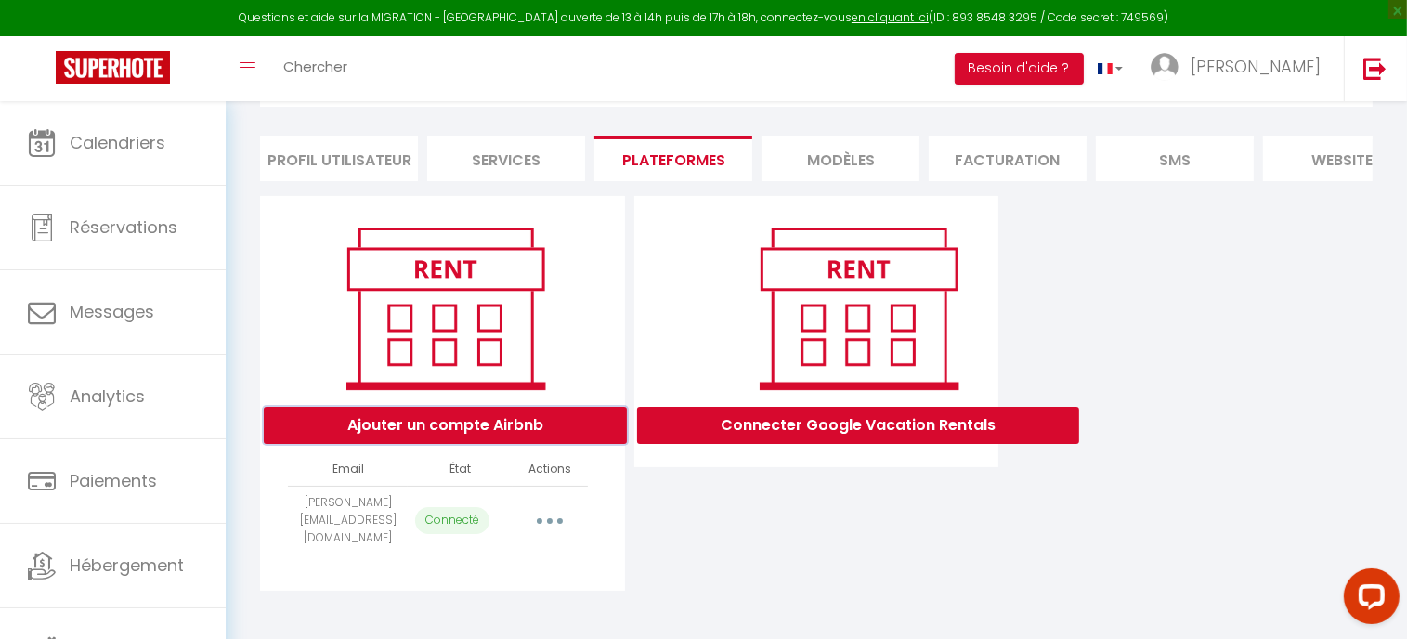
click at [453, 437] on button "Ajouter un compte Airbnb" at bounding box center [445, 425] width 363 height 37
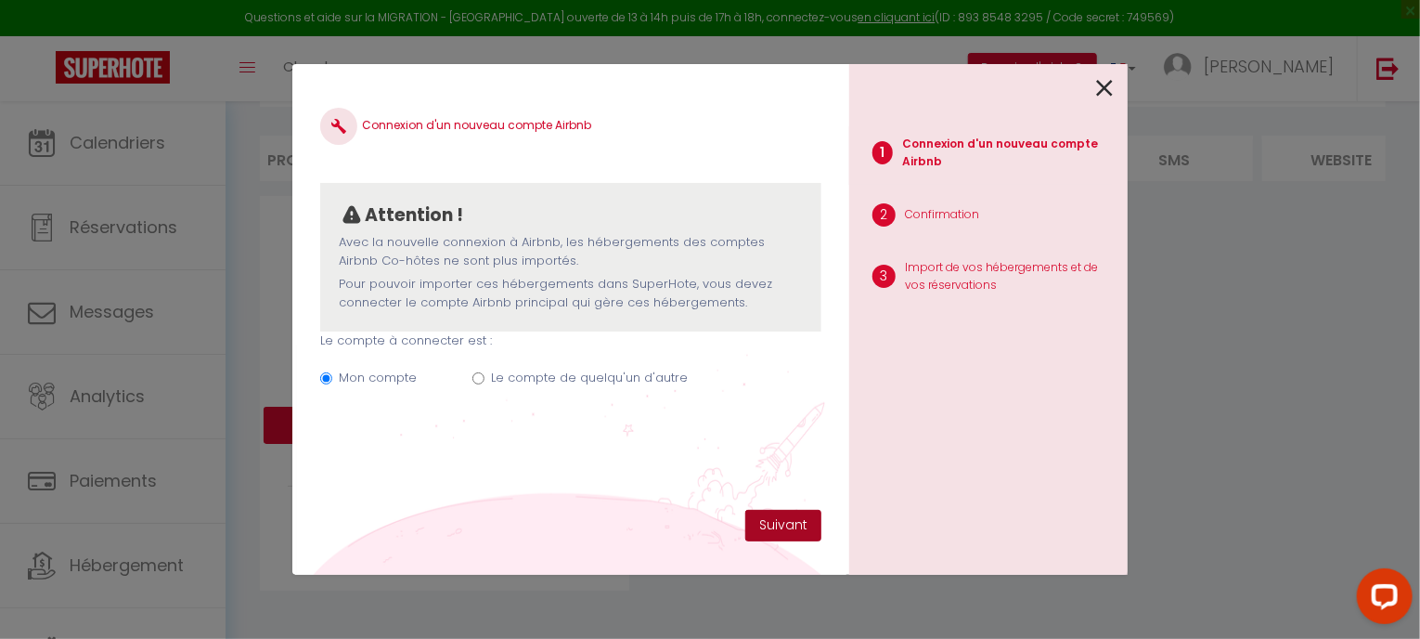
click at [802, 533] on button "Suivant" at bounding box center [783, 526] width 76 height 32
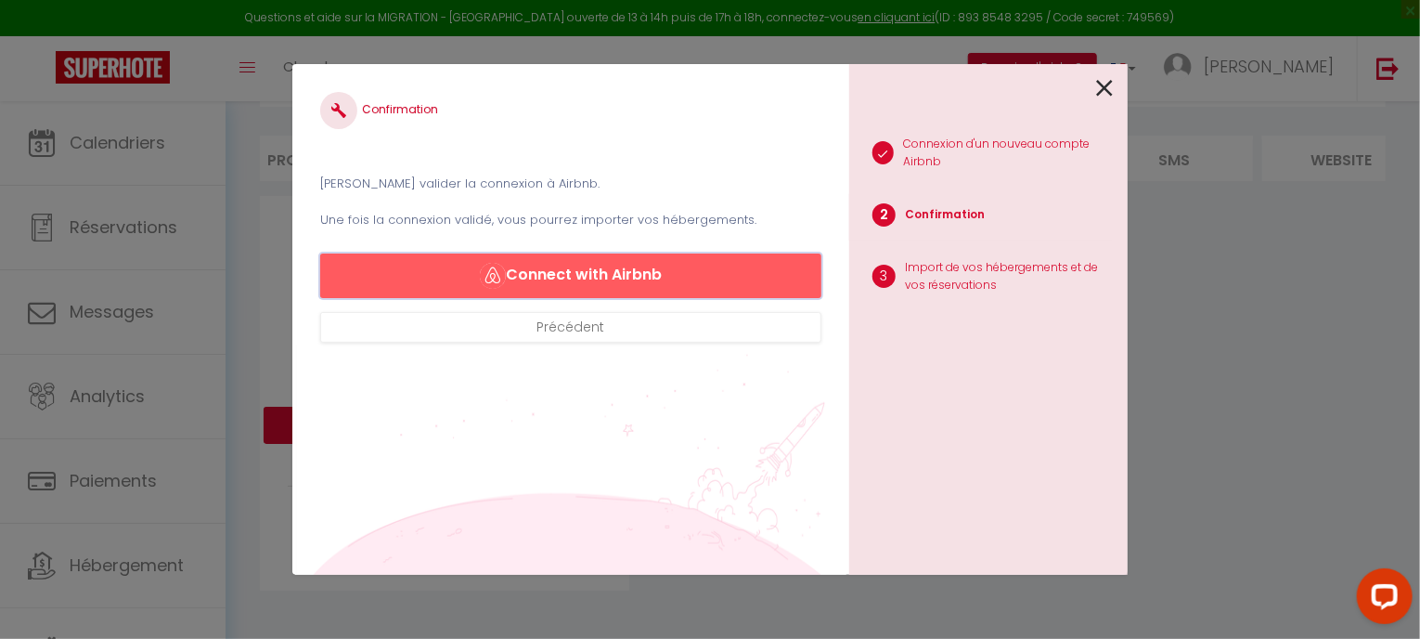
click at [577, 264] on button "Connect with Airbnb" at bounding box center [570, 275] width 501 height 45
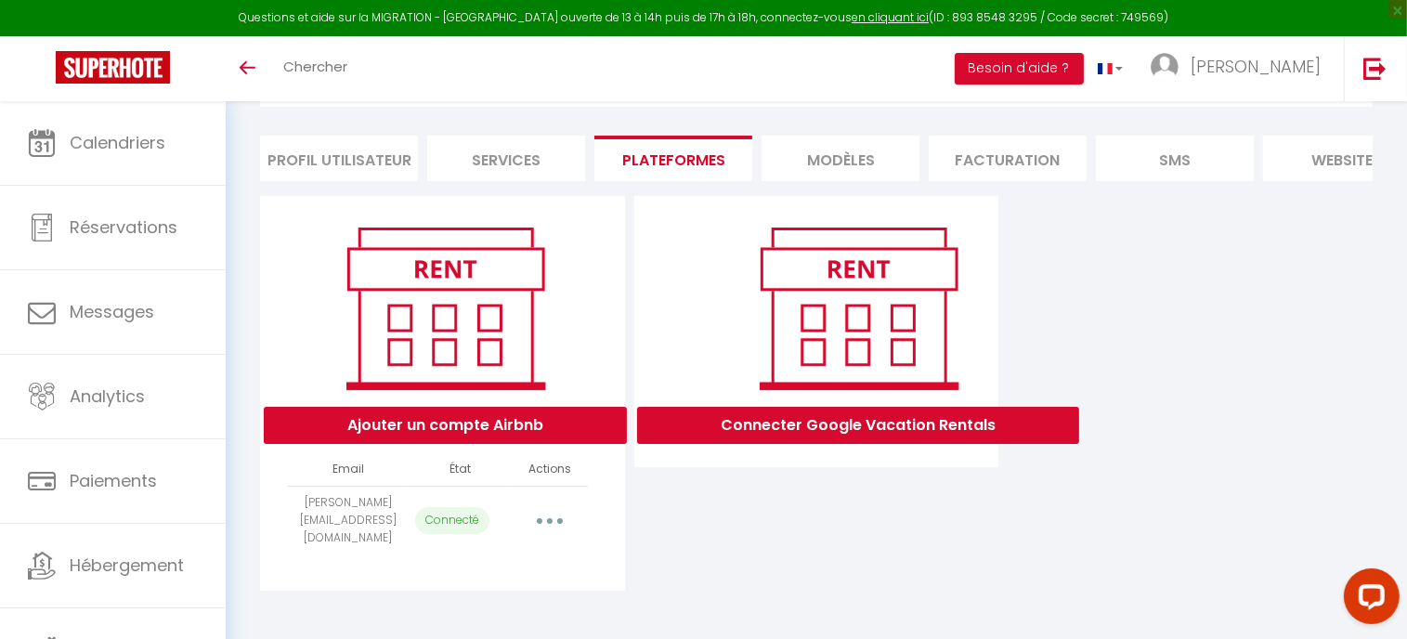
click at [553, 519] on button "button" at bounding box center [550, 520] width 52 height 30
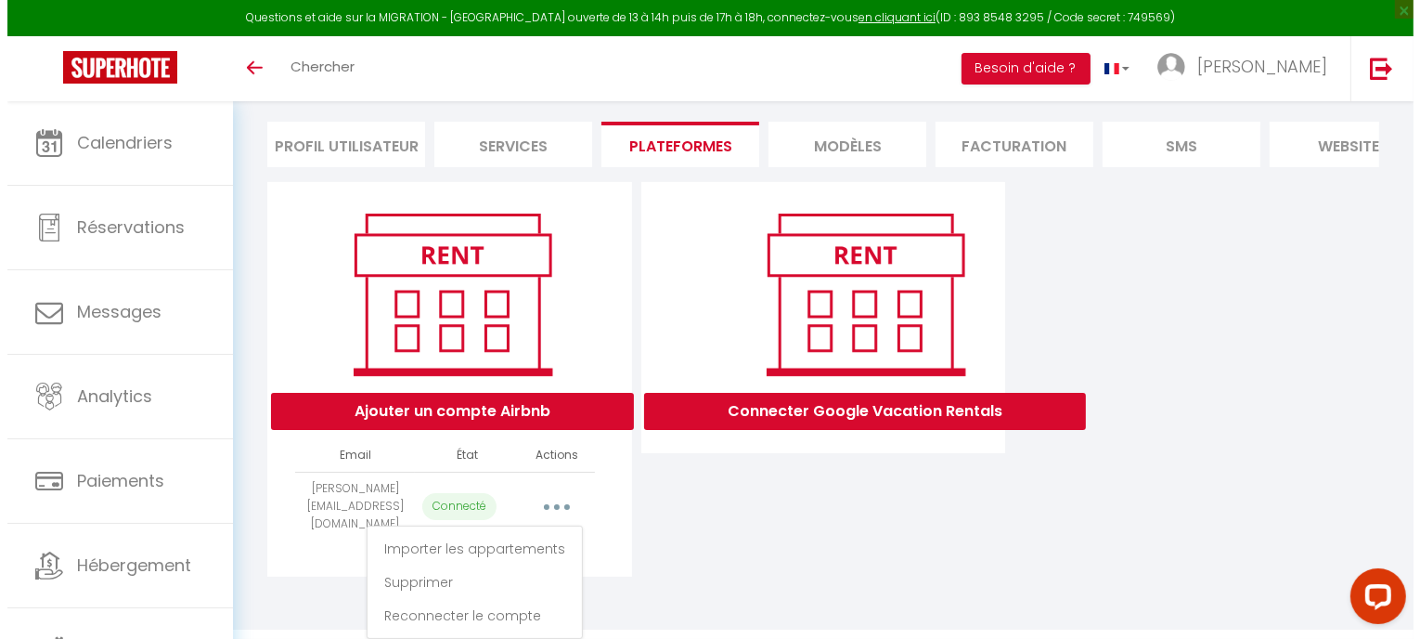
scroll to position [125, 0]
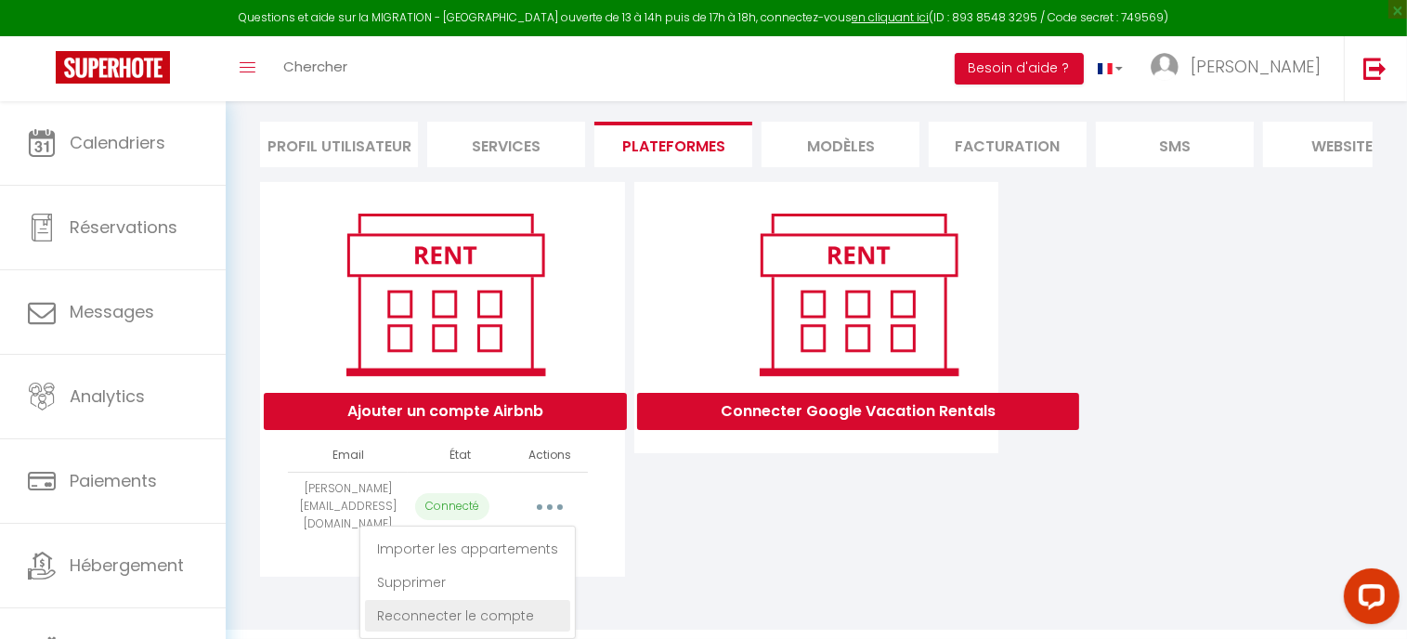
select select "75401"
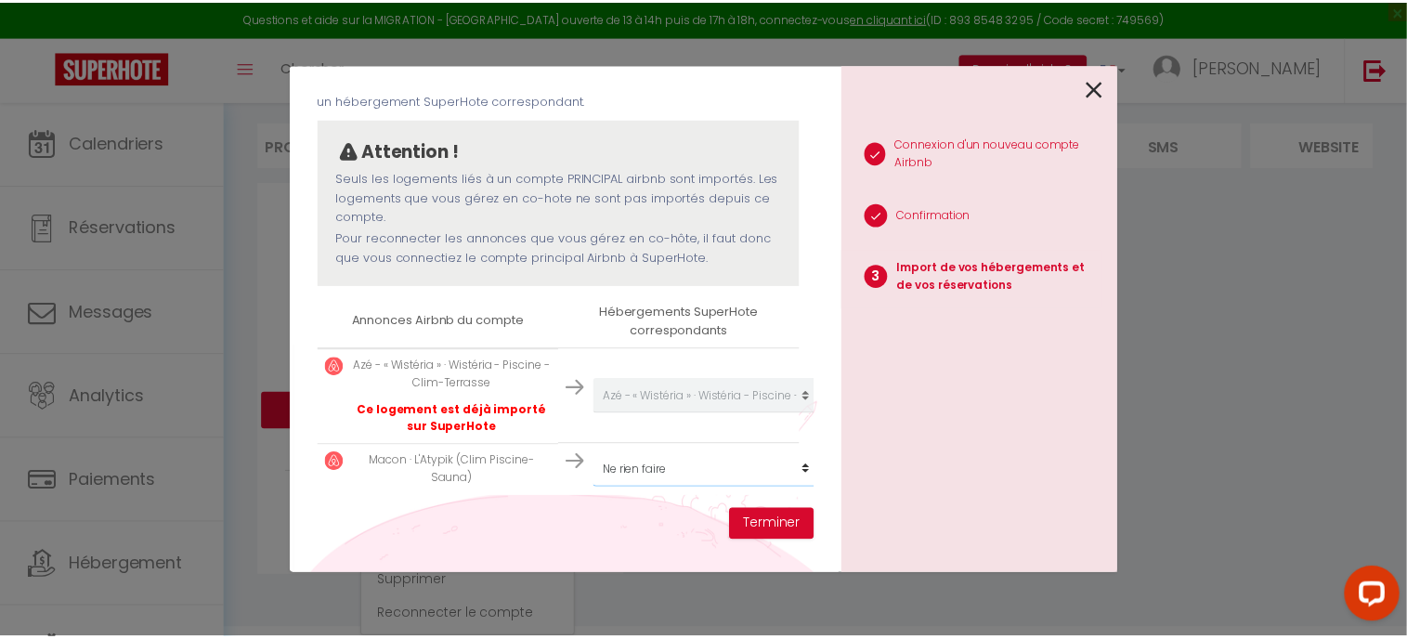
scroll to position [107, 0]
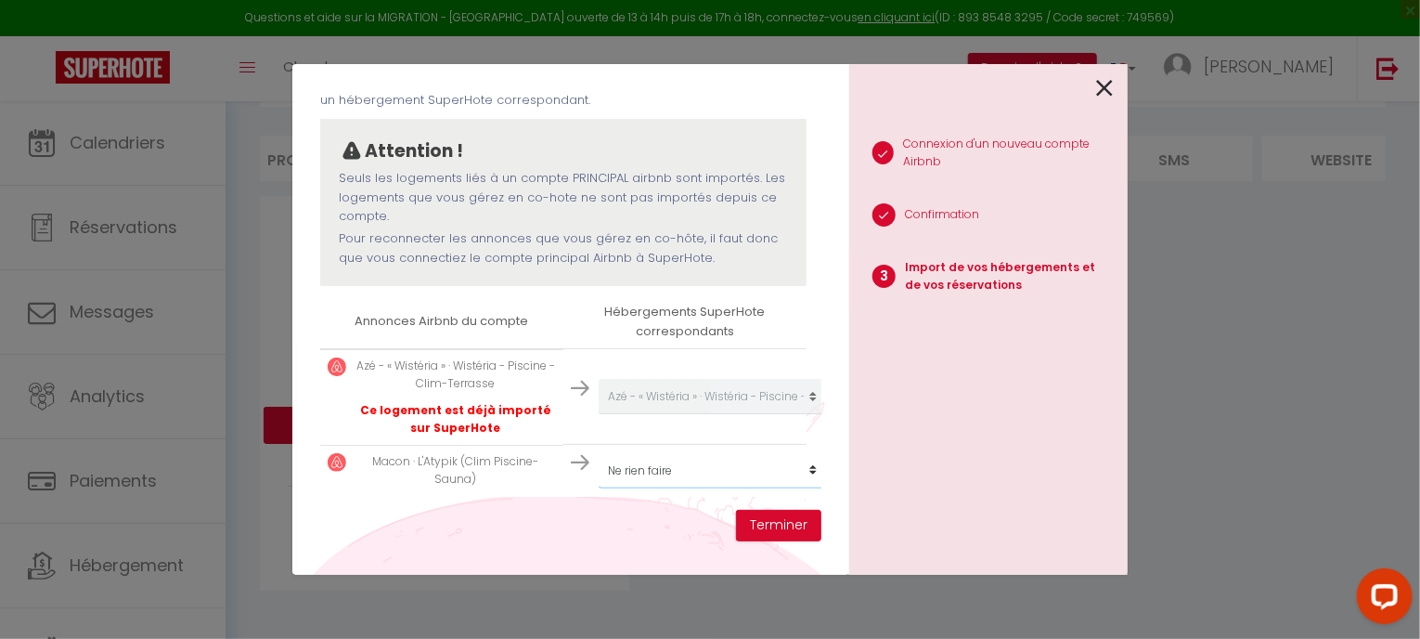
click at [656, 414] on select "Créer un nouveau hébergement Ne rien faire Azé - « Wistéria » · Wistéria - Pisc…" at bounding box center [713, 396] width 228 height 35
select select "75401"
click at [599, 414] on select "Créer un nouveau hébergement Ne rien faire Azé - « Wistéria » · Wistéria - Pisc…" at bounding box center [713, 396] width 228 height 35
click at [767, 519] on button "Terminer" at bounding box center [778, 526] width 85 height 32
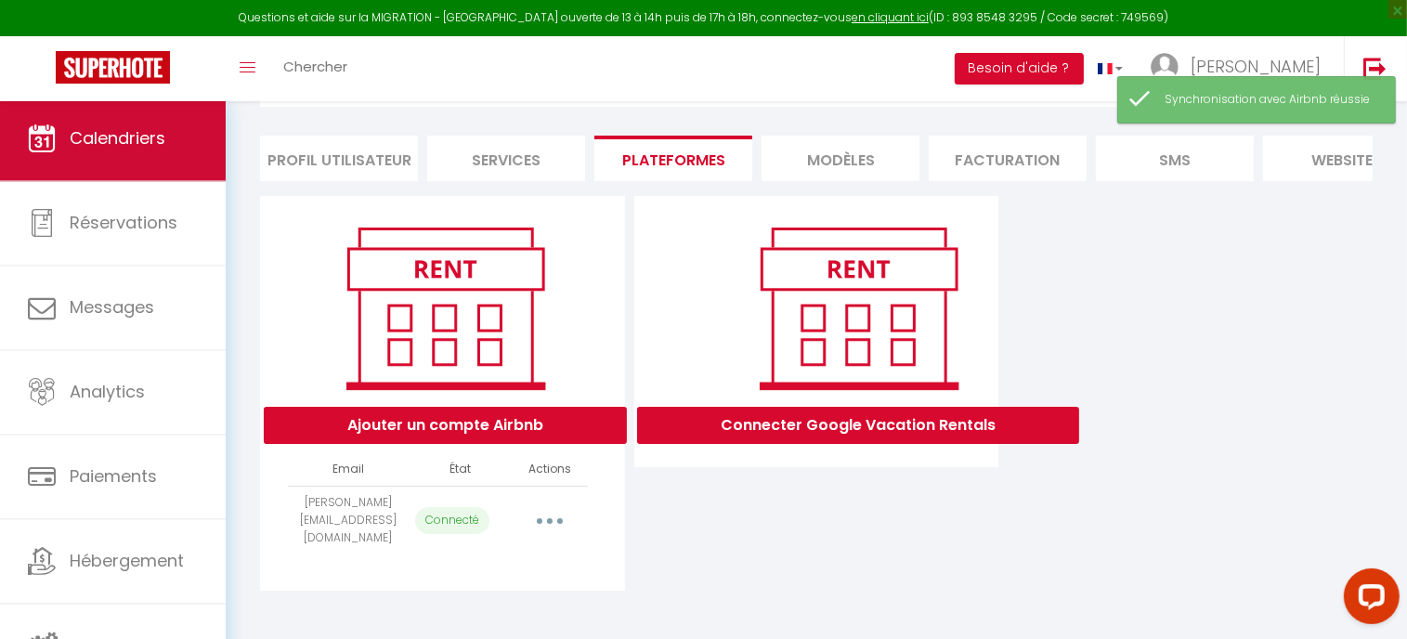
click at [111, 114] on link "Calendriers" at bounding box center [113, 139] width 226 height 84
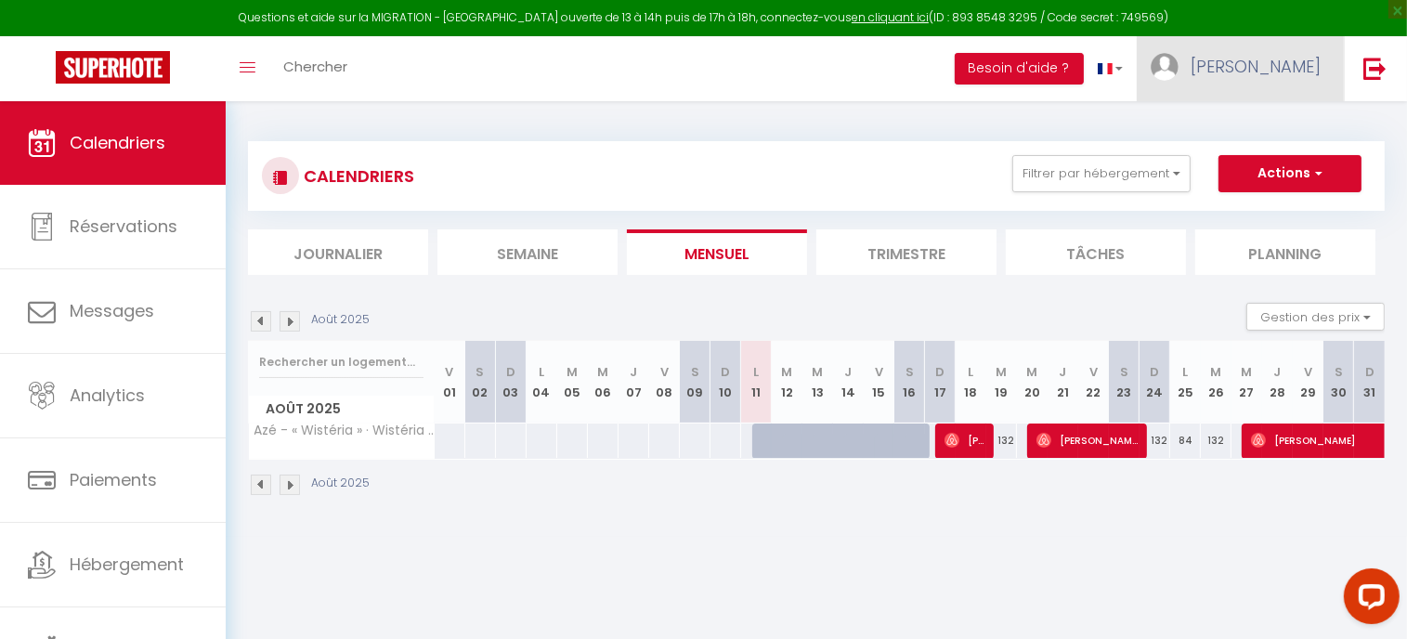
click at [1294, 53] on link "[PERSON_NAME]" at bounding box center [1239, 68] width 207 height 65
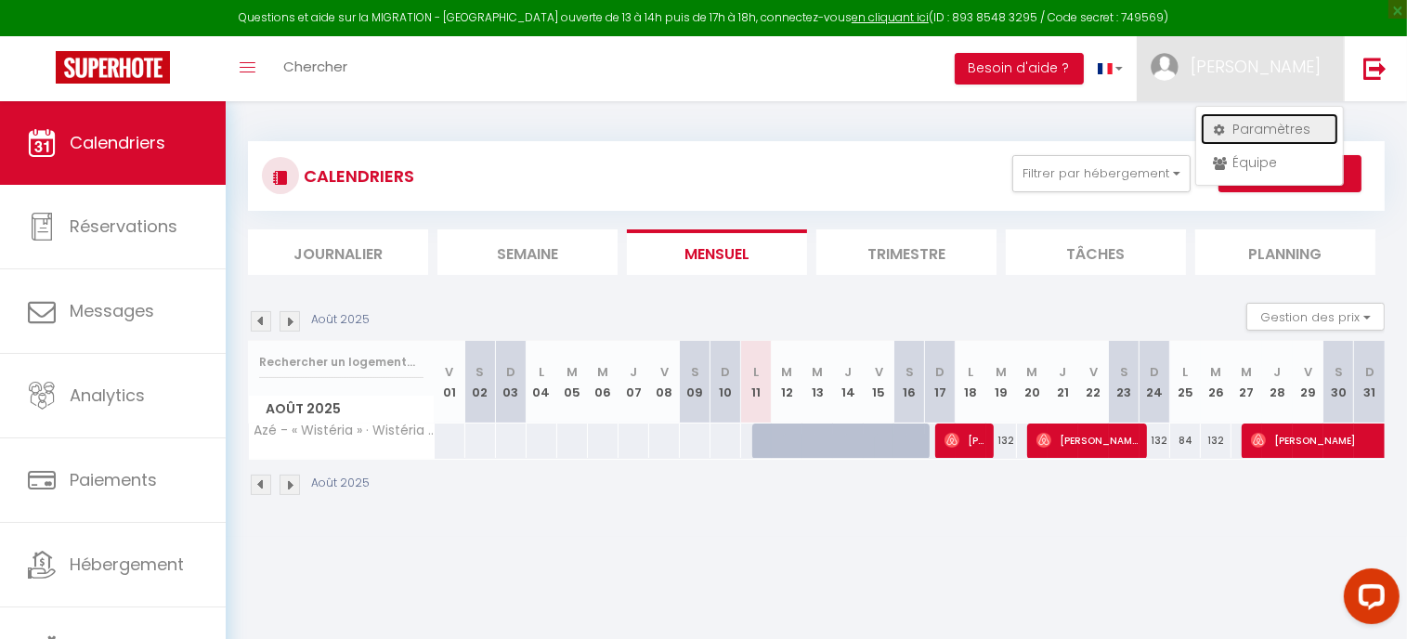
click at [1277, 128] on link "Paramètres" at bounding box center [1268, 129] width 137 height 32
select select "28"
select select "fr"
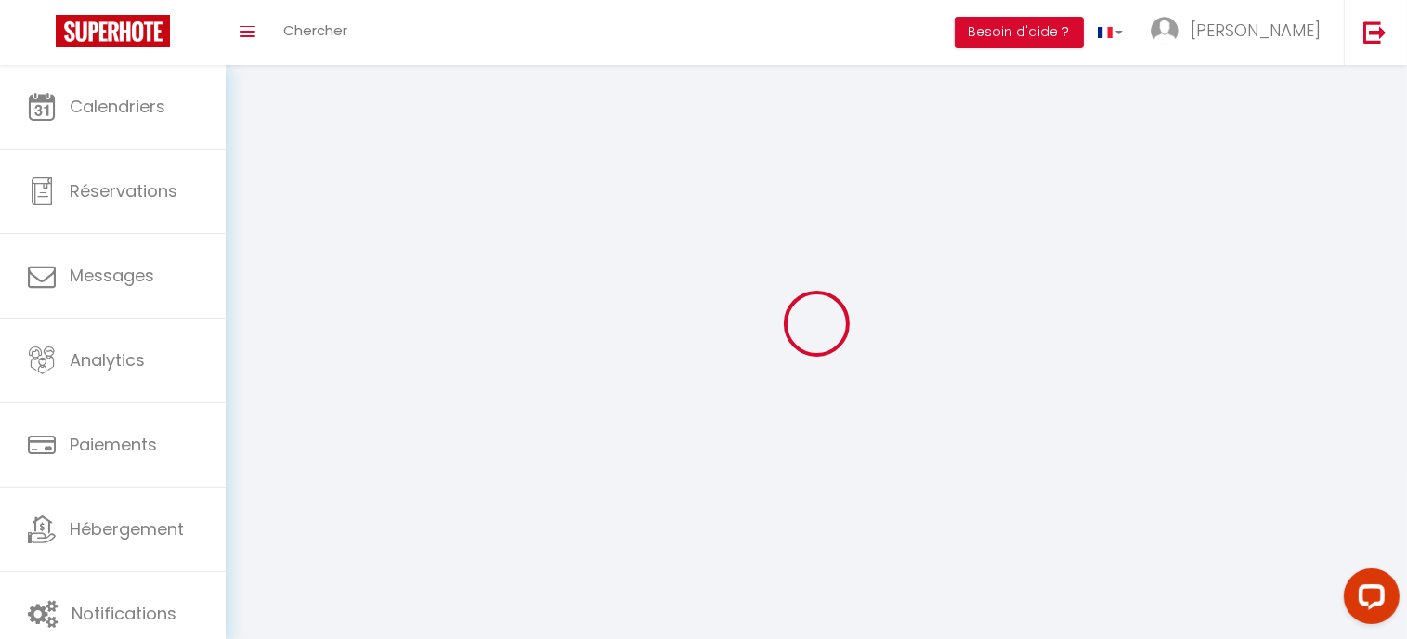
type input "F7Snc5bYJuTbHfgOWESctVmj2"
type input "XLiEzGlVxdSIvurFnn3lOrmqS"
type input "[URL][DOMAIN_NAME]"
select select "fr"
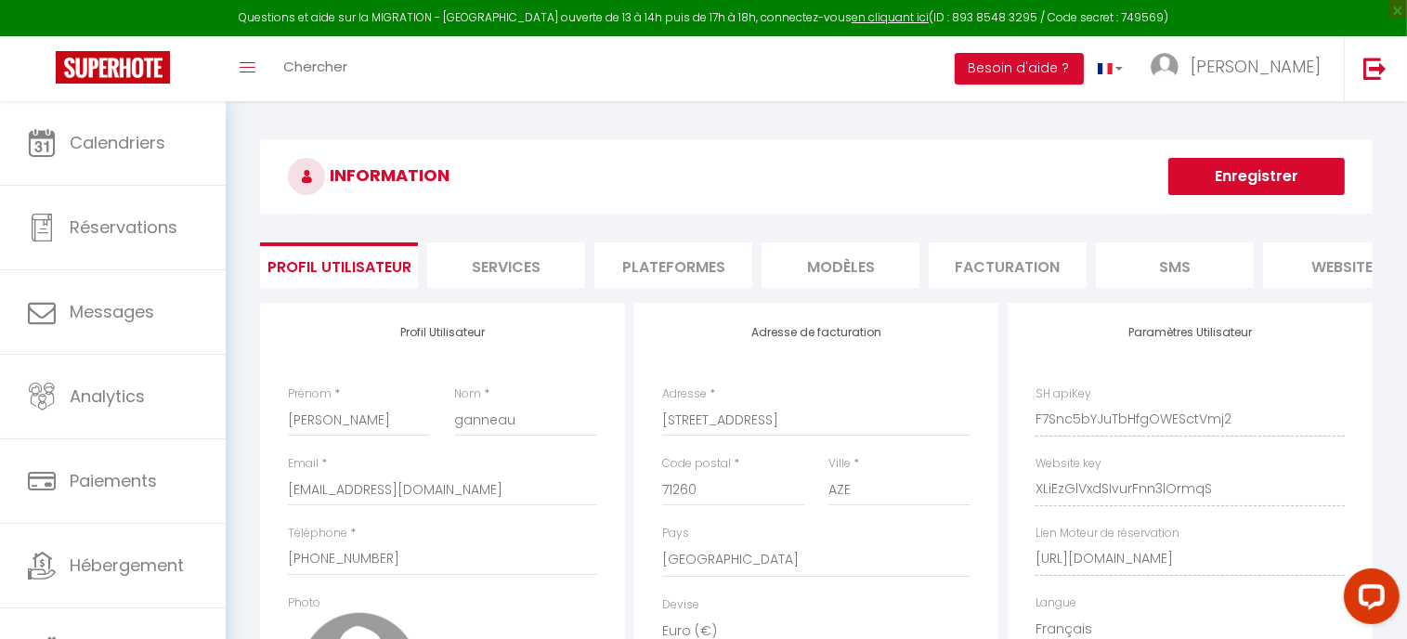
click at [671, 271] on li "Plateformes" at bounding box center [673, 264] width 158 height 45
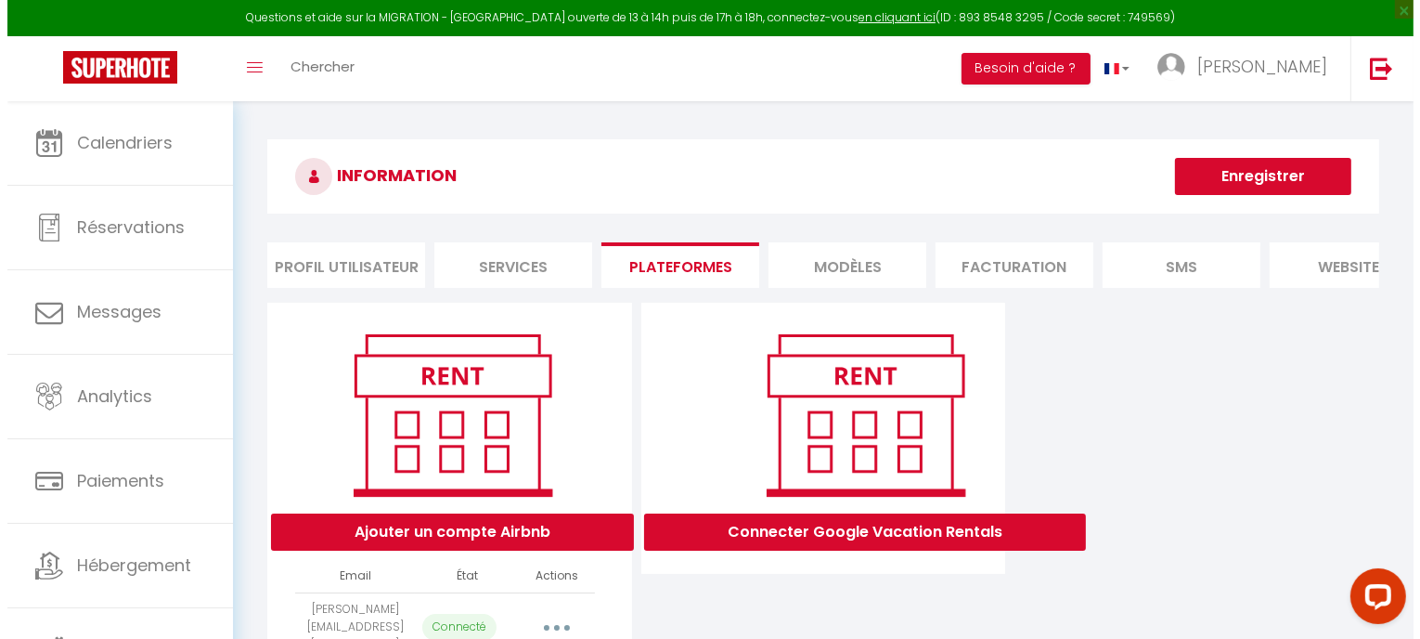
scroll to position [107, 0]
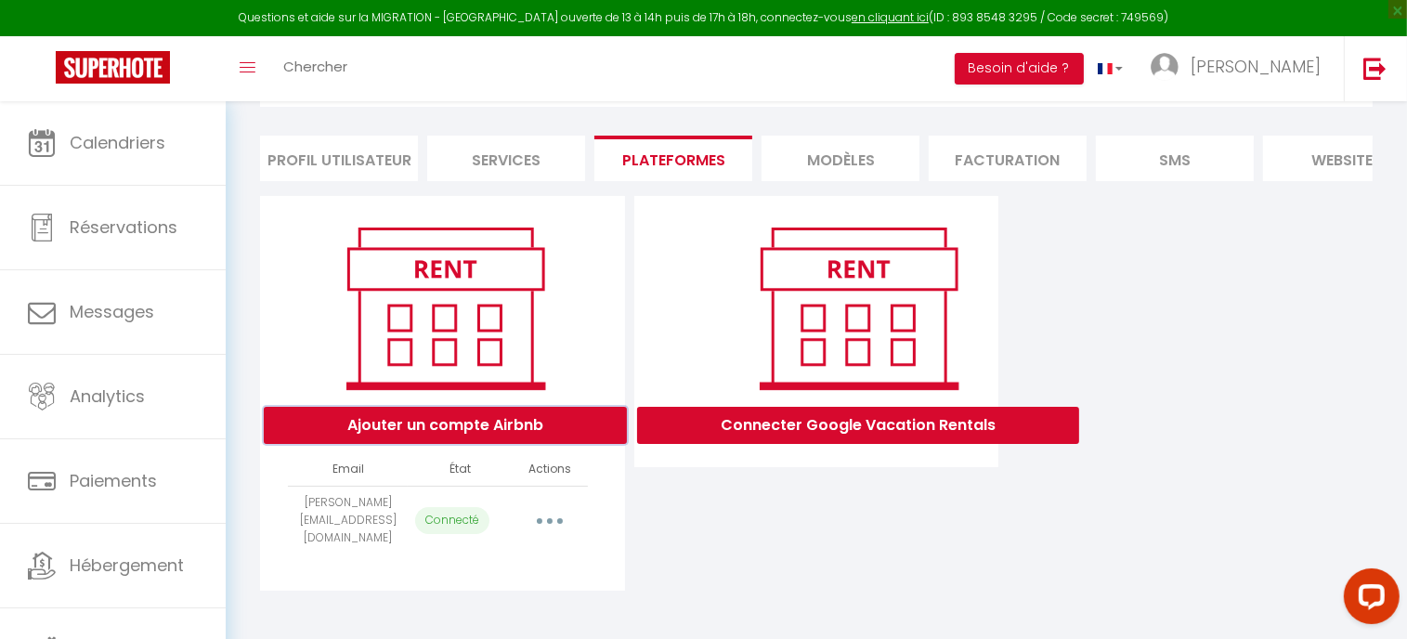
click at [551, 444] on button "Ajouter un compte Airbnb" at bounding box center [445, 425] width 363 height 37
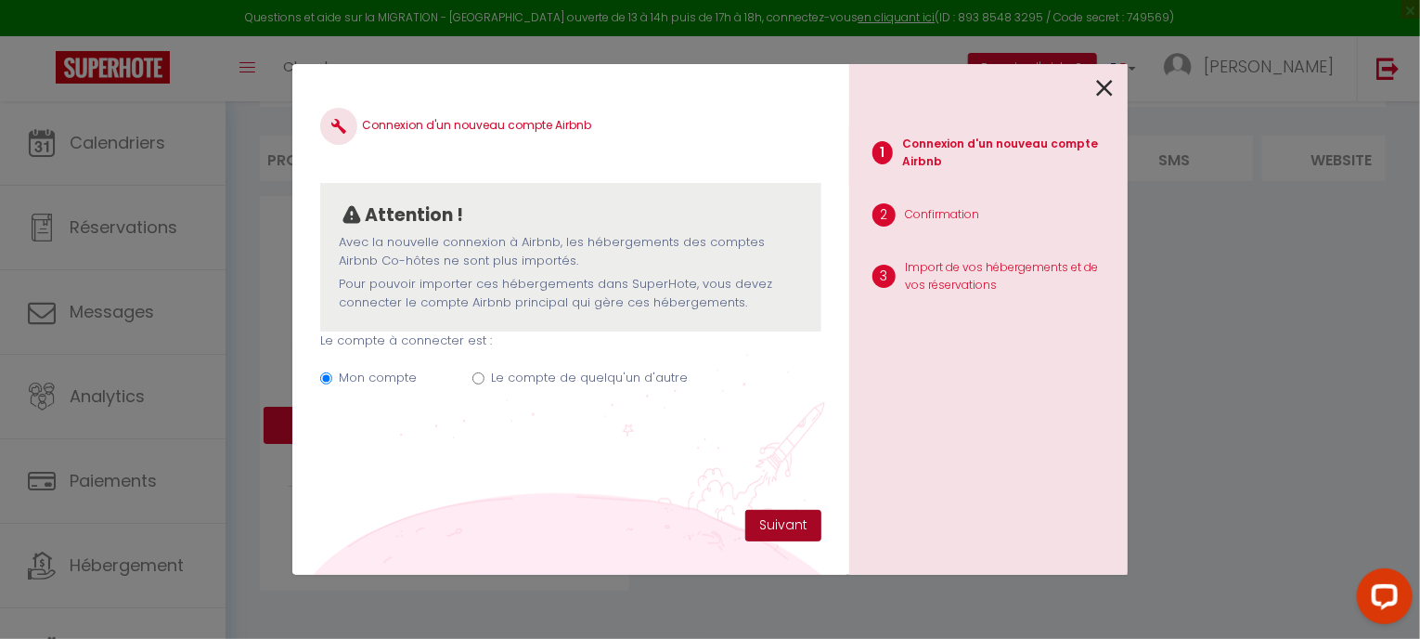
click at [787, 512] on button "Suivant" at bounding box center [783, 526] width 76 height 32
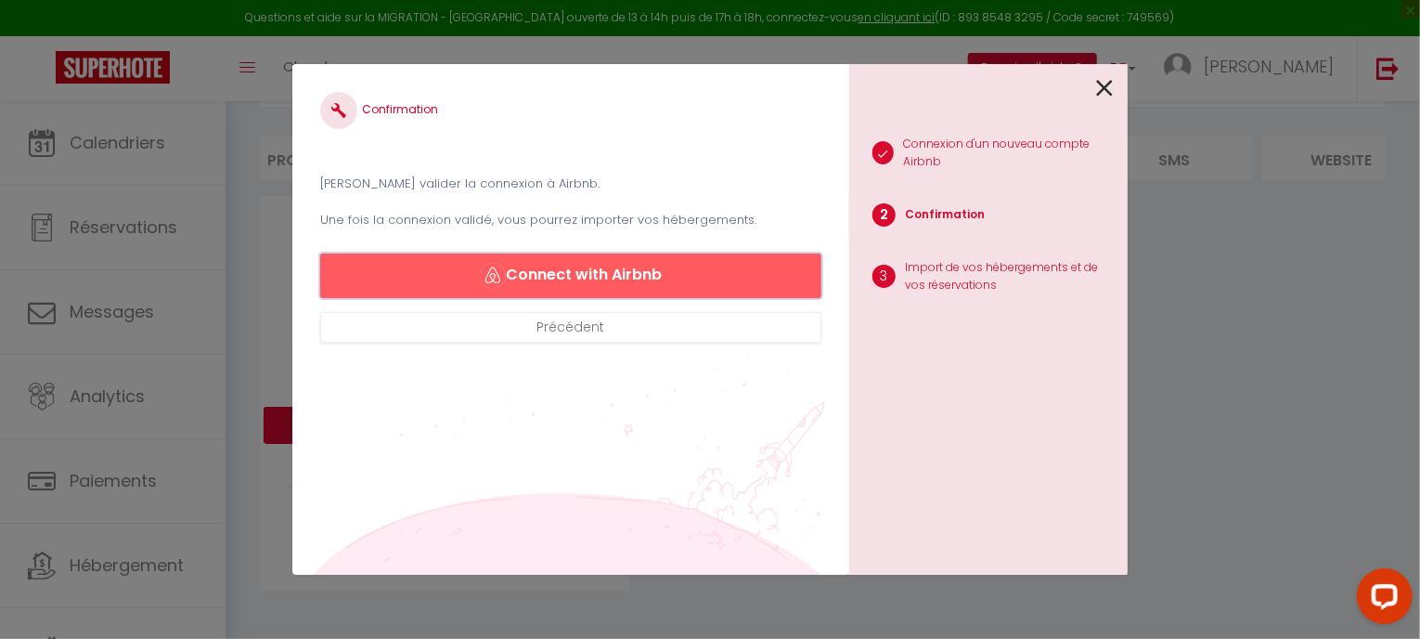
click at [499, 261] on button "Connect with Airbnb" at bounding box center [570, 275] width 501 height 45
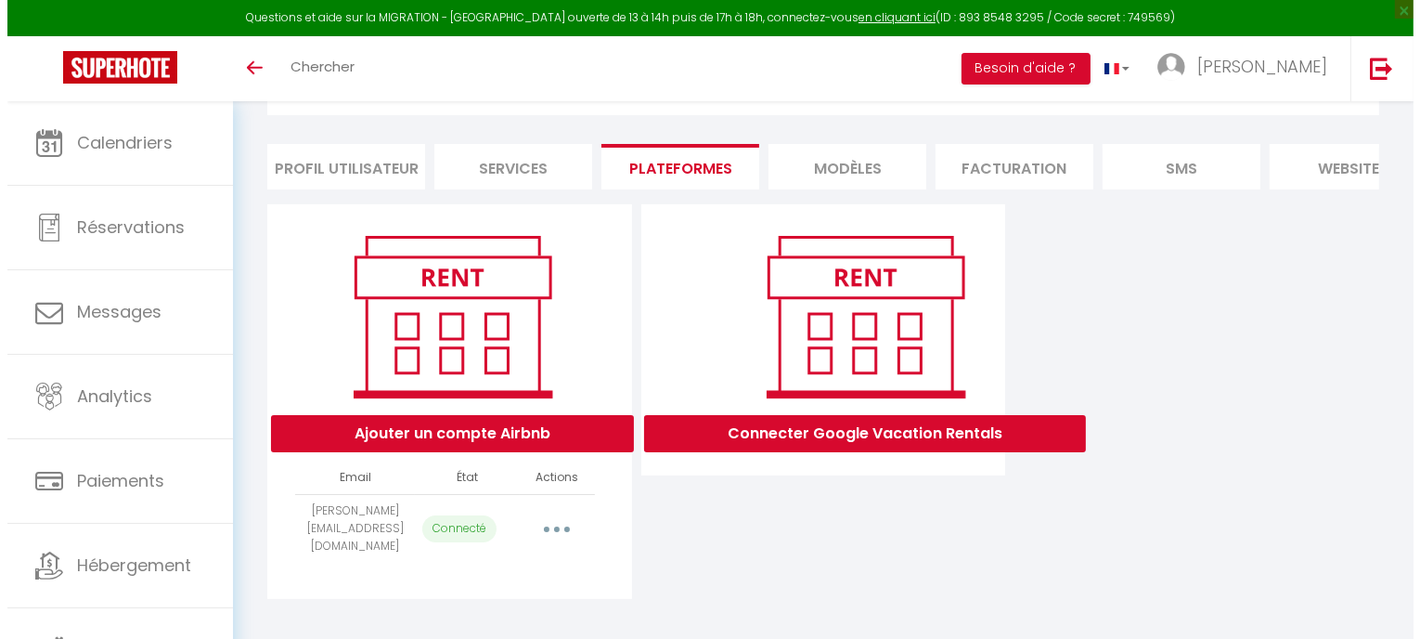
scroll to position [107, 0]
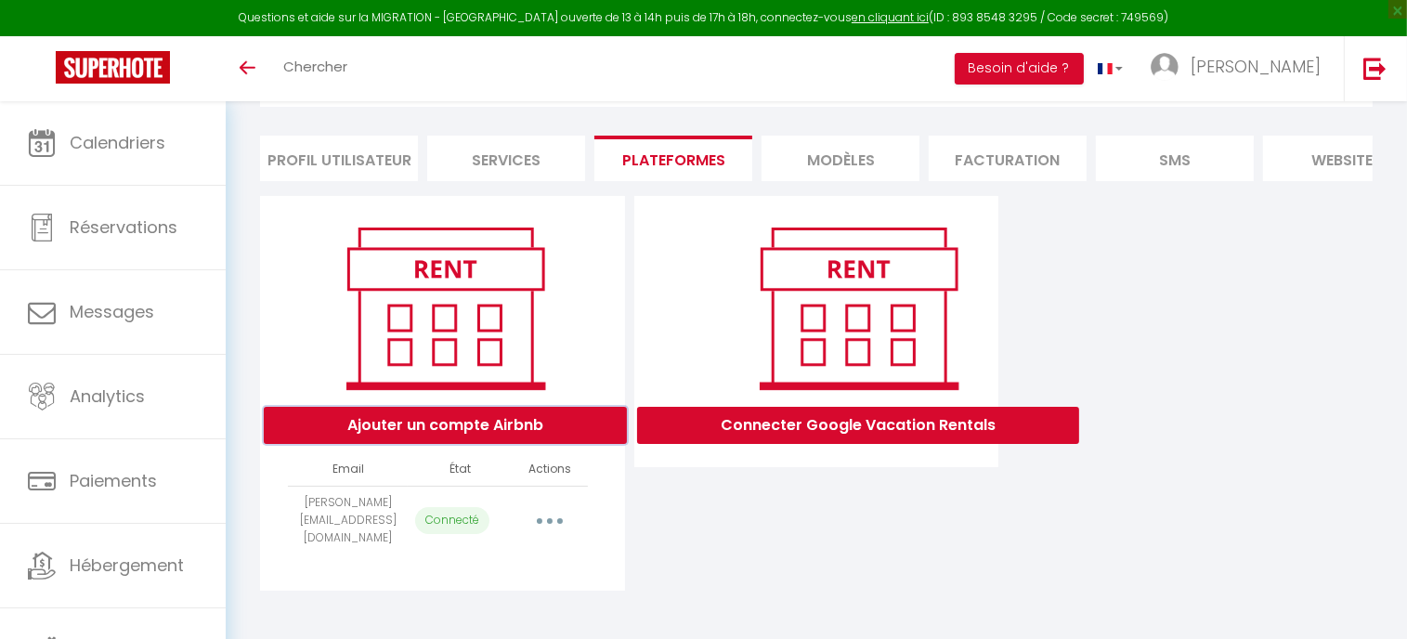
click at [535, 444] on button "Ajouter un compte Airbnb" at bounding box center [445, 425] width 363 height 37
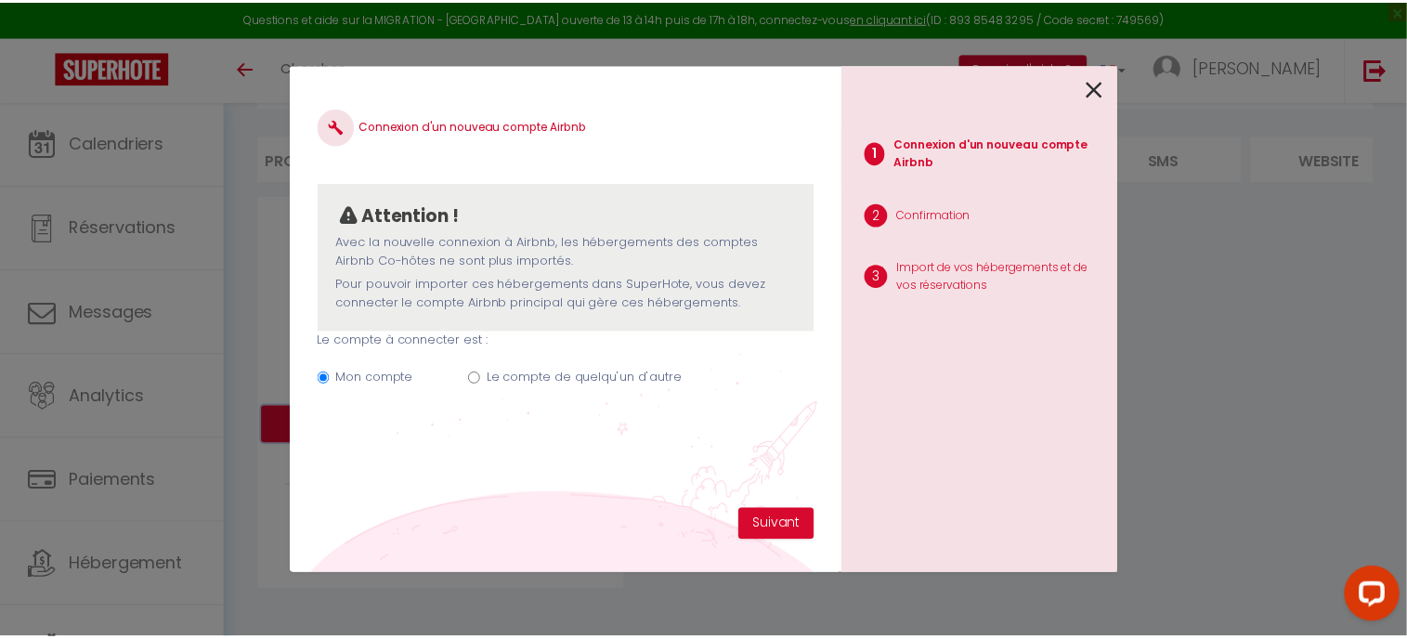
scroll to position [0, 0]
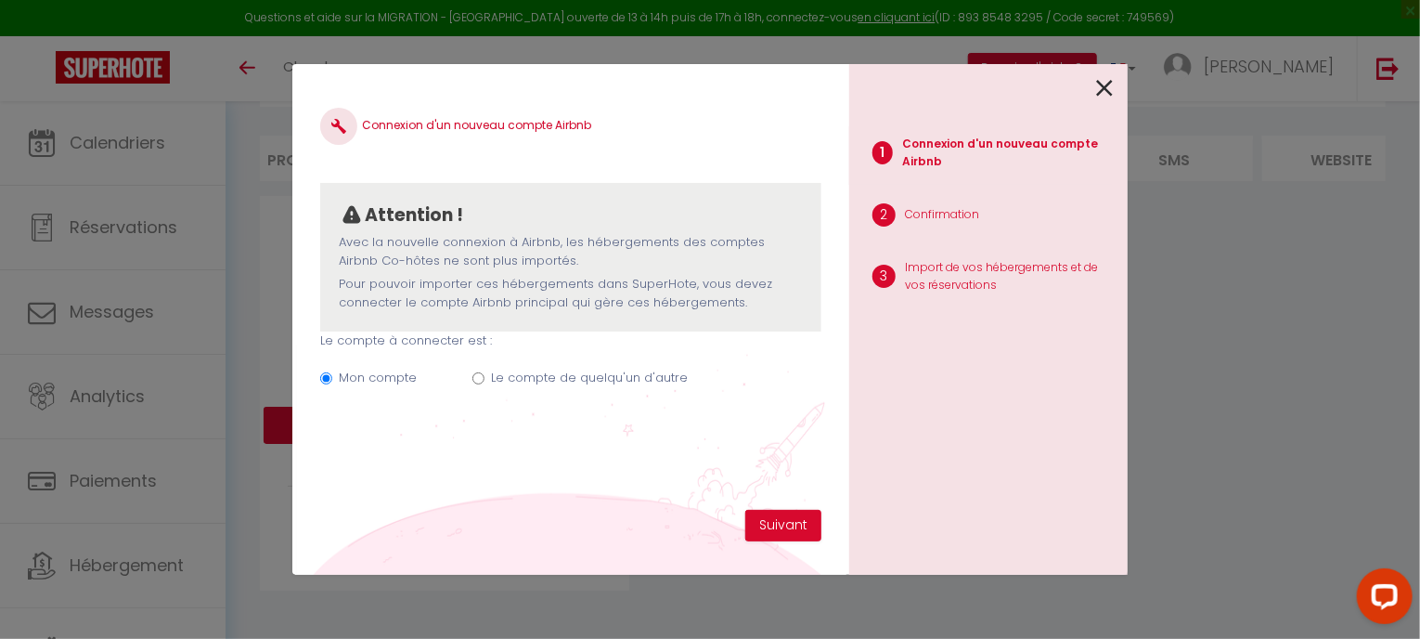
click at [1111, 88] on icon at bounding box center [1104, 88] width 17 height 28
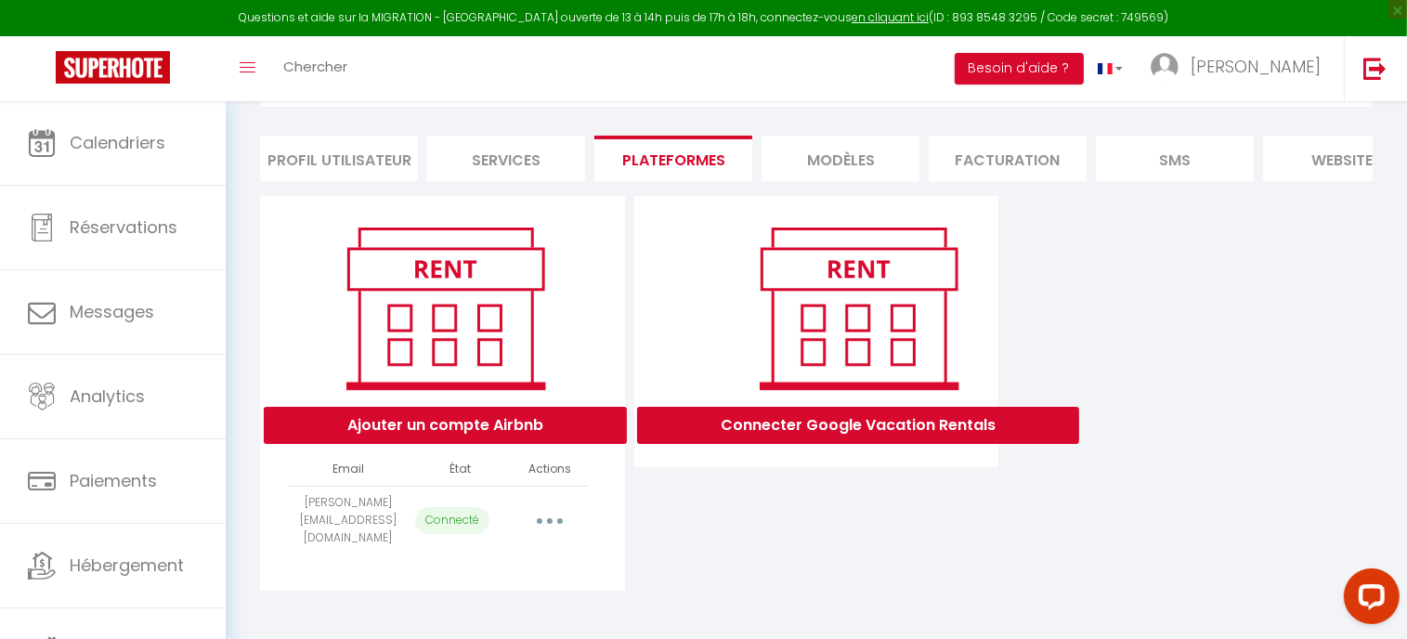
click at [543, 523] on button "button" at bounding box center [550, 520] width 52 height 30
select select "75401"
select select
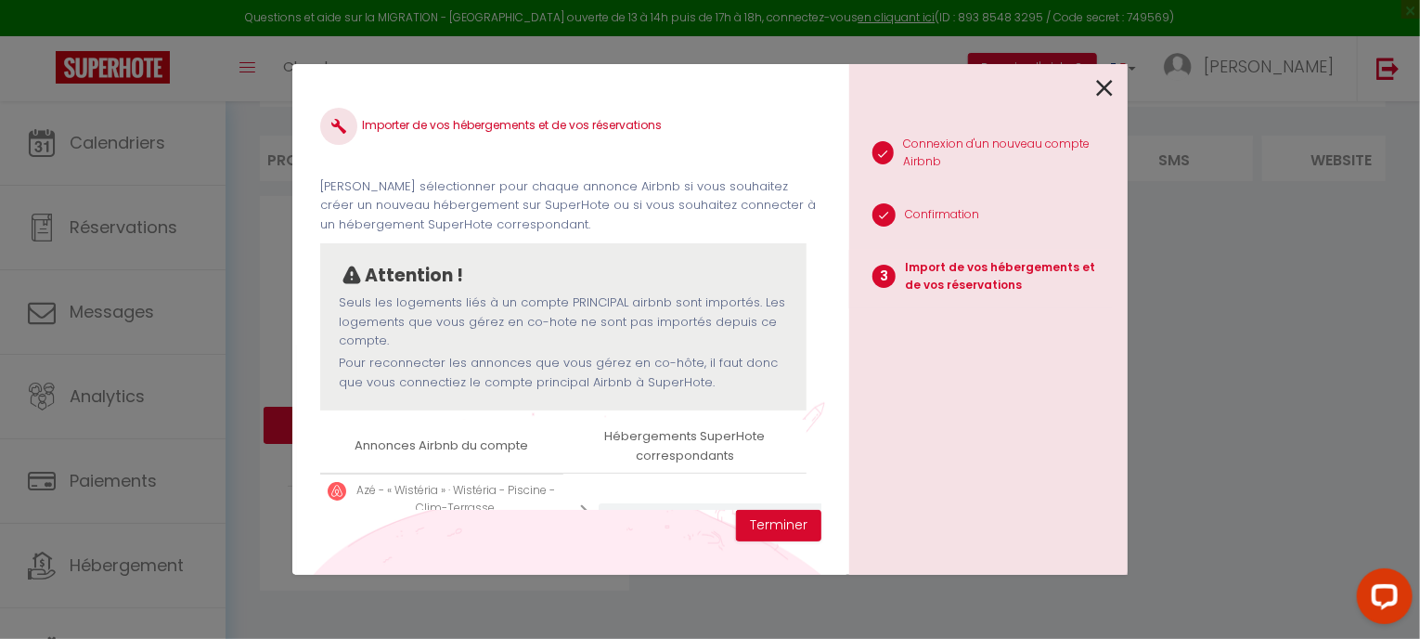
drag, startPoint x: 1100, startPoint y: 76, endPoint x: 1041, endPoint y: 142, distance: 88.7
click at [1101, 77] on icon at bounding box center [1104, 88] width 17 height 28
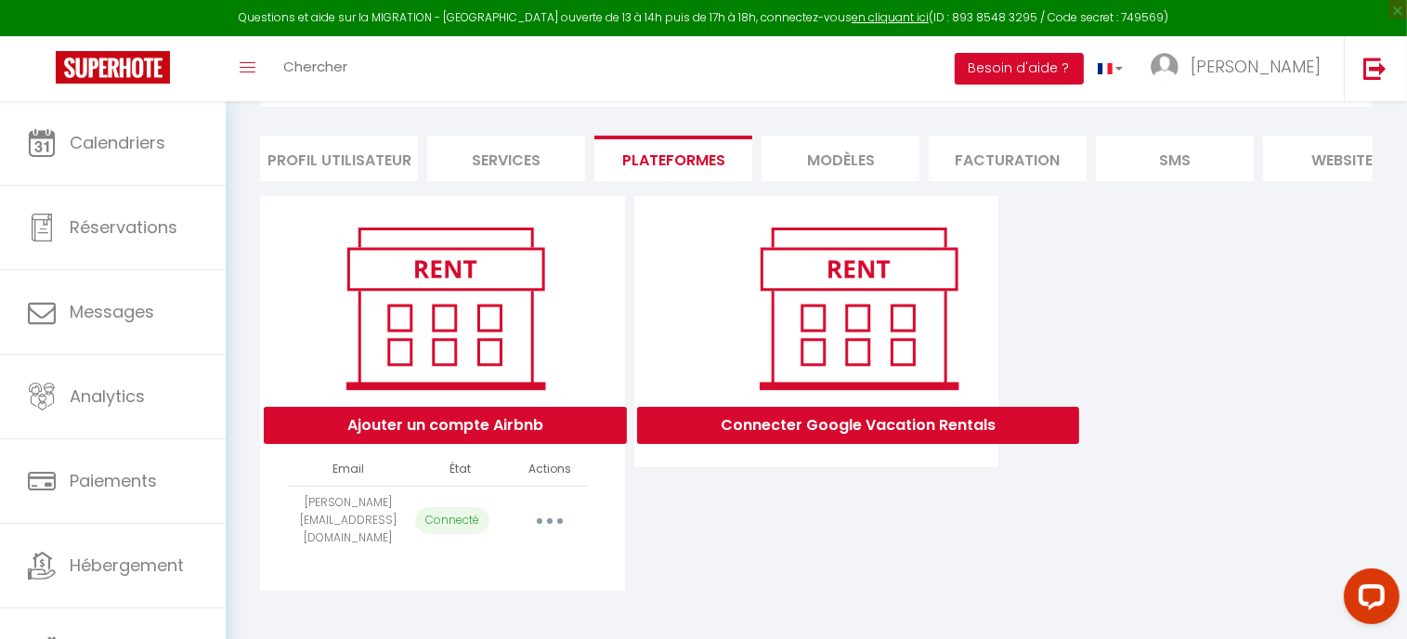
click at [551, 527] on button "button" at bounding box center [550, 520] width 52 height 30
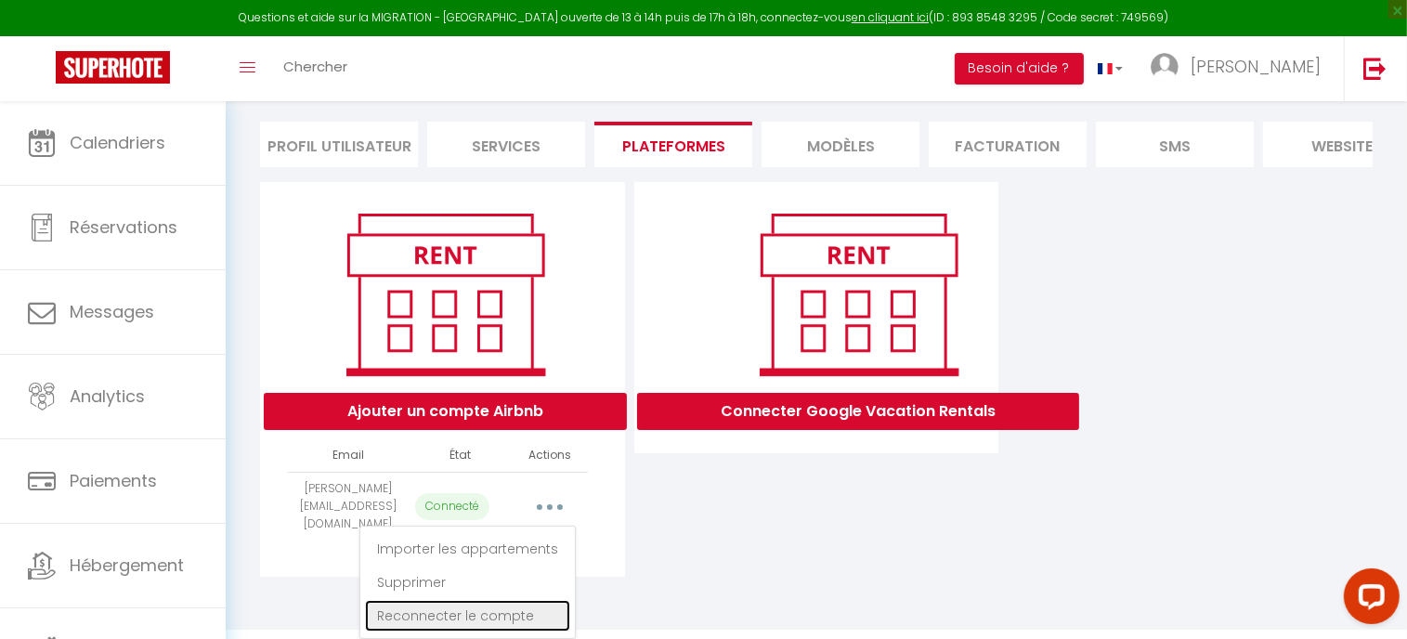
click at [514, 606] on link "Reconnecter le compte" at bounding box center [467, 616] width 205 height 32
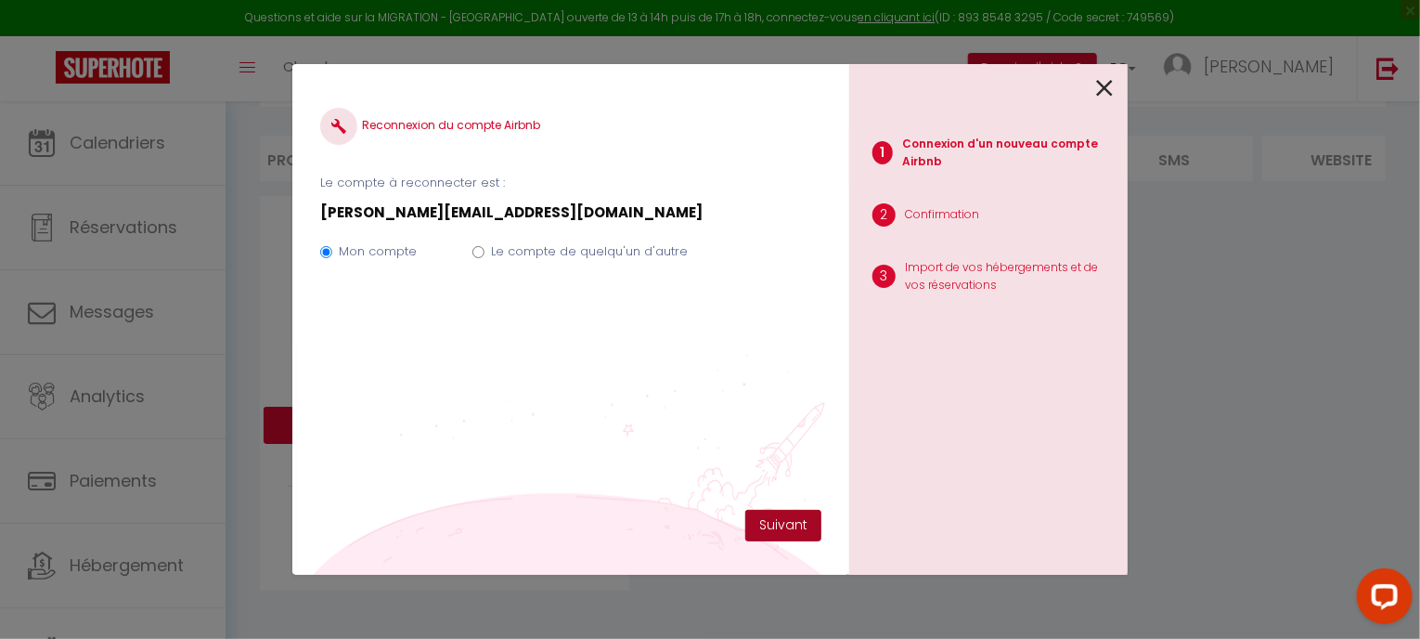
click at [791, 528] on button "Suivant" at bounding box center [783, 526] width 76 height 32
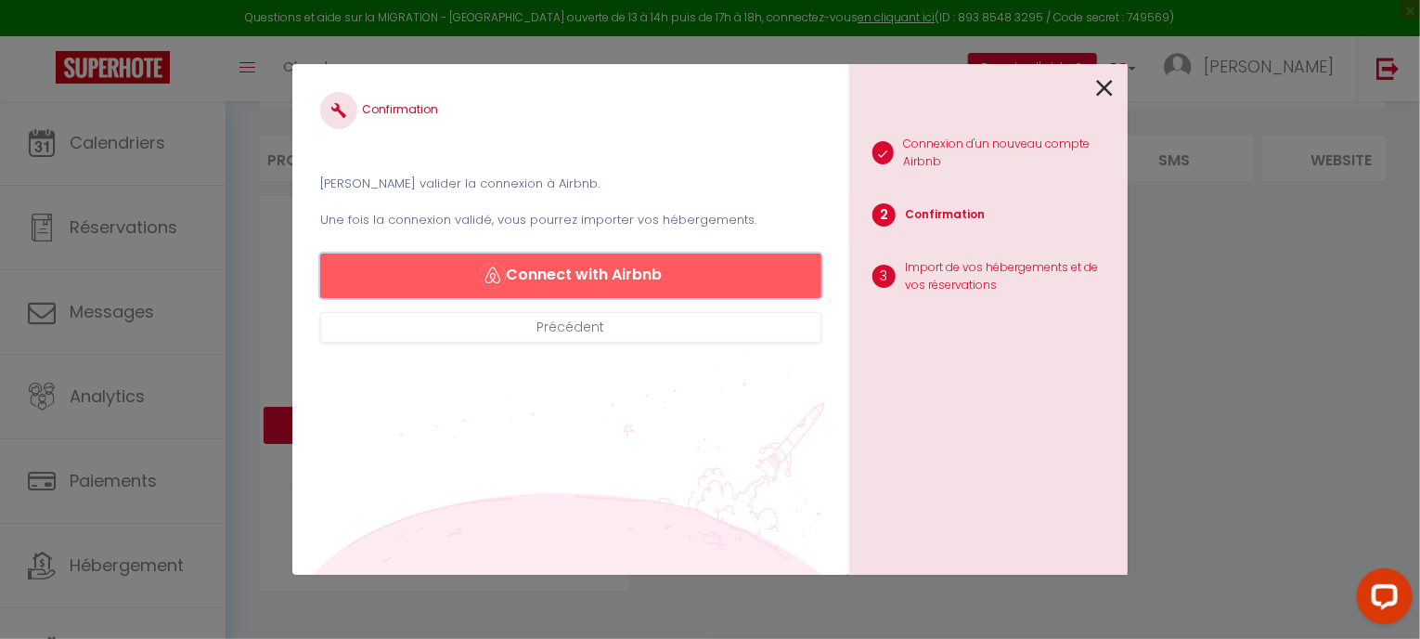
click at [613, 270] on button "Connect with Airbnb" at bounding box center [570, 275] width 501 height 45
click at [1108, 87] on icon at bounding box center [1104, 88] width 17 height 28
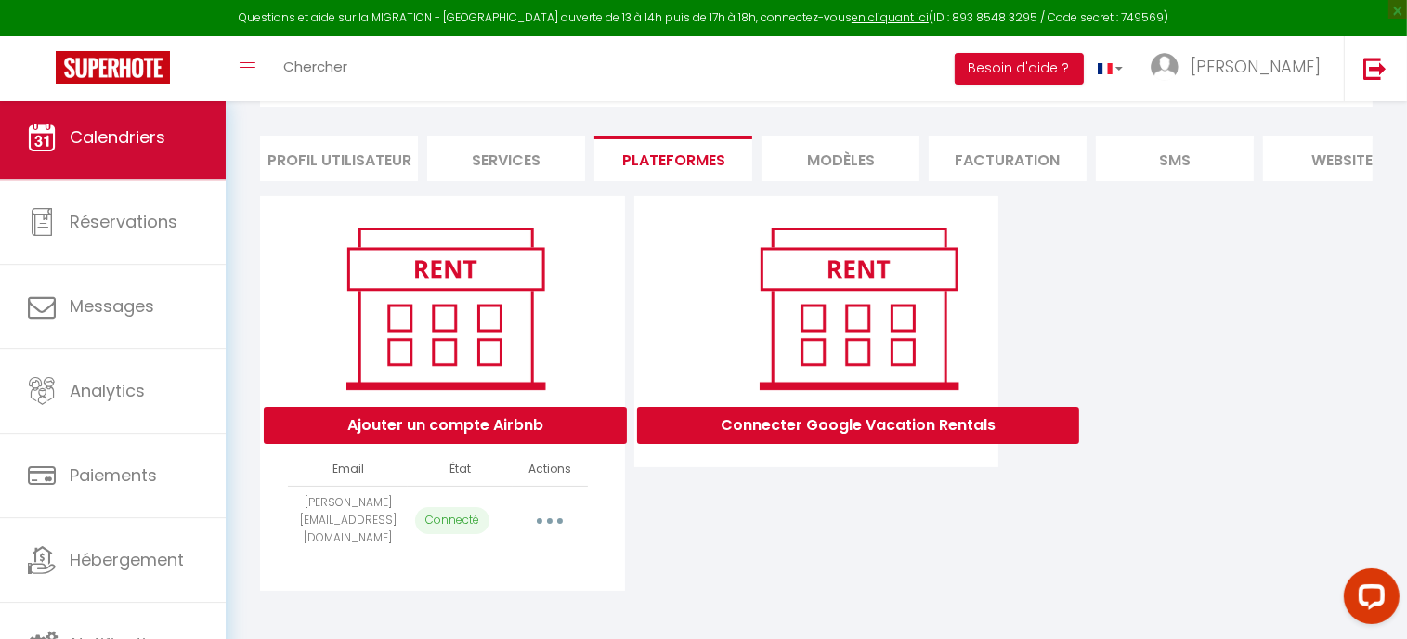
click at [97, 148] on span "Calendriers" at bounding box center [118, 136] width 96 height 23
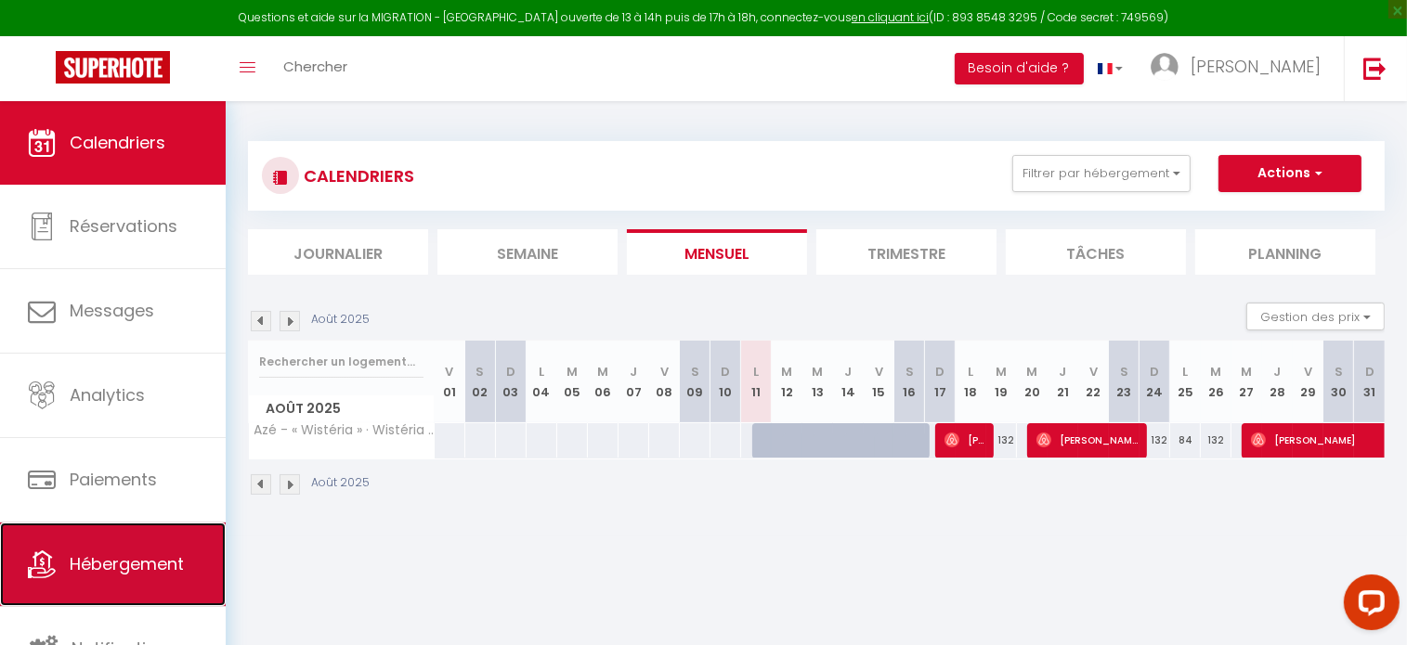
click at [141, 557] on span "Hébergement" at bounding box center [127, 563] width 114 height 23
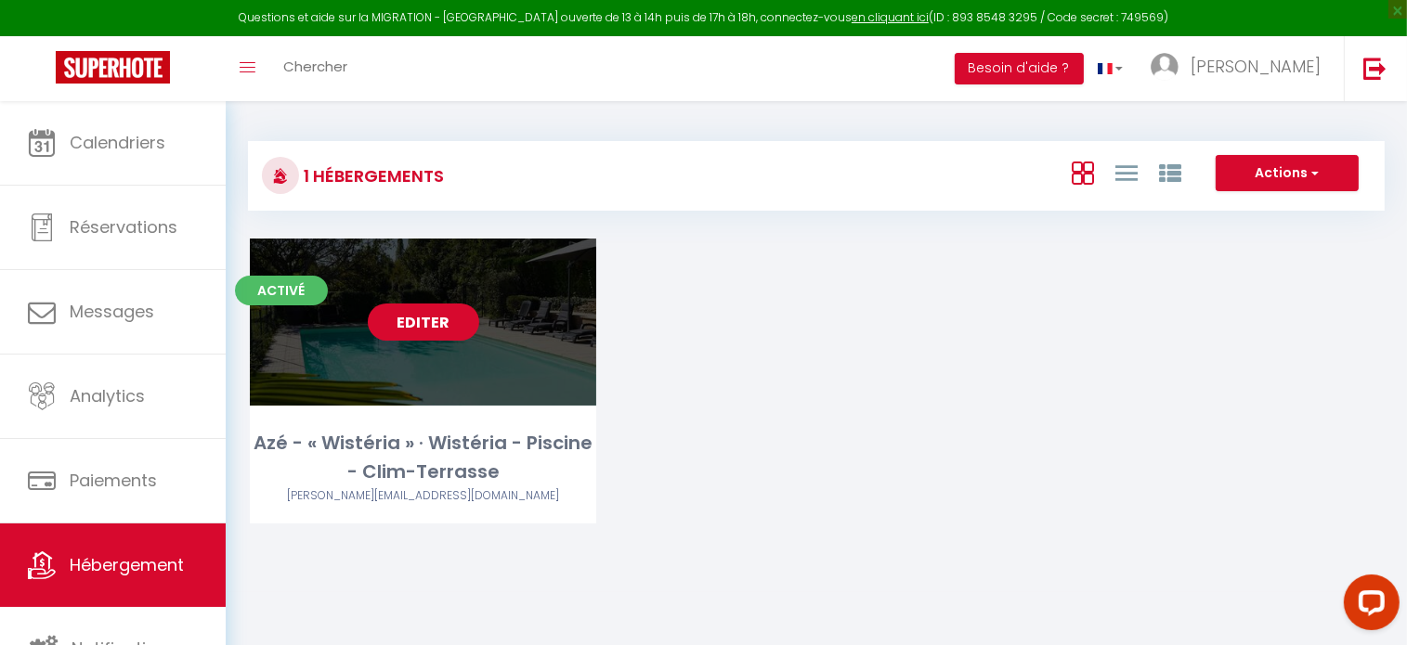
click at [429, 314] on link "Editer" at bounding box center [423, 322] width 111 height 37
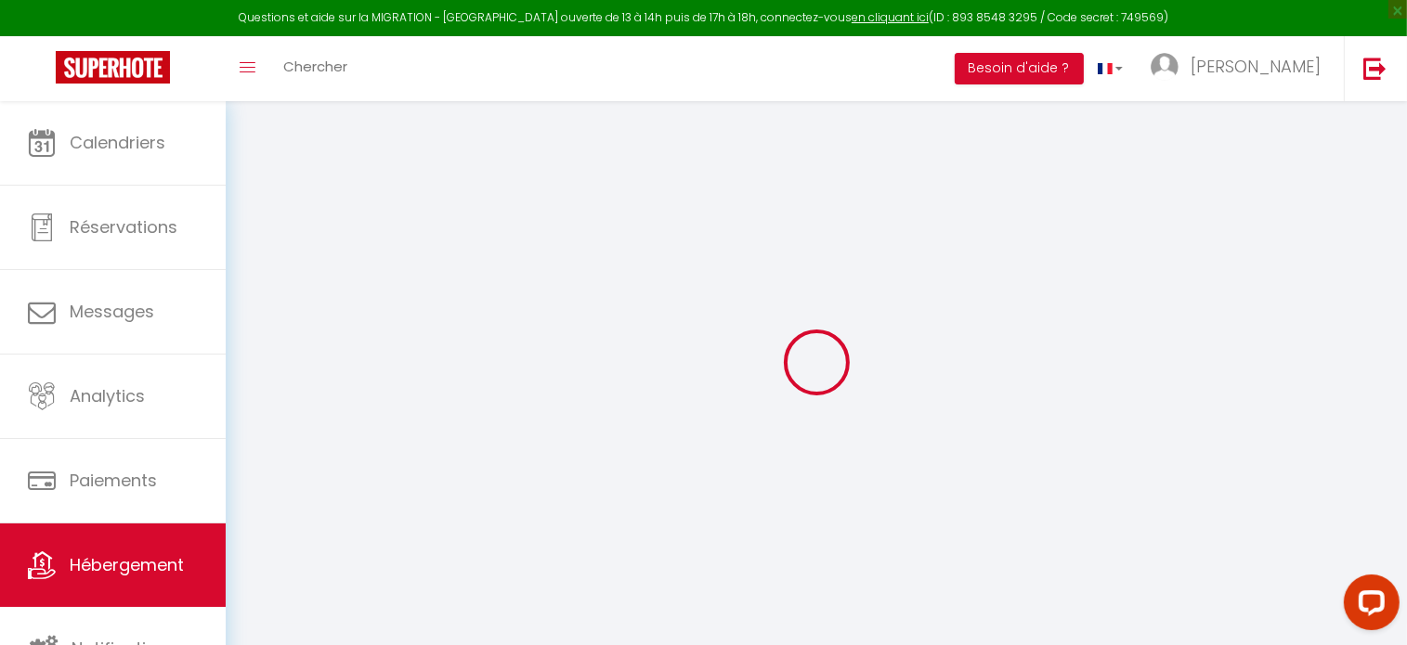
select select
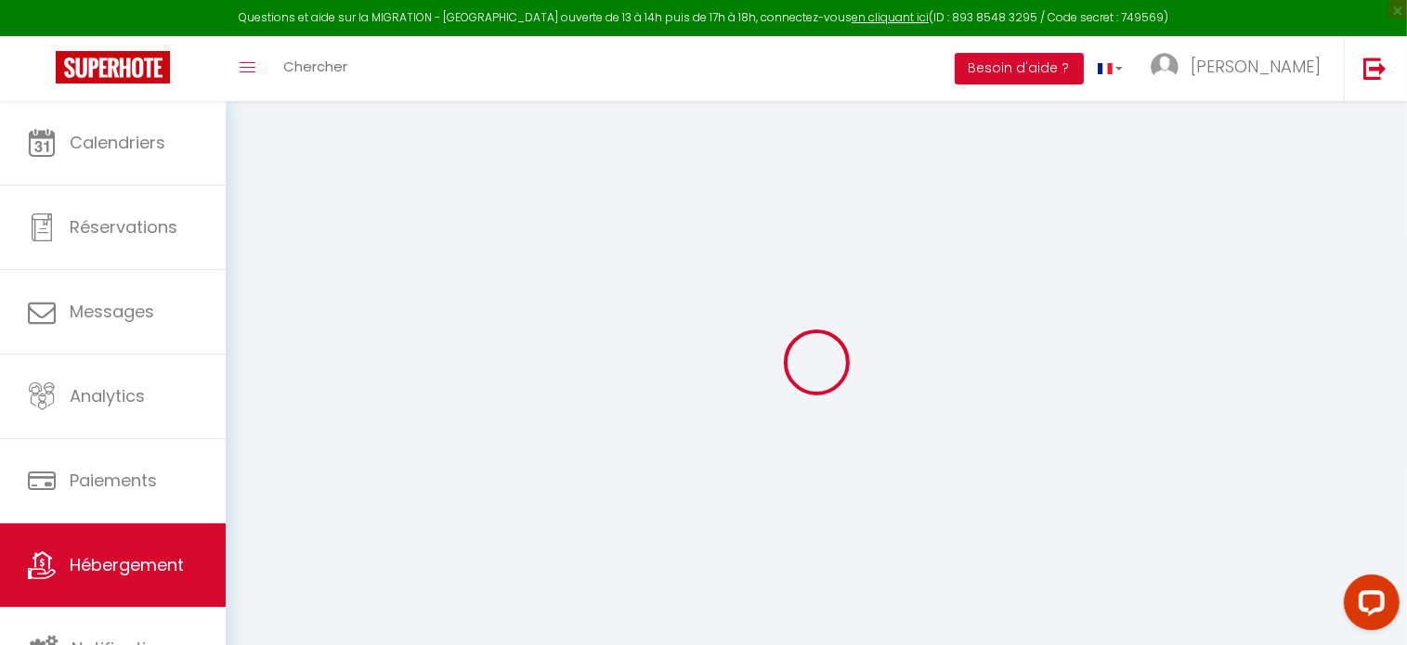
select select
checkbox input "false"
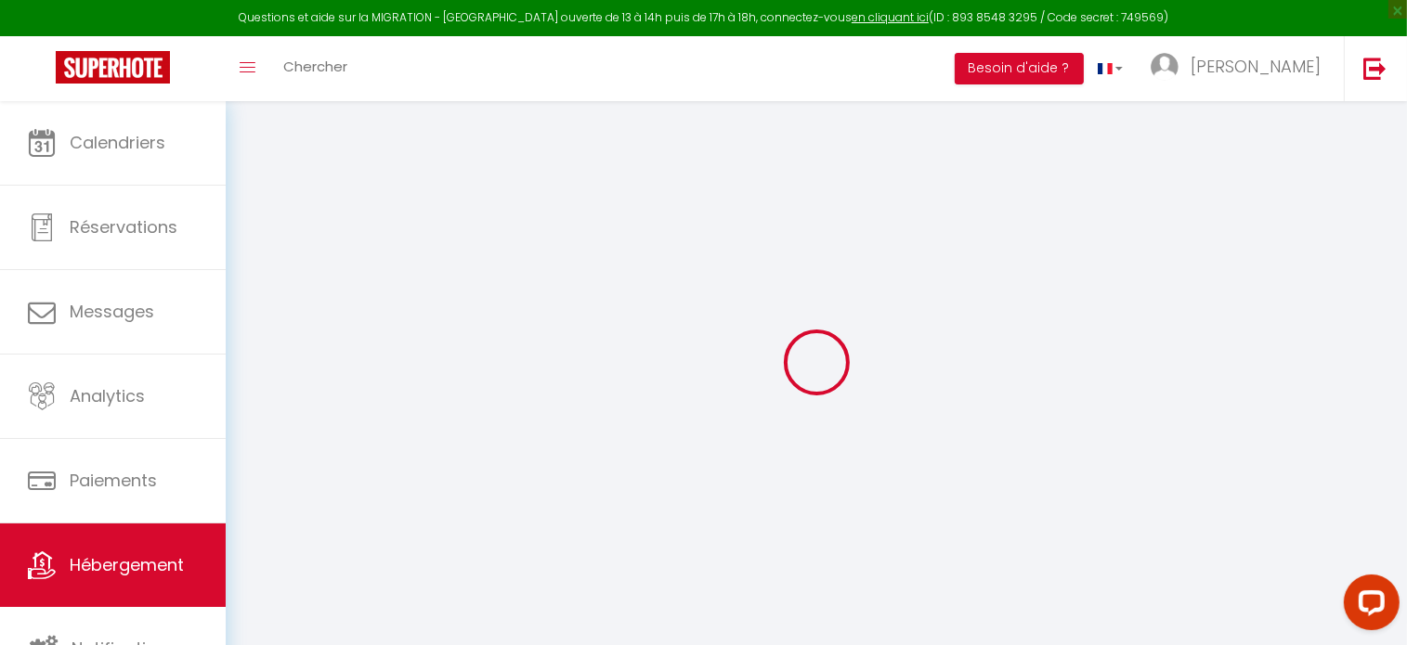
select select
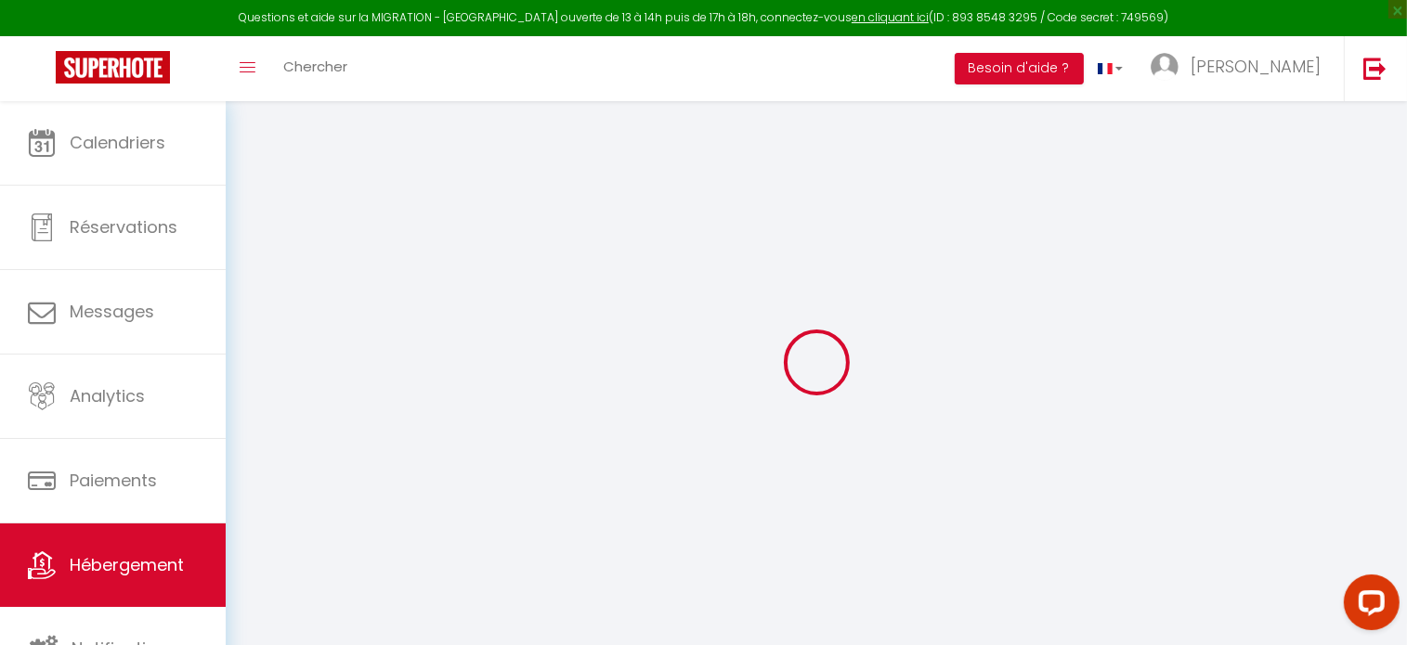
select select
checkbox input "false"
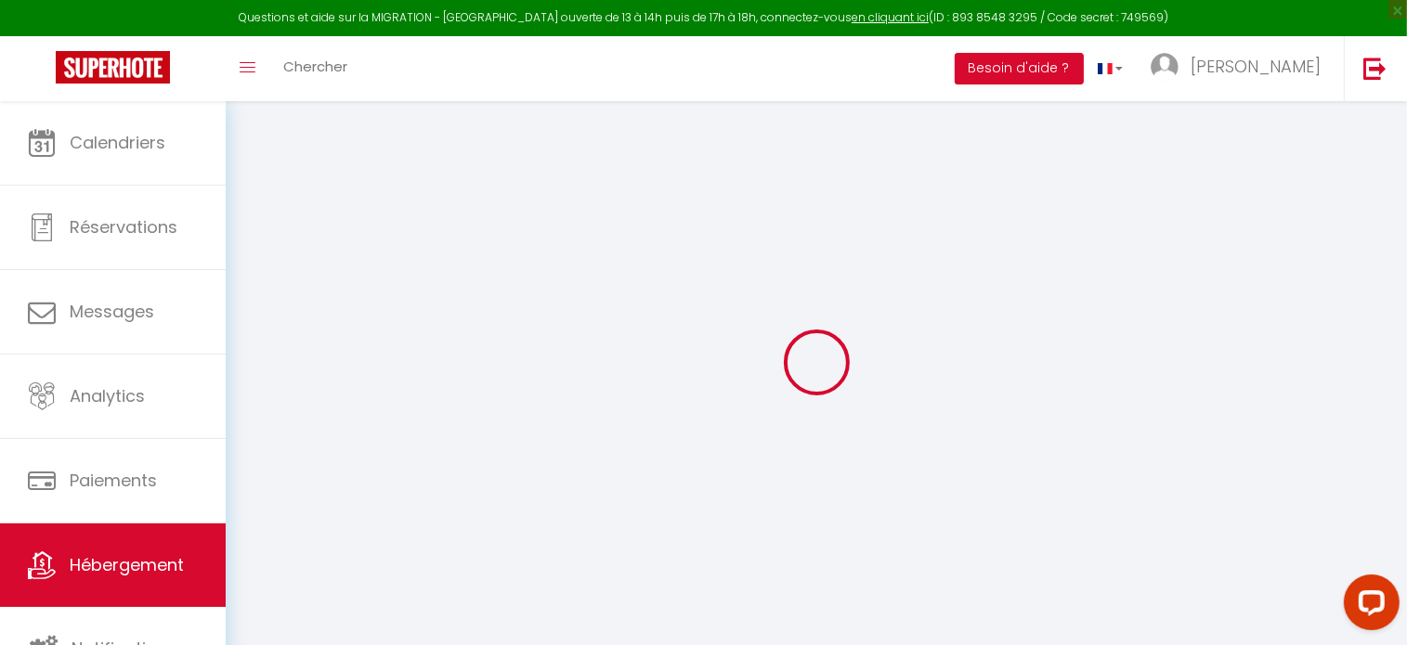
select select
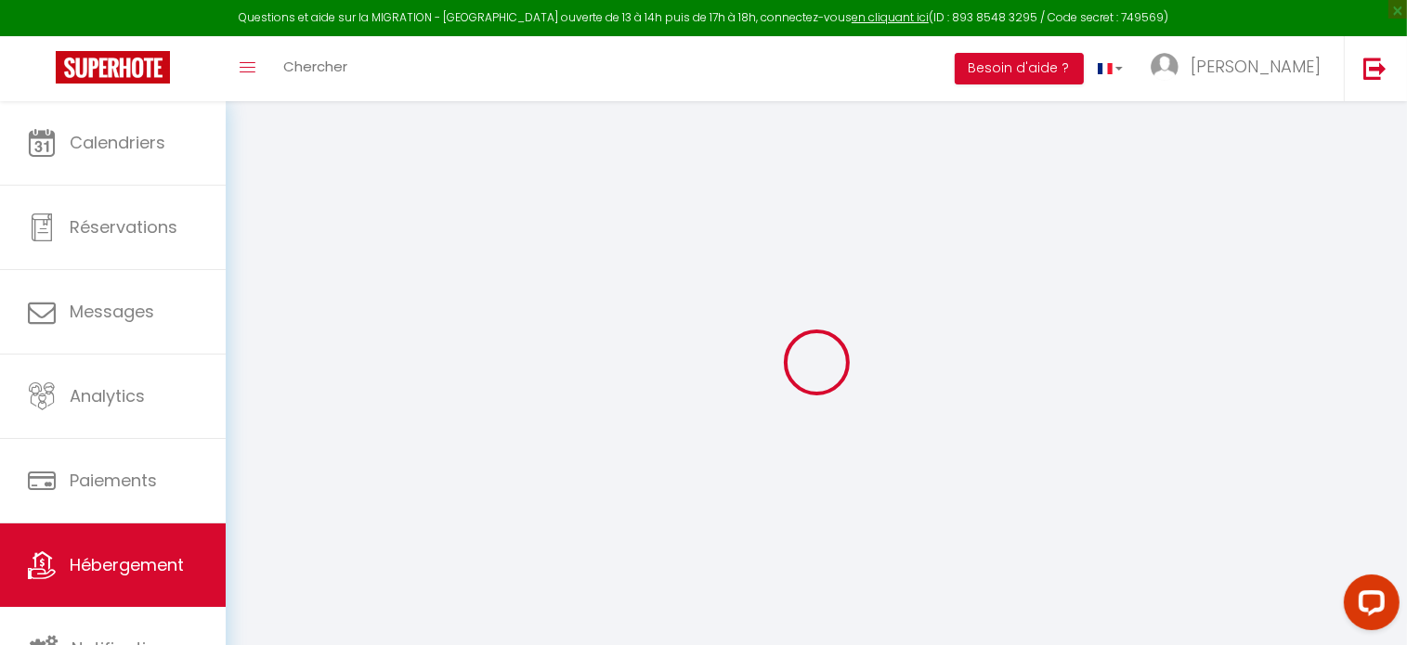
select select
checkbox input "false"
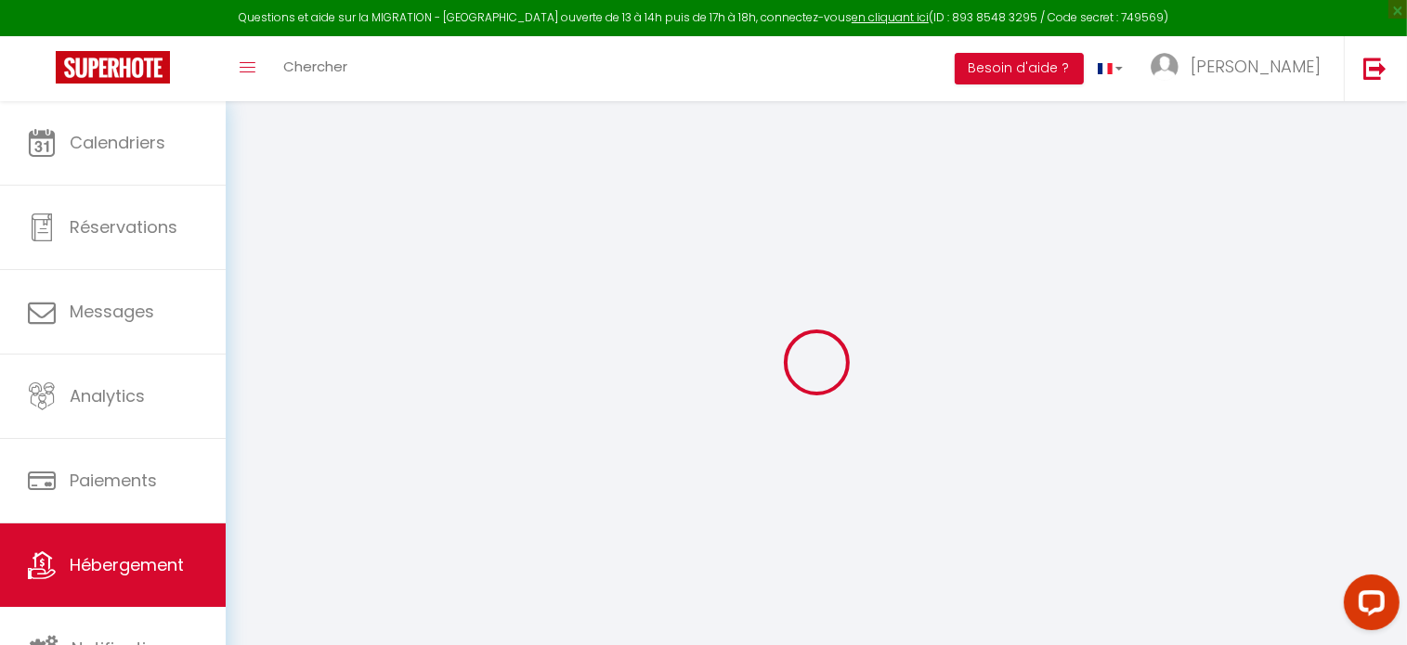
select select
checkbox input "false"
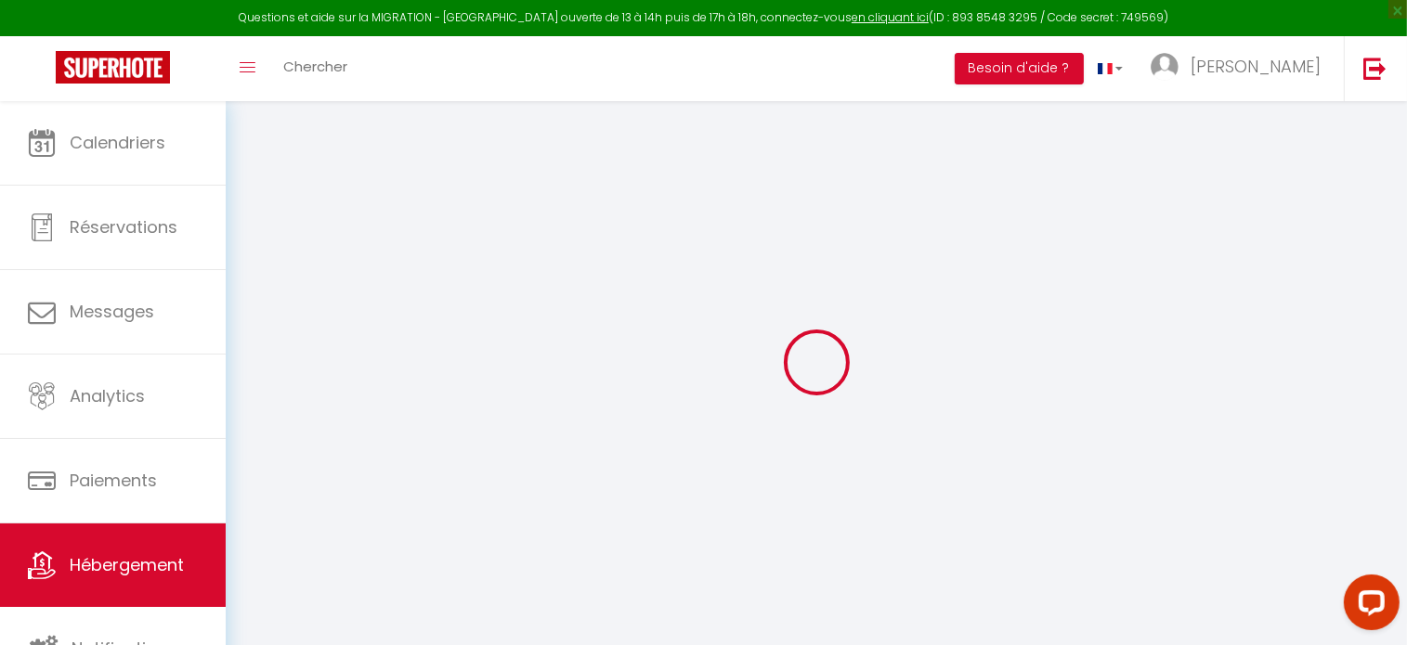
select select
checkbox input "false"
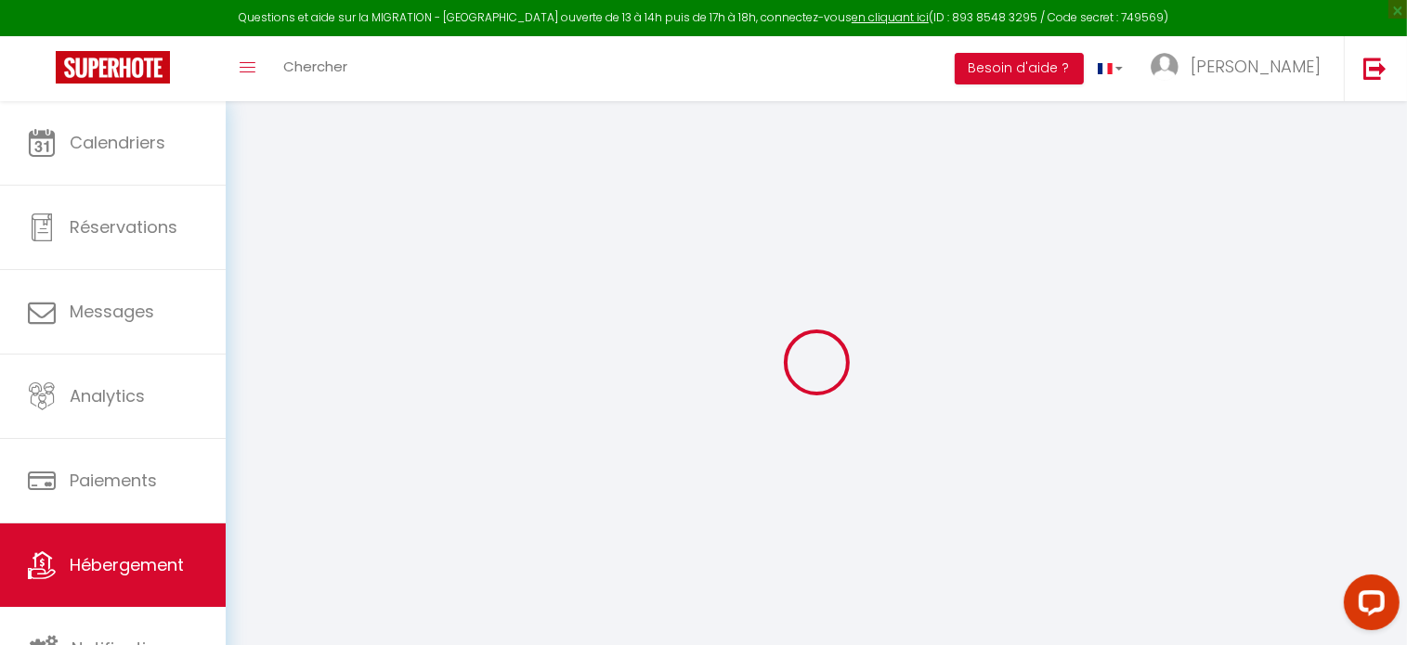
select select
checkbox input "false"
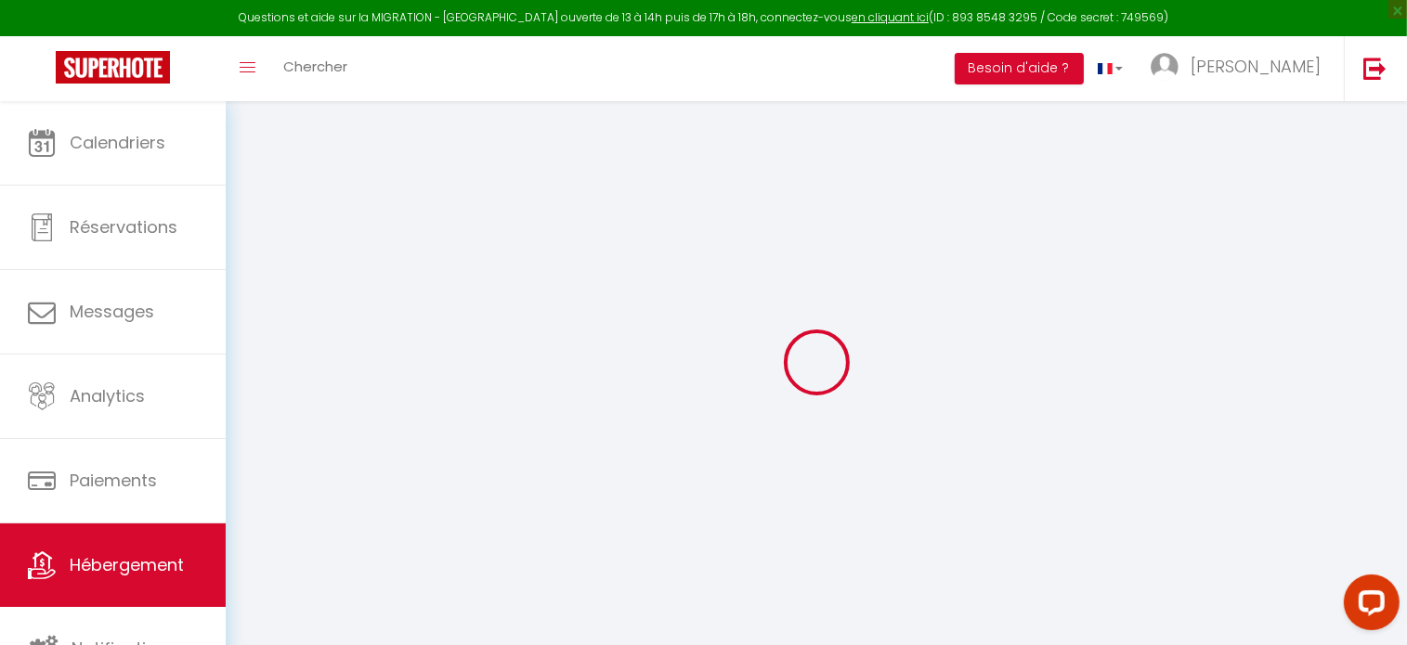
select select "17:00"
select select "23:45"
select select "10:00"
select select "30"
select select "120"
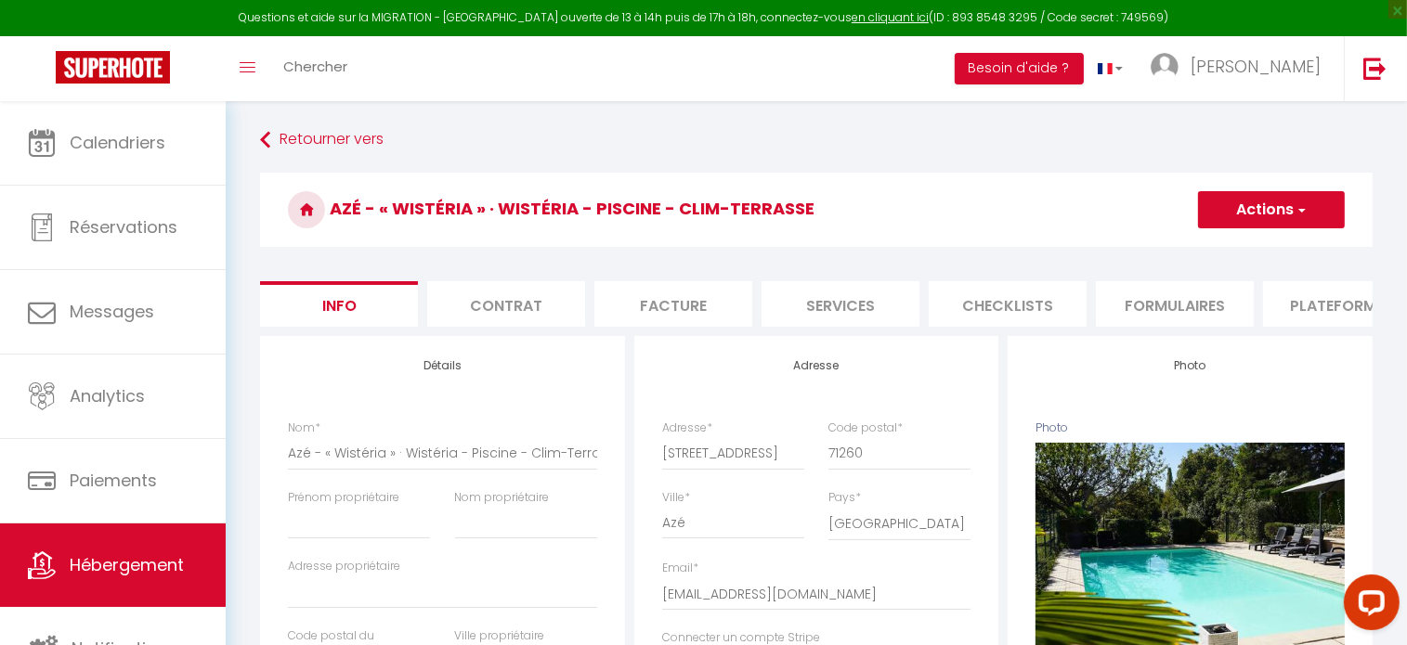
click at [1315, 307] on li "Plateformes" at bounding box center [1342, 303] width 158 height 45
select select
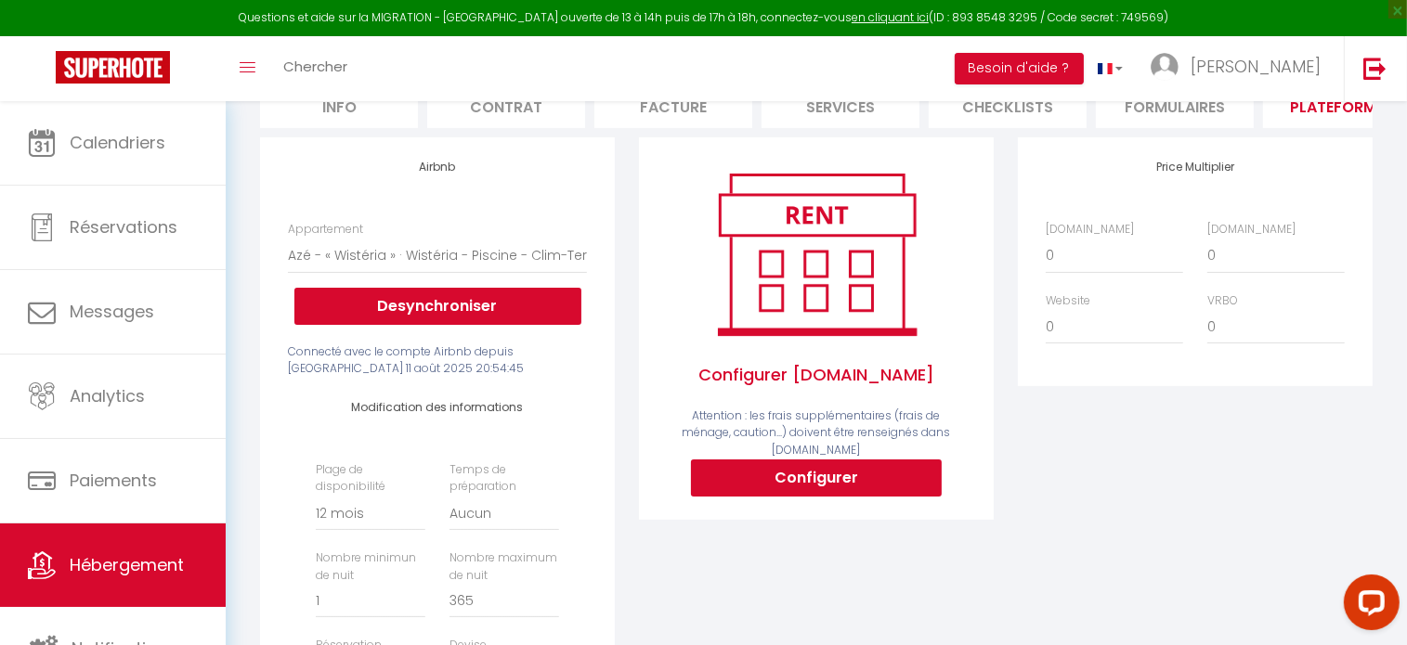
scroll to position [279, 0]
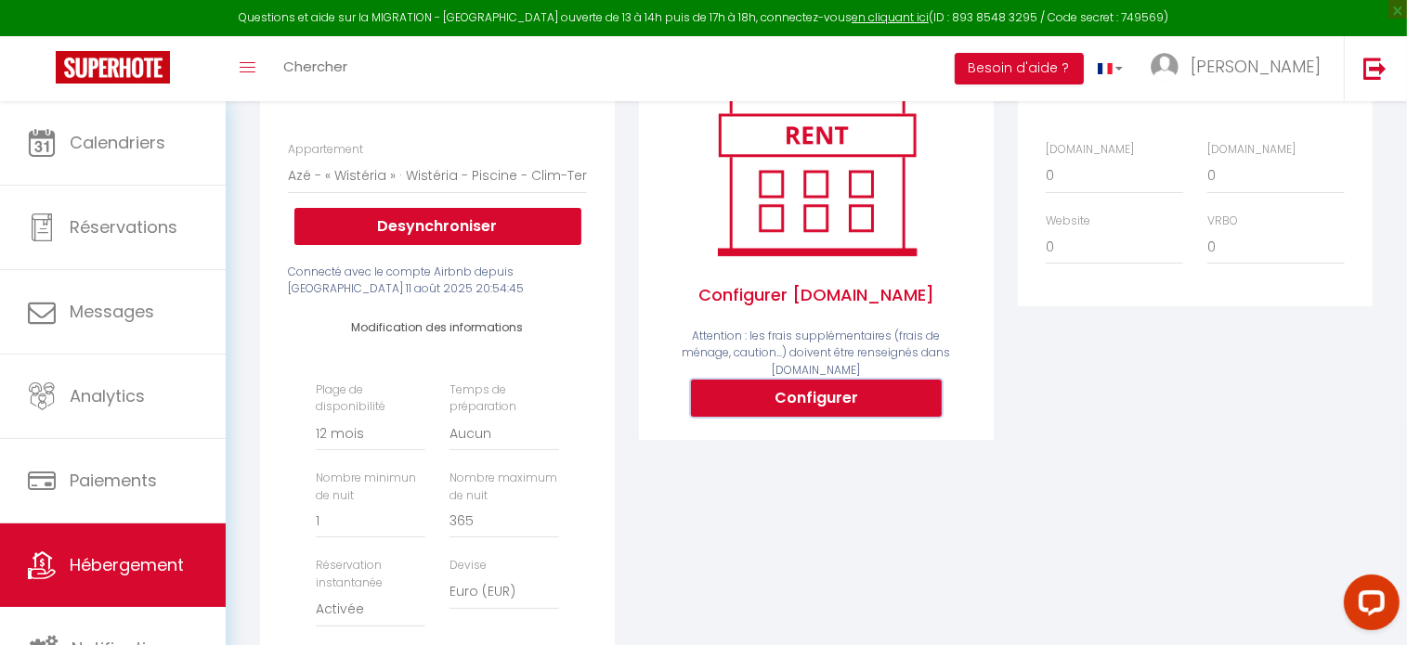
click at [811, 397] on button "Configurer" at bounding box center [816, 398] width 251 height 37
select select
type input "cindy-ganneau-7cvq2tg1_property@reply.superhote.com"
type input "[EMAIL_ADDRESS][DOMAIN_NAME]"
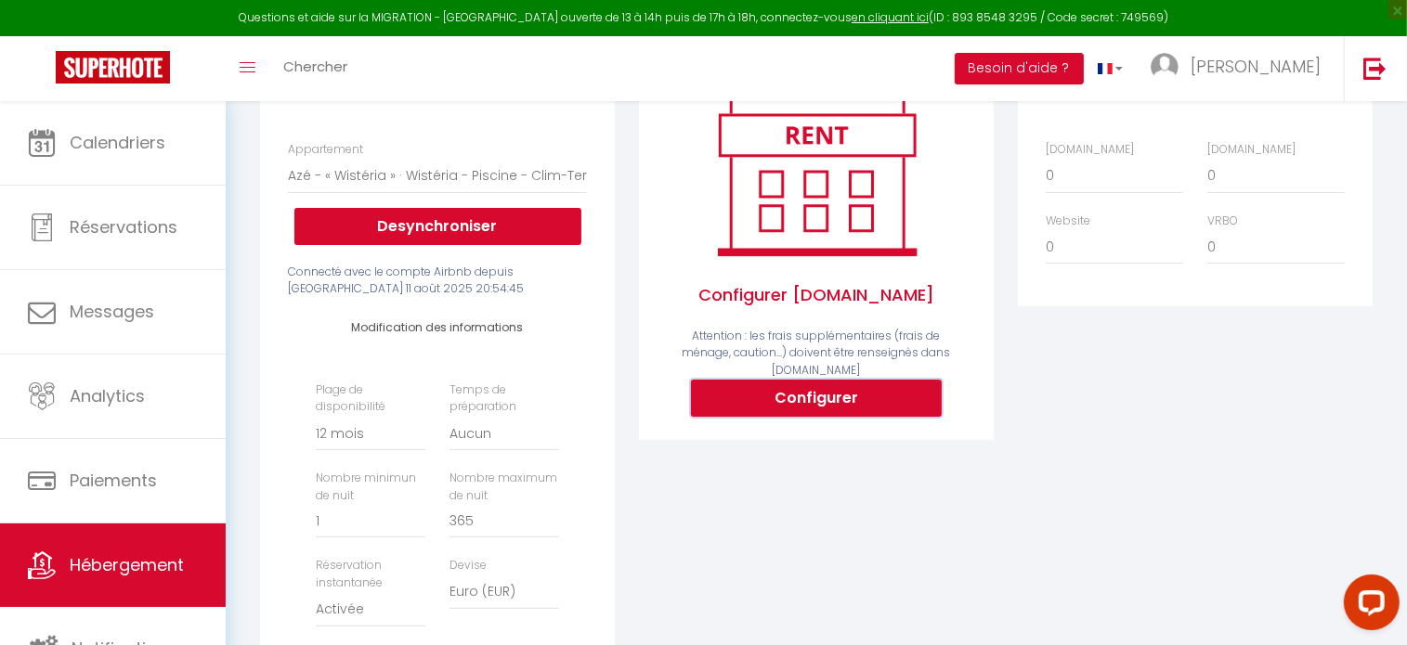
select select
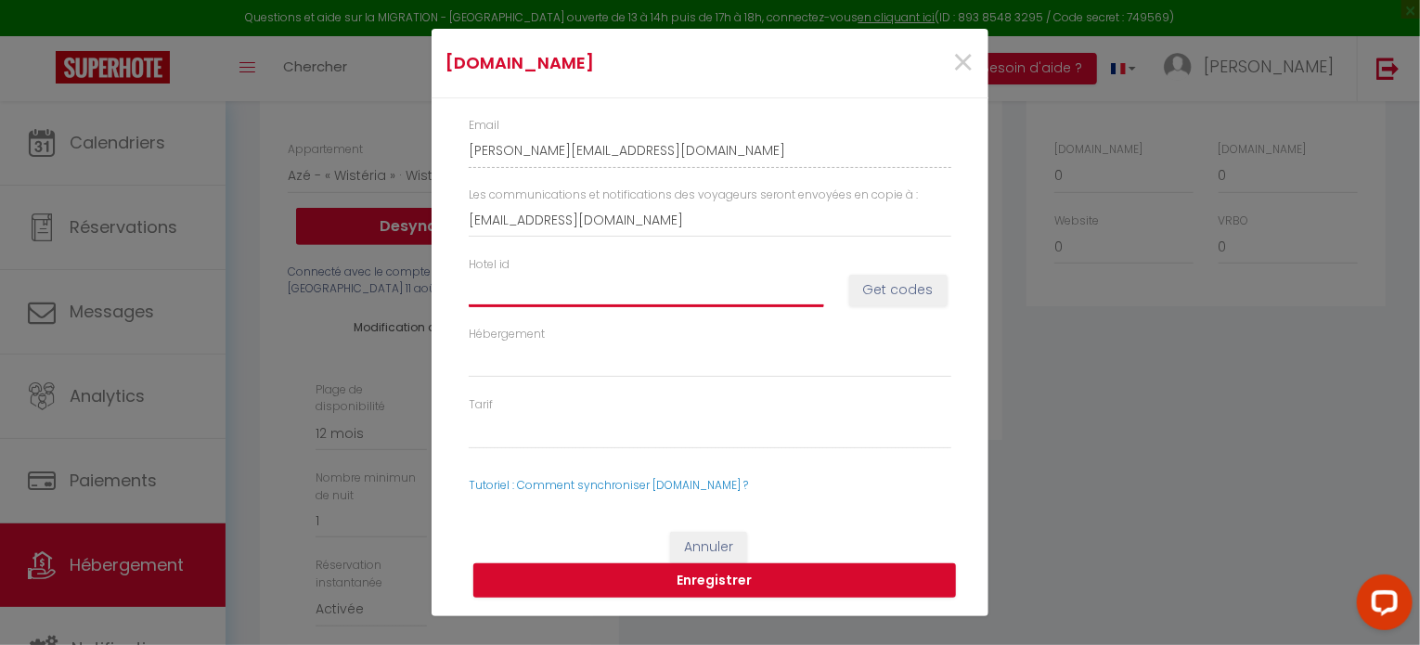
click at [563, 293] on input "Hotel id" at bounding box center [647, 289] width 356 height 33
select select
paste input "10589946"
type input "10589946"
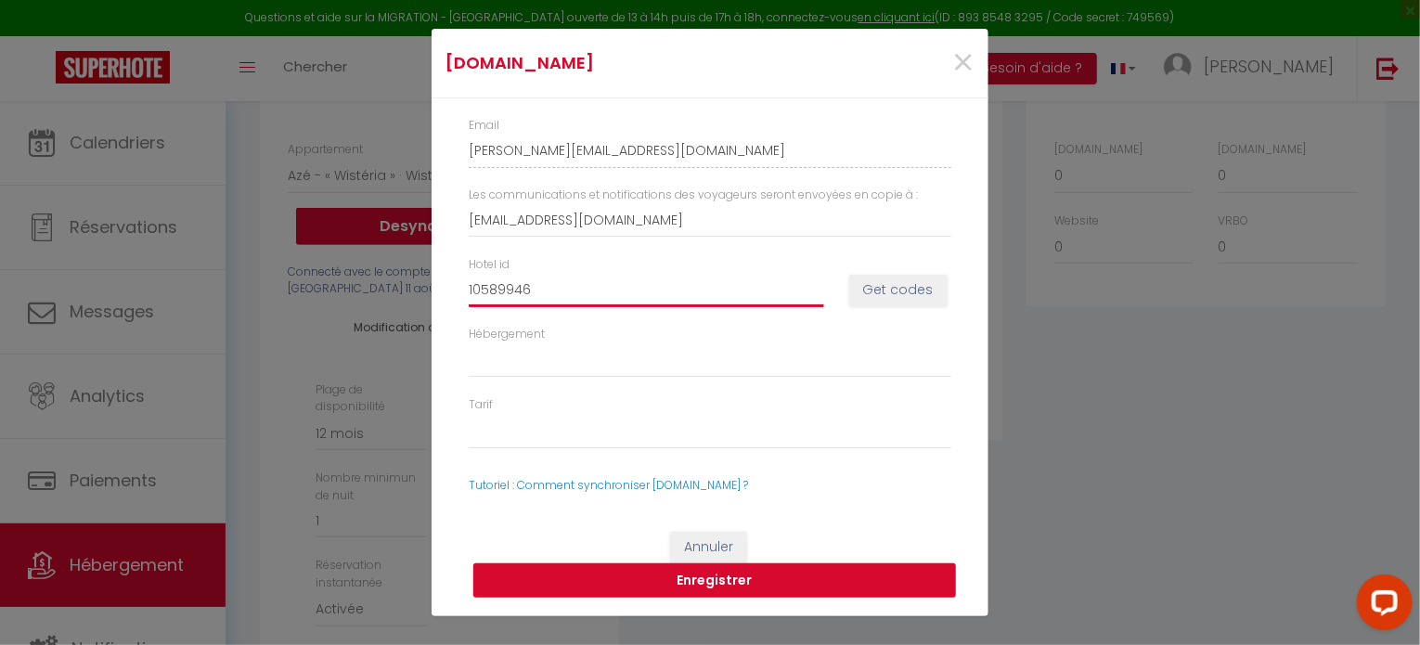
select select
type input "10589946"
click at [916, 300] on button "Get codes" at bounding box center [898, 291] width 98 height 32
select select
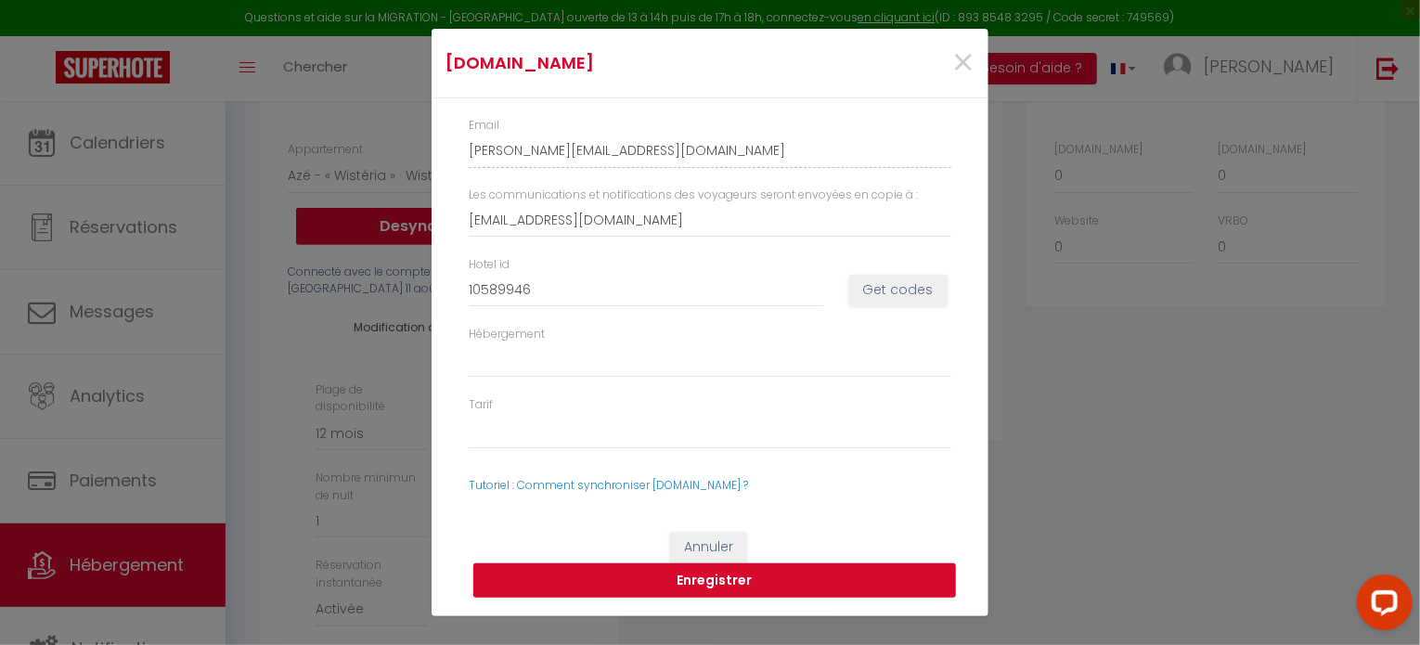
select select
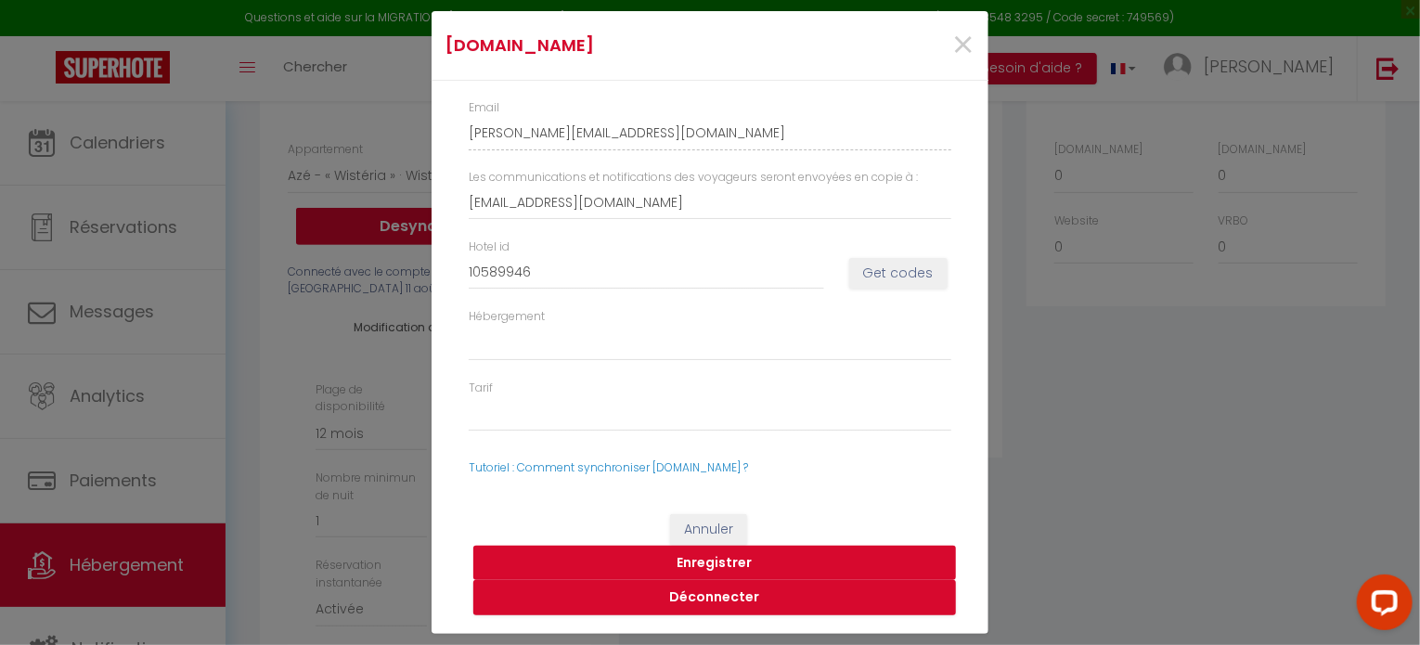
click at [731, 564] on button "Enregistrer" at bounding box center [714, 563] width 483 height 35
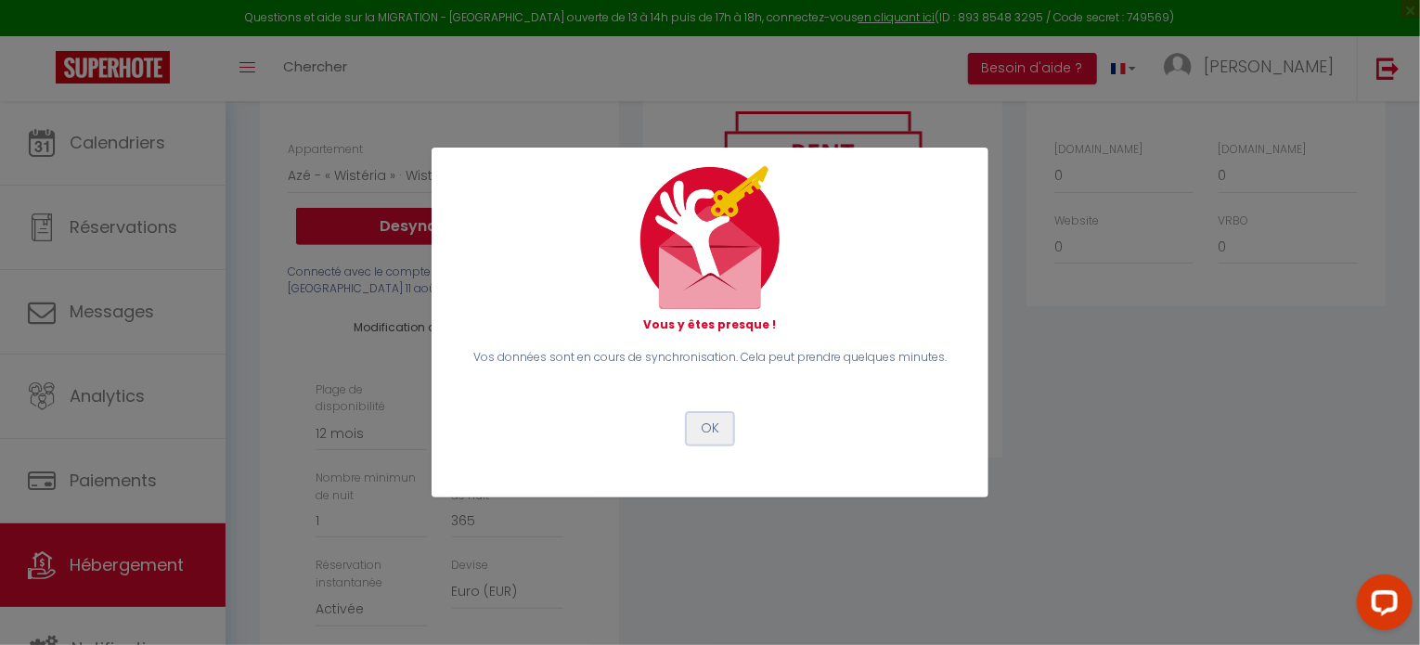
click at [716, 430] on button "OK" at bounding box center [710, 429] width 46 height 32
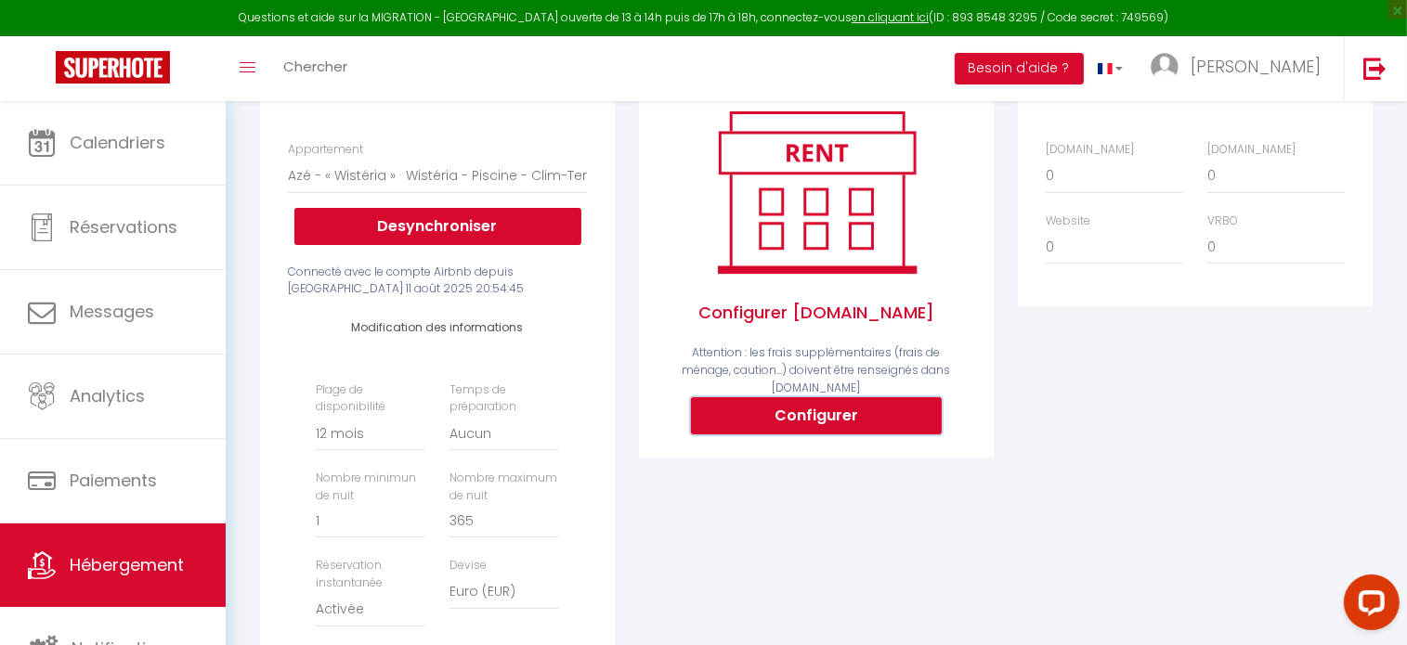
click at [736, 417] on button "Configurer" at bounding box center [816, 415] width 251 height 37
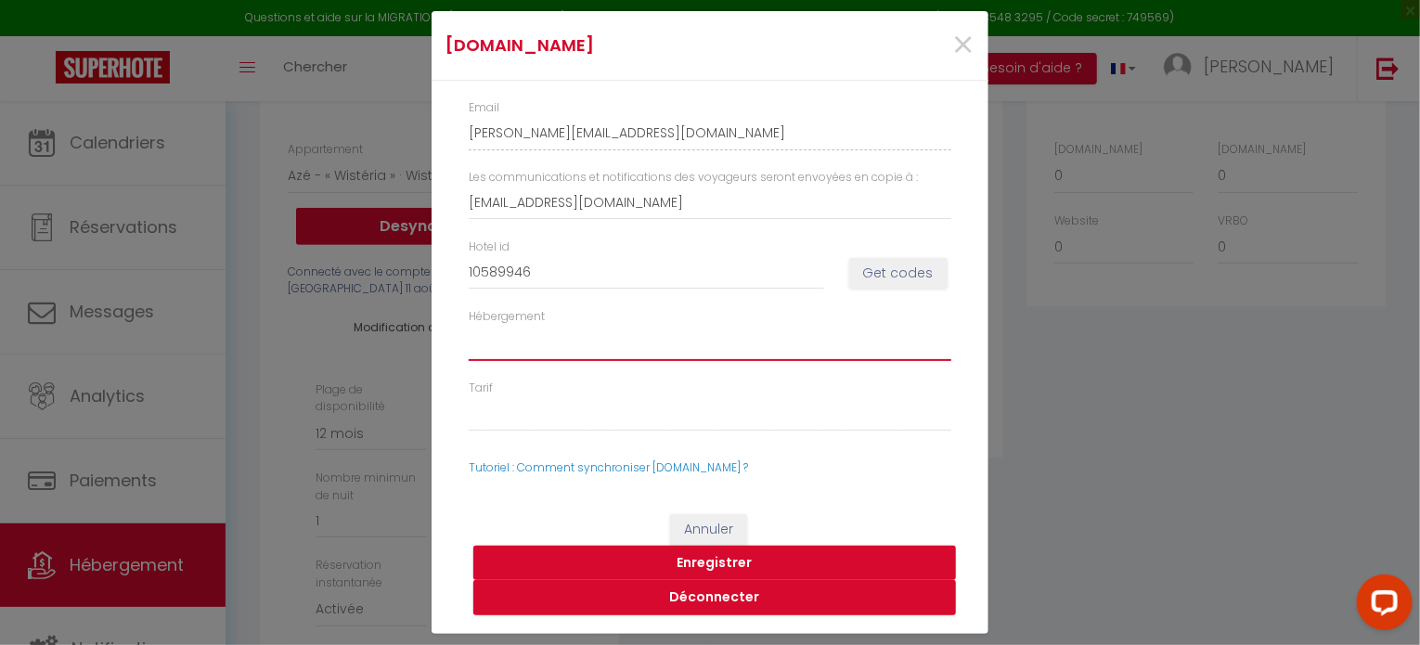
click at [714, 346] on select "1058994601 - One-Bedroom Apartment" at bounding box center [710, 343] width 483 height 35
click at [572, 339] on select "1058994601 - One-Bedroom Apartment" at bounding box center [710, 343] width 483 height 35
click at [720, 536] on button "Annuler" at bounding box center [708, 530] width 77 height 32
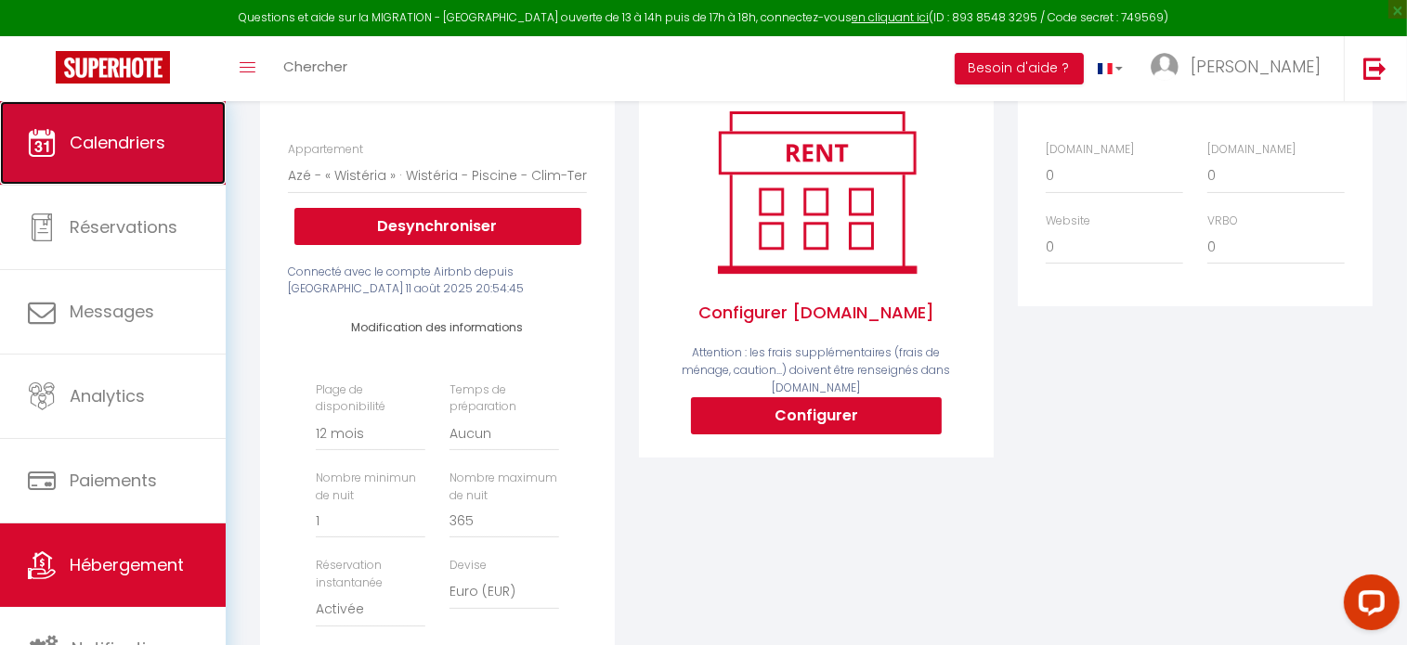
click at [75, 141] on span "Calendriers" at bounding box center [118, 142] width 96 height 23
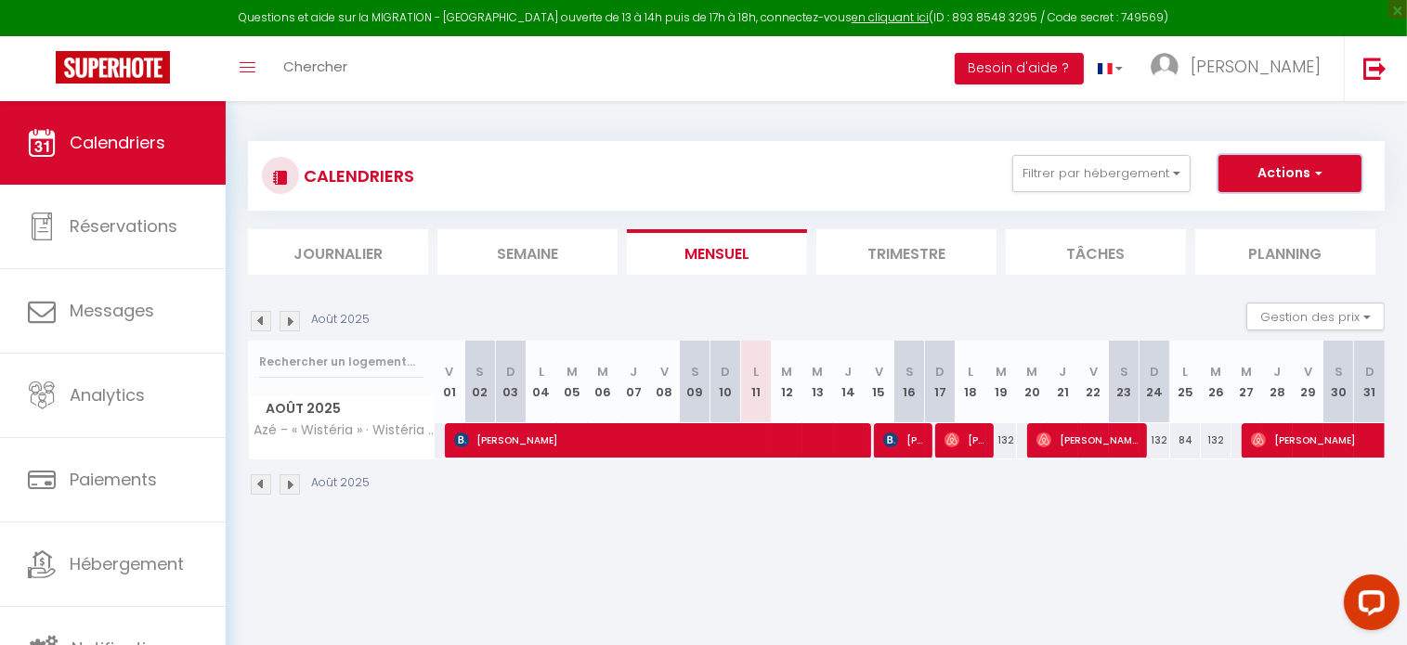
click at [1274, 176] on button "Actions" at bounding box center [1289, 173] width 143 height 37
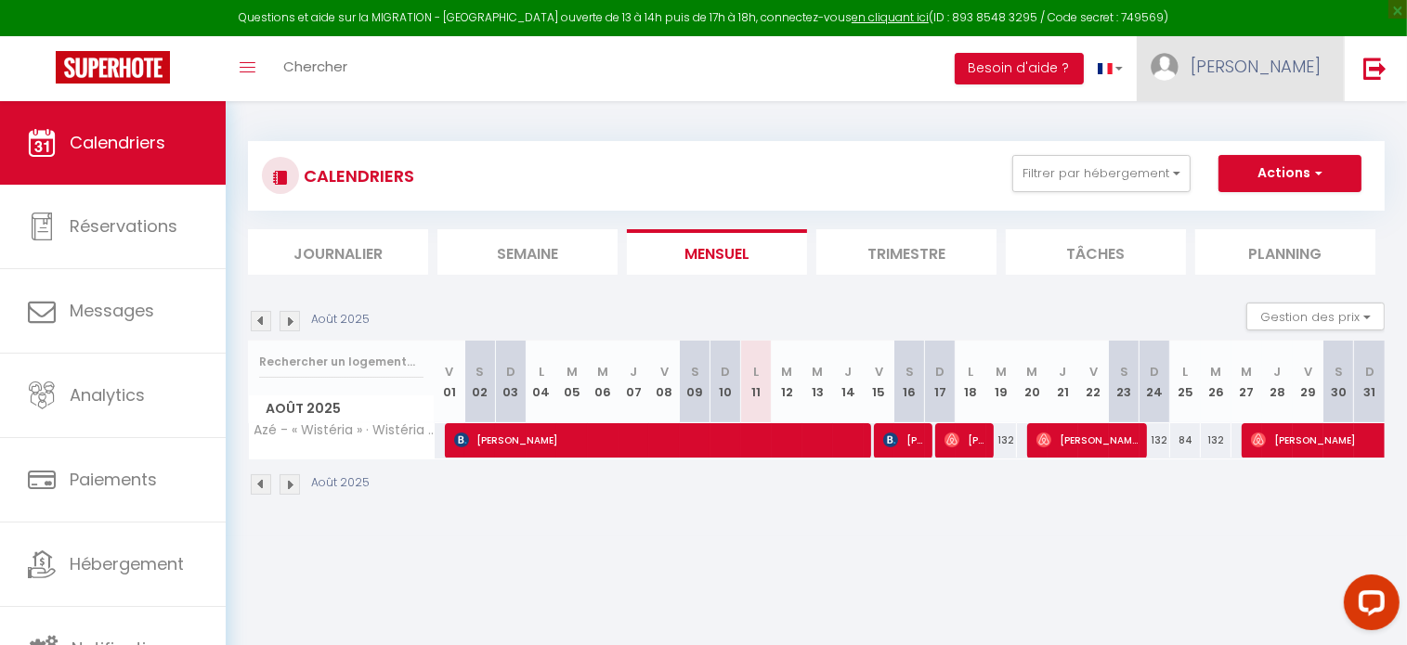
click at [1288, 74] on span "[PERSON_NAME]" at bounding box center [1255, 66] width 130 height 23
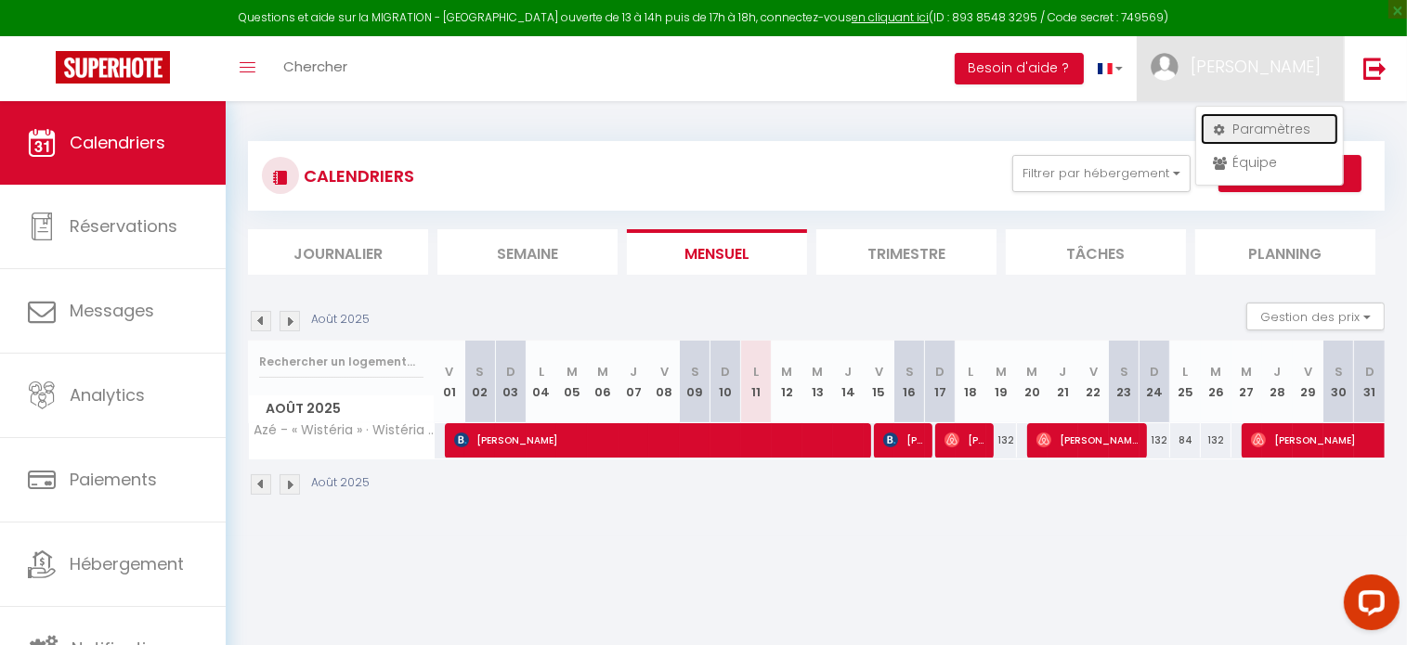
click at [1262, 133] on link "Paramètres" at bounding box center [1268, 129] width 137 height 32
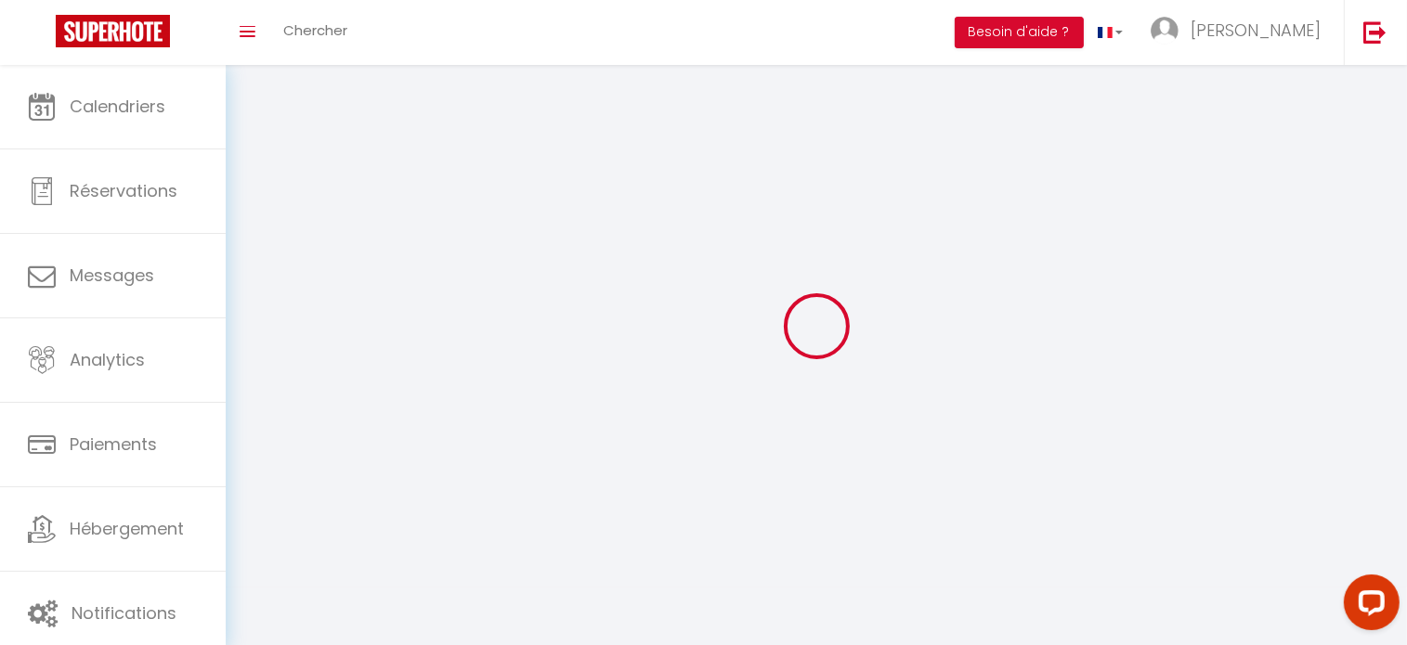
type input "[PERSON_NAME]"
type input "ganneau"
type input "+33777702671"
type input "82 rue du four"
type input "71260"
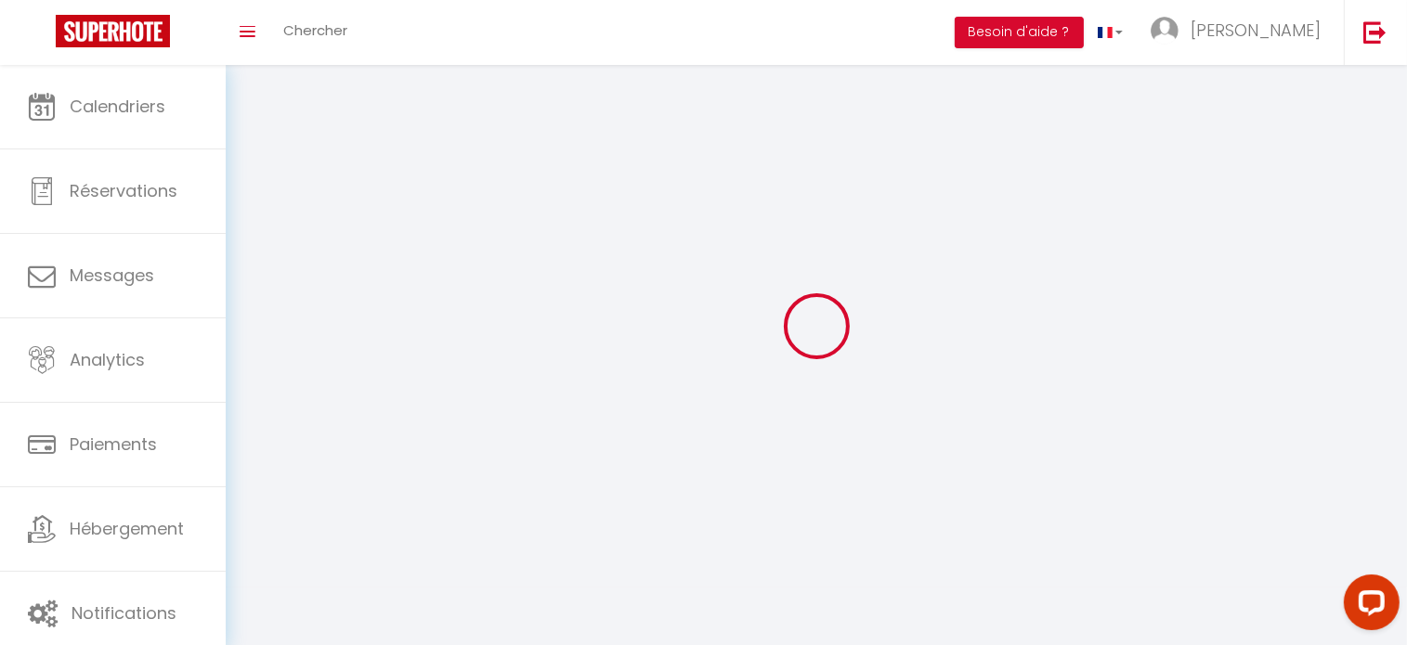
type input "AZE"
type input "F7Snc5bYJuTbHfgOWESctVmj2"
type input "XLiEzGlVxdSIvurFnn3lOrmqS"
type input "https://app.superhote.com/#/get-available-rentals/XLiEzGlVxdSIvurFnn3lOrmqS"
select select "28"
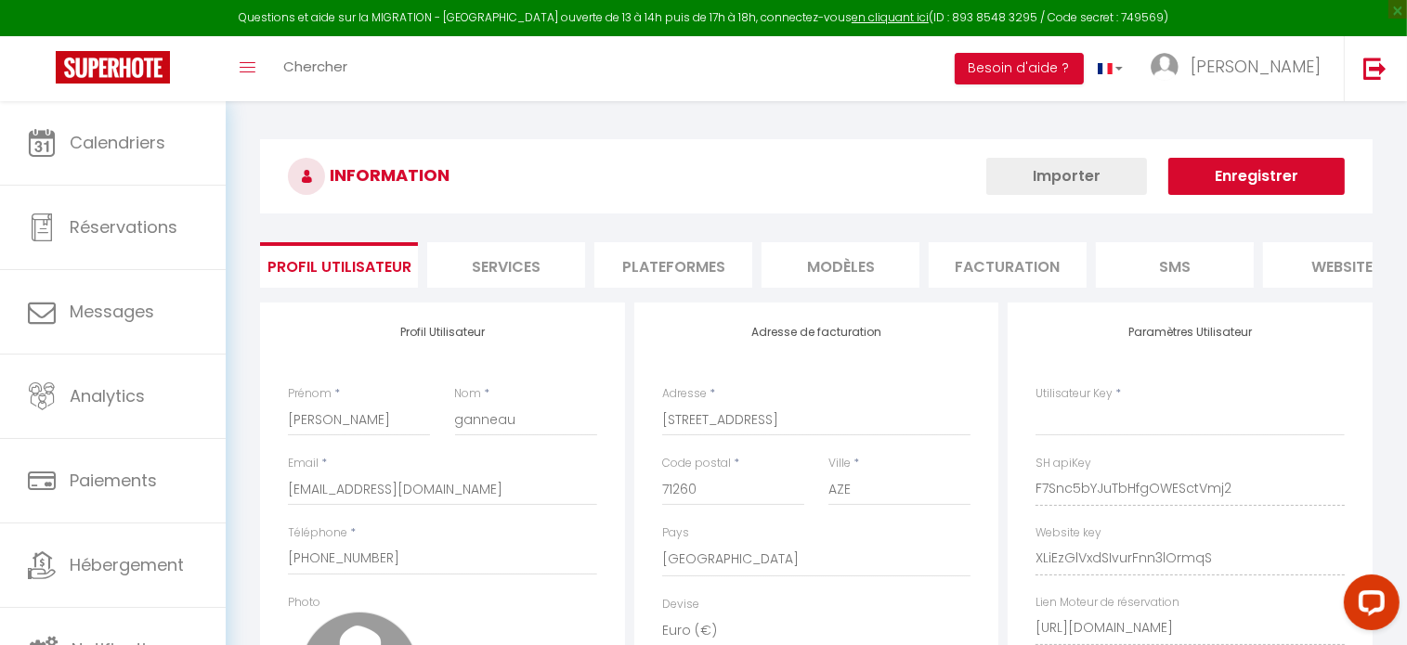
type input "F7Snc5bYJuTbHfgOWESctVmj2"
type input "XLiEzGlVxdSIvurFnn3lOrmqS"
type input "https://app.superhote.com/#/get-available-rentals/XLiEzGlVxdSIvurFnn3lOrmqS"
select select "fr"
click at [680, 268] on li "Plateformes" at bounding box center [673, 264] width 158 height 45
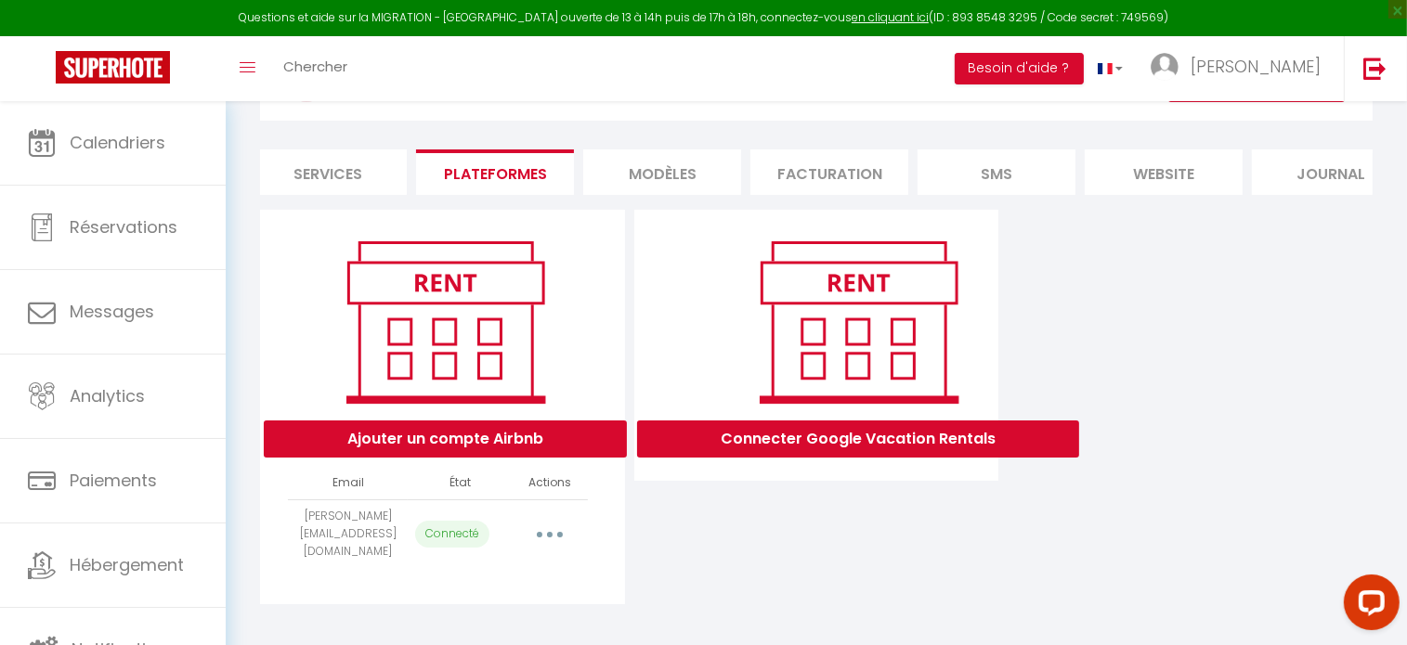
scroll to position [0, 224]
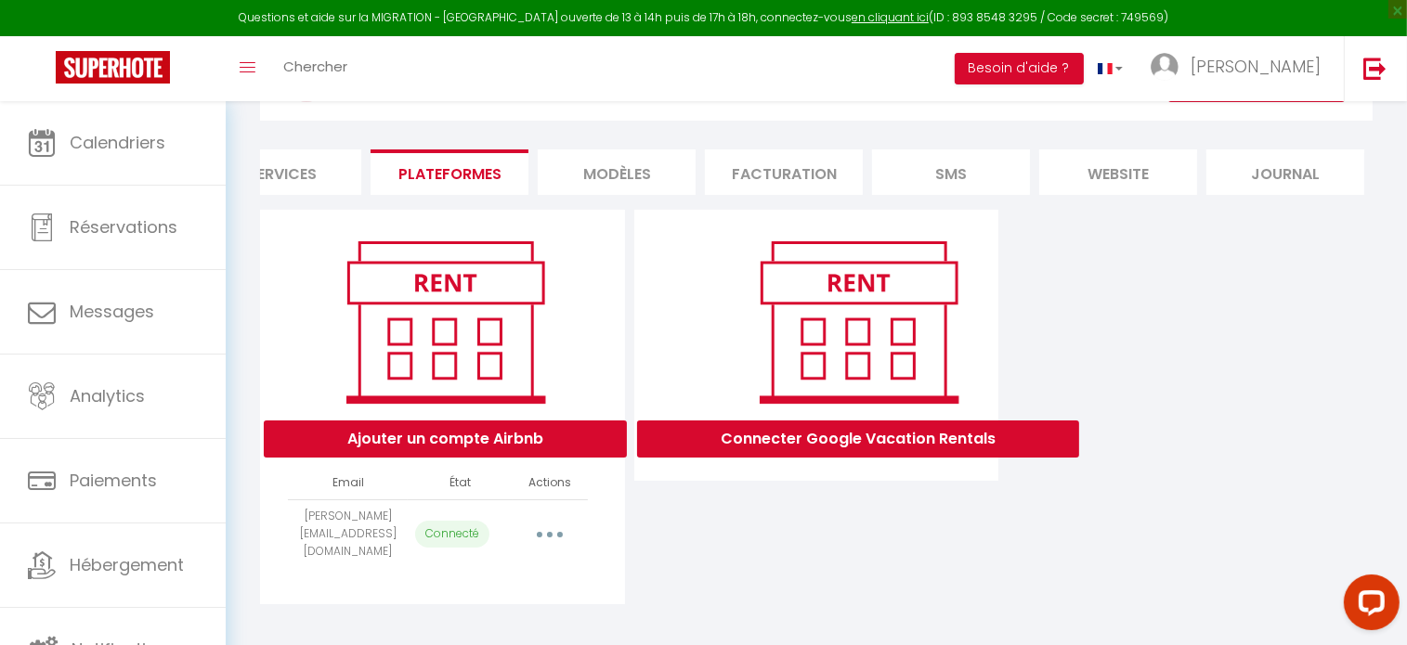
drag, startPoint x: 1301, startPoint y: 184, endPoint x: 1196, endPoint y: 194, distance: 105.4
click at [1300, 184] on li "Journal" at bounding box center [1285, 171] width 158 height 45
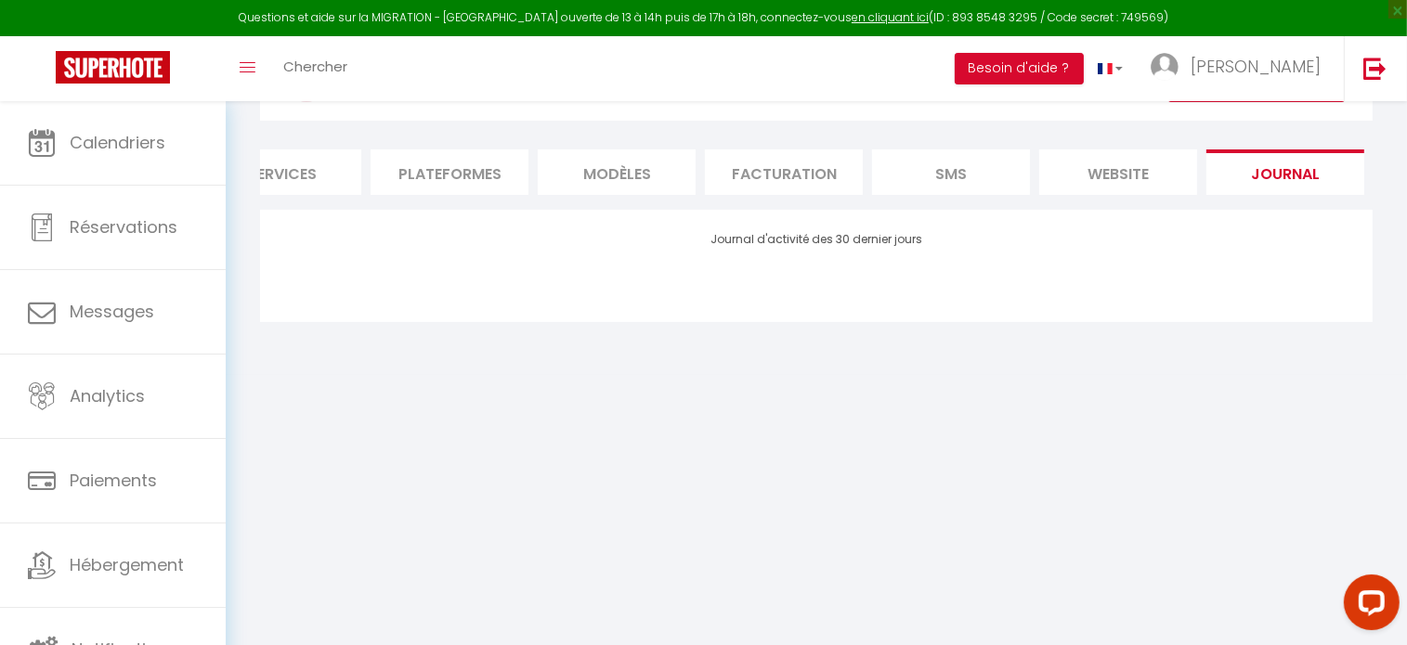
click at [1129, 188] on li "website" at bounding box center [1118, 171] width 158 height 45
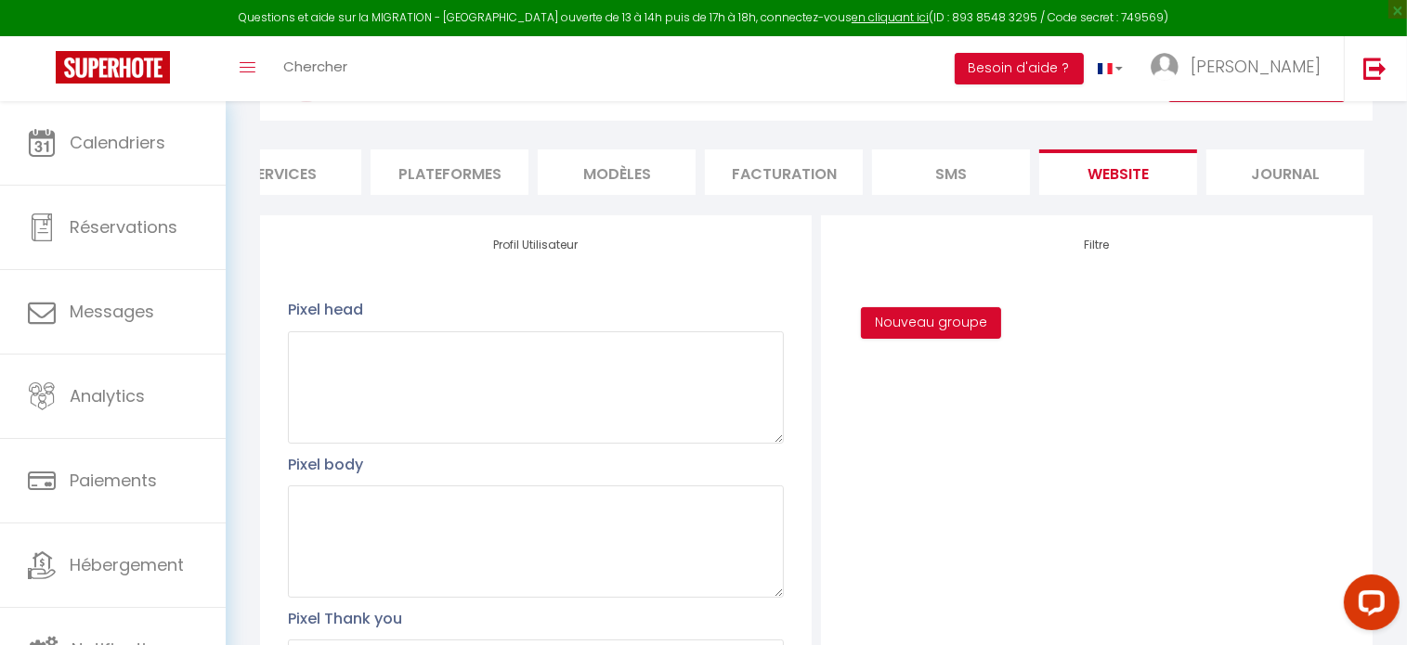
click at [956, 188] on li "SMS" at bounding box center [951, 171] width 158 height 45
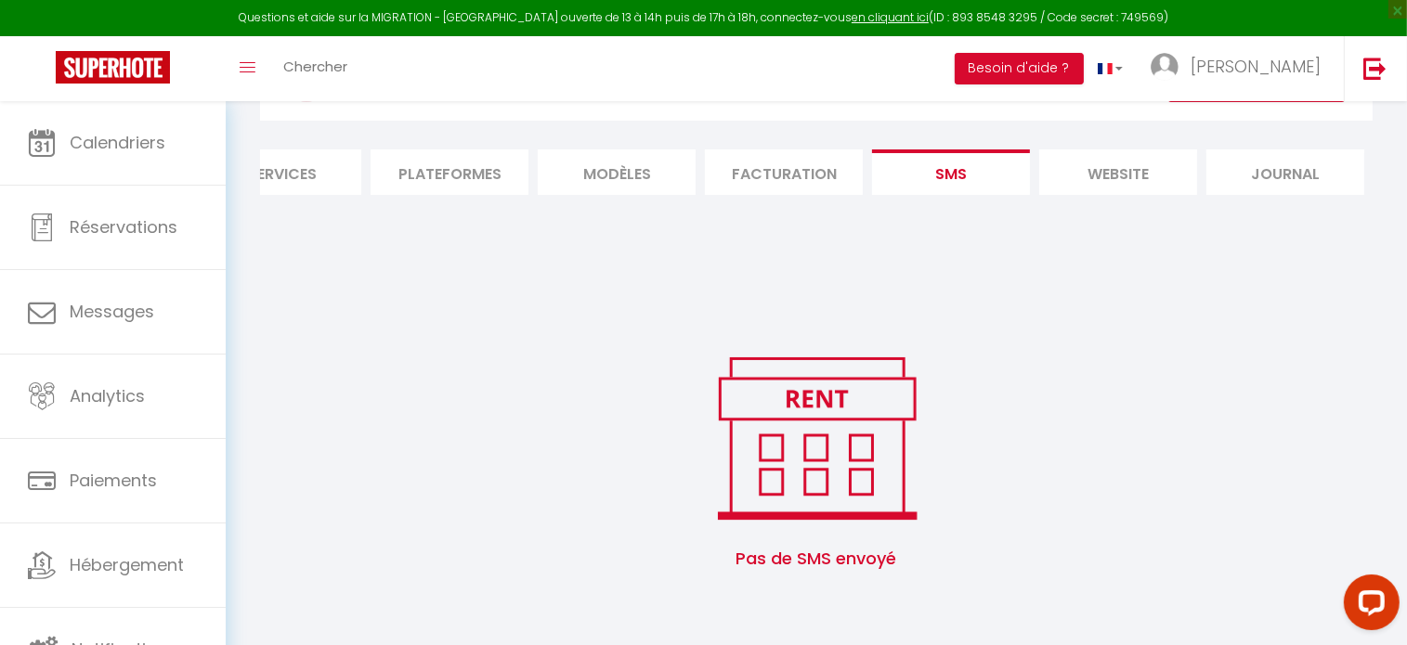
click at [817, 186] on li "Facturation" at bounding box center [784, 171] width 158 height 45
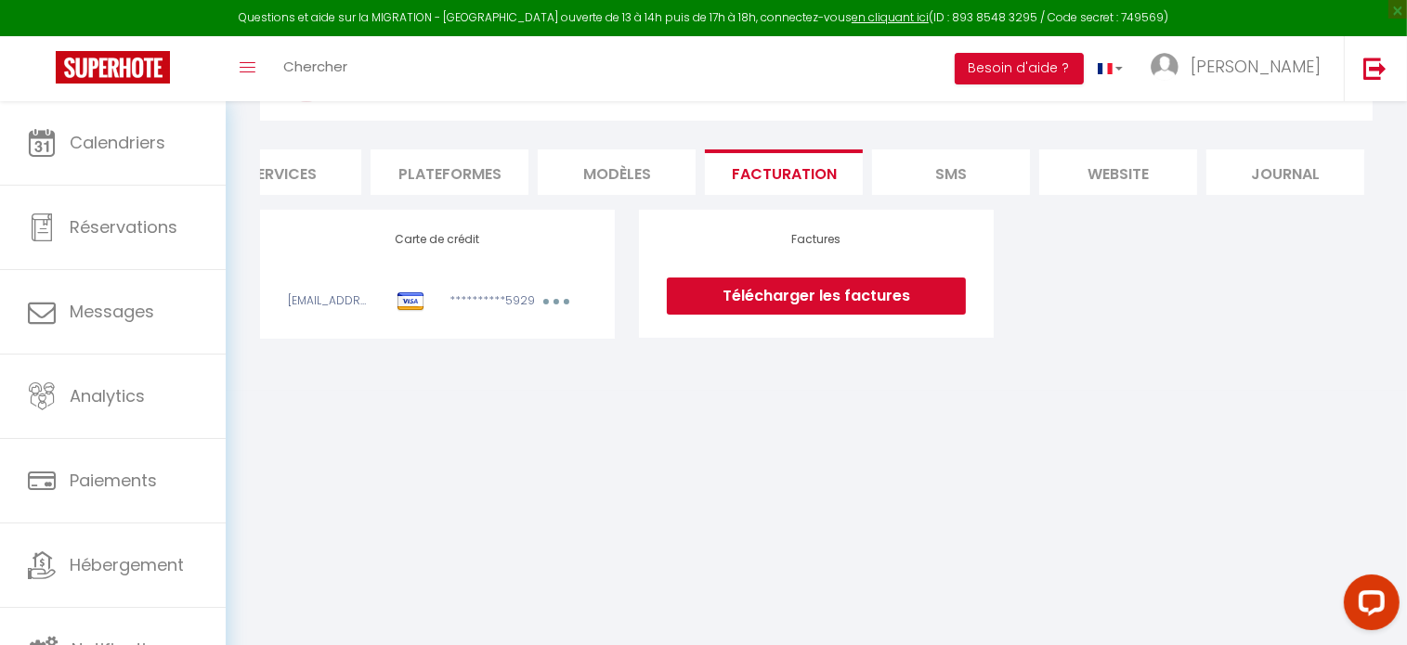
click at [654, 175] on li "MODÈLES" at bounding box center [617, 171] width 158 height 45
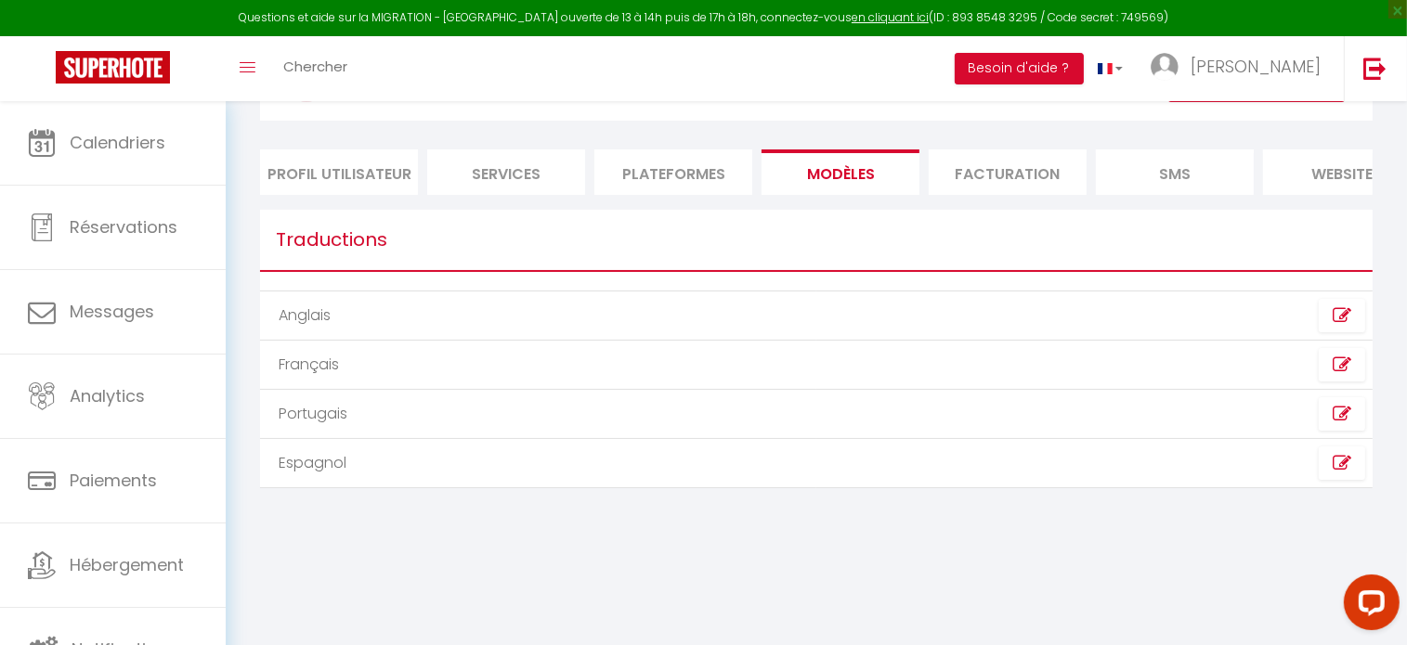
click at [642, 175] on li "Plateformes" at bounding box center [673, 171] width 158 height 45
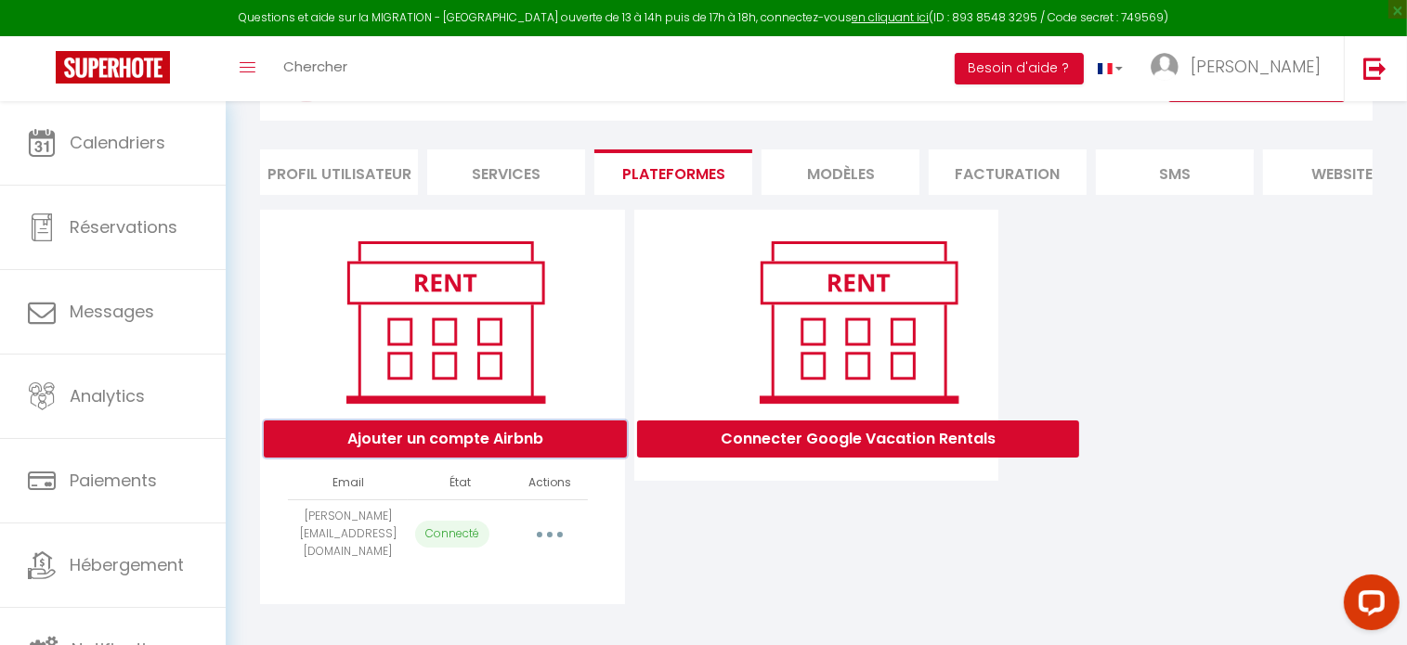
click at [526, 457] on button "Ajouter un compte Airbnb" at bounding box center [445, 439] width 363 height 37
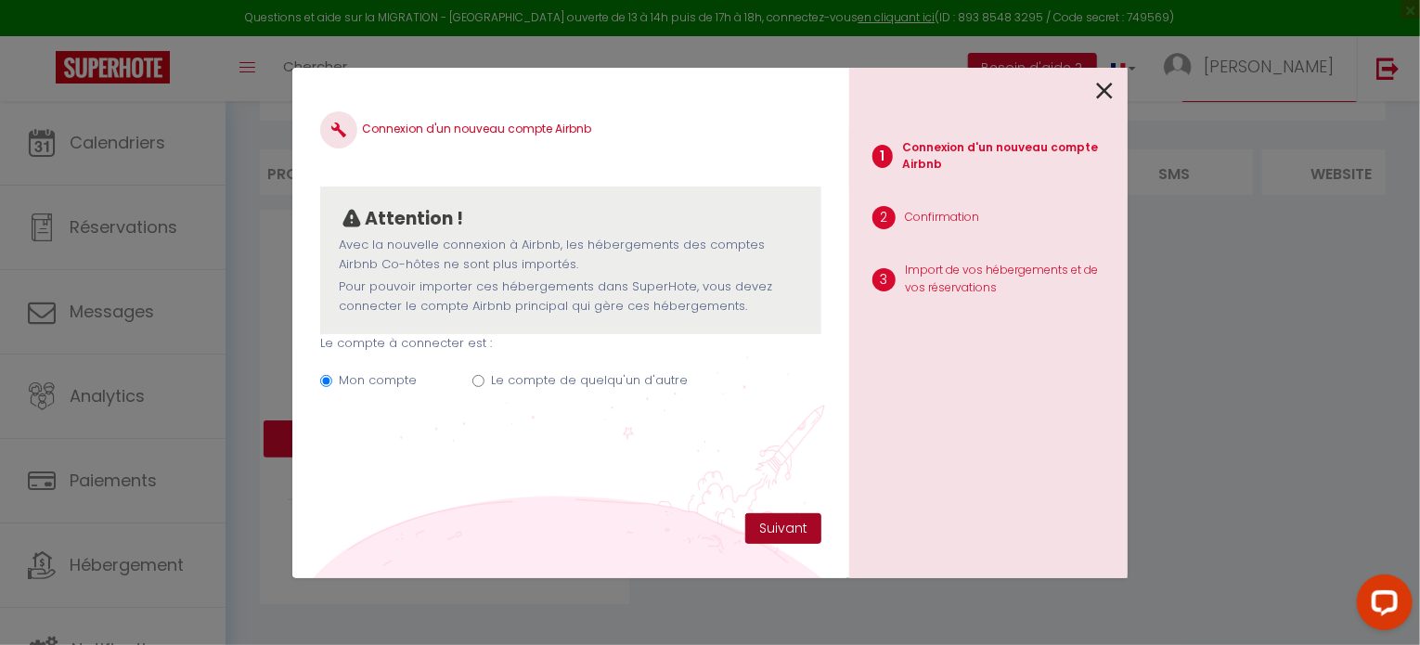
click at [795, 525] on button "Suivant" at bounding box center [783, 529] width 76 height 32
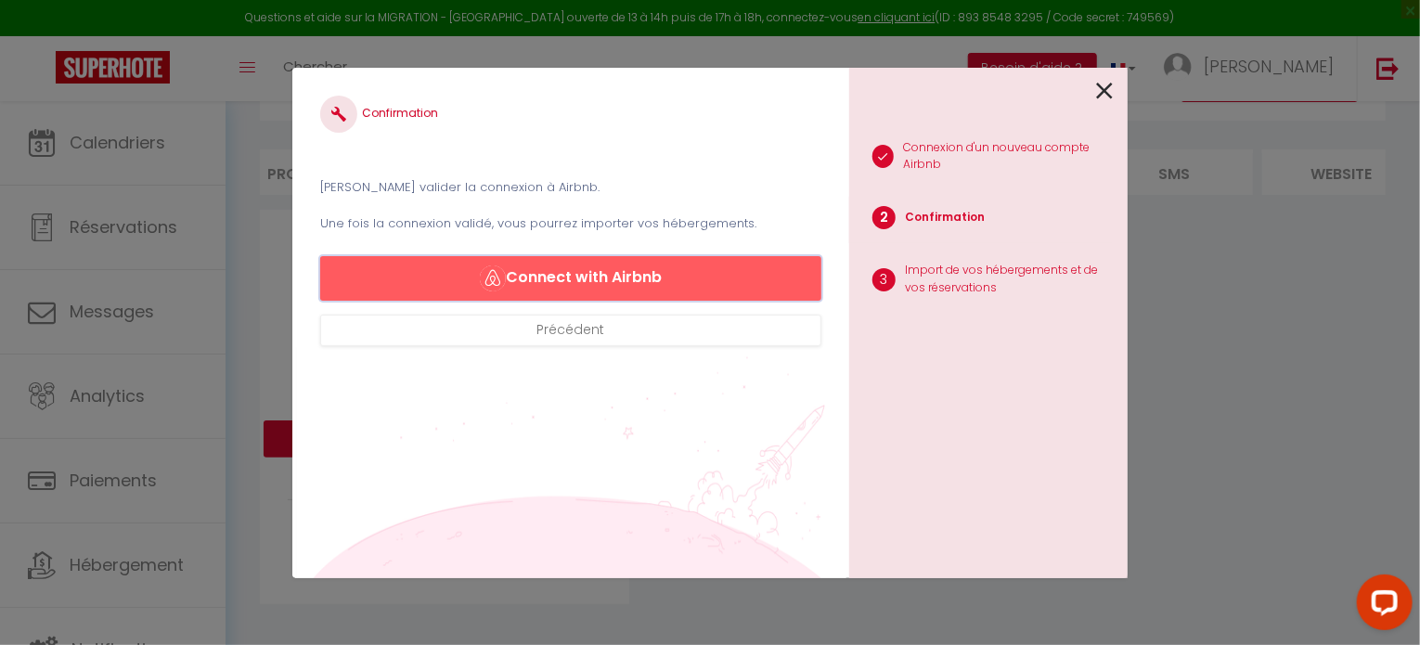
click at [617, 286] on button "Connect with Airbnb" at bounding box center [570, 278] width 501 height 45
drag, startPoint x: 1110, startPoint y: 91, endPoint x: 1003, endPoint y: 60, distance: 112.0
click at [1109, 91] on icon at bounding box center [1104, 91] width 17 height 28
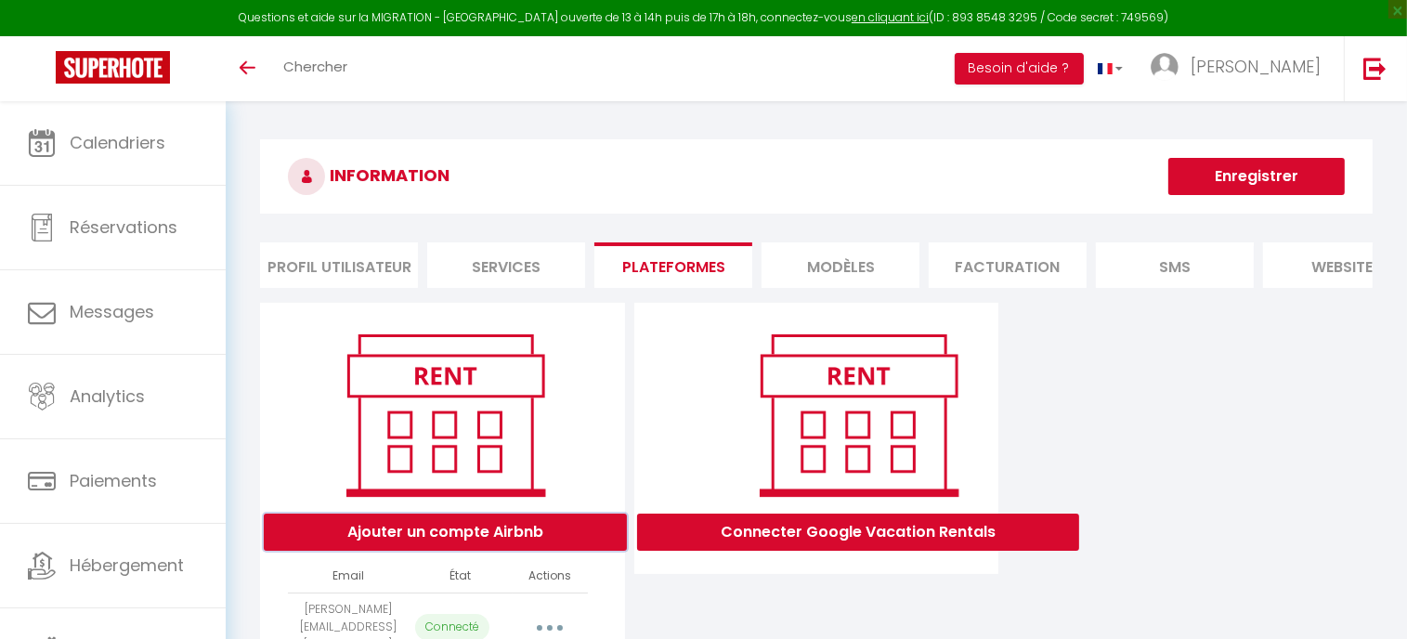
click at [552, 538] on button "Ajouter un compte Airbnb" at bounding box center [445, 531] width 363 height 37
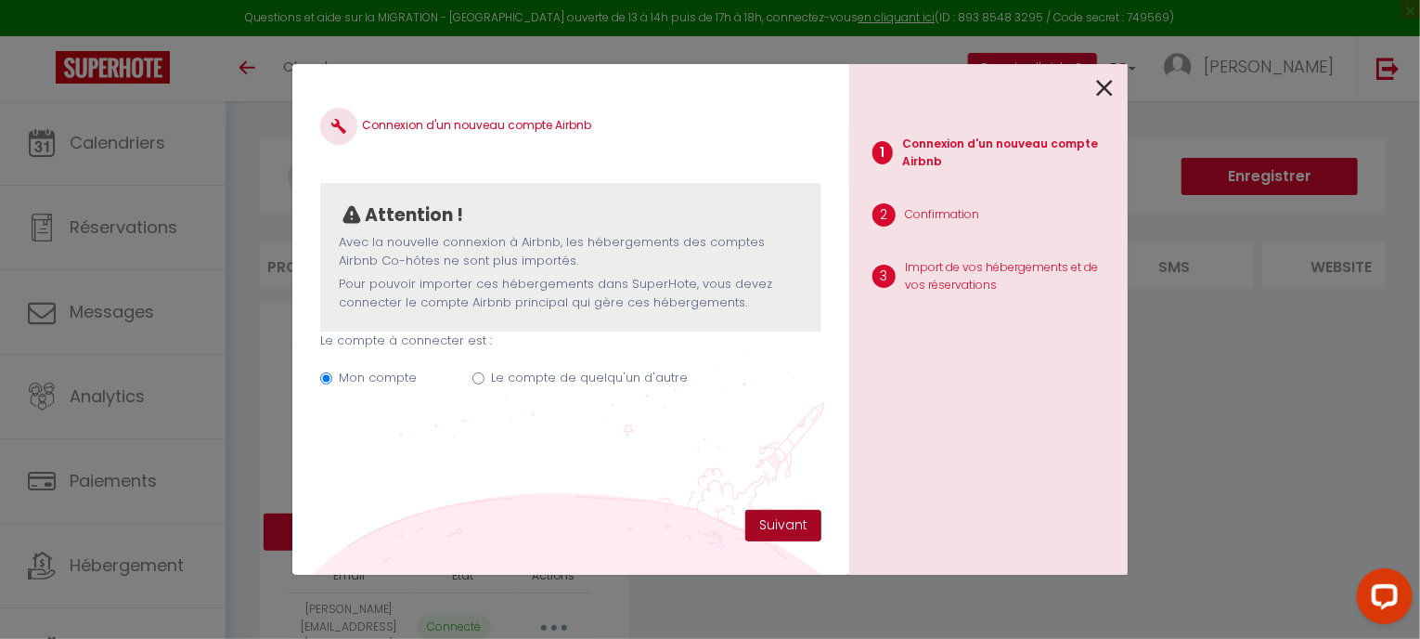
click at [784, 523] on button "Suivant" at bounding box center [783, 526] width 76 height 32
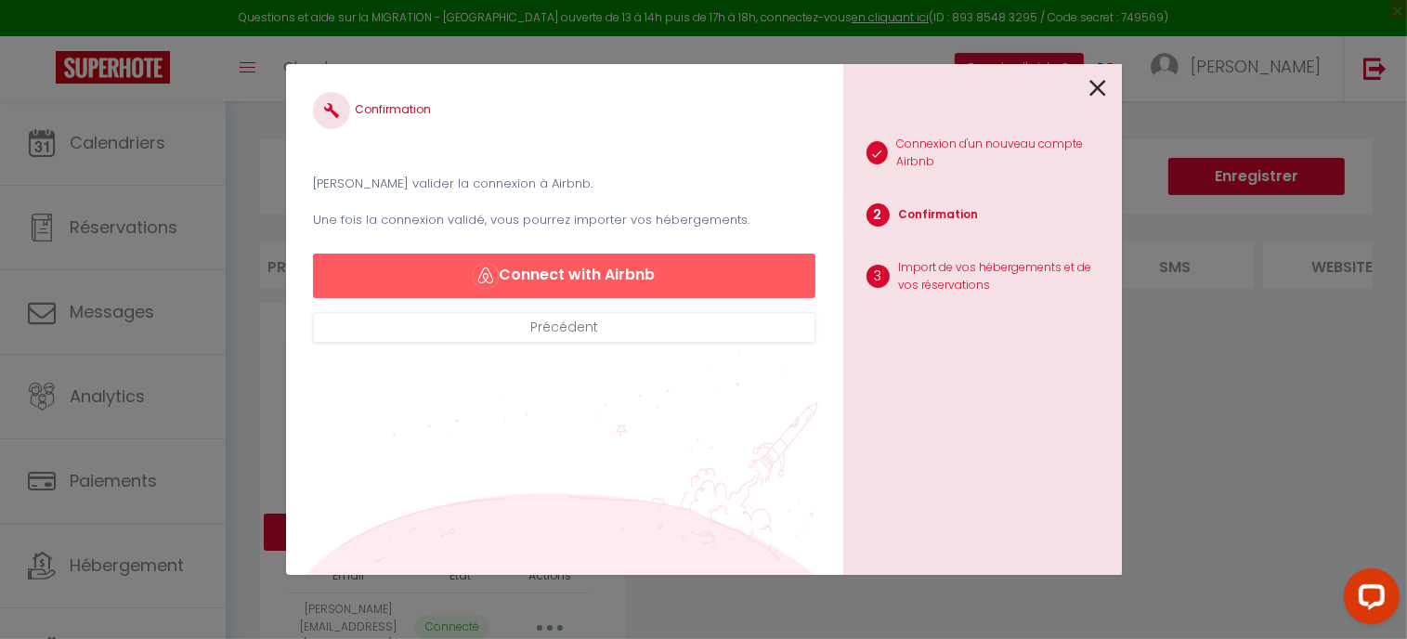
select select "75401"
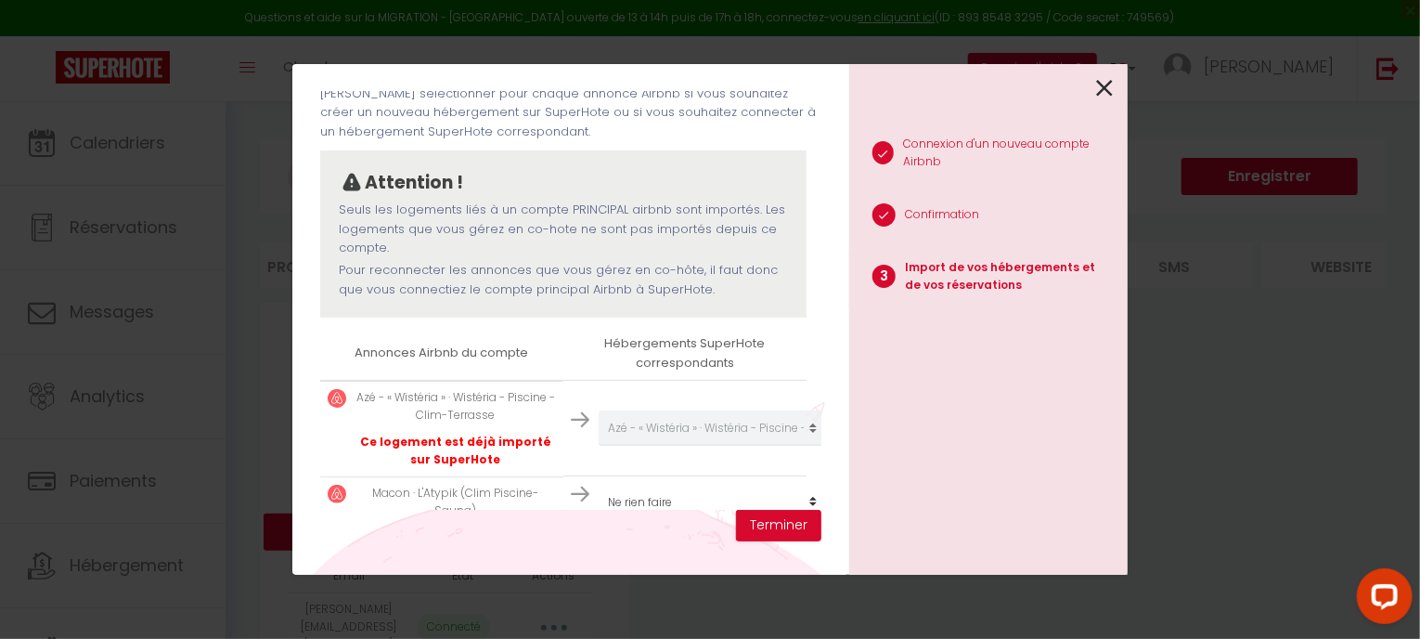
scroll to position [137, 0]
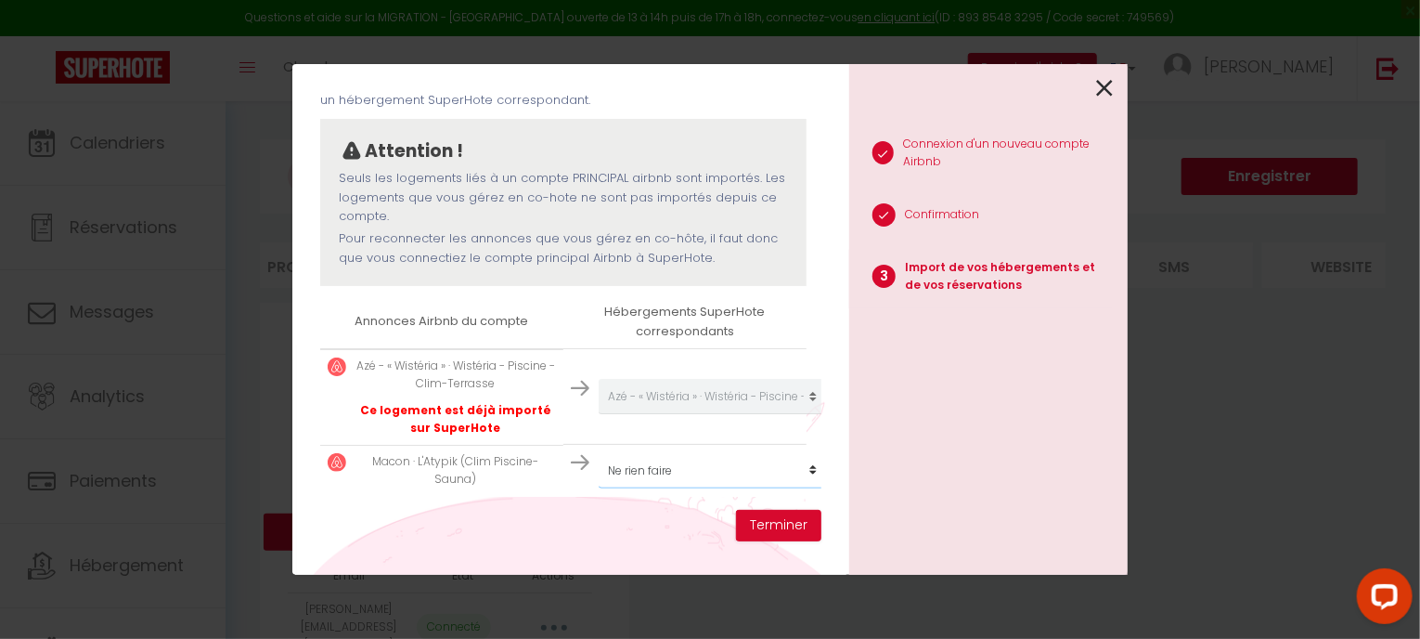
click at [683, 414] on select "Créer un nouveau hébergement Ne rien faire Azé - « Wistéria » · Wistéria - Pisc…" at bounding box center [713, 396] width 228 height 35
select select "create_new"
click at [599, 414] on select "Créer un nouveau hébergement Ne rien faire Azé - « Wistéria » · Wistéria - Pisc…" at bounding box center [713, 396] width 228 height 35
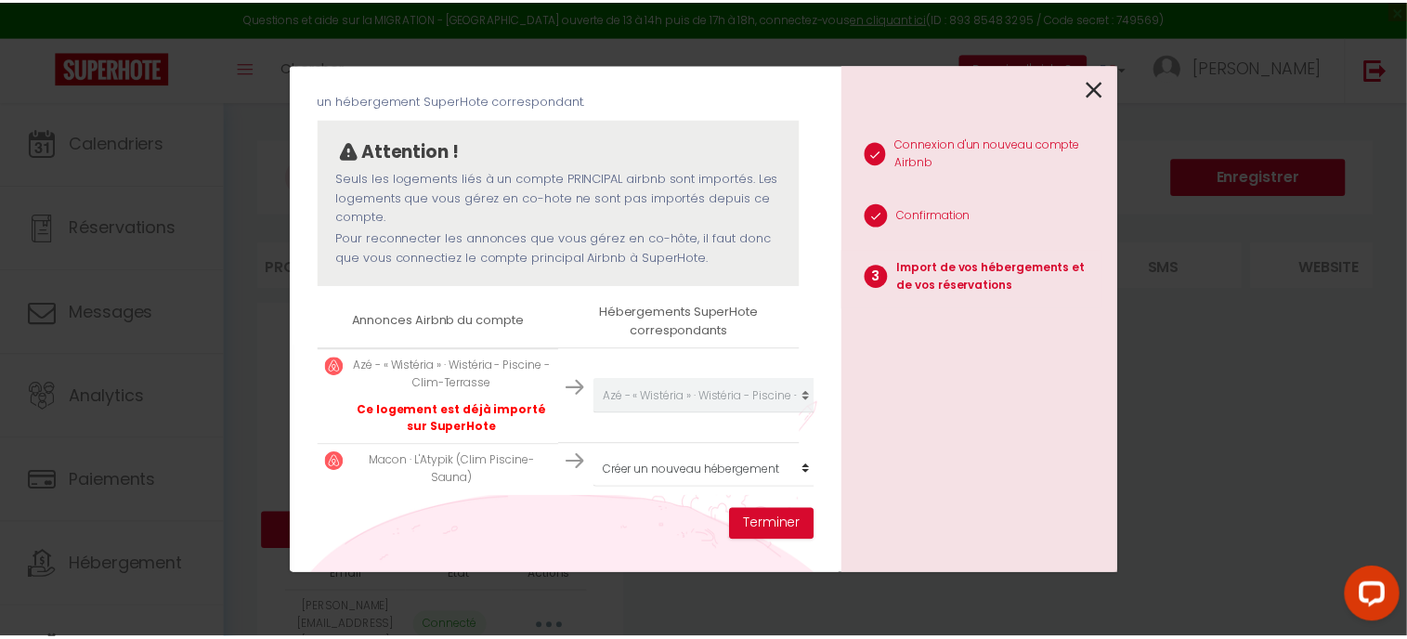
scroll to position [137, 5]
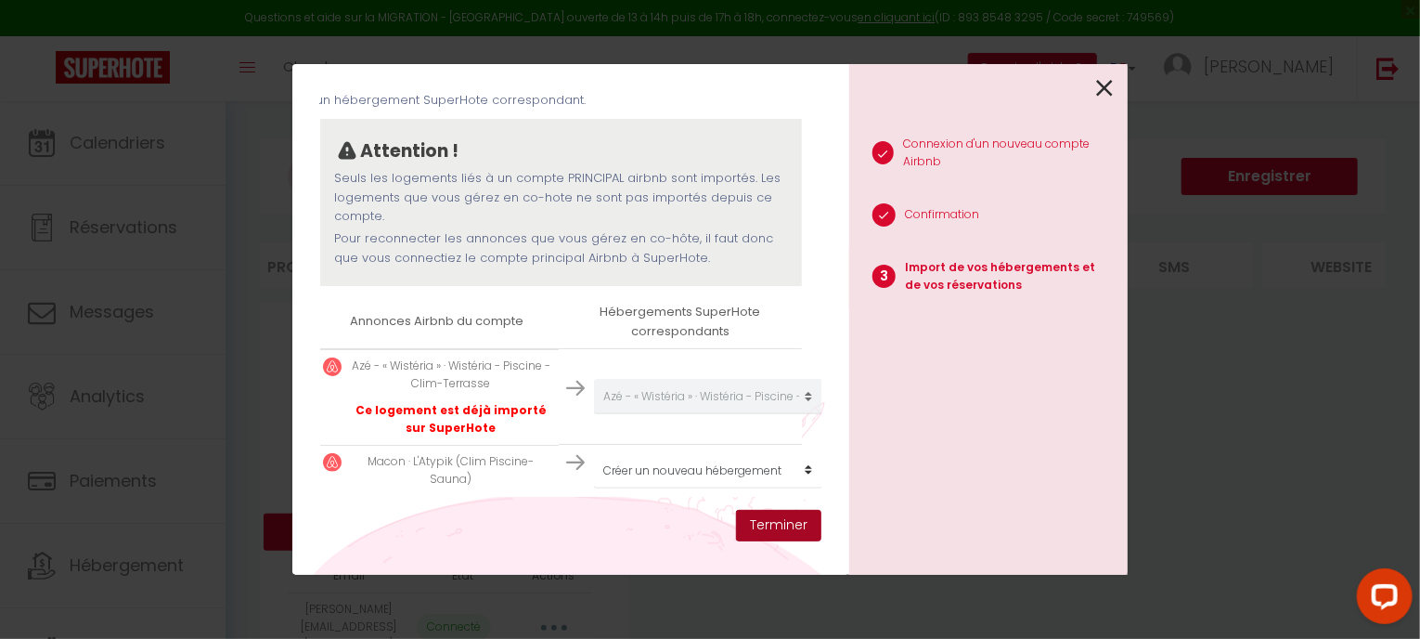
click at [784, 529] on button "Terminer" at bounding box center [778, 526] width 85 height 32
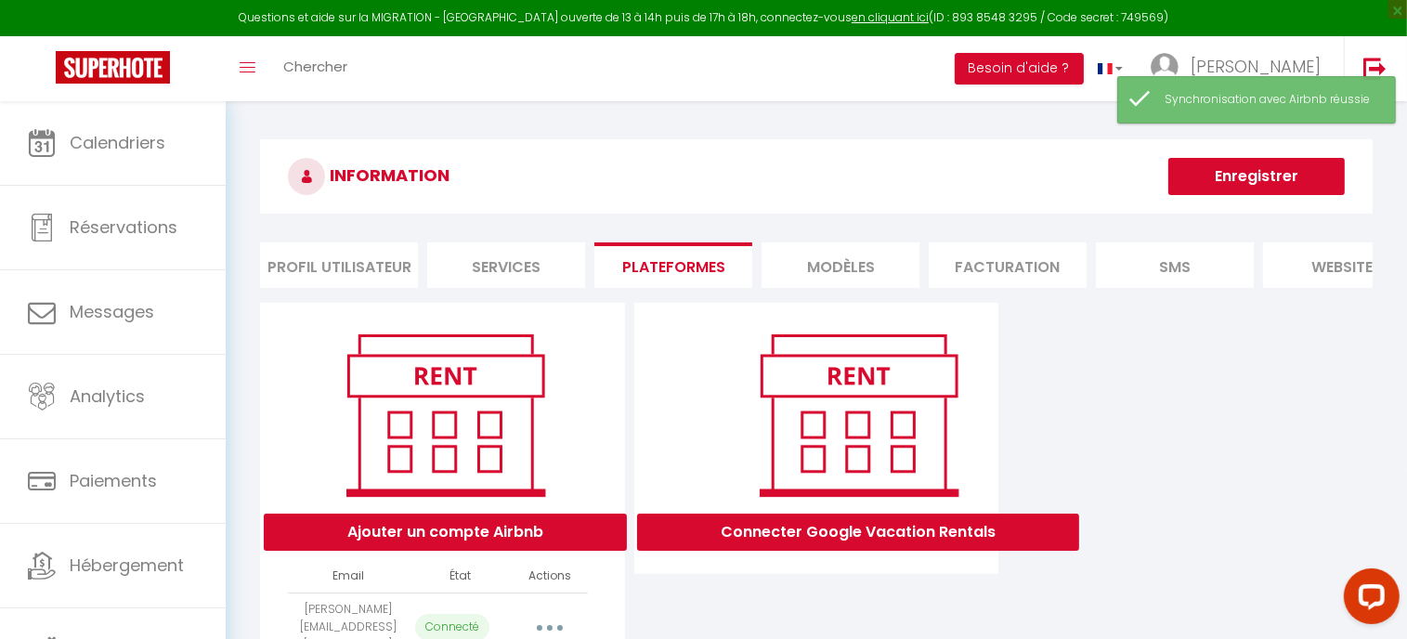
click at [1274, 178] on button "Enregistrer" at bounding box center [1256, 176] width 176 height 37
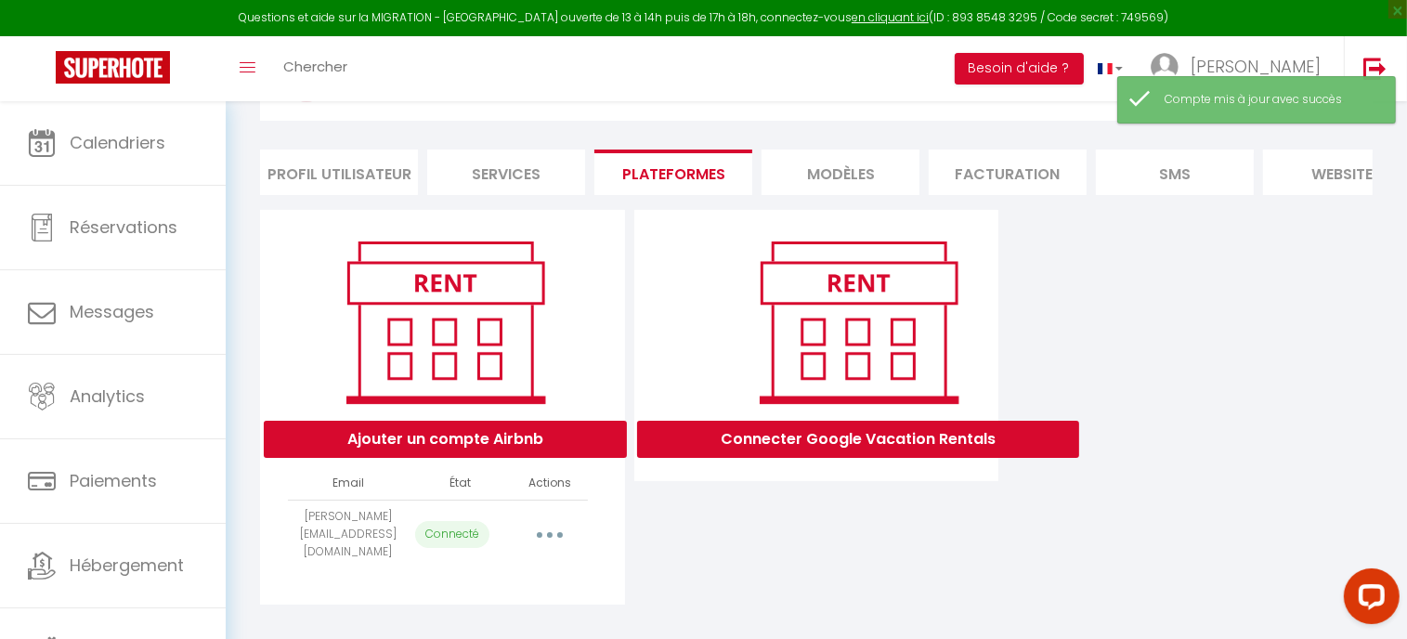
scroll to position [0, 0]
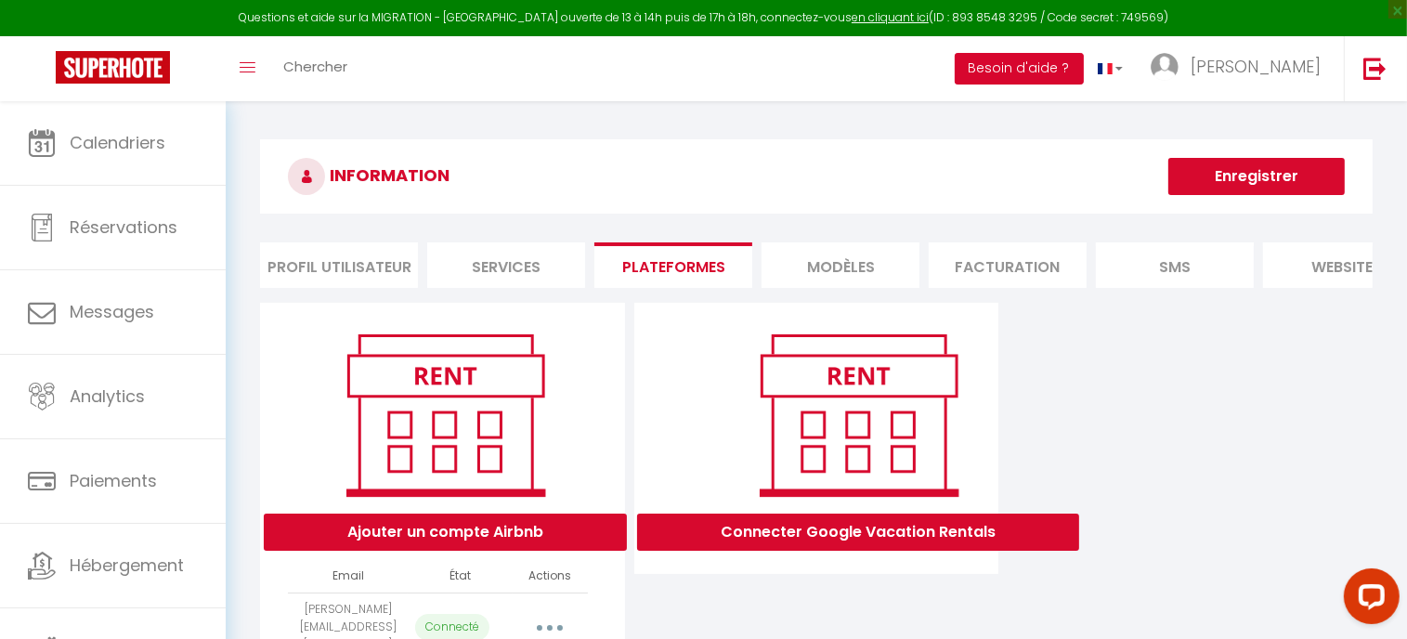
click at [1083, 70] on button "Besoin d'aide ?" at bounding box center [1018, 69] width 129 height 32
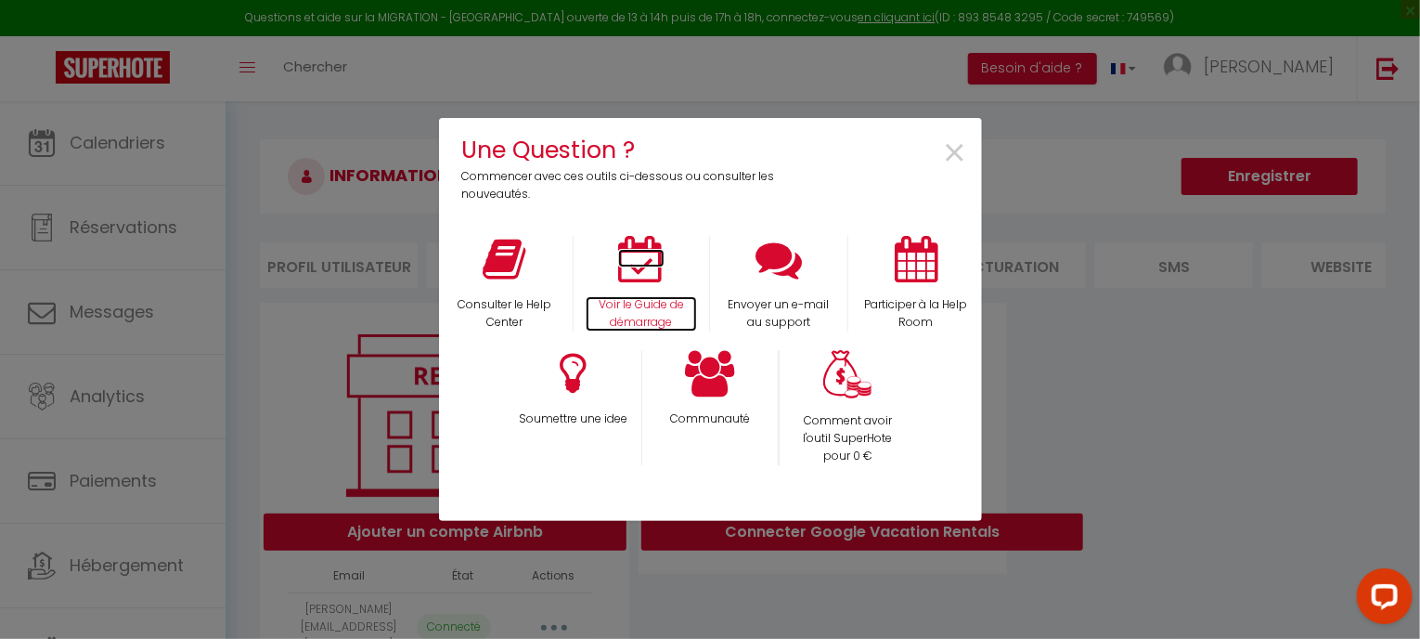
click at [637, 266] on icon at bounding box center [641, 259] width 46 height 46
drag, startPoint x: 961, startPoint y: 154, endPoint x: 568, endPoint y: 32, distance: 411.1
click at [958, 152] on span "×" at bounding box center [955, 153] width 25 height 58
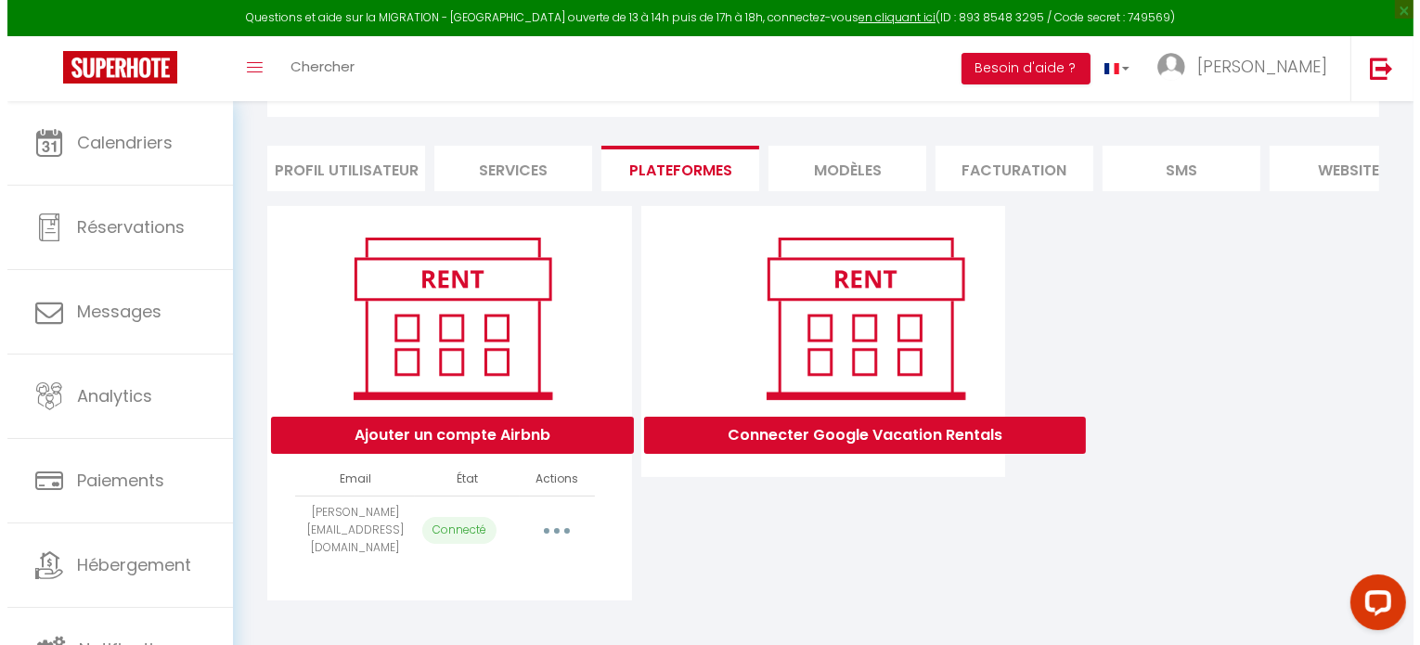
scroll to position [100, 0]
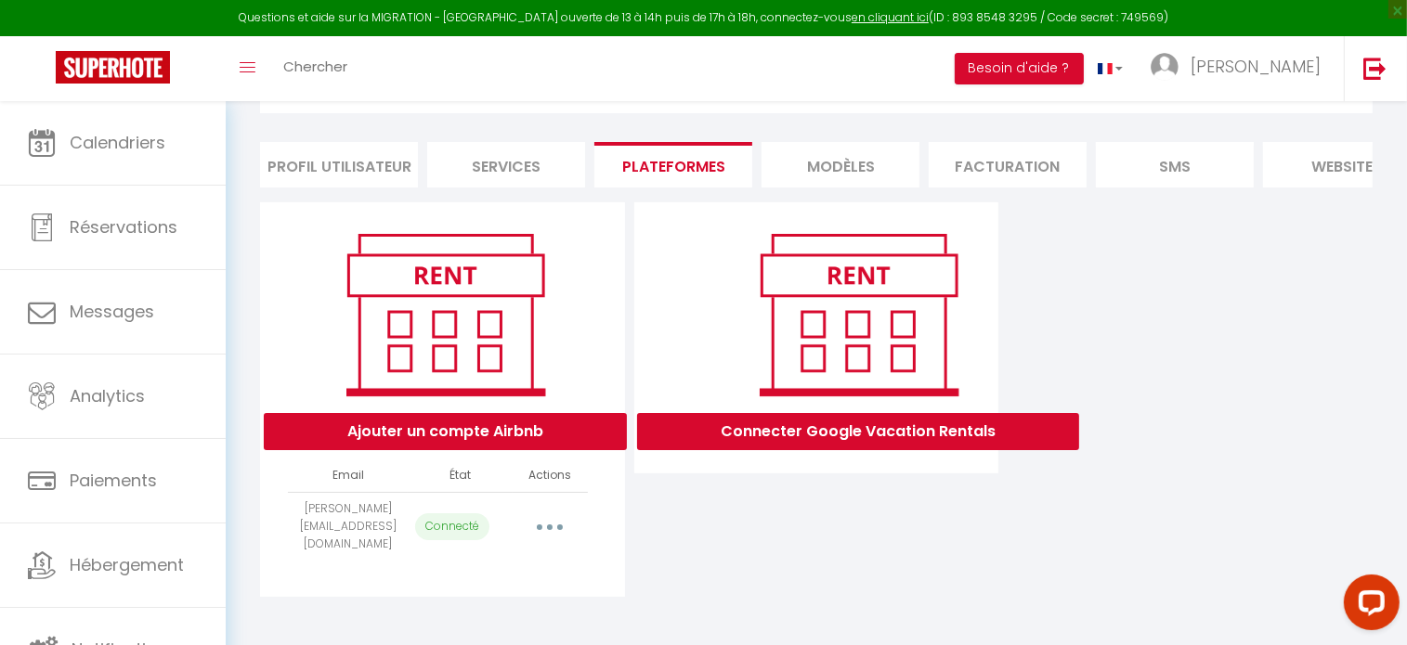
click at [558, 538] on button "button" at bounding box center [550, 527] width 52 height 30
select select "75401"
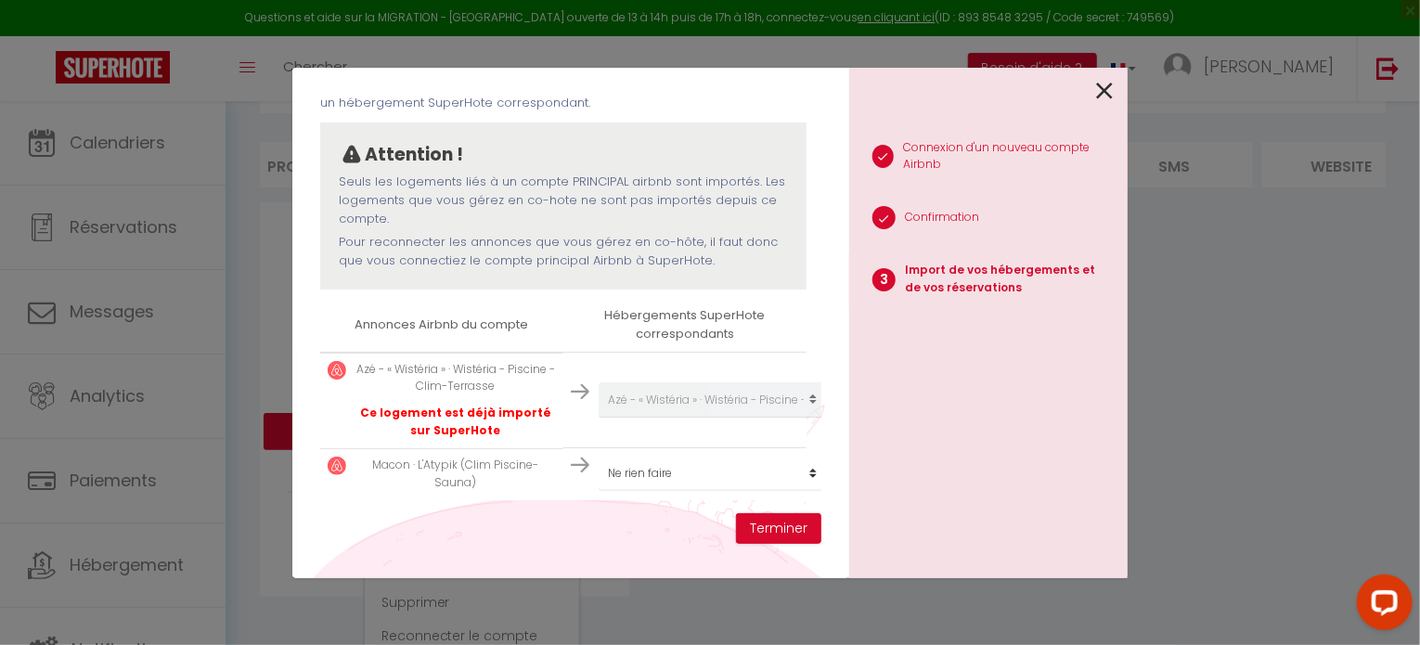
scroll to position [137, 0]
click at [654, 418] on select "Créer un nouveau hébergement Ne rien faire Azé - « Wistéria » · Wistéria - Pisc…" at bounding box center [713, 399] width 228 height 35
select select "create_new"
click at [599, 418] on select "Créer un nouveau hébergement Ne rien faire Azé - « Wistéria » · Wistéria - Pisc…" at bounding box center [713, 399] width 228 height 35
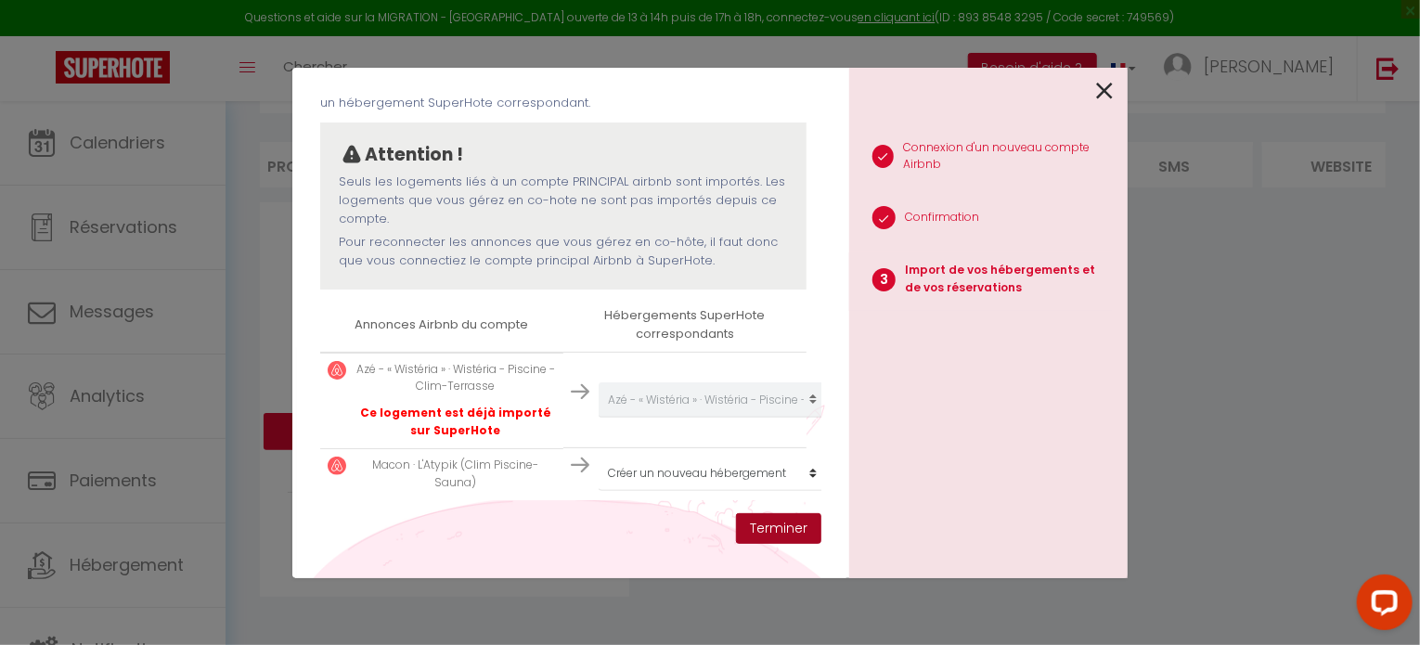
click at [769, 529] on button "Terminer" at bounding box center [778, 529] width 85 height 32
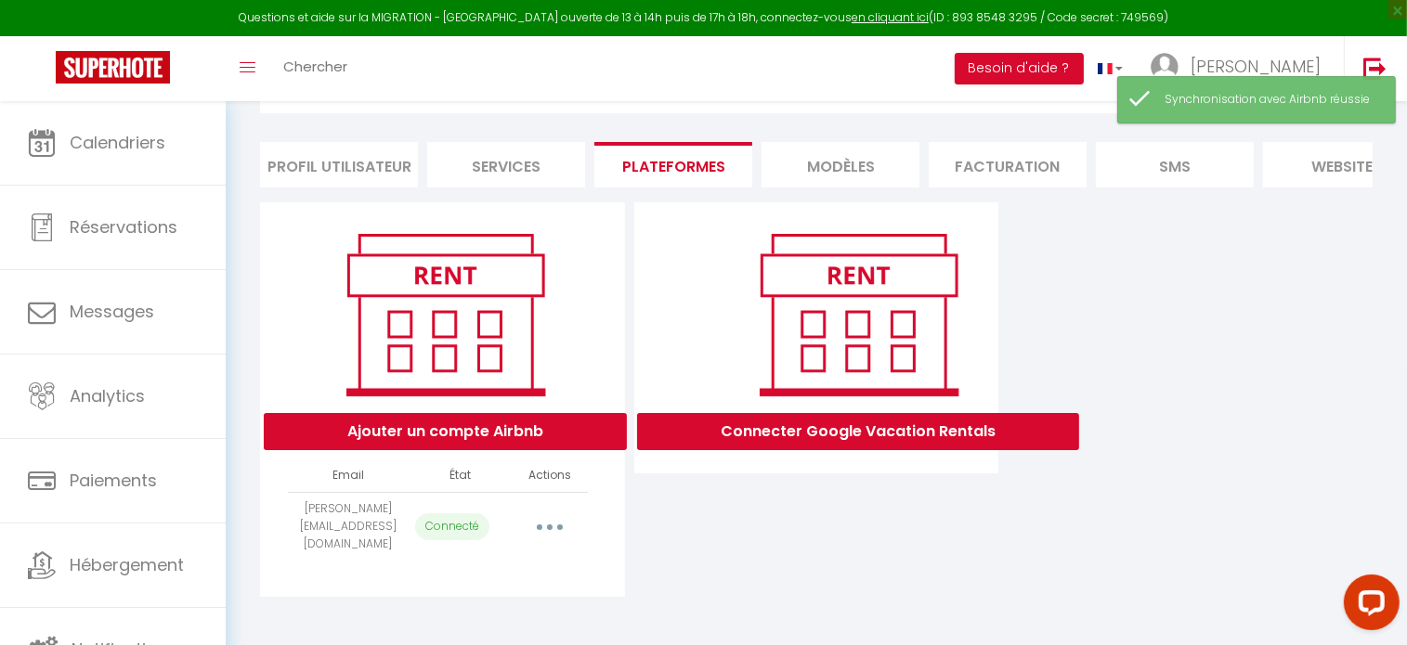
click at [553, 534] on button "button" at bounding box center [550, 527] width 52 height 30
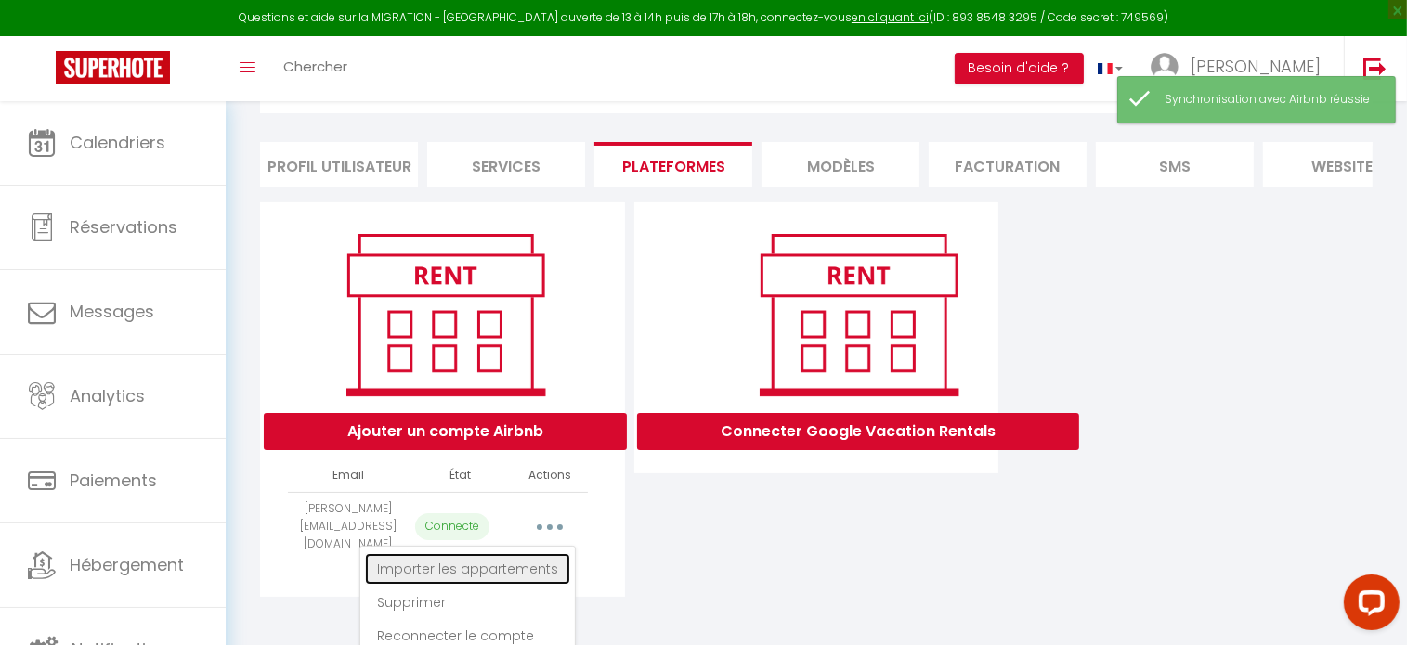
click at [524, 567] on link "Importer les appartements" at bounding box center [467, 569] width 205 height 32
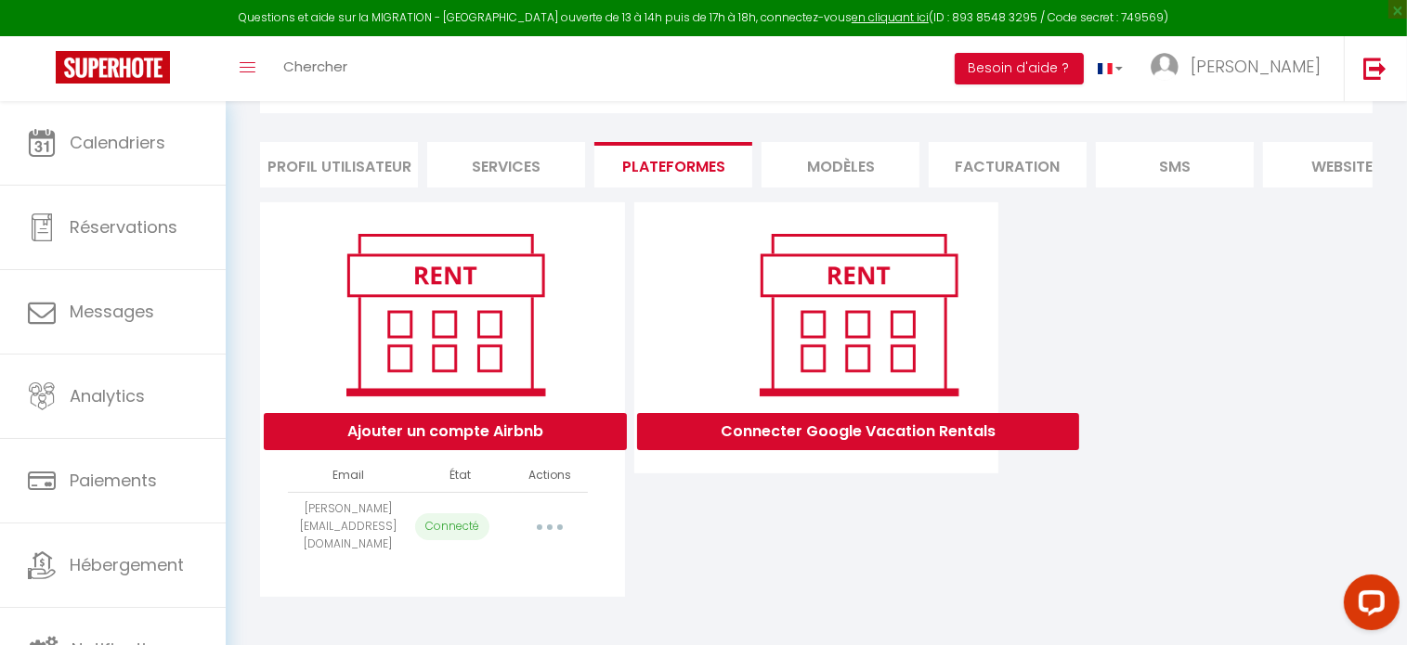
select select "75401"
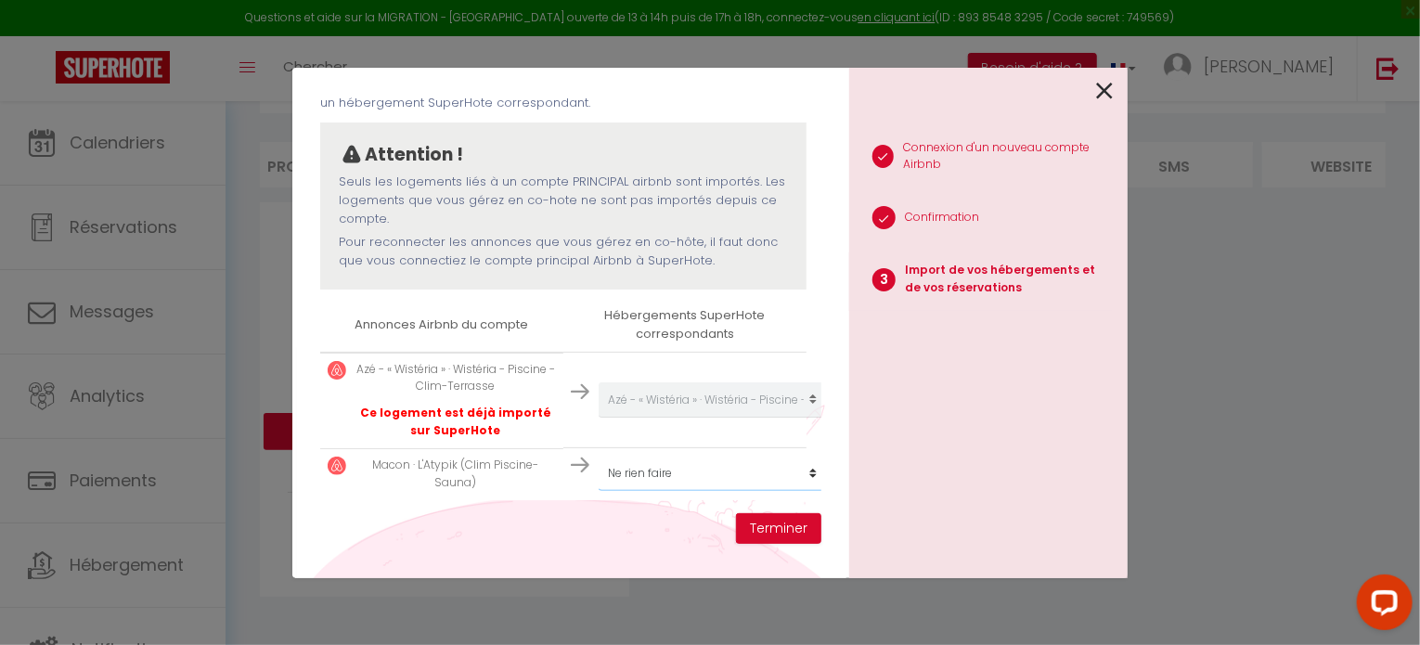
click at [602, 418] on select "Créer un nouveau hébergement Ne rien faire Azé - « Wistéria » · Wistéria - Pisc…" at bounding box center [713, 399] width 228 height 35
click at [599, 418] on select "Créer un nouveau hébergement Ne rien faire Azé - « Wistéria » · Wistéria - Pisc…" at bounding box center [713, 399] width 228 height 35
click at [666, 418] on select "Créer un nouveau hébergement Ne rien faire Azé - « Wistéria » · Wistéria - Pisc…" at bounding box center [713, 399] width 228 height 35
select select "create_new"
click at [599, 418] on select "Créer un nouveau hébergement Ne rien faire Azé - « Wistéria » · Wistéria - Pisc…" at bounding box center [713, 399] width 228 height 35
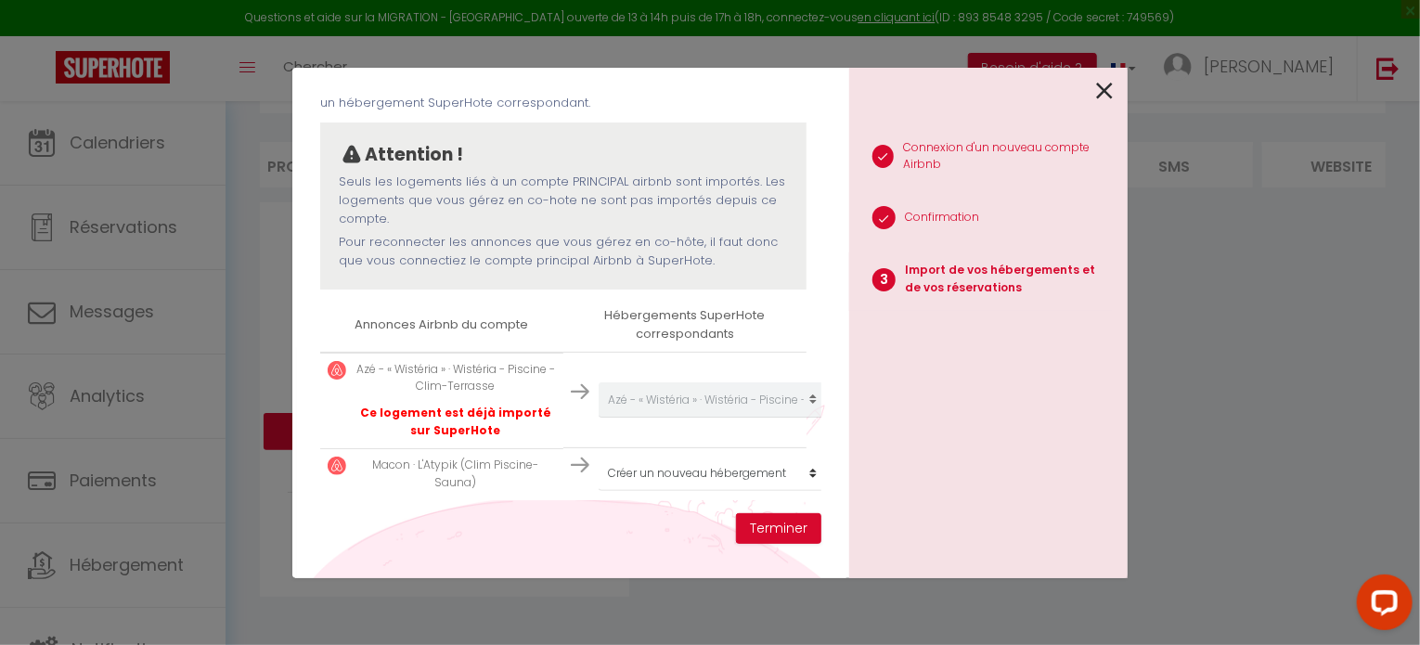
click at [440, 405] on p "Ce logement est déjà importé sur SuperHote" at bounding box center [456, 422] width 201 height 35
click at [784, 529] on button "Terminer" at bounding box center [778, 529] width 85 height 32
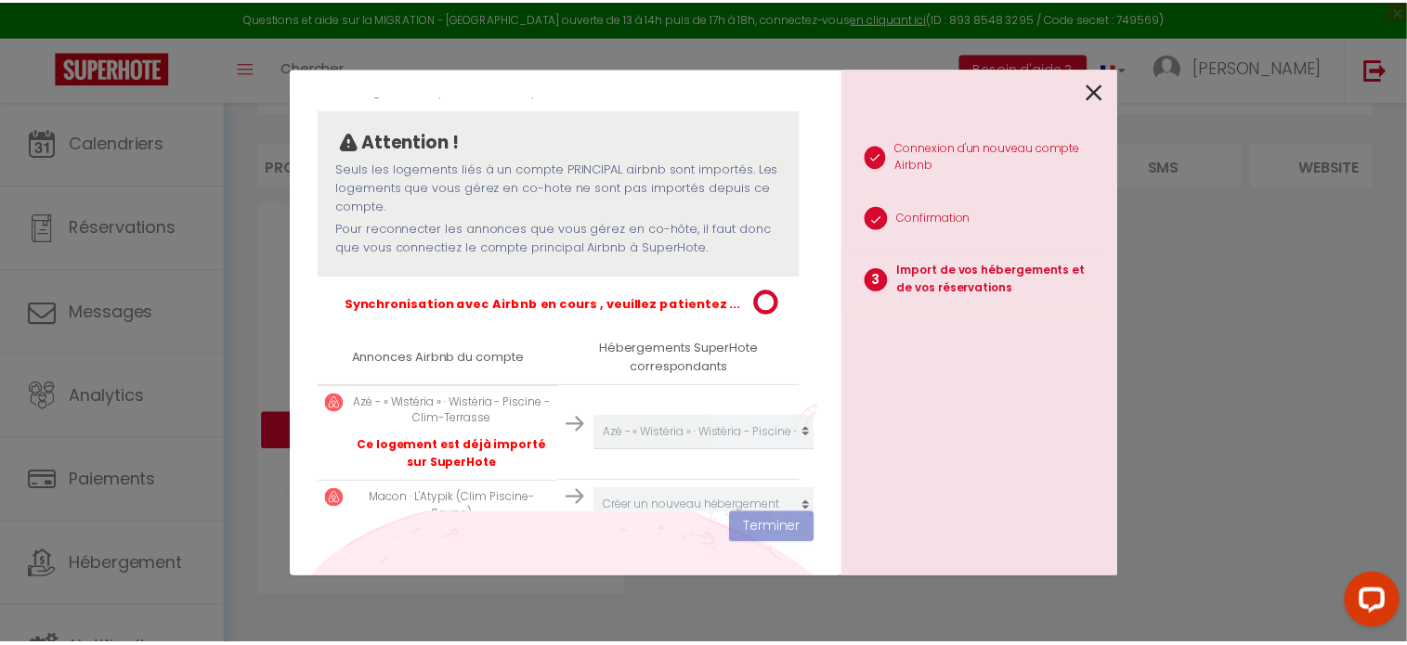
scroll to position [183, 0]
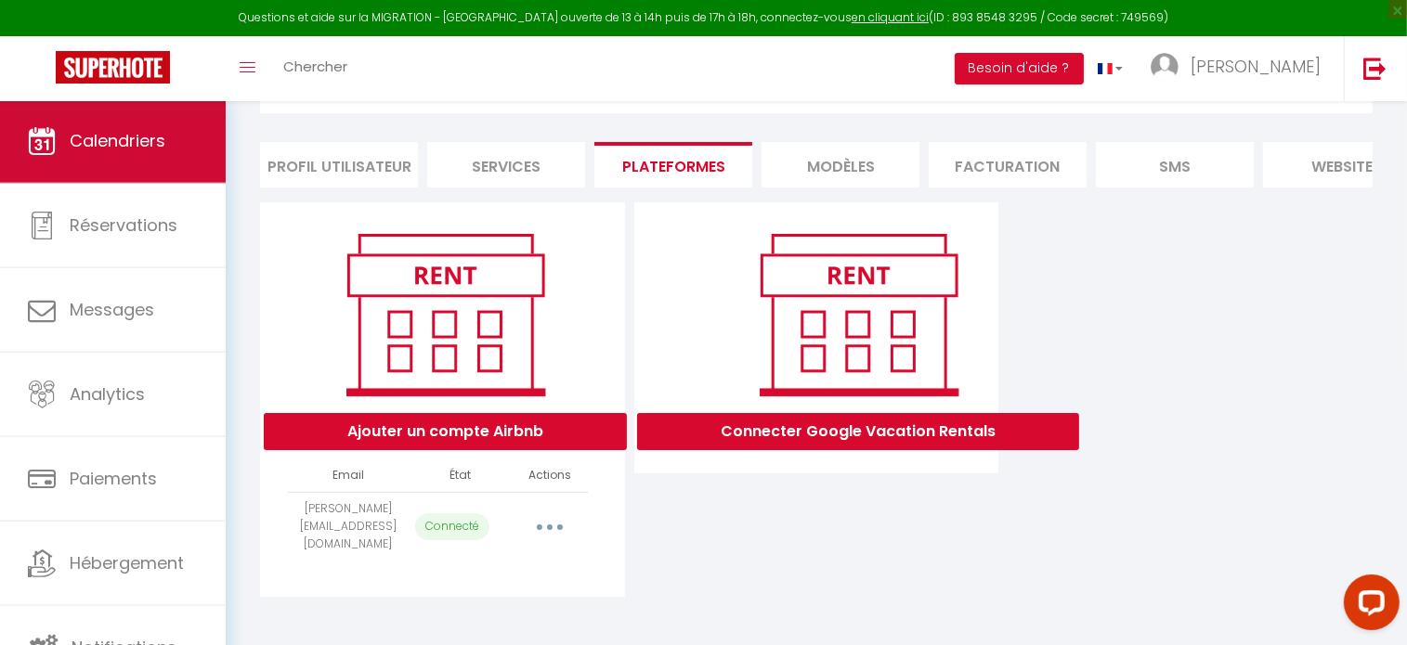
click at [170, 125] on link "Calendriers" at bounding box center [113, 141] width 226 height 84
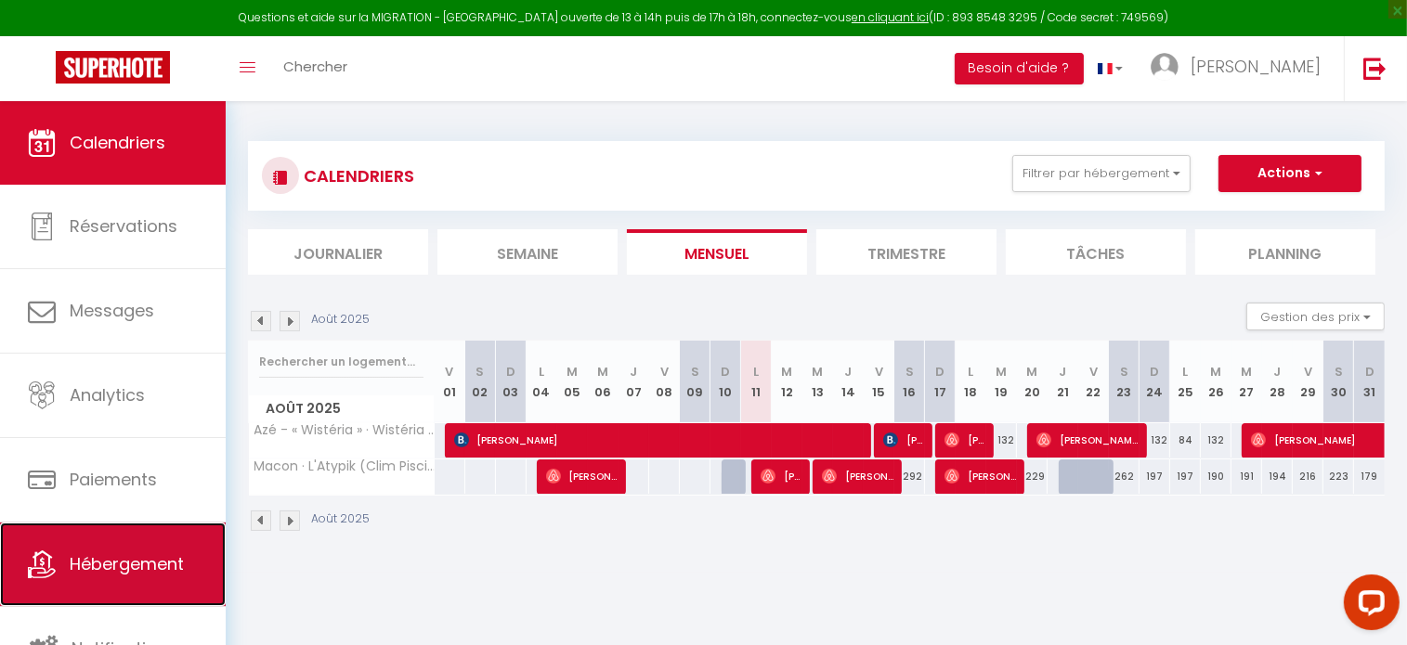
click at [137, 576] on link "Hébergement" at bounding box center [113, 565] width 226 height 84
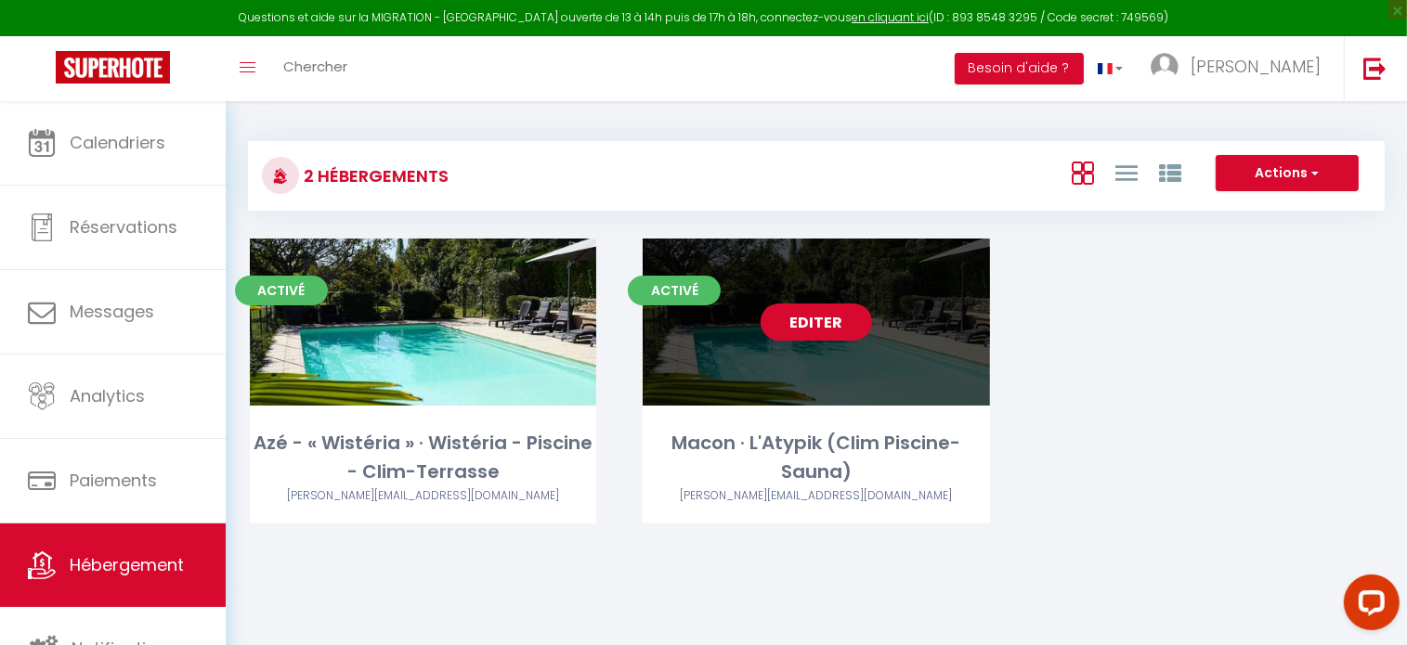
click at [826, 318] on link "Editer" at bounding box center [815, 322] width 111 height 37
select select "3"
select select "2"
select select "1"
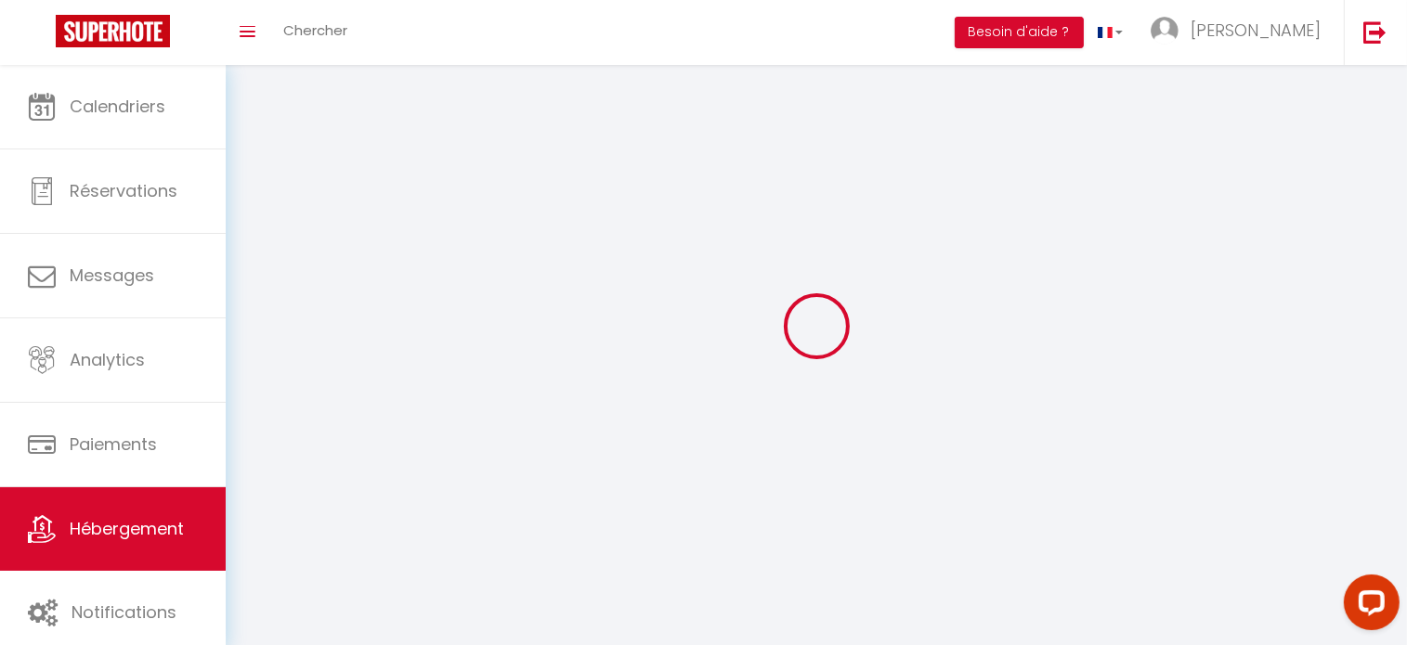
select select
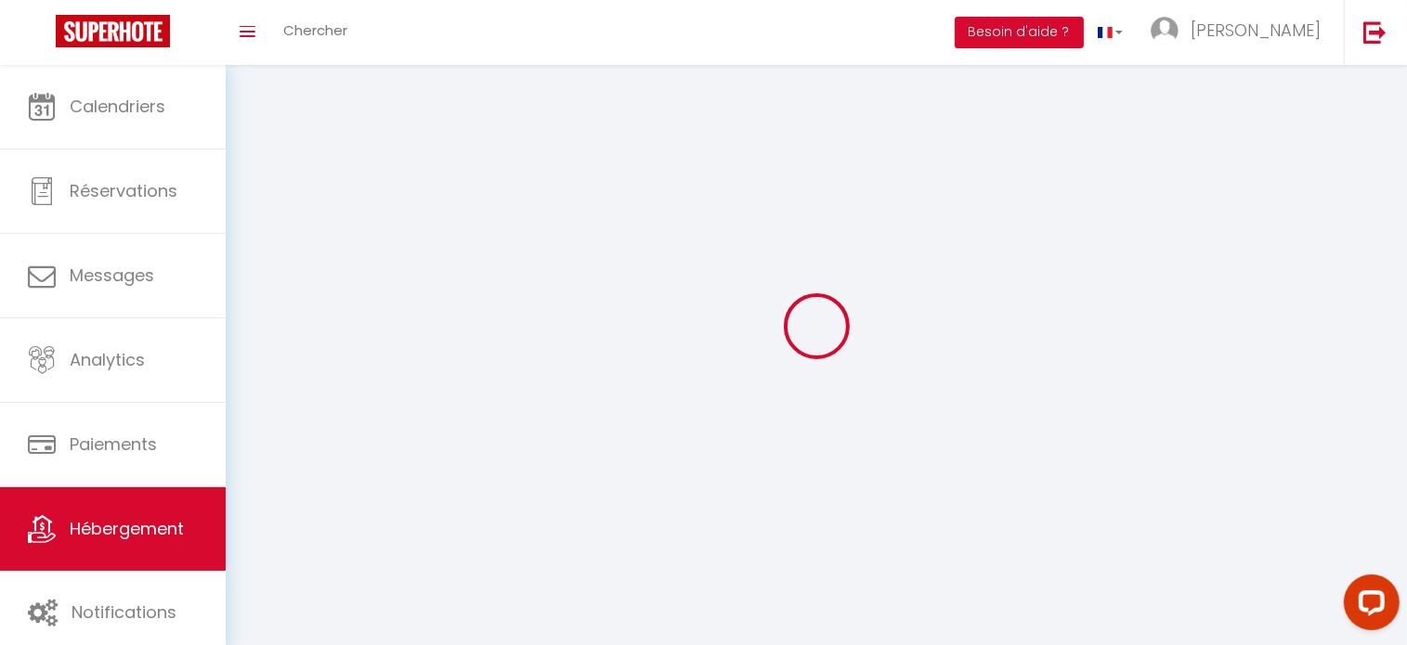
select select
checkbox input "false"
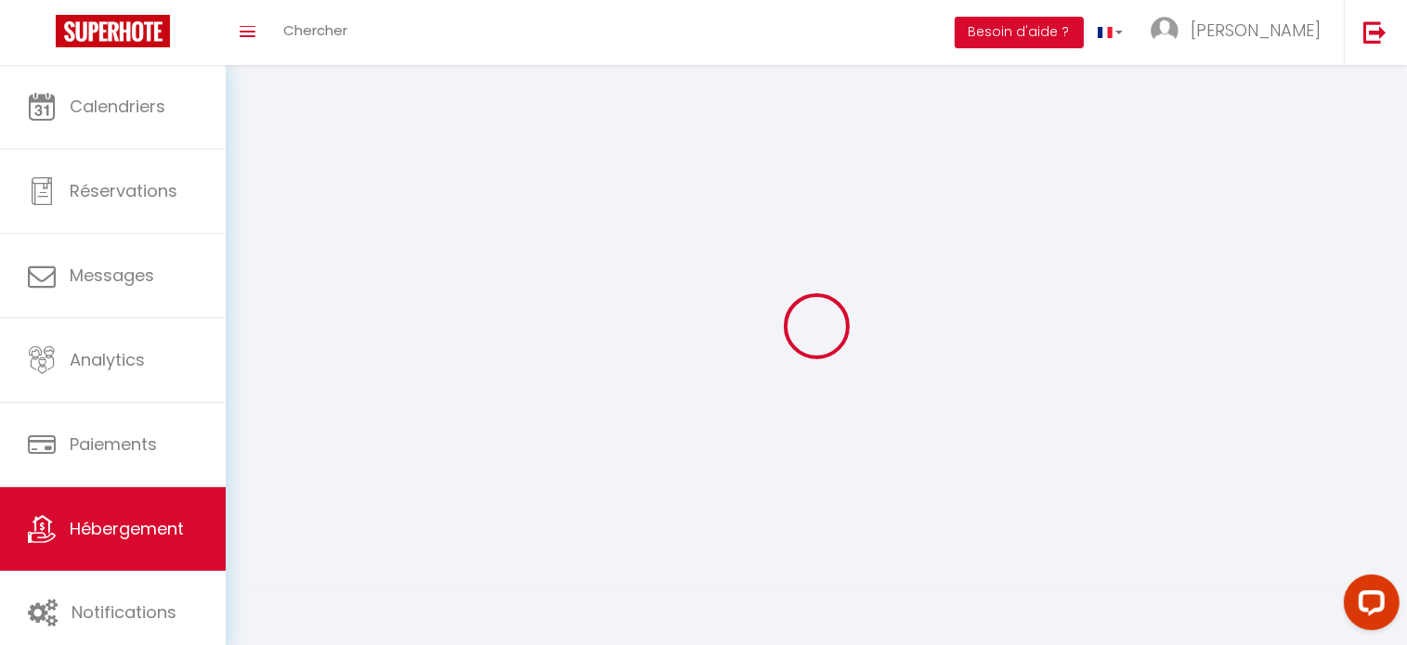
checkbox input "false"
select select
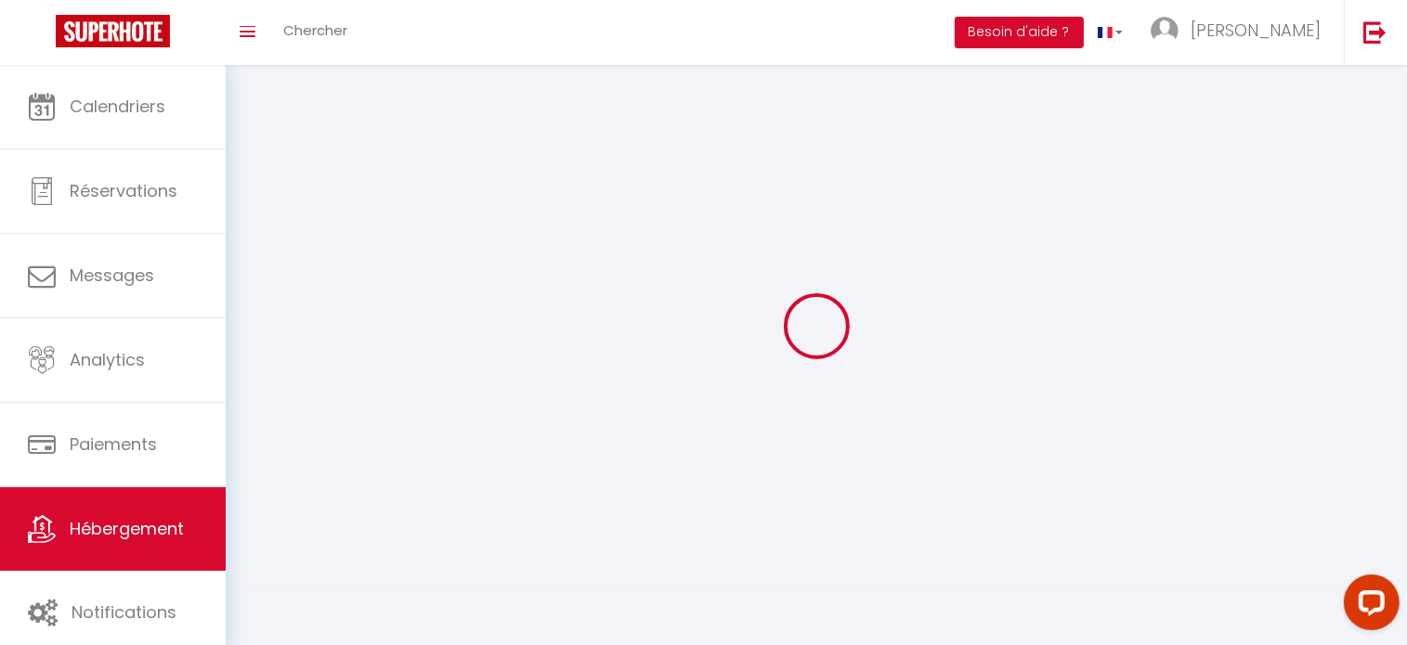
select select
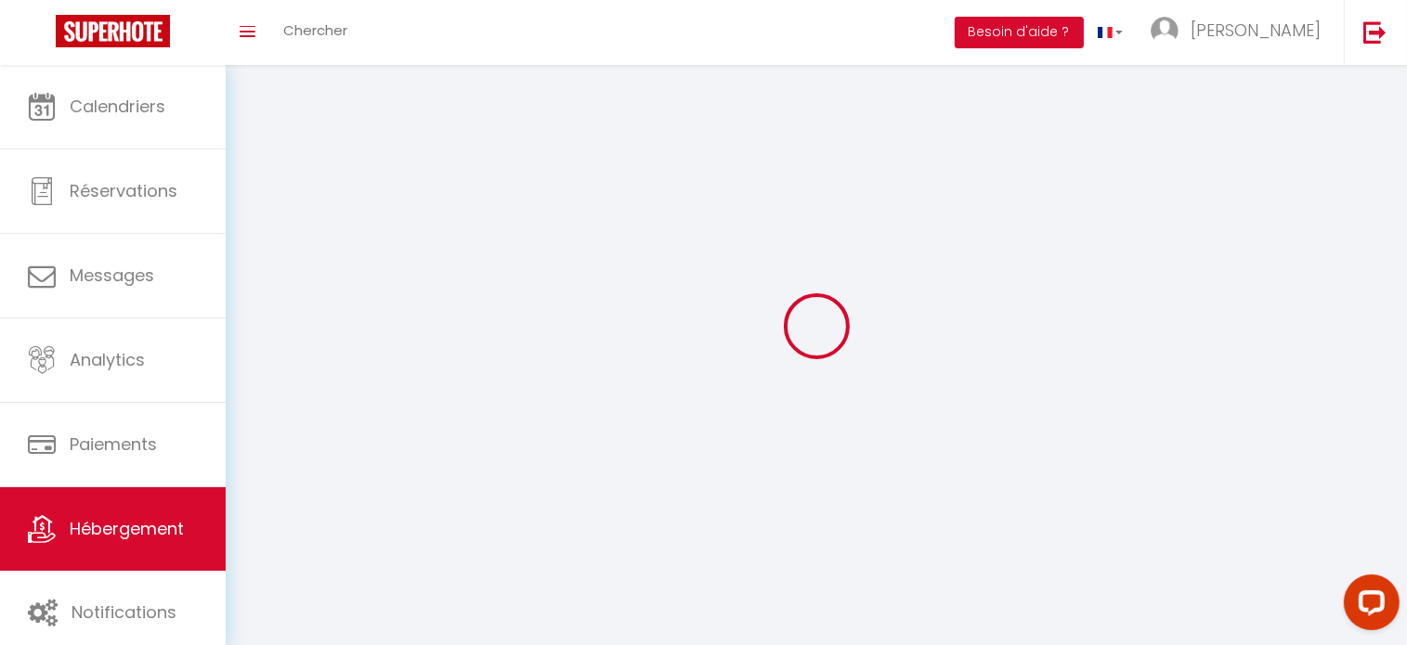
checkbox input "false"
select select
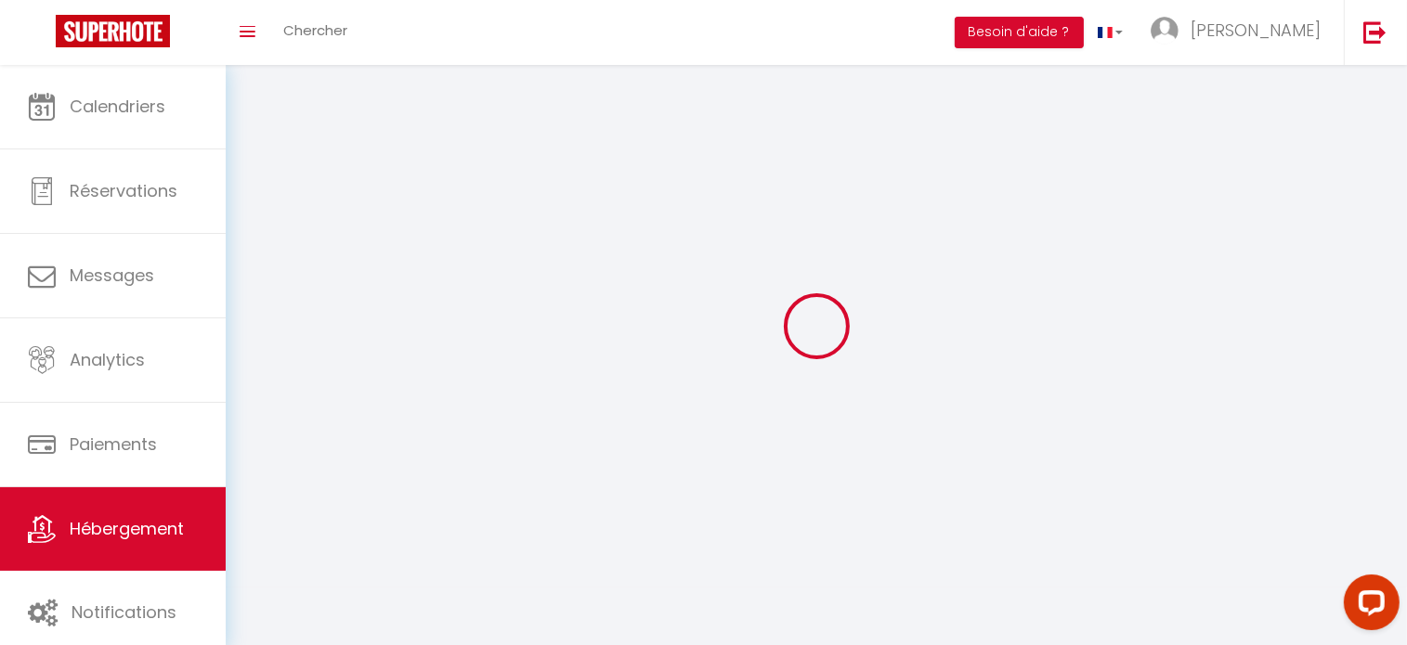
select select
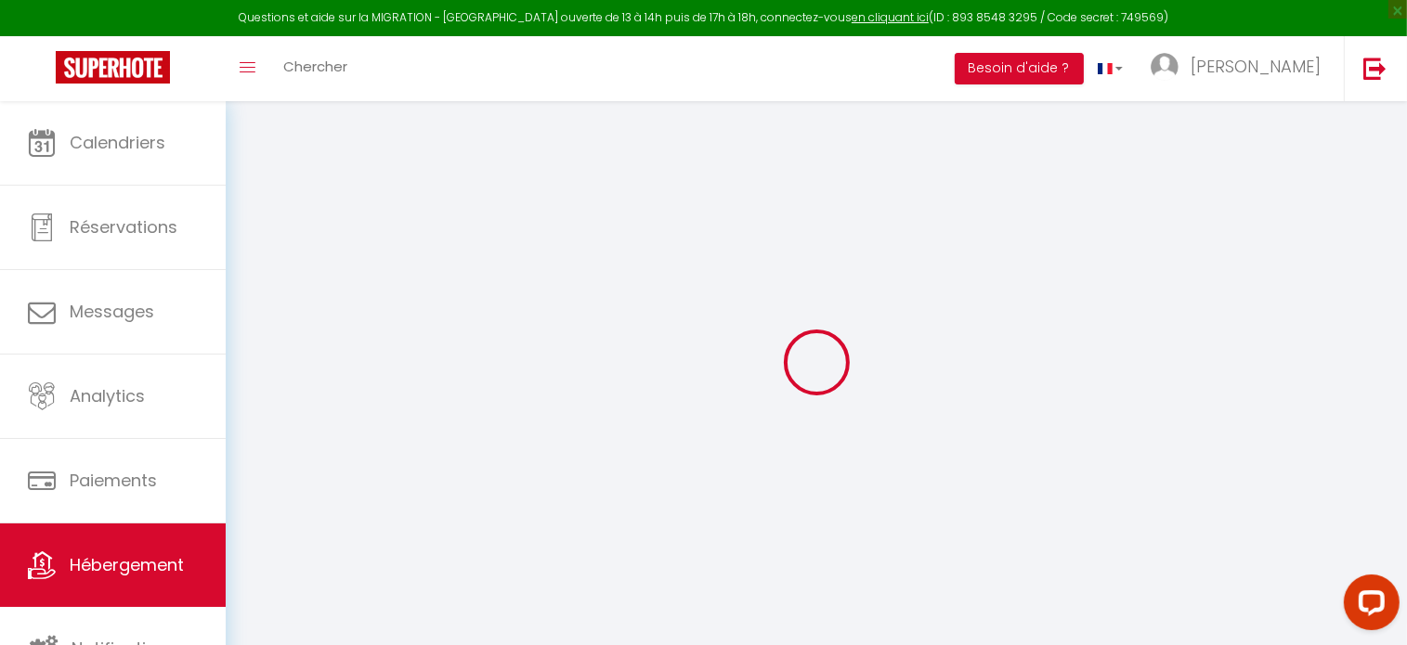
select select
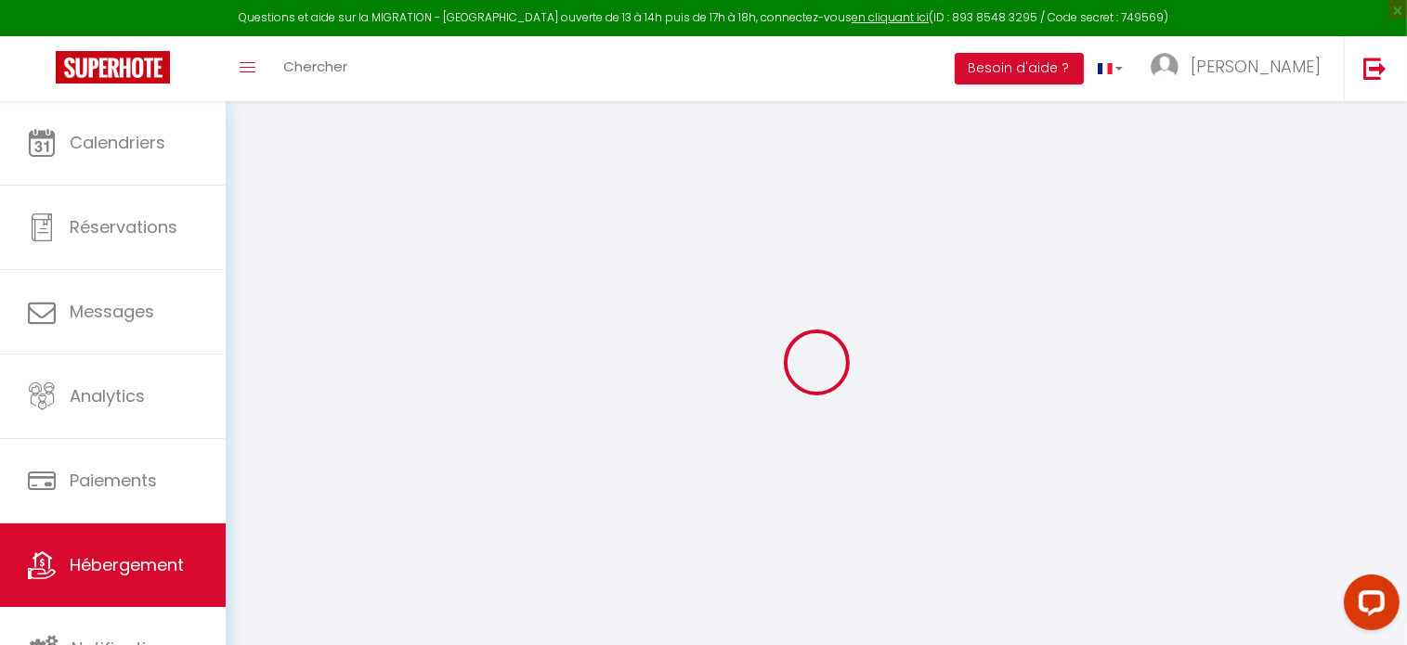
checkbox input "false"
select select
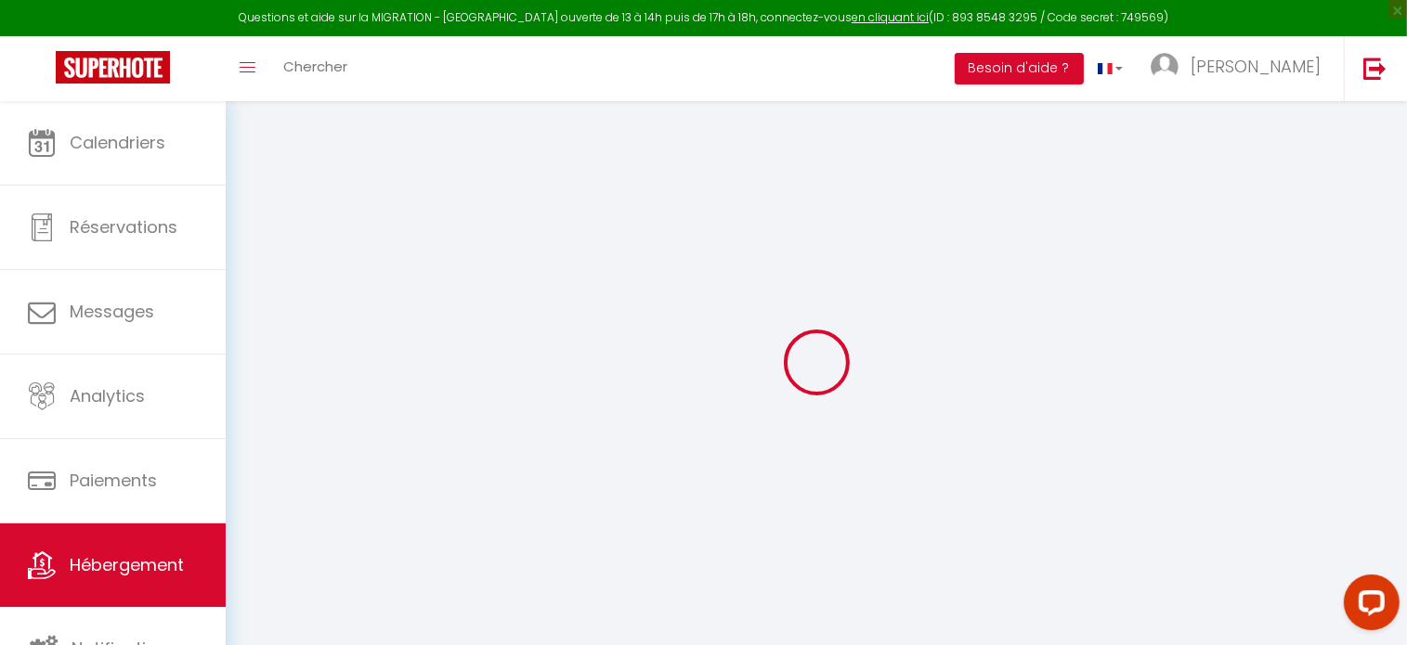
select select
checkbox input "false"
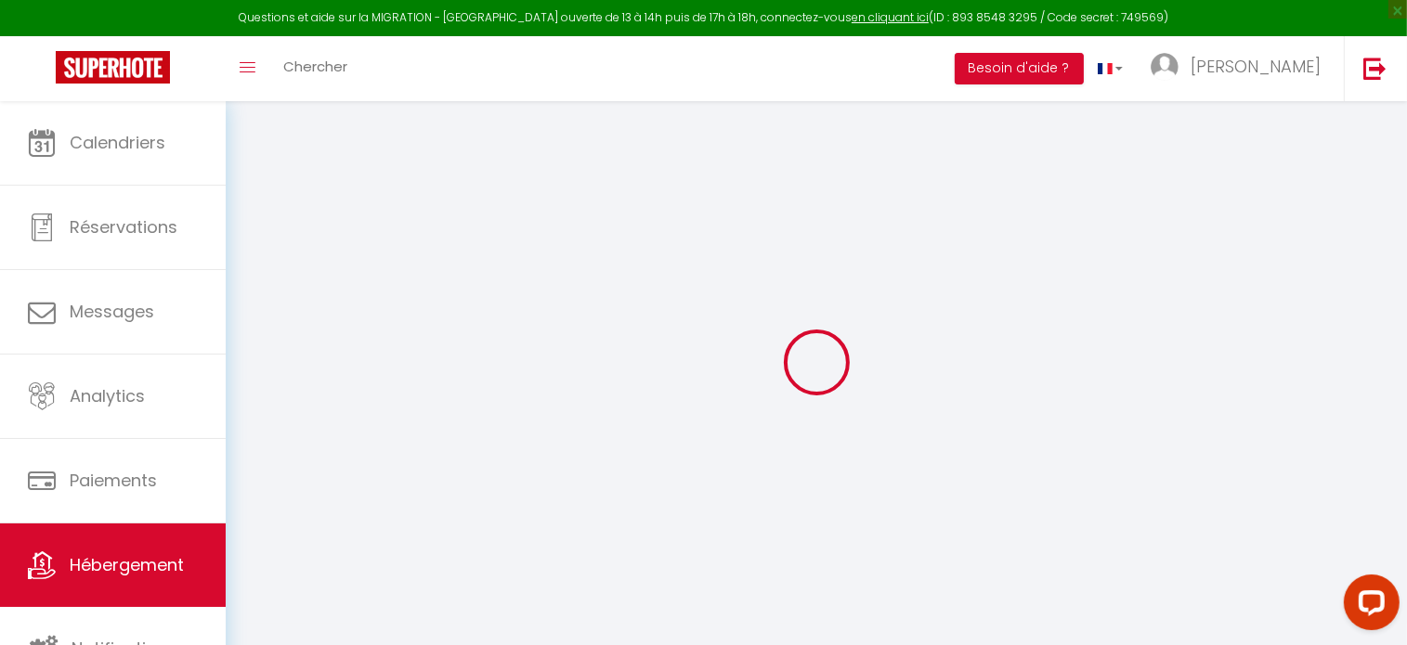
checkbox input "false"
select select
select select "365"
select select "well_reviewed_guests"
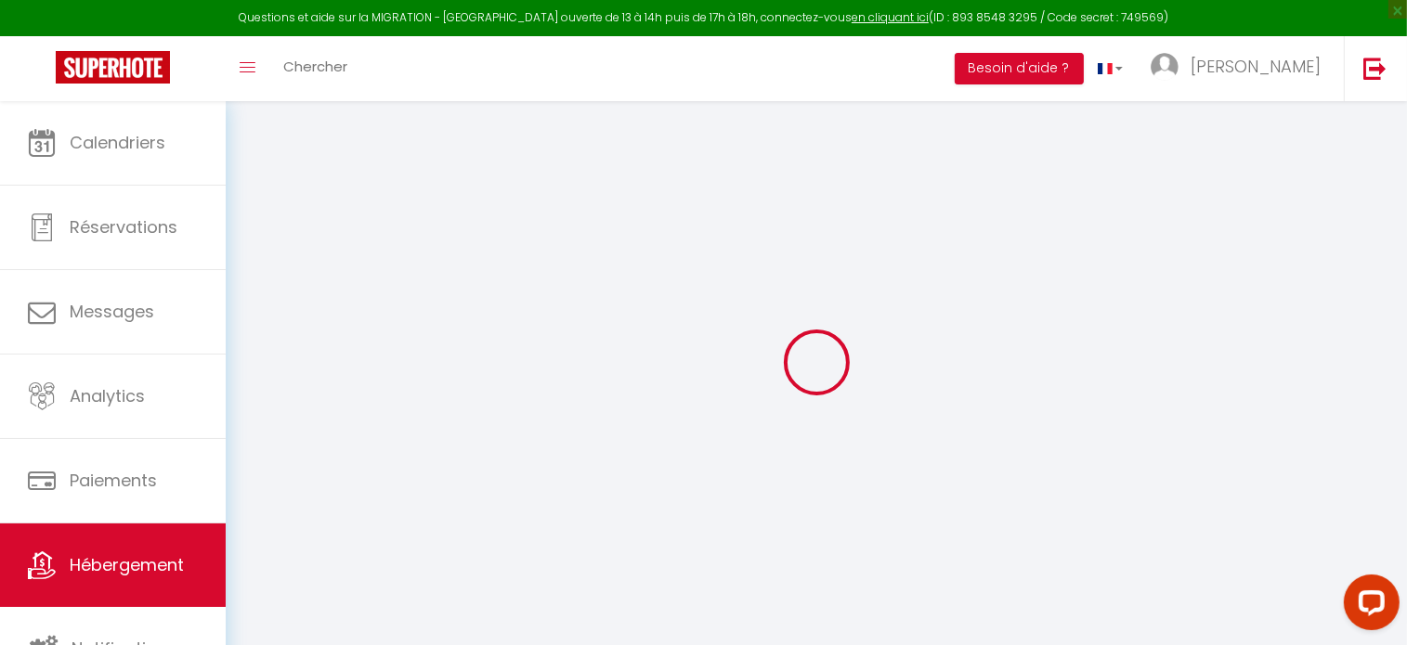
select select "EUR"
select select "9814-1154493992050987491"
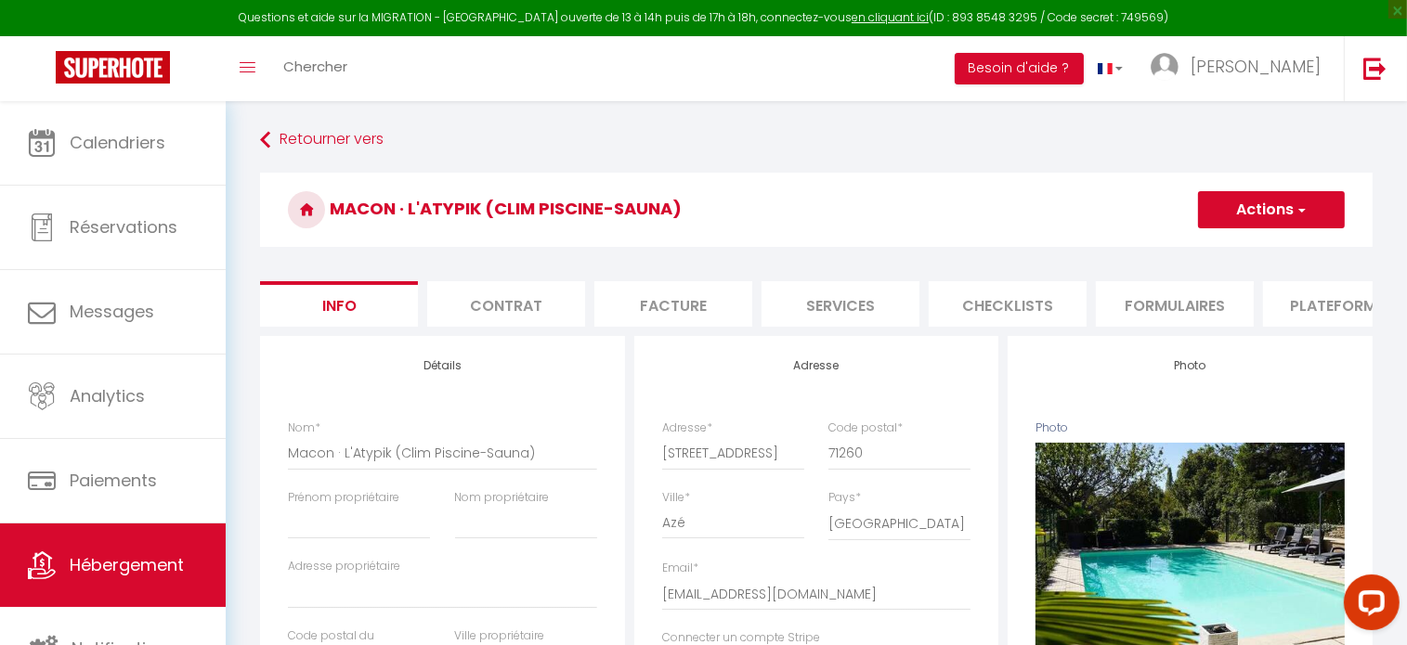
click at [549, 309] on li "Contrat" at bounding box center [506, 303] width 158 height 45
select select
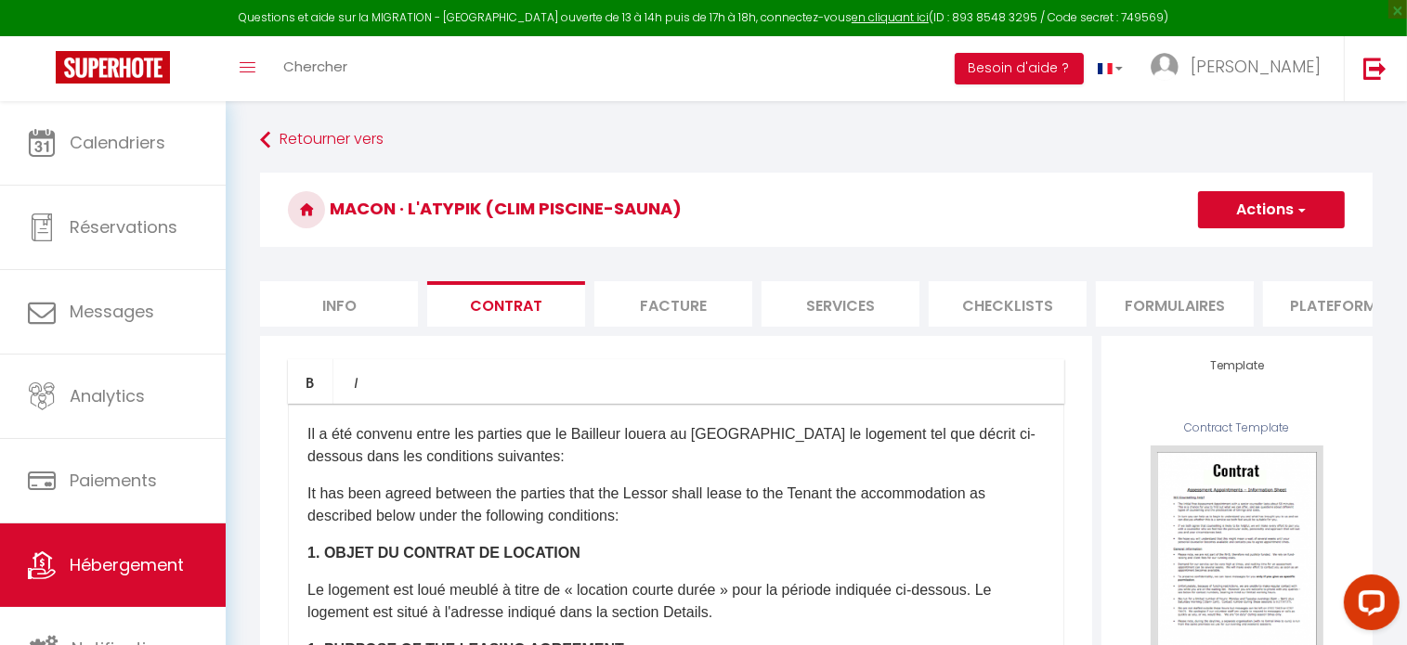
click at [1318, 298] on li "Plateformes" at bounding box center [1342, 303] width 158 height 45
select select
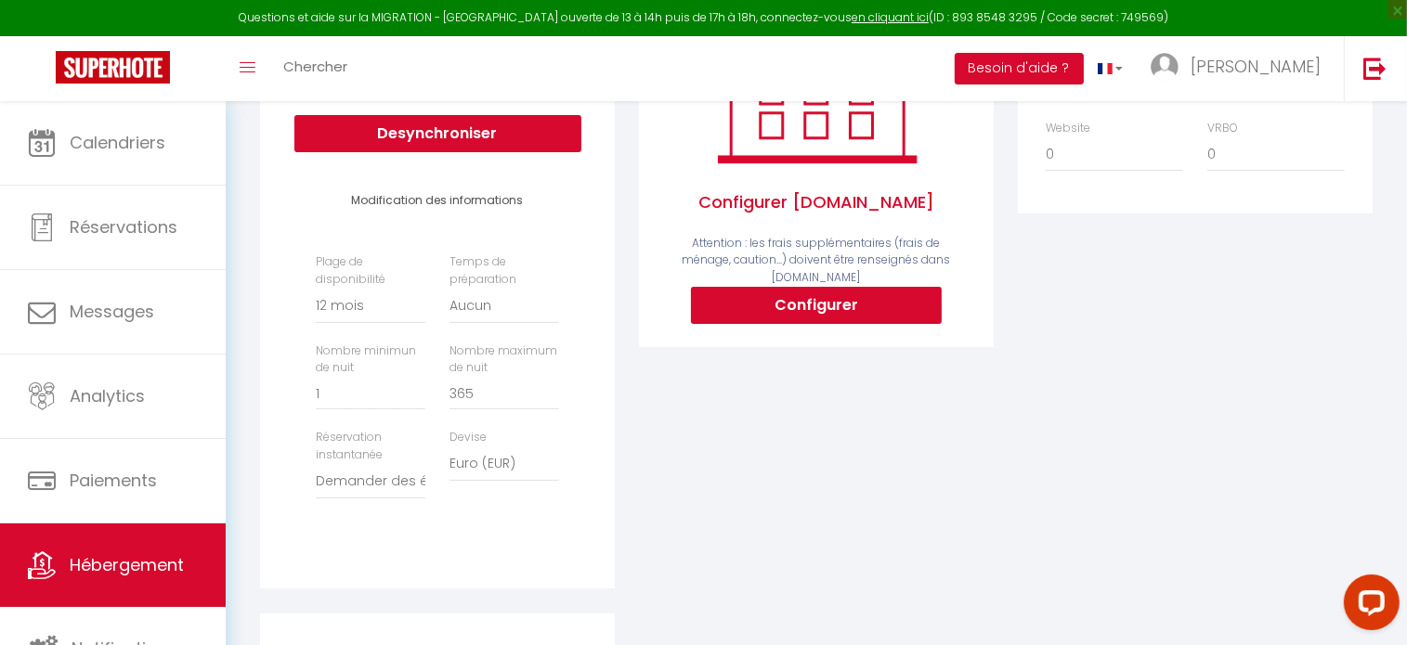
scroll to position [186, 0]
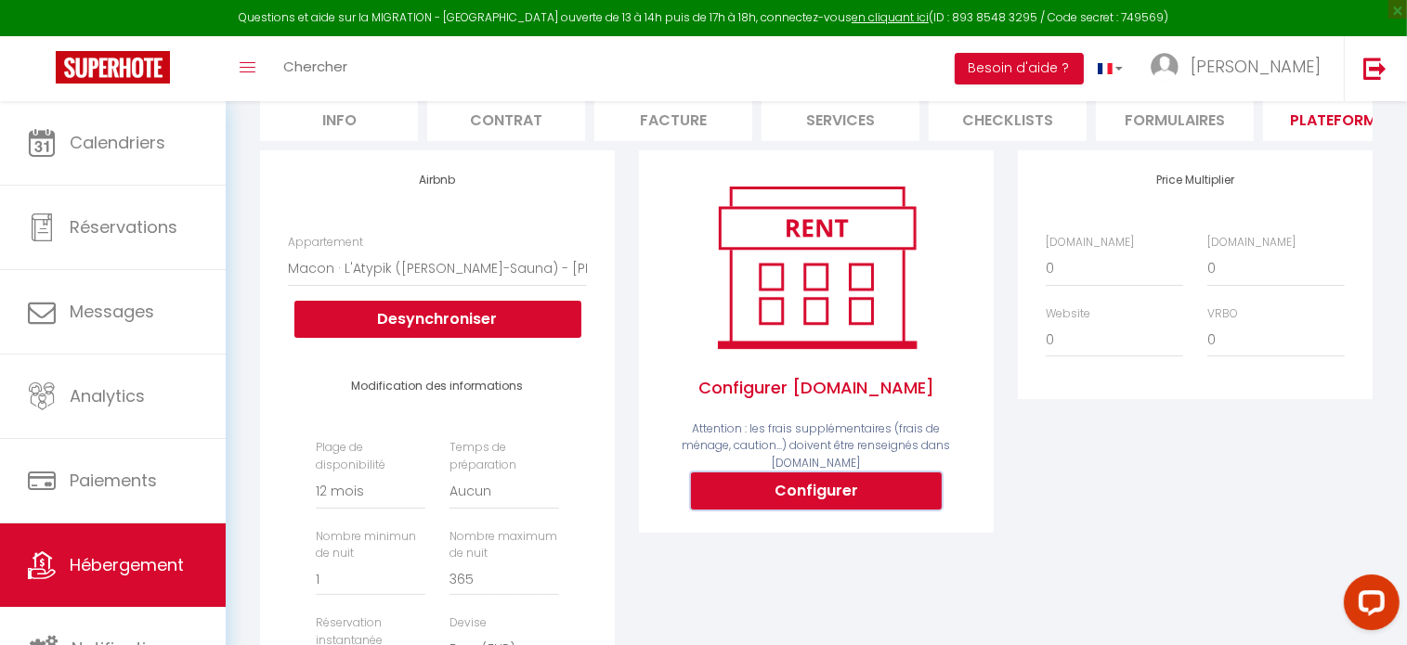
click at [810, 497] on button "Configurer" at bounding box center [816, 491] width 251 height 37
select select
type input "cindy-ganneau-ms4bnyma_property@reply.superhote.com"
type input "[EMAIL_ADDRESS][DOMAIN_NAME]"
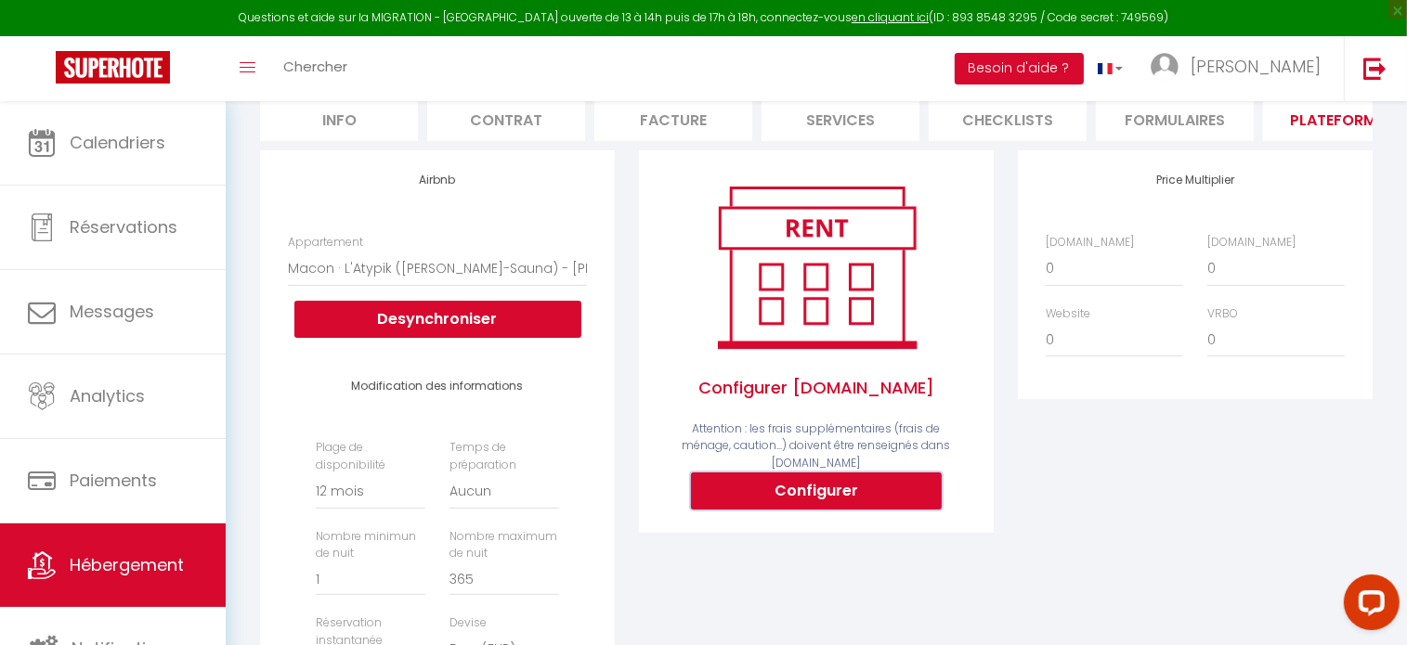
select select
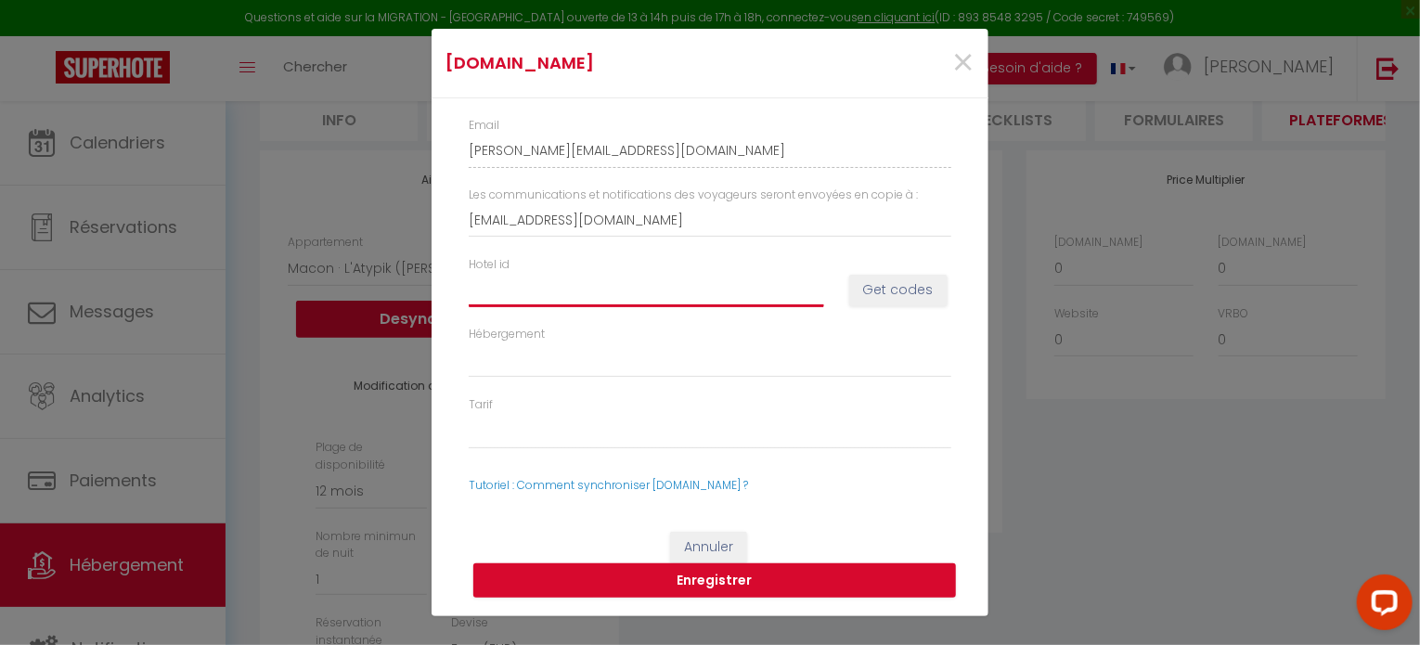
click at [755, 286] on input "Hotel id" at bounding box center [647, 289] width 356 height 33
paste input "13213345"
type input "13213345"
select select
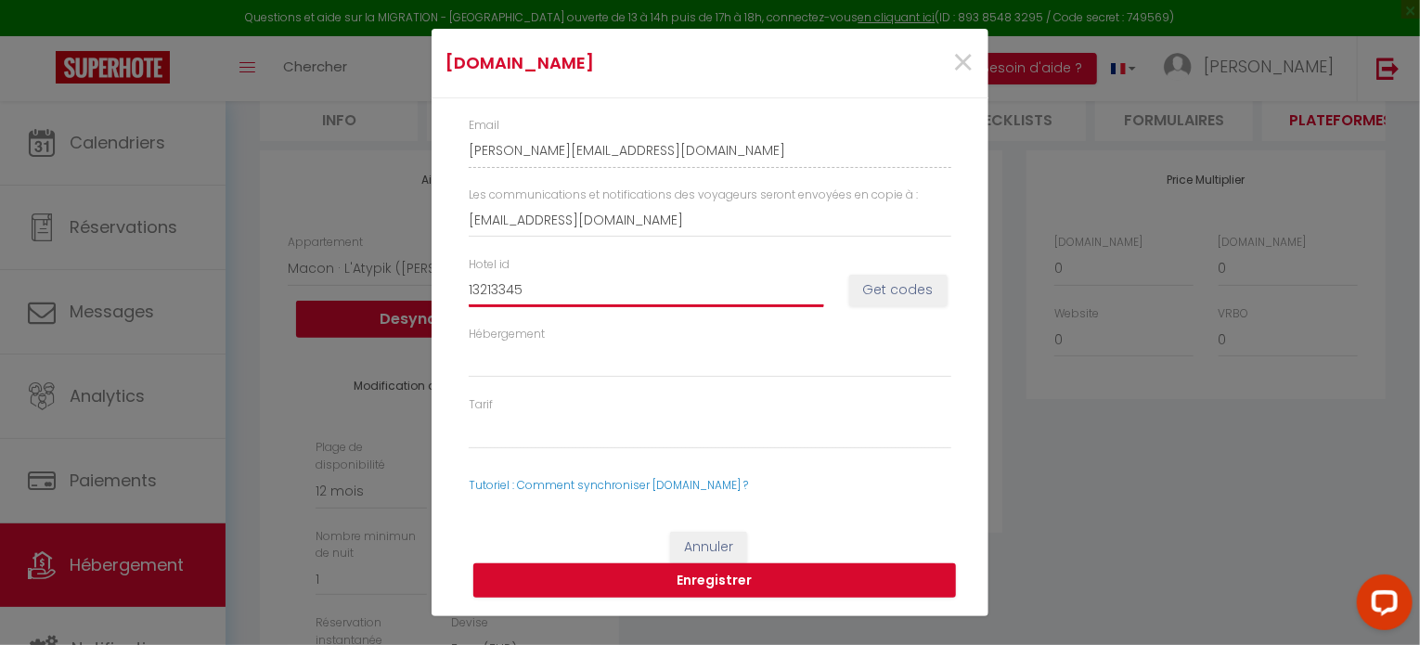
type input "13213345"
click at [877, 284] on button "Get codes" at bounding box center [898, 291] width 98 height 32
select select
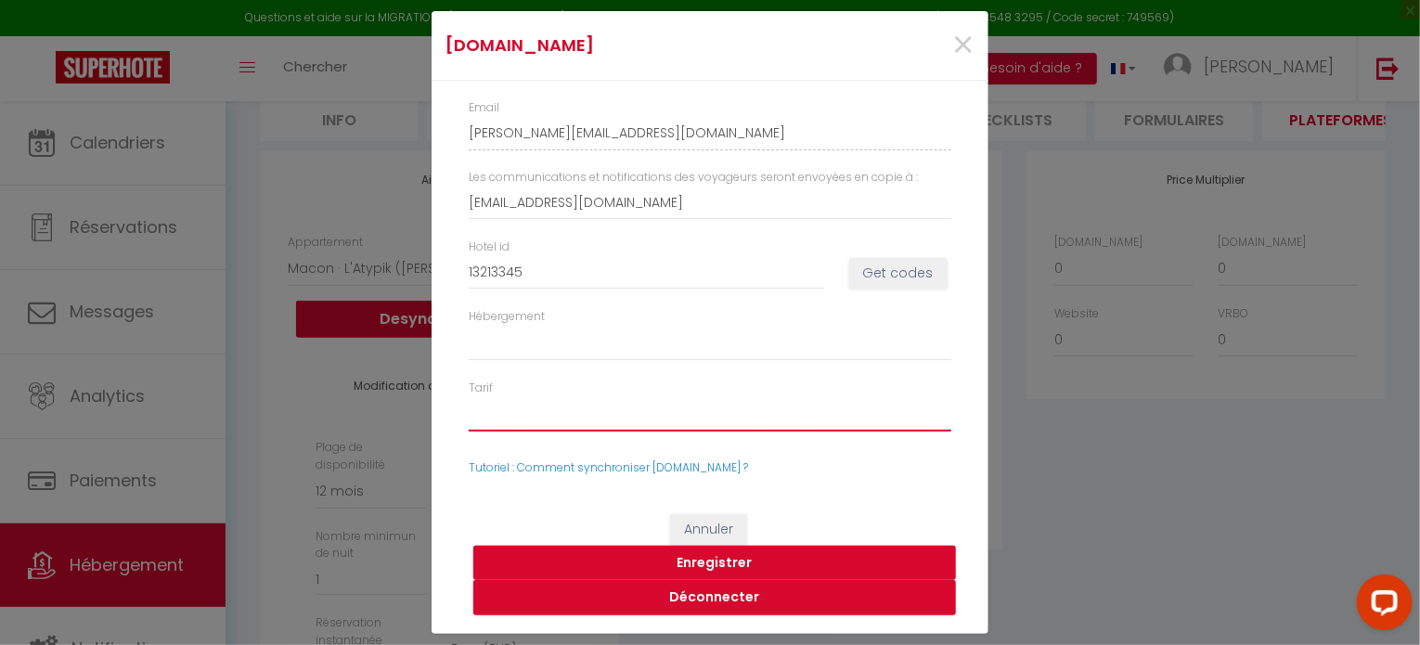
click at [665, 411] on select "50295448 - Standard Rate 50295450 - Tarif à la semaine" at bounding box center [710, 413] width 483 height 35
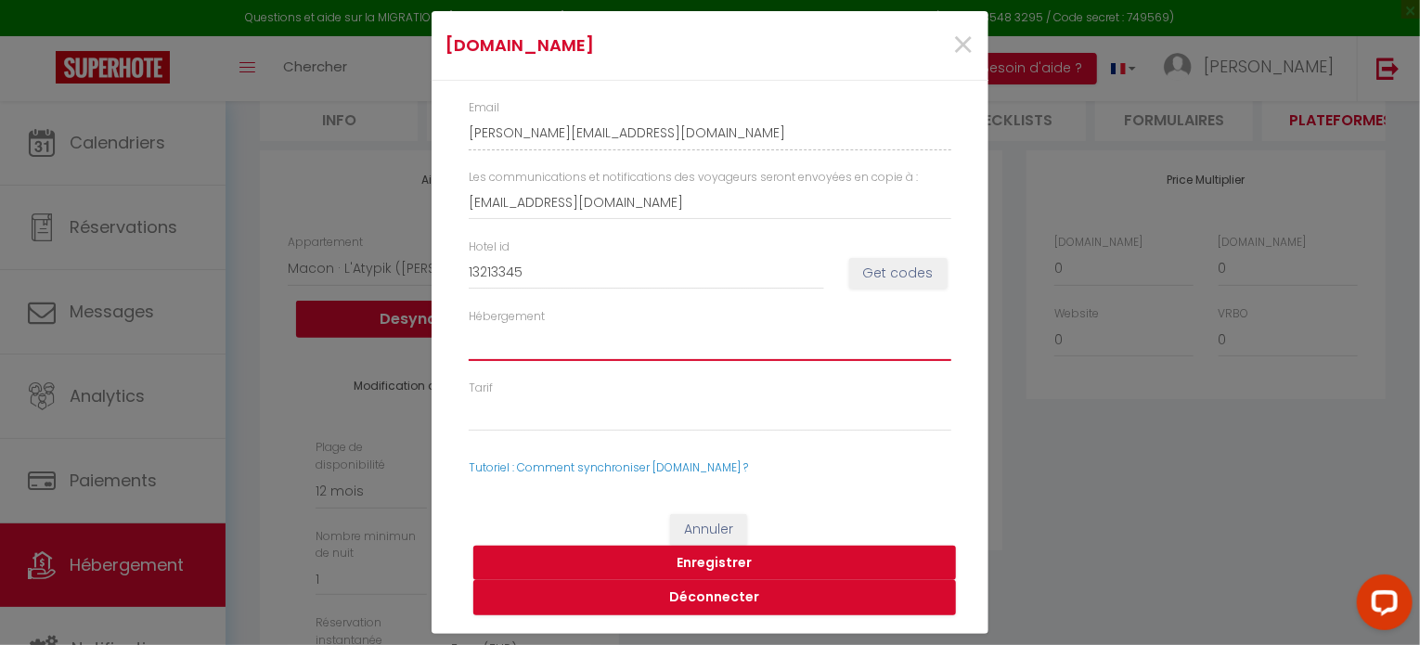
click at [683, 337] on select "1321334501 - Two-Bedroom Apartment" at bounding box center [710, 343] width 483 height 35
click at [741, 562] on button "Enregistrer" at bounding box center [714, 563] width 483 height 35
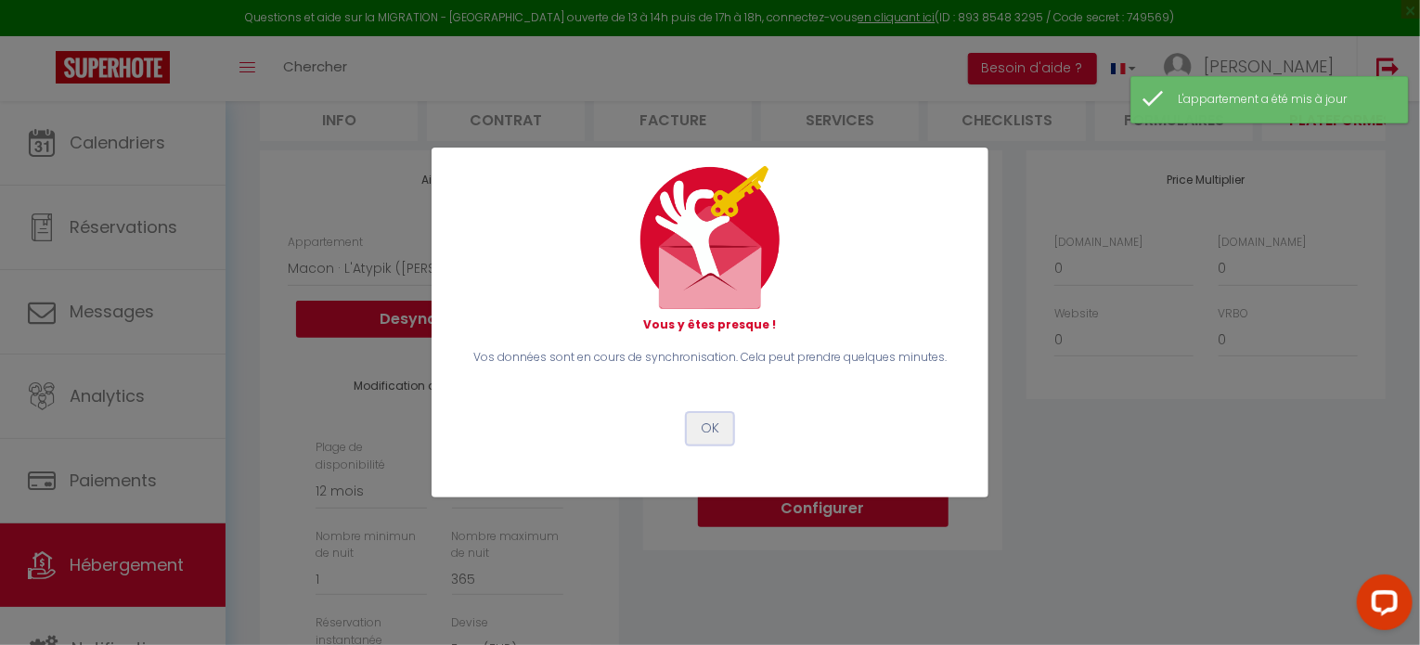
click at [720, 431] on button "OK" at bounding box center [710, 429] width 46 height 32
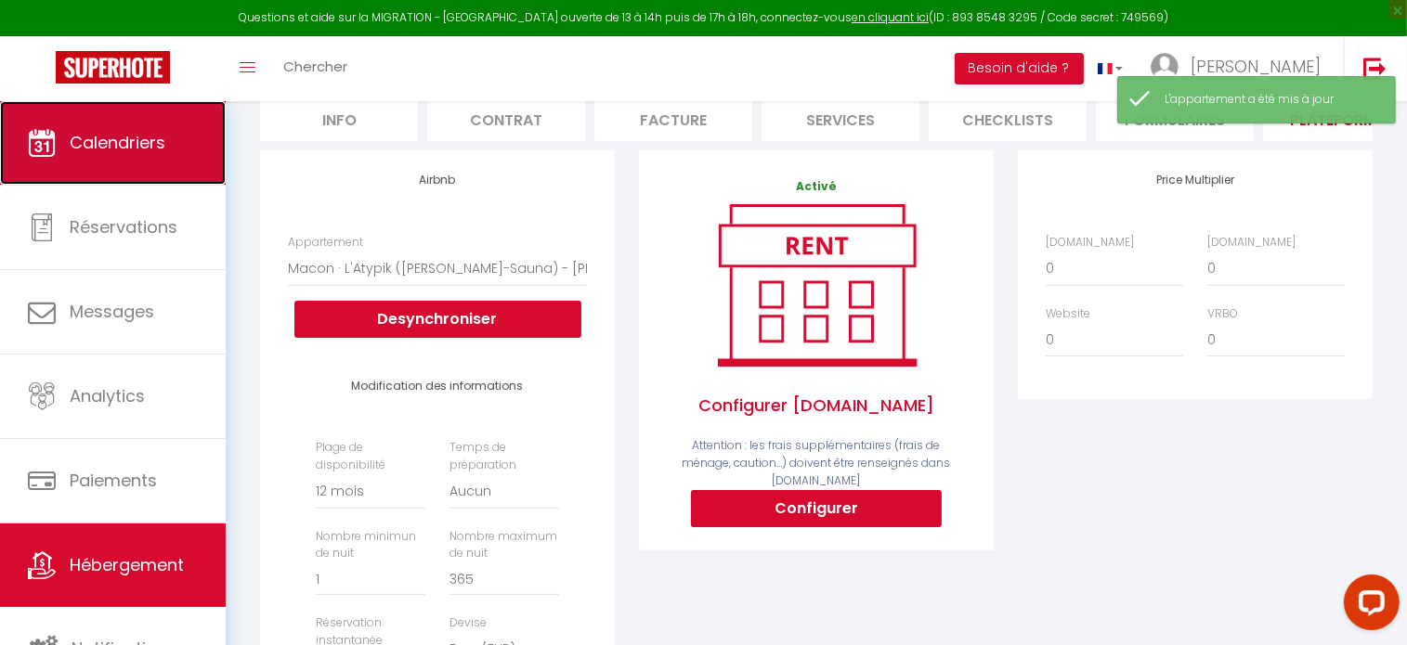
click at [112, 148] on span "Calendriers" at bounding box center [118, 142] width 96 height 23
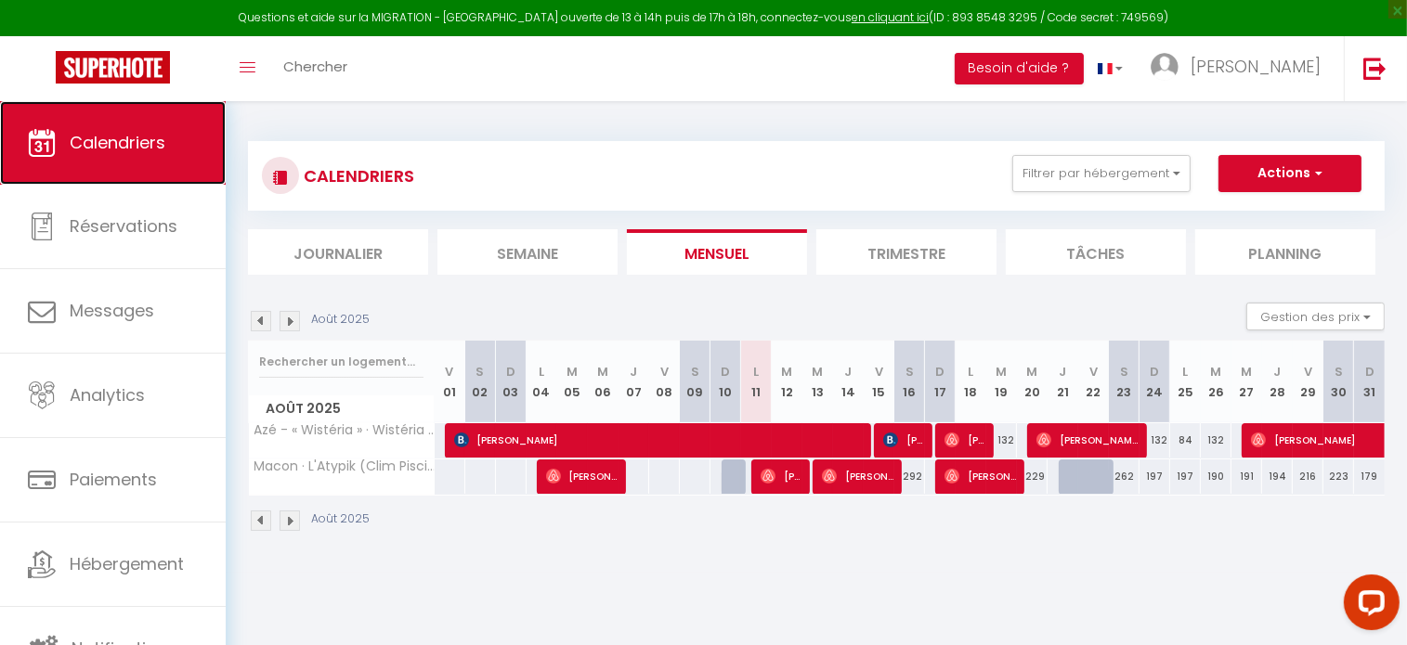
click at [88, 141] on span "Calendriers" at bounding box center [118, 142] width 96 height 23
click at [108, 144] on span "Calendriers" at bounding box center [118, 142] width 96 height 23
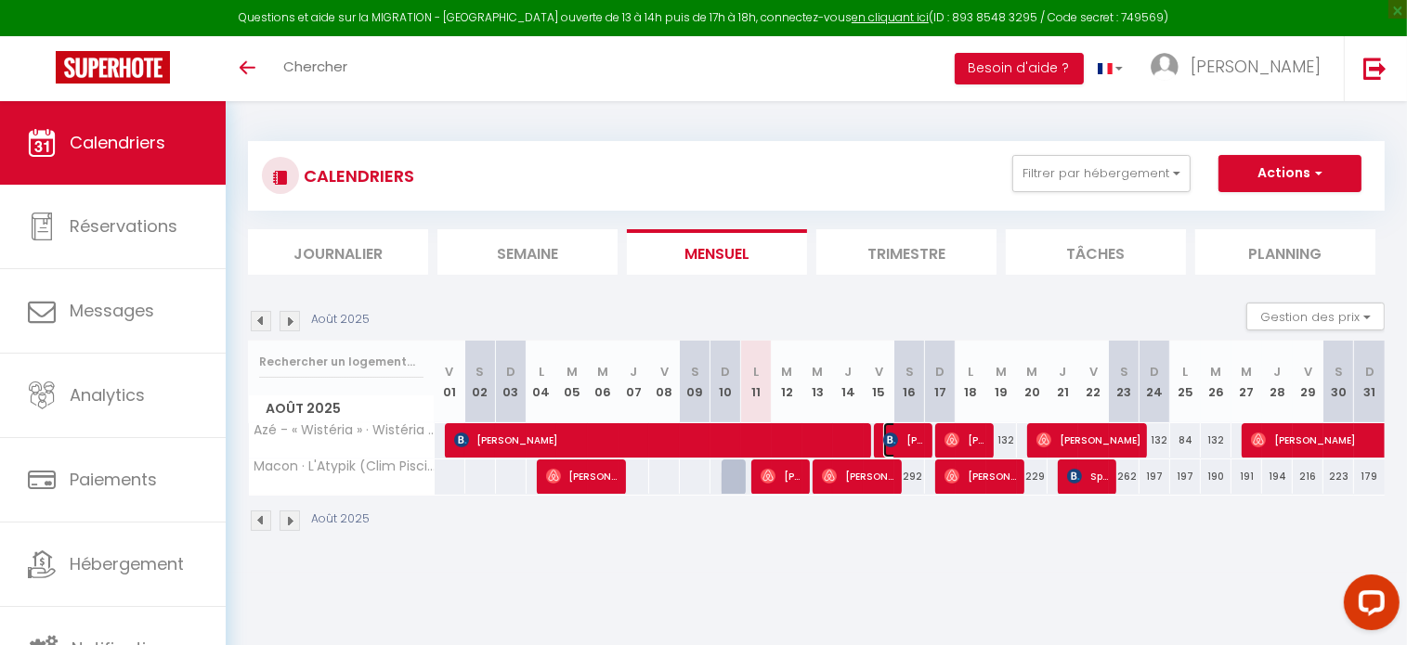
click at [885, 440] on img at bounding box center [890, 440] width 15 height 15
select select "OK"
select select "KO"
select select "0"
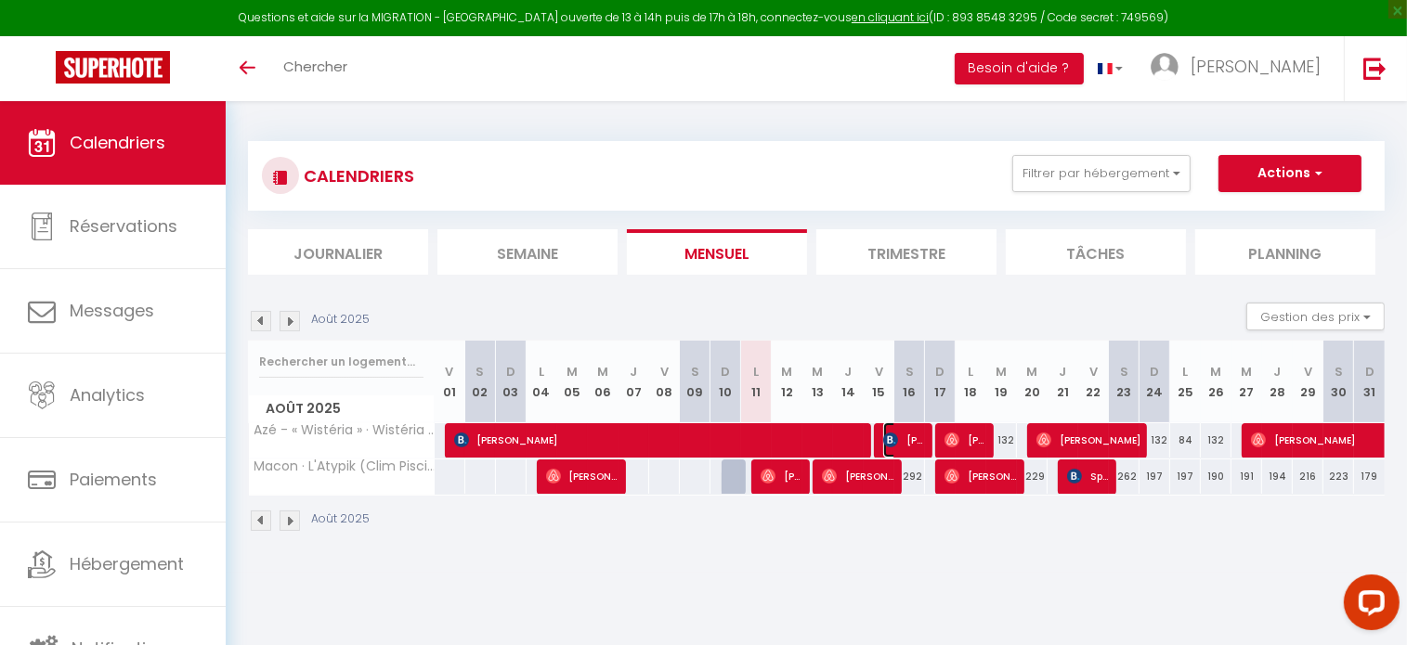
select select "1"
select select
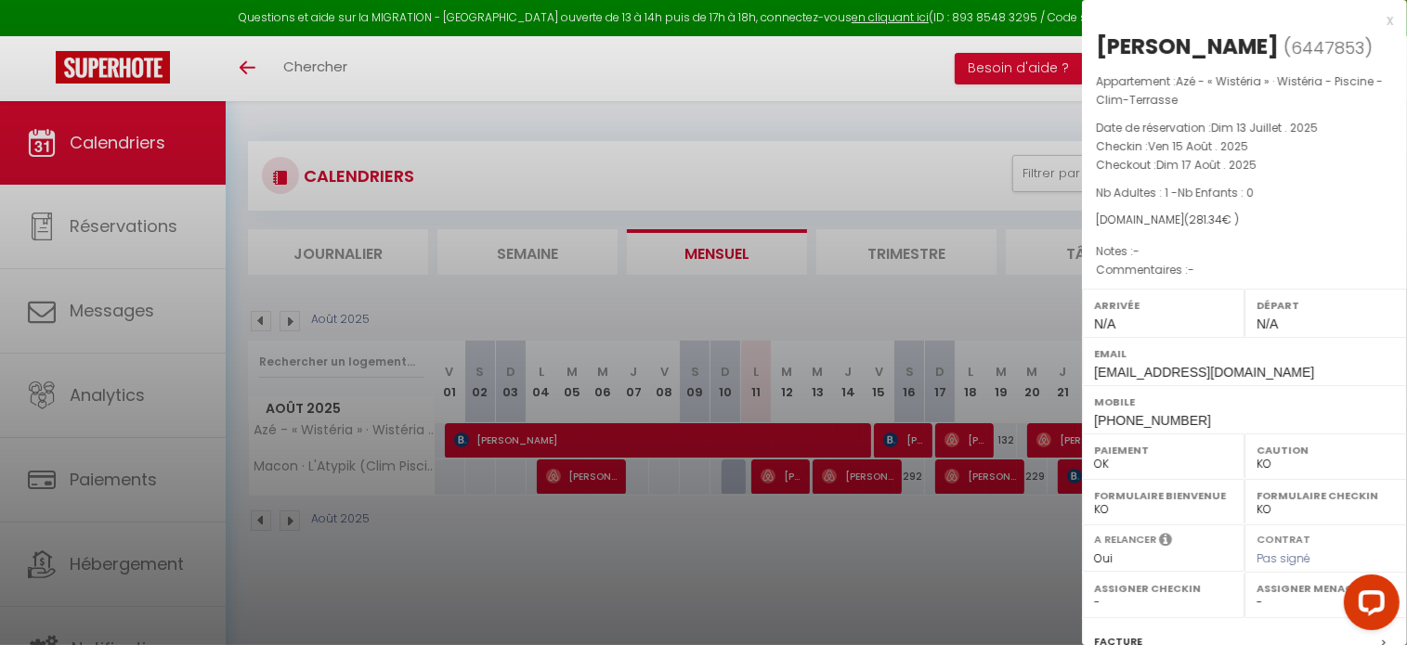
click at [1374, 19] on div "x" at bounding box center [1237, 20] width 311 height 22
